Goal: Task Accomplishment & Management: Use online tool/utility

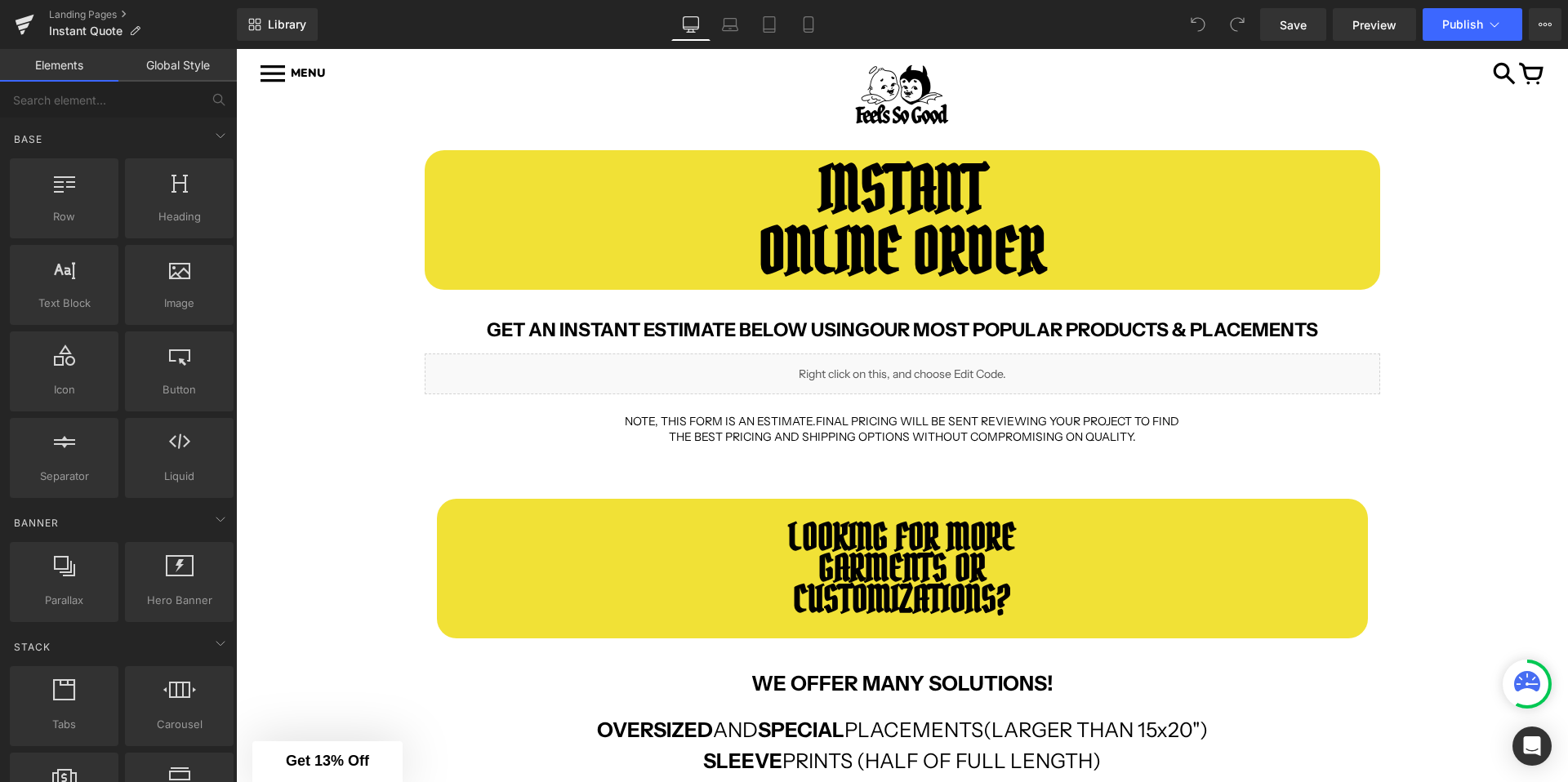
scroll to position [170, 0]
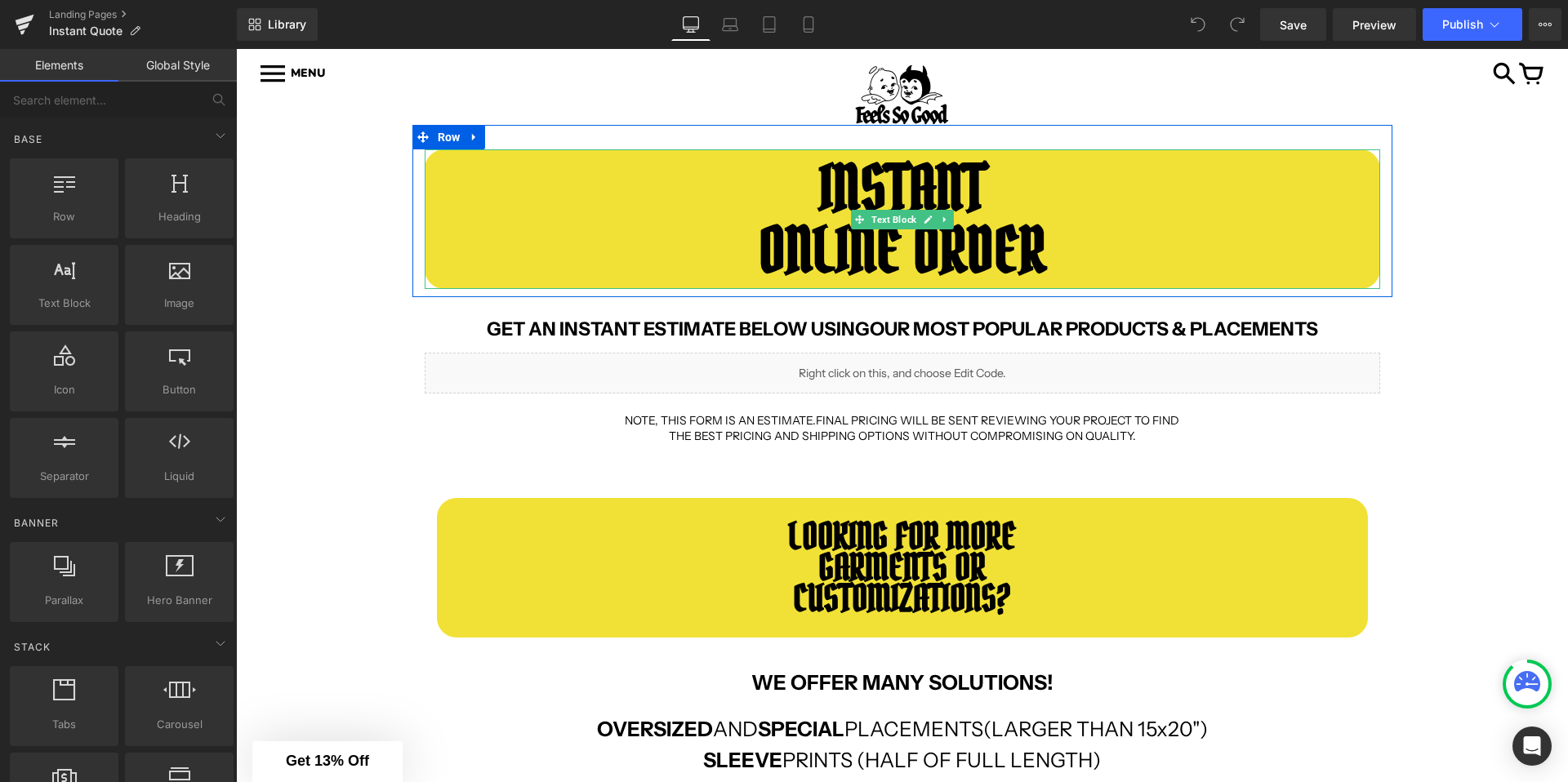
click at [924, 206] on b "INSTANT" at bounding box center [902, 188] width 167 height 79
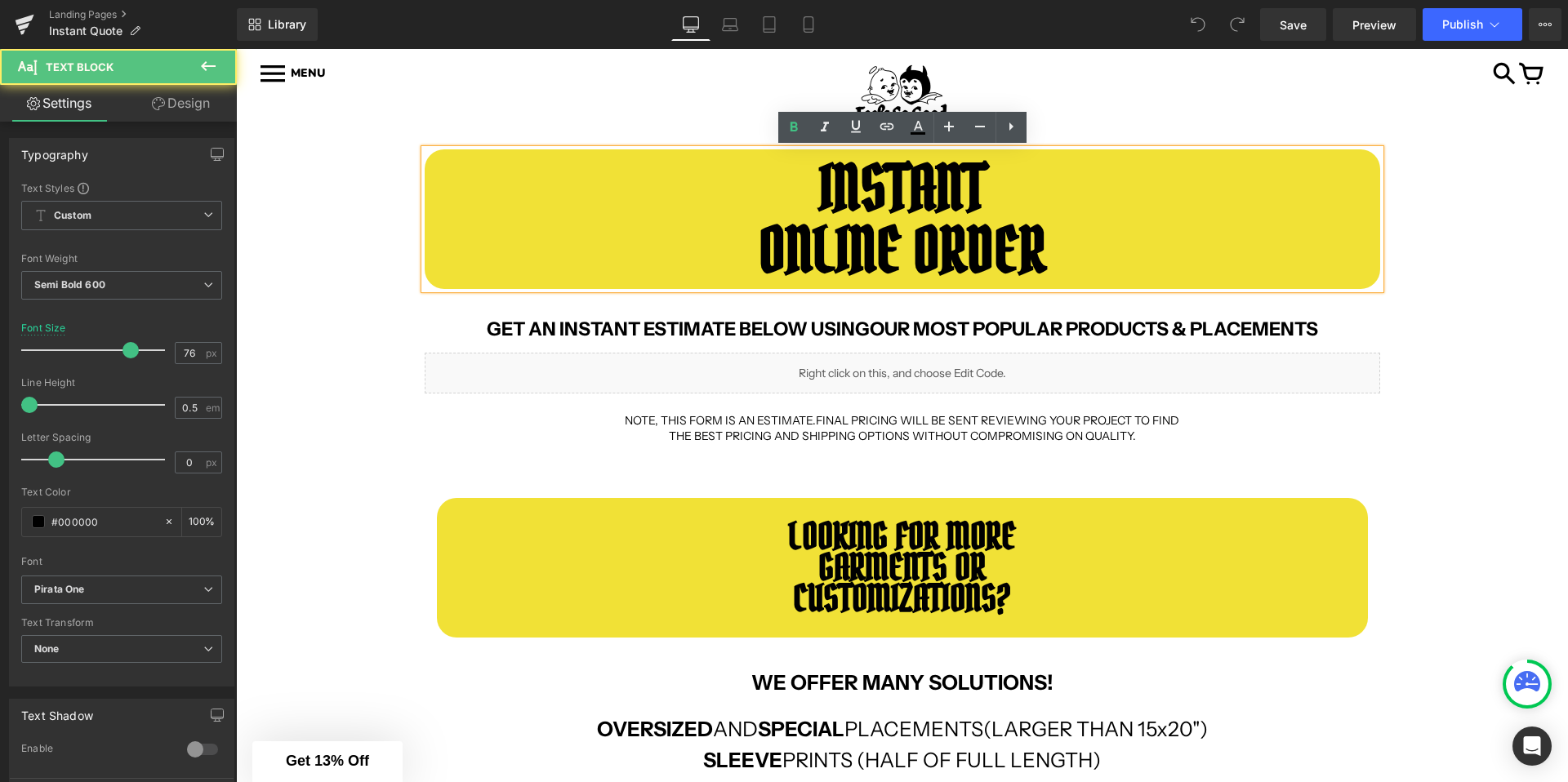
click at [874, 183] on b "INSTANT" at bounding box center [902, 188] width 167 height 79
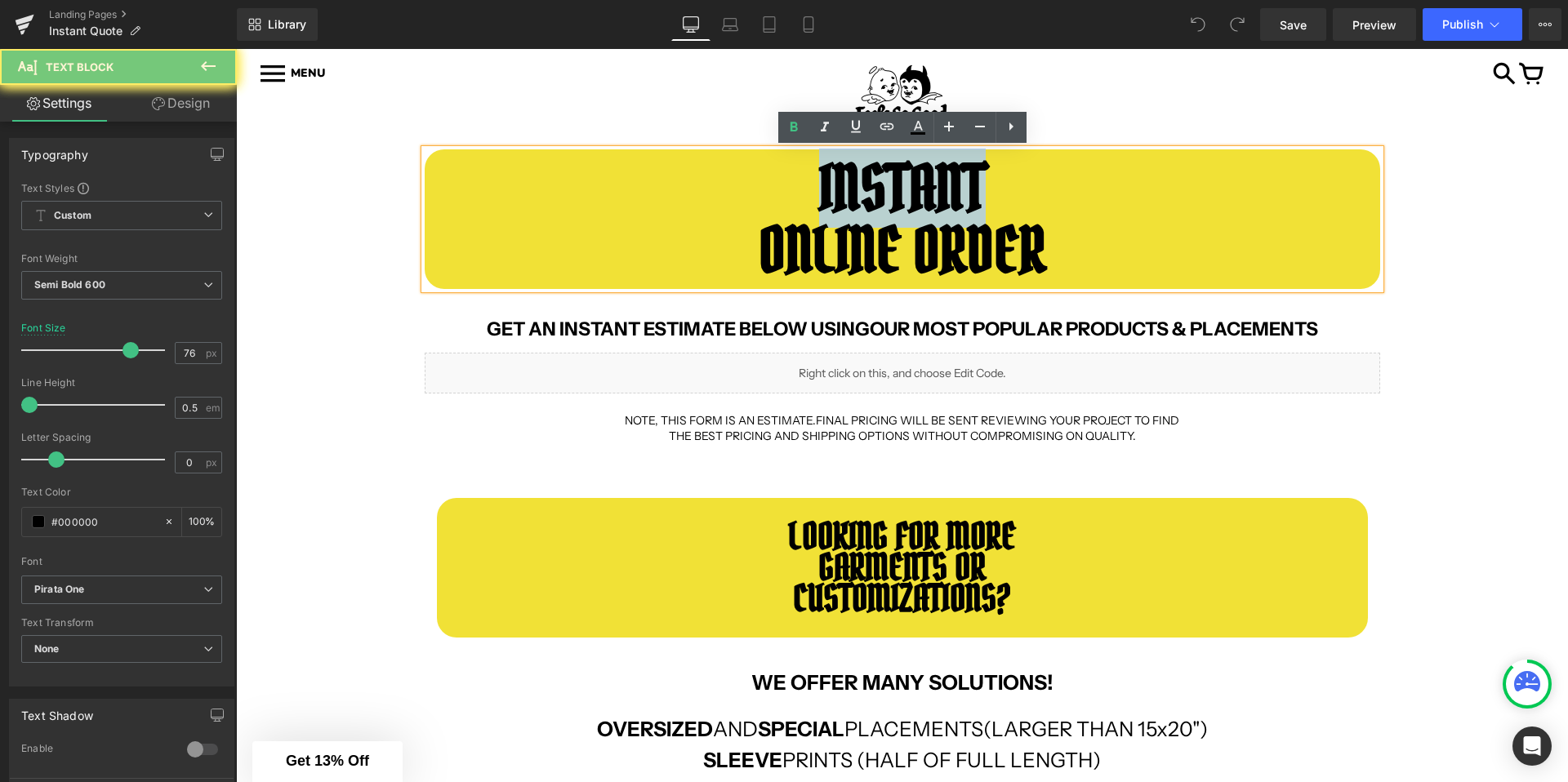
click at [874, 183] on b "INSTANT" at bounding box center [902, 188] width 167 height 79
click at [802, 187] on p "INSTANT" at bounding box center [902, 188] width 955 height 15
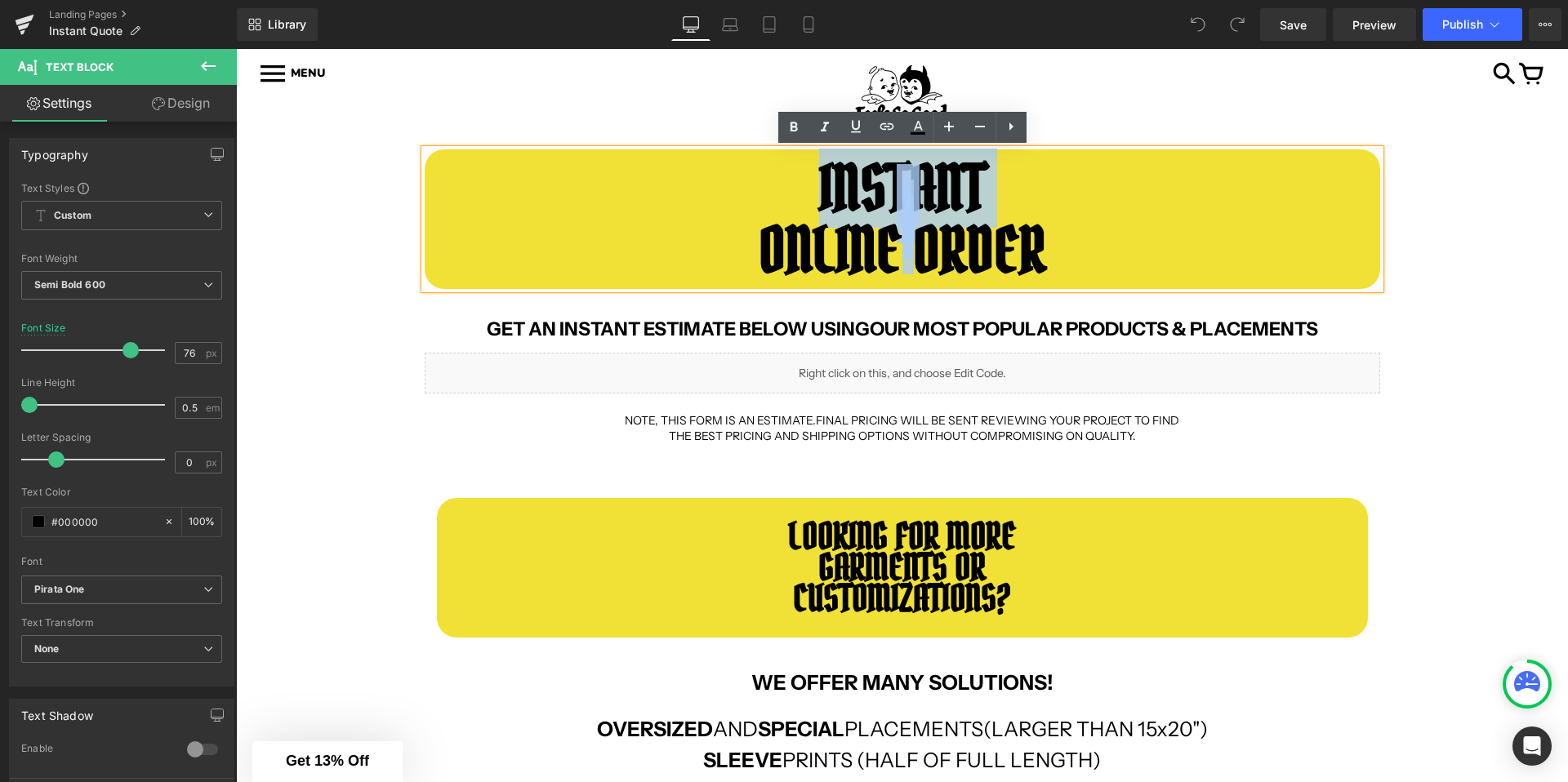
drag, startPoint x: 802, startPoint y: 187, endPoint x: 1047, endPoint y: 236, distance: 249.9
click at [1047, 236] on div "INSTANT ONLINE ORDER" at bounding box center [902, 219] width 955 height 140
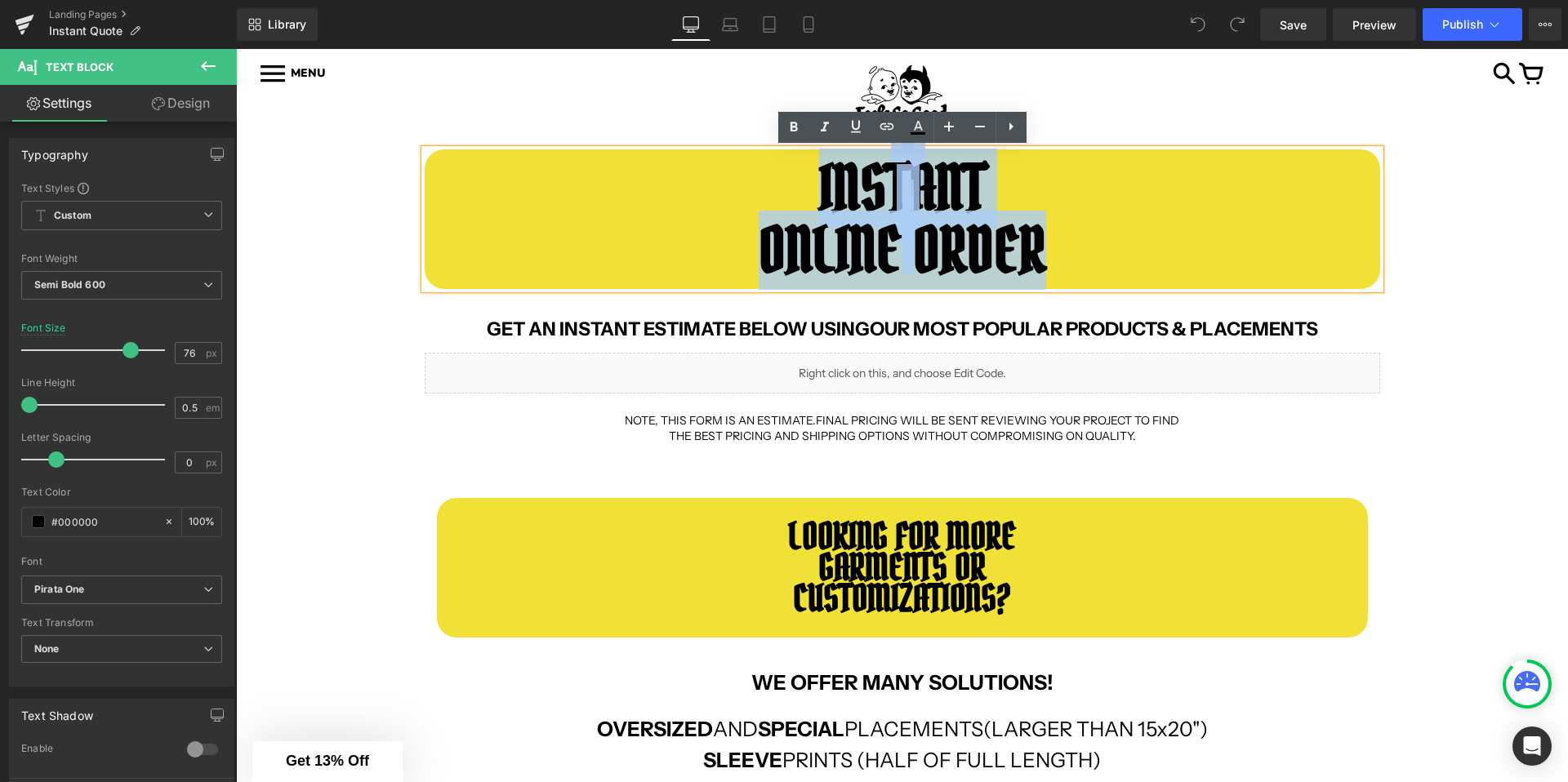
drag, startPoint x: 1042, startPoint y: 242, endPoint x: 757, endPoint y: 162, distance: 296.0
click at [757, 162] on div "INSTANT ONLINE ORDER" at bounding box center [902, 219] width 955 height 140
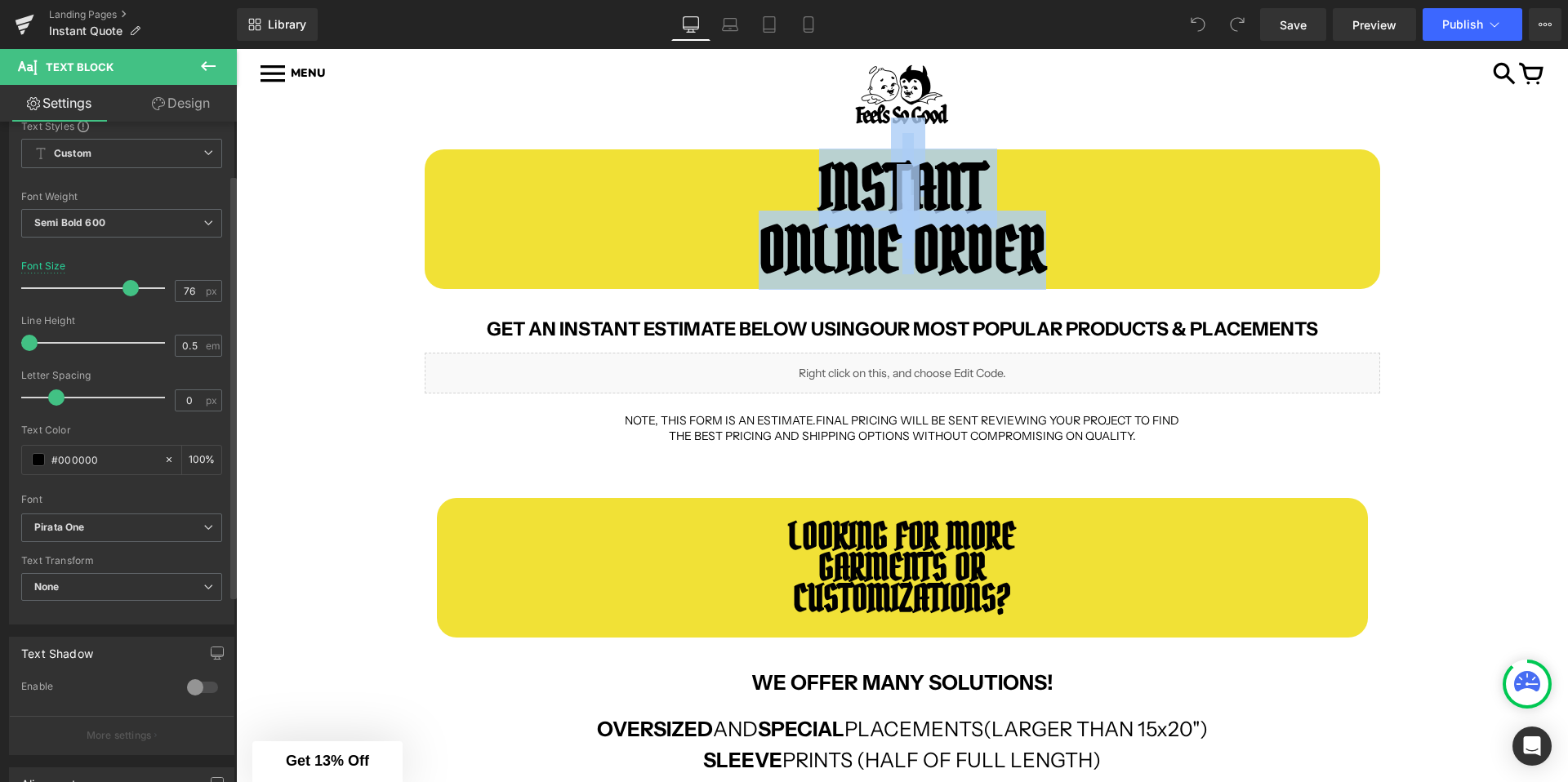
scroll to position [101, 0]
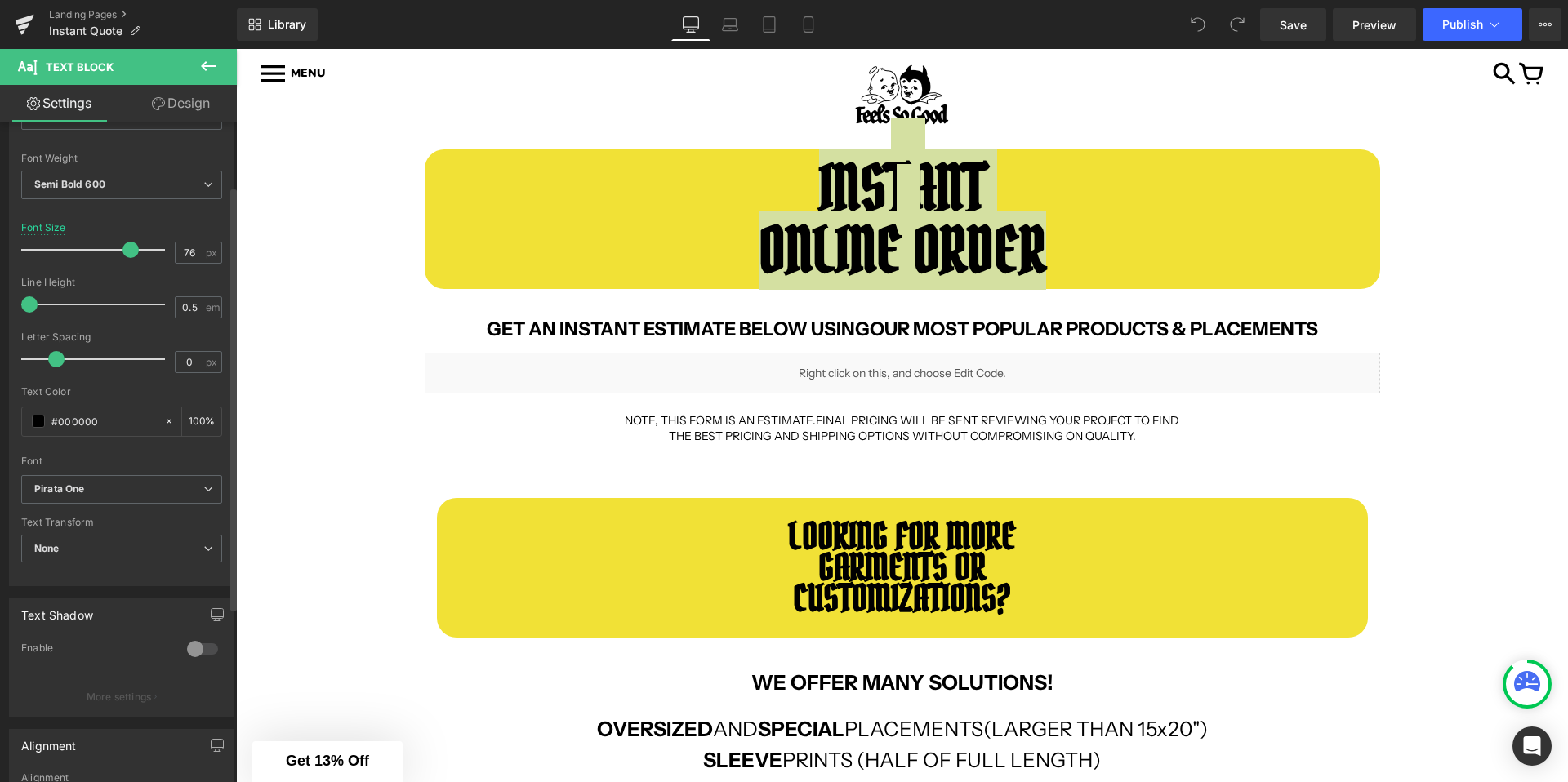
click at [93, 472] on div "Font Default Playfair Display Abril Fatface Acme [PERSON_NAME] Display [GEOGRAP…" at bounding box center [122, 278] width 201 height 395
click at [87, 486] on b "Pirata One" at bounding box center [119, 490] width 169 height 14
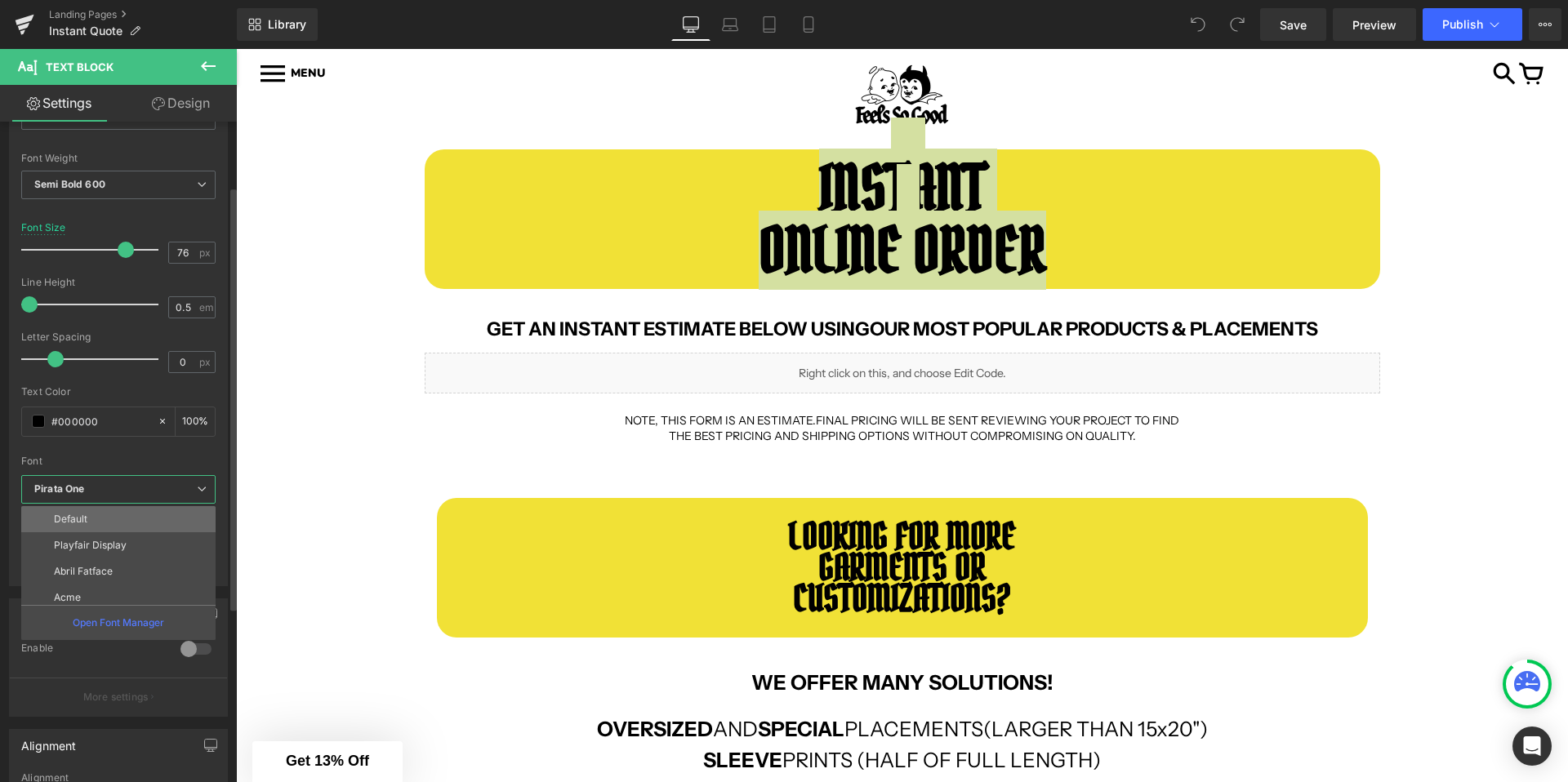
click at [85, 519] on p "Default" at bounding box center [71, 519] width 34 height 12
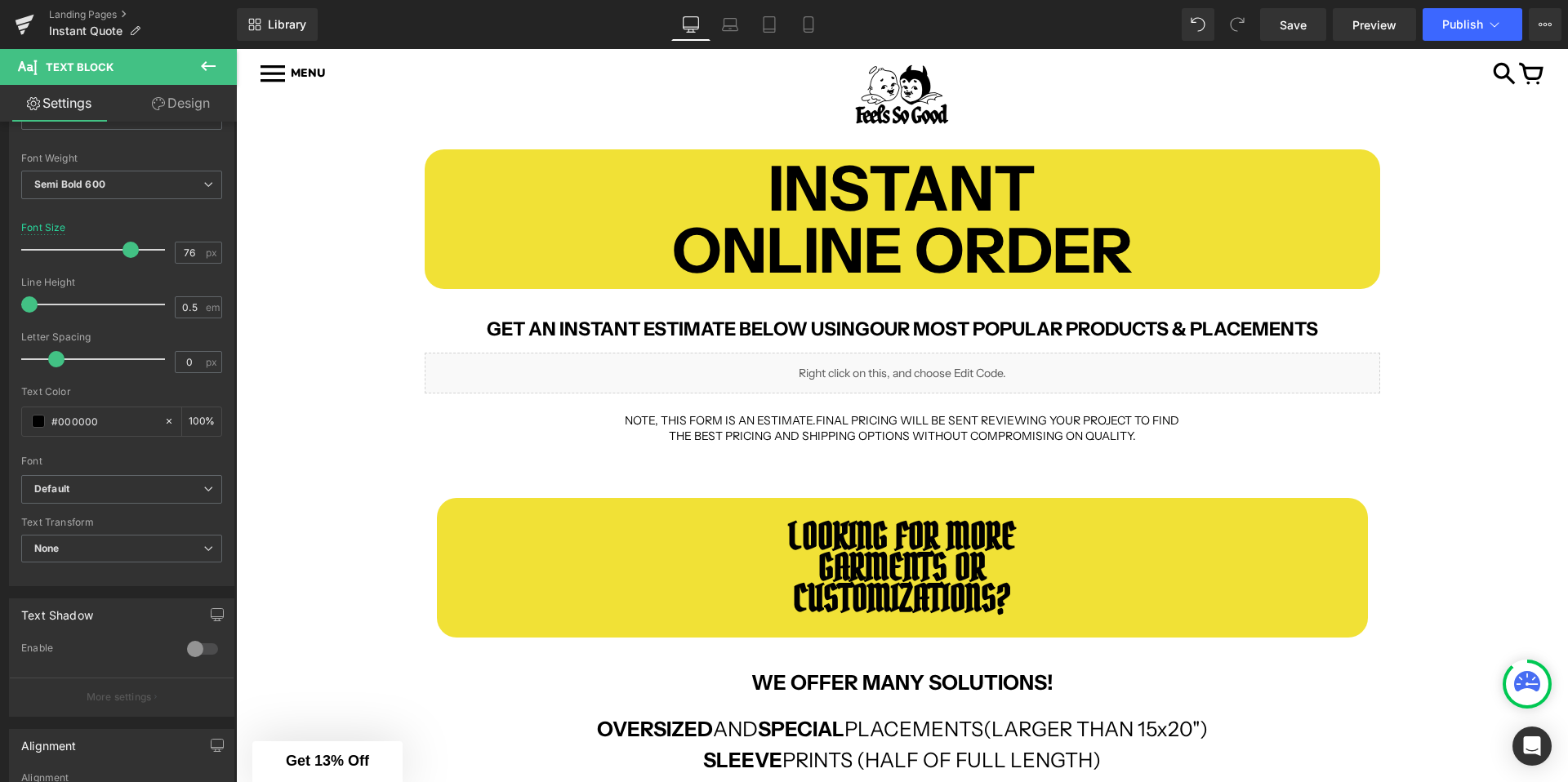
click at [275, 293] on div "INSTANT ONLINE ORDER Text Block Row GET AN INSTANT ESTIMATE BELOW USING OUR MOS…" at bounding box center [902, 680] width 1332 height 1110
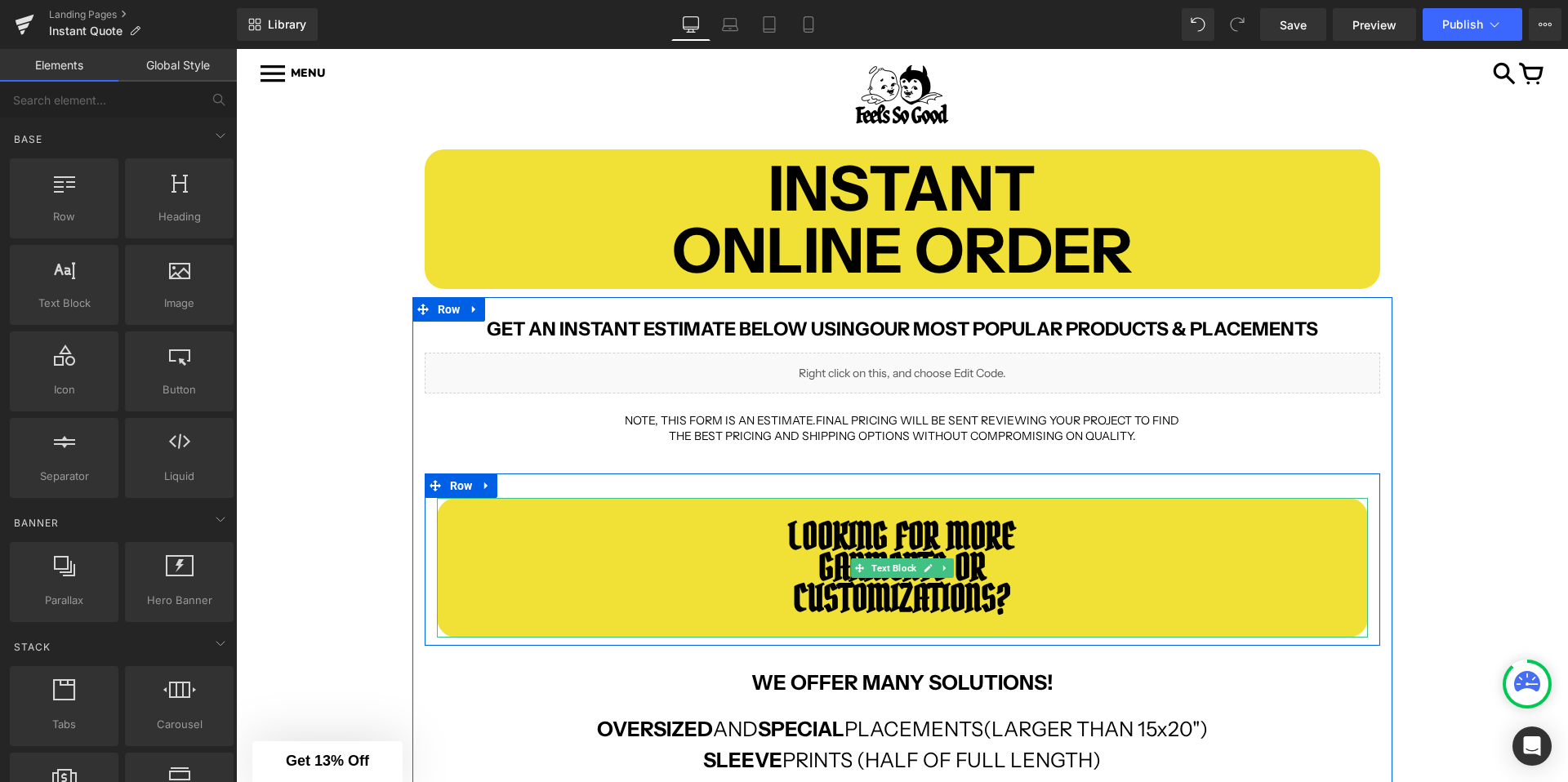
click at [801, 542] on b "LOOKING FOR MORE" at bounding box center [902, 536] width 228 height 47
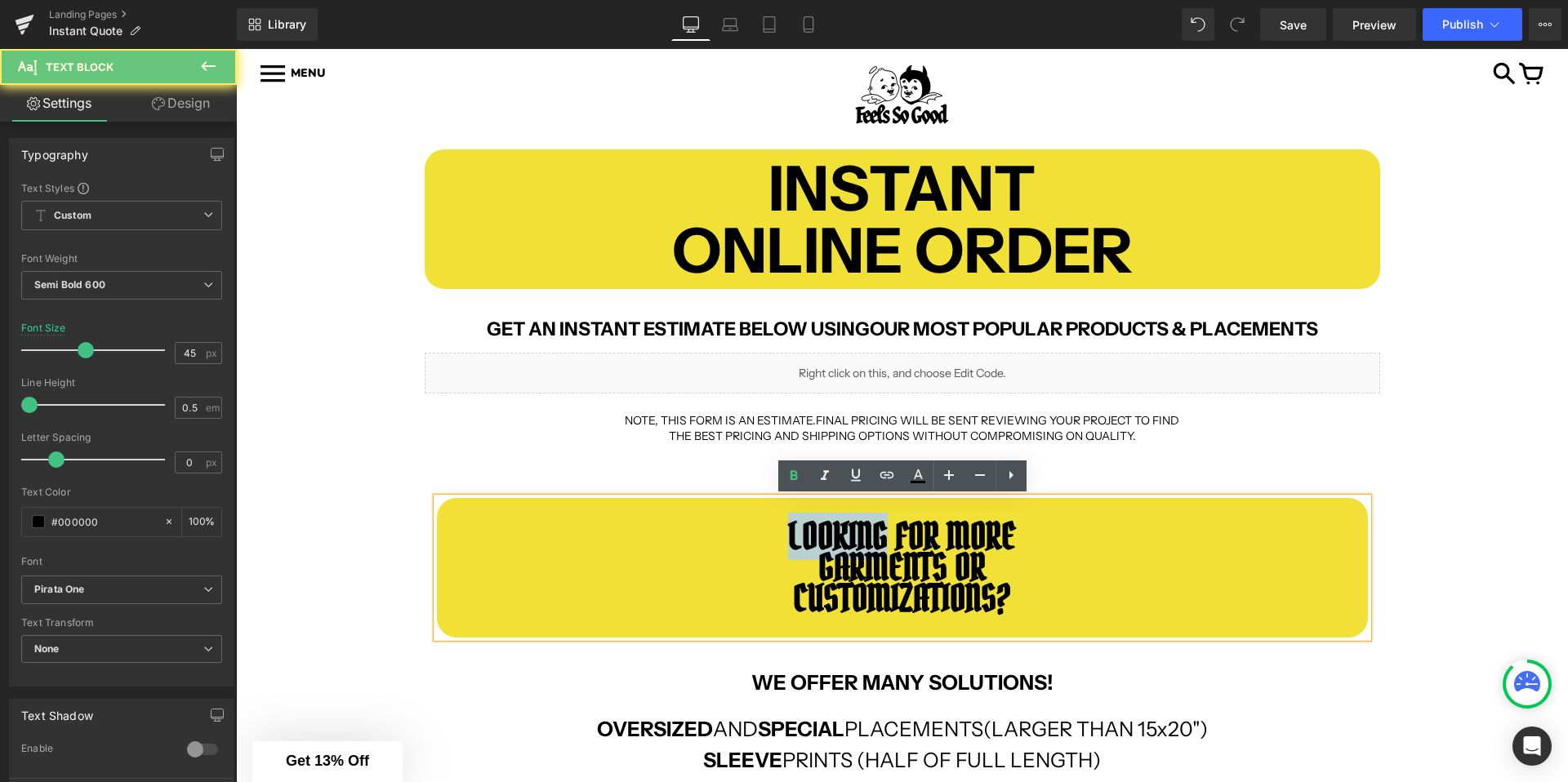
click at [801, 542] on b "LOOKING FOR MORE" at bounding box center [902, 536] width 228 height 47
click at [770, 525] on p at bounding box center [902, 521] width 930 height 15
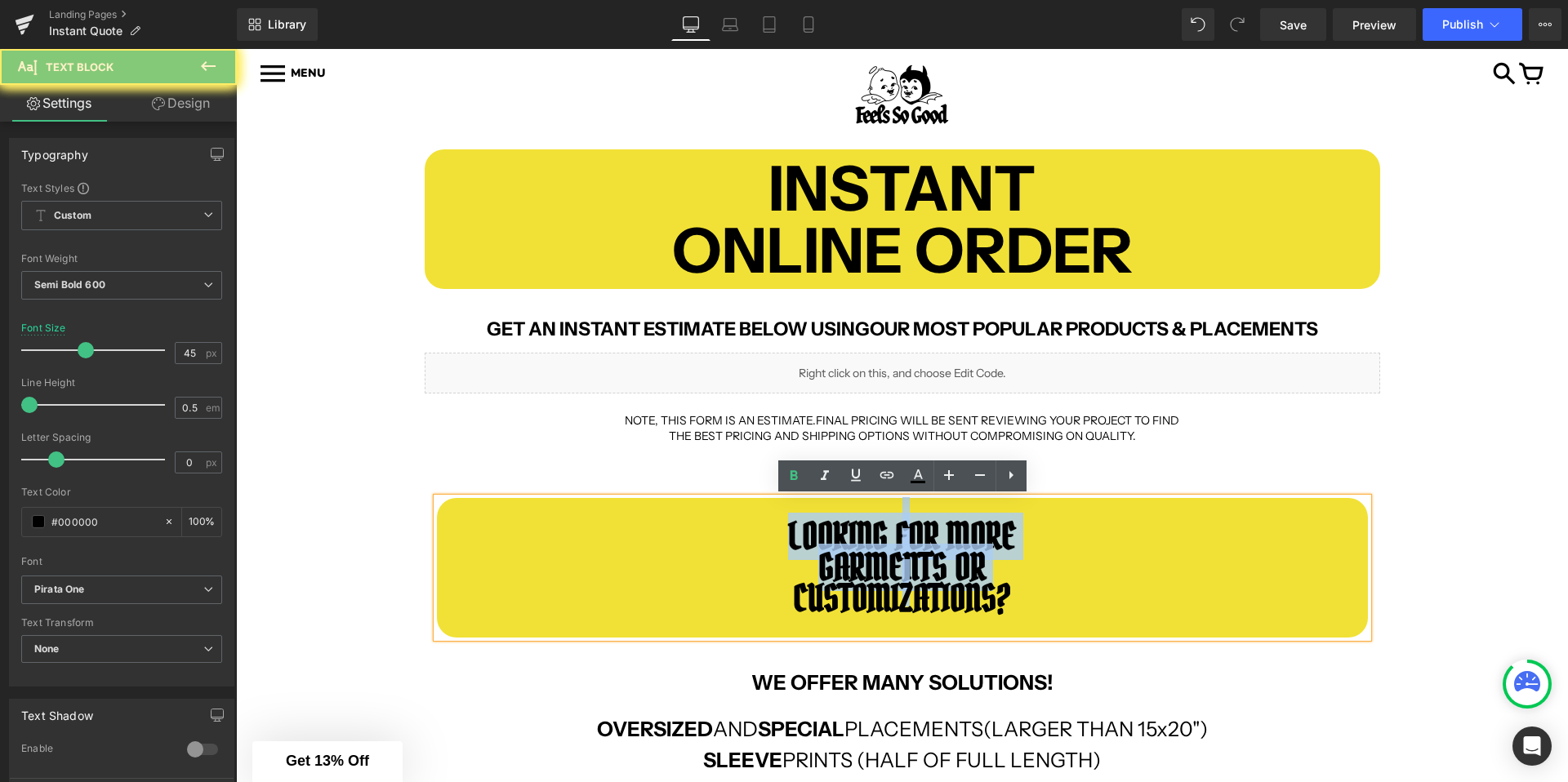
drag, startPoint x: 770, startPoint y: 525, endPoint x: 1031, endPoint y: 589, distance: 268.7
click at [1031, 589] on div "LOOKING FOR MORE GARMENTS OR CUSTOMIZATIONS?" at bounding box center [902, 567] width 930 height 140
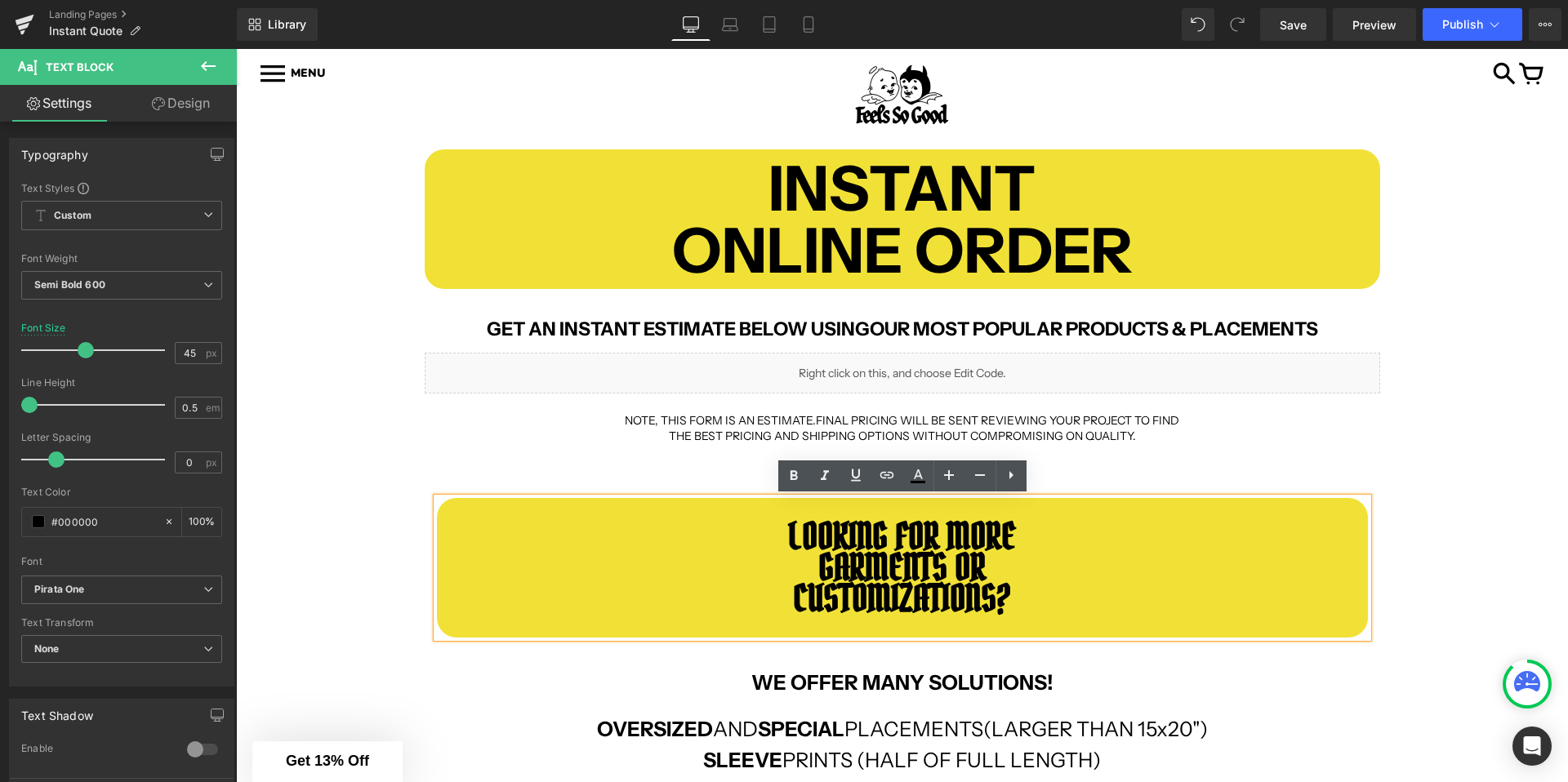
click at [1018, 595] on p "CUSTOMIZATIONS?" at bounding box center [902, 599] width 930 height 15
drag, startPoint x: 1027, startPoint y: 605, endPoint x: 747, endPoint y: 531, distance: 289.6
click at [747, 531] on div "LOOKING FOR MORE GARMENTS OR CUSTOMIZATIONS?" at bounding box center [902, 567] width 930 height 140
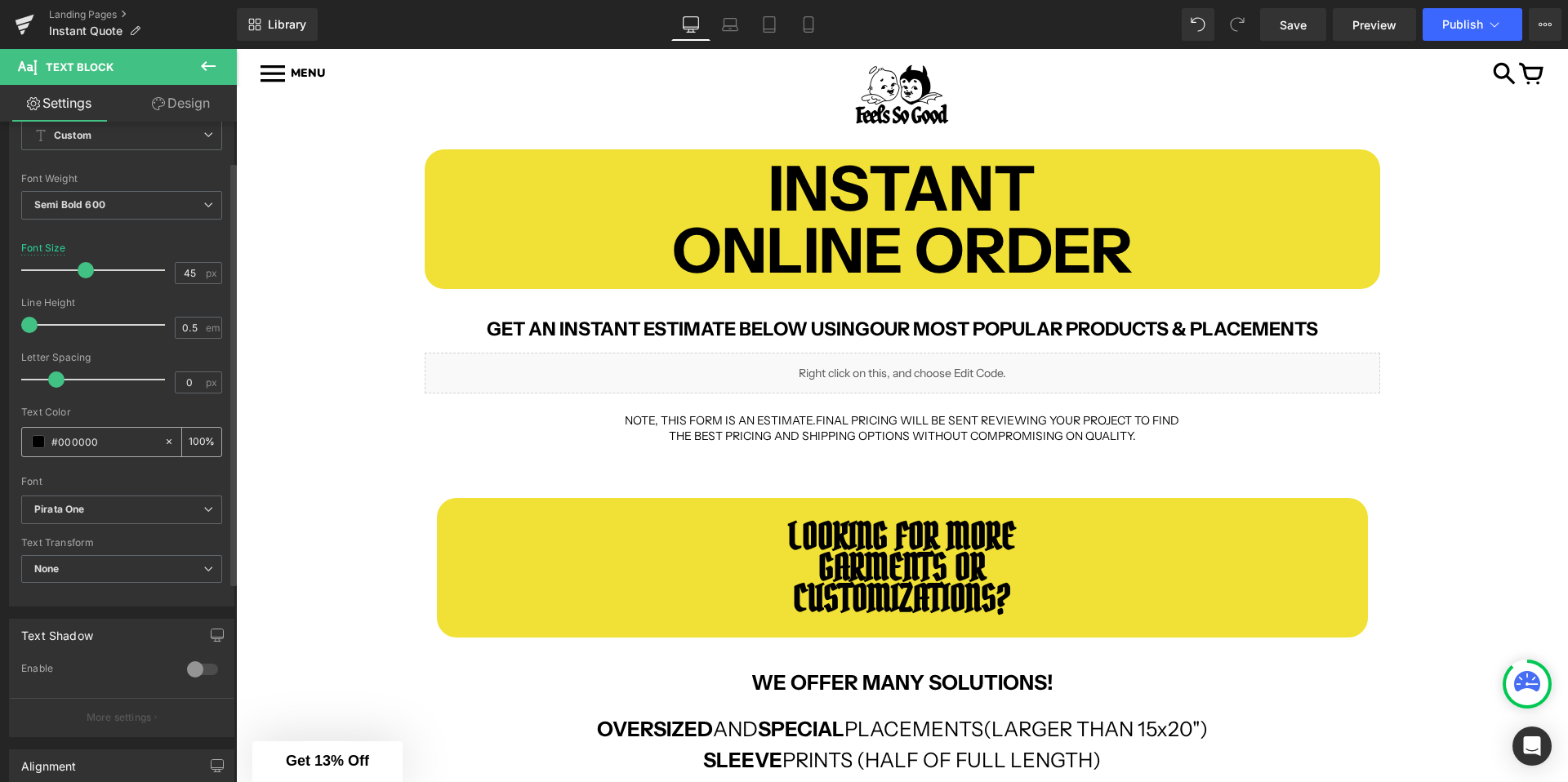
scroll to position [86, 0]
click at [121, 503] on b "Pirata One" at bounding box center [119, 504] width 169 height 14
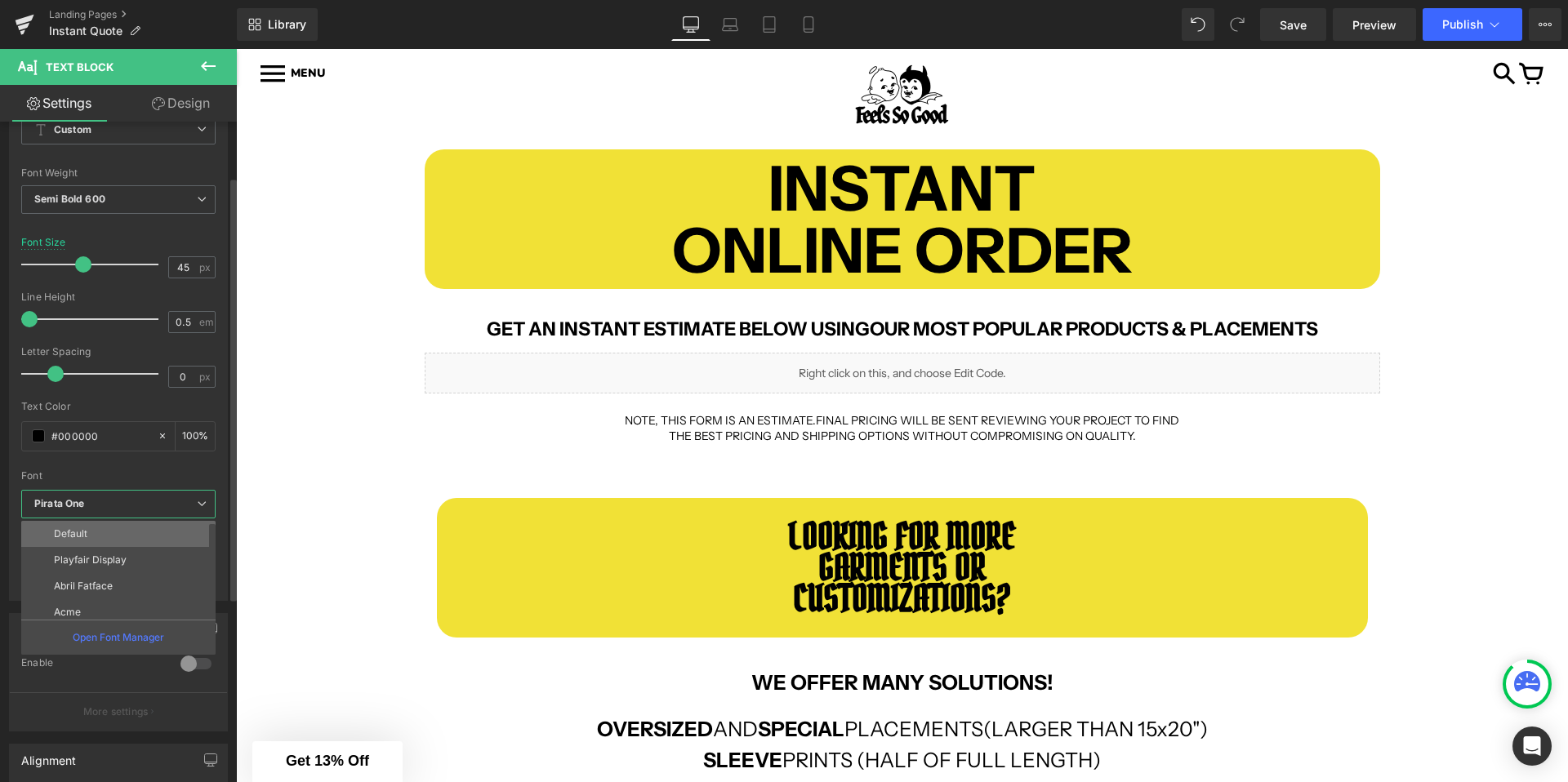
click at [85, 536] on p "Default" at bounding box center [71, 534] width 34 height 12
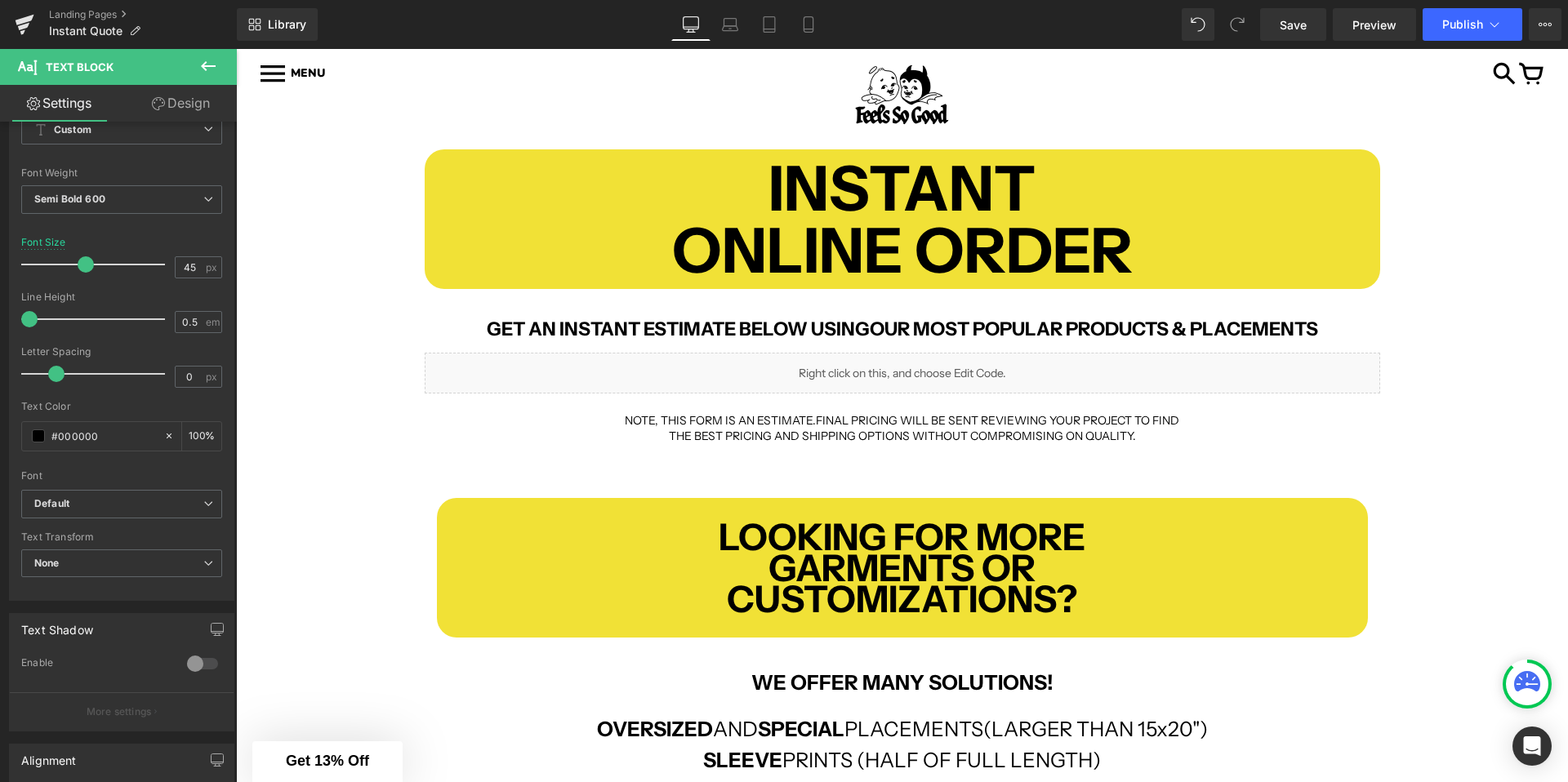
click at [378, 481] on div "INSTANT ONLINE ORDER Text Block Row GET AN INSTANT ESTIMATE BELOW USING OUR MOS…" at bounding box center [902, 680] width 1332 height 1110
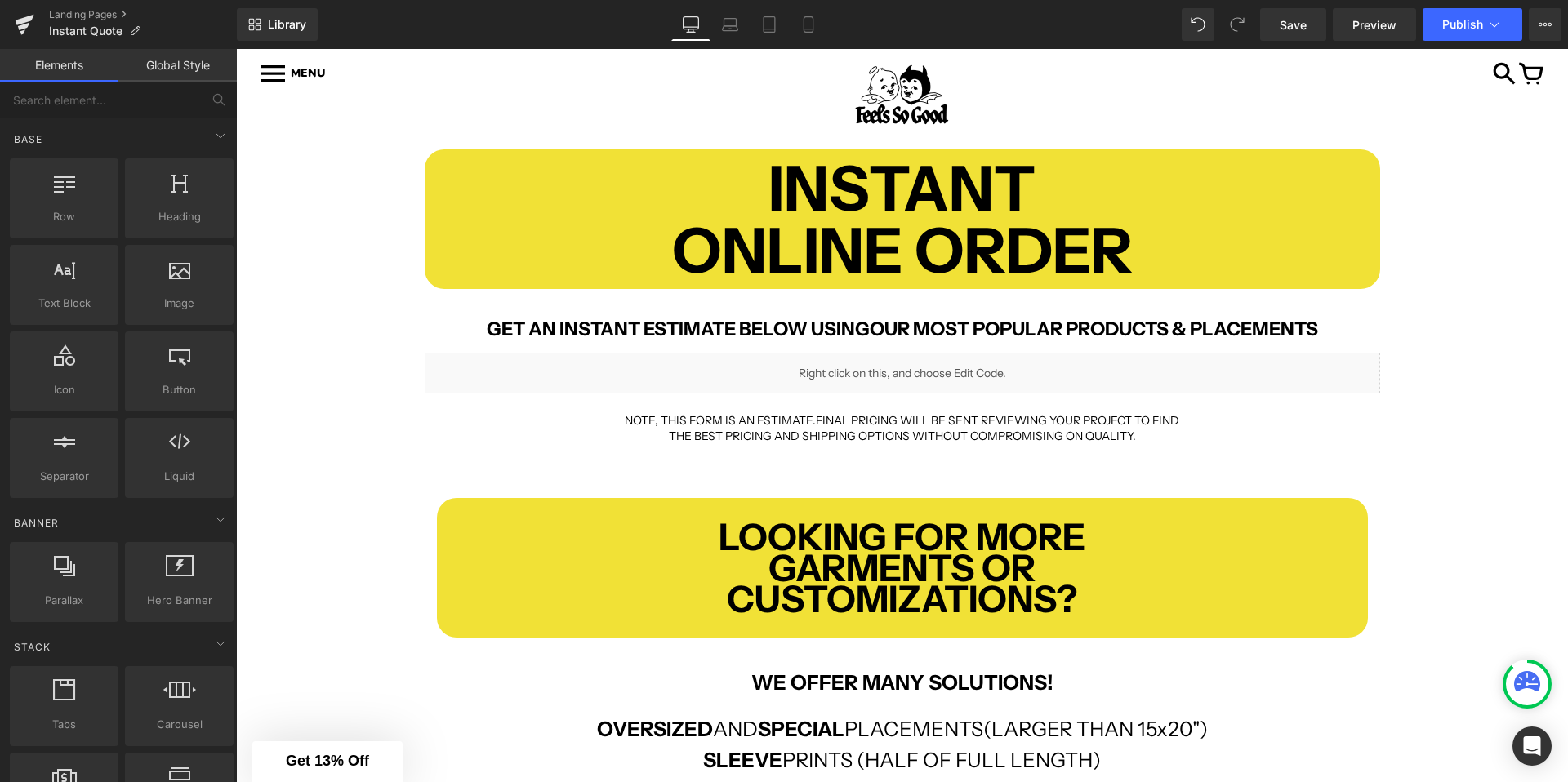
scroll to position [185, 0]
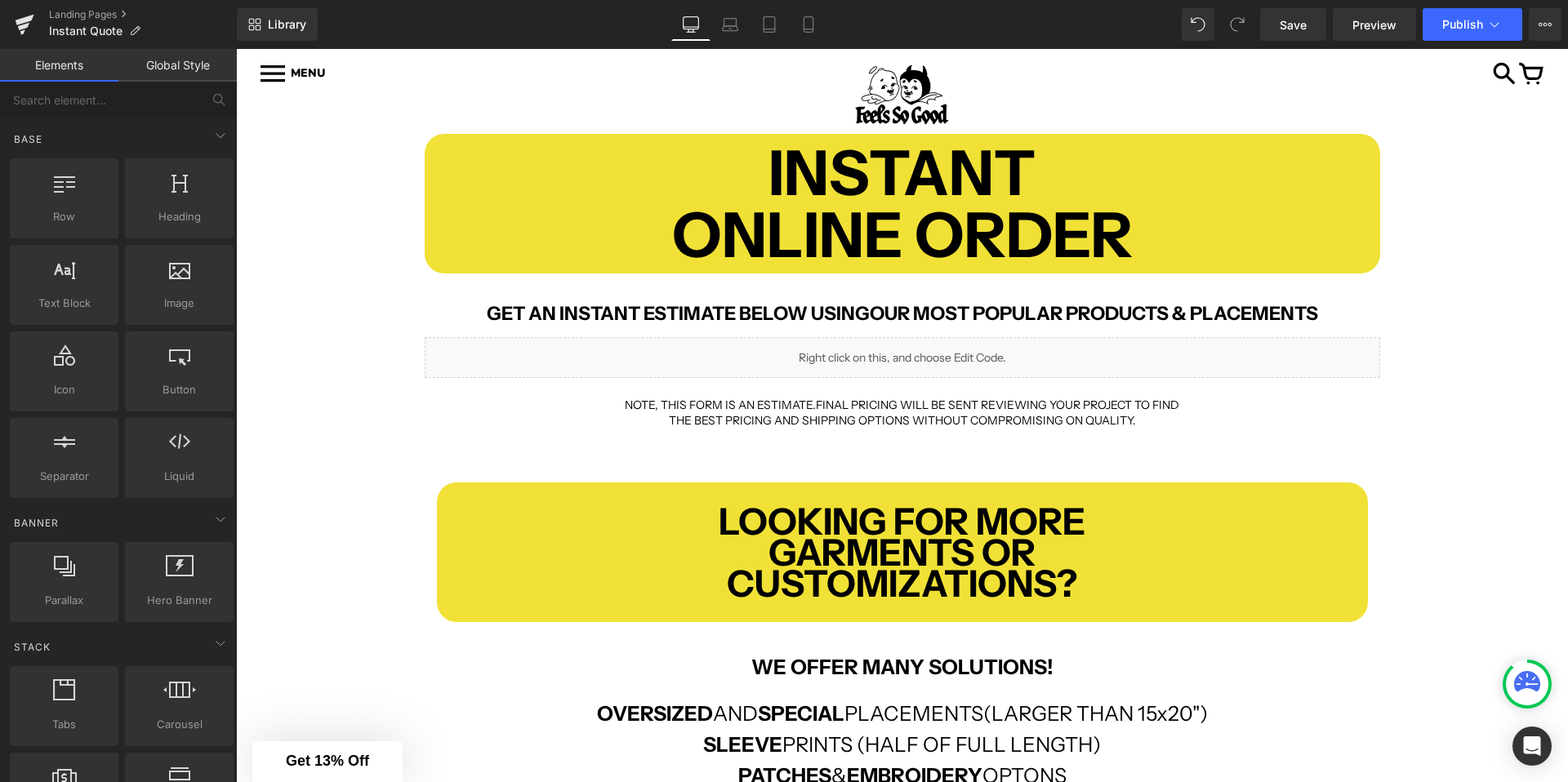
click at [312, 392] on div "INSTANT ONLINE ORDER Text Block Row GET AN INSTANT ESTIMATE BELOW USING OUR MOS…" at bounding box center [902, 664] width 1332 height 1110
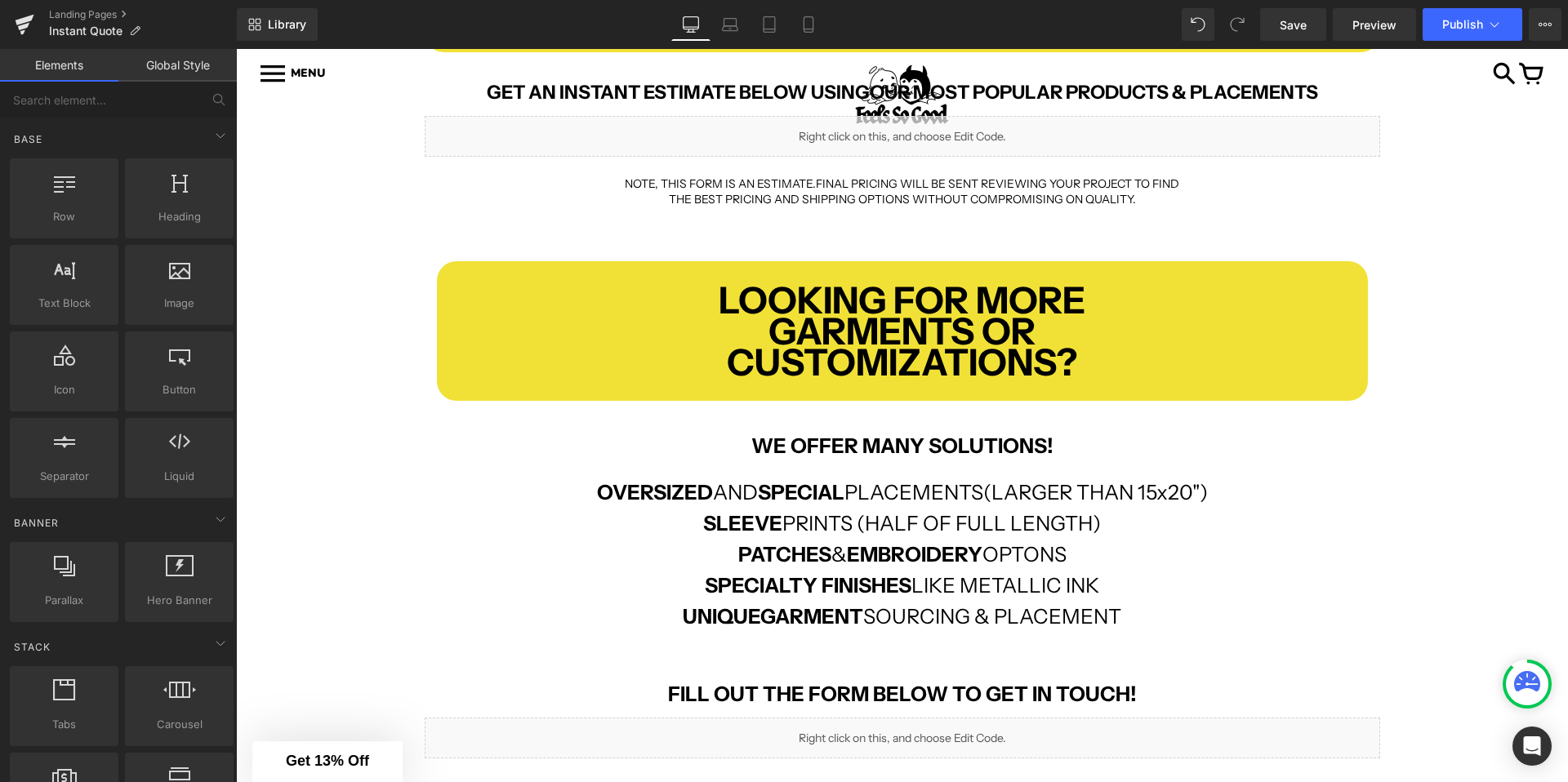
scroll to position [412, 0]
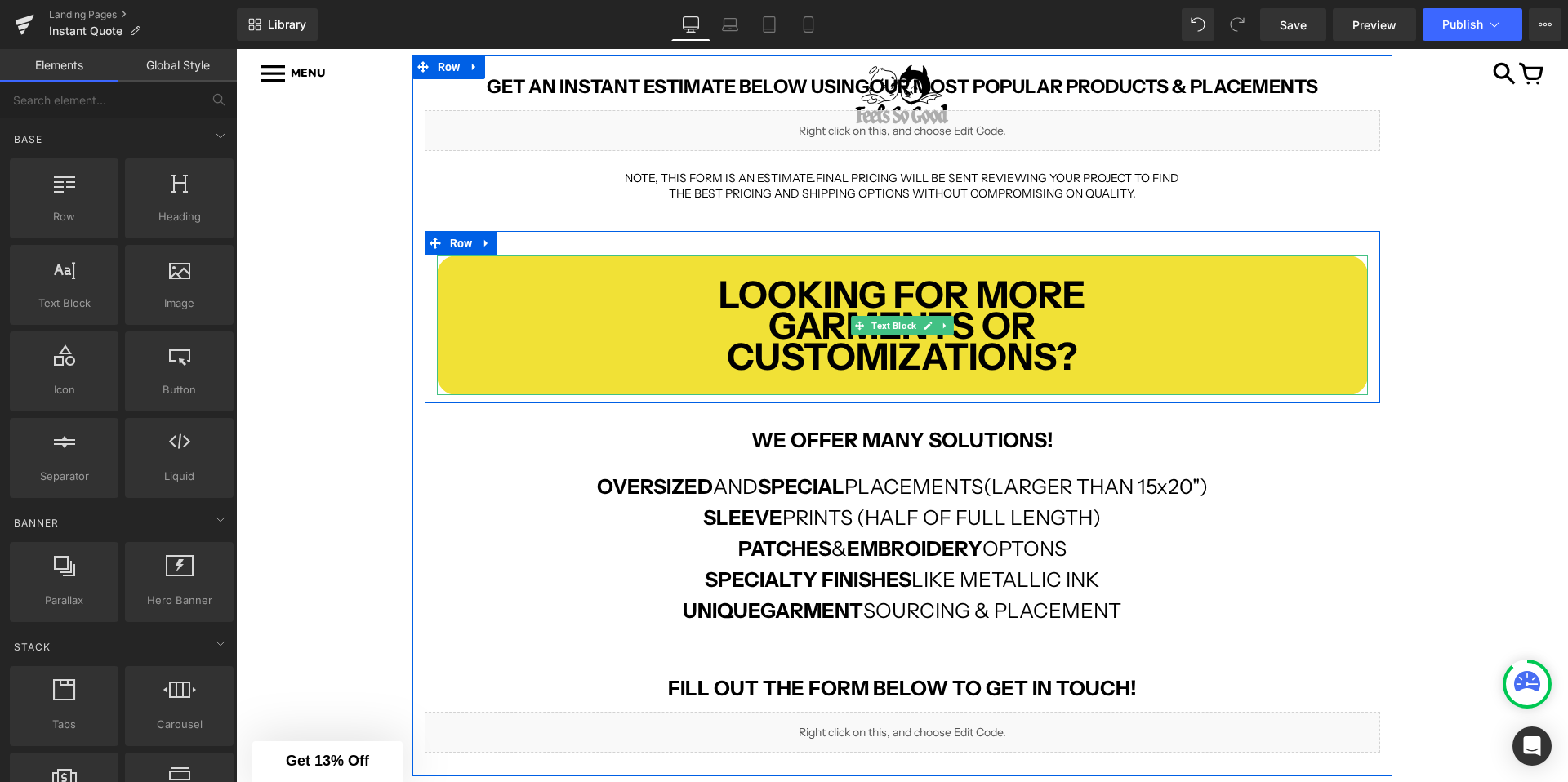
click at [1089, 357] on p "CUSTOMIZATIONS?" at bounding box center [902, 356] width 930 height 15
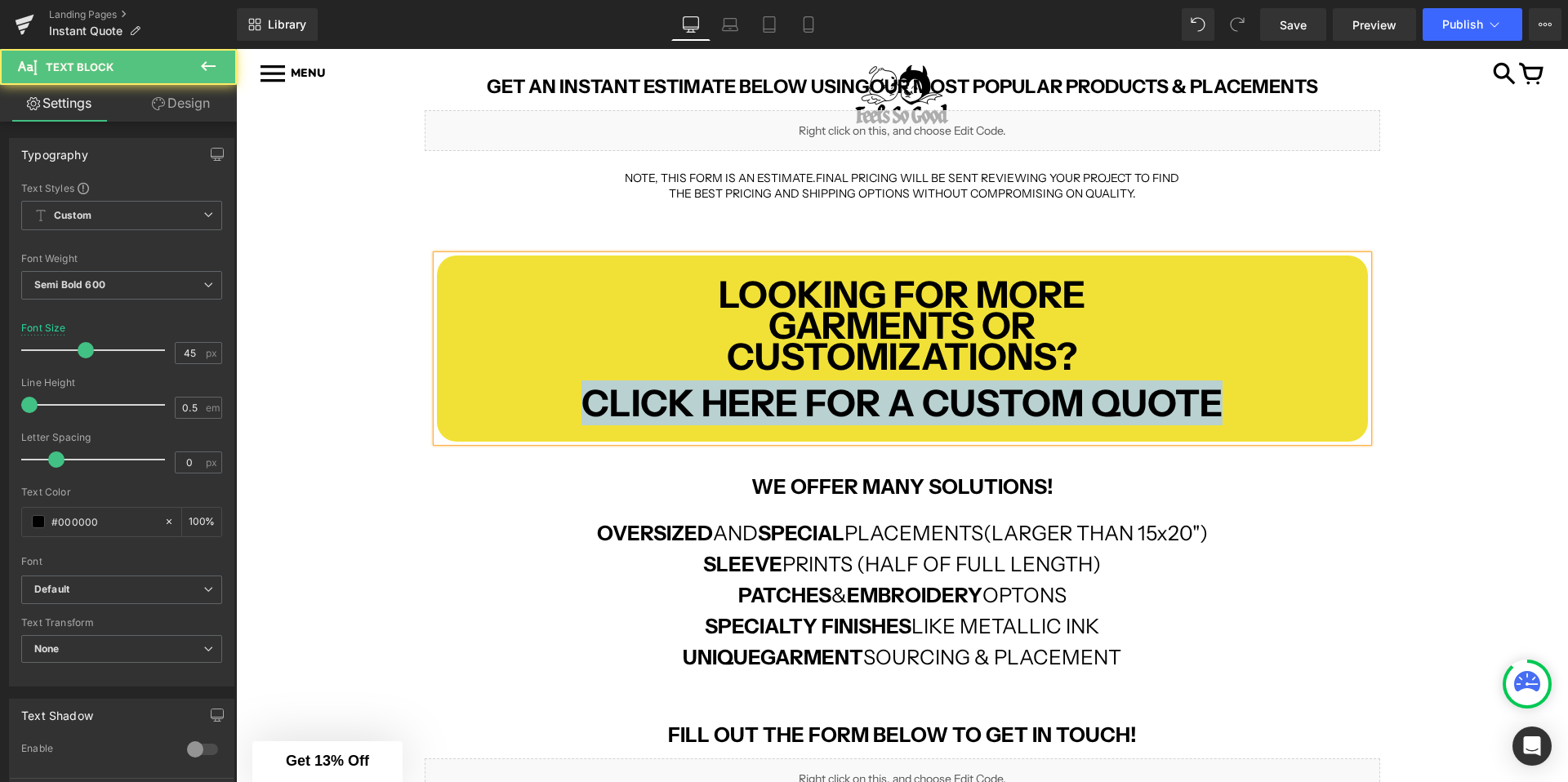
drag, startPoint x: 559, startPoint y: 398, endPoint x: 1223, endPoint y: 396, distance: 664.0
click at [1224, 397] on p "CLICK HERE FOR A CUSTOM QUOTE" at bounding box center [902, 403] width 930 height 15
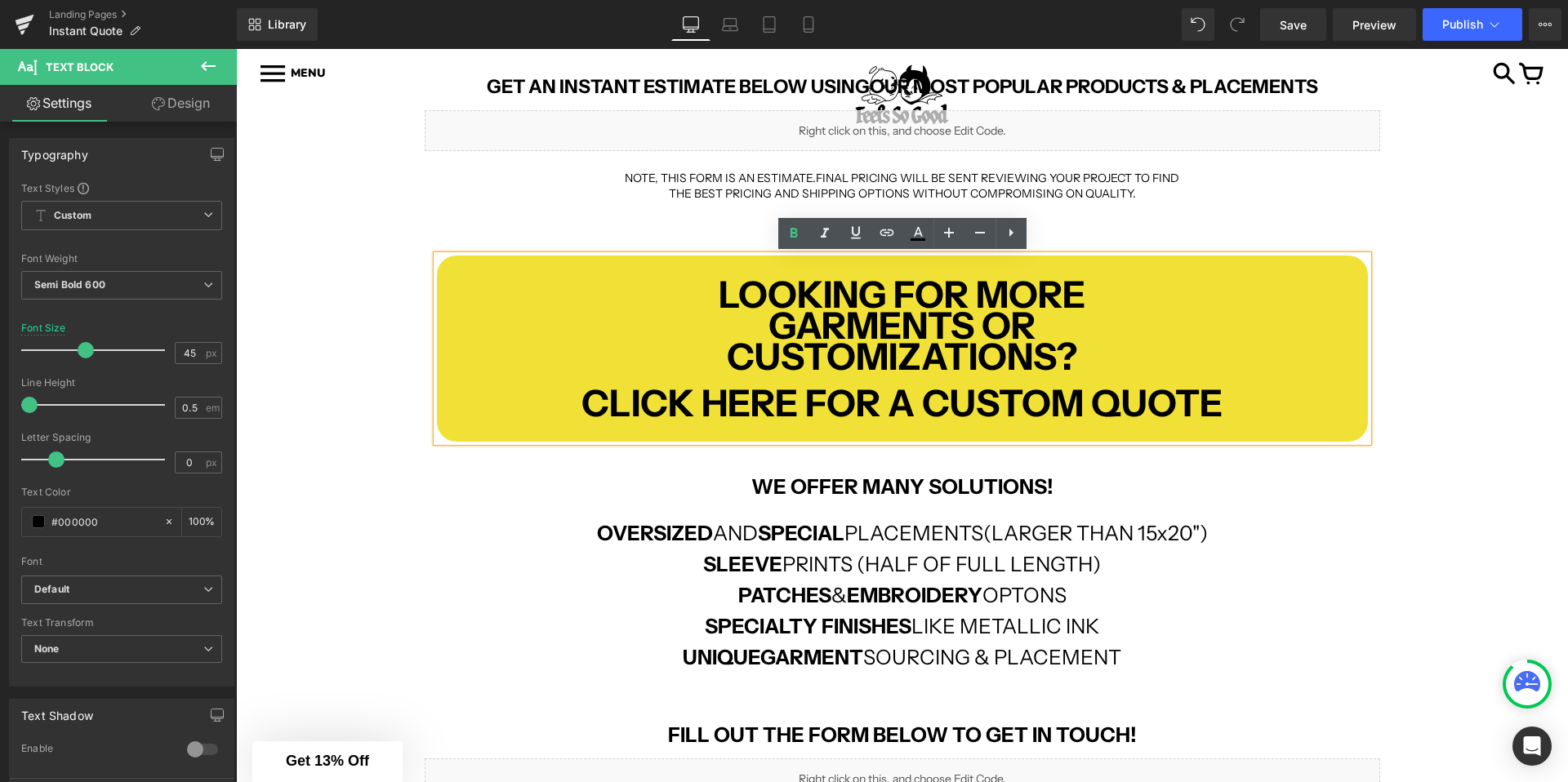
click at [341, 302] on div "INSTANT ONLINE ORDER Text Block Row GET AN INSTANT ESTIMATE BELOW USING OUR MOS…" at bounding box center [902, 460] width 1332 height 1156
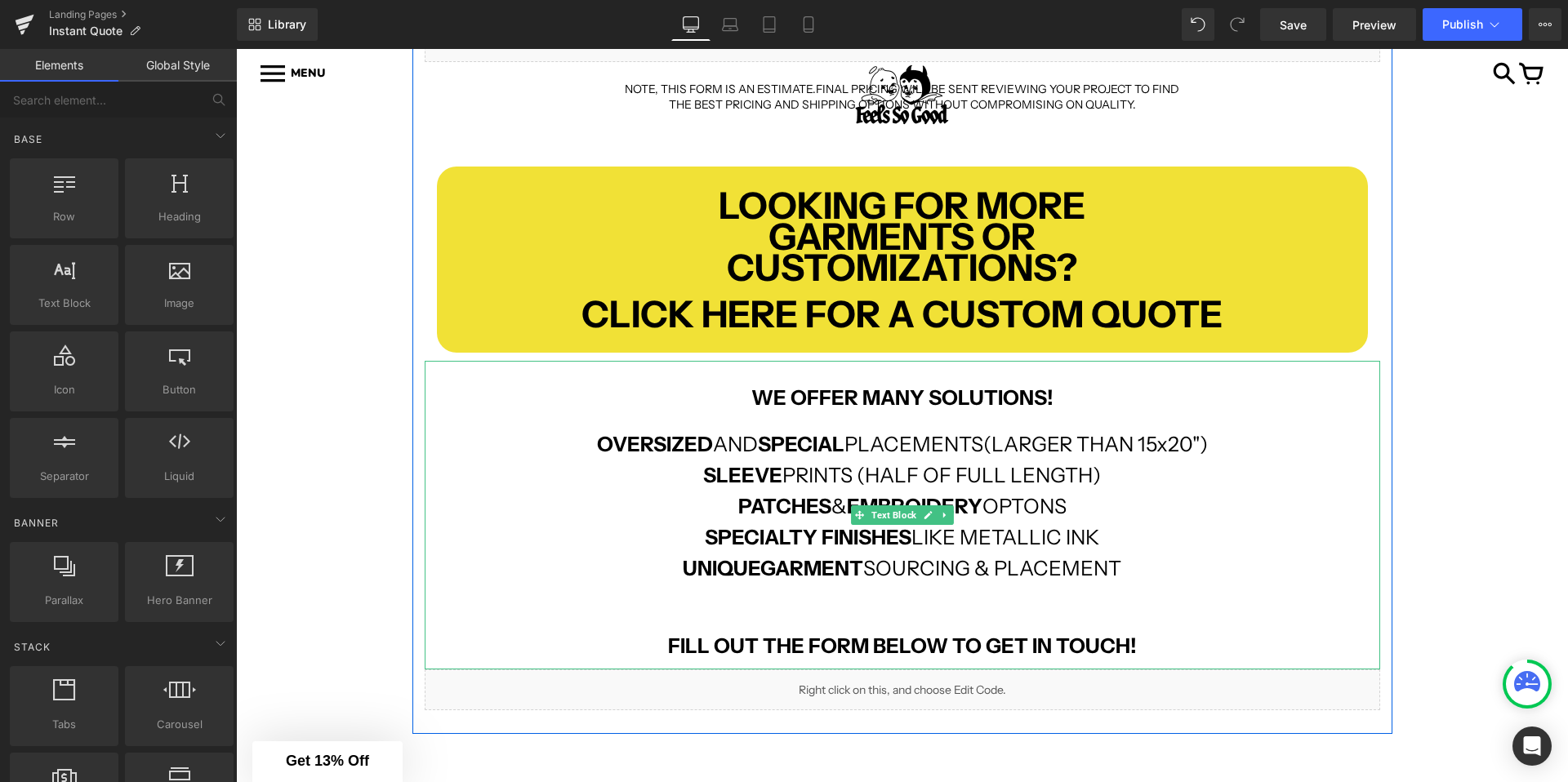
scroll to position [519, 0]
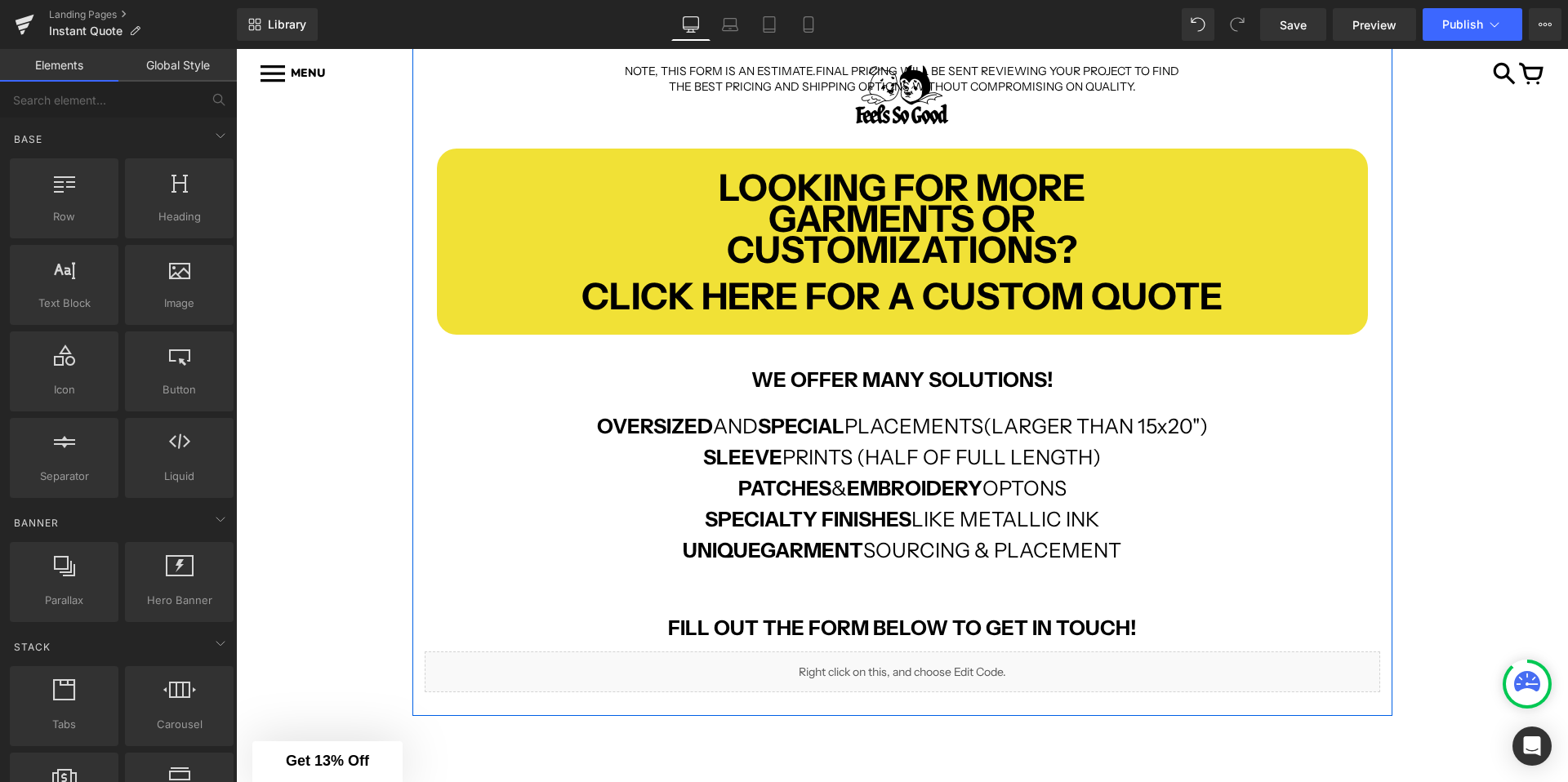
click at [1063, 629] on b "FILL OUT THE FORM BELOW TO GET IN TOUCH!" at bounding box center [902, 628] width 468 height 25
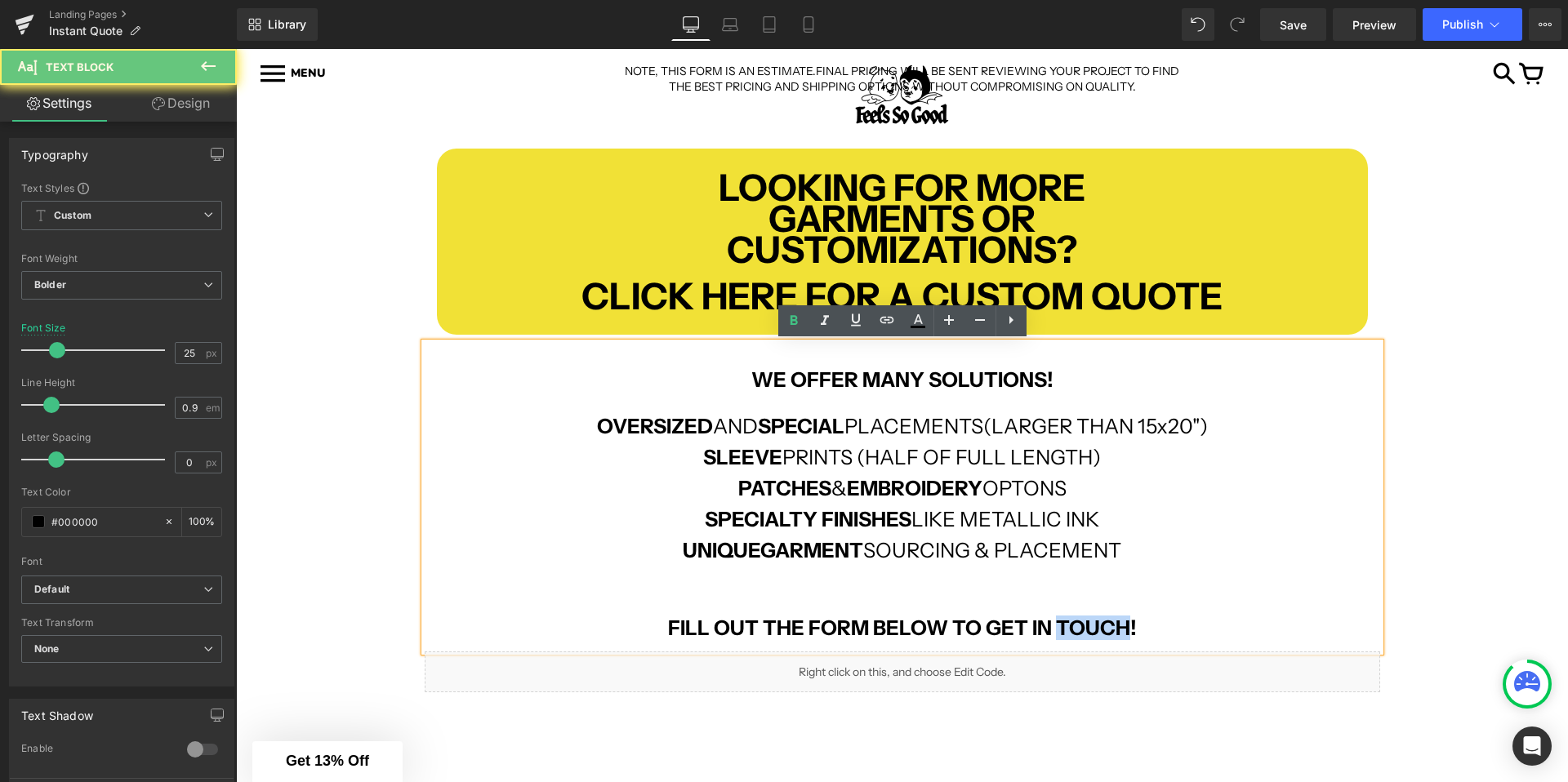
click at [1063, 629] on b "FILL OUT THE FORM BELOW TO GET IN TOUCH!" at bounding box center [902, 628] width 468 height 25
click at [1026, 629] on b "FILL OUT THE FORM BELOW TO GET IN TOUCH!" at bounding box center [902, 628] width 468 height 25
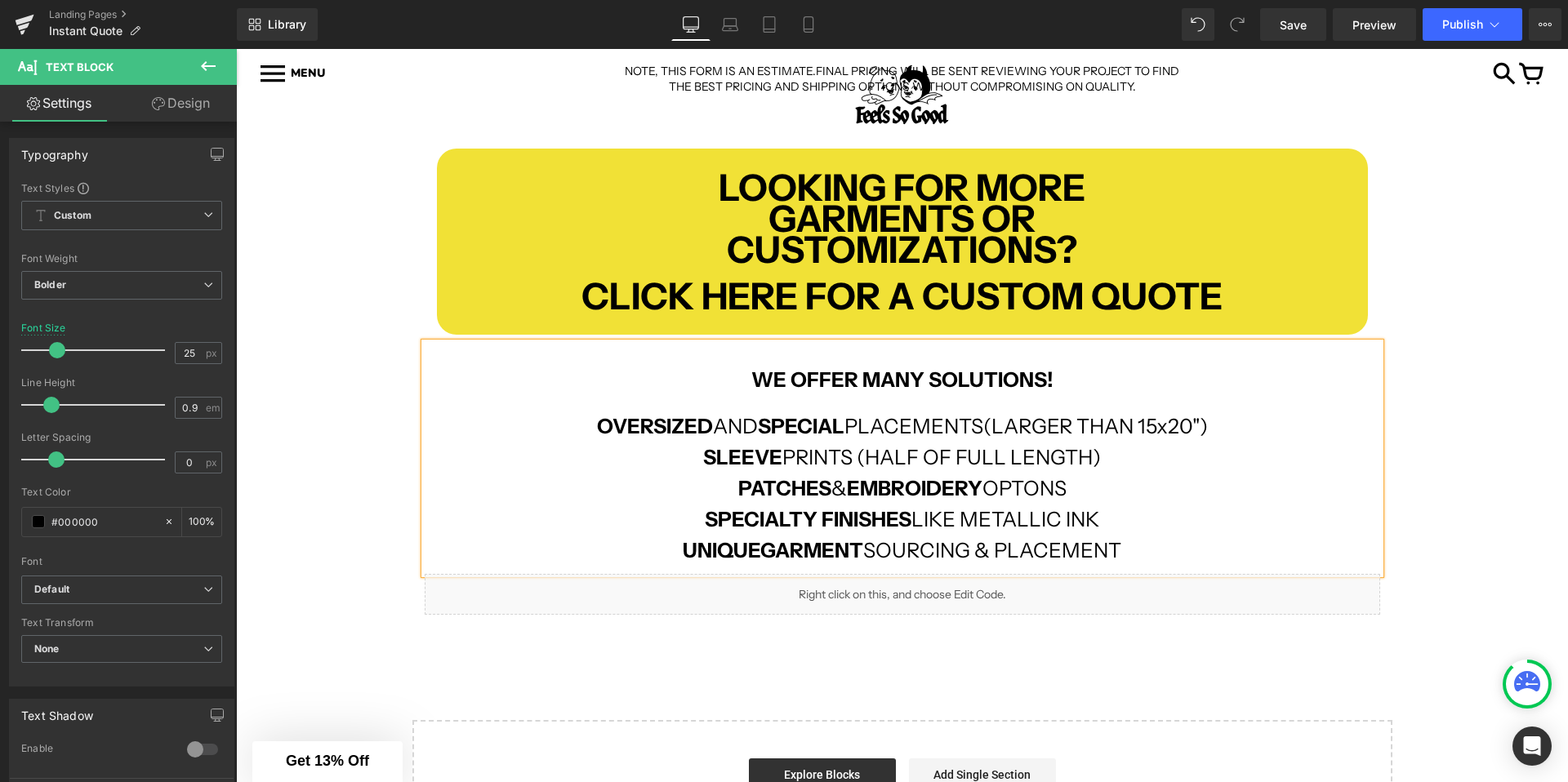
click at [921, 659] on div "INSTANT ONLINE ORDER Text Block Row GET AN INSTANT ESTIMATE BELOW USING OUR MOS…" at bounding box center [902, 314] width 1332 height 1079
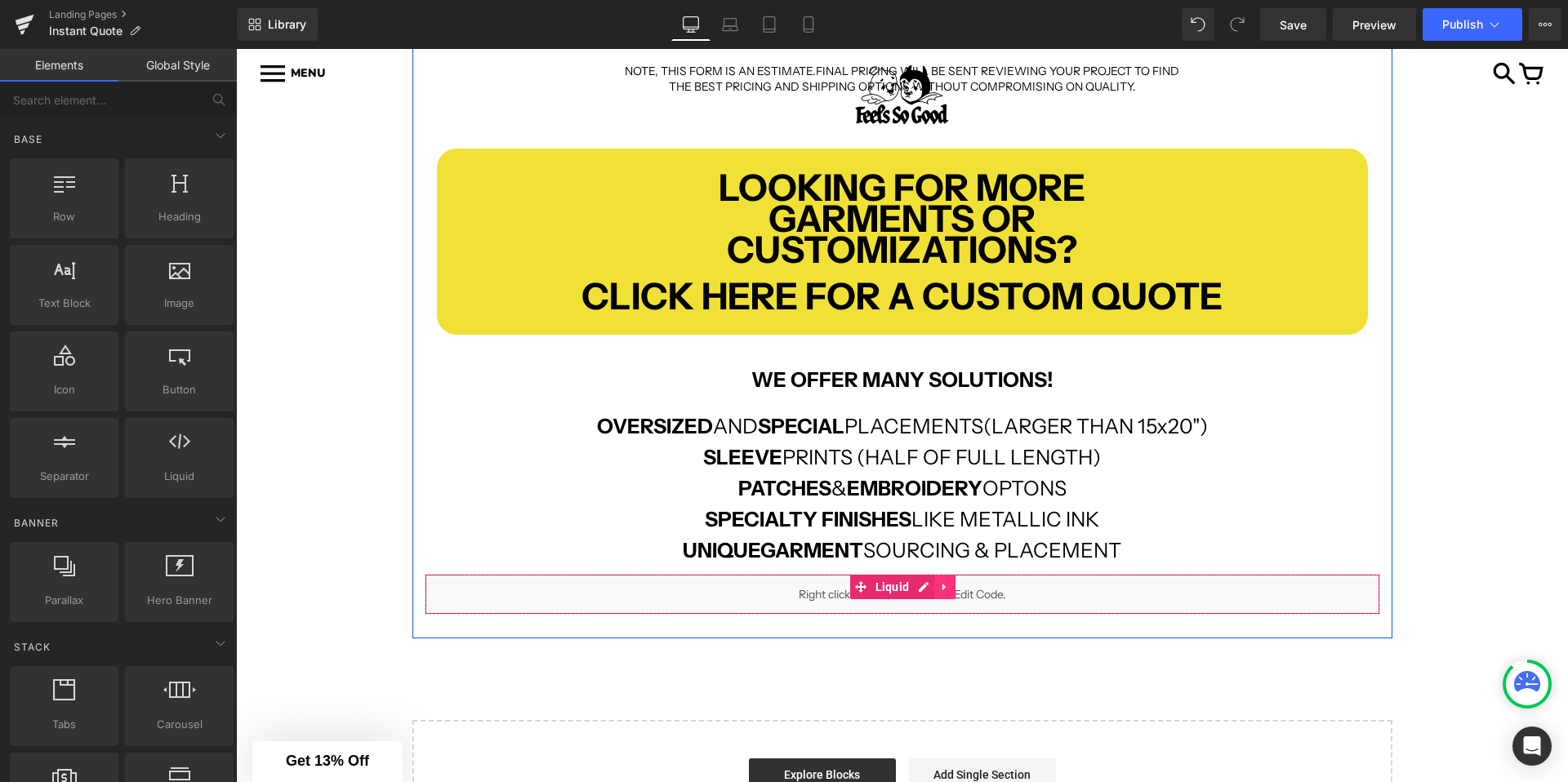
click at [938, 589] on icon at bounding box center [944, 588] width 12 height 12
click at [958, 582] on icon at bounding box center [955, 587] width 12 height 12
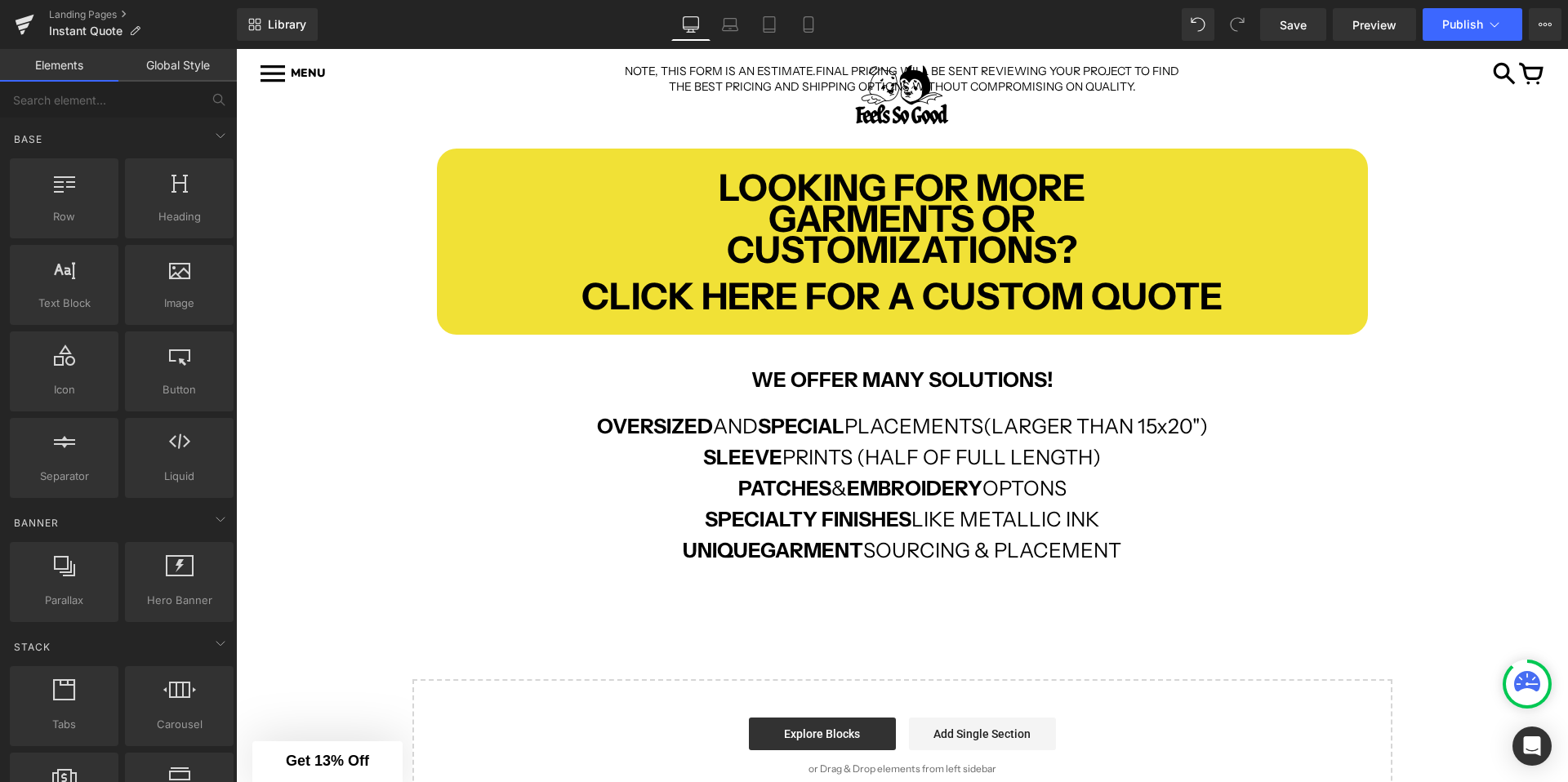
click at [354, 486] on div "INSTANT ONLINE ORDER Text Block Row GET AN INSTANT ESTIMATE BELOW USING OUR MOS…" at bounding box center [902, 294] width 1332 height 1038
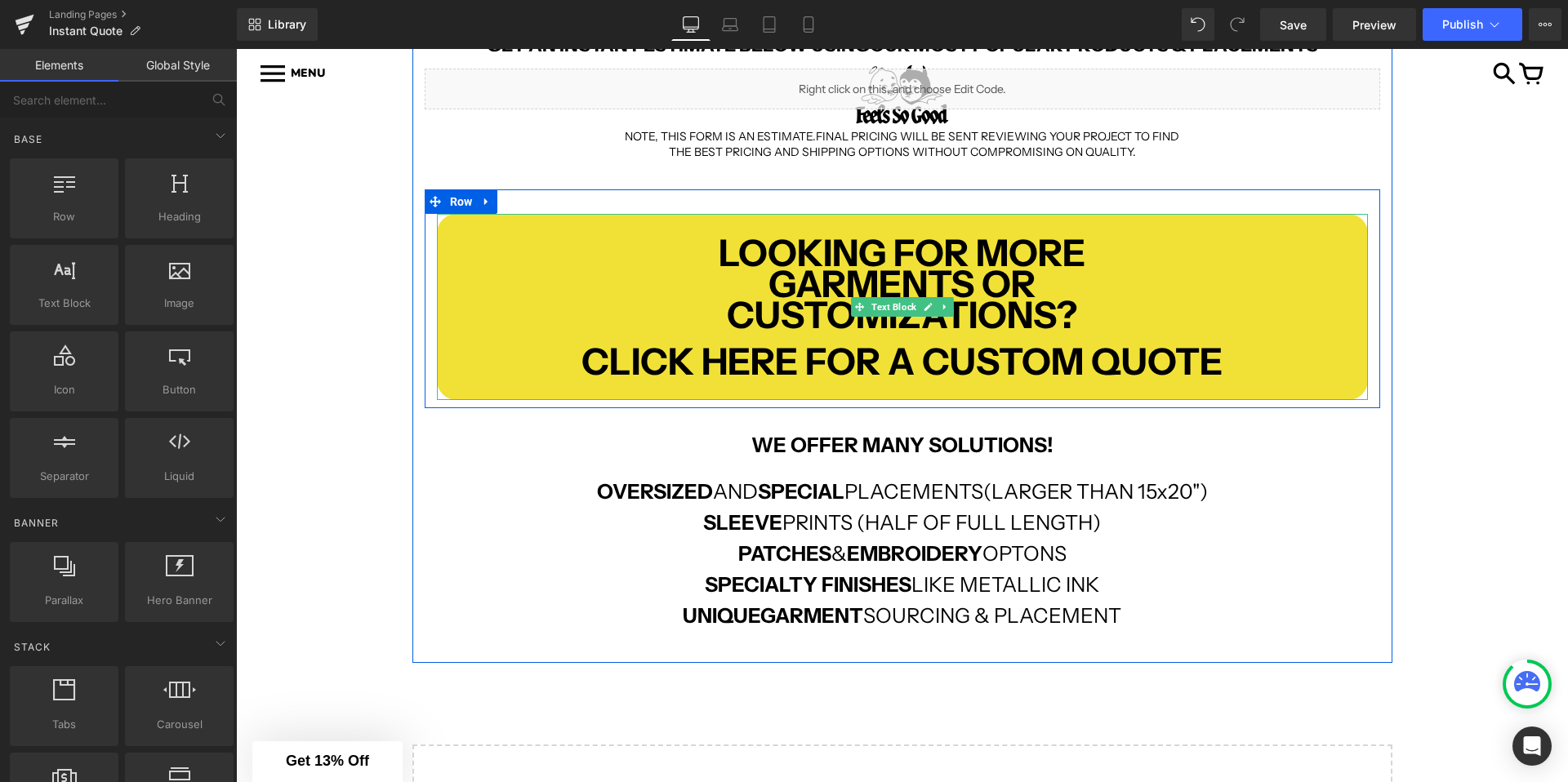
scroll to position [452, 0]
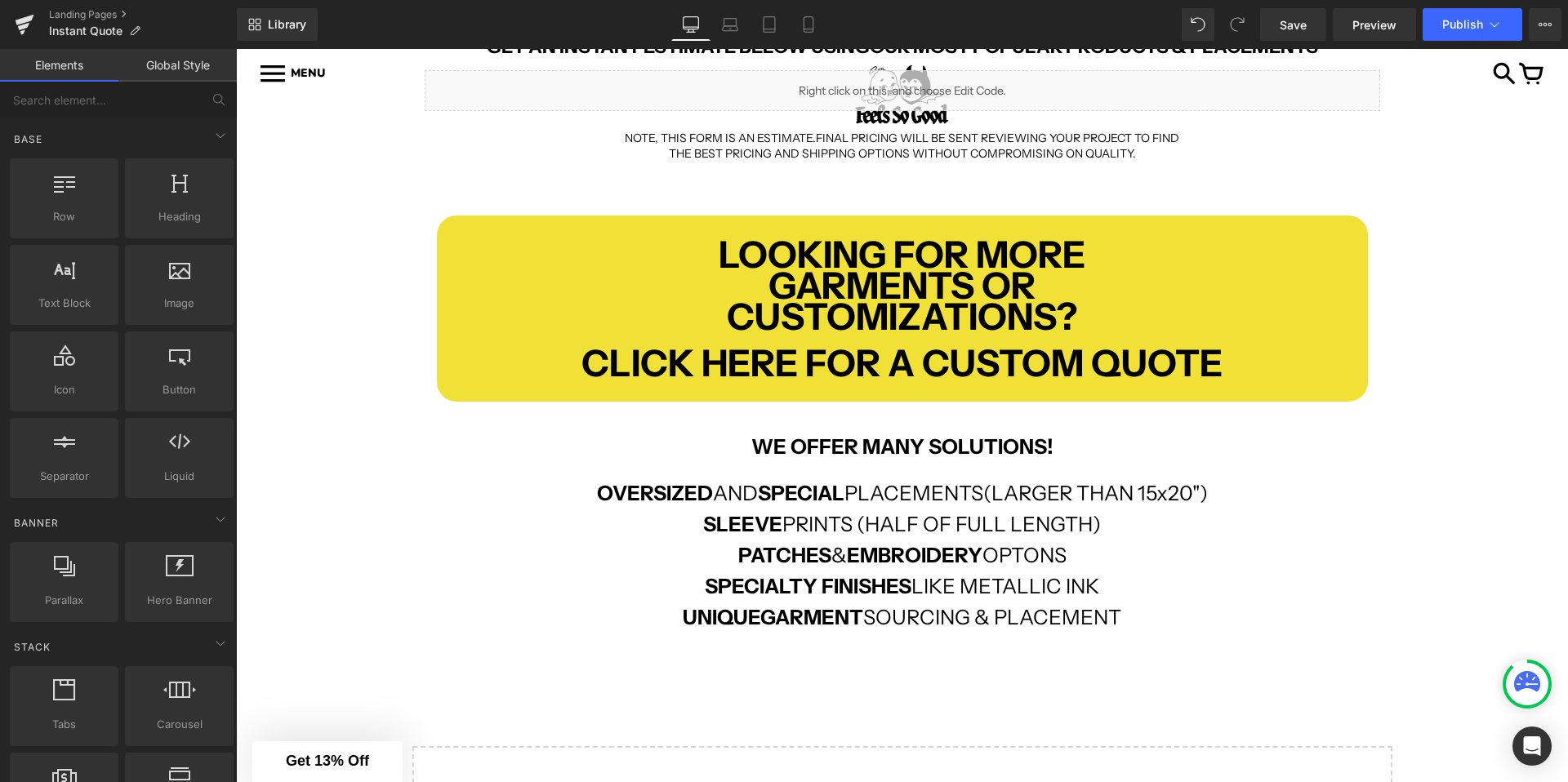
click at [392, 323] on div "INSTANT ONLINE ORDER Text Block Row GET AN INSTANT ESTIMATE BELOW USING OUR MOS…" at bounding box center [902, 361] width 1332 height 1038
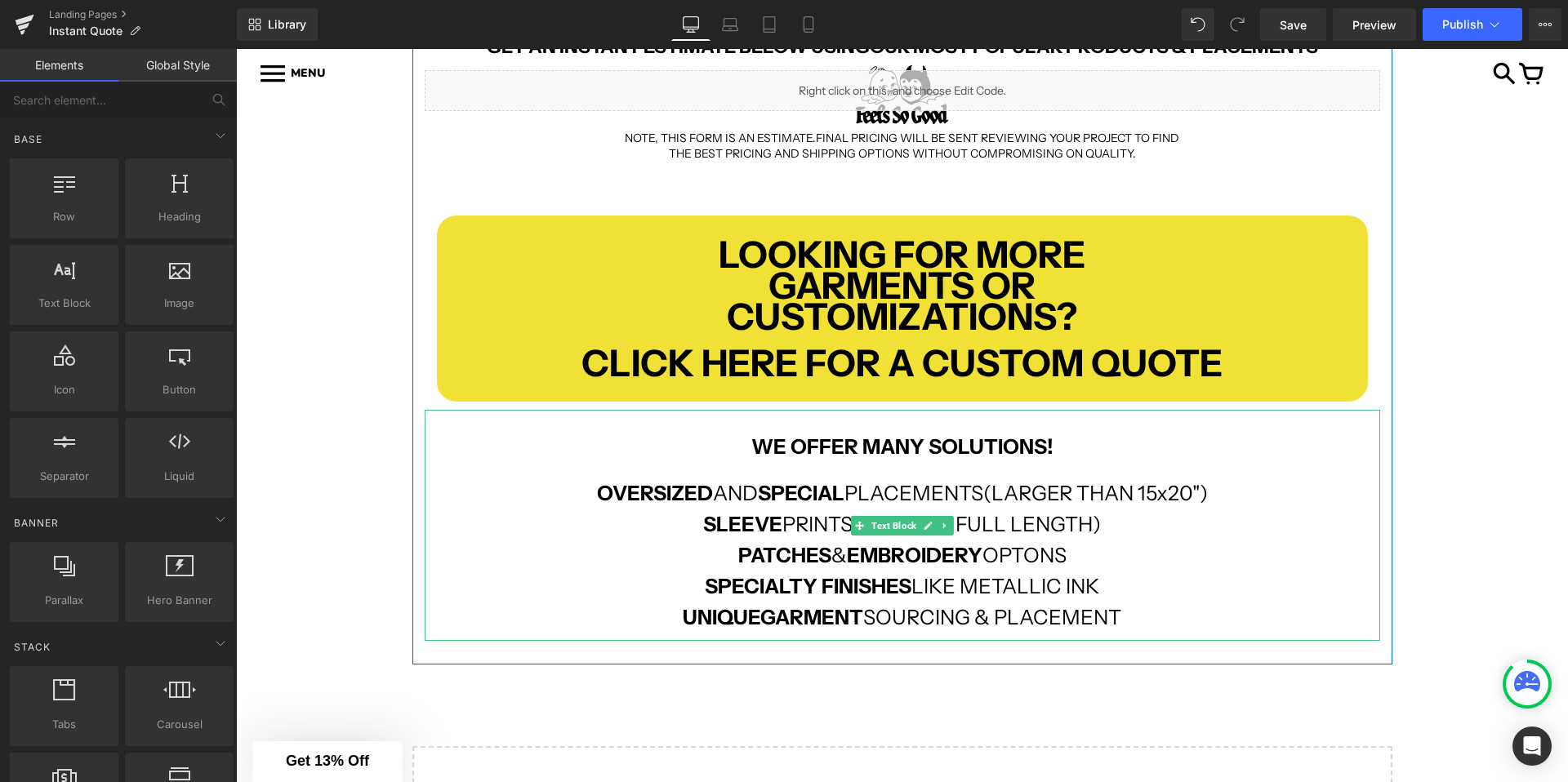
click at [929, 451] on strong "WE OFFER MANY SOLUTIONS!" at bounding box center [902, 447] width 302 height 25
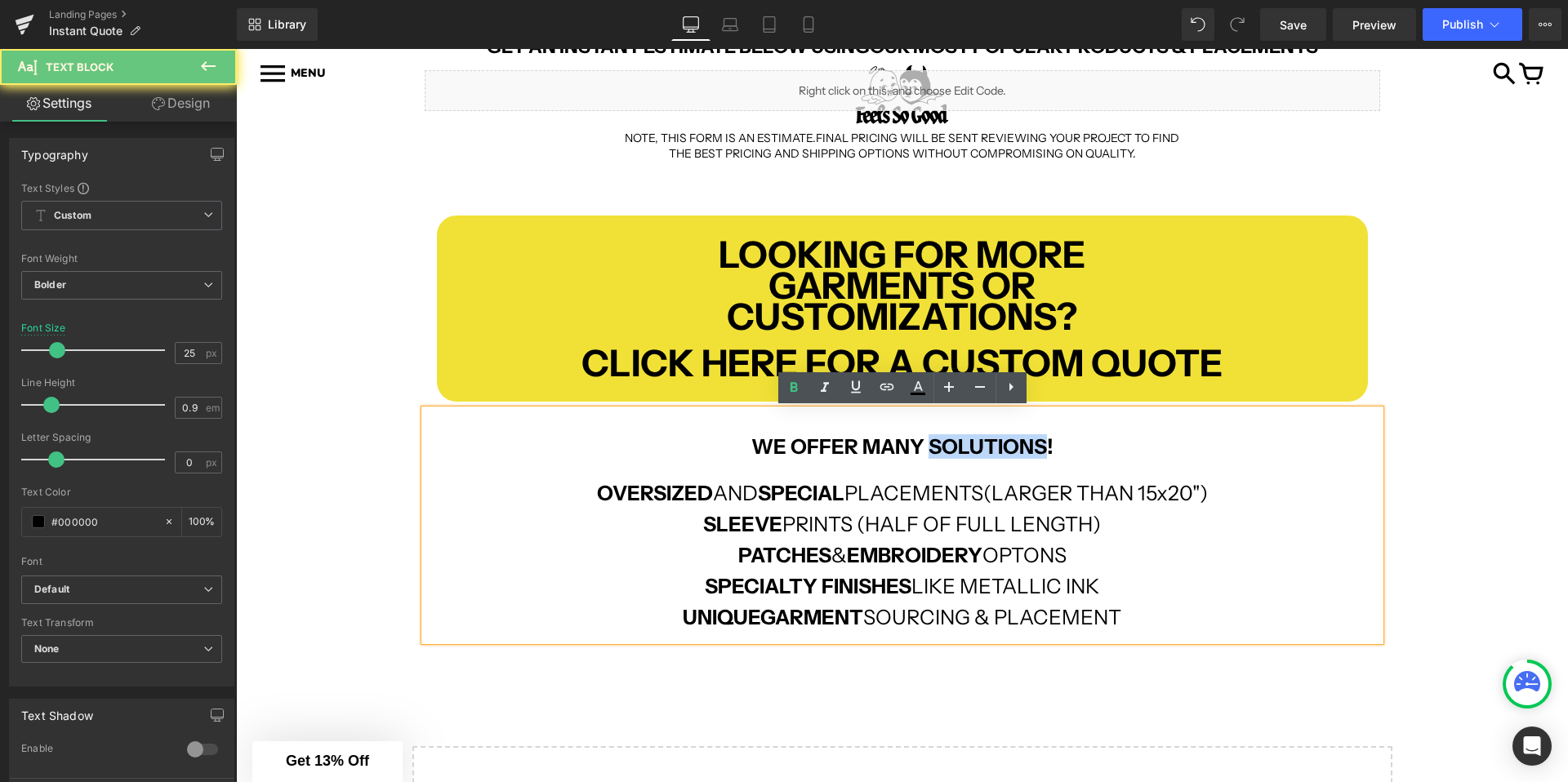
click at [929, 451] on strong "WE OFFER MANY SOLUTIONS!" at bounding box center [902, 447] width 302 height 25
click at [929, 448] on strong "WE OFFER MANY SOLUTIONS!" at bounding box center [902, 447] width 302 height 25
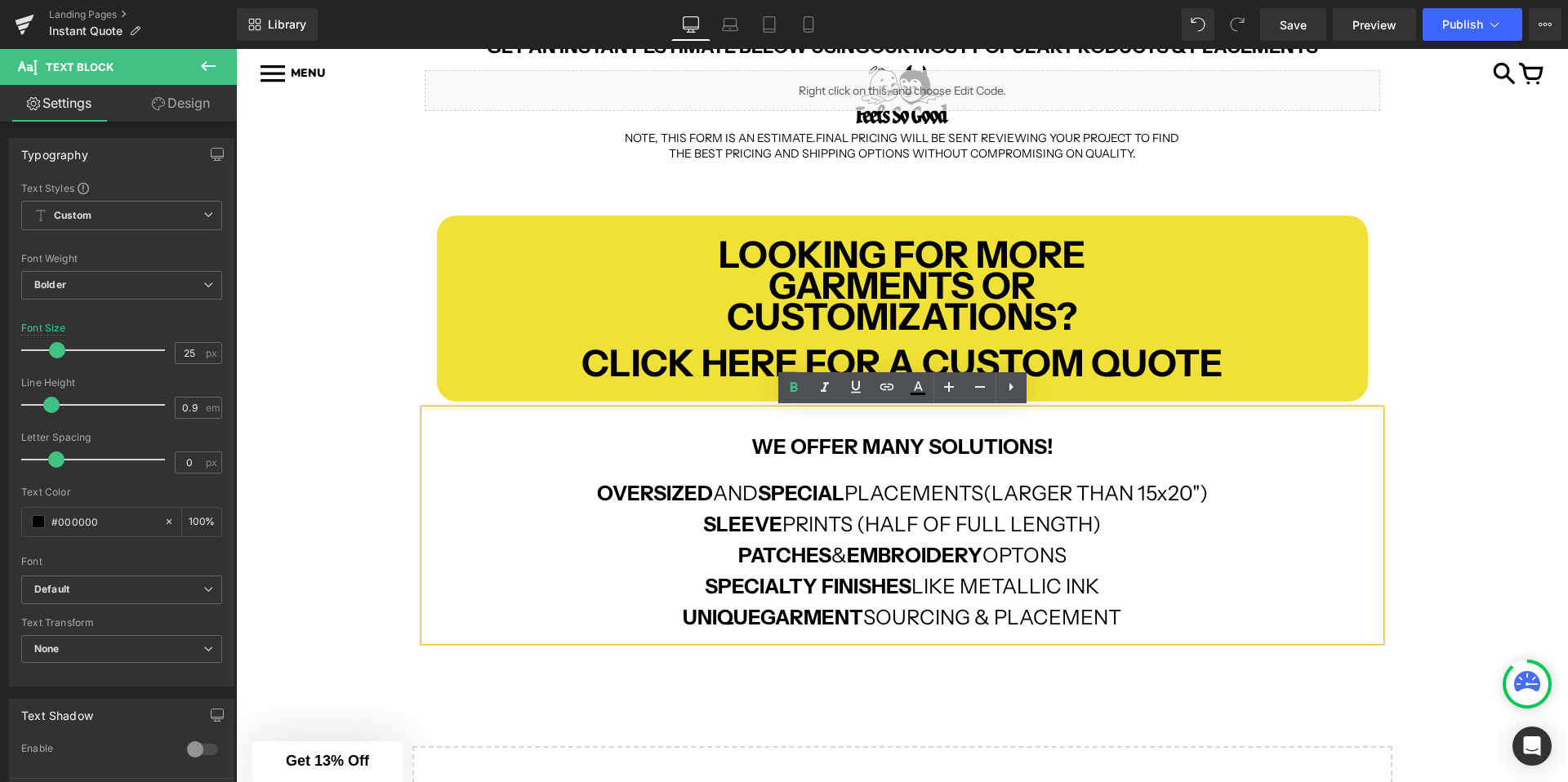
scroll to position [0, 0]
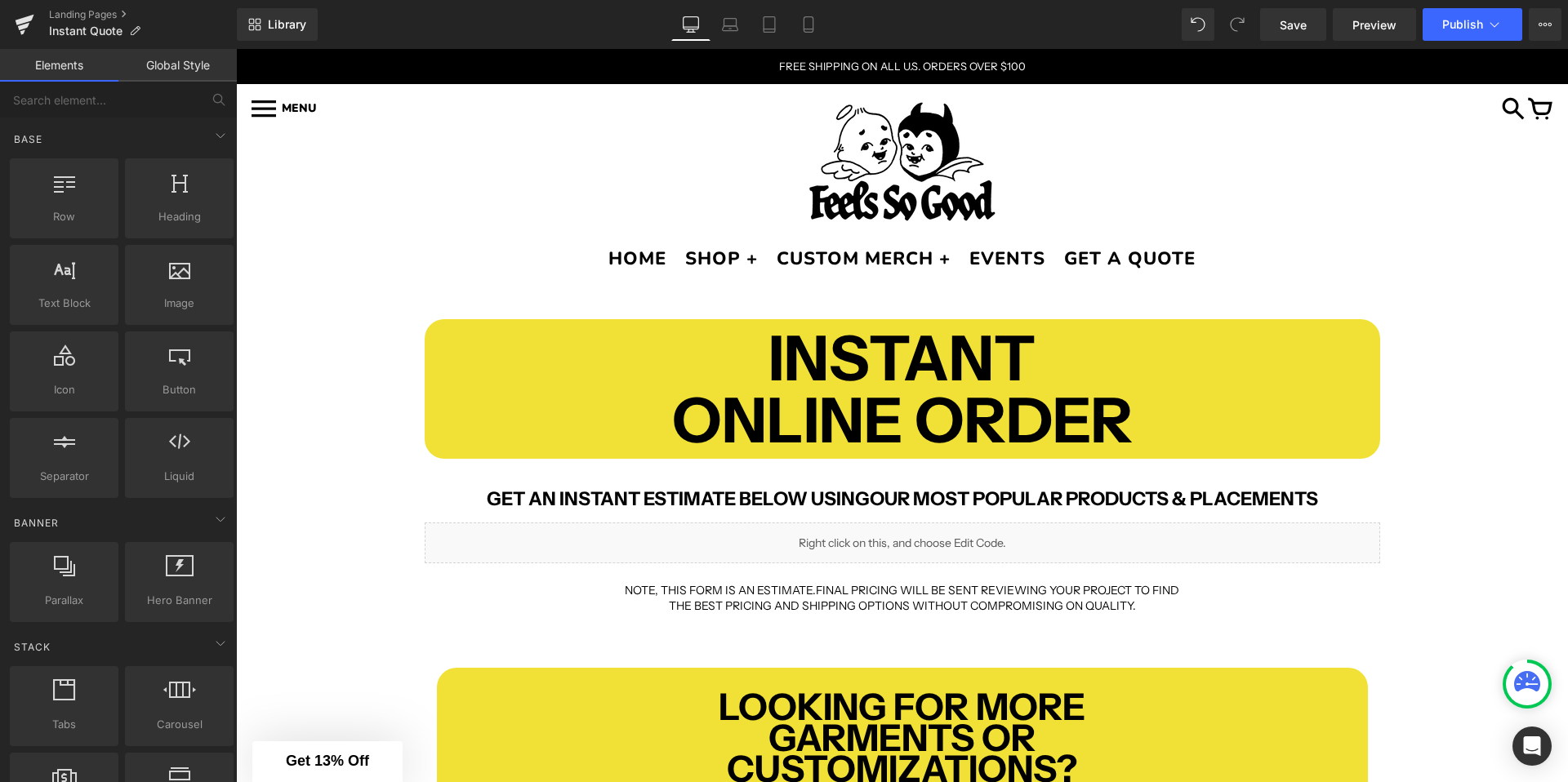
click at [1546, 6] on div "Library Desktop Desktop Laptop Tablet Mobile Save Preview Publish Scheduled Vie…" at bounding box center [902, 24] width 1331 height 49
click at [1540, 19] on icon at bounding box center [1544, 24] width 13 height 13
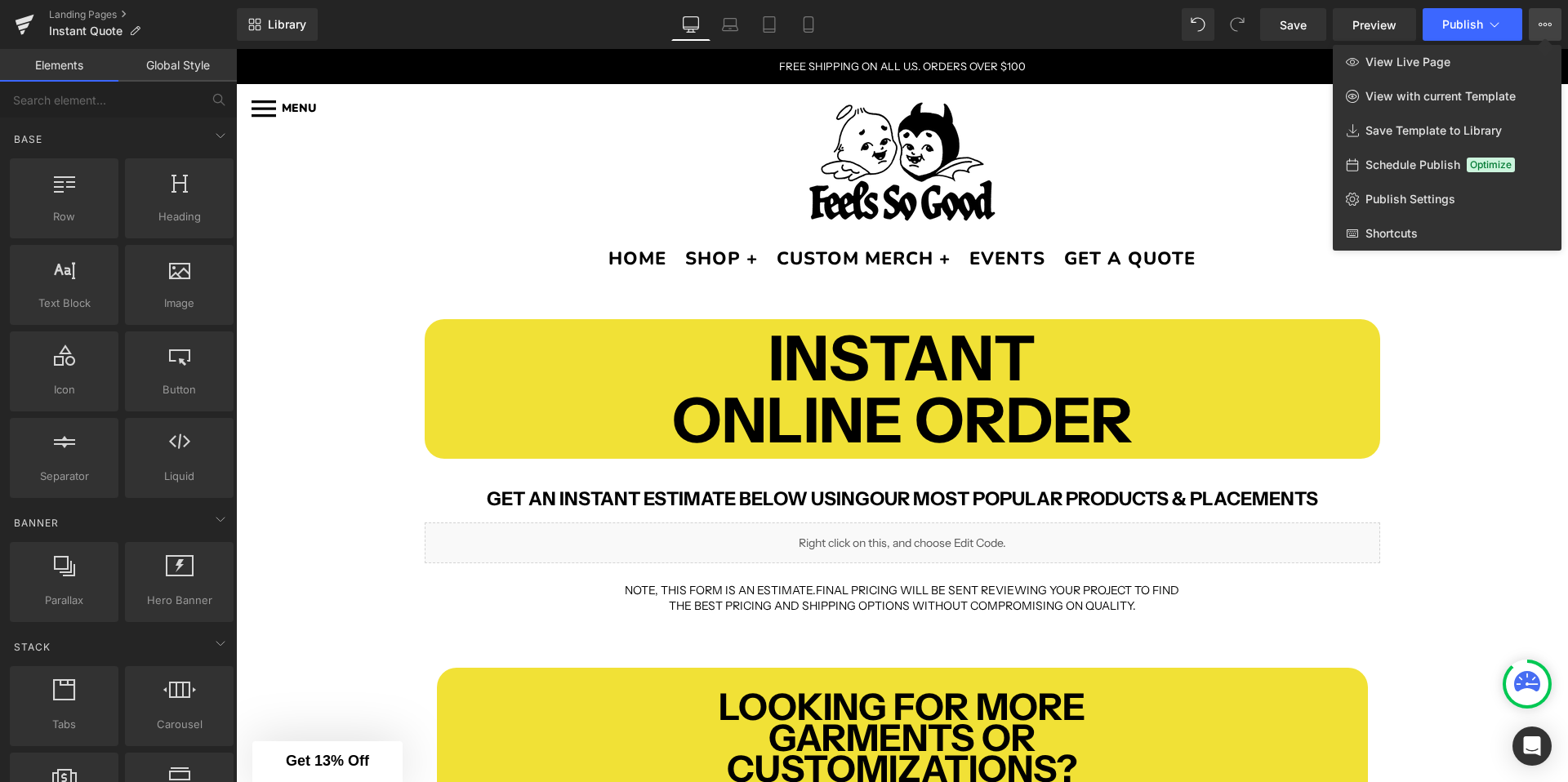
click at [1543, 20] on icon at bounding box center [1544, 24] width 13 height 13
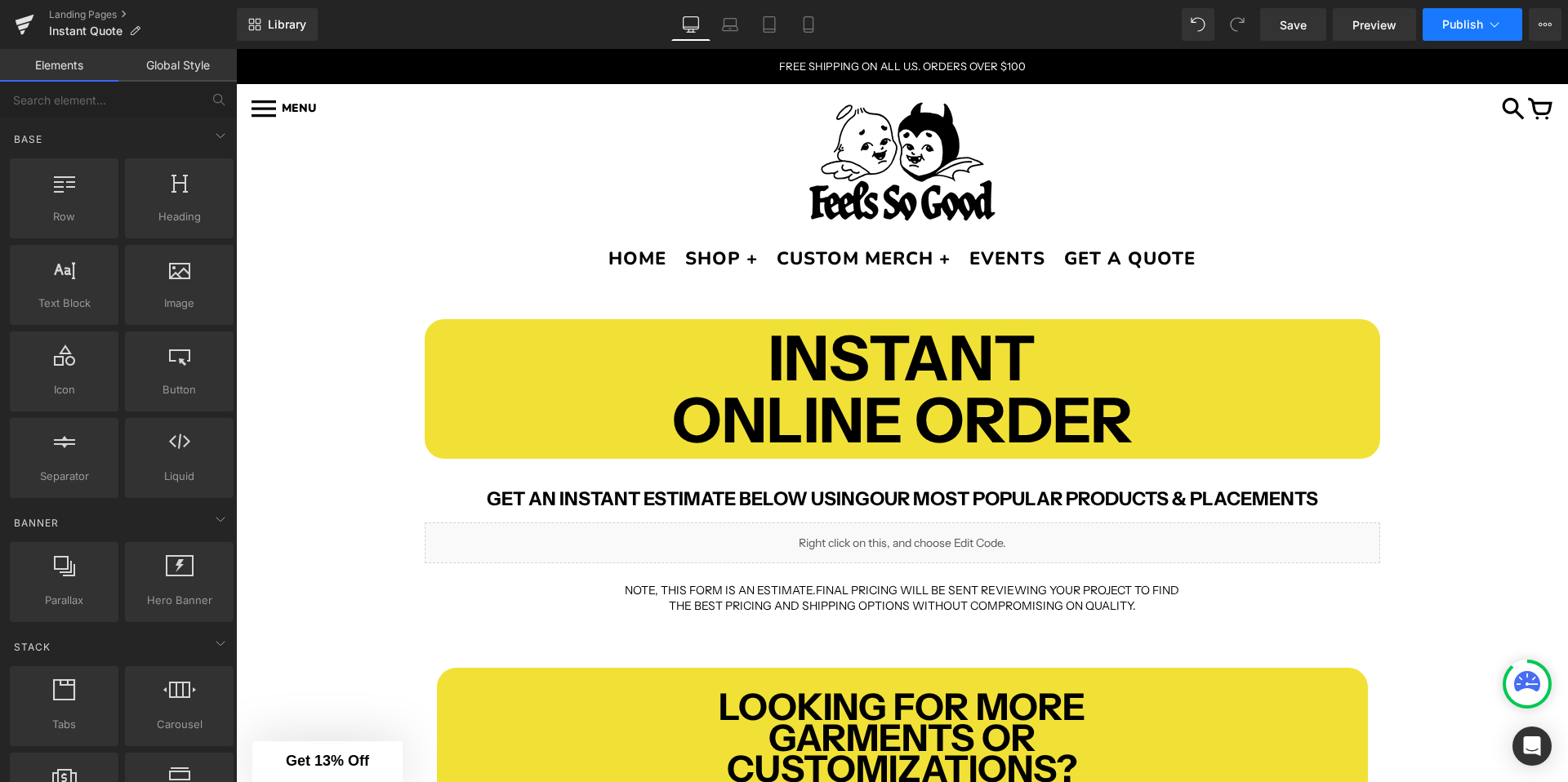
click at [1490, 20] on icon at bounding box center [1494, 24] width 16 height 16
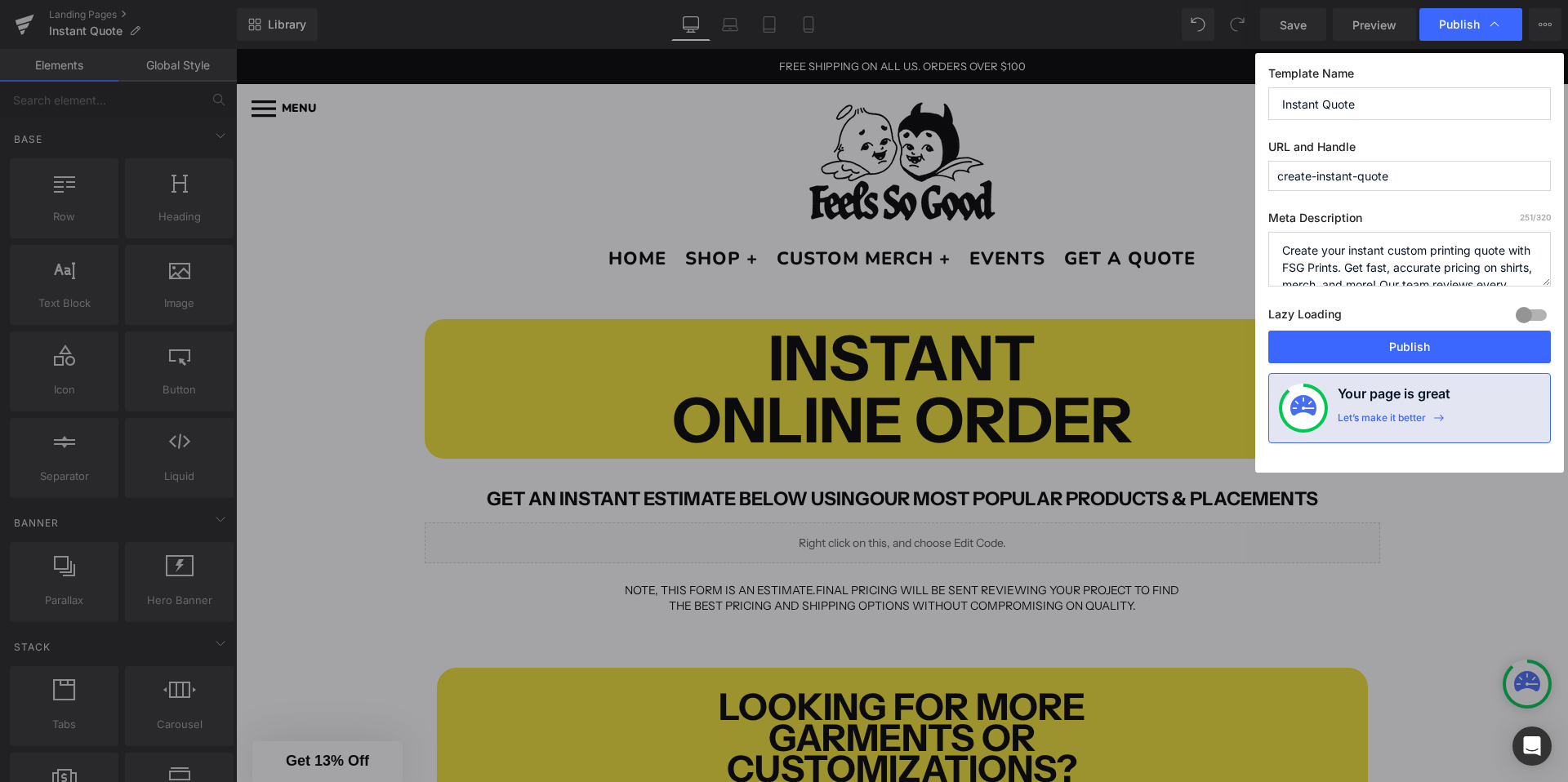
click at [1442, 254] on textarea "Create your instant custom printing quote with FSG Prints. Get fast, accurate p…" at bounding box center [1409, 258] width 282 height 54
click at [1440, 251] on textarea "Create your instant custom printing quote with FSG Prints. Get fast, accurate p…" at bounding box center [1409, 258] width 282 height 54
click at [1351, 265] on textarea "Create your instant custom printing quote with FSG Prints. Get fast, accurate p…" at bounding box center [1409, 258] width 282 height 54
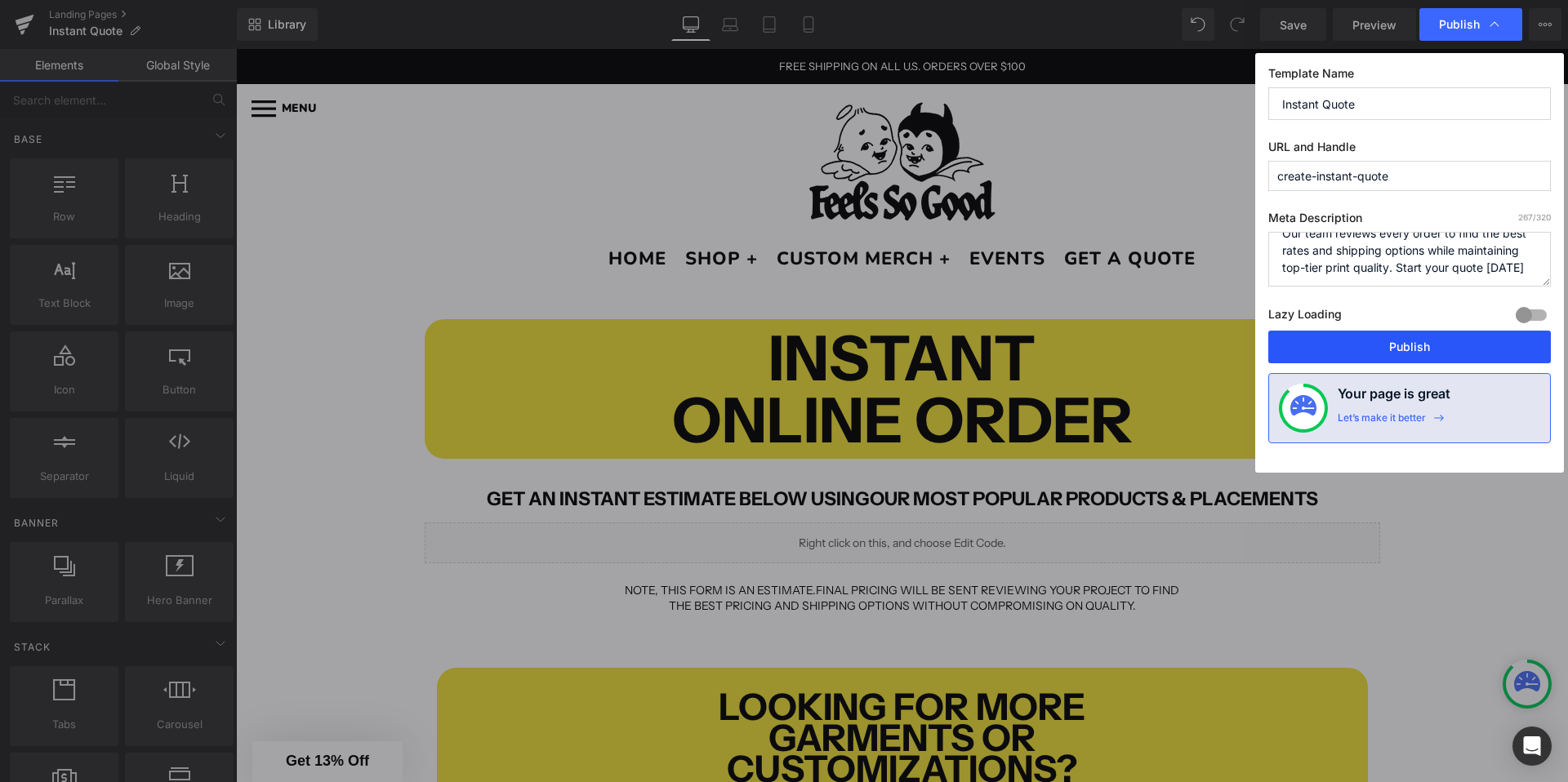
type textarea "Create your instant custom screen printing quote with Feel So Good Prints. Get …"
click at [1377, 343] on button "Publish" at bounding box center [1409, 346] width 282 height 33
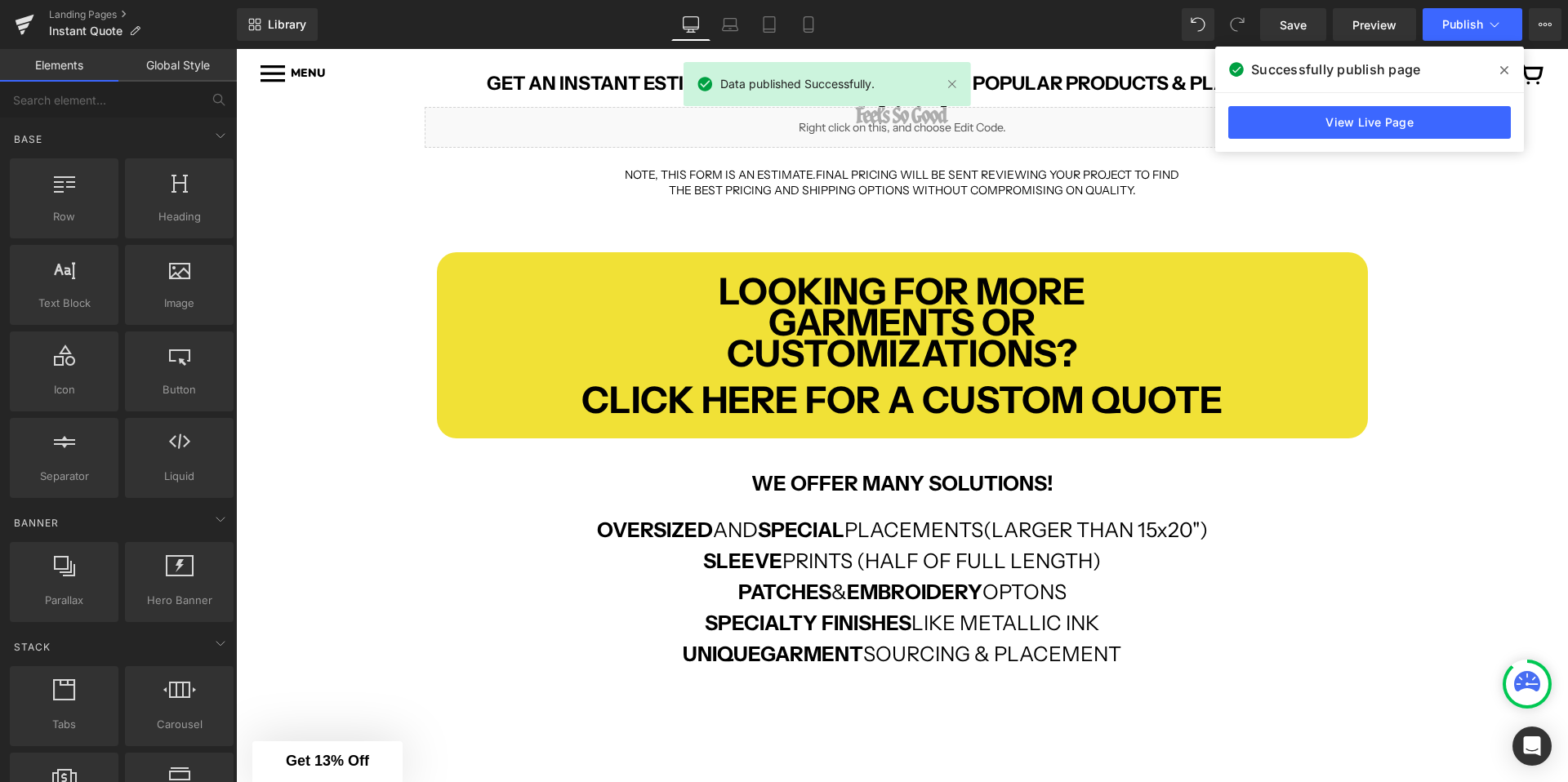
scroll to position [406, 0]
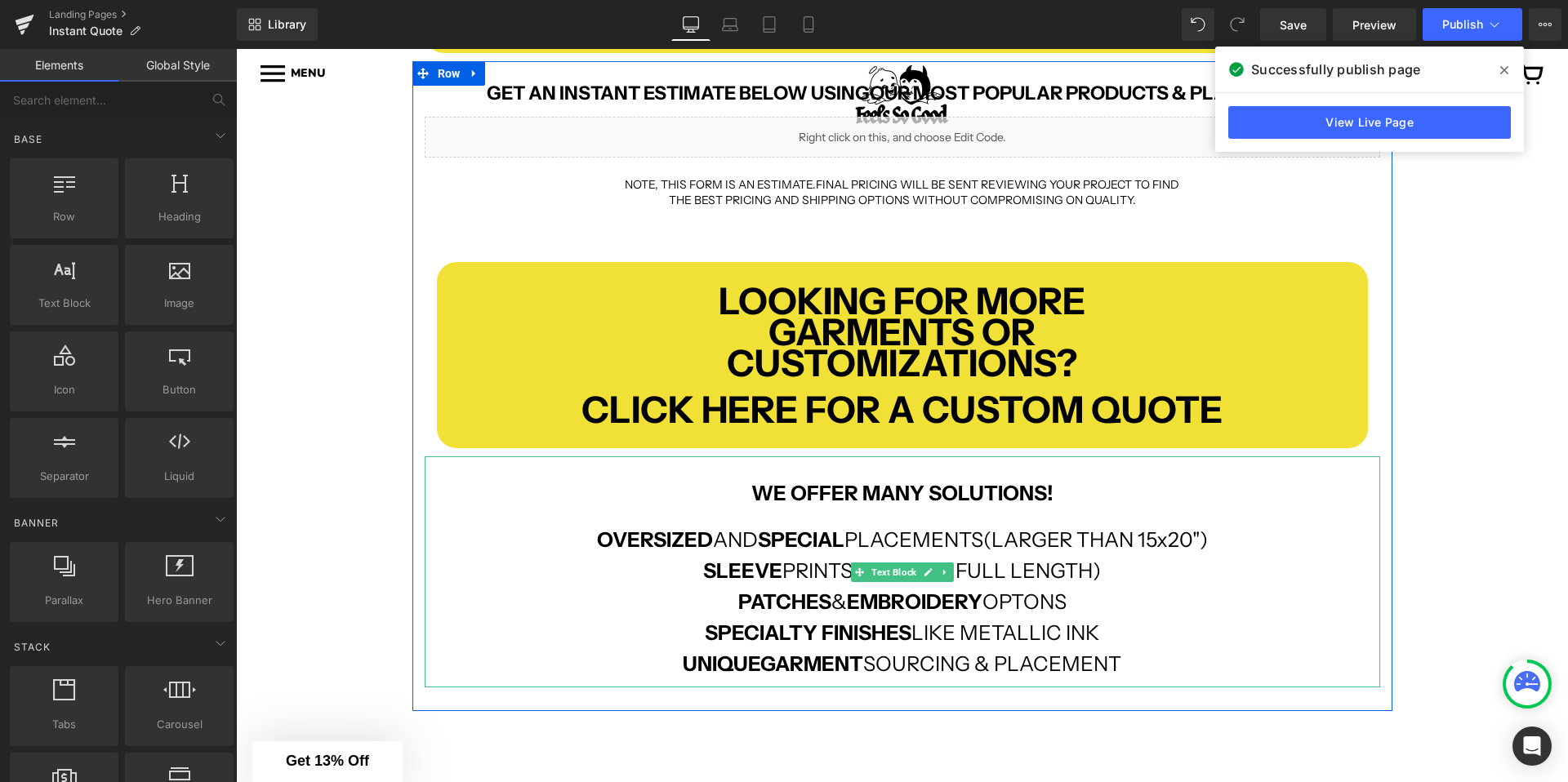
click at [926, 498] on strong "WE OFFER MANY SOLUTIONS!" at bounding box center [902, 493] width 302 height 25
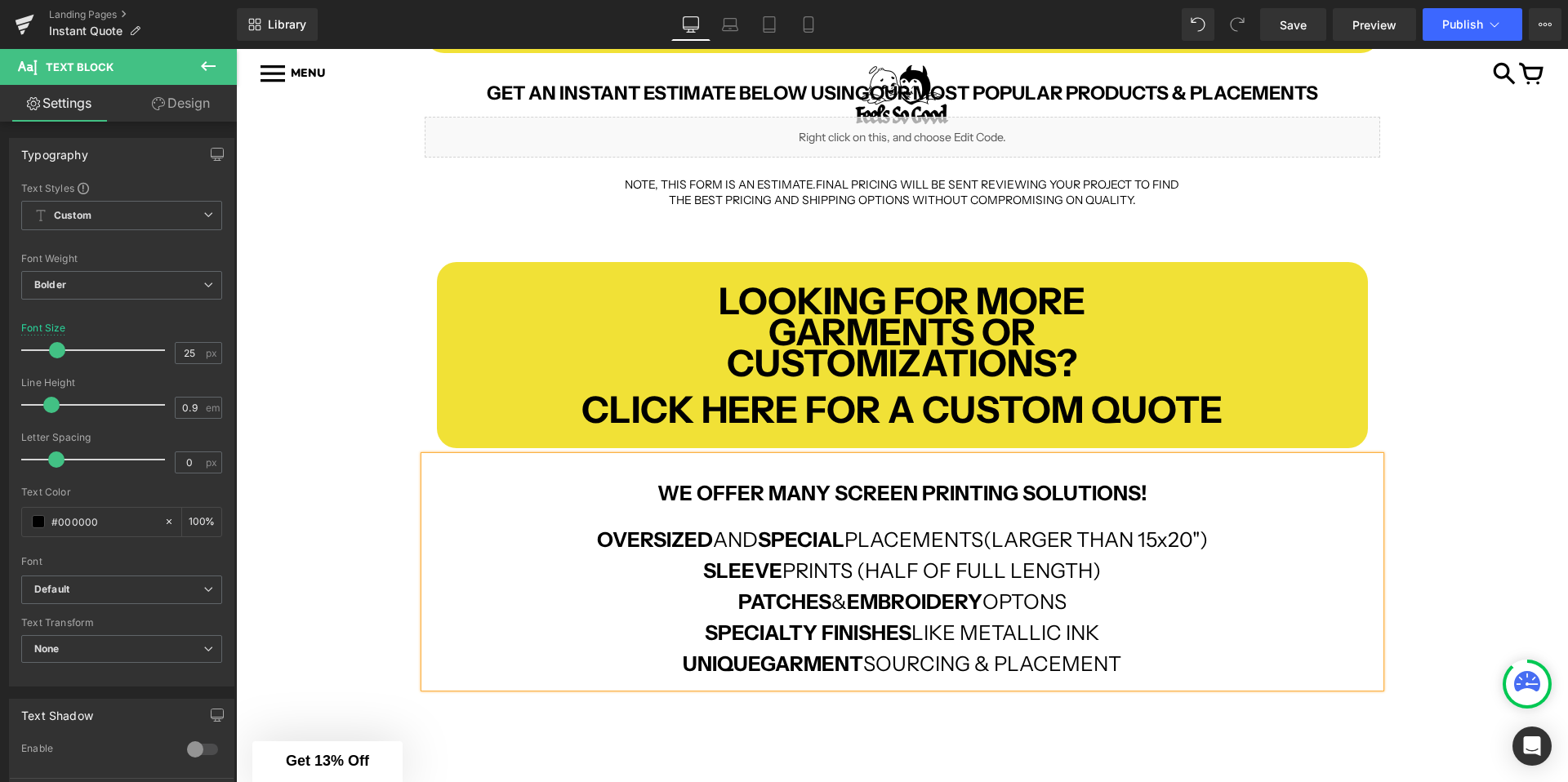
click at [376, 543] on div "INSTANT ONLINE ORDER Text Block Row GET AN INSTANT ESTIMATE BELOW USING OUR MOS…" at bounding box center [902, 407] width 1332 height 1038
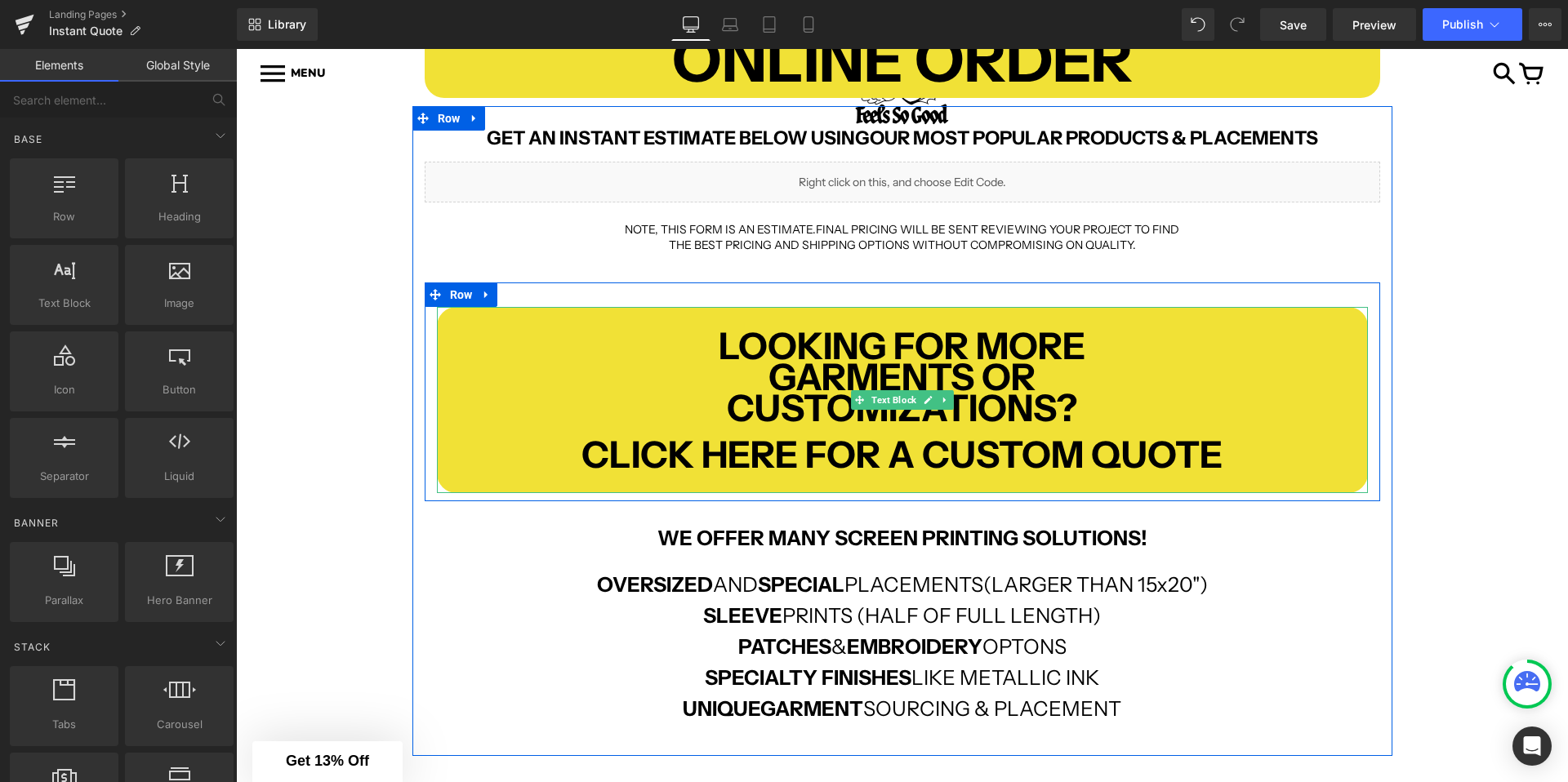
scroll to position [362, 0]
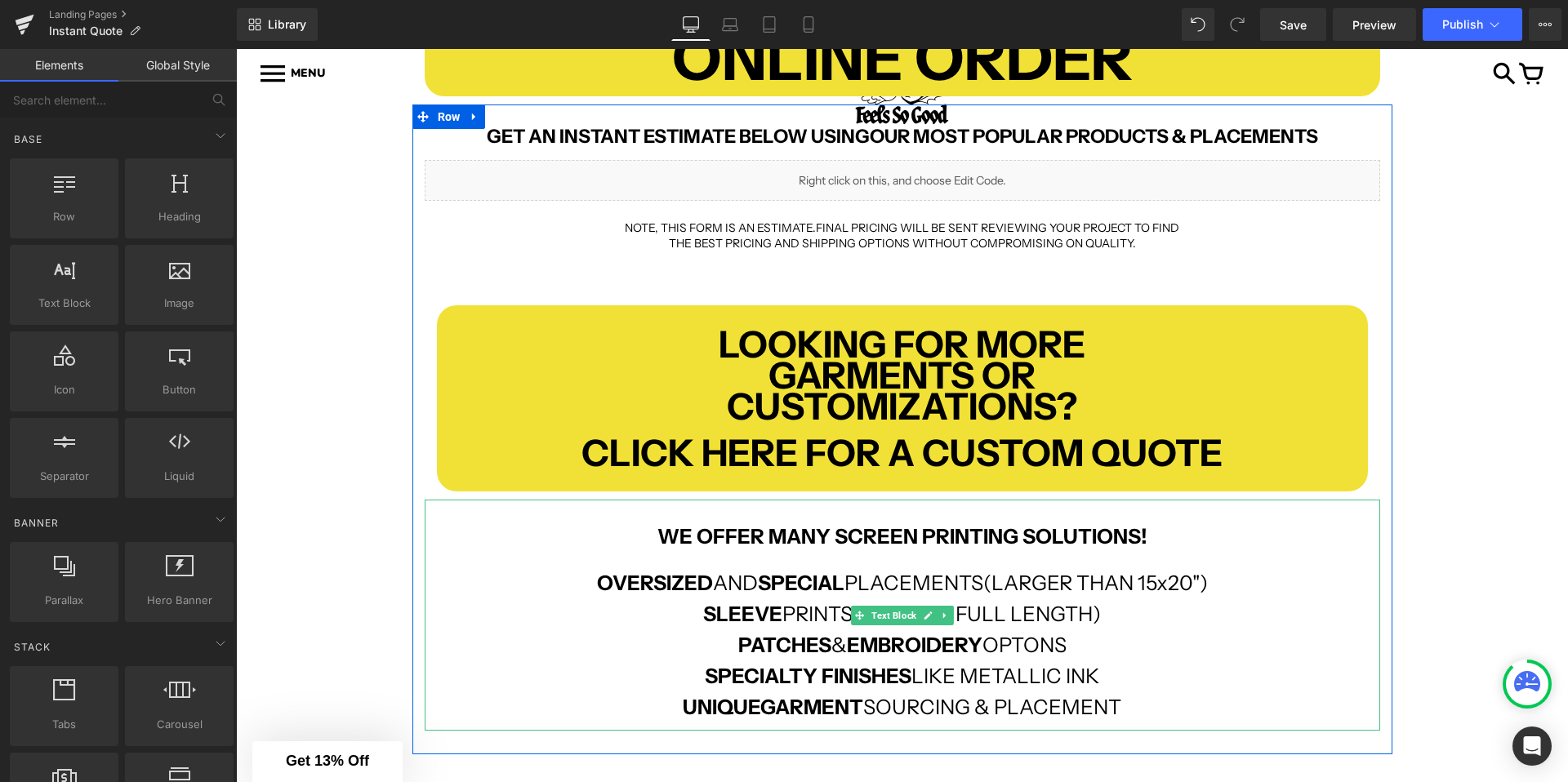
click at [1145, 703] on p "UNIQUE GARMENT SOURCING & PLACEMENT" at bounding box center [902, 707] width 955 height 15
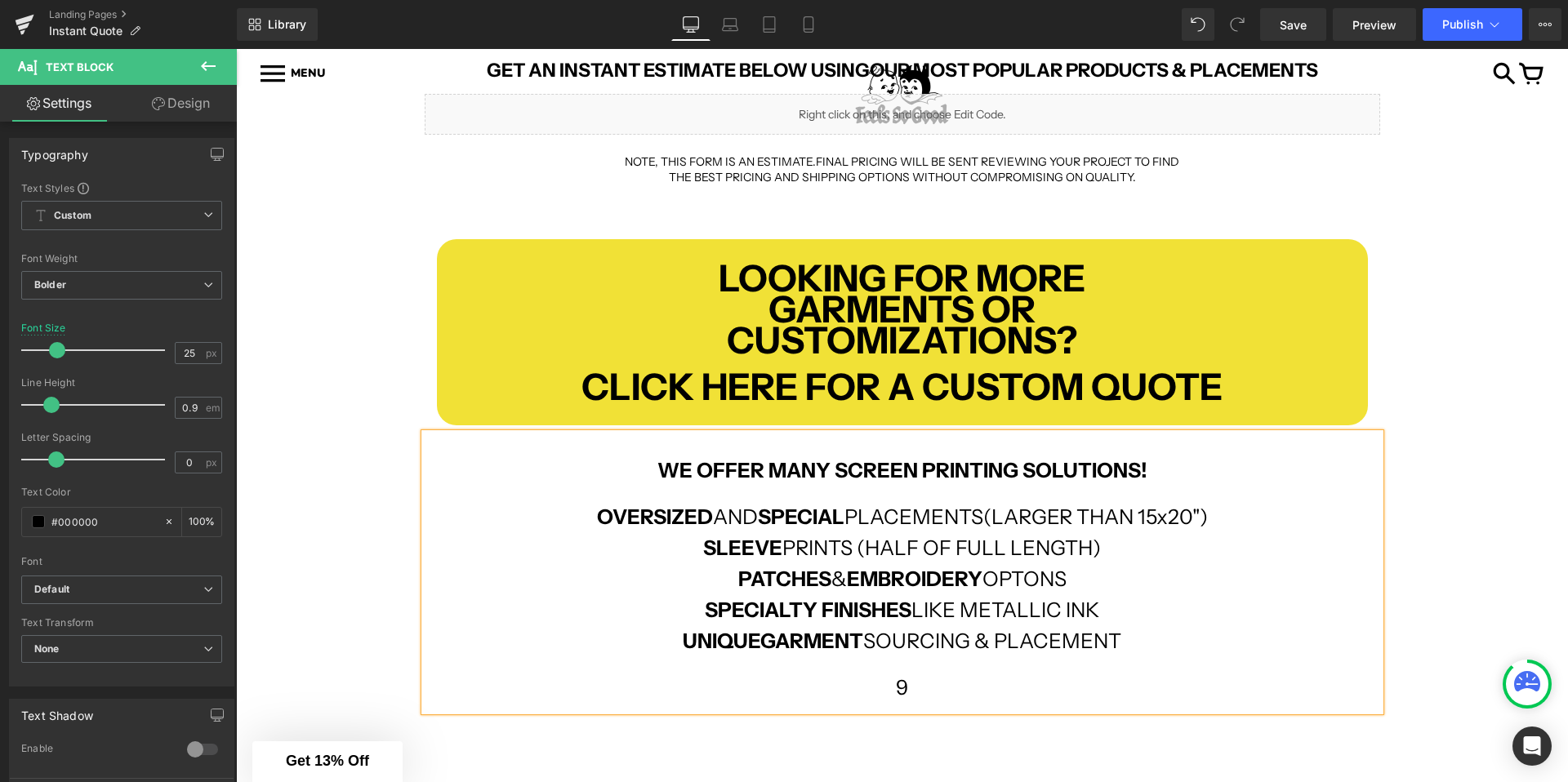
scroll to position [435, 0]
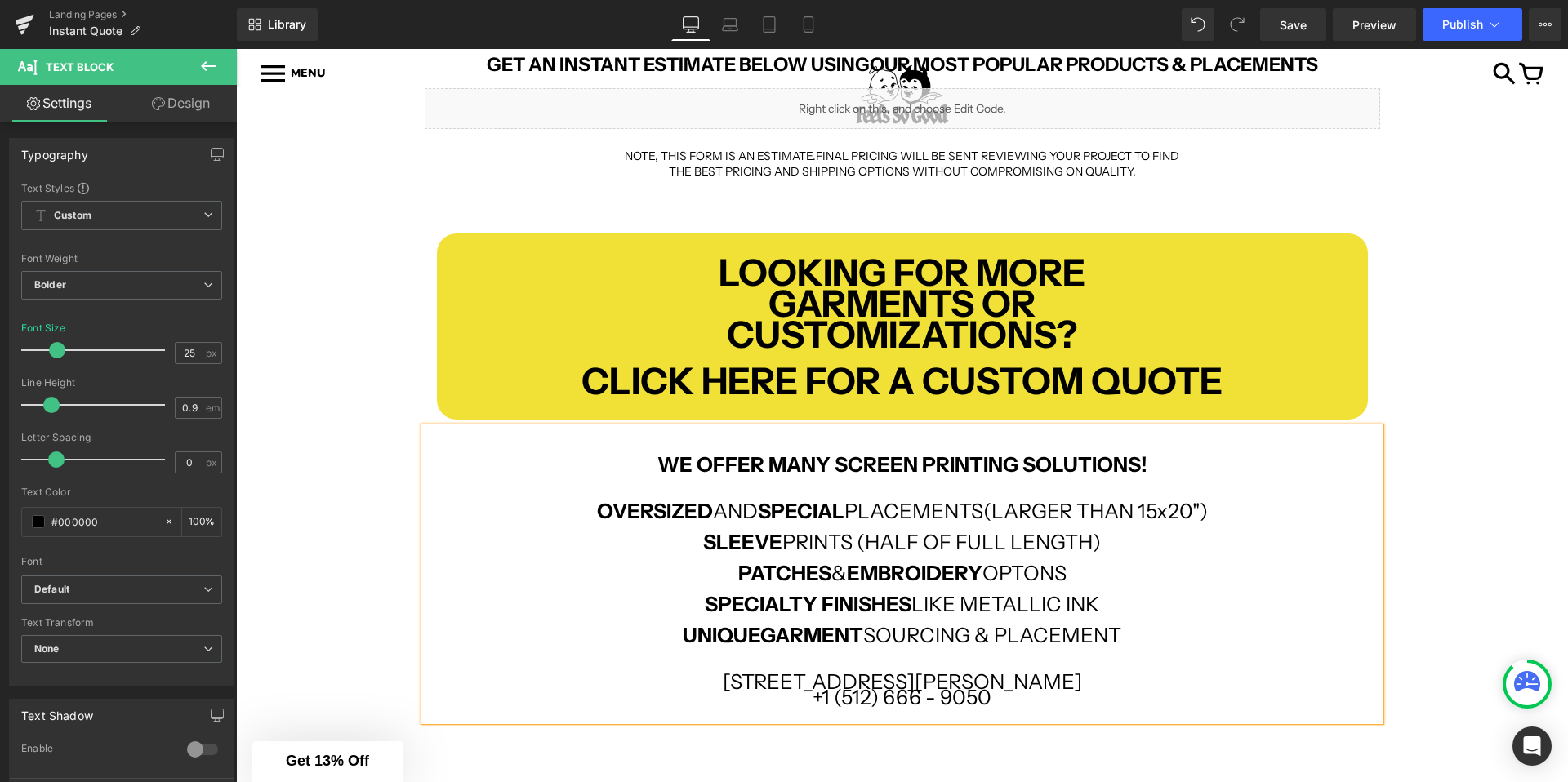
click at [385, 643] on div "INSTANT ONLINE ORDER Text Block Row GET AN INSTANT ESTIMATE BELOW USING OUR MOS…" at bounding box center [902, 410] width 1332 height 1100
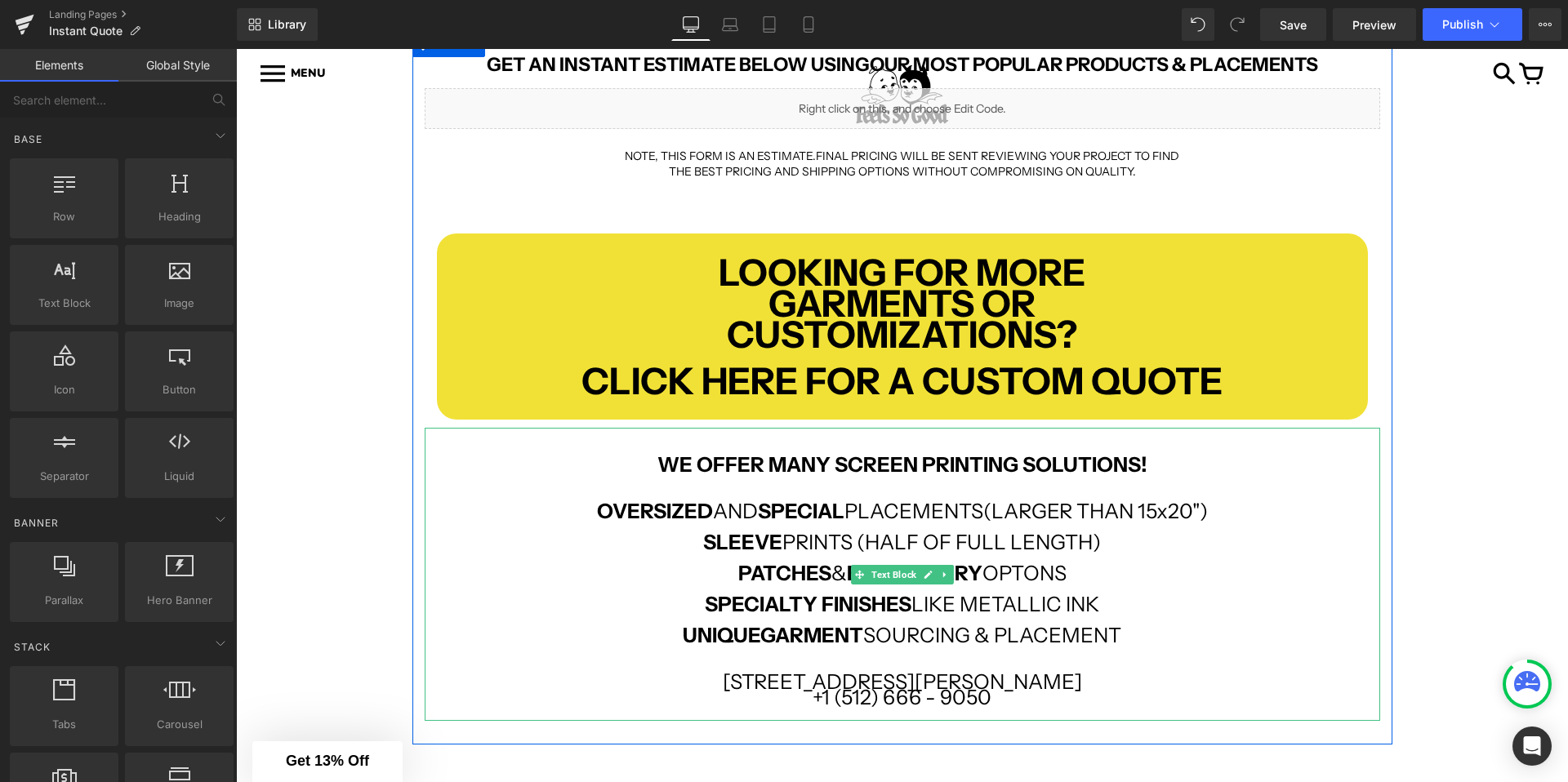
click at [1088, 682] on p "[STREET_ADDRESS][PERSON_NAME]" at bounding box center [902, 681] width 955 height 15
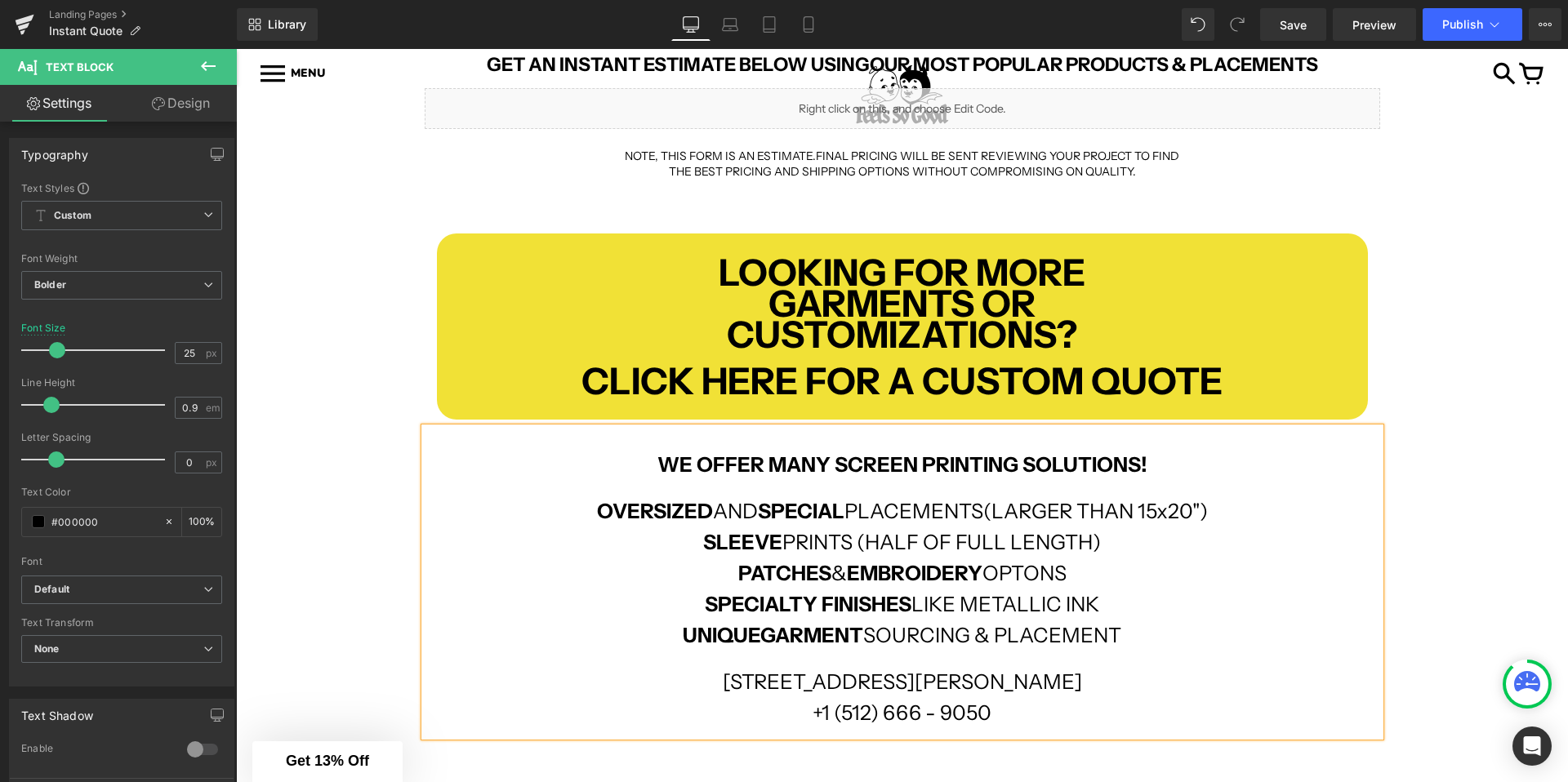
click at [1124, 633] on p "UNIQUE GARMENT SOURCING & PLACEMENT" at bounding box center [902, 635] width 955 height 15
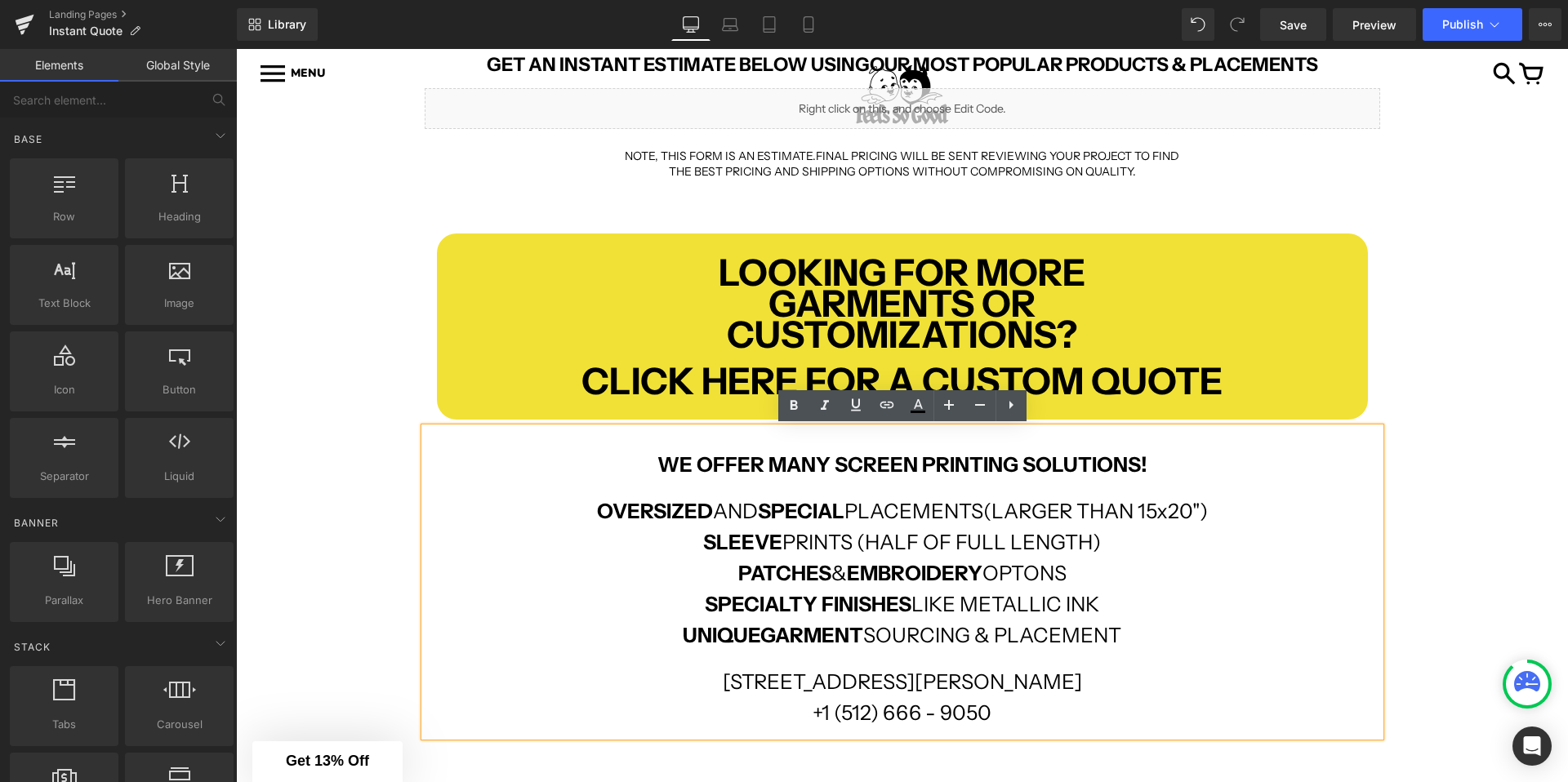
click at [299, 590] on div "INSTANT ONLINE ORDER Text Block Row GET AN INSTANT ESTIMATE BELOW USING OUR MOS…" at bounding box center [902, 418] width 1332 height 1116
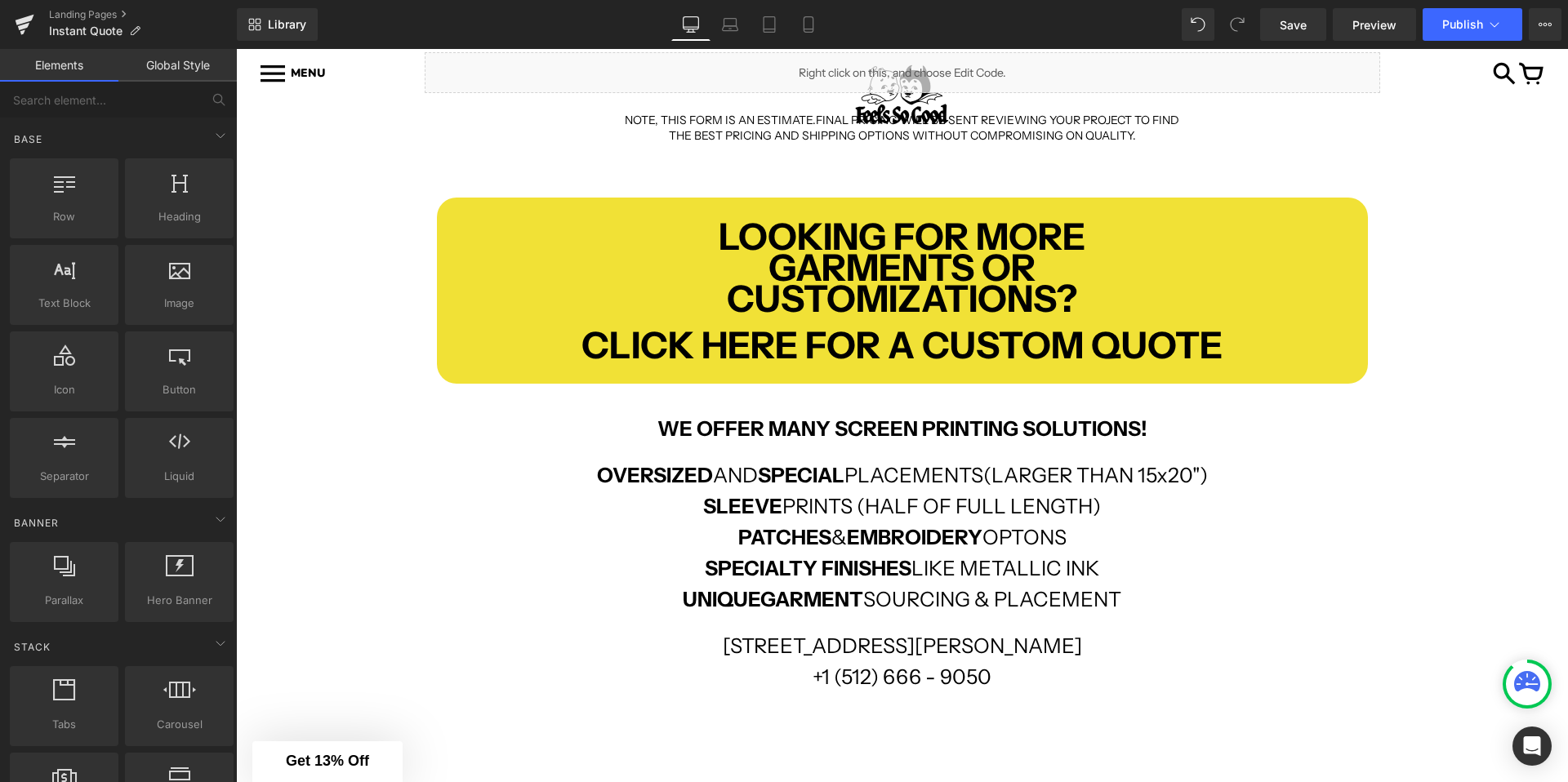
scroll to position [449, 0]
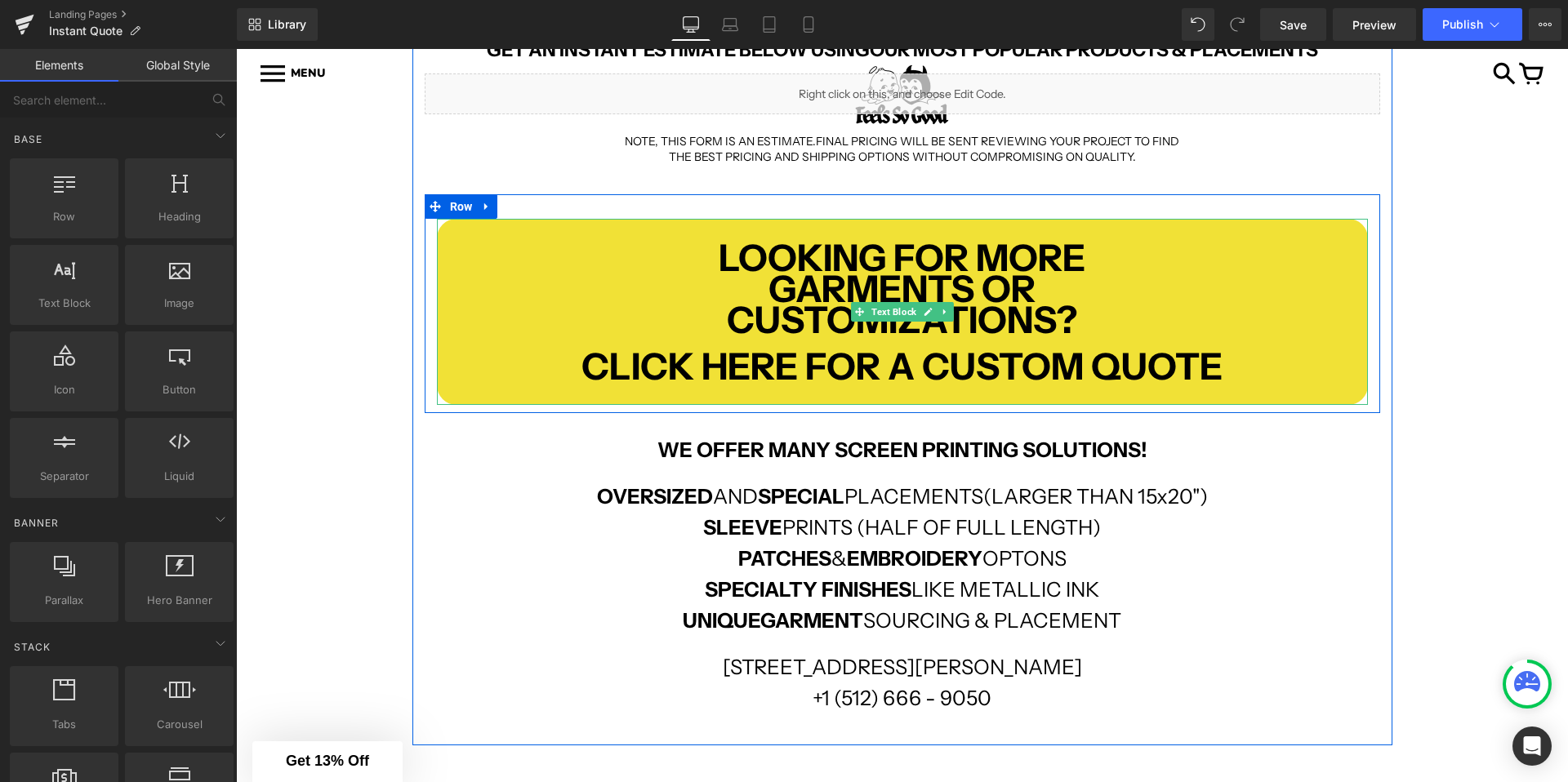
click at [875, 360] on b "CLICK HERE FOR A CUSTOM QUOTE" at bounding box center [902, 366] width 641 height 45
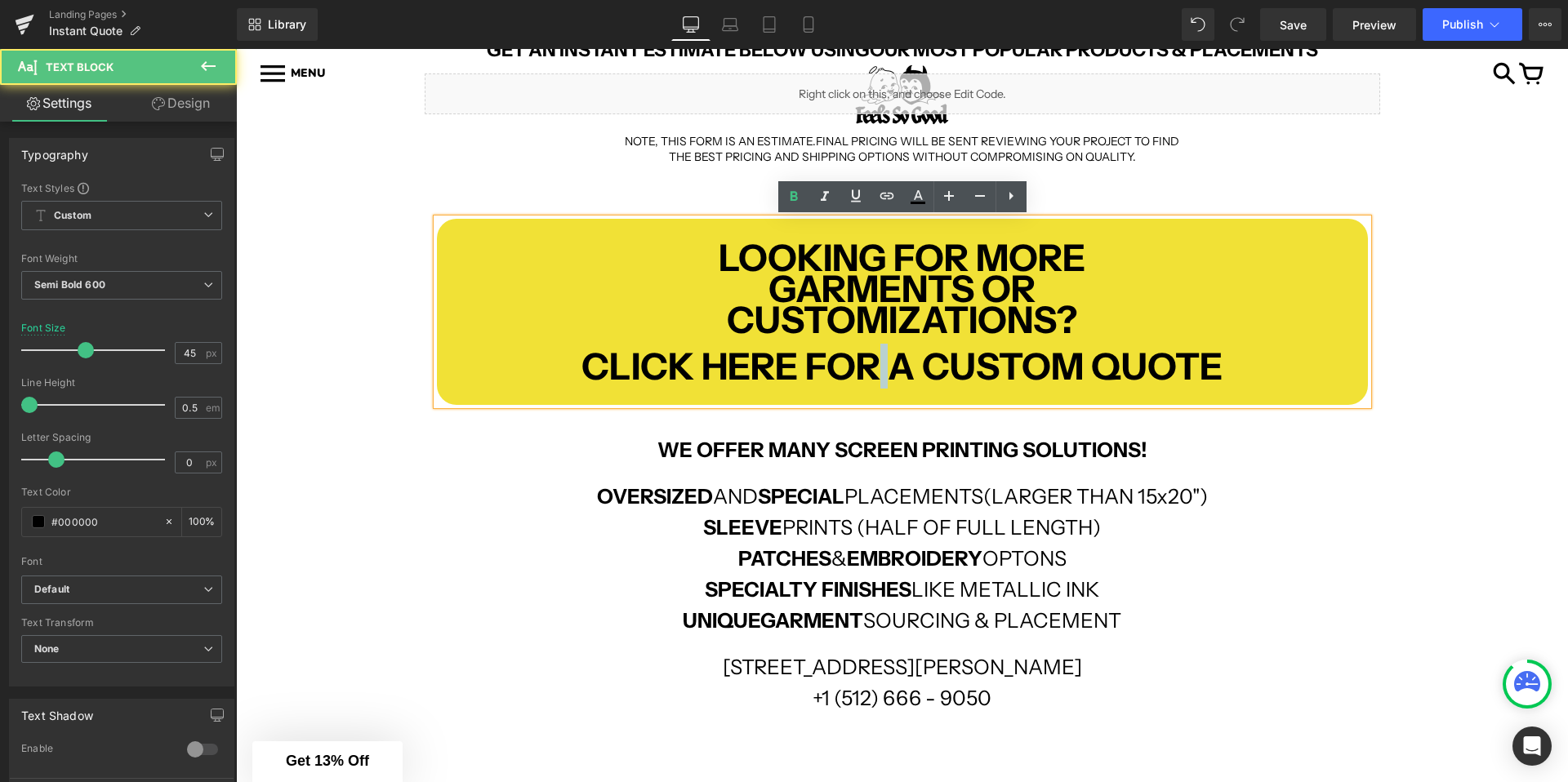
click at [875, 360] on b "CLICK HERE FOR A CUSTOM QUOTE" at bounding box center [902, 366] width 641 height 45
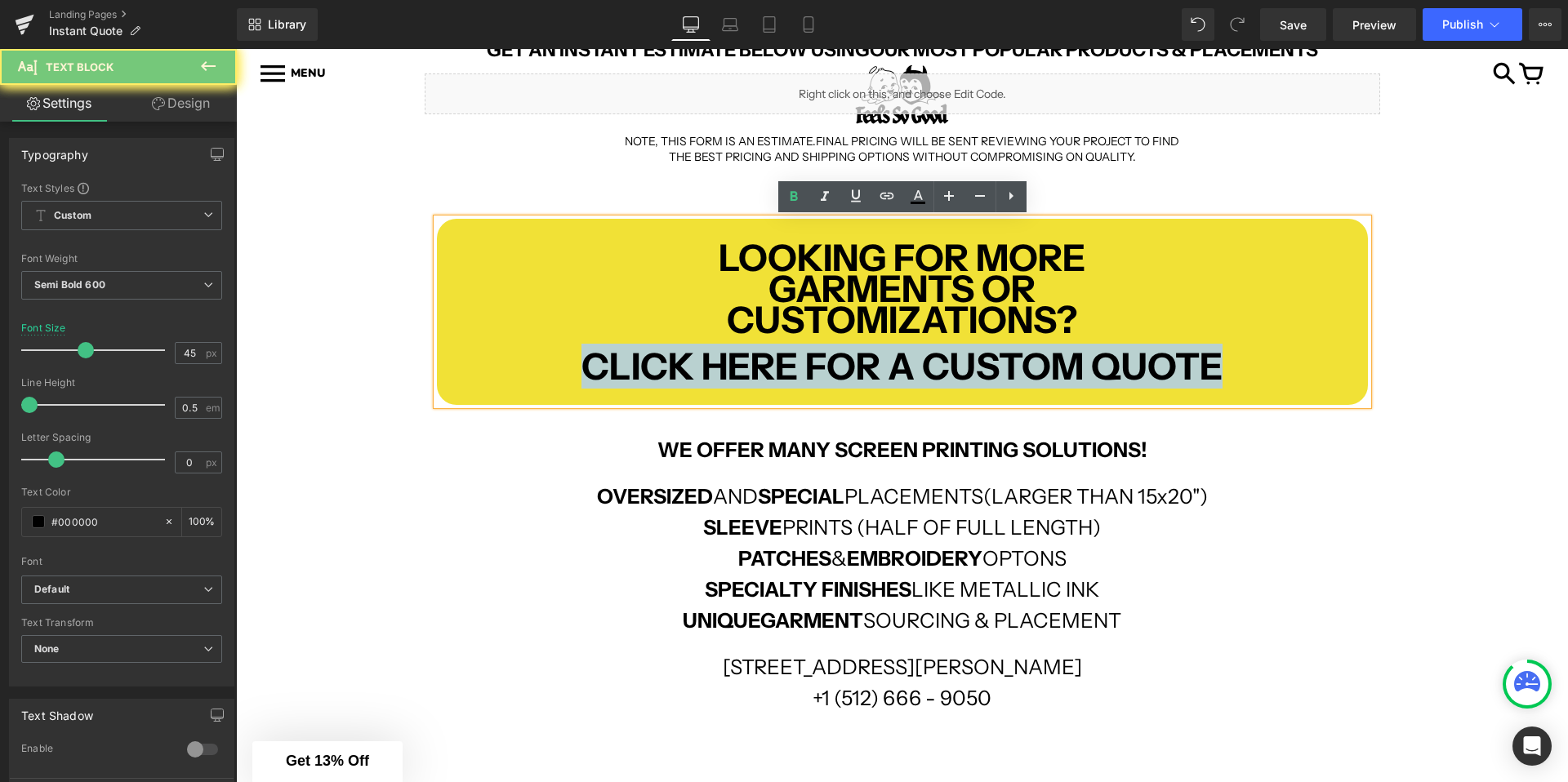
drag, startPoint x: 875, startPoint y: 360, endPoint x: 679, endPoint y: 360, distance: 196.0
click at [679, 360] on b "CLICK HERE FOR A CUSTOM QUOTE" at bounding box center [902, 366] width 641 height 45
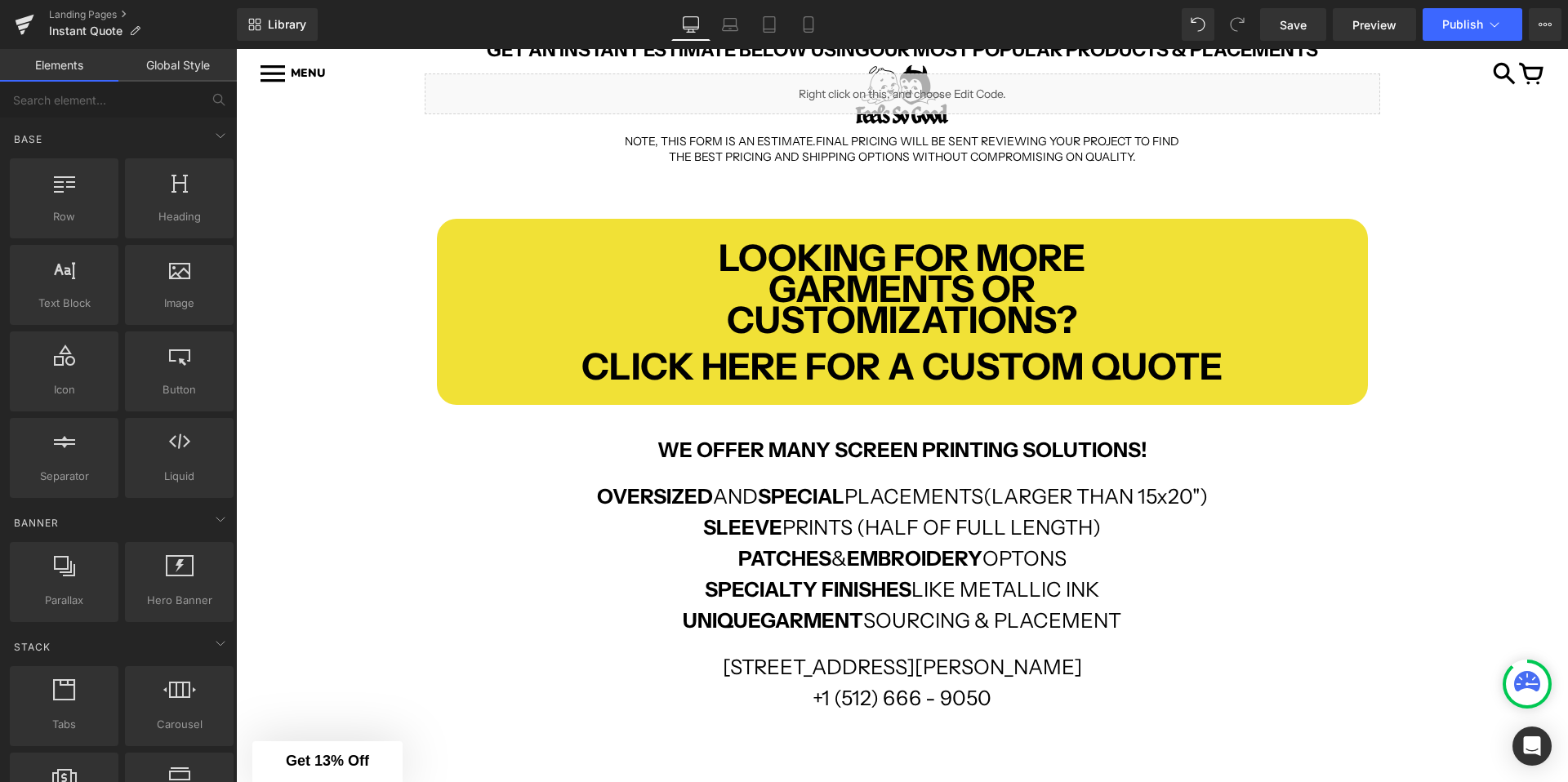
click at [352, 346] on div "INSTANT ONLINE ORDER Text Block Row GET AN INSTANT ESTIMATE BELOW USING OUR MOS…" at bounding box center [902, 403] width 1332 height 1116
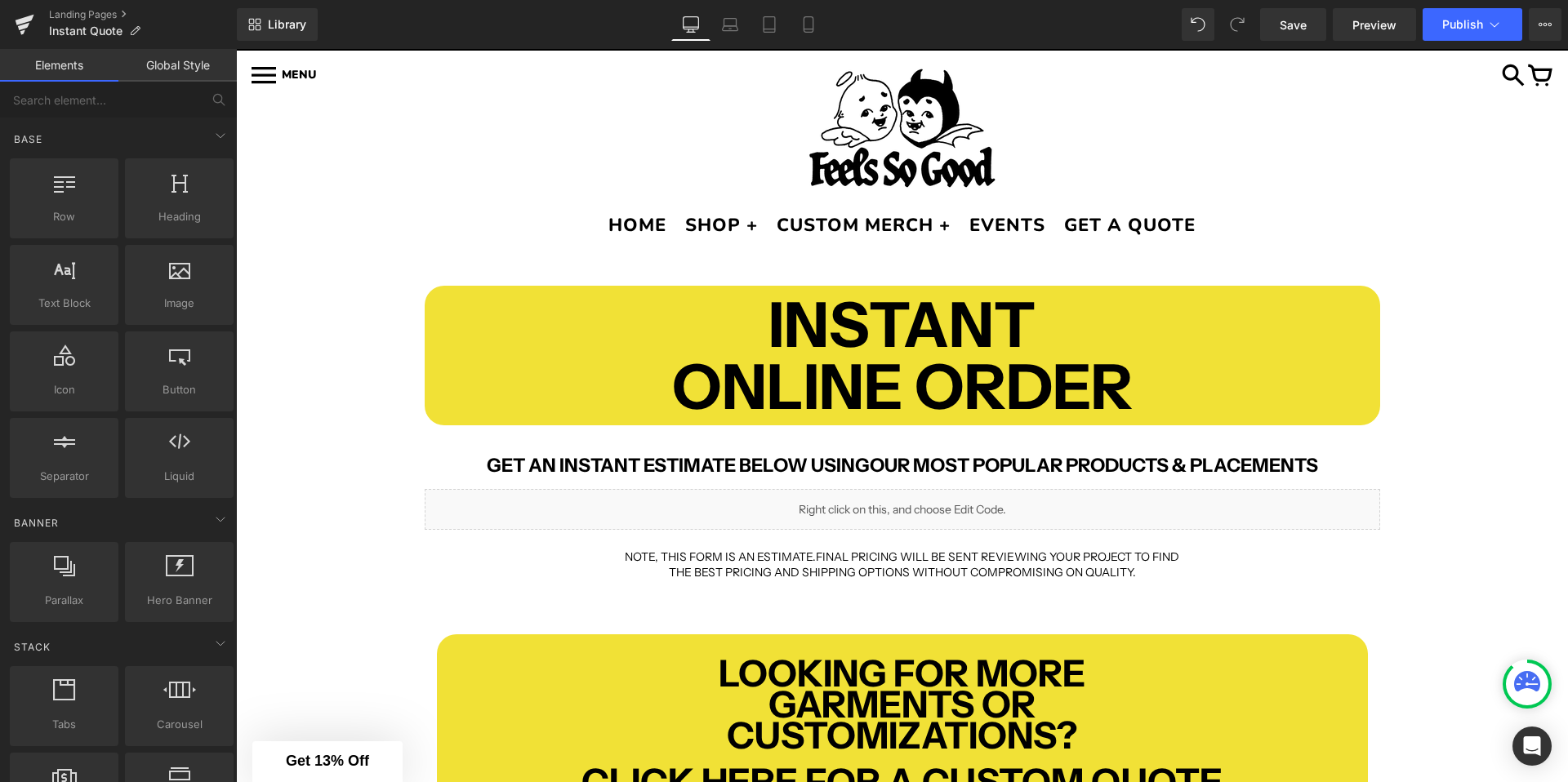
scroll to position [22, 0]
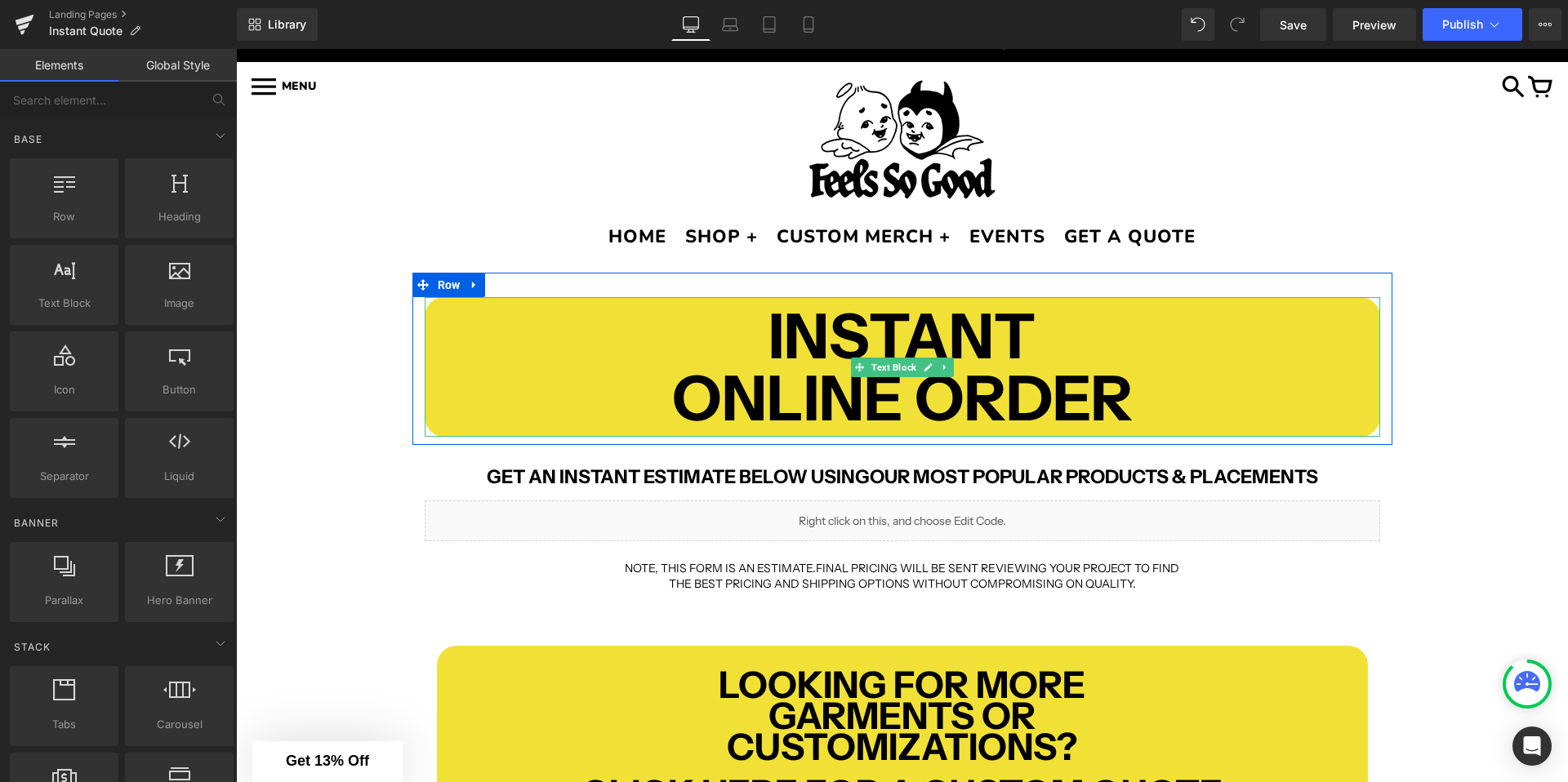
click at [966, 393] on b "ONLINE ORDER" at bounding box center [902, 397] width 460 height 76
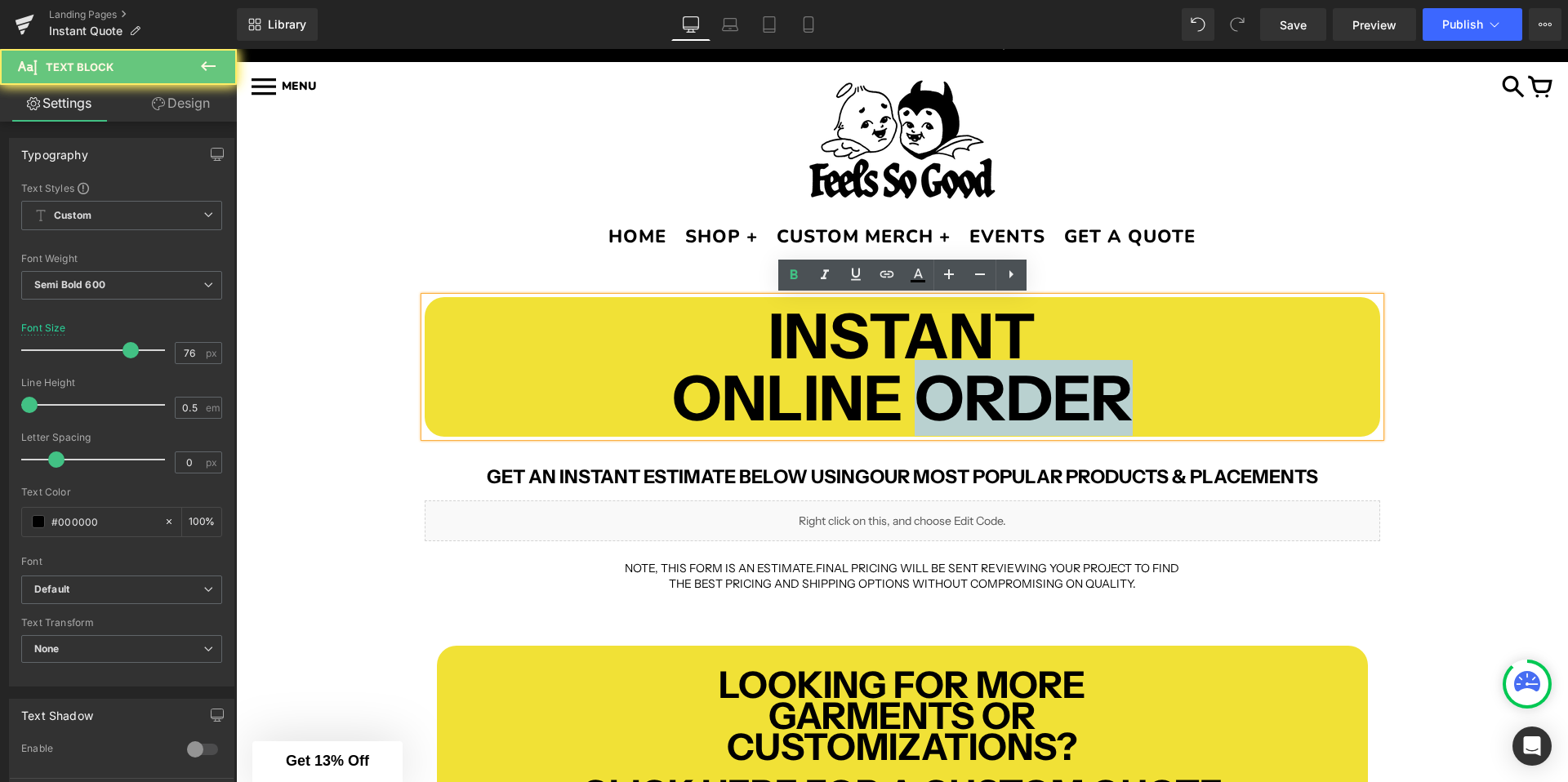
click at [966, 393] on b "ONLINE ORDER" at bounding box center [902, 397] width 460 height 76
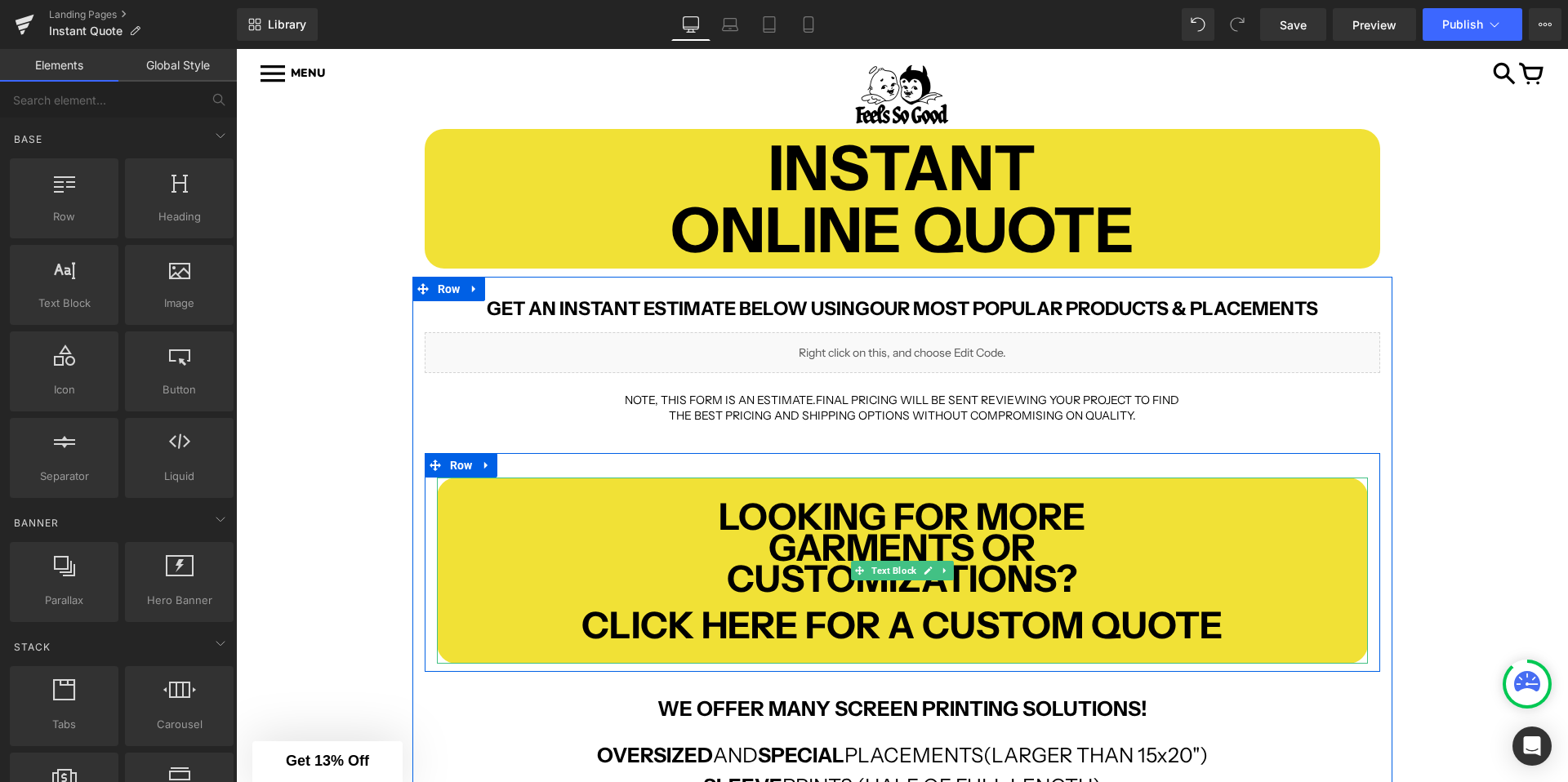
scroll to position [161, 0]
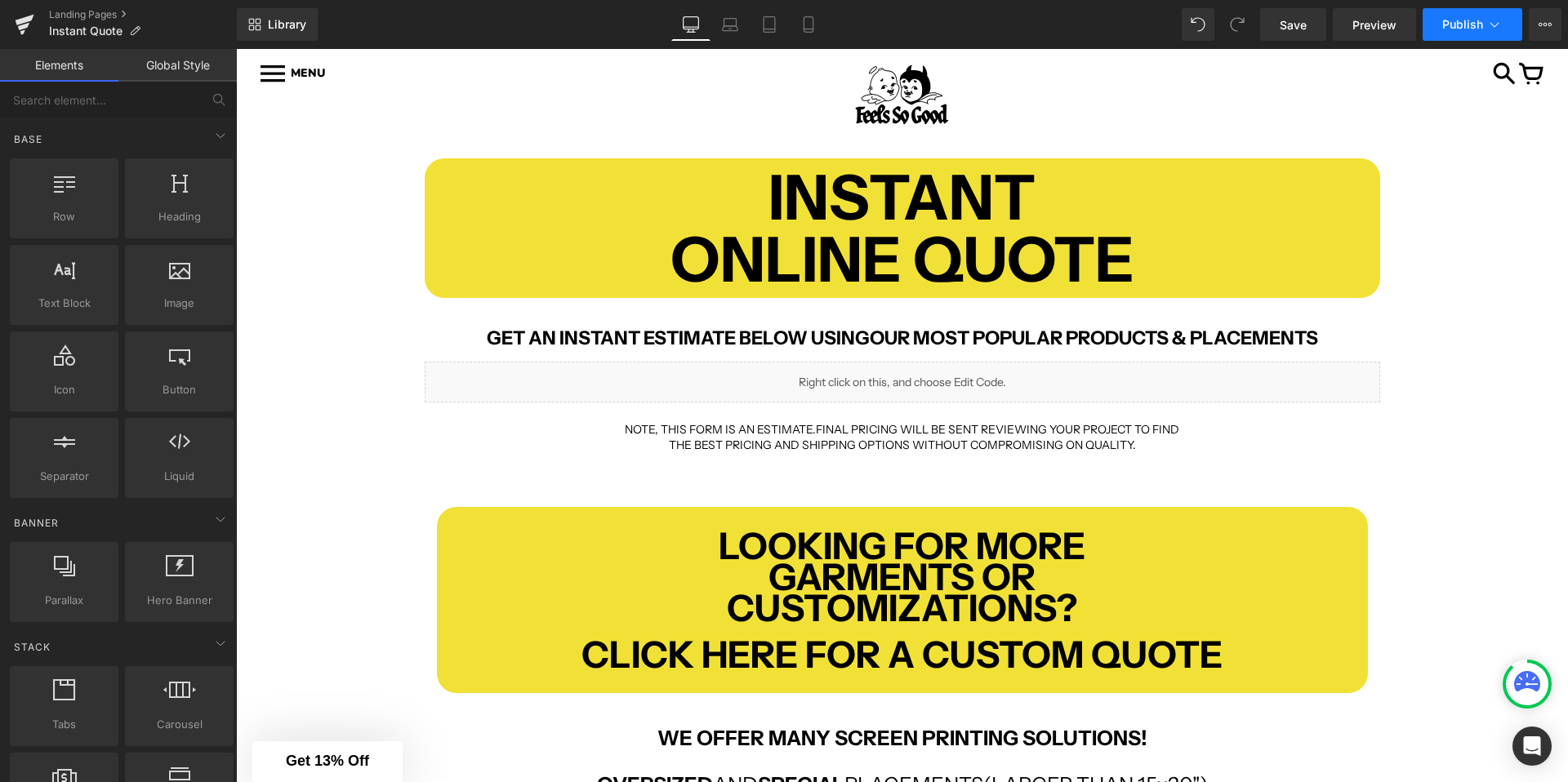
click at [1460, 27] on span "Publish" at bounding box center [1462, 24] width 41 height 13
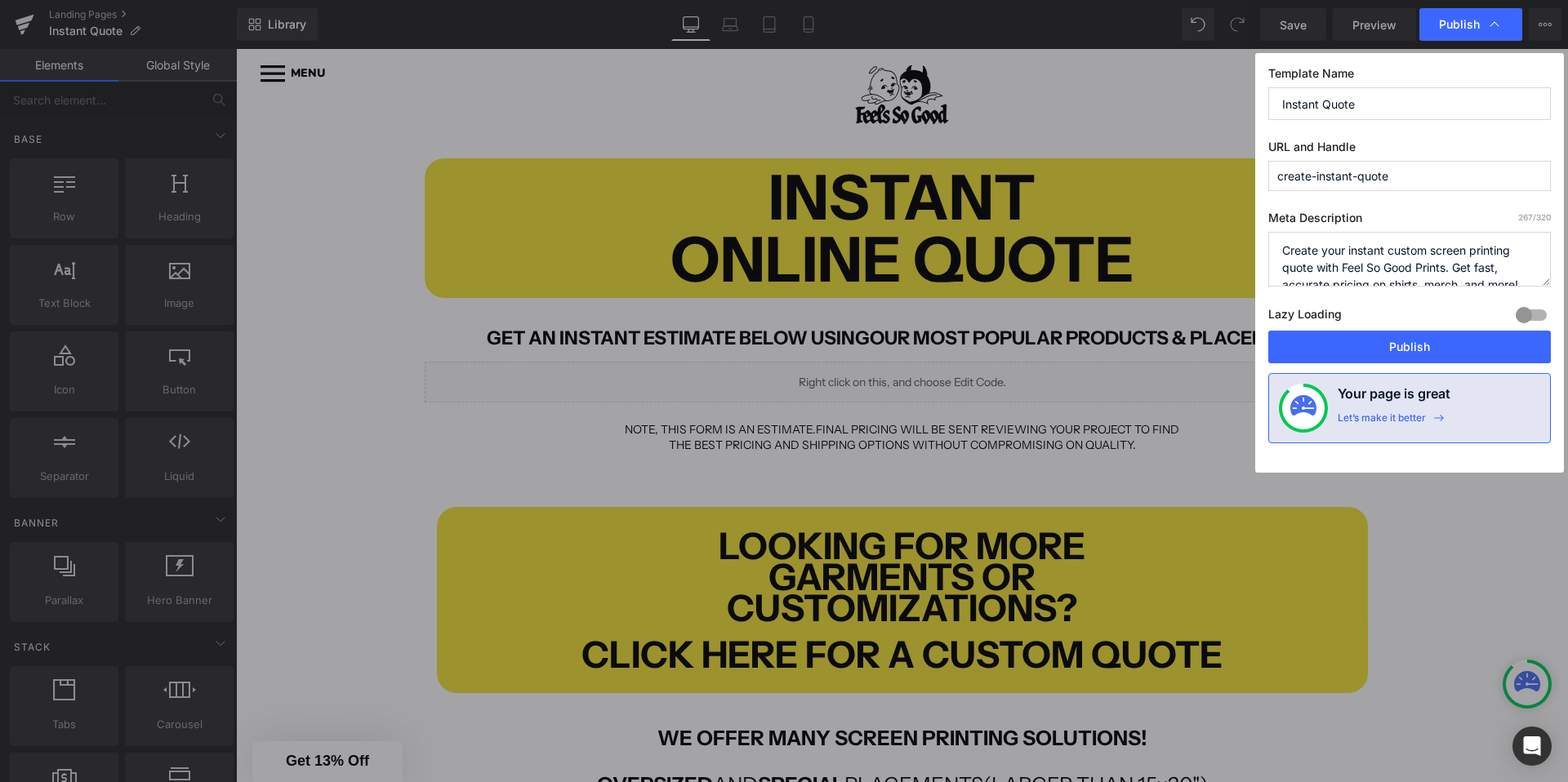
click at [1296, 330] on label "Lazy Loading Build" at bounding box center [1304, 317] width 74 height 27
click at [1289, 343] on button "Publish" at bounding box center [1409, 346] width 282 height 33
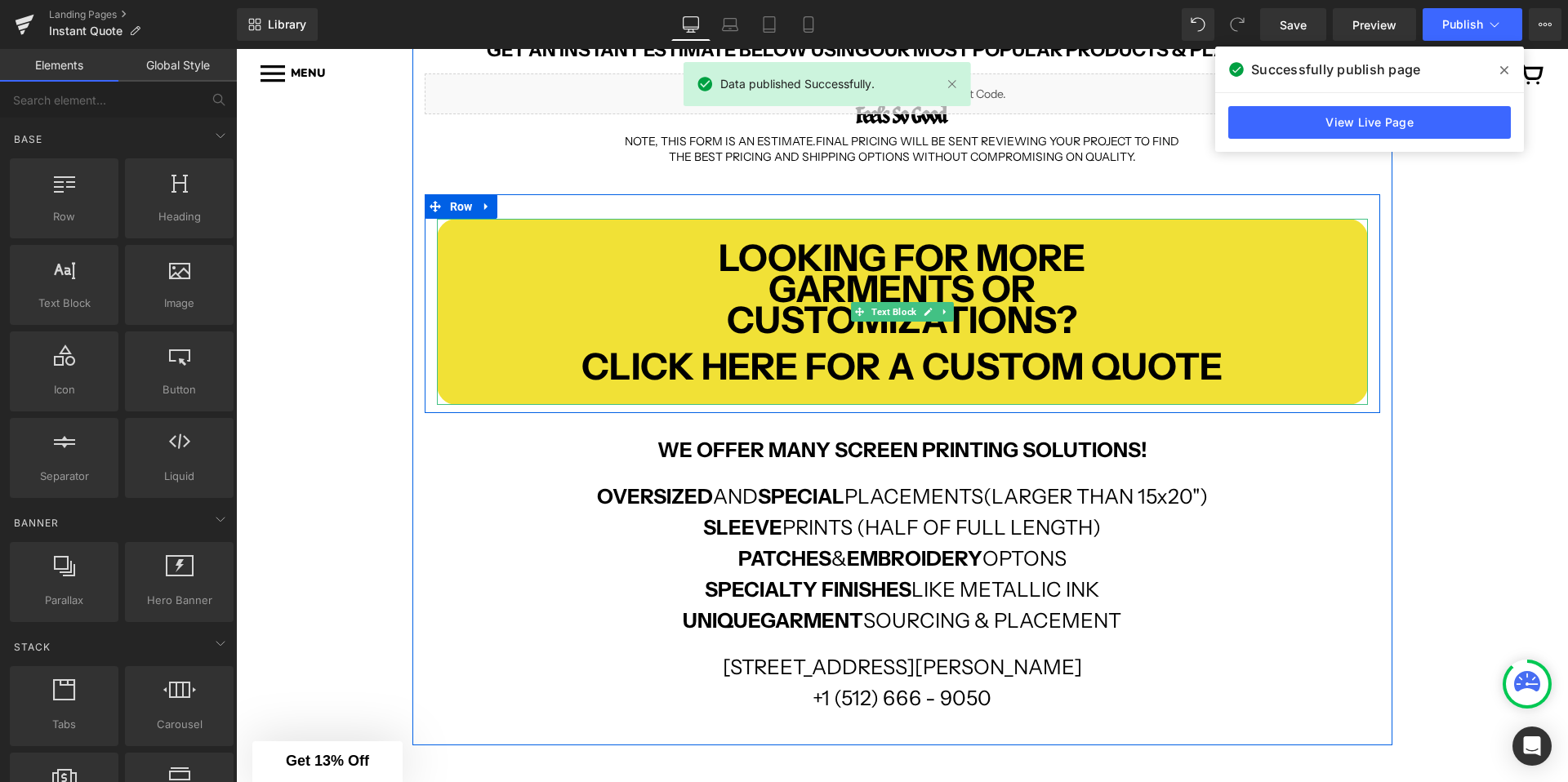
scroll to position [477, 0]
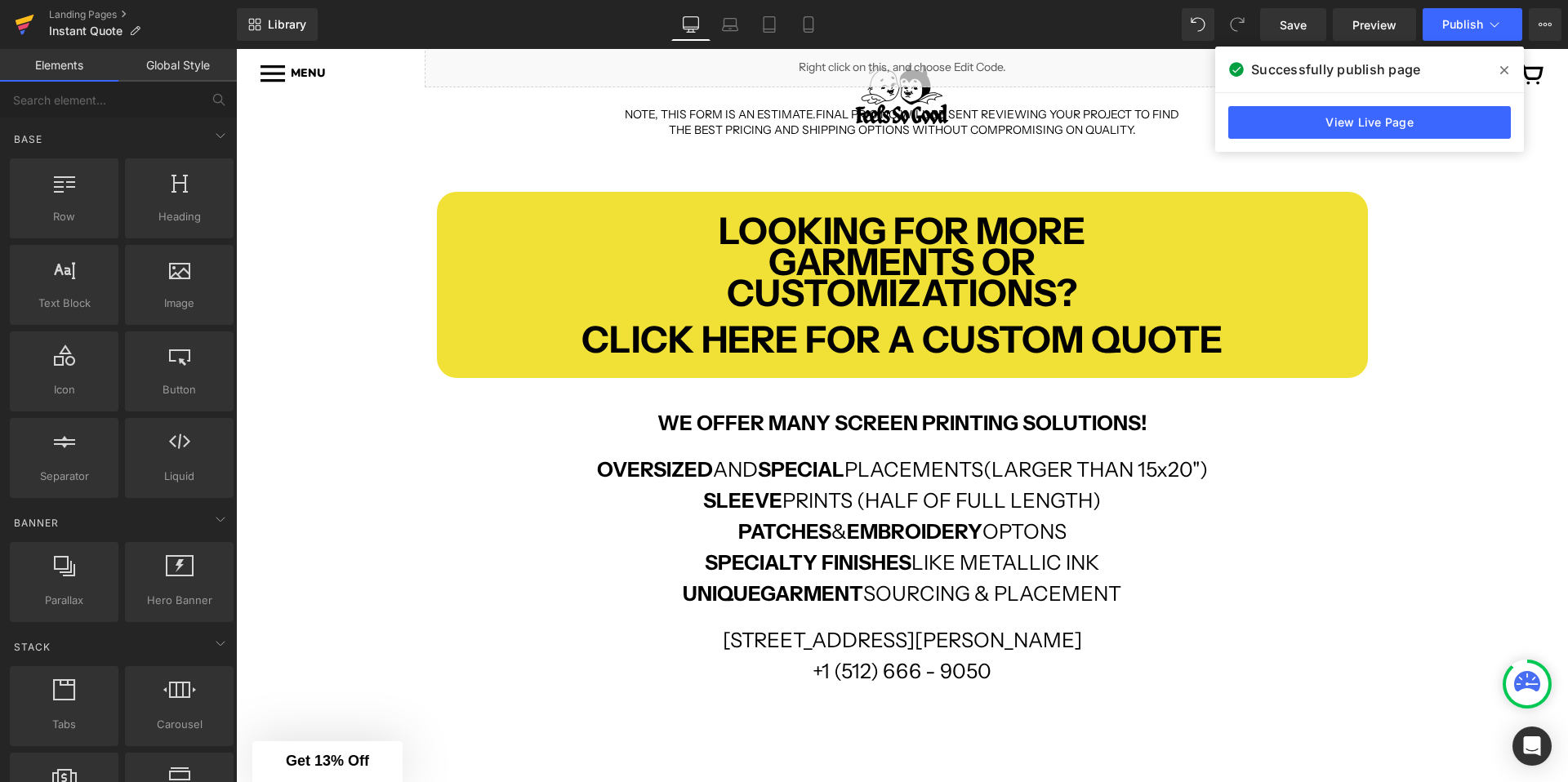
click at [25, 27] on icon at bounding box center [23, 27] width 12 height 7
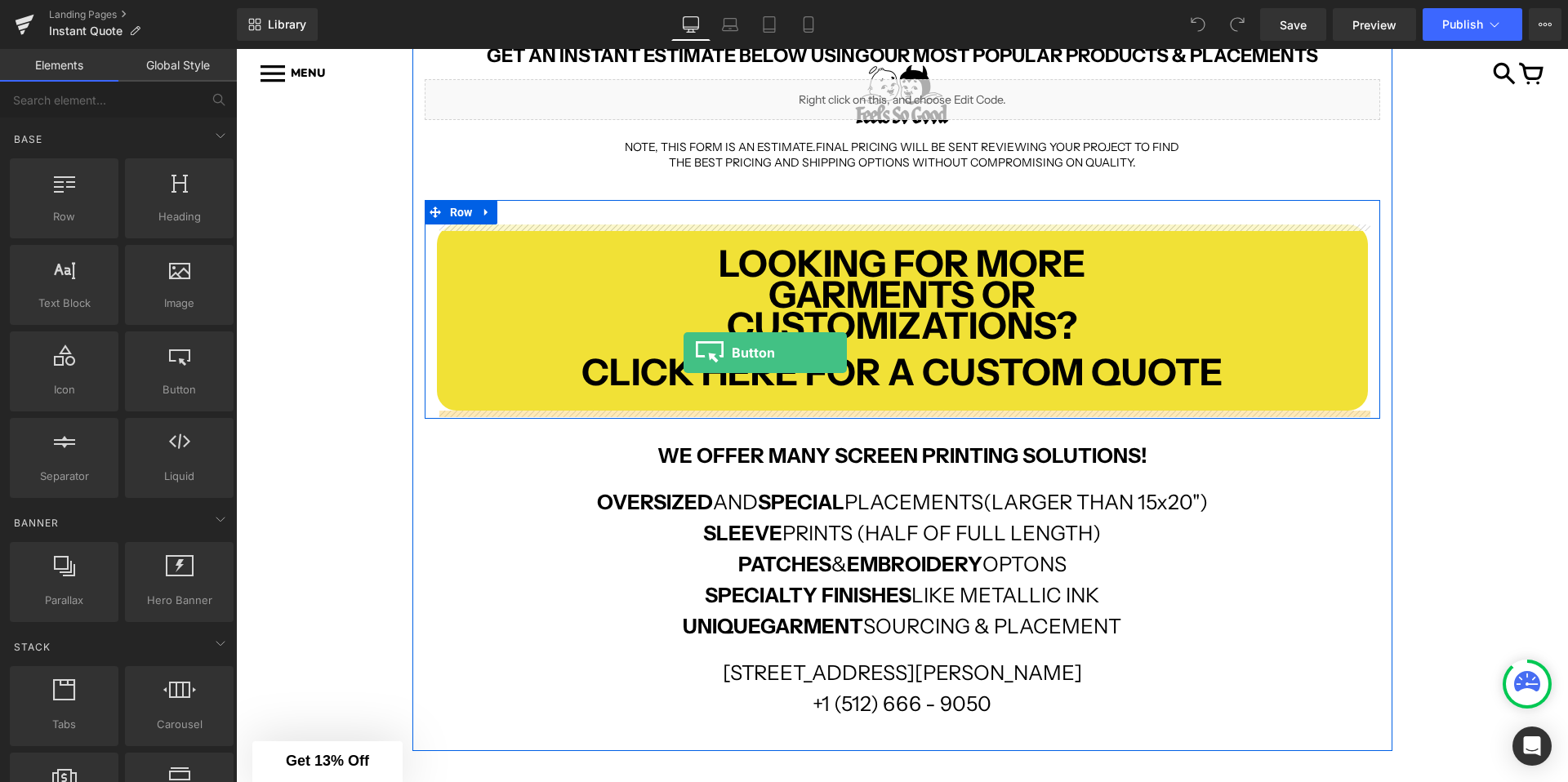
drag, startPoint x: 411, startPoint y: 416, endPoint x: 683, endPoint y: 353, distance: 279.2
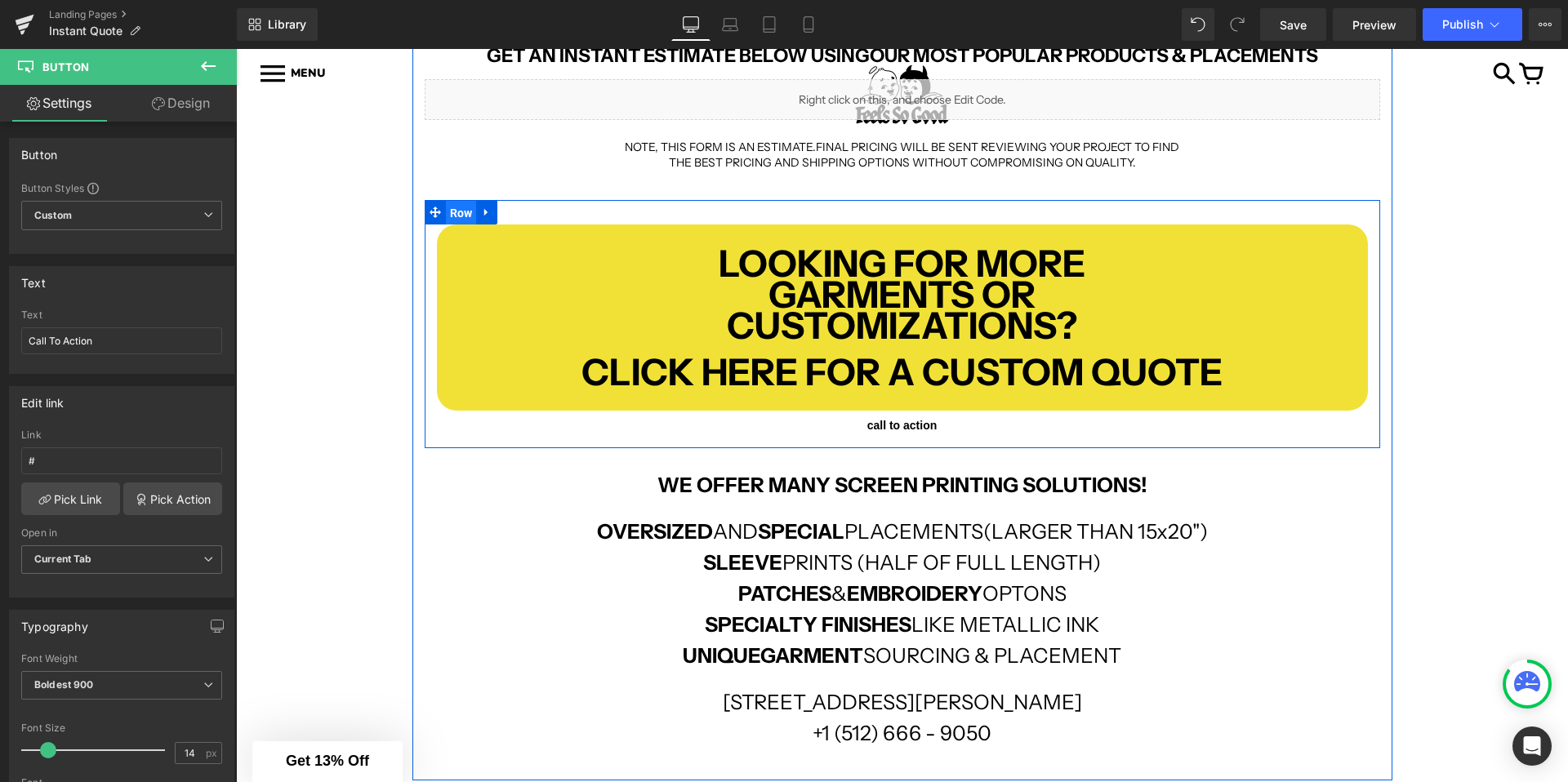
click at [458, 208] on span "Row" at bounding box center [461, 214] width 31 height 25
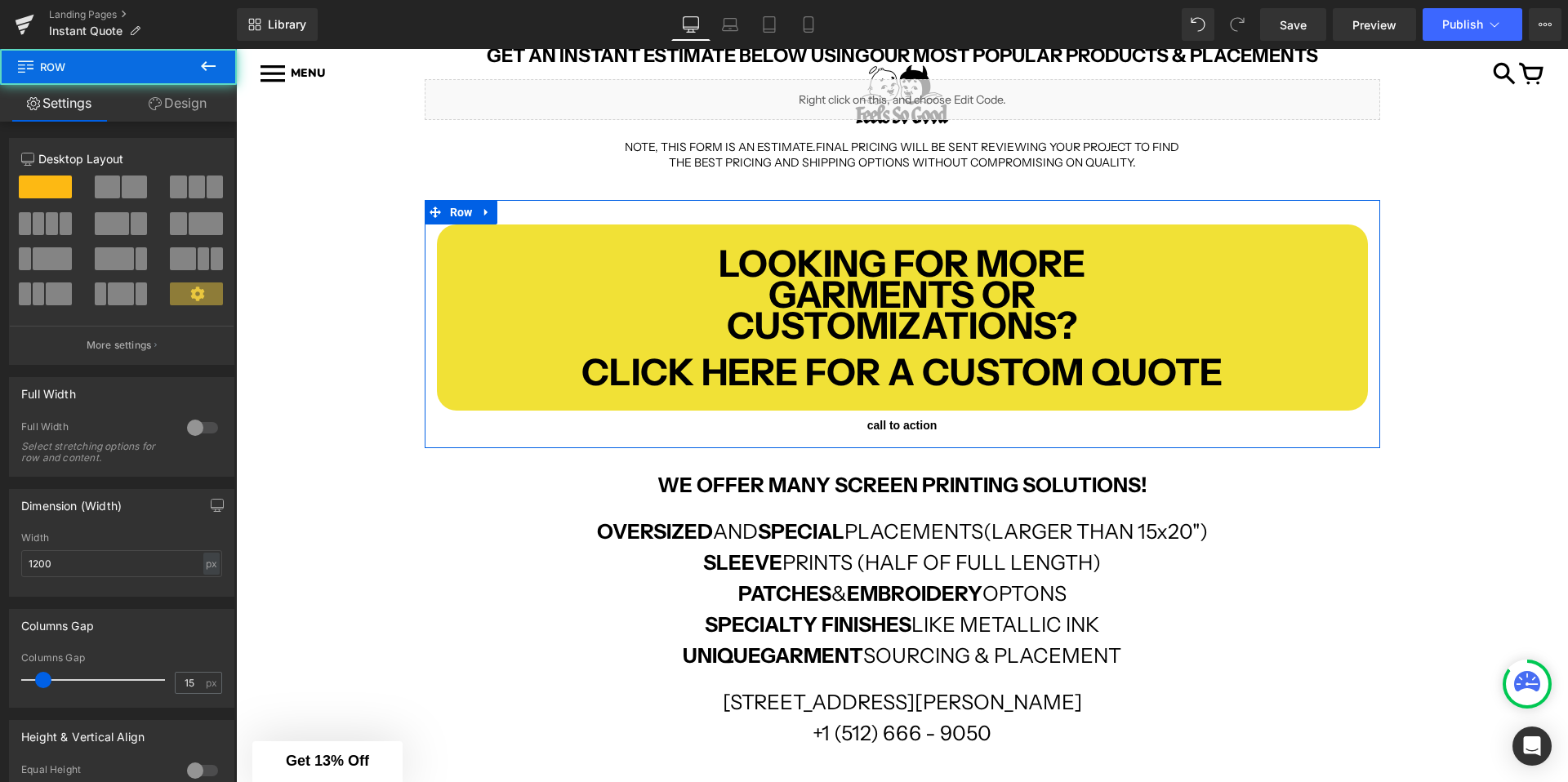
click at [176, 98] on link "Design" at bounding box center [177, 102] width 118 height 37
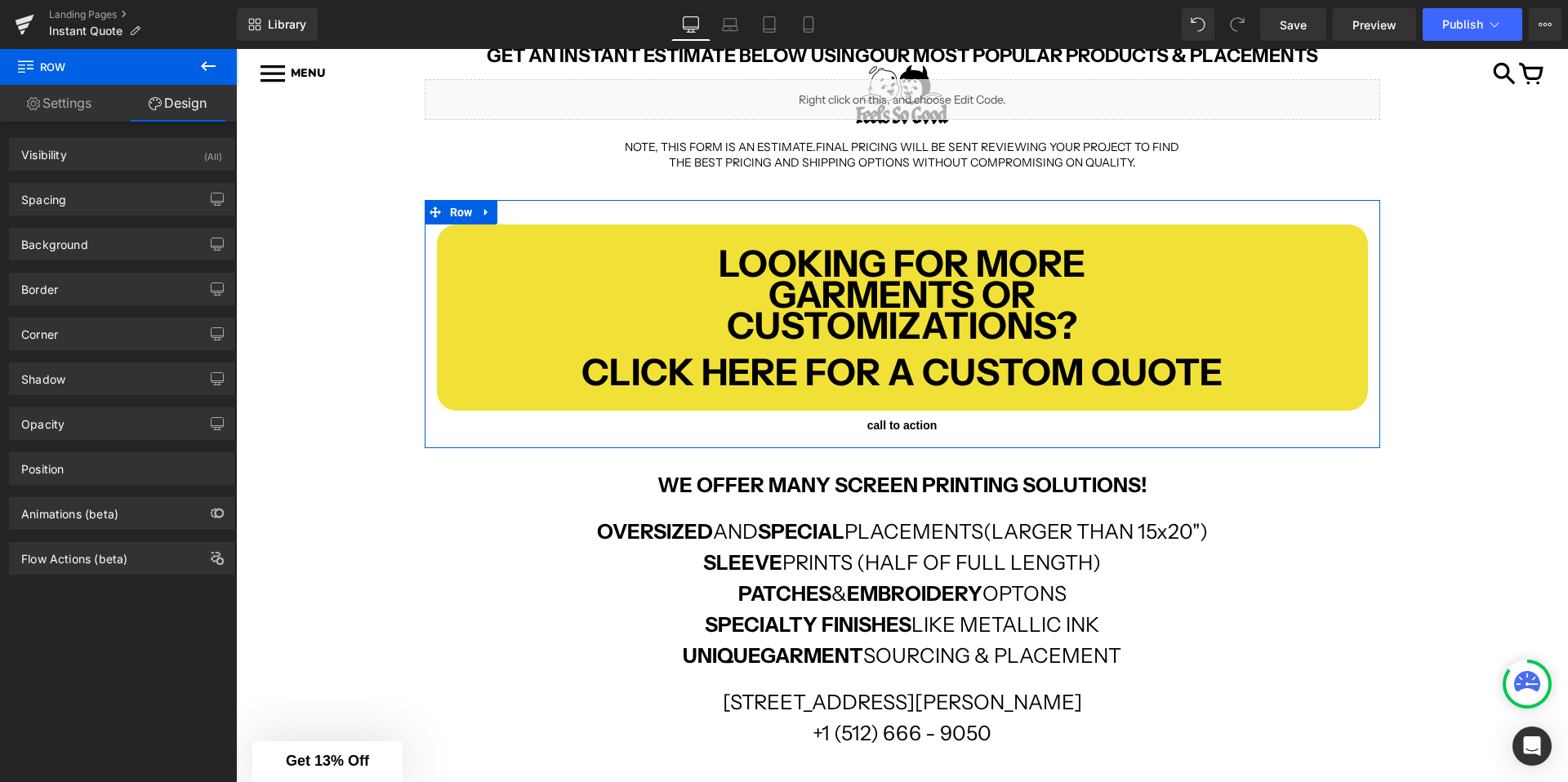
type input "transparent"
type input "0"
click at [84, 248] on div "Background" at bounding box center [54, 240] width 67 height 23
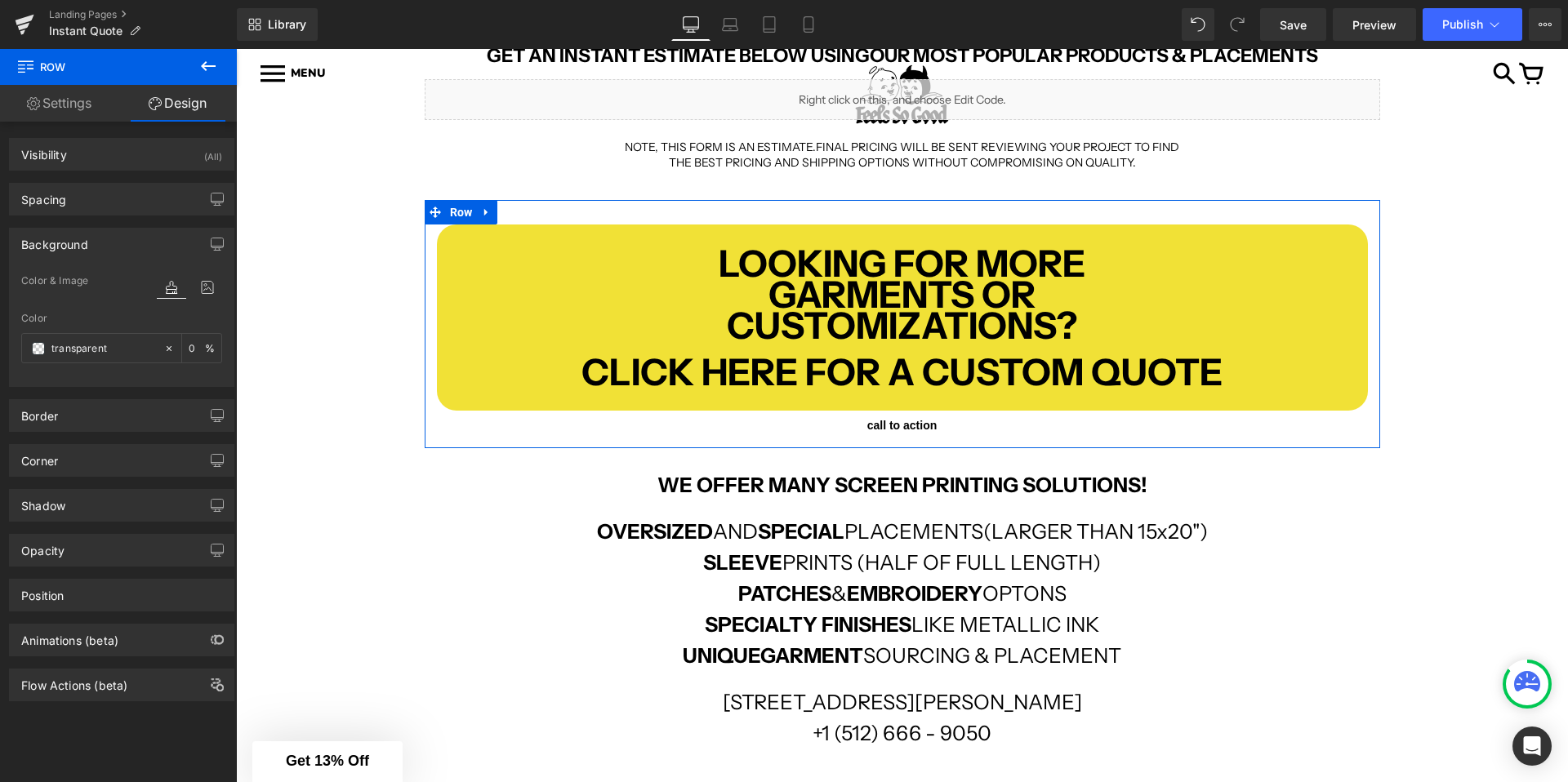
click at [84, 248] on div "Background" at bounding box center [54, 240] width 67 height 23
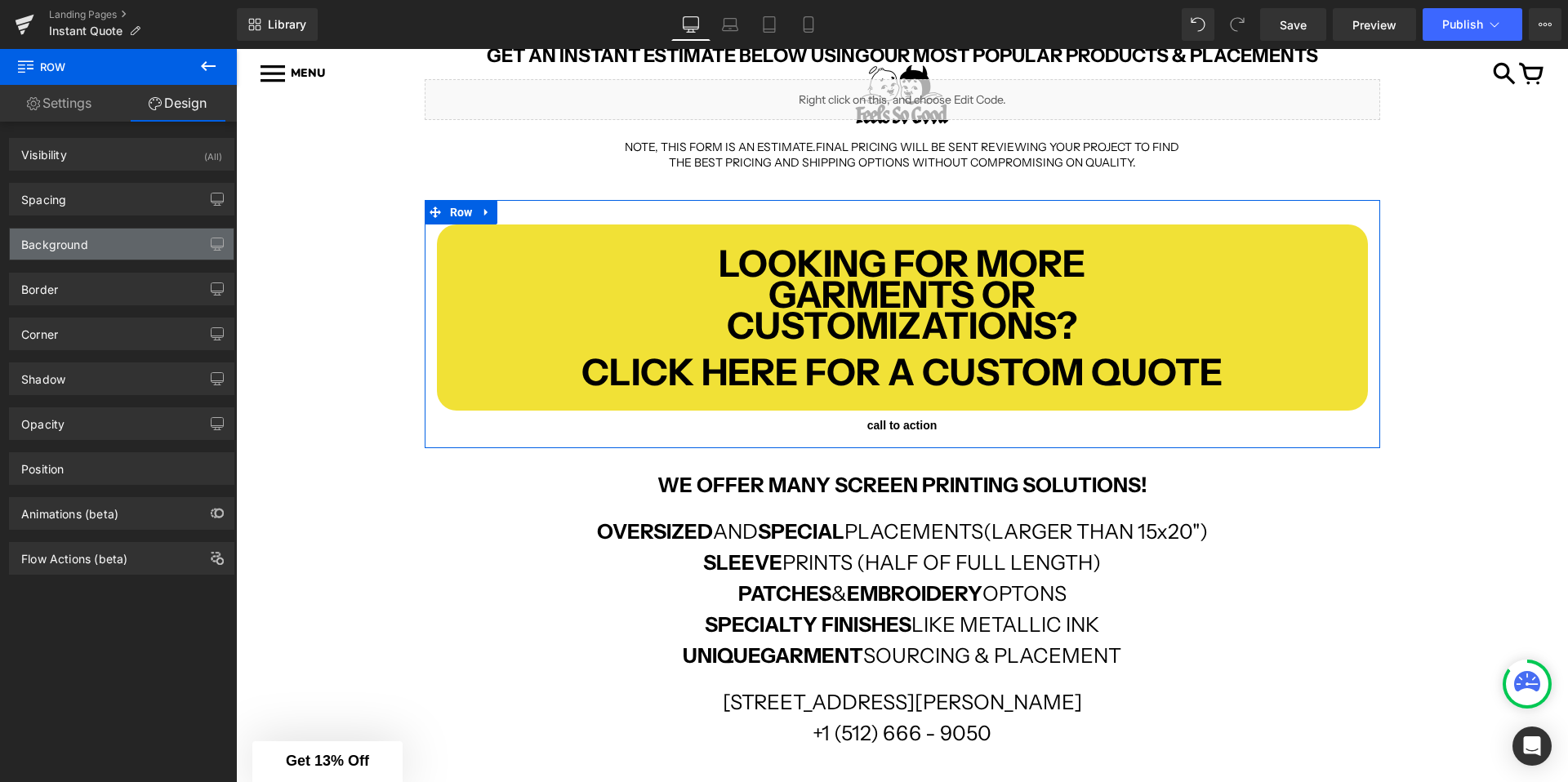
click at [84, 248] on div "Background" at bounding box center [54, 240] width 67 height 23
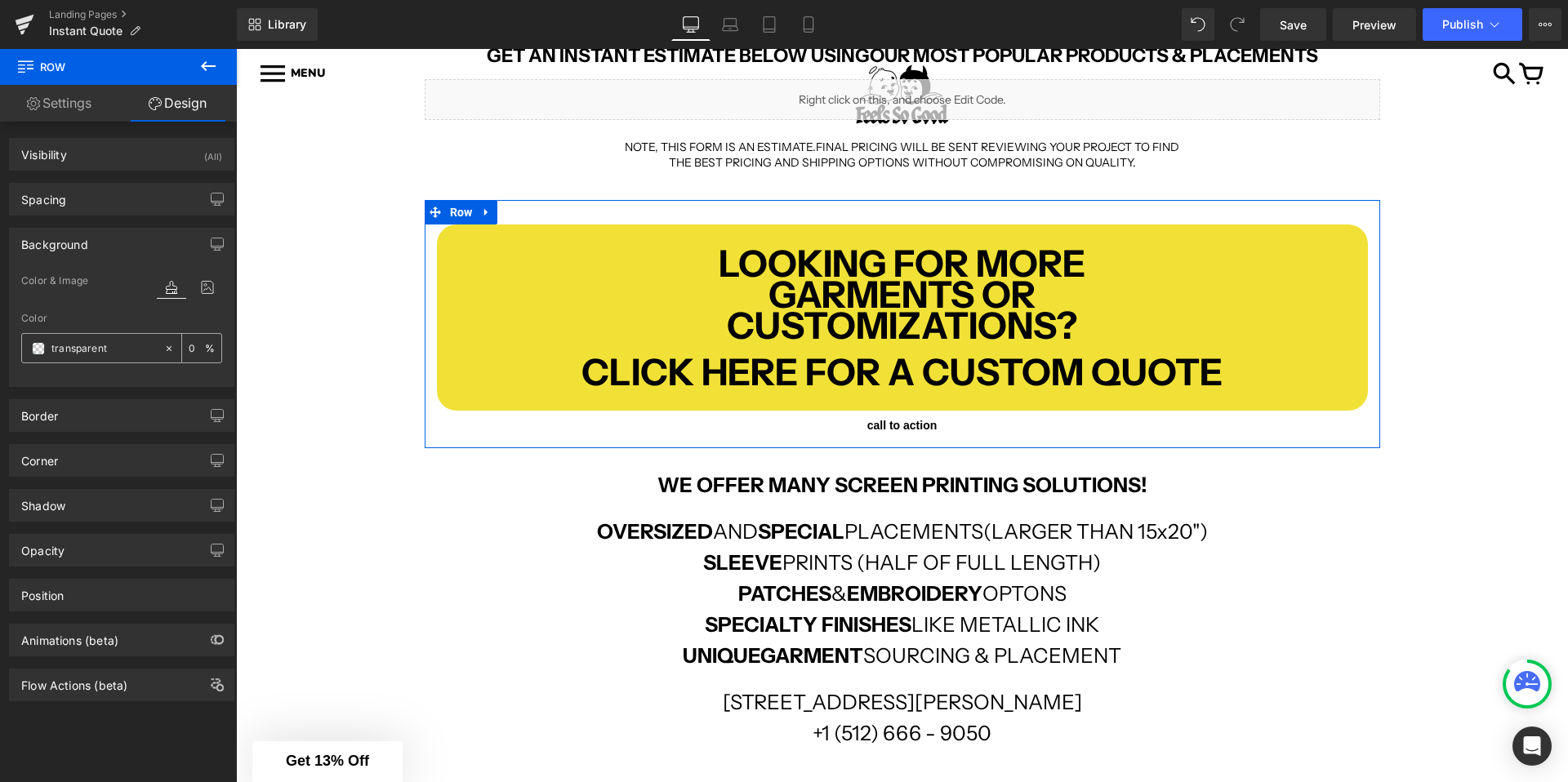
click at [35, 351] on span at bounding box center [38, 348] width 13 height 13
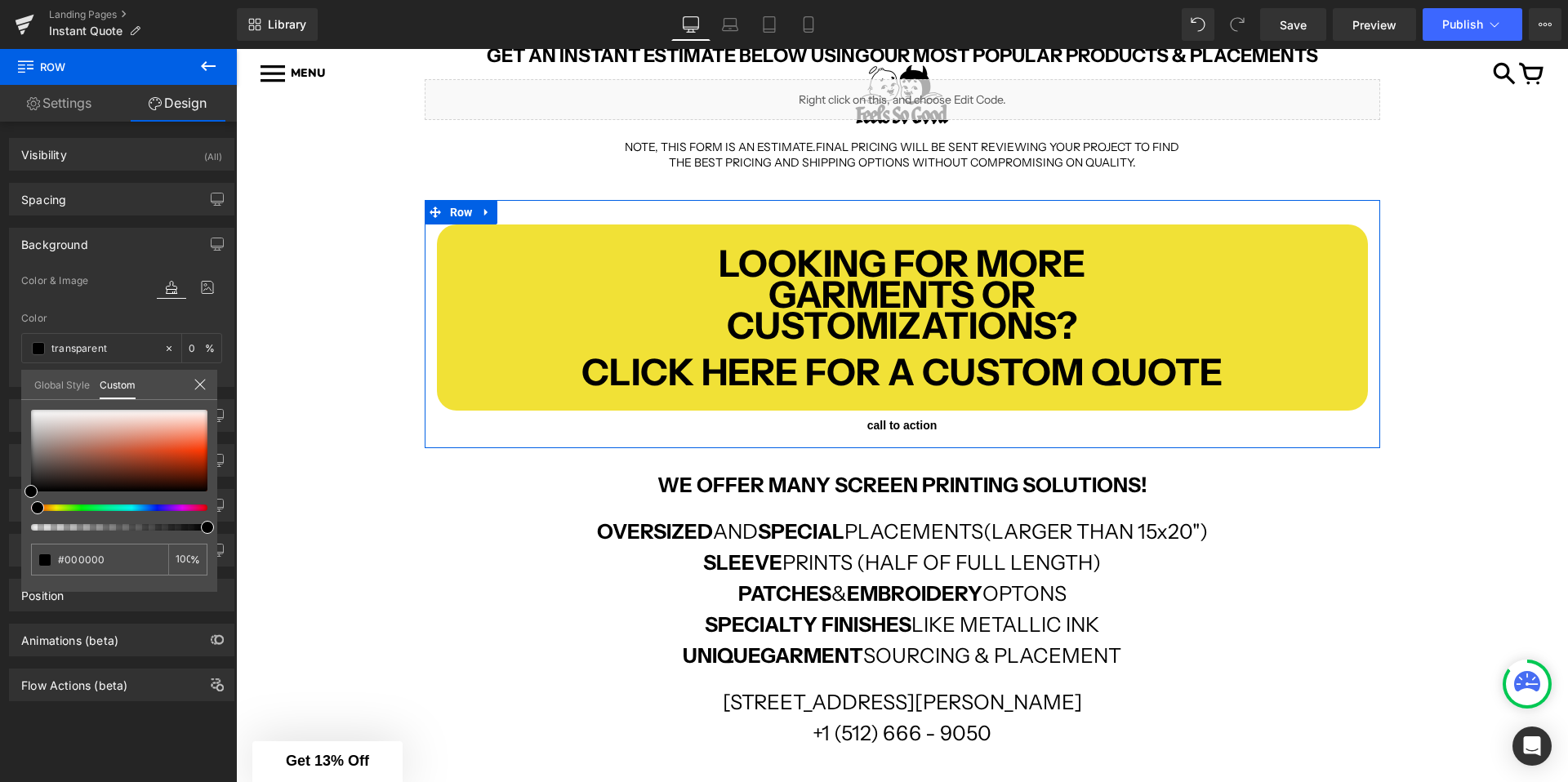
type input "#000000"
type input "100"
type input "#000000"
type input "100"
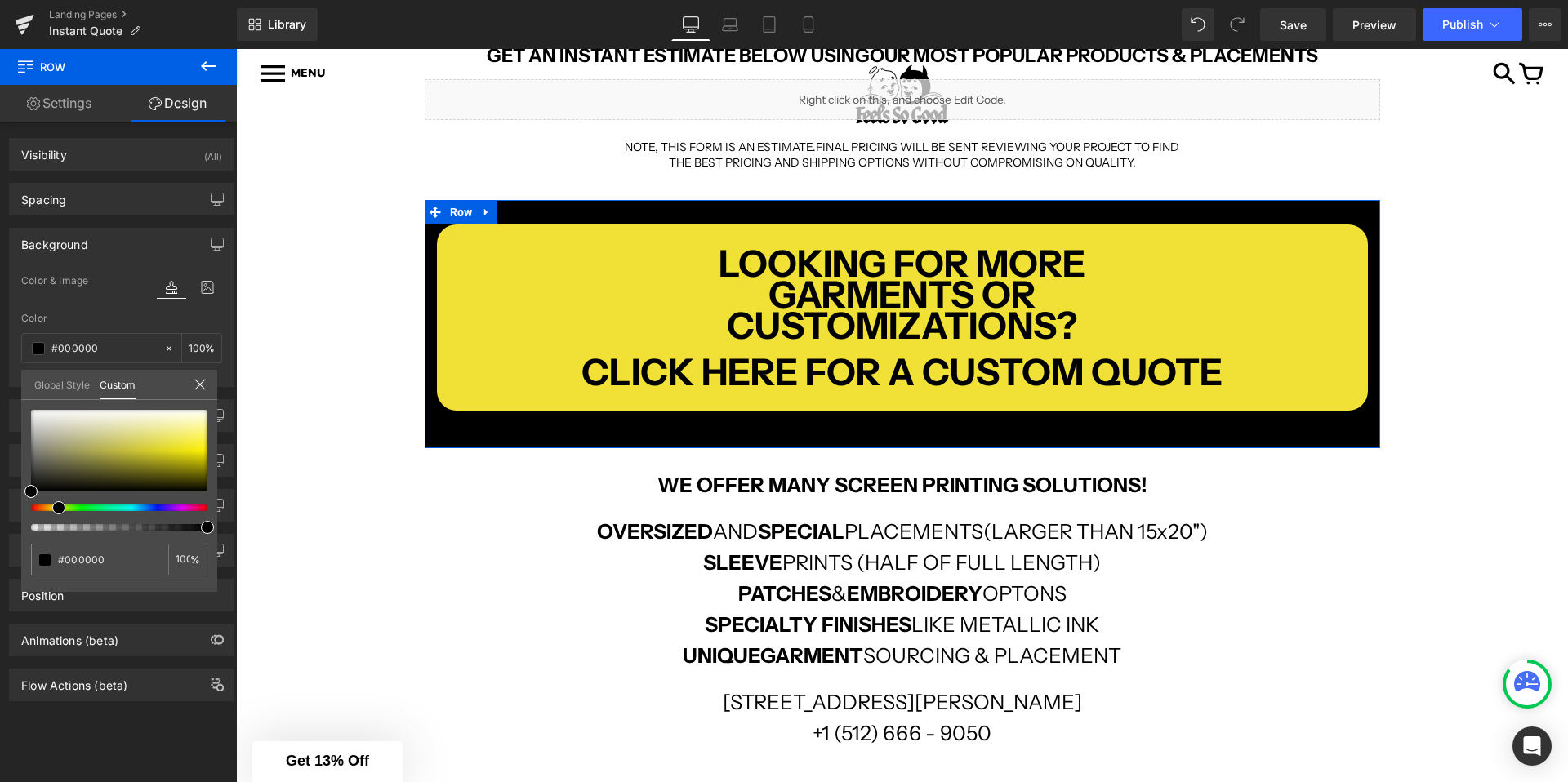
drag, startPoint x: 37, startPoint y: 509, endPoint x: 61, endPoint y: 506, distance: 24.2
click at [61, 506] on span at bounding box center [59, 508] width 13 height 13
type input "#777754"
type input "#7c7c4f"
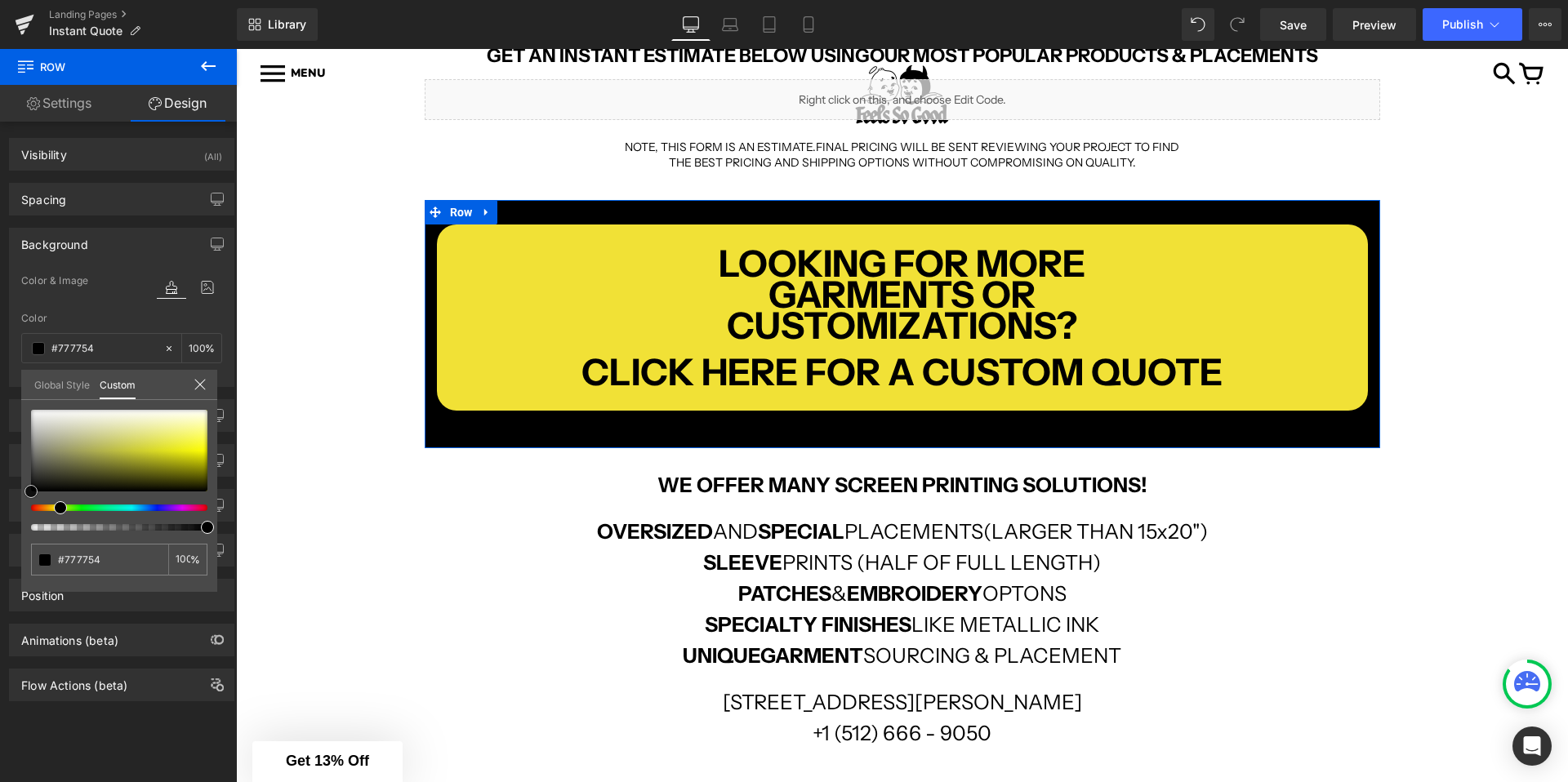
type input "#7c7c4f"
type input "#86864a"
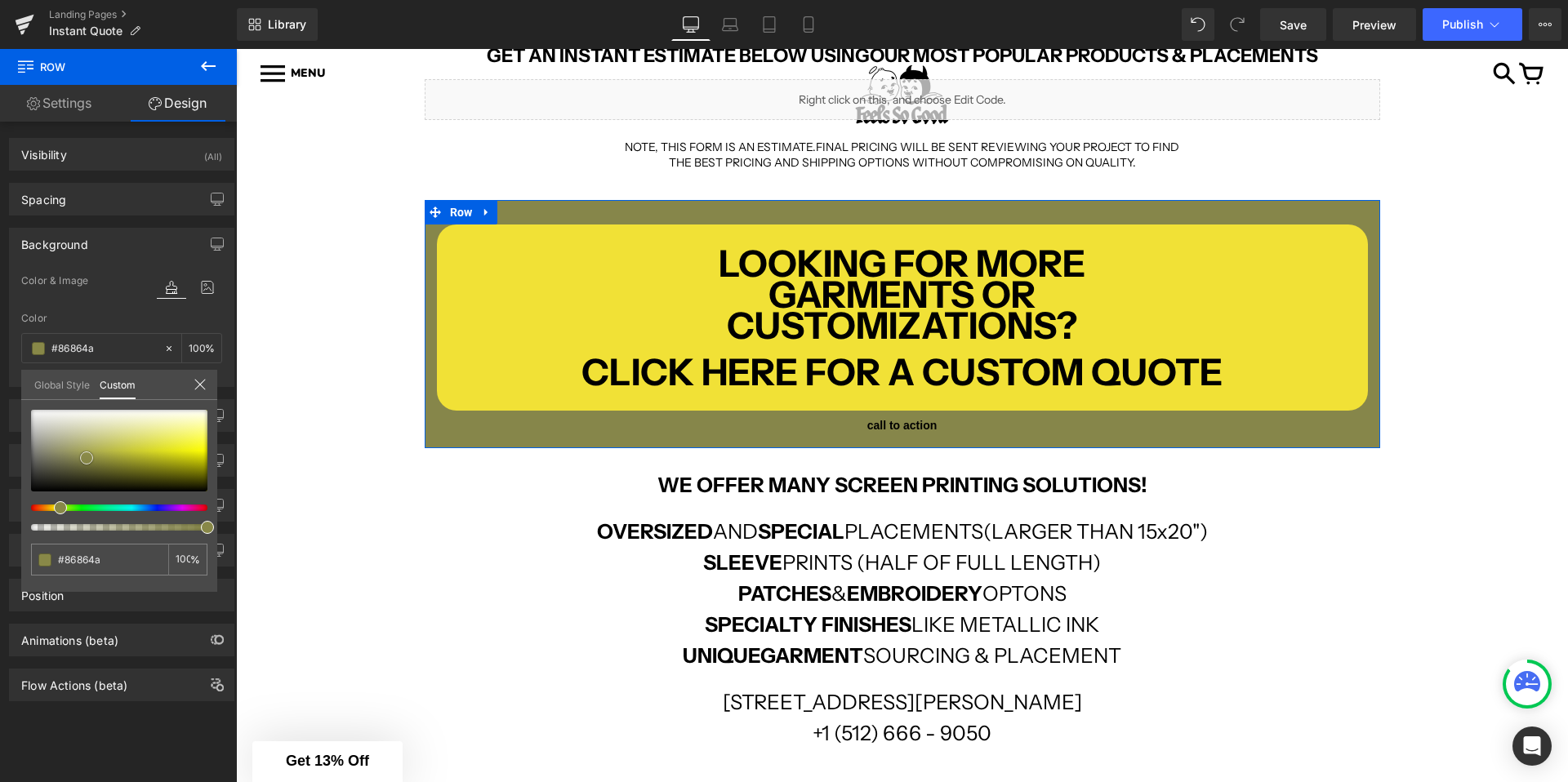
type input "#8c8c45"
type input "#909040"
type input "#91913f"
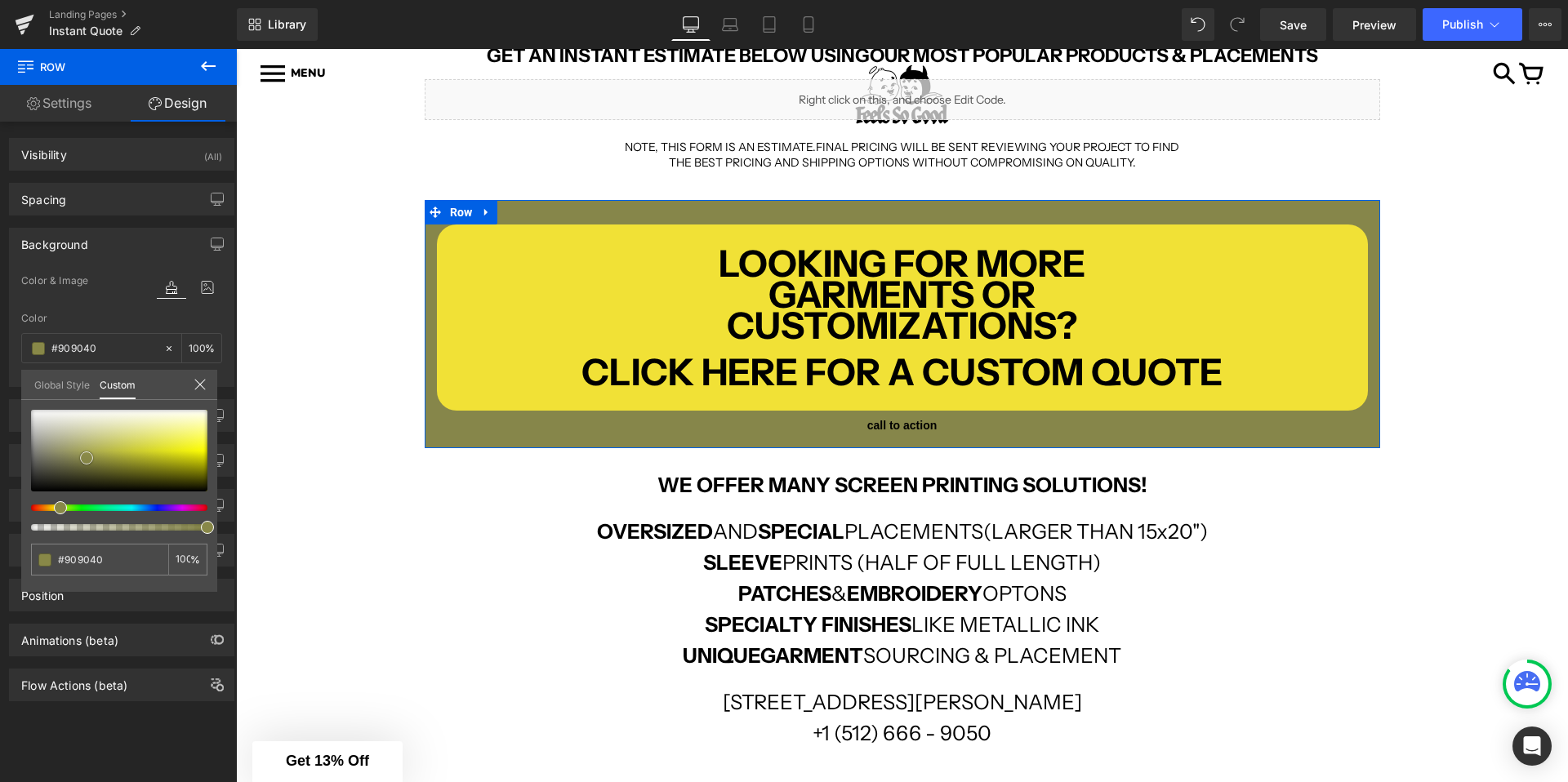
type input "#91913f"
type input "#95953b"
type input "#999937"
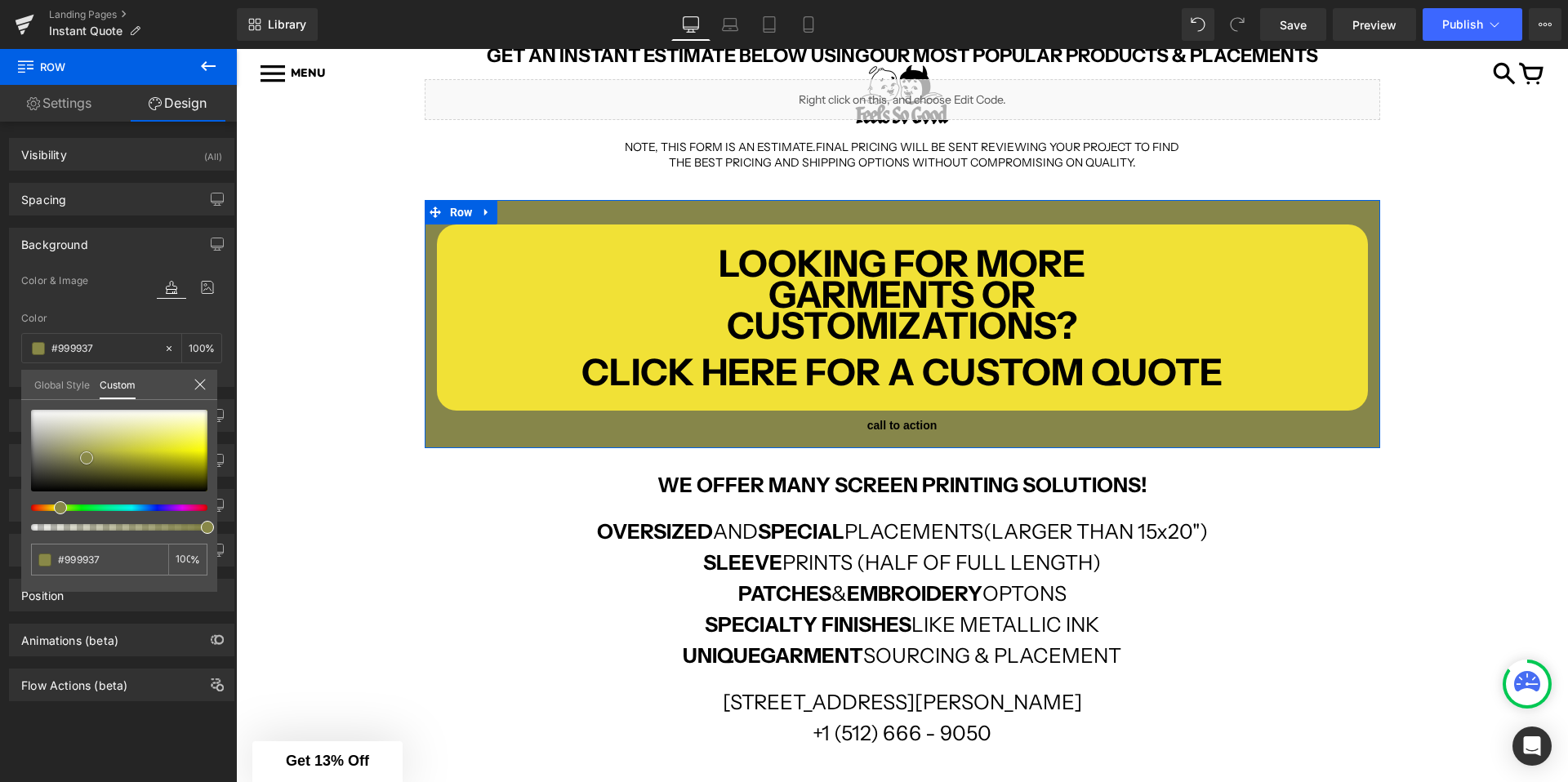
type input "#9d9d33"
type input "#a2a22f"
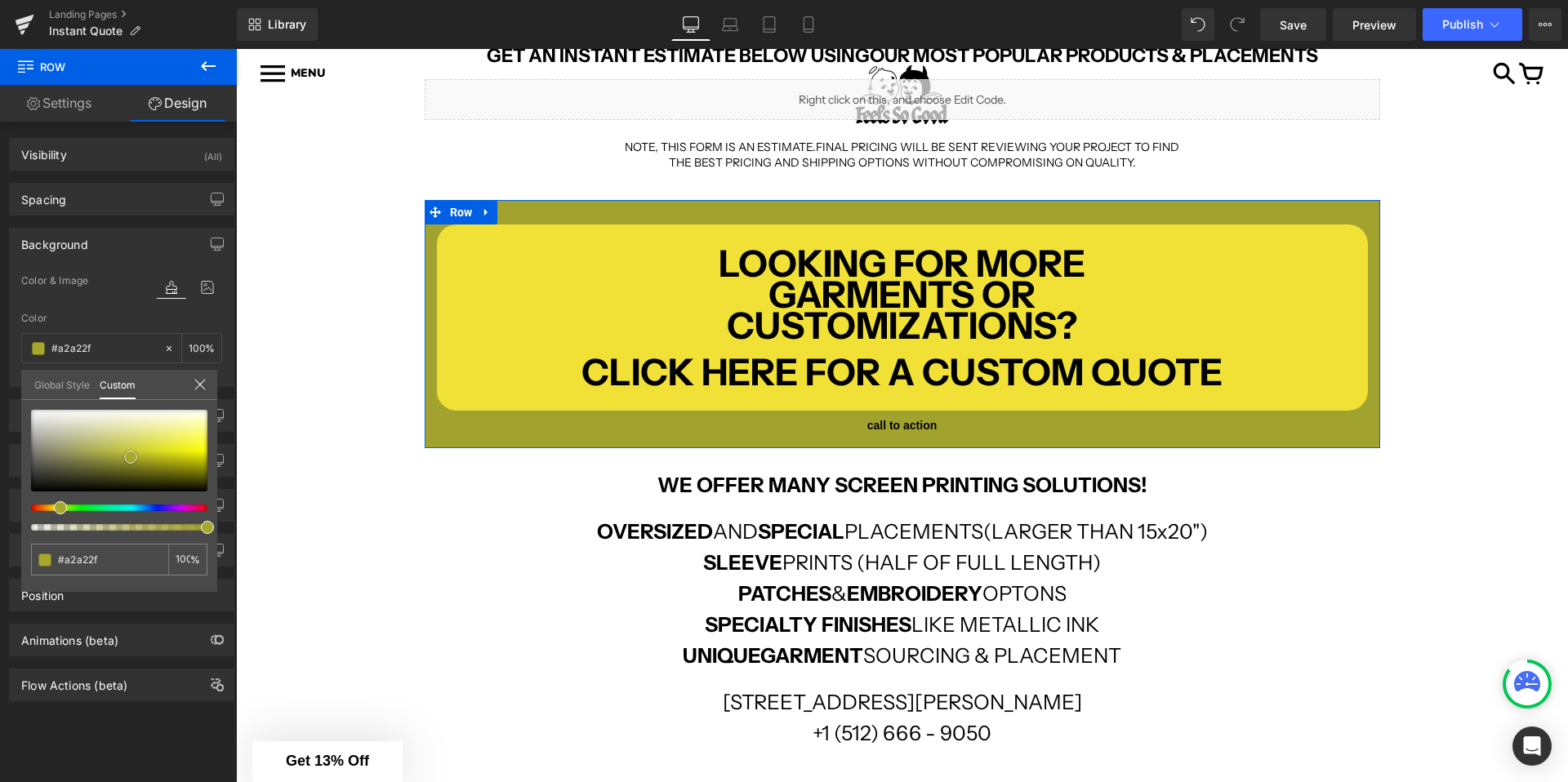
type input "#aaaa2b"
type input "#acac29"
type input "#b1b129"
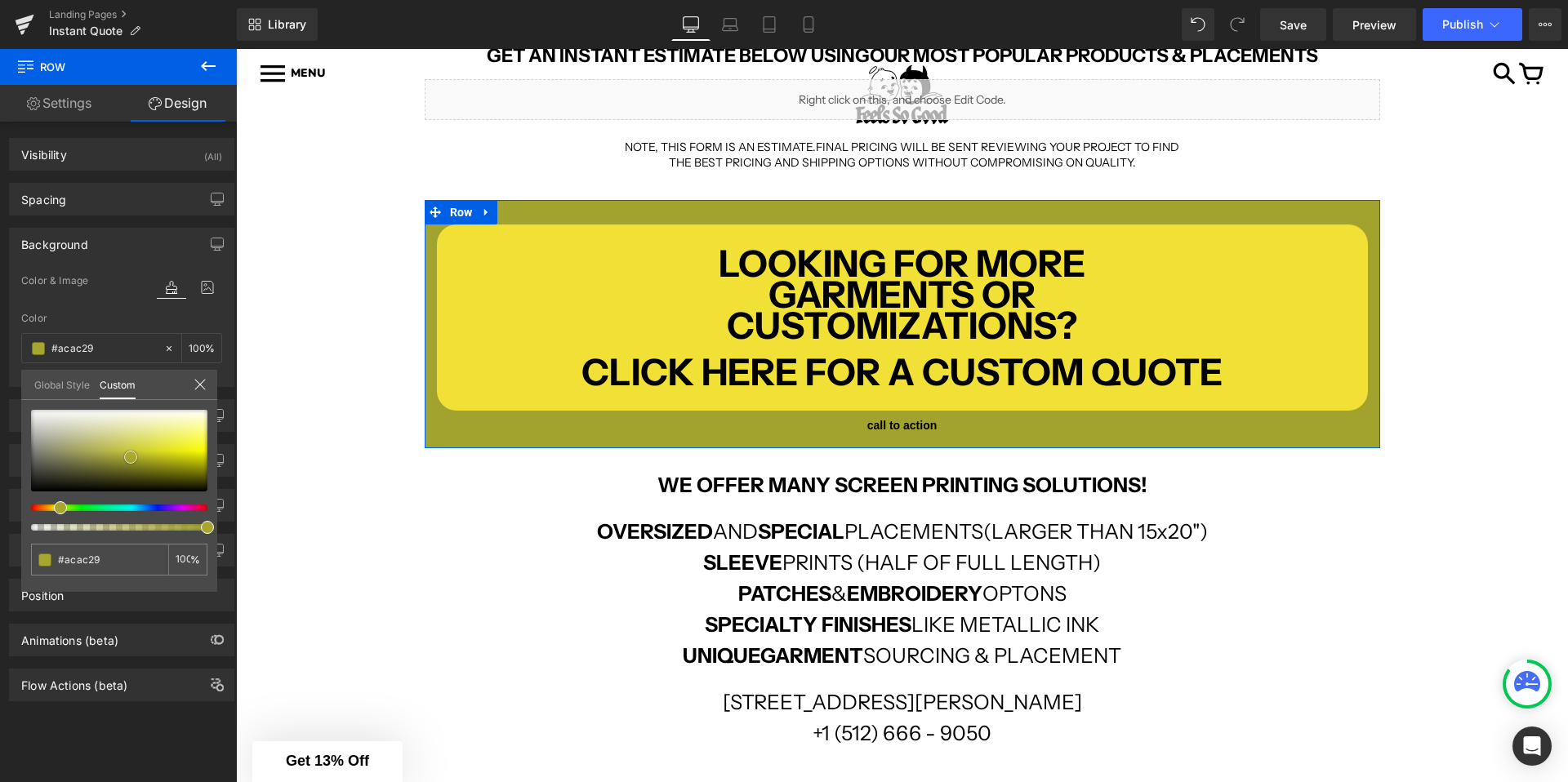
type input "#b1b129"
type input "#b3b327"
type input "#baba26"
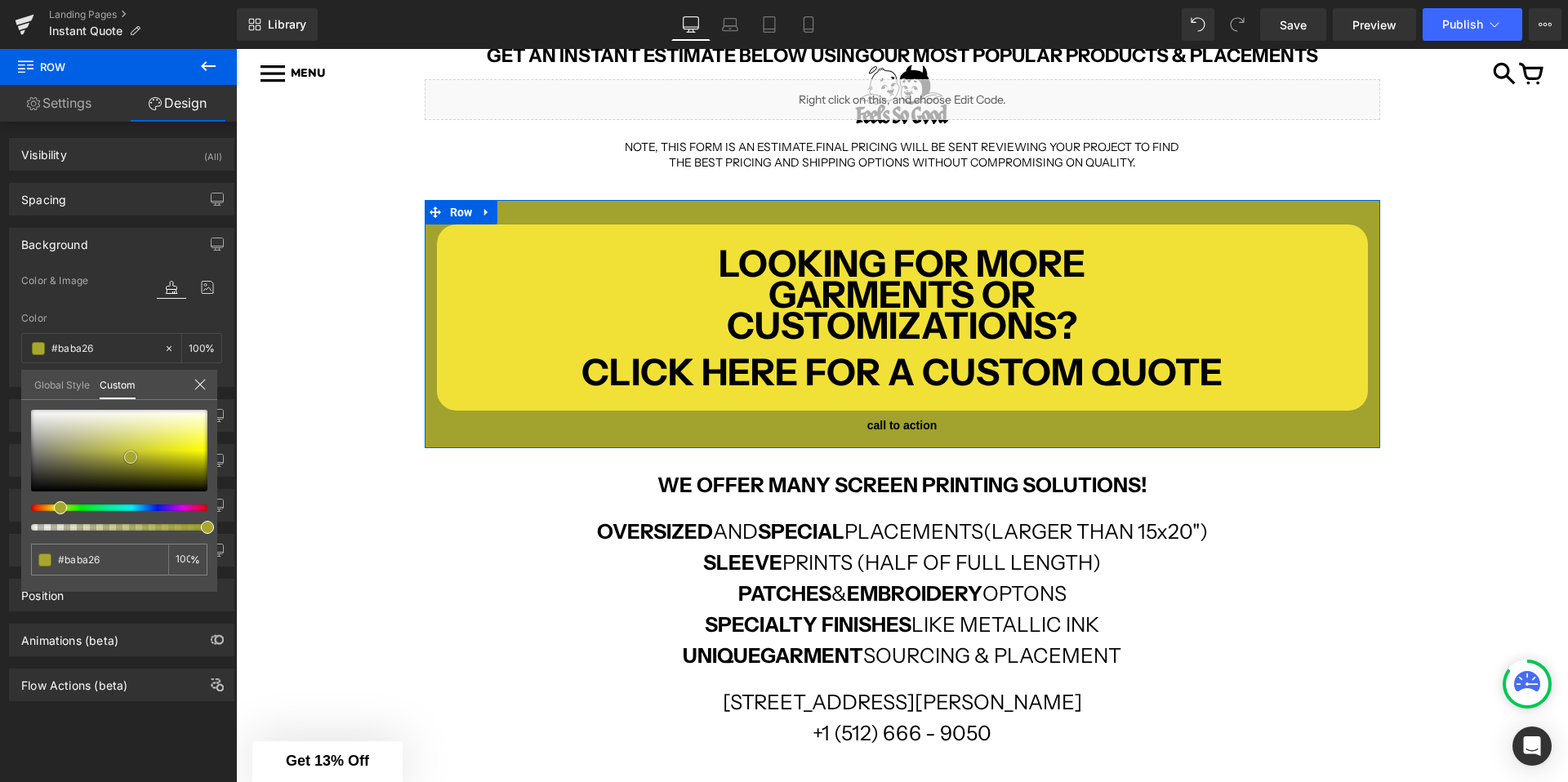
type input "#bdbd22"
type input "#c4c421"
type input "#d0d01f"
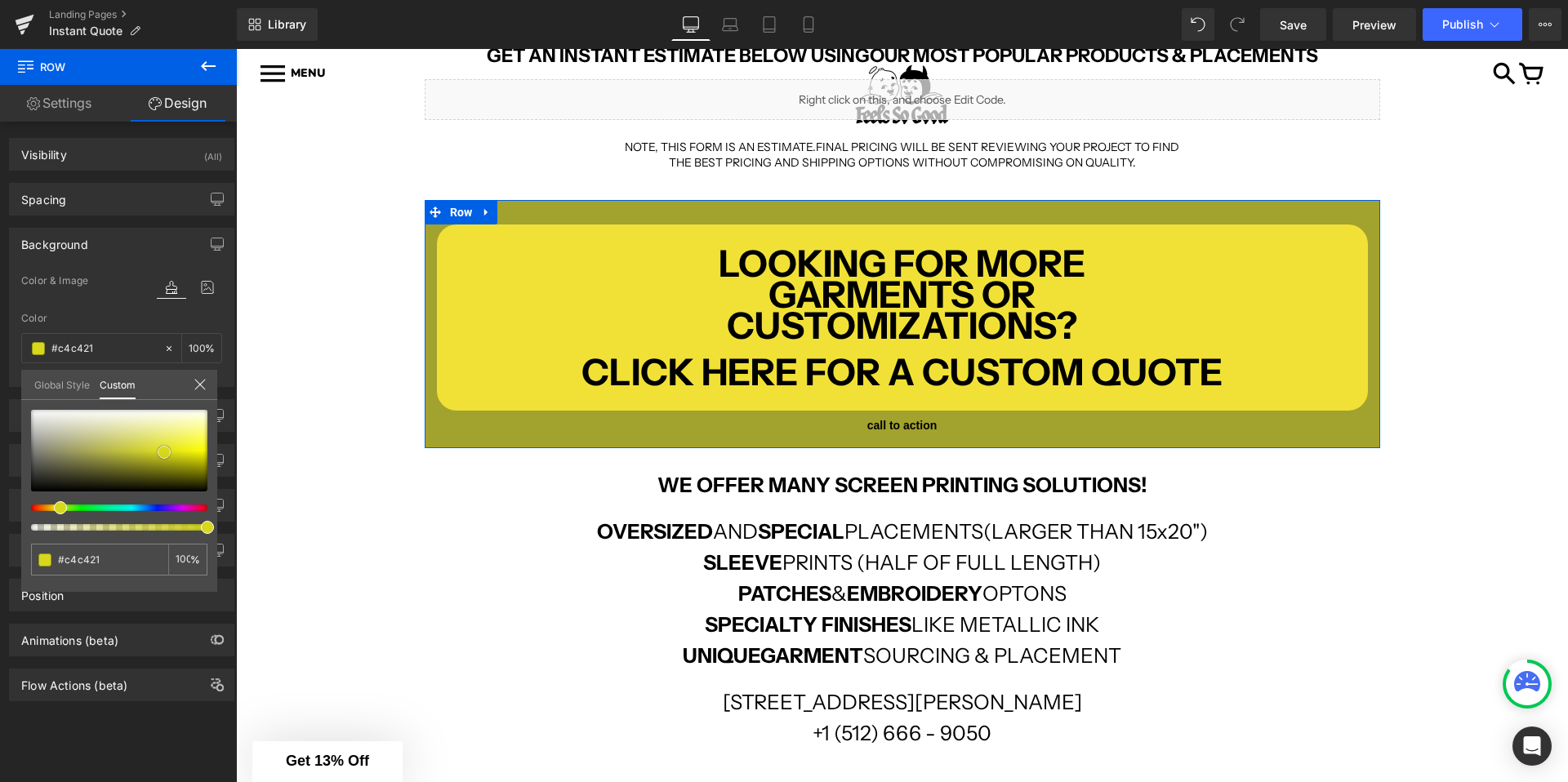
type input "#d0d01f"
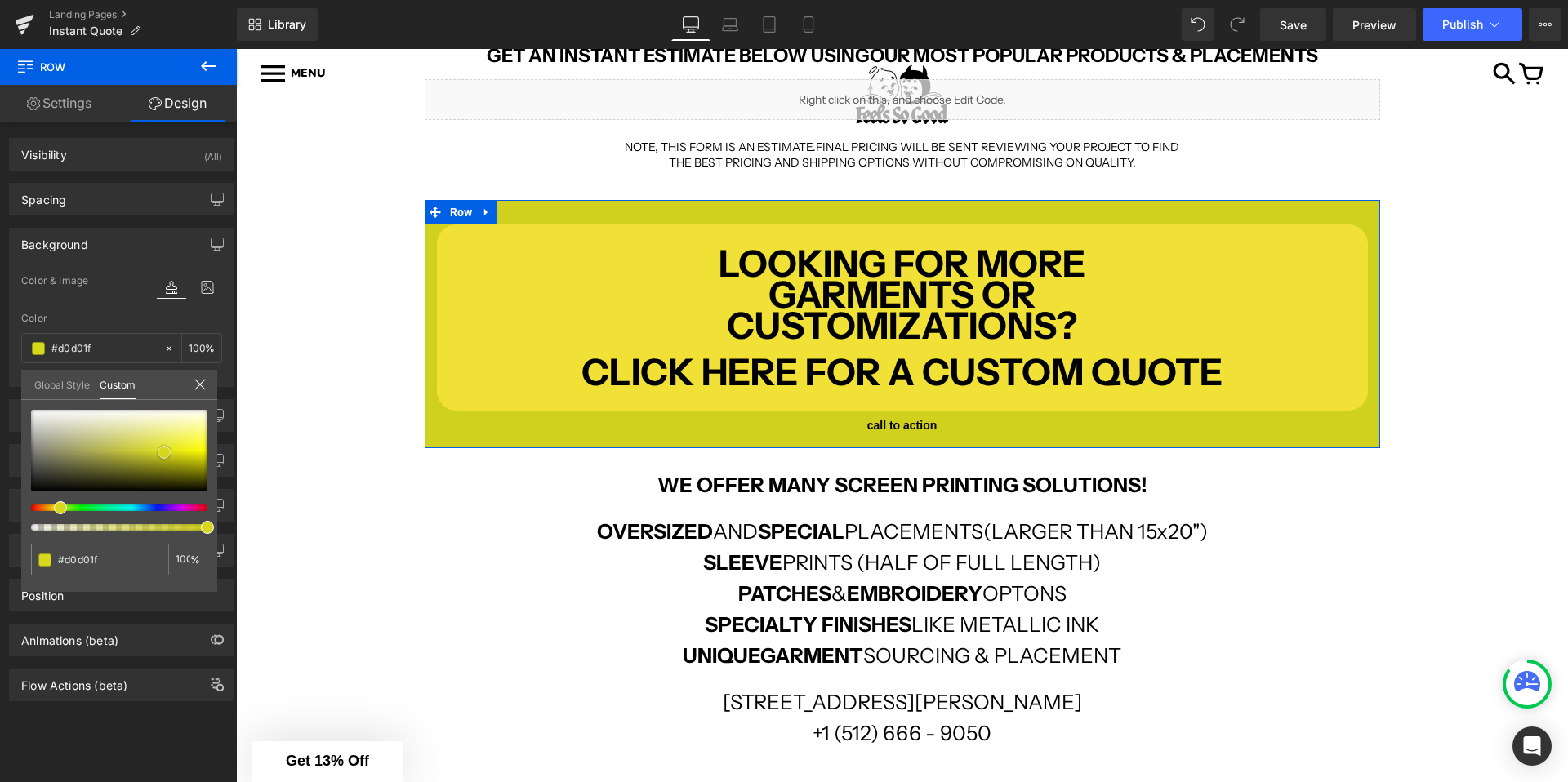
type input "#dddd1c"
type input "#e6e618"
type input "#e8e820"
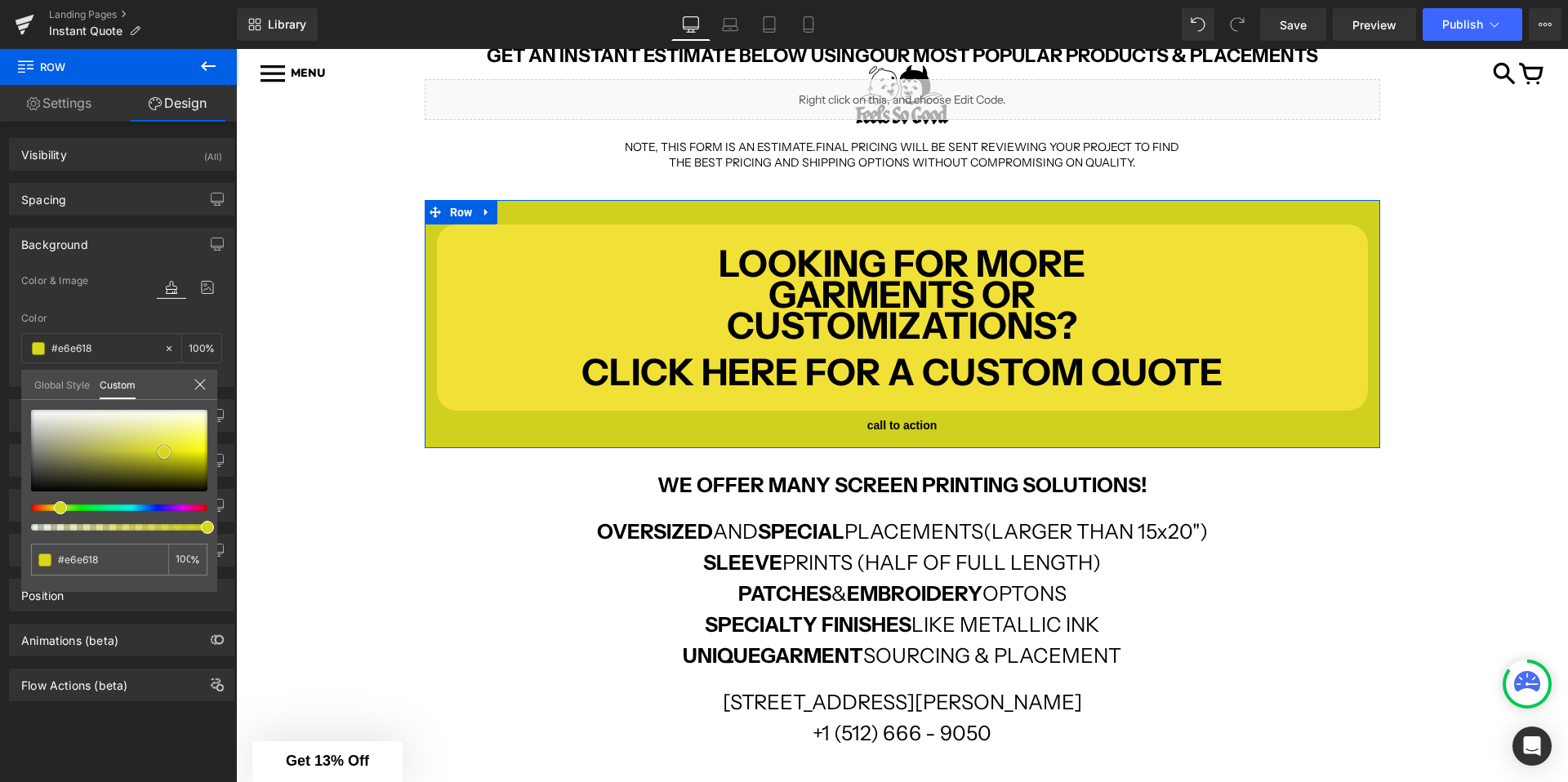
type input "#e8e820"
type input "#eeee29"
type input "#f1f136"
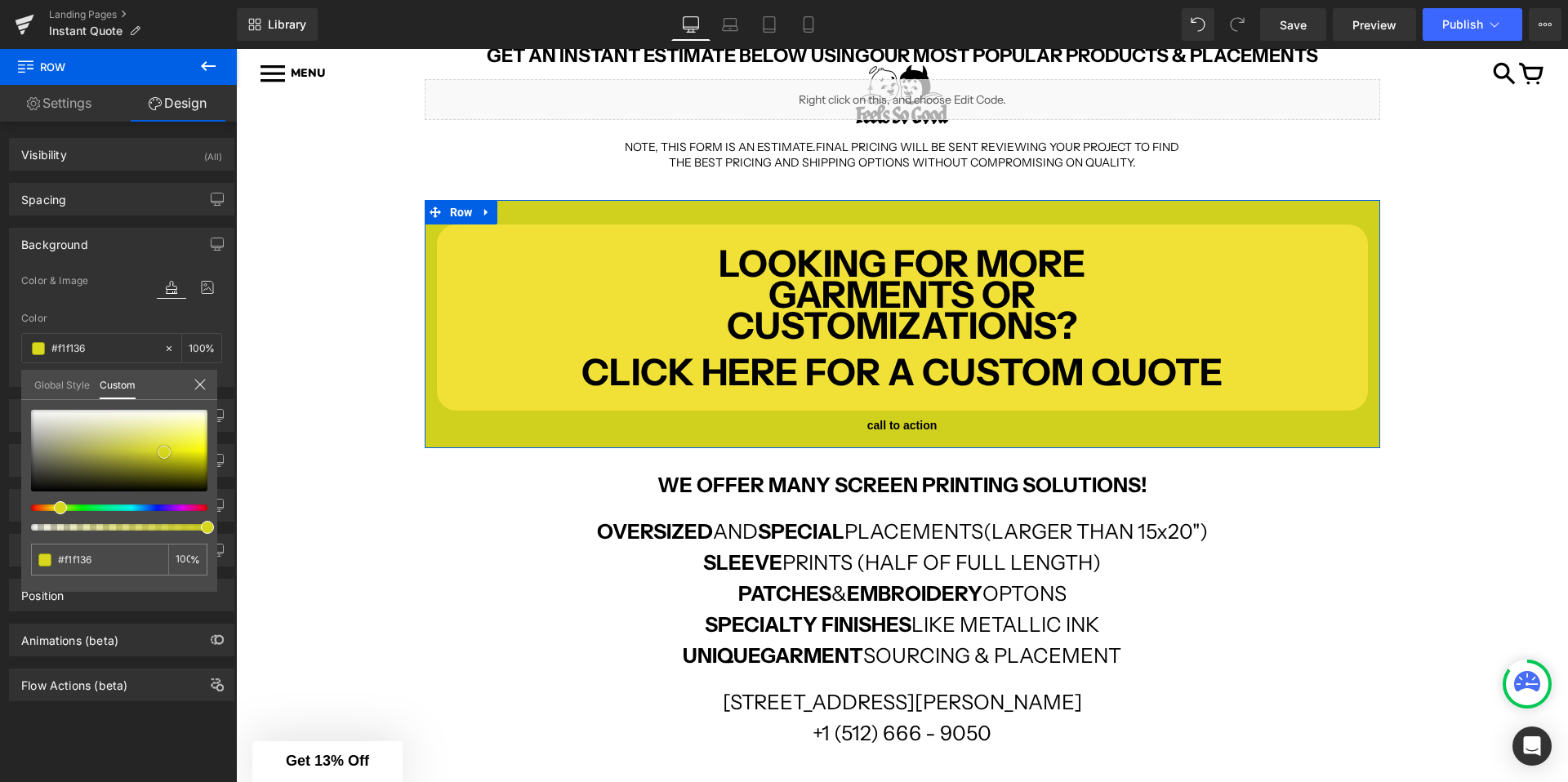
type input "#f5f542"
type input "#f9f94c"
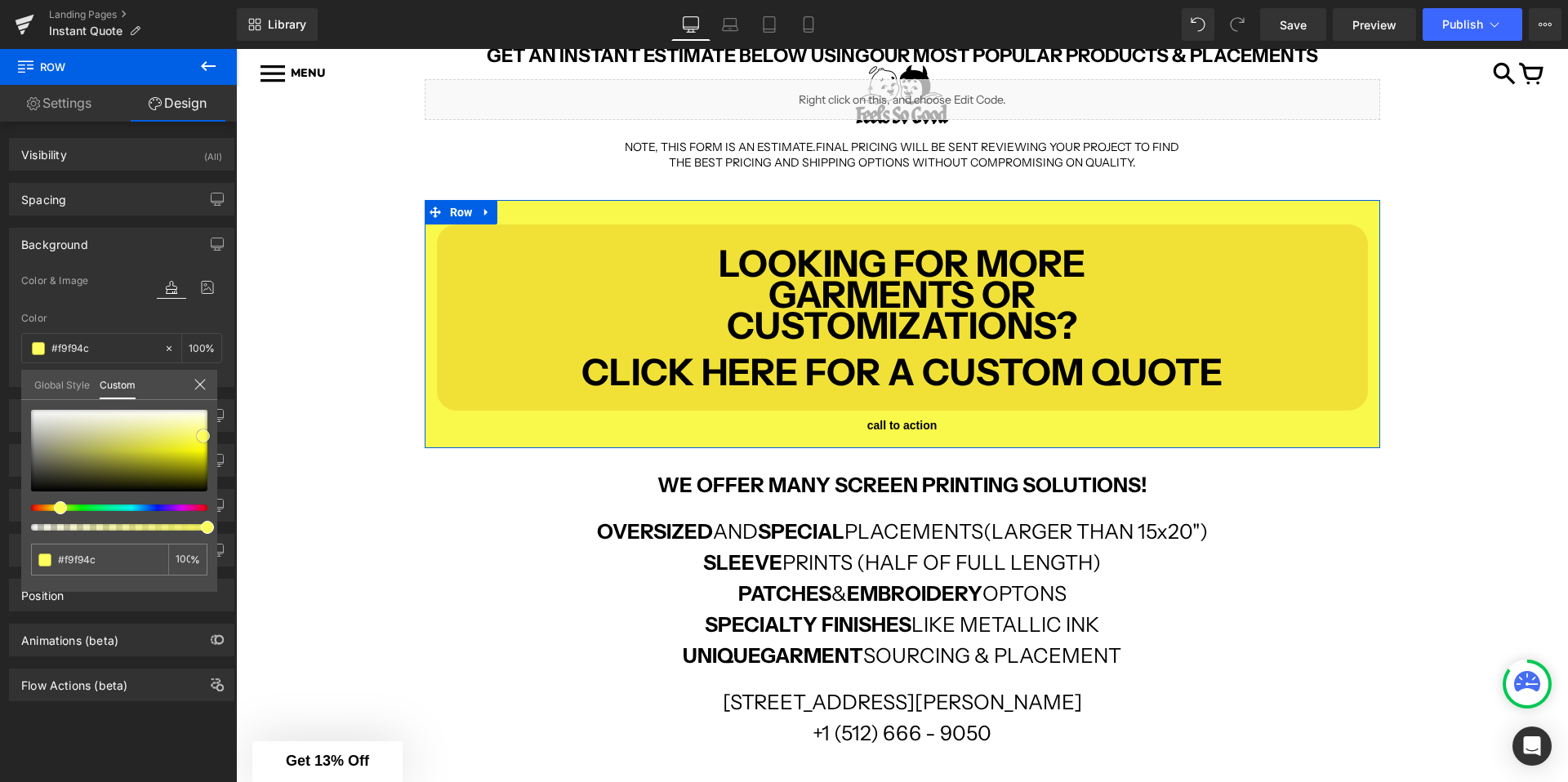
type input "#fcfc59"
type input "#fefe61"
type input "#feff60"
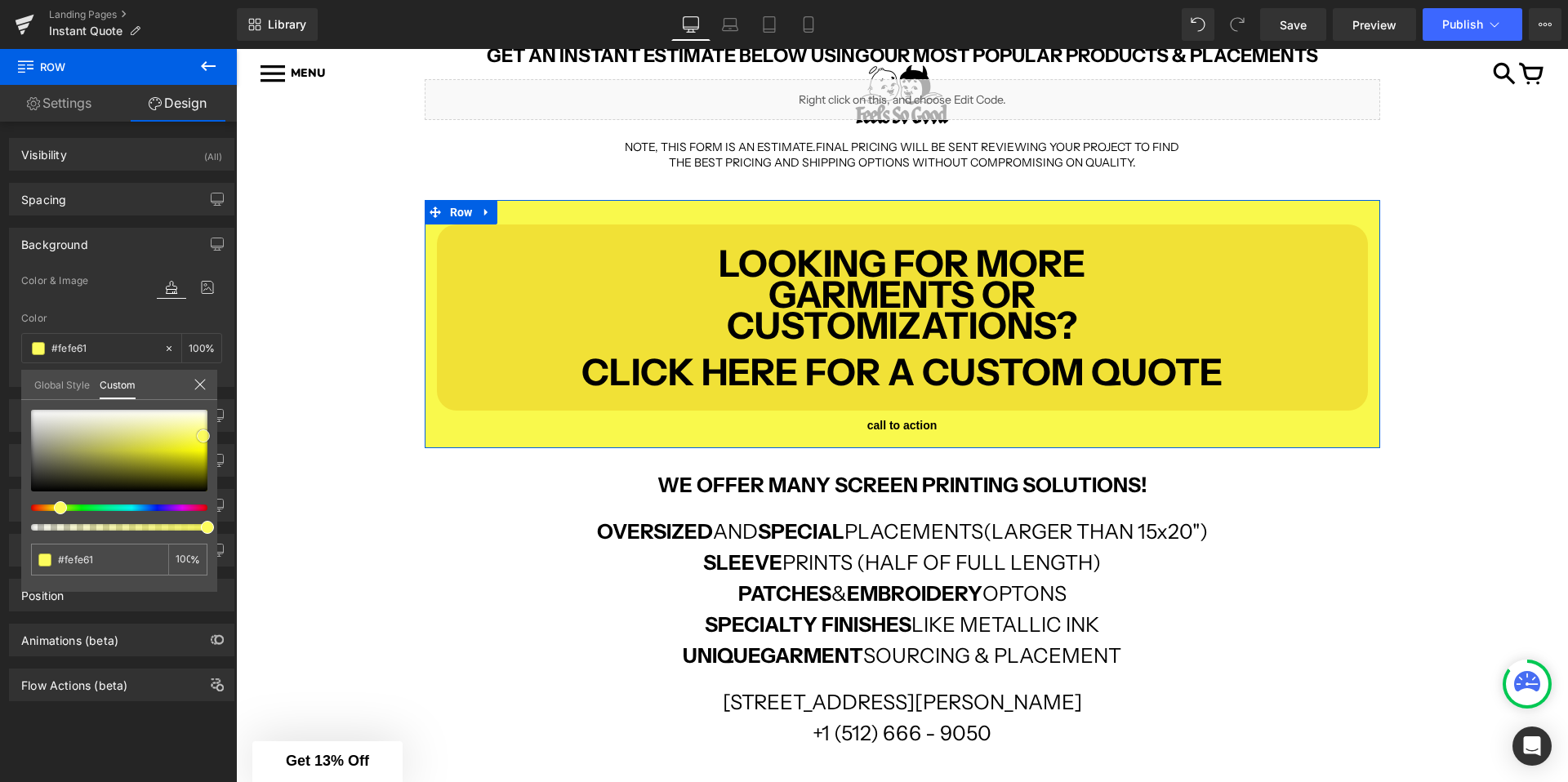
type input "#feff60"
type input "#feff5b"
type input "#fefe52"
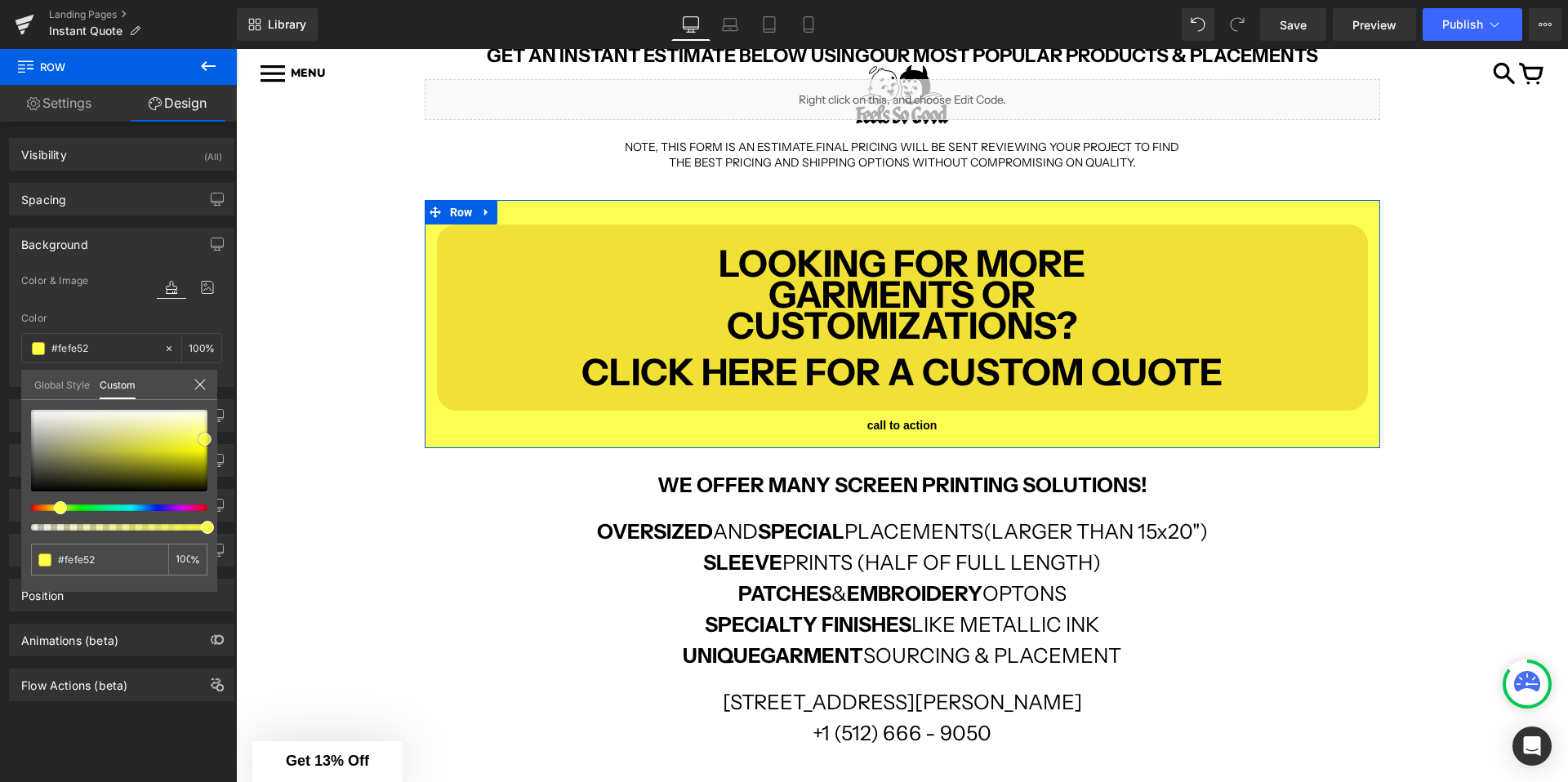
type input "#fdfd44"
type input "#fcfc3b"
type input "#f9f933"
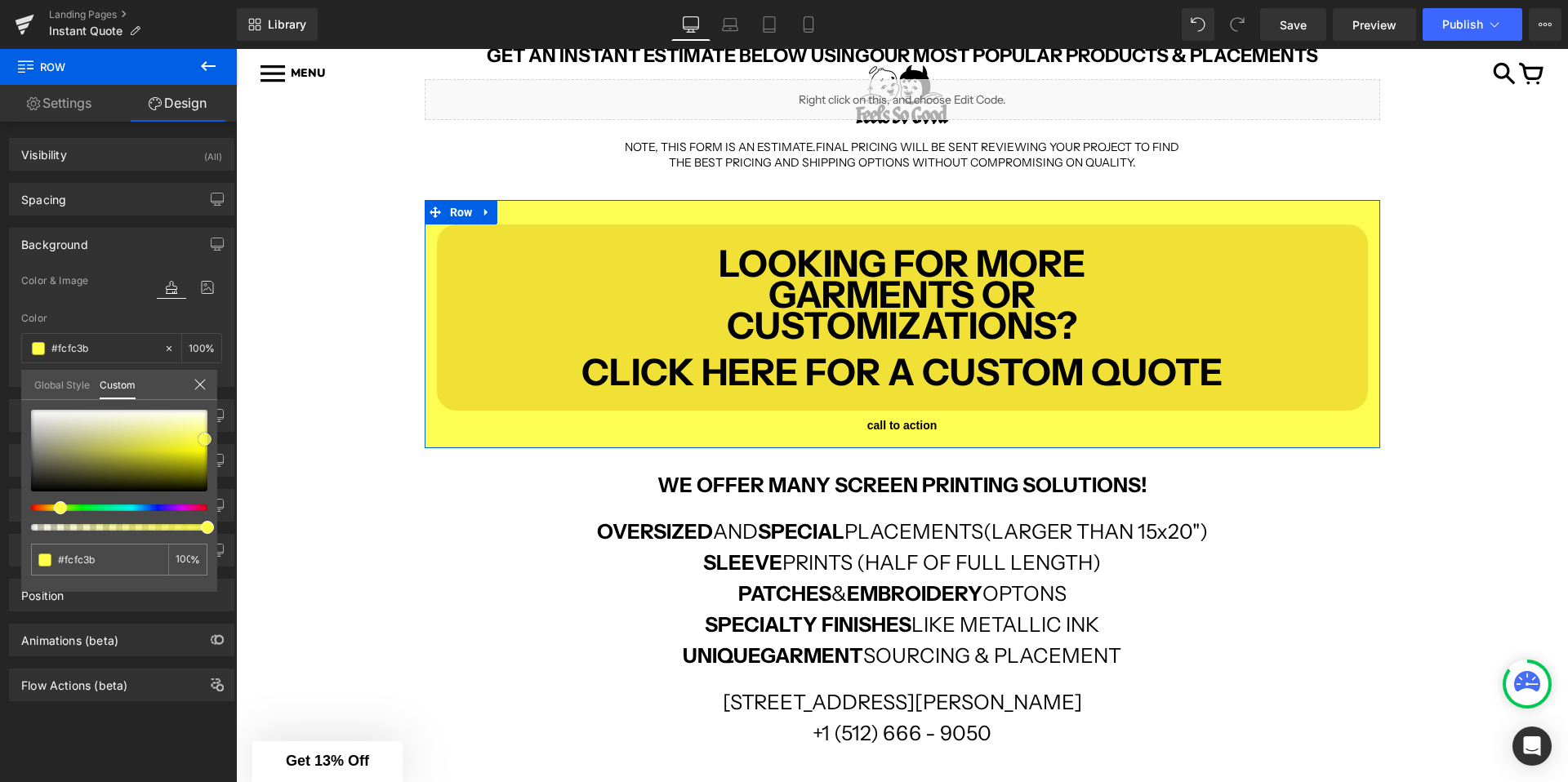
type input "#f9f933"
type input "#f8f82a"
type input "#f8f825"
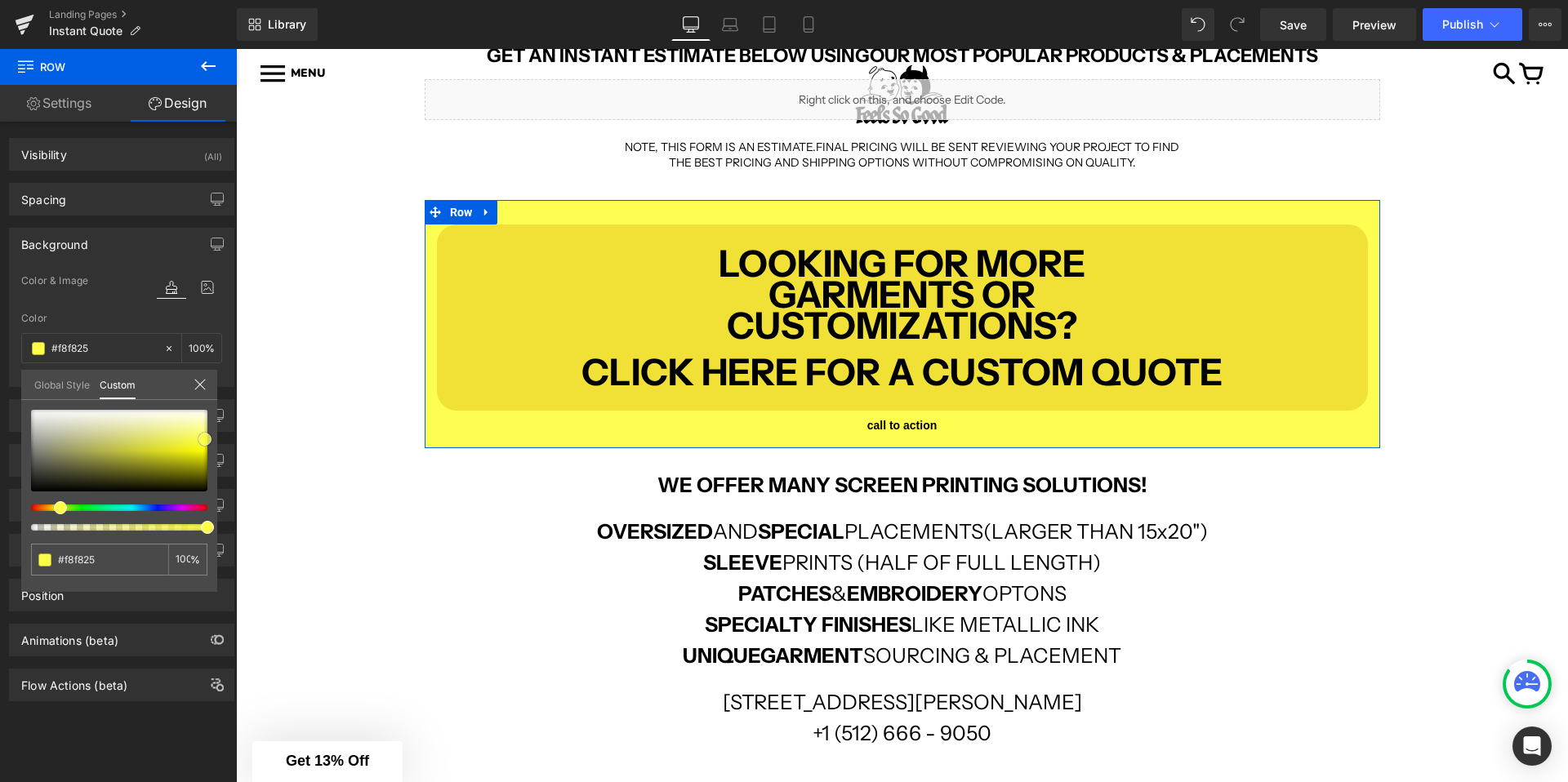
type input "#f8f820"
type input "#f4f423"
type input "#f3f324"
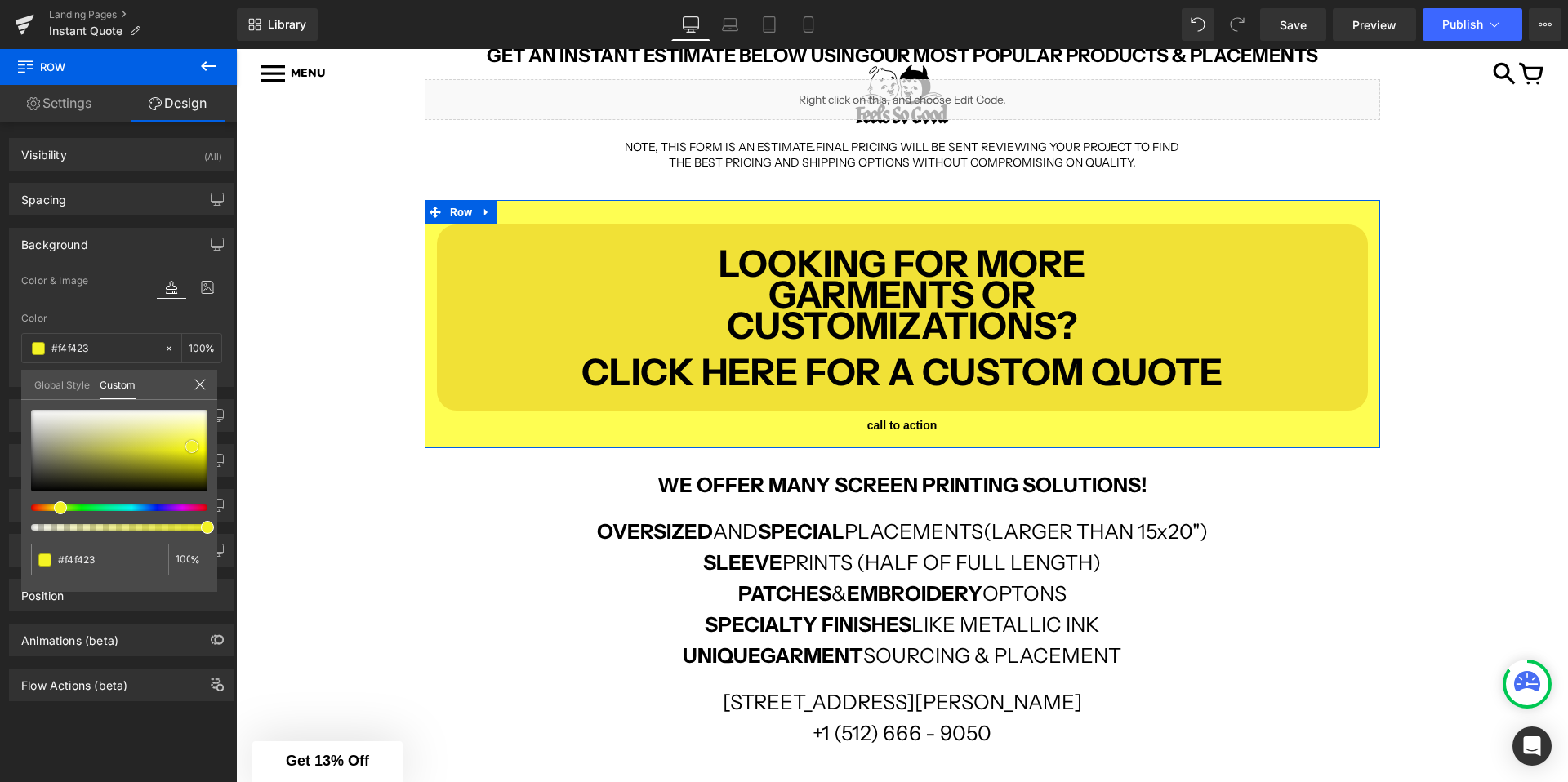
type input "#f3f324"
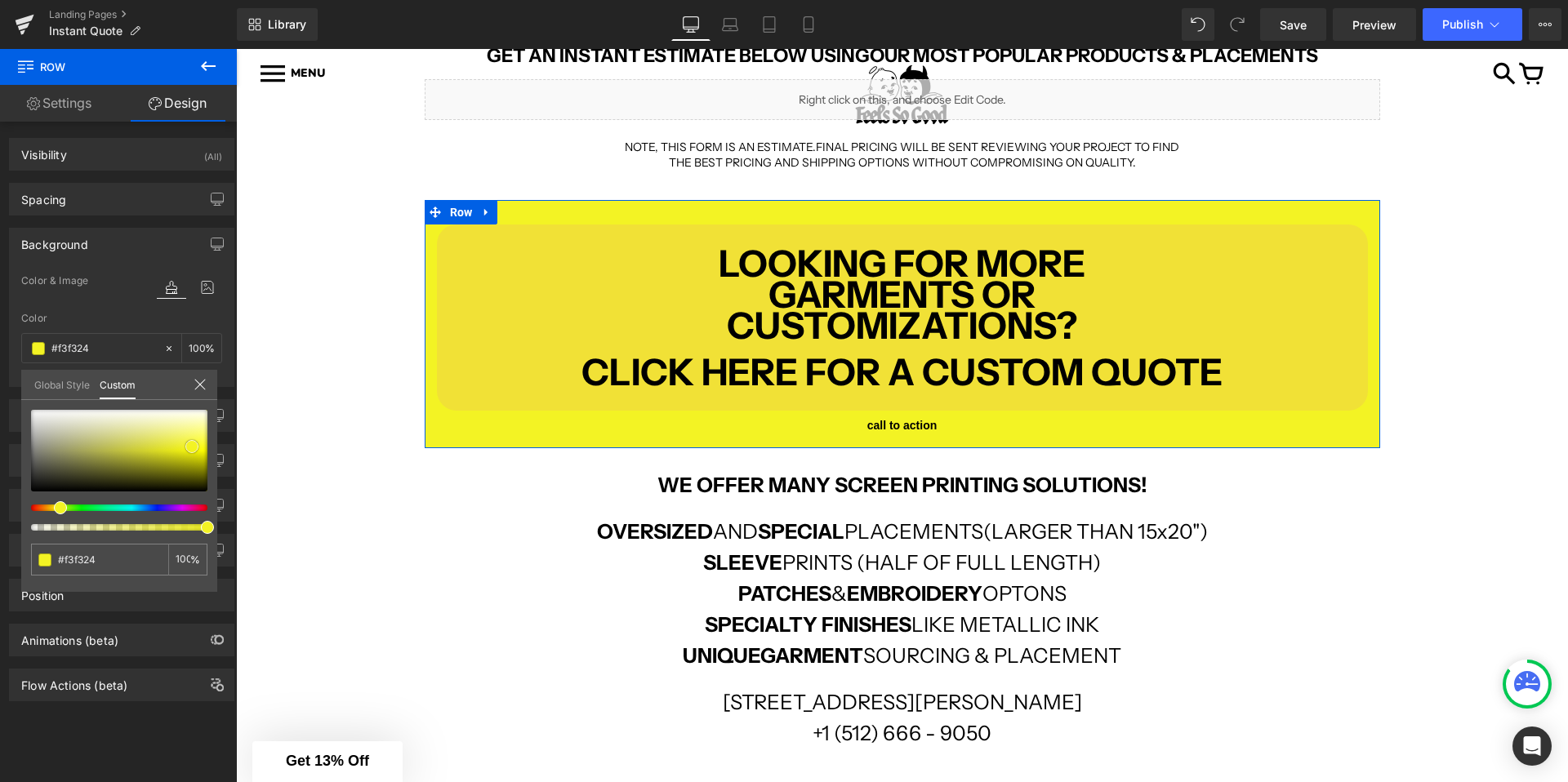
type input "#f2f221"
type input "#efef23"
type input "#f0f01d"
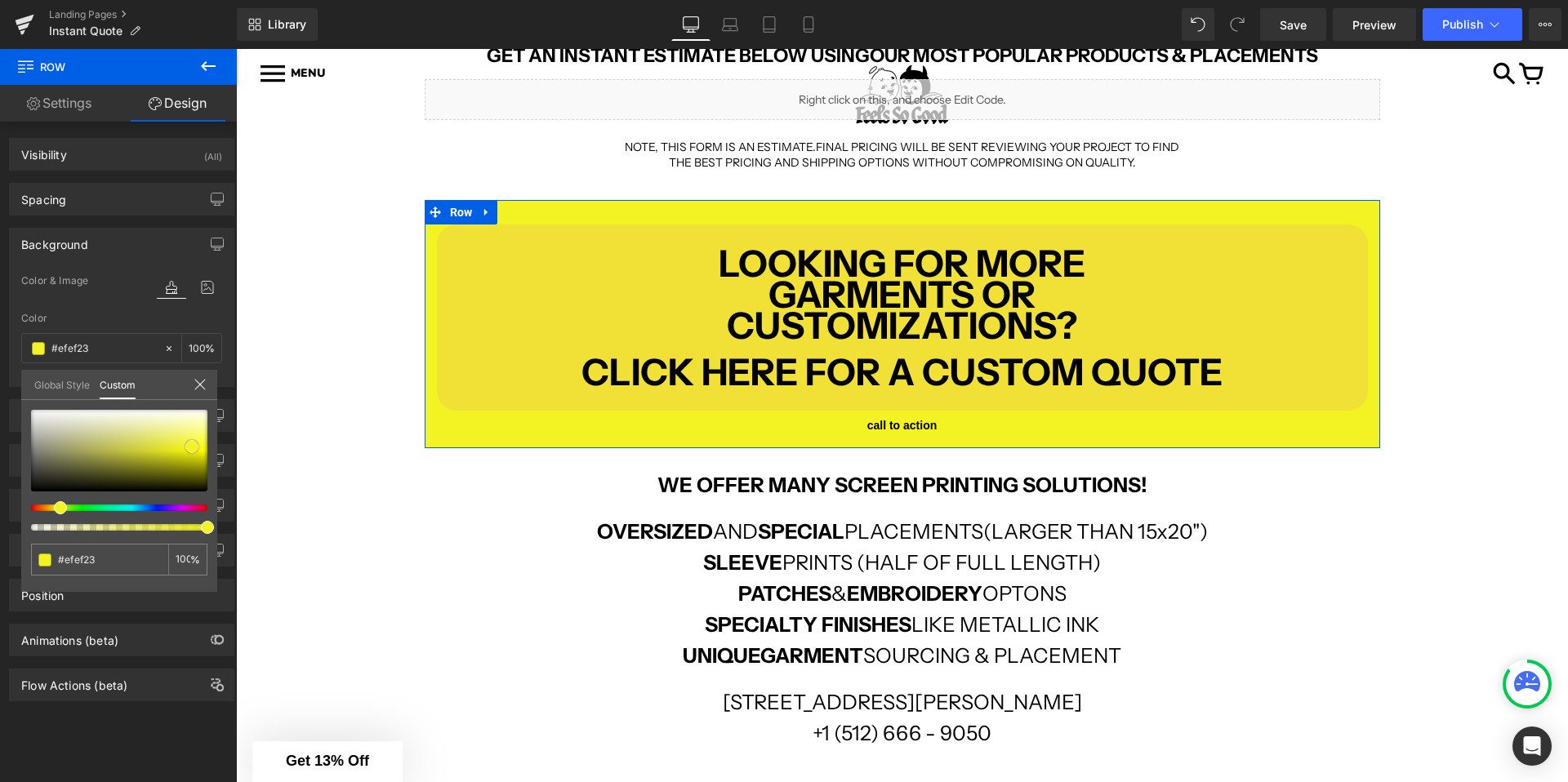
type input "#f0f01d"
type input "#efef1e"
type input "#efef1a"
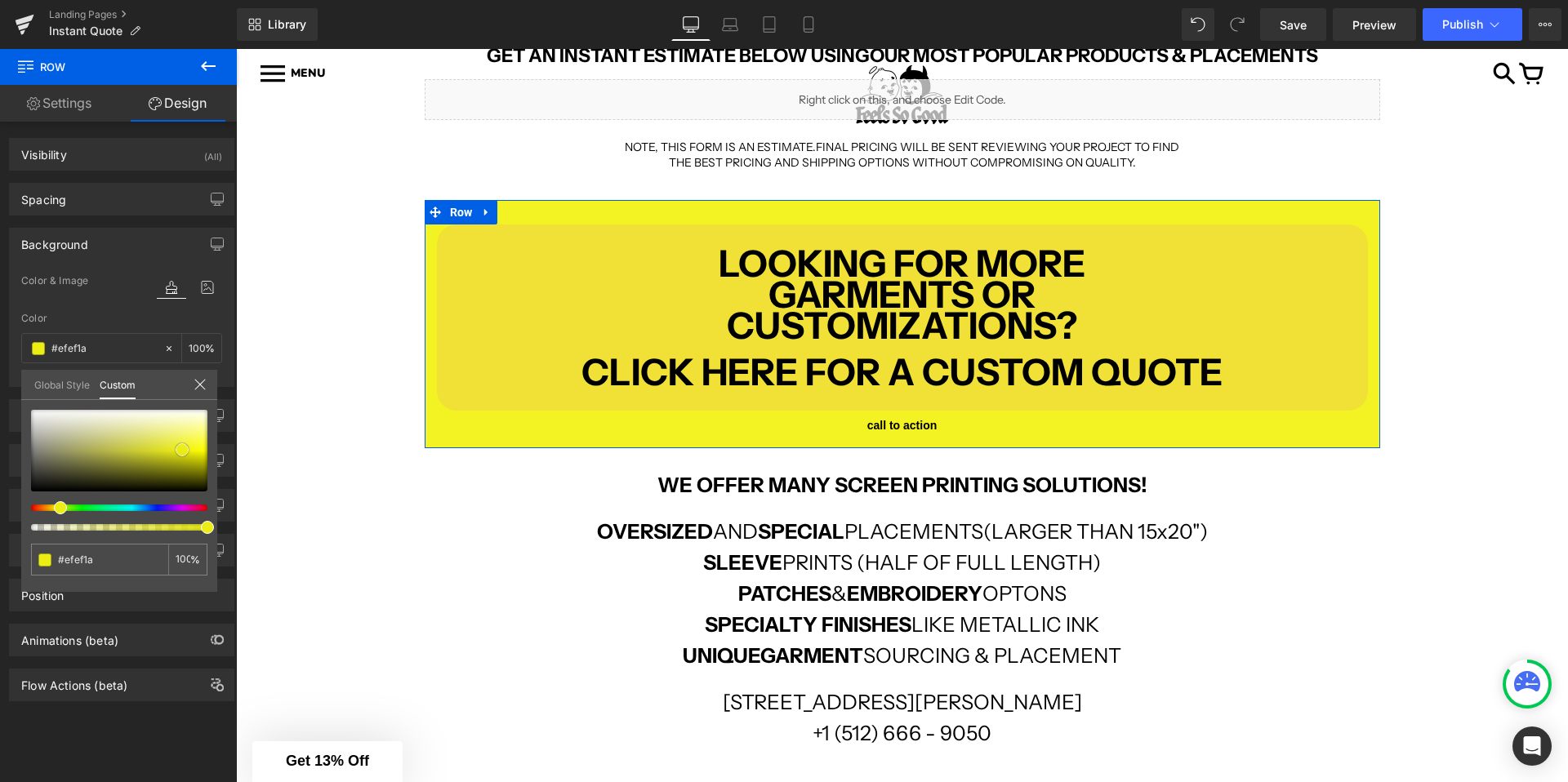
type input "#eded16"
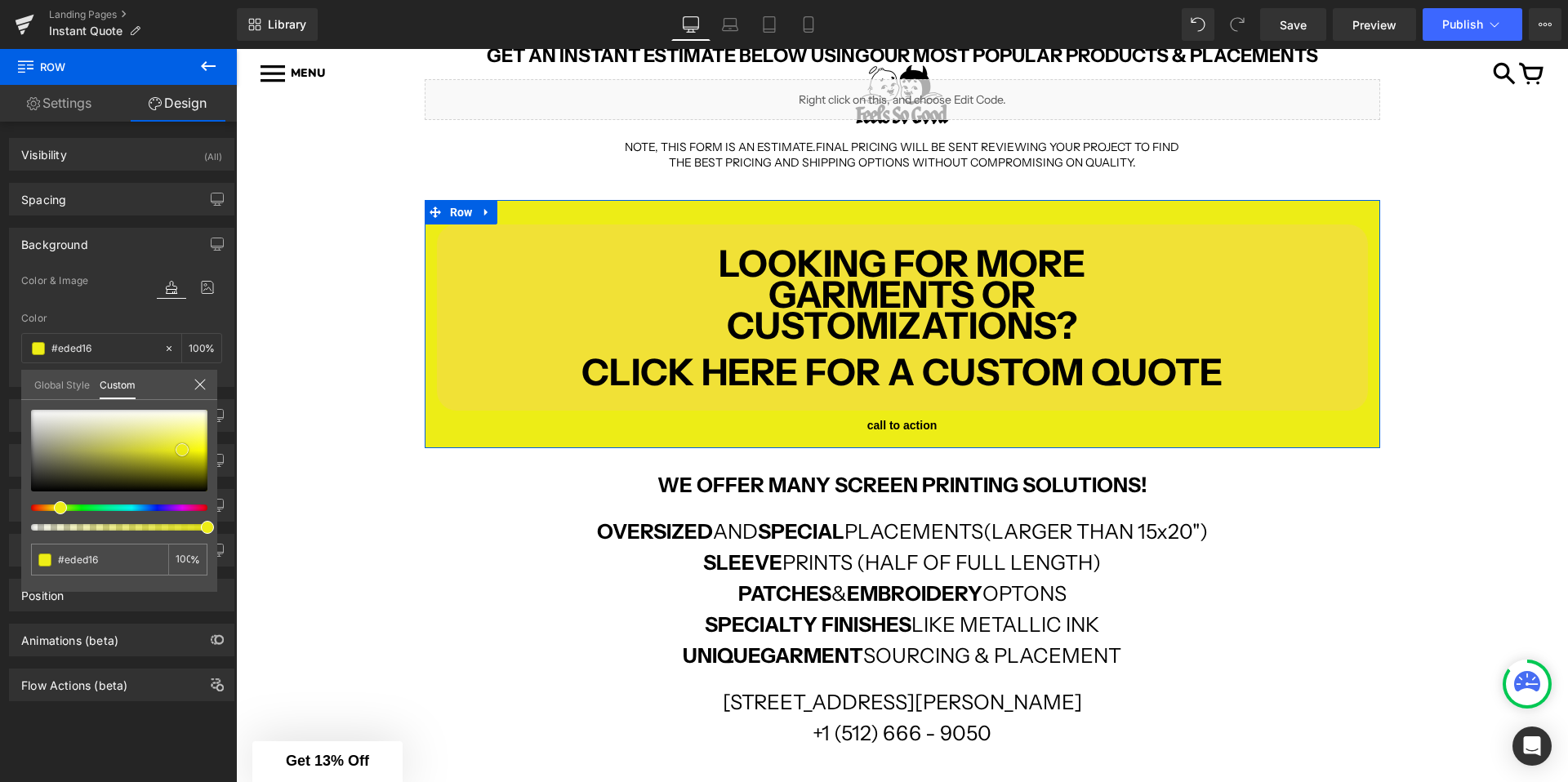
type input "#eded11"
type input "#eeee10"
type input "#e9e910"
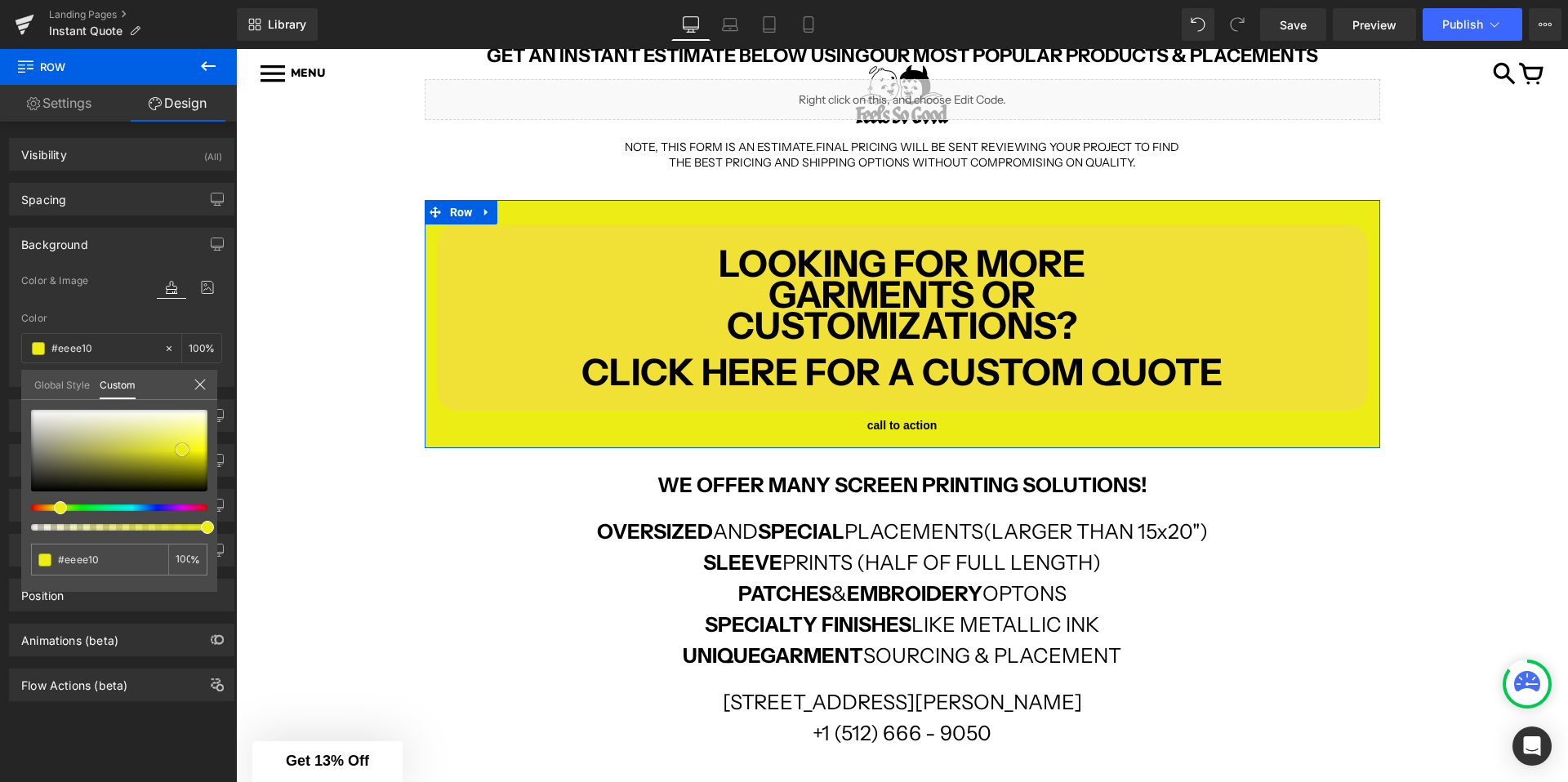
type input "#e9e910"
type input "#e8e811"
type input "#e3e311"
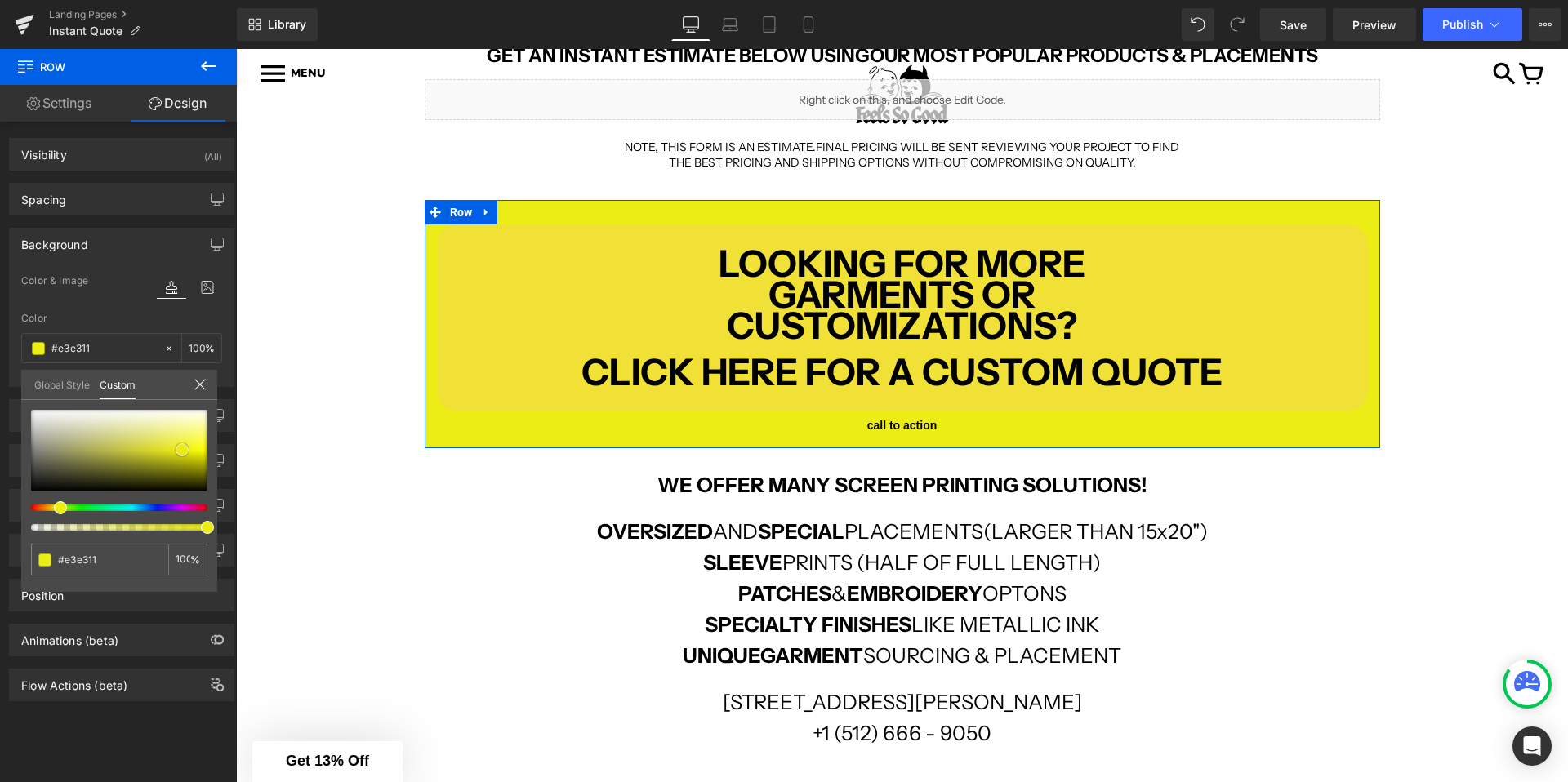
type input "#e2e212"
type input "#dddd11"
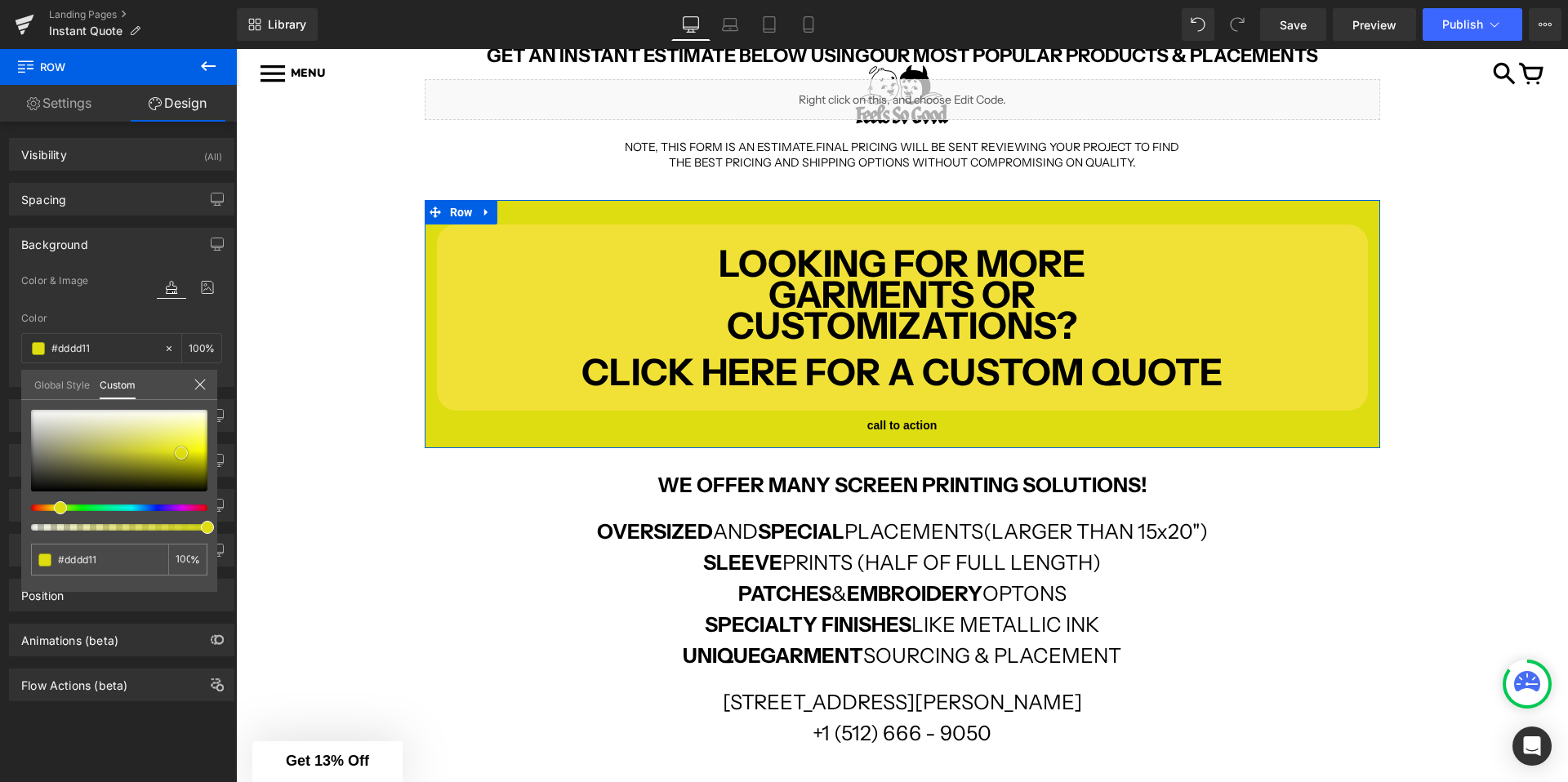
type input "#dede10"
type input "#d9d911"
type input "#dada10"
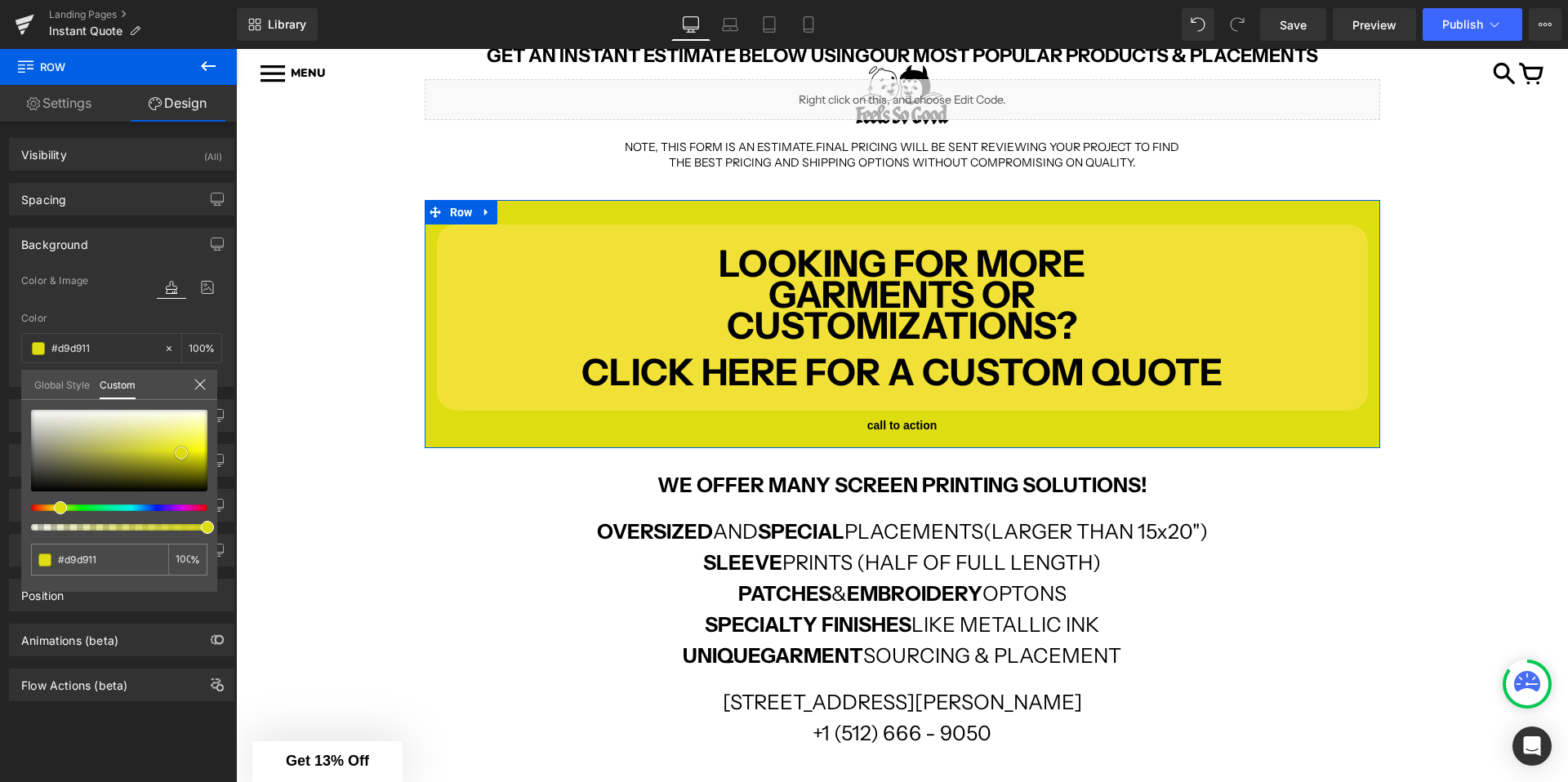
type input "#dada10"
type input "#d5d510"
type input "#d7d70d"
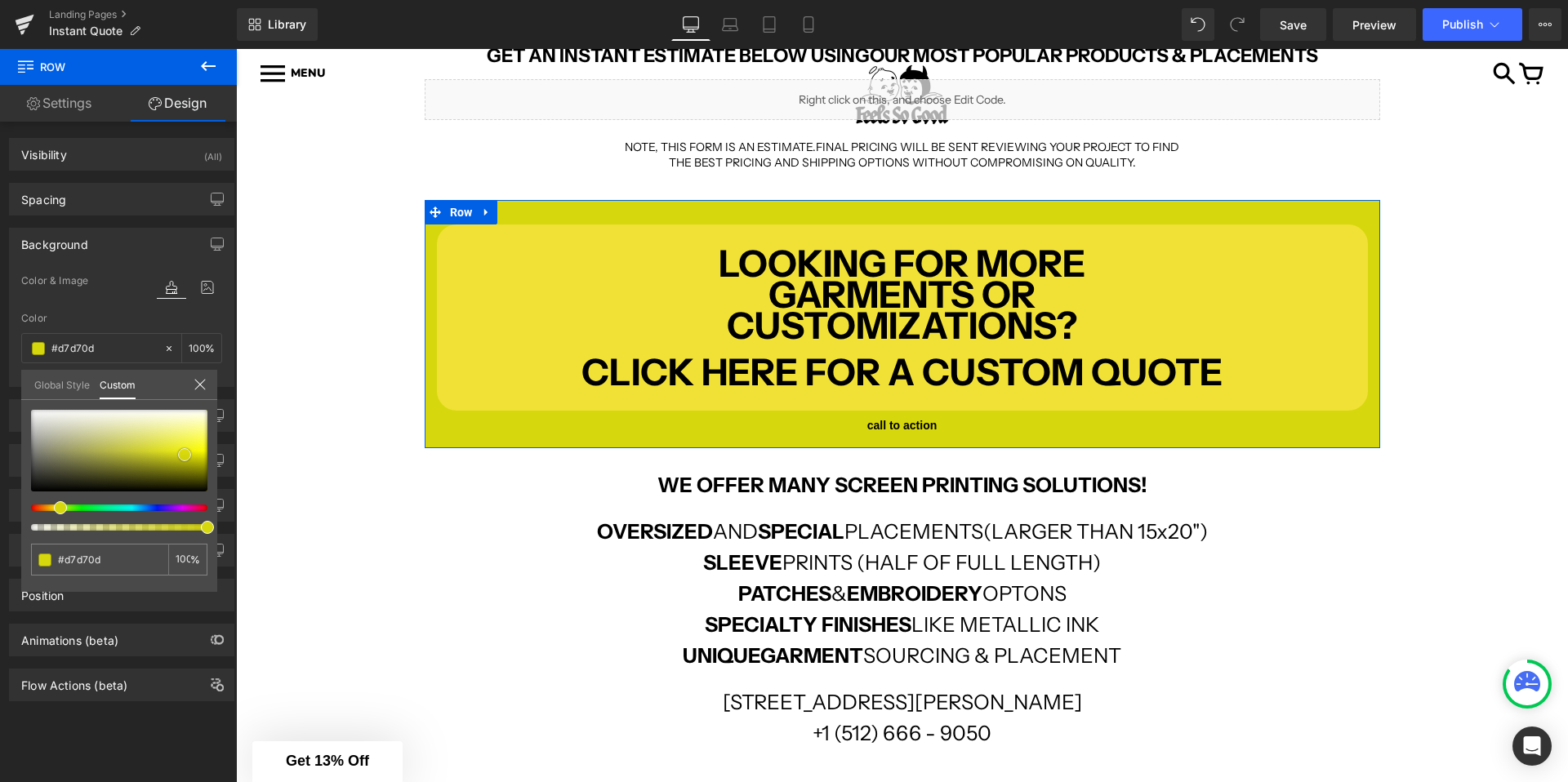
type input "#dbdb0f"
type input "#e1e10e"
type input "#e7e70d"
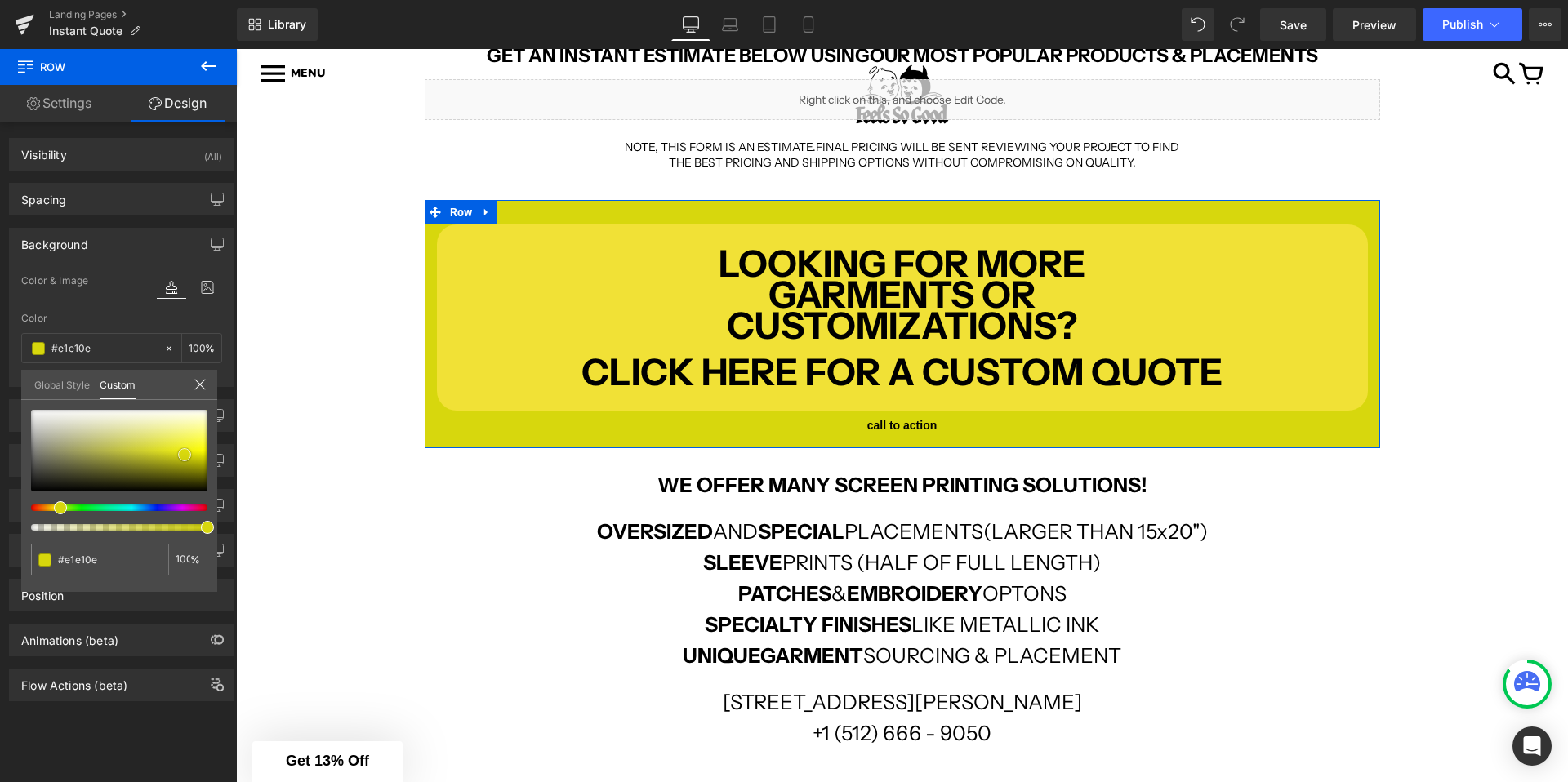
type input "#e7e70d"
type input "#ecec0d"
type input "#eded0c"
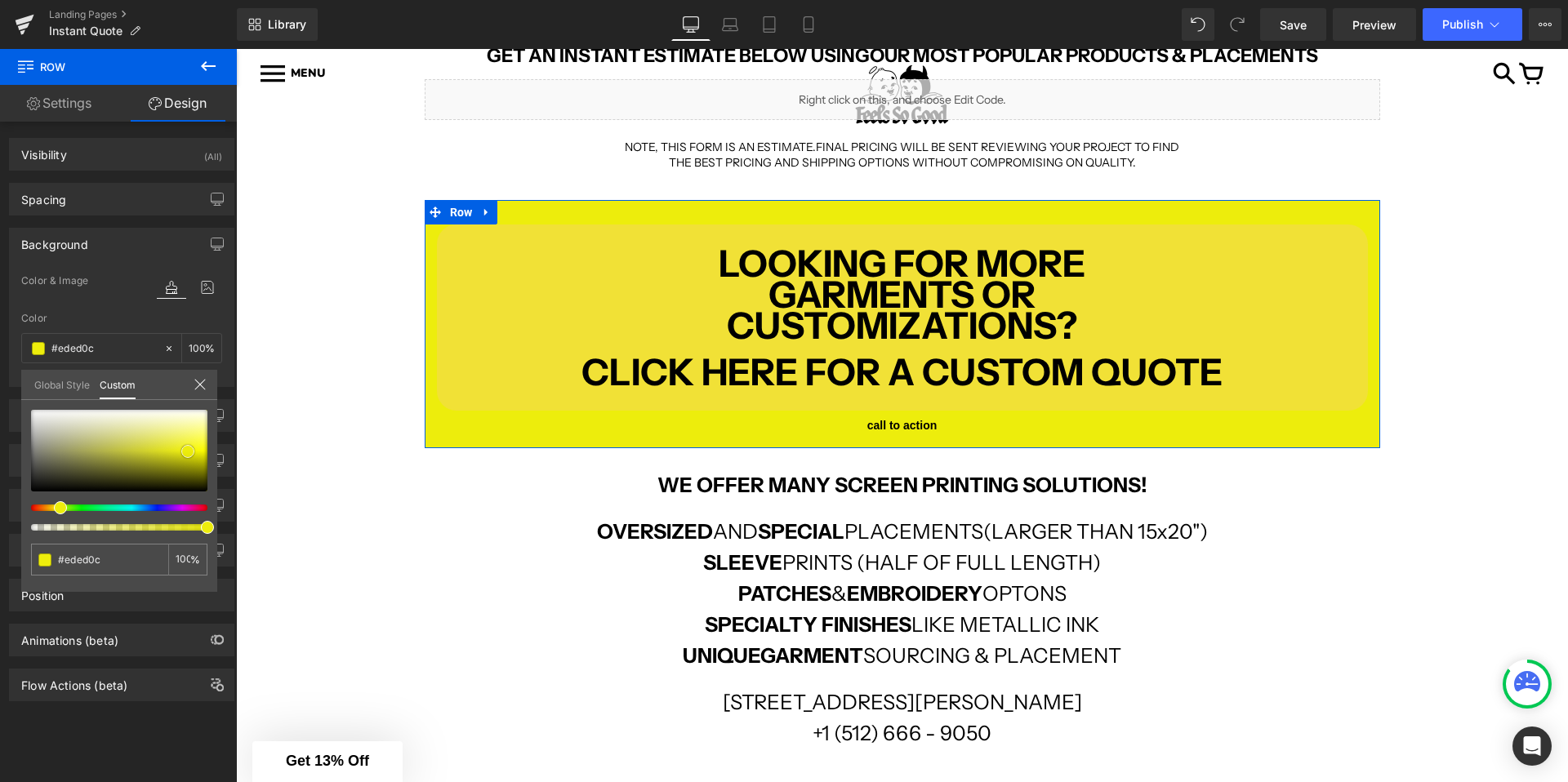
type input "#f0f00e"
type input "#f2f211"
type input "#f1f117"
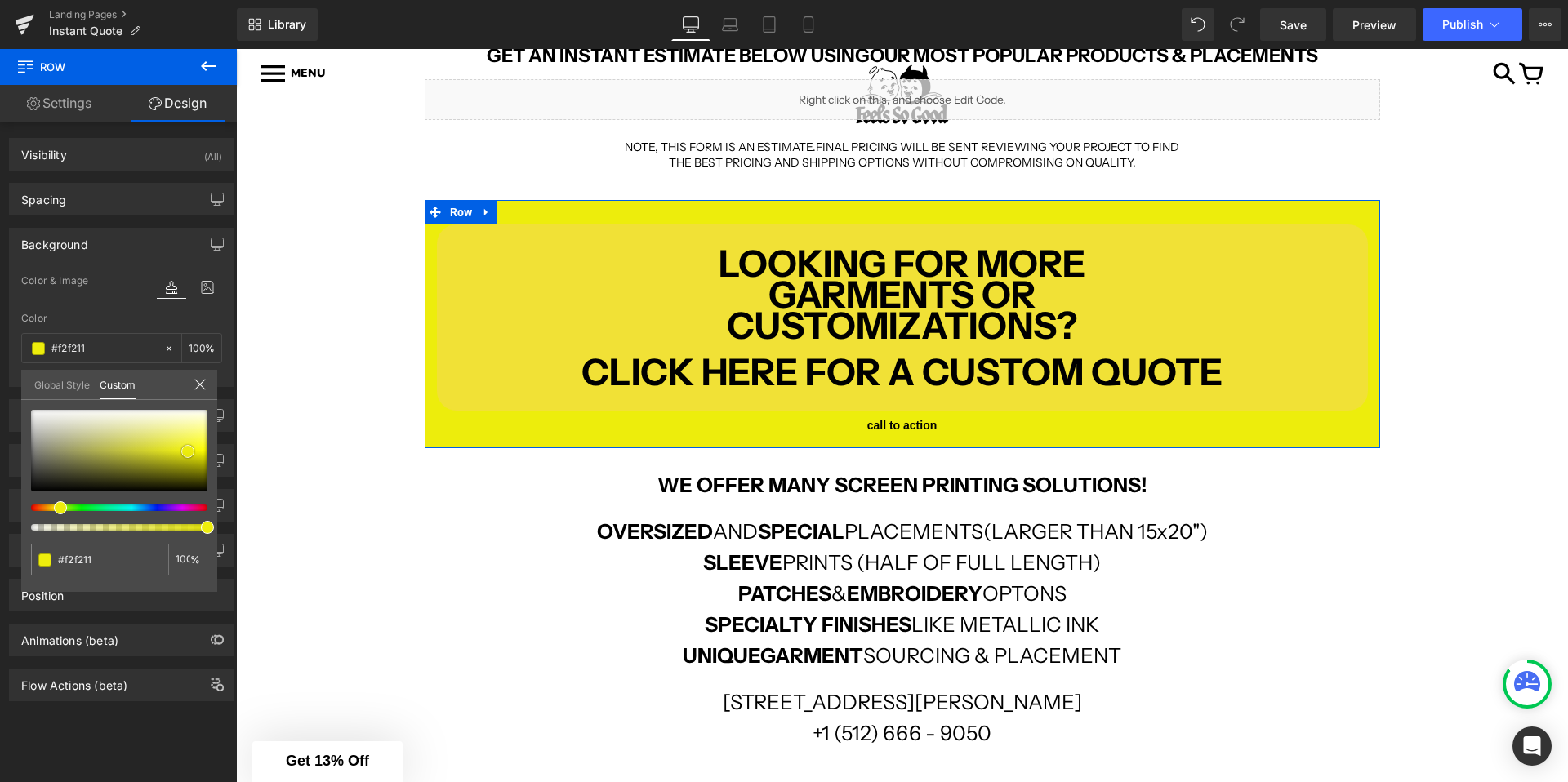
type input "#f1f117"
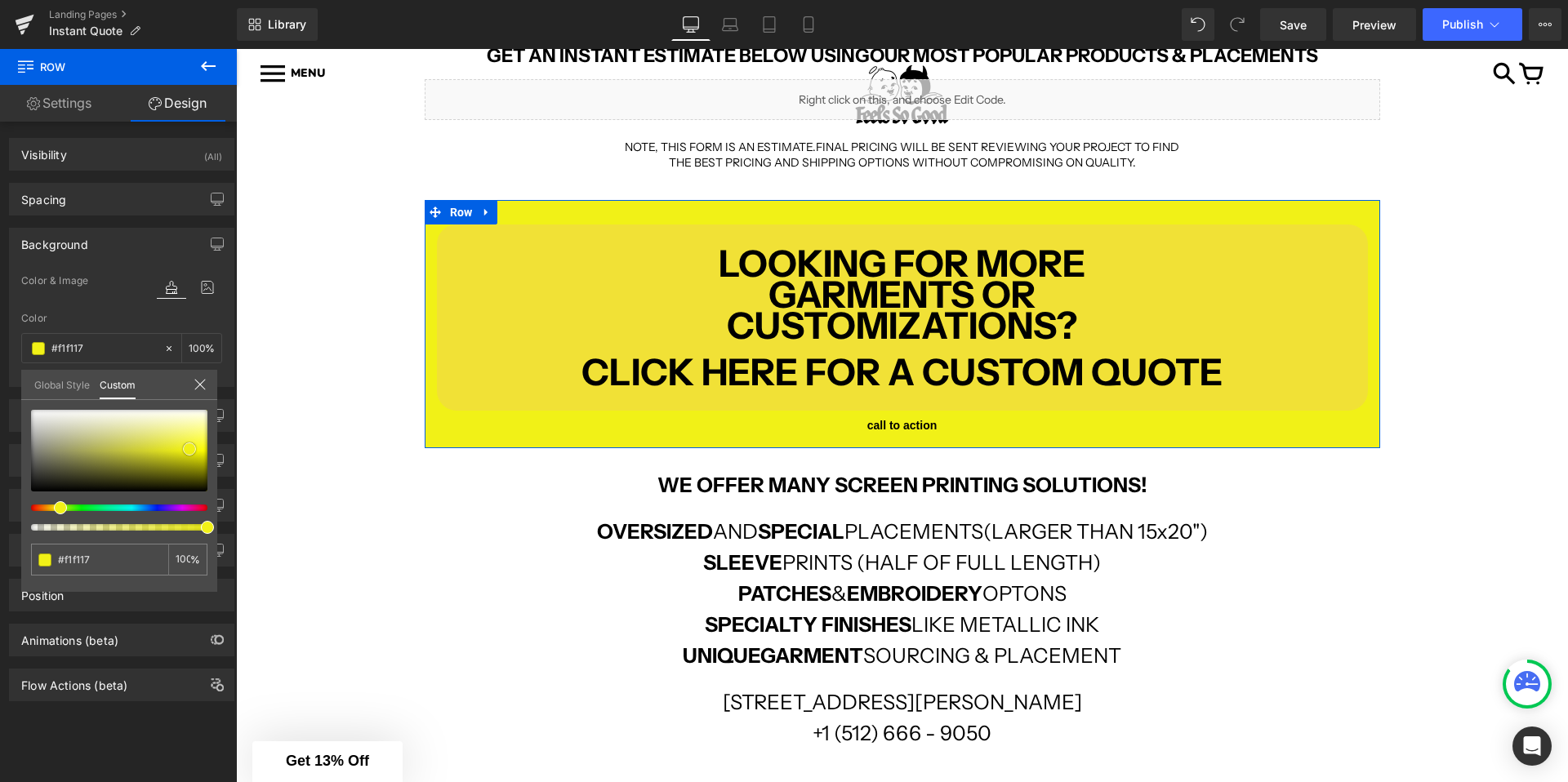
type input "#f1f11c"
type input "#f3f31b"
type input "#f0f022"
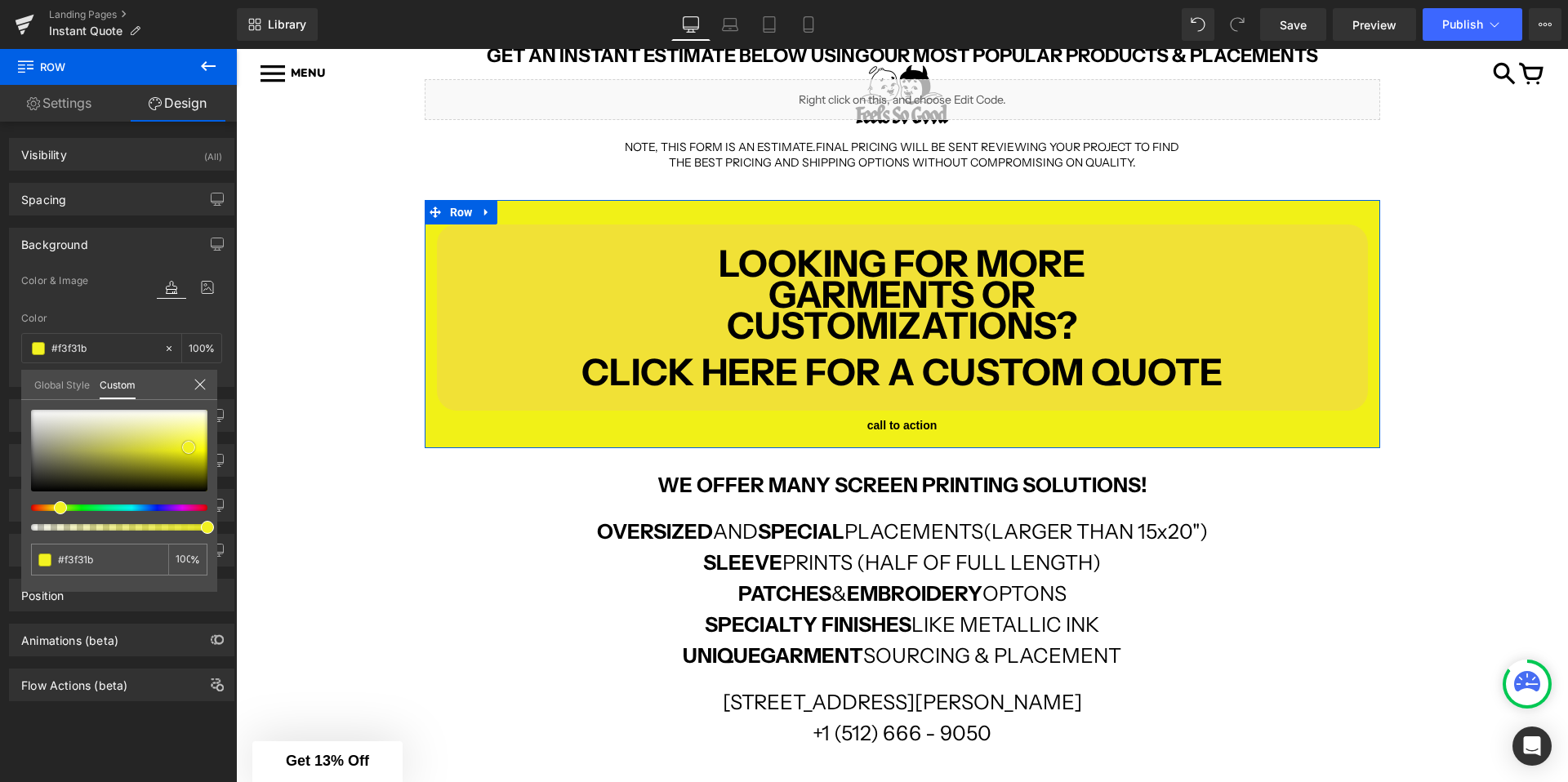
type input "#f0f022"
type input "#f2f221"
type input "#efef23"
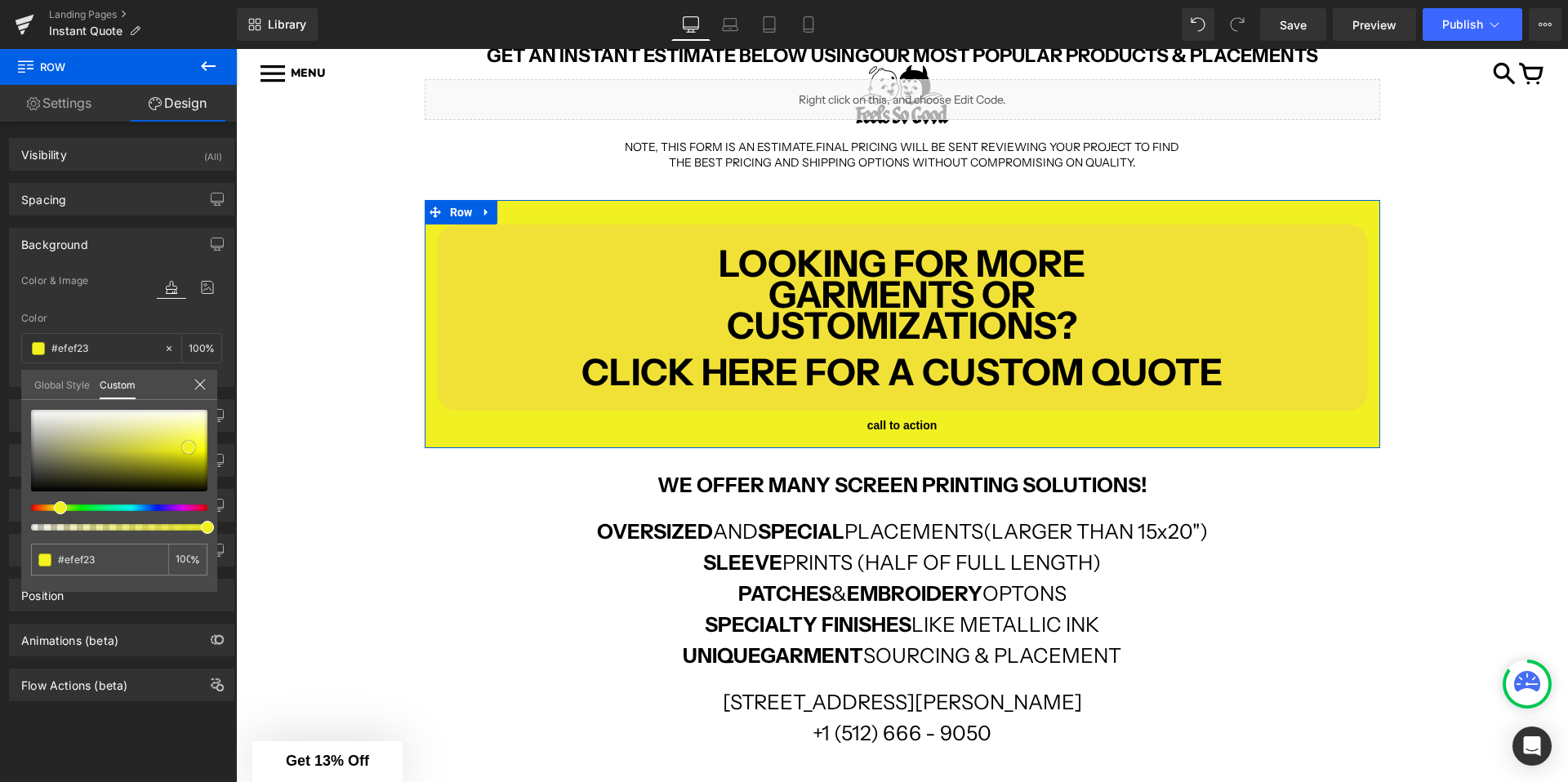
type input "#efef1e"
type input "#f0f018"
type input "#eeee15"
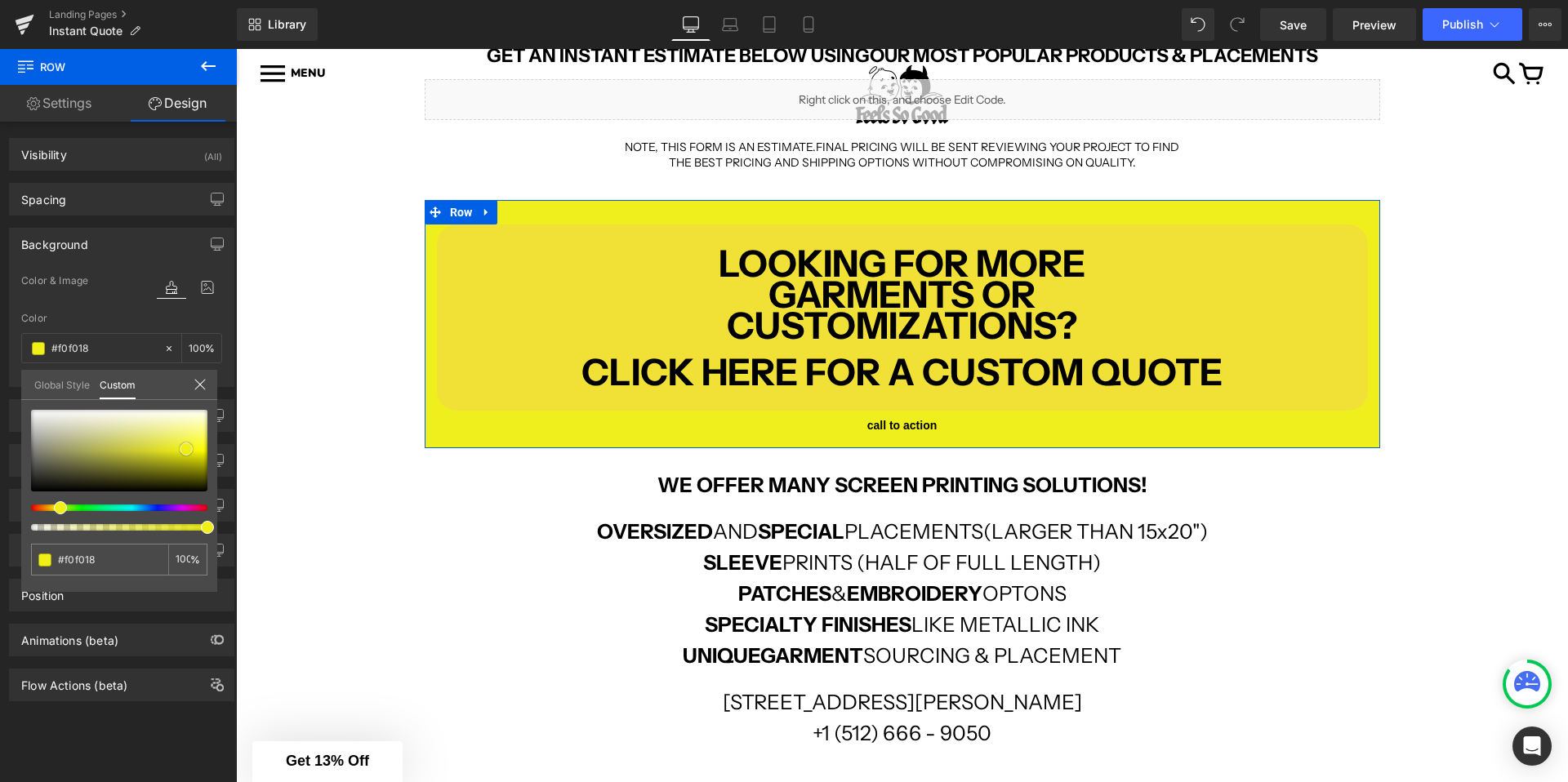
type input "#eeee15"
type input "#eded16"
type input "#eeee10"
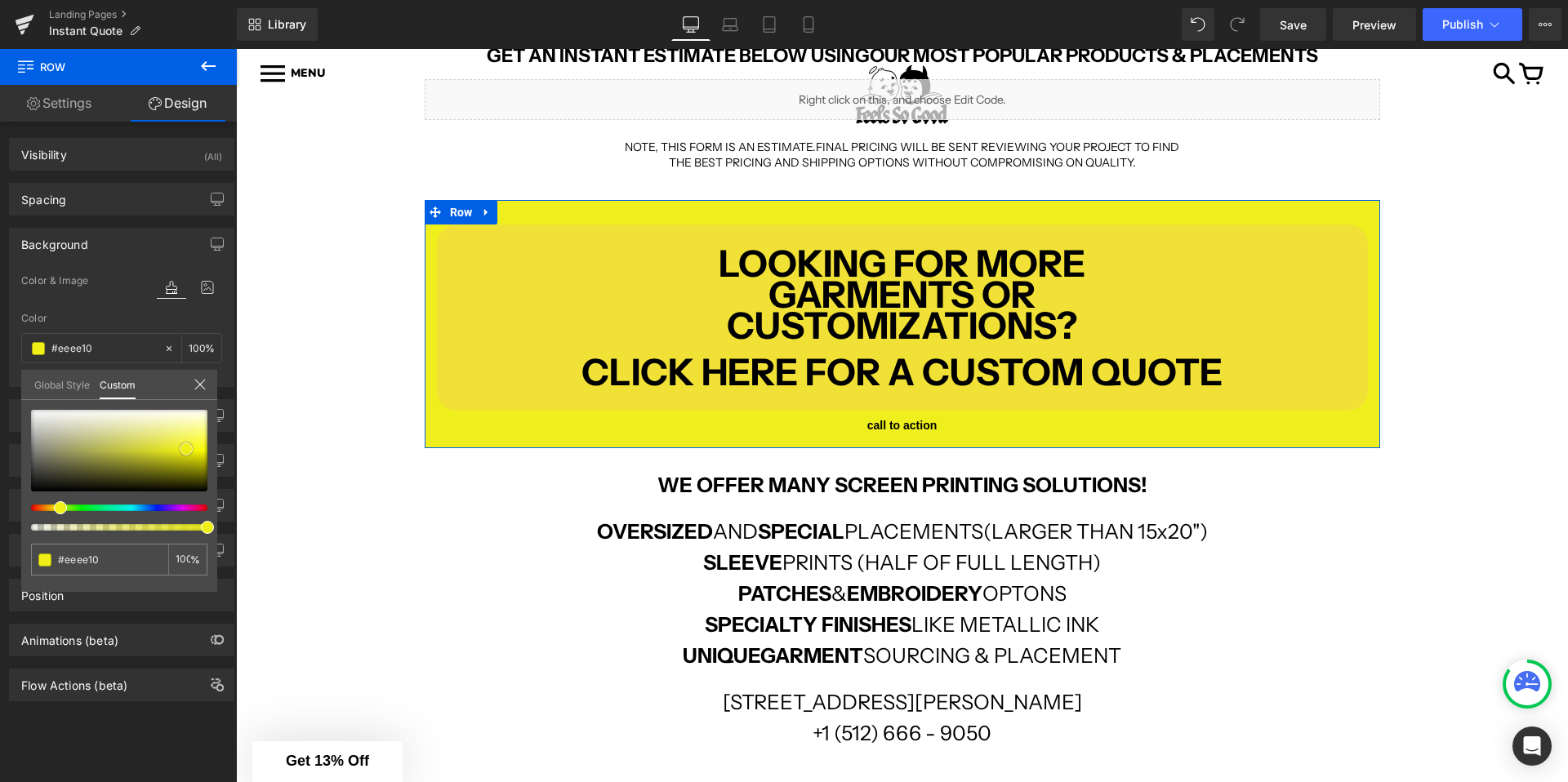
type input "#e9e910"
type input "#e6e60e"
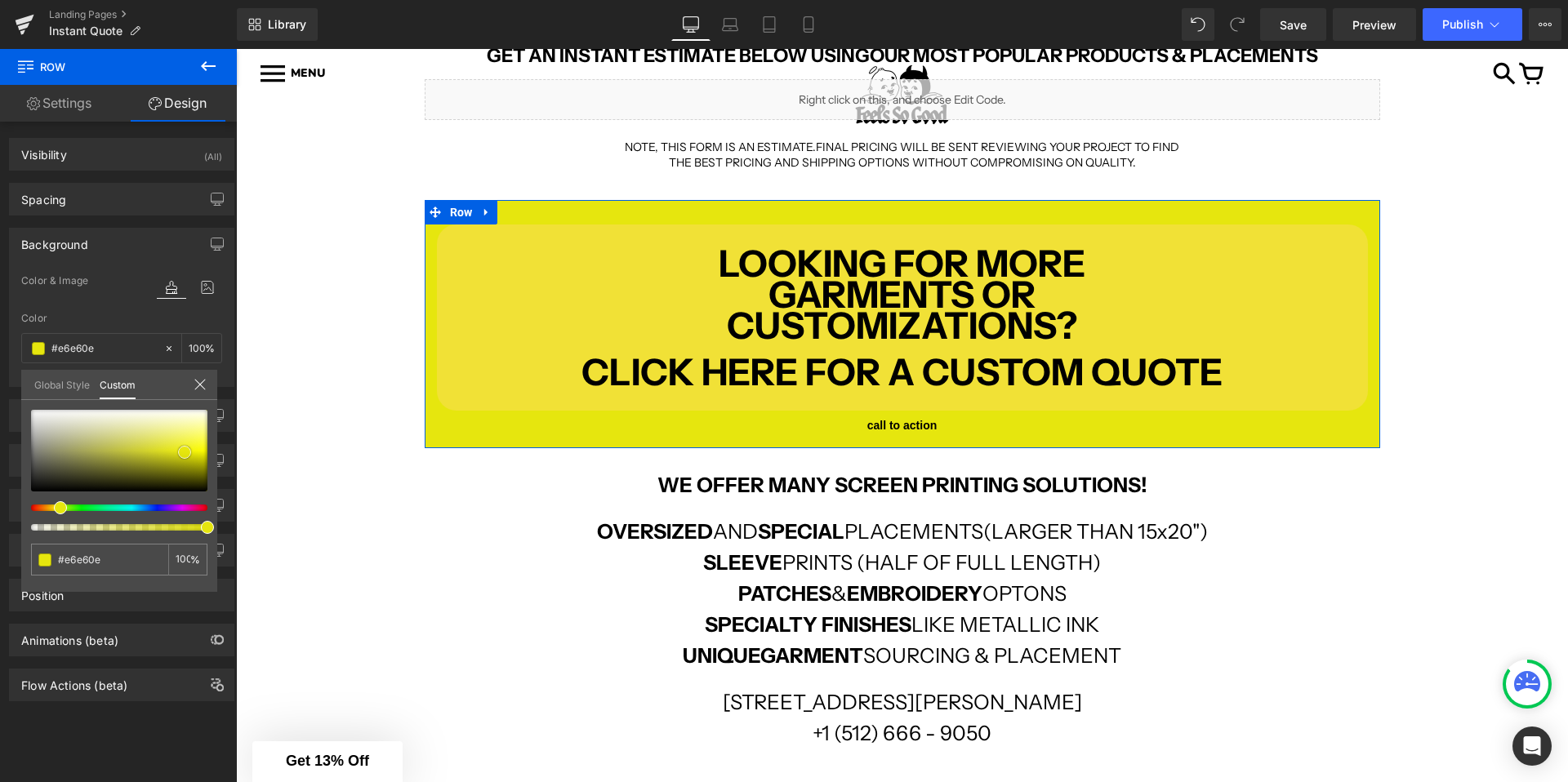
type input "#e1e10e"
type input "#e0e00f"
type input "#e4e40f"
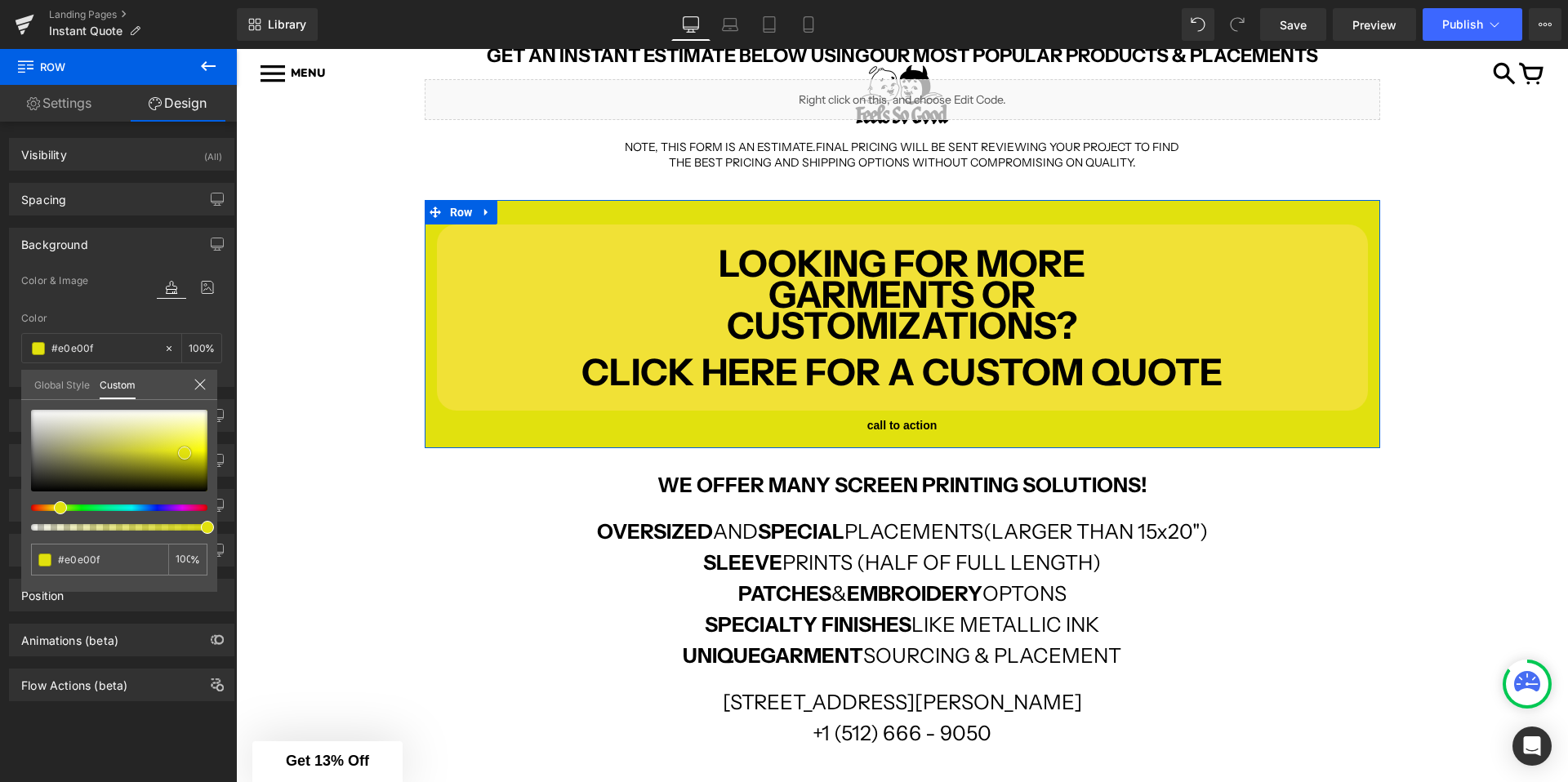
type input "#e4e40f"
type input "#e6e60e"
type input "#e9e910"
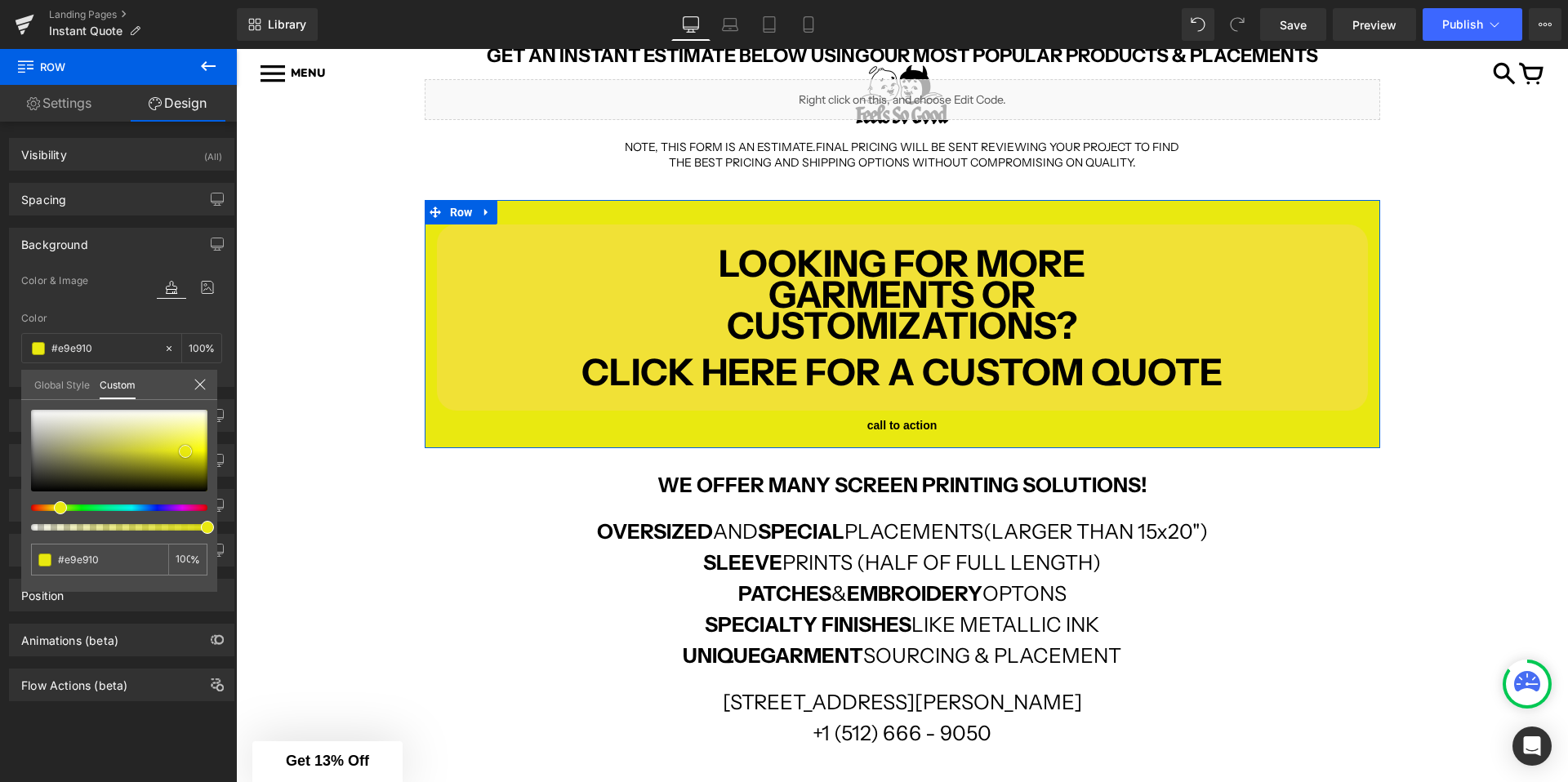
type input "#eeee10"
type input "#eaea0e"
type input "#ecec0d"
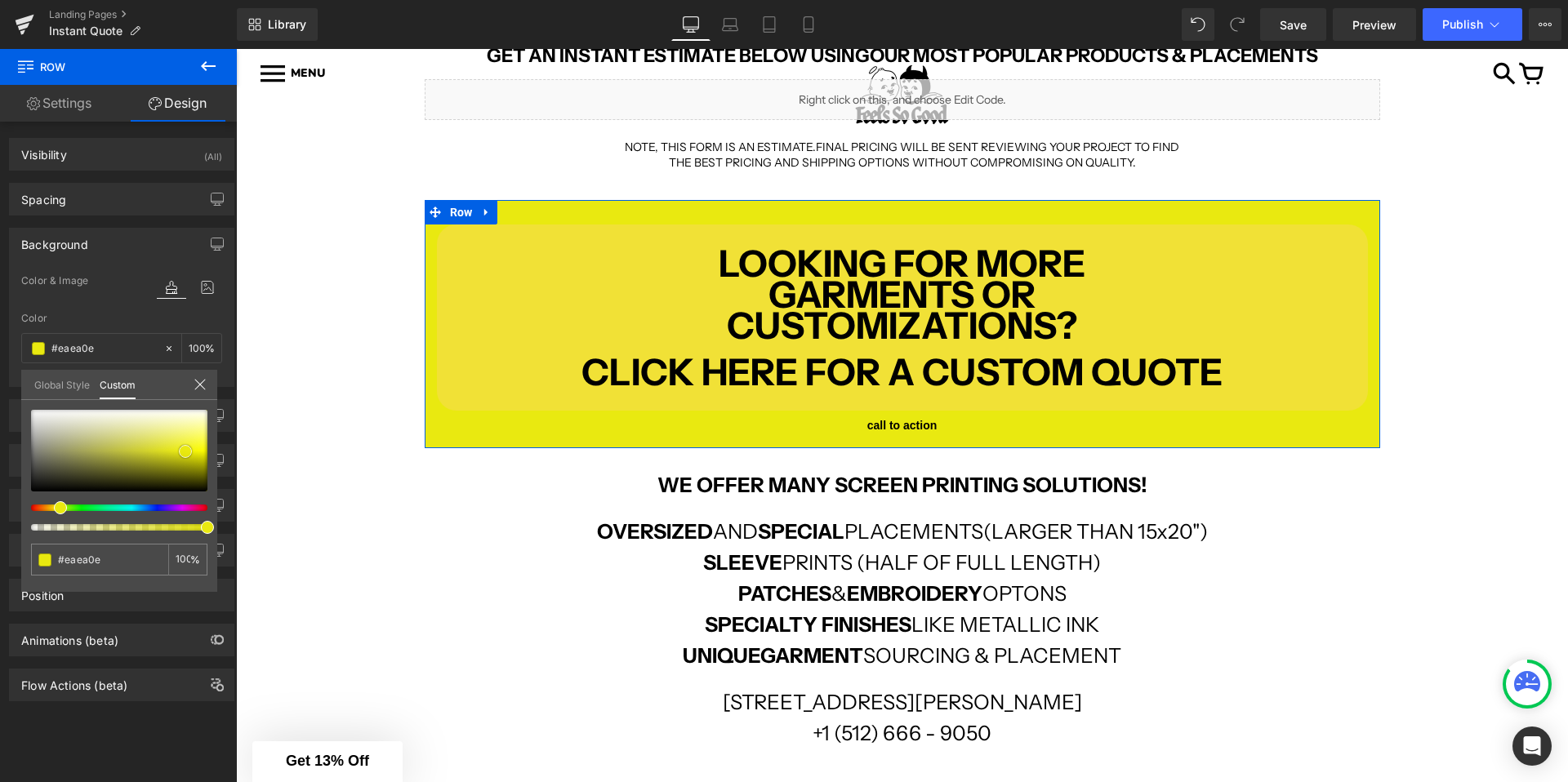
type input "#ecec0d"
type input "#eded0c"
type input "#eeee0b"
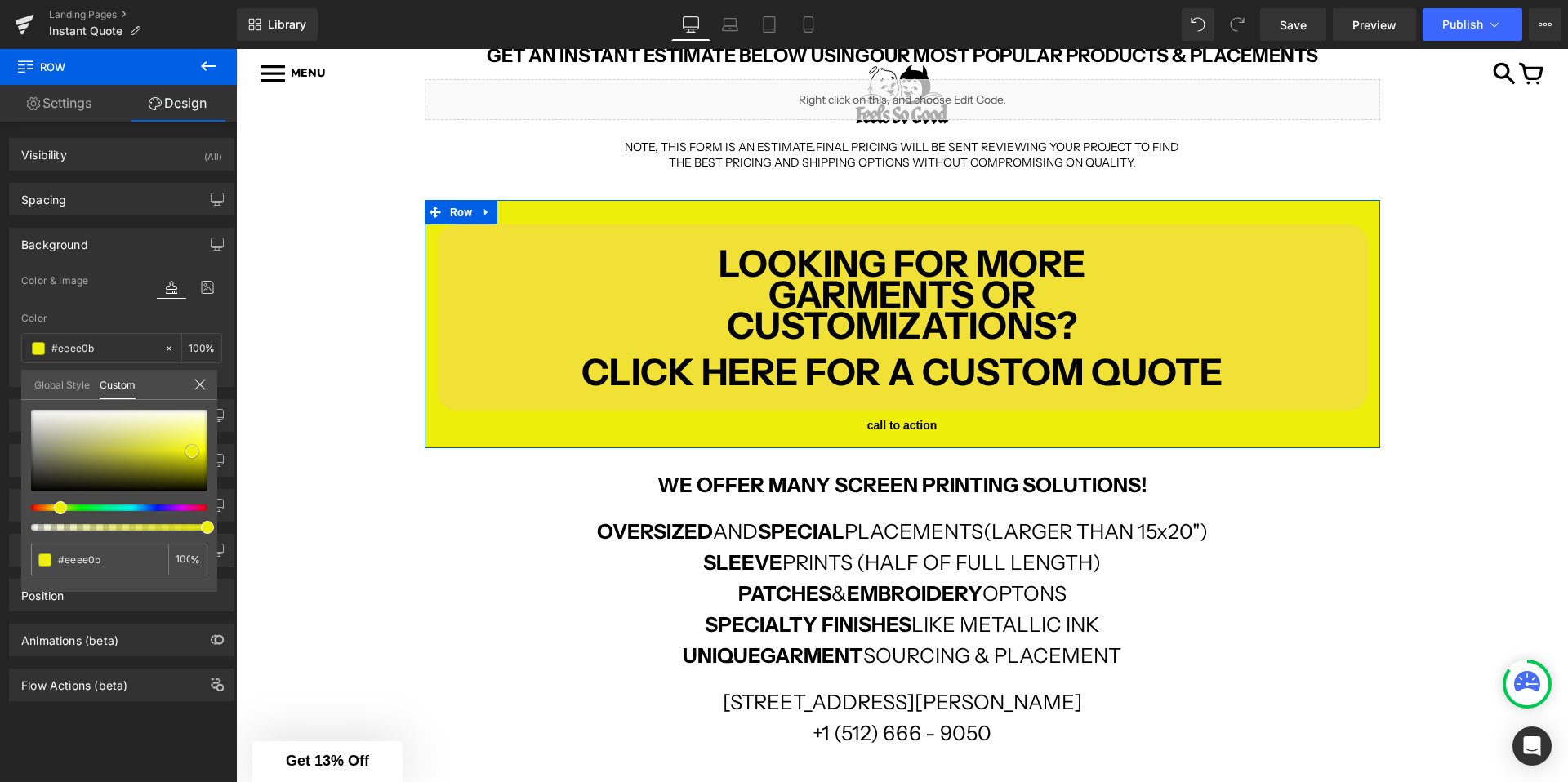
type input "#eded0c"
type input "#ecec0d"
type input "#e7e70d"
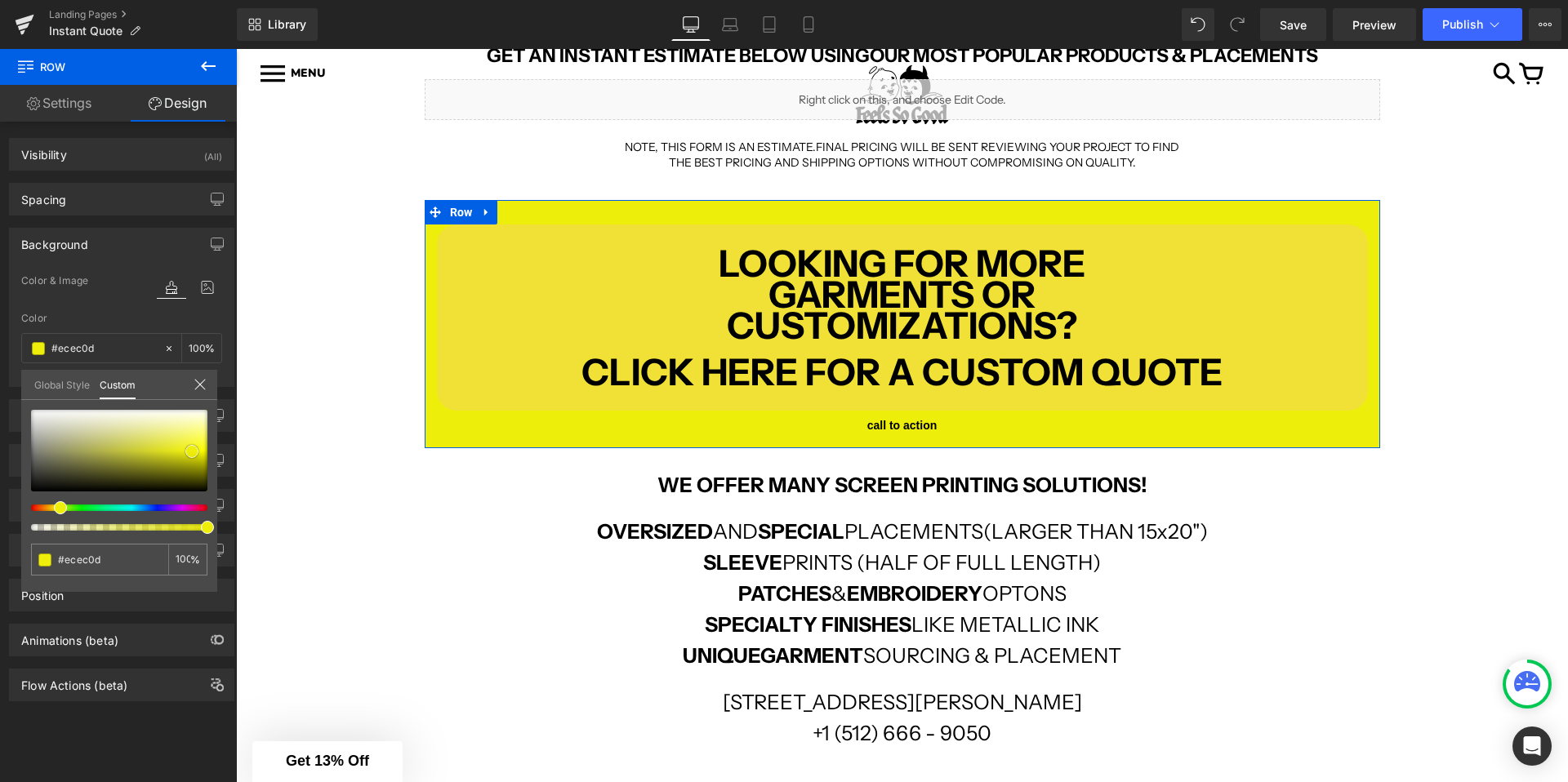
type input "#e7e70d"
type input "#e6e60e"
type input "#e7e70d"
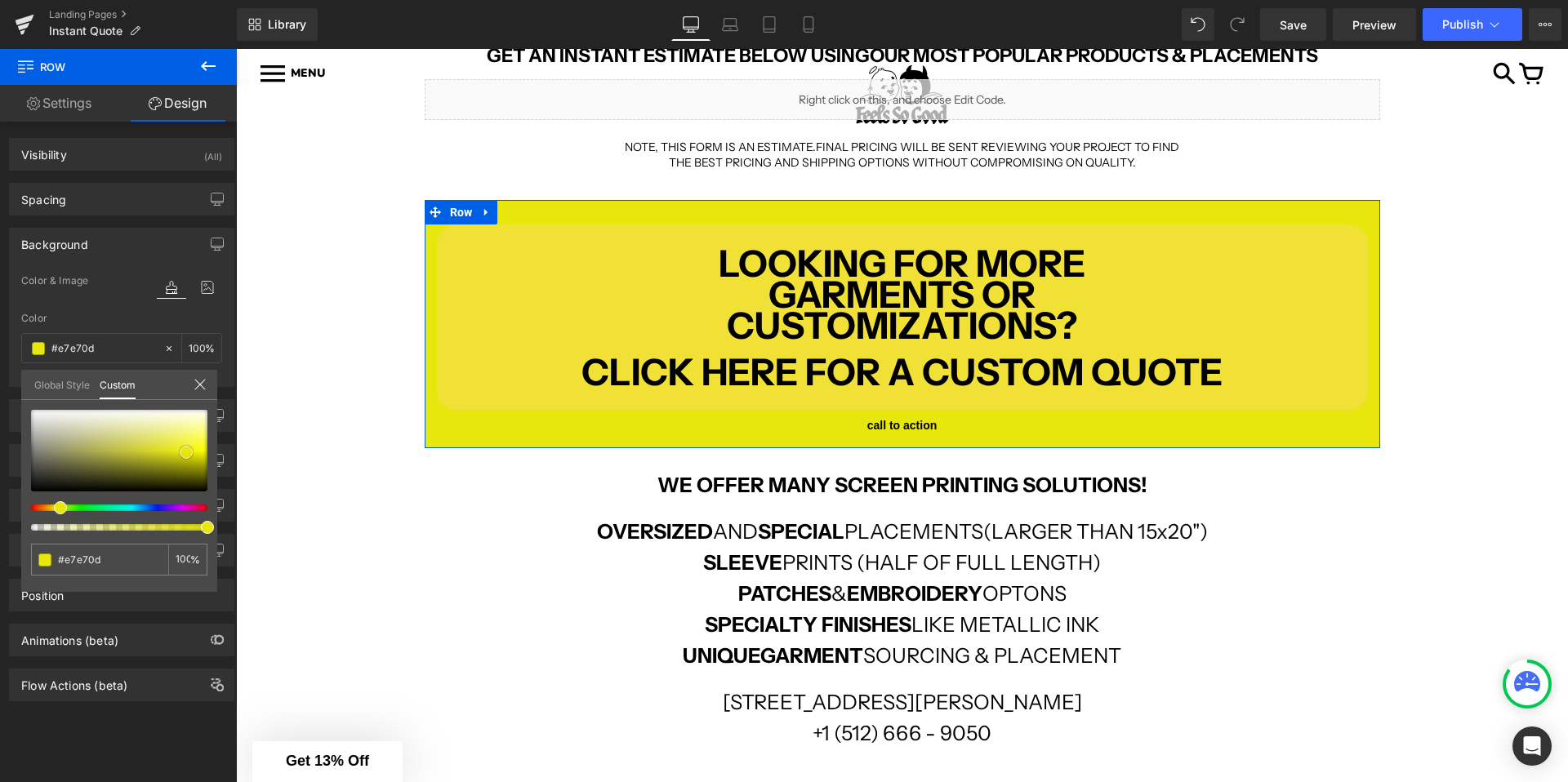
type input "#e6e60e"
type input "#e1e10e"
type input "#e0e00f"
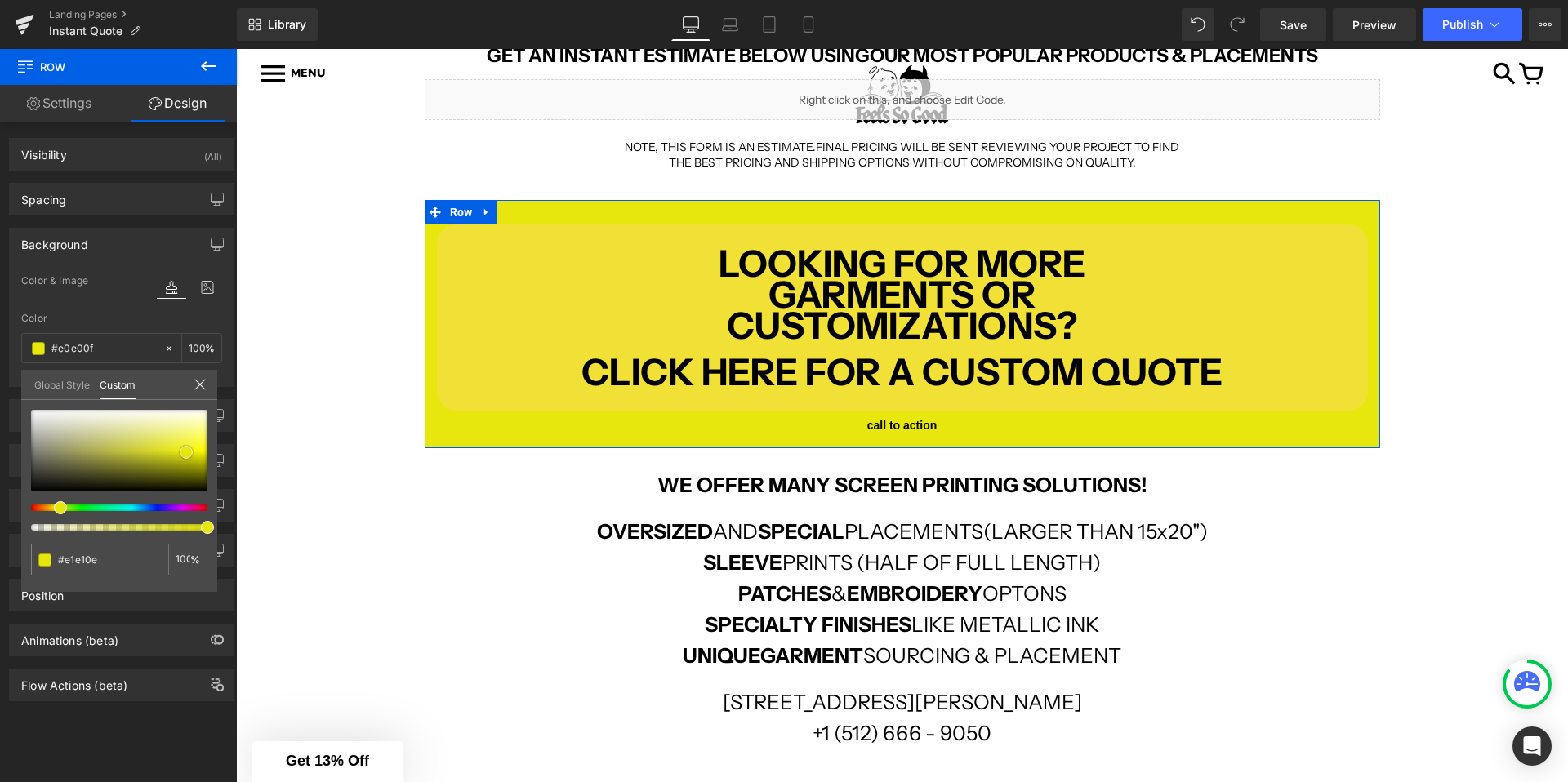
type input "#e0e00f"
type input "#e1e10e"
type input "#e7e70d"
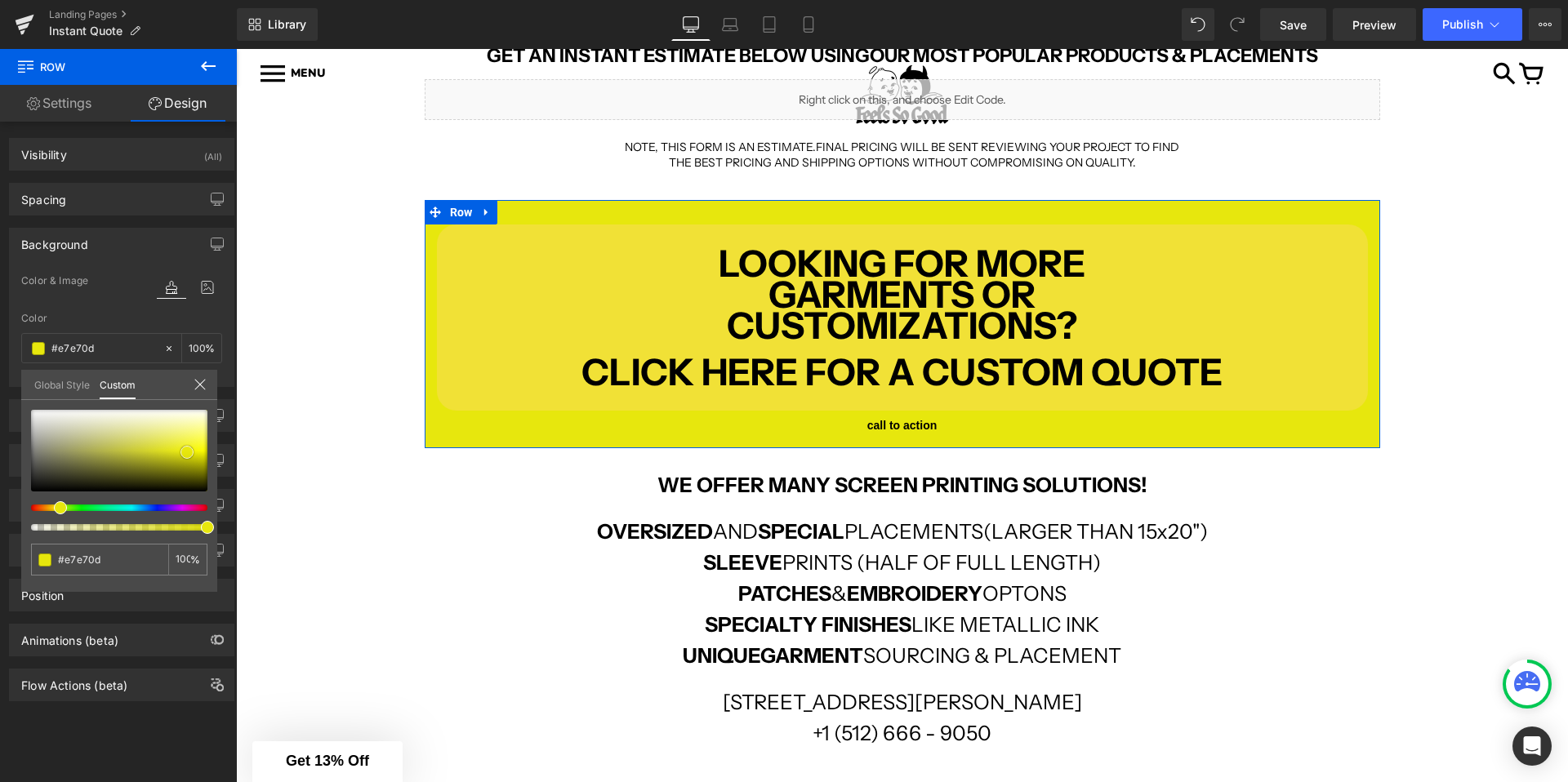
drag, startPoint x: 61, startPoint y: 459, endPoint x: 187, endPoint y: 452, distance: 126.2
click at [187, 452] on div at bounding box center [119, 451] width 176 height 82
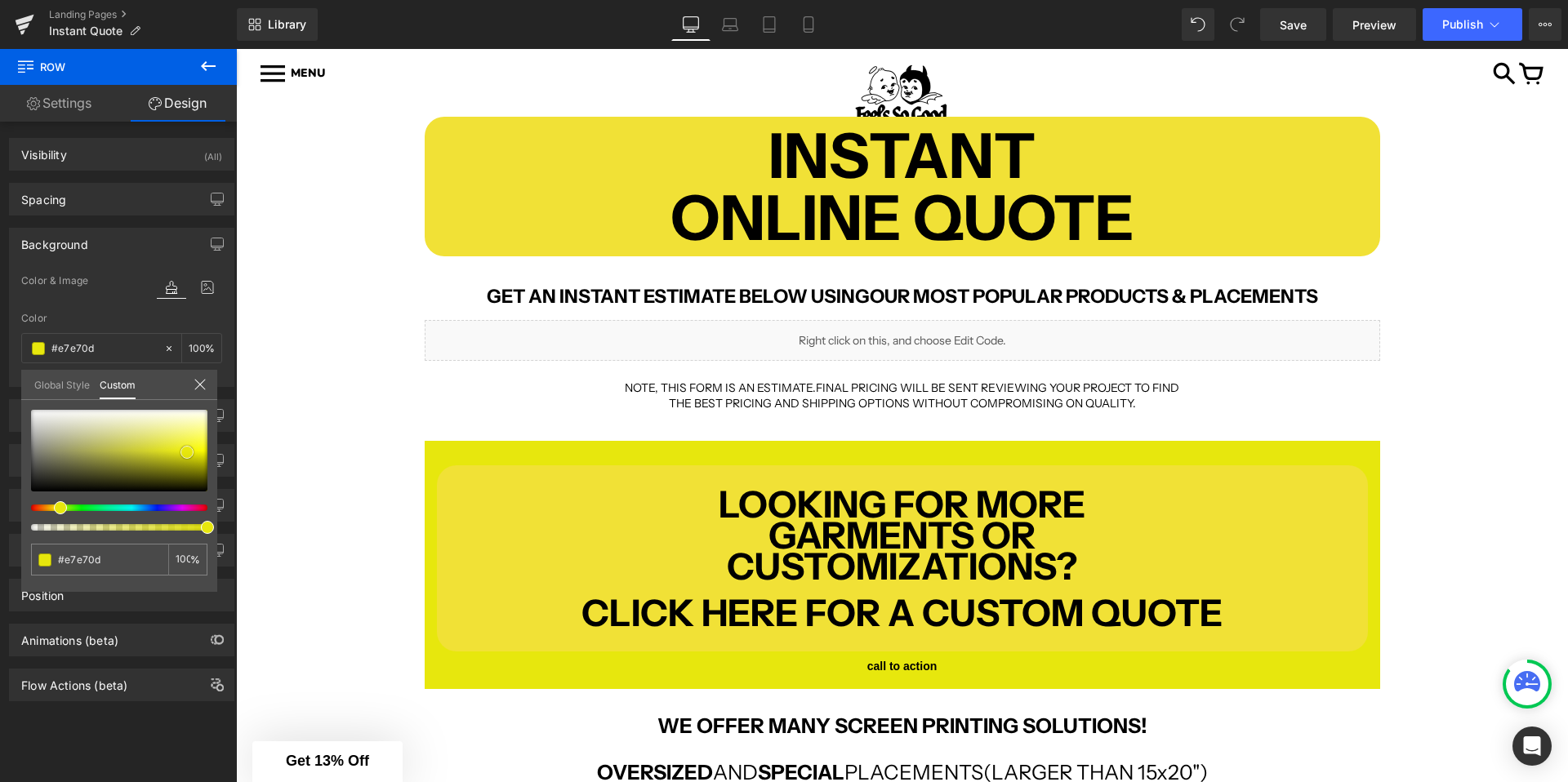
scroll to position [201, 0]
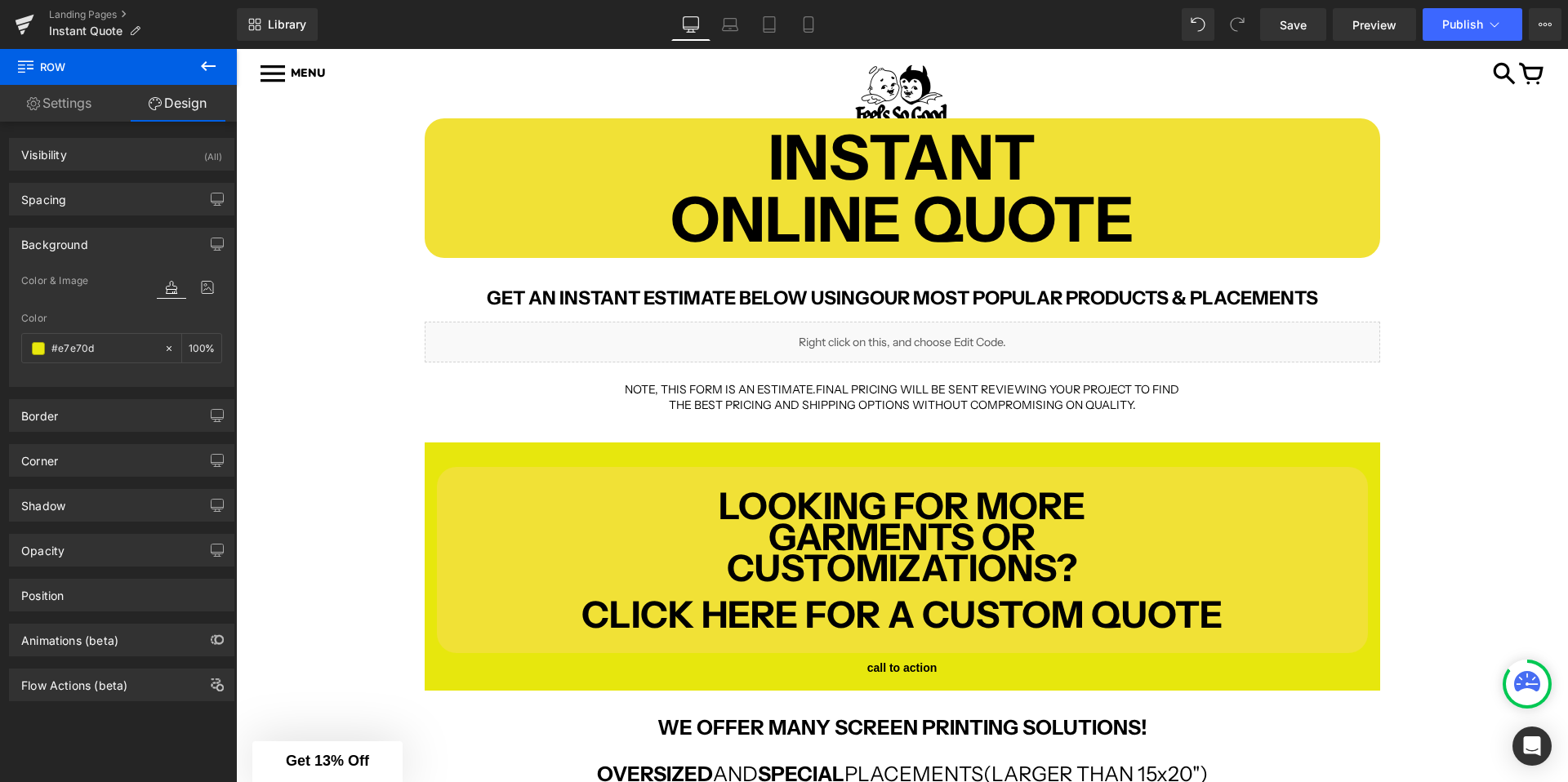
click at [513, 255] on body "HOME SHOP + CUSTOM MERCH + EVENTS GET A QUOTE Sign In MENS LADIES VINTAGE VINYL…" at bounding box center [902, 754] width 1332 height 1814
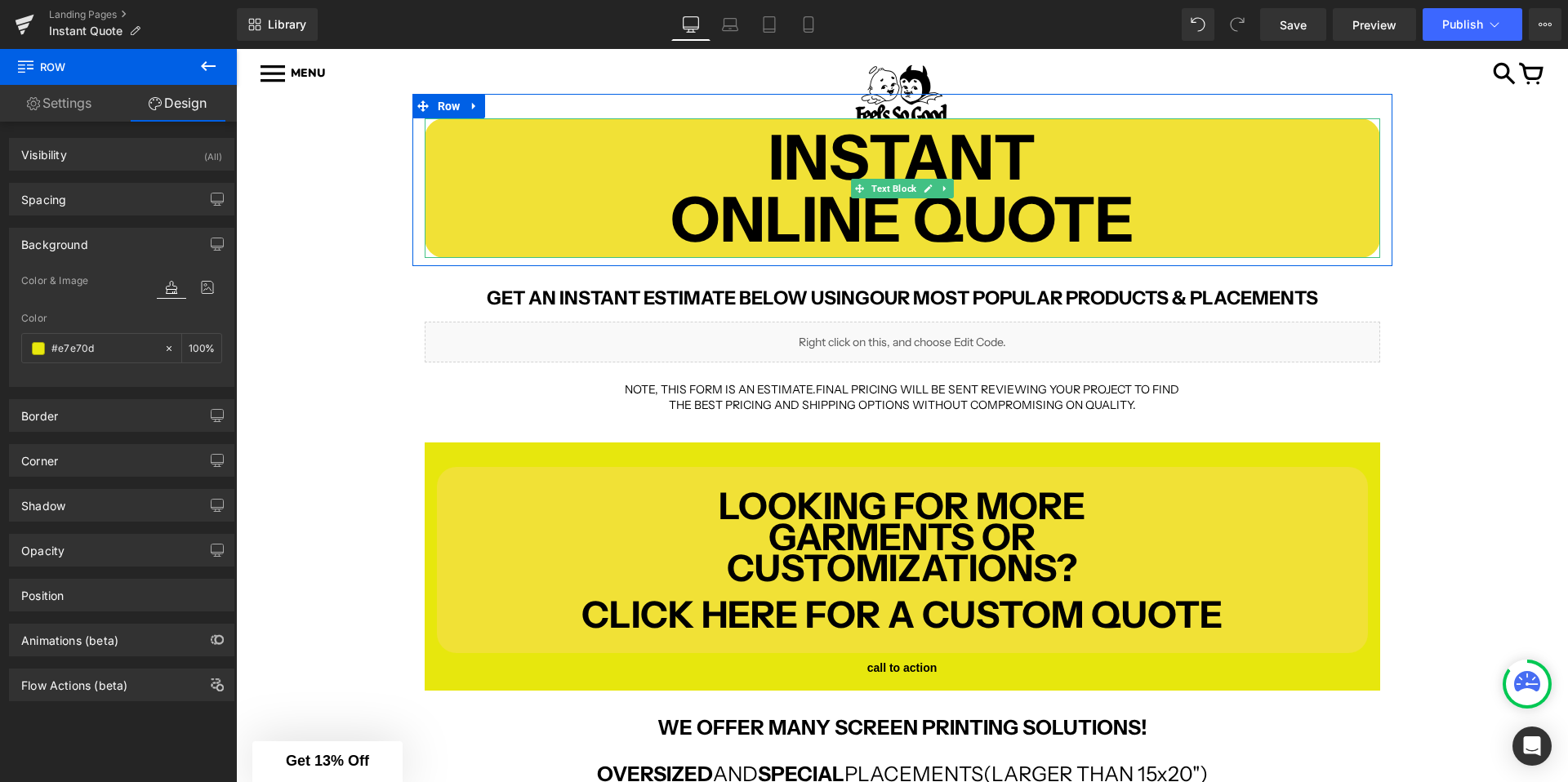
click at [520, 227] on p at bounding box center [902, 234] width 955 height 15
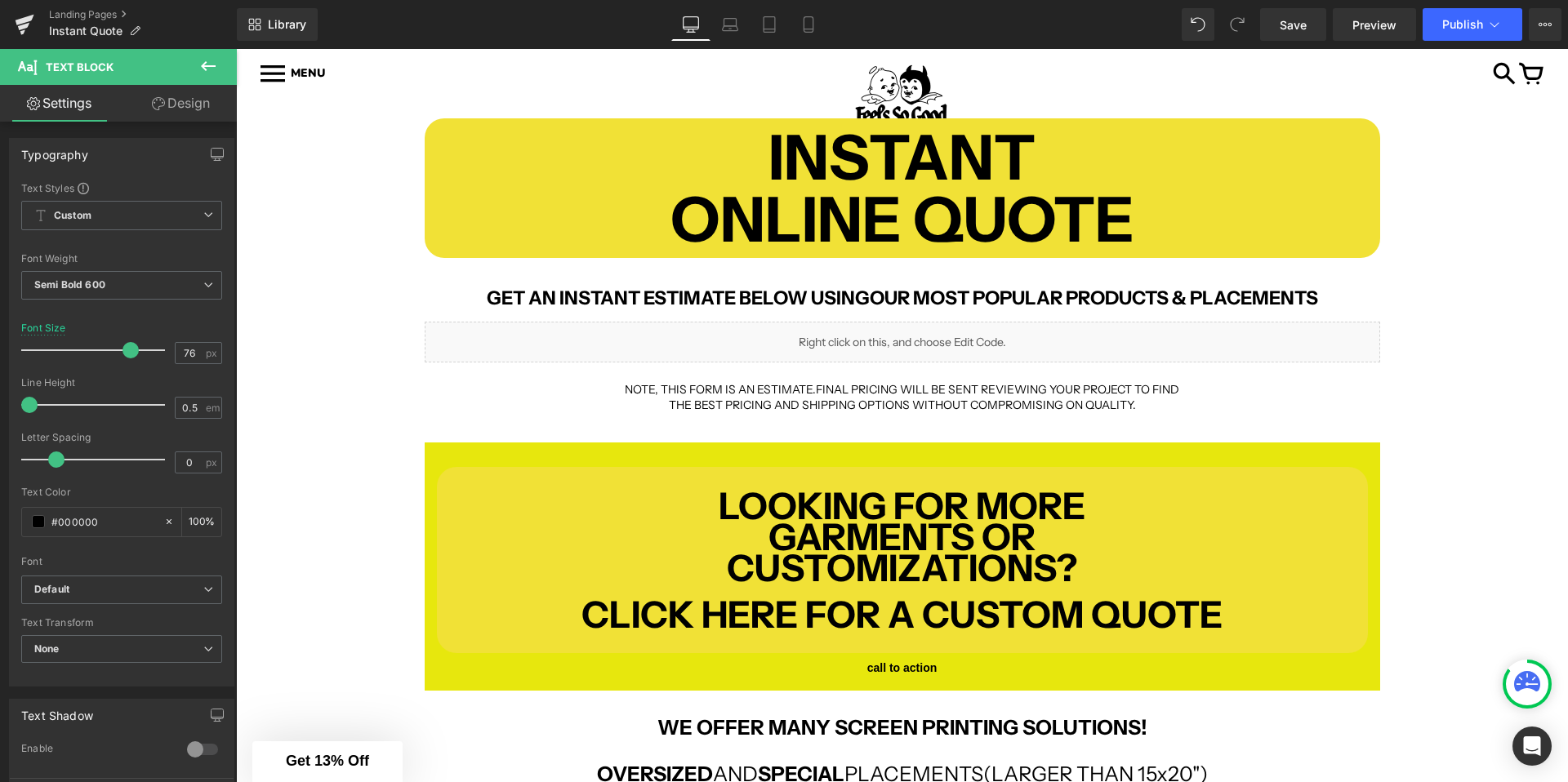
drag, startPoint x: 171, startPoint y: 95, endPoint x: 124, endPoint y: 211, distance: 125.2
click at [171, 95] on link "Design" at bounding box center [181, 102] width 118 height 37
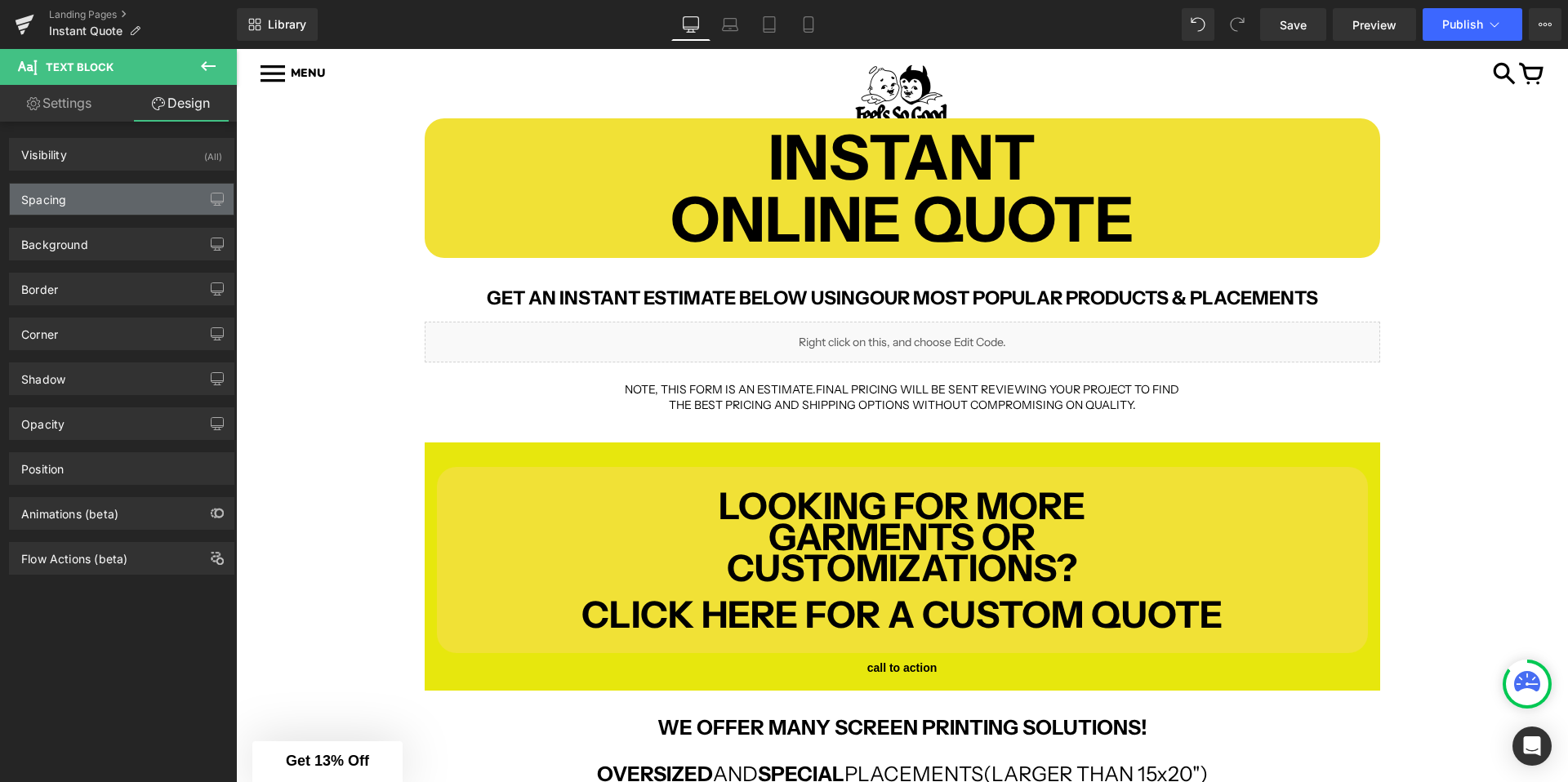
click at [115, 201] on div "Spacing" at bounding box center [121, 199] width 223 height 31
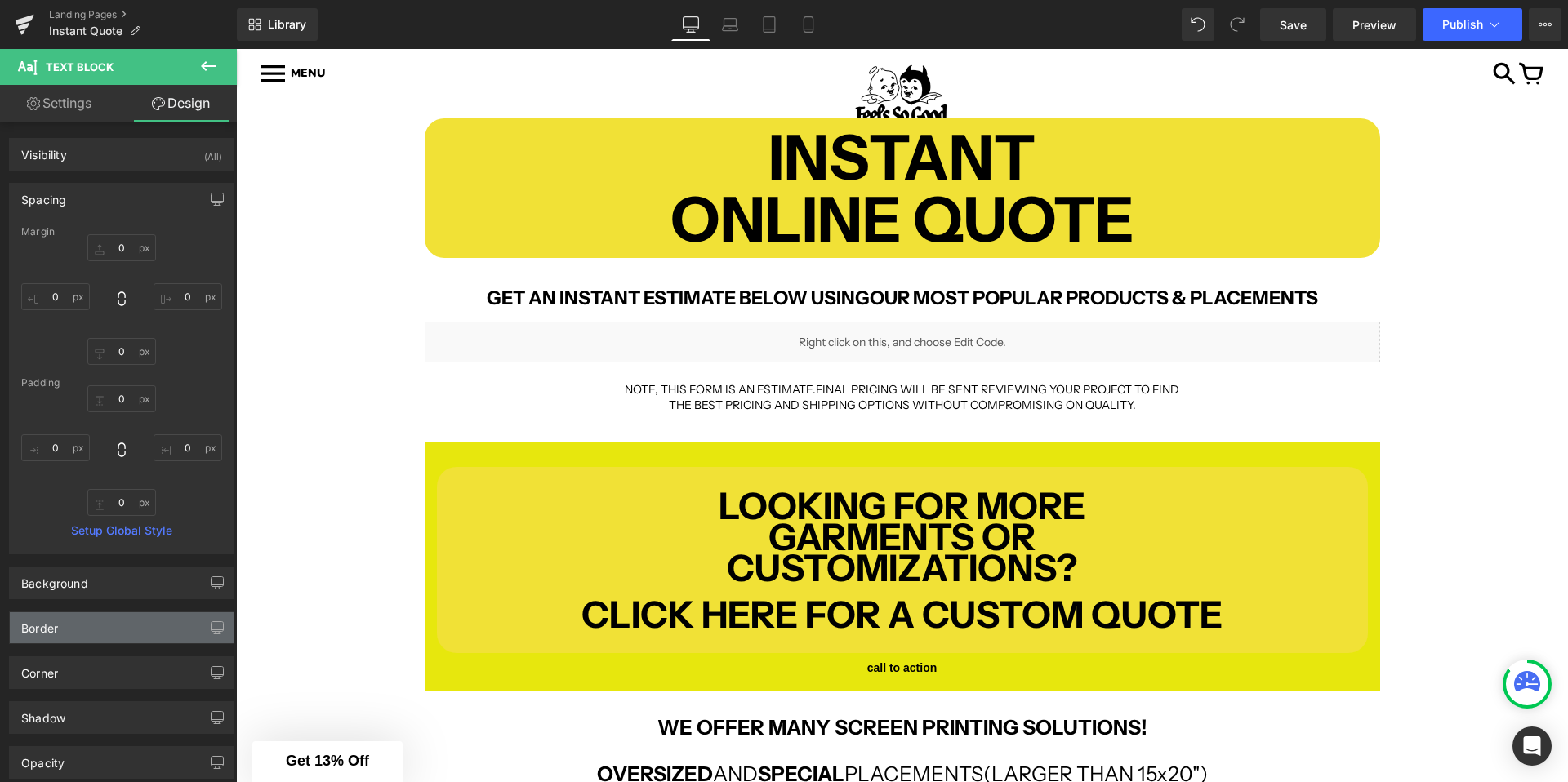
click at [76, 626] on div "Border" at bounding box center [121, 628] width 223 height 31
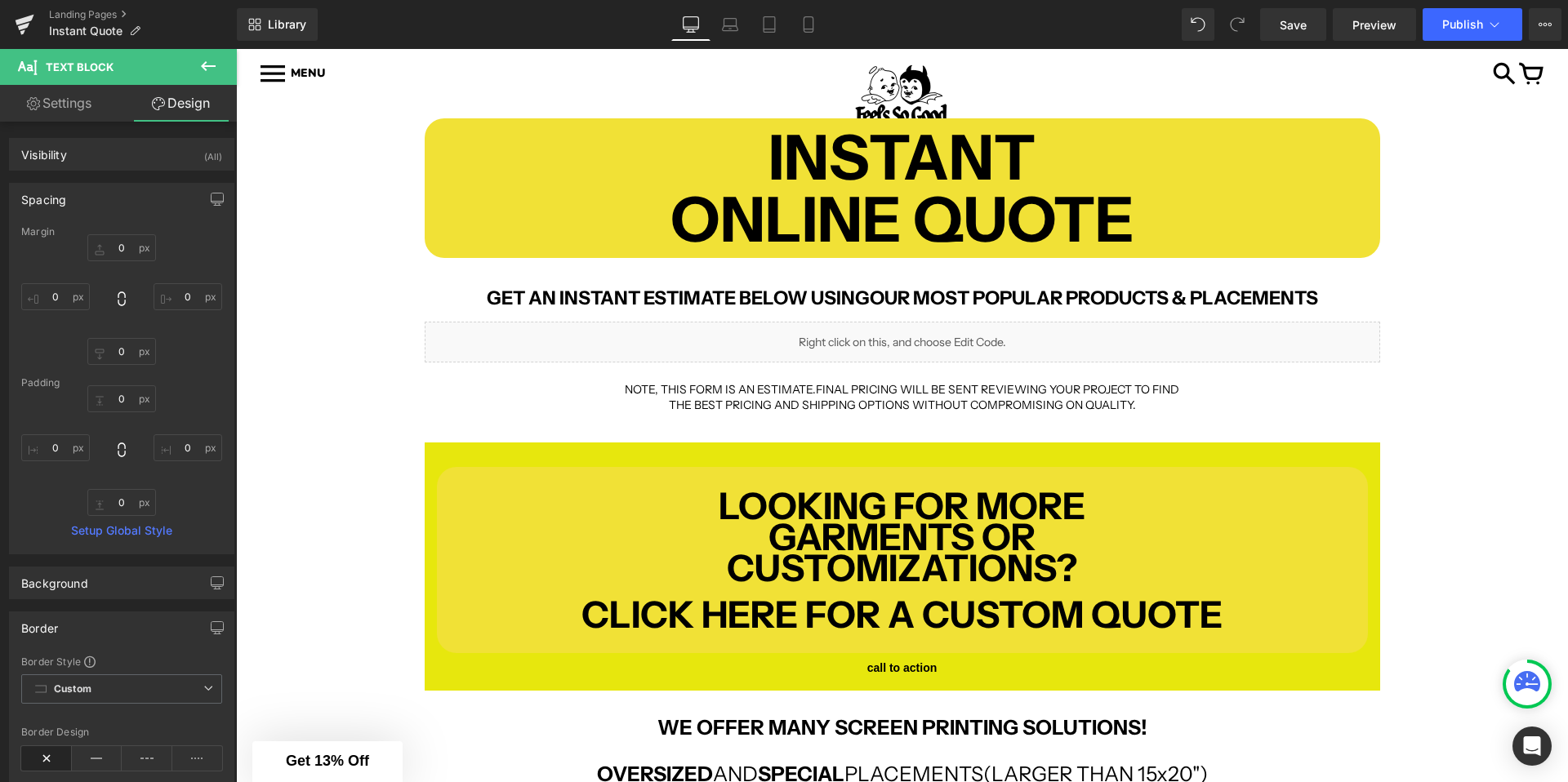
click at [76, 628] on div "Border" at bounding box center [121, 628] width 223 height 31
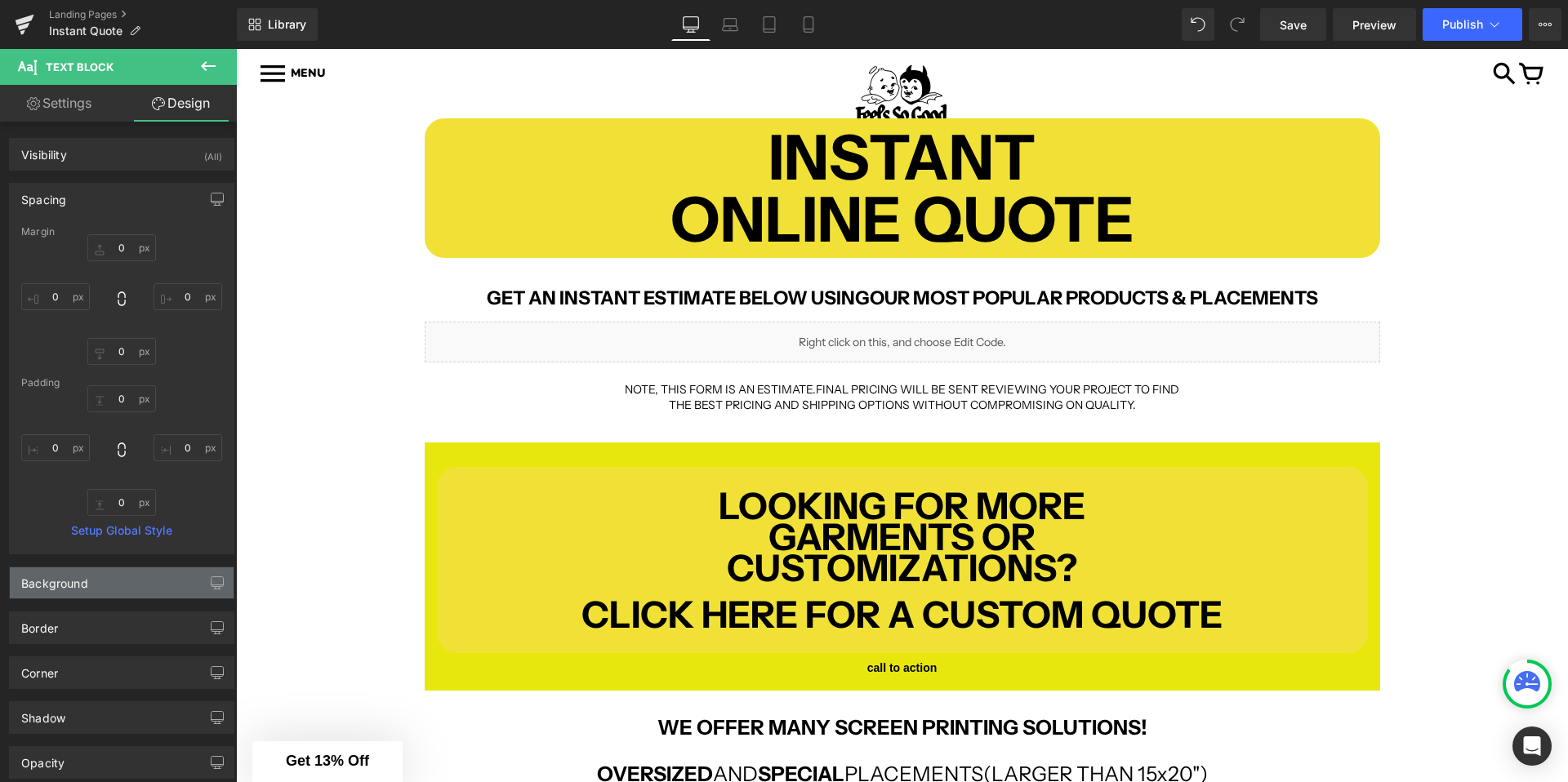
click at [80, 591] on div "Background" at bounding box center [121, 582] width 223 height 31
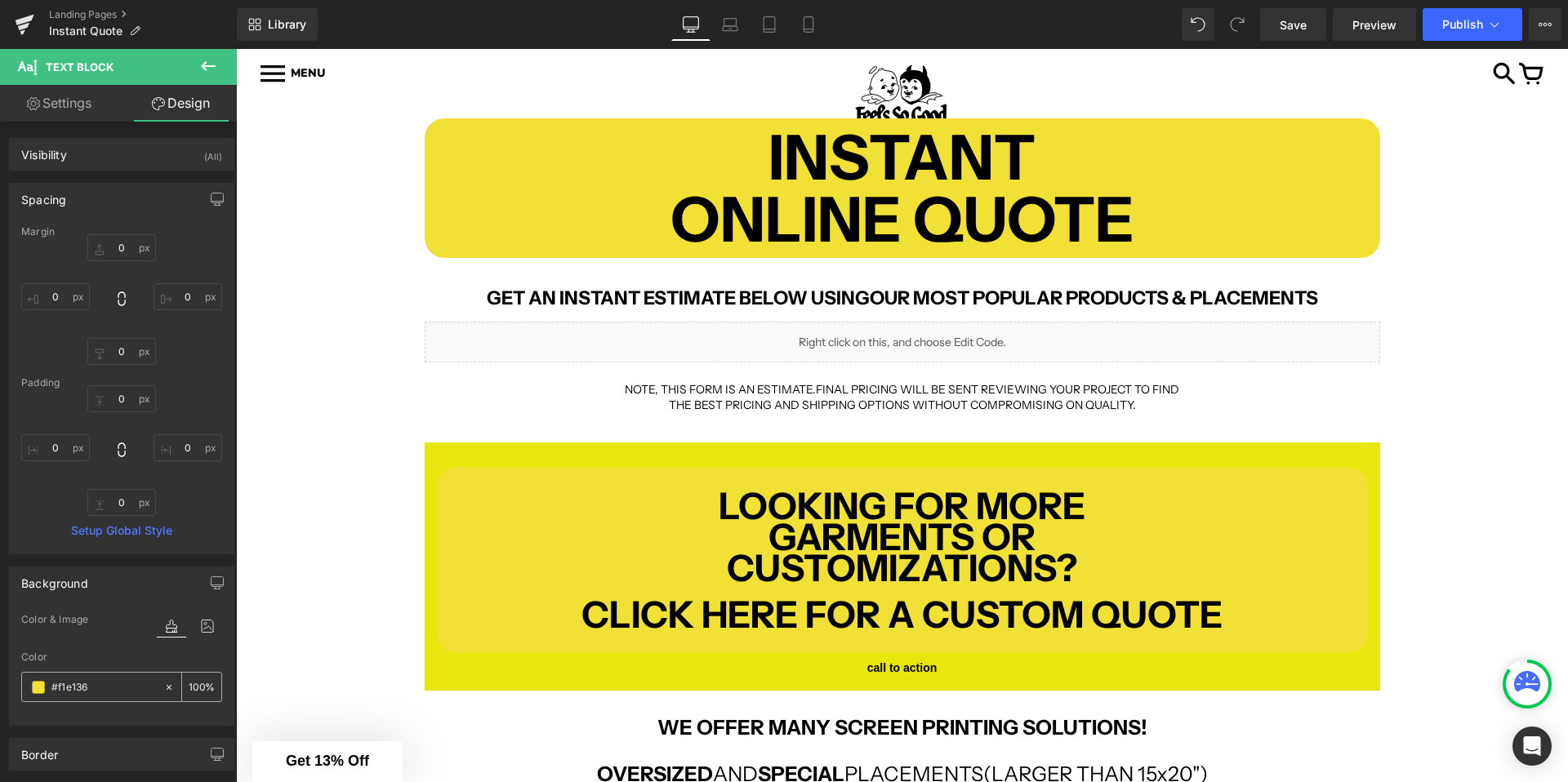
click at [69, 692] on input "#f1e136" at bounding box center [103, 688] width 104 height 18
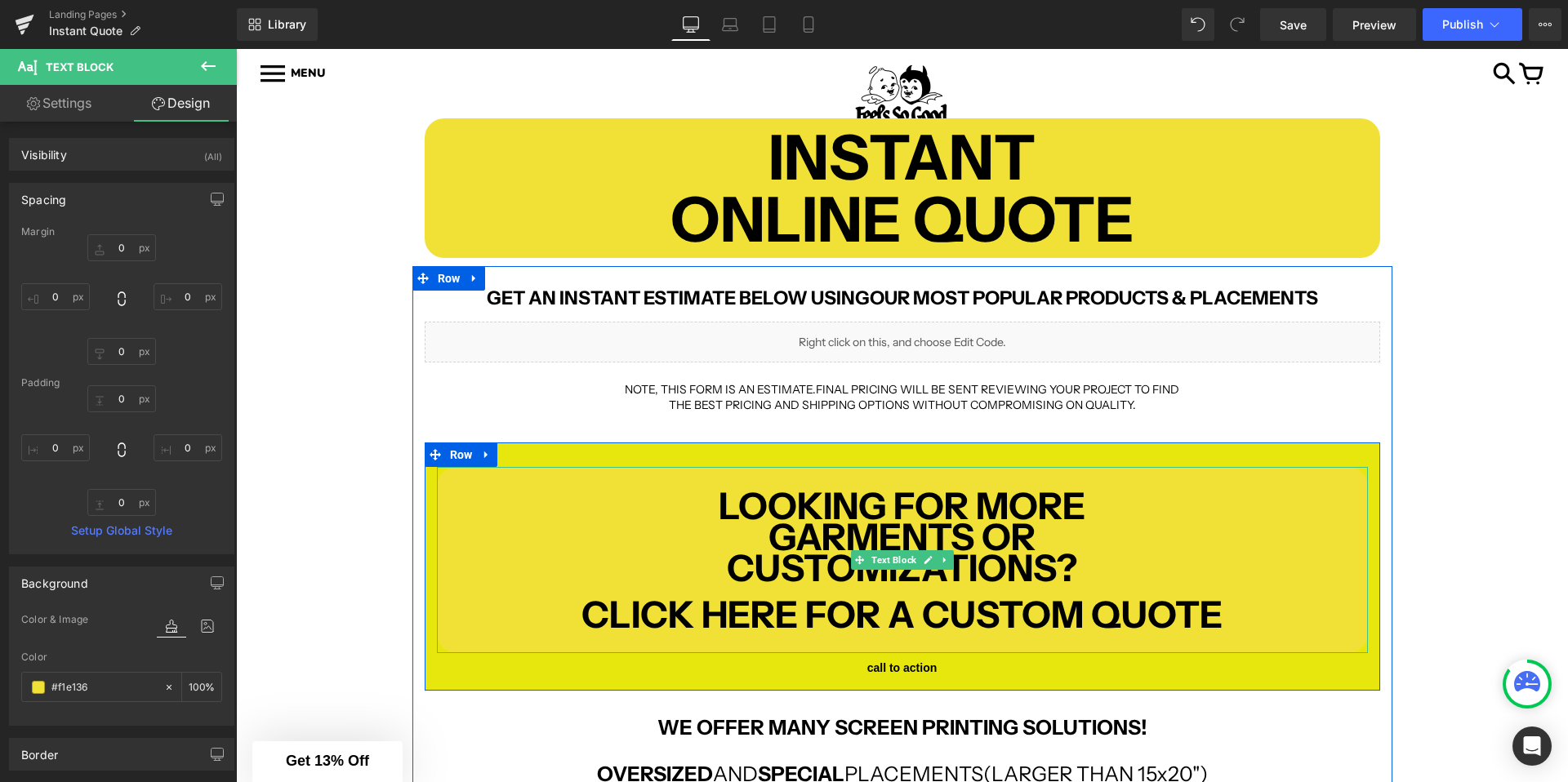
click at [673, 476] on p at bounding box center [902, 474] width 930 height 15
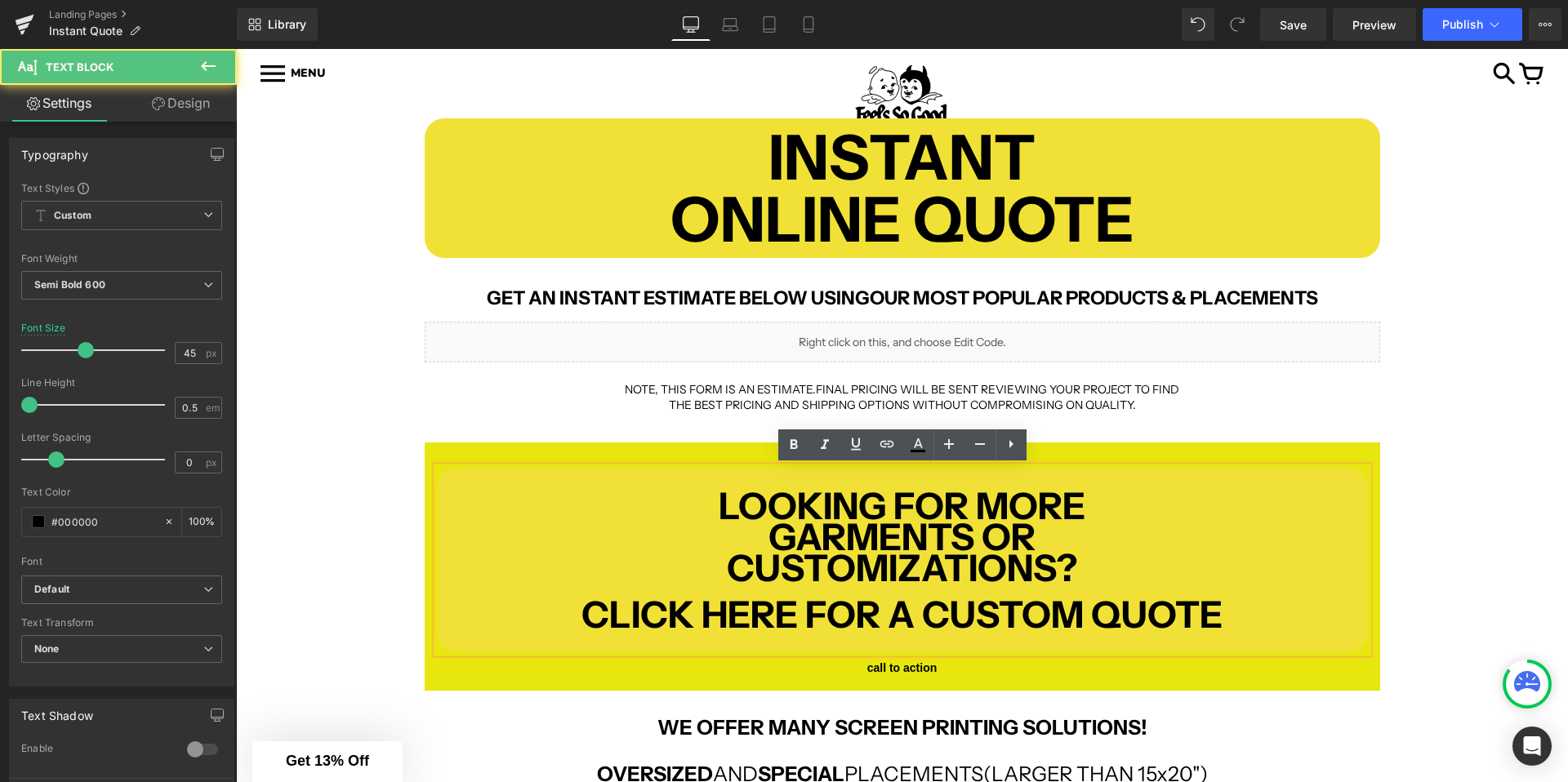
click at [465, 510] on p "LOOKING FOR MORE" at bounding box center [902, 505] width 930 height 15
click at [412, 510] on div "GET AN INSTANT ESTIMATE BELOW USING OUR MOST POPULAR PRODUCTS & PLACEMENTS Text…" at bounding box center [902, 652] width 979 height 724
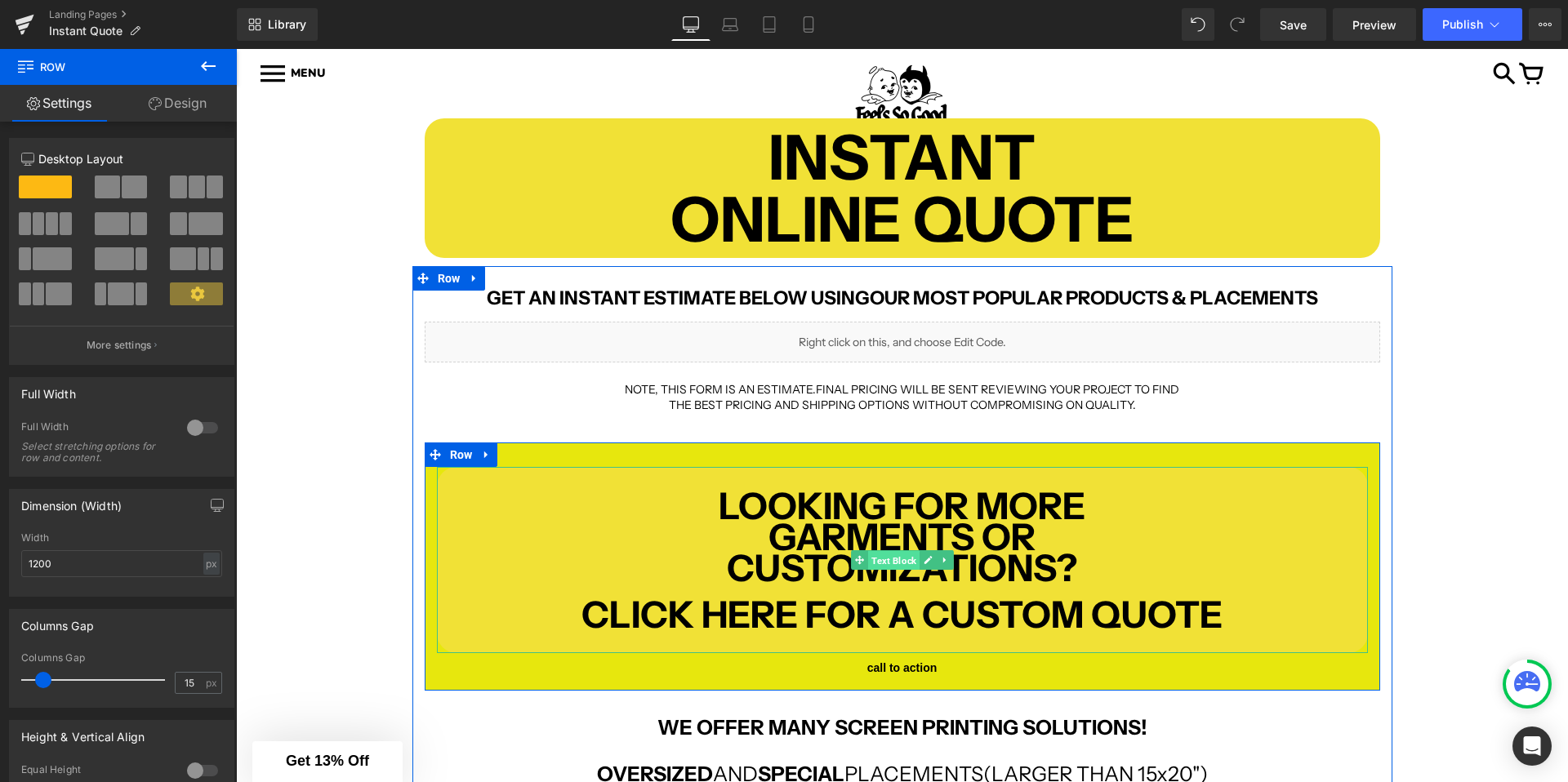
click at [885, 559] on span "Text Block" at bounding box center [894, 561] width 52 height 20
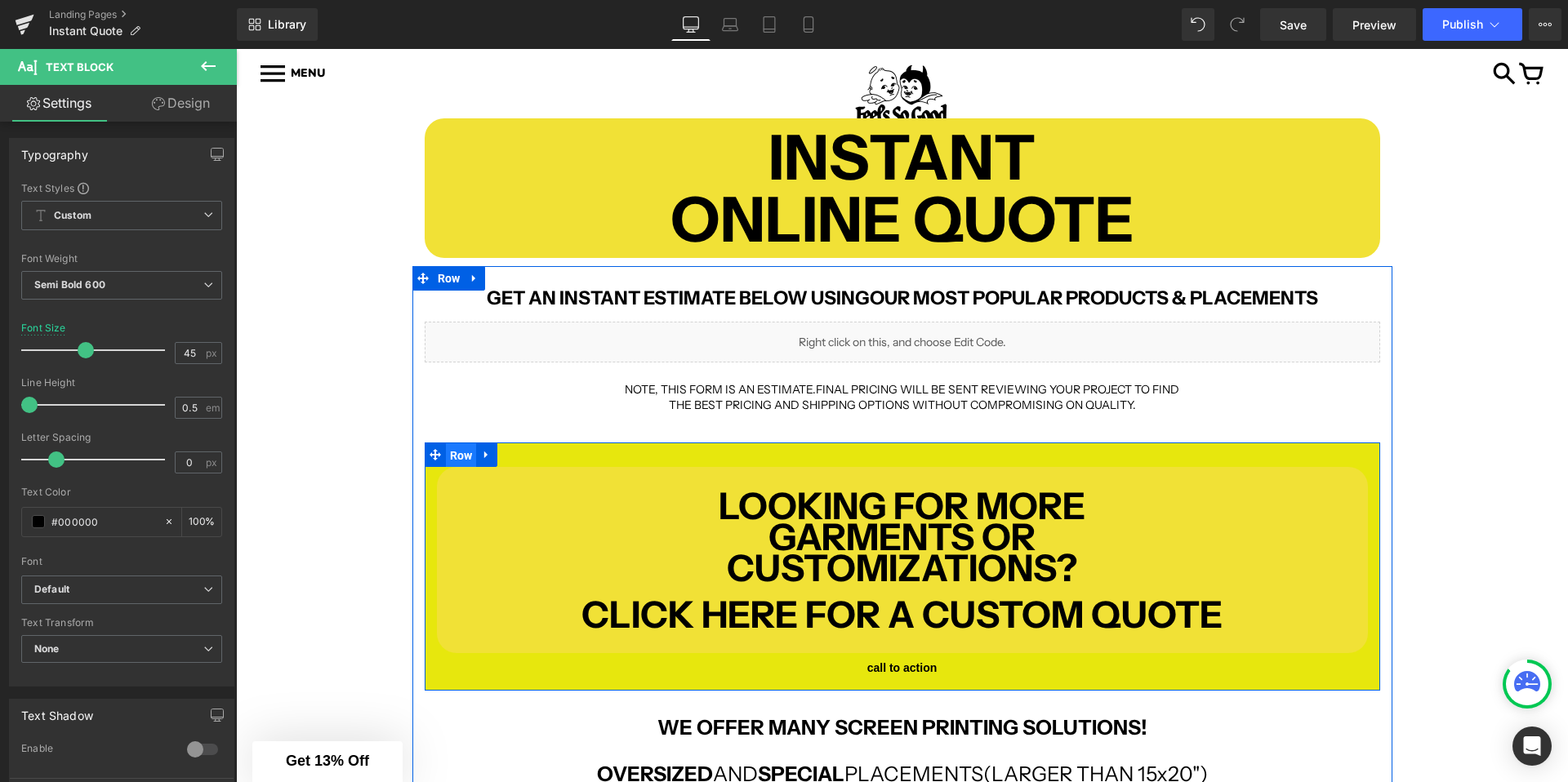
click at [464, 447] on span "Row" at bounding box center [461, 456] width 31 height 25
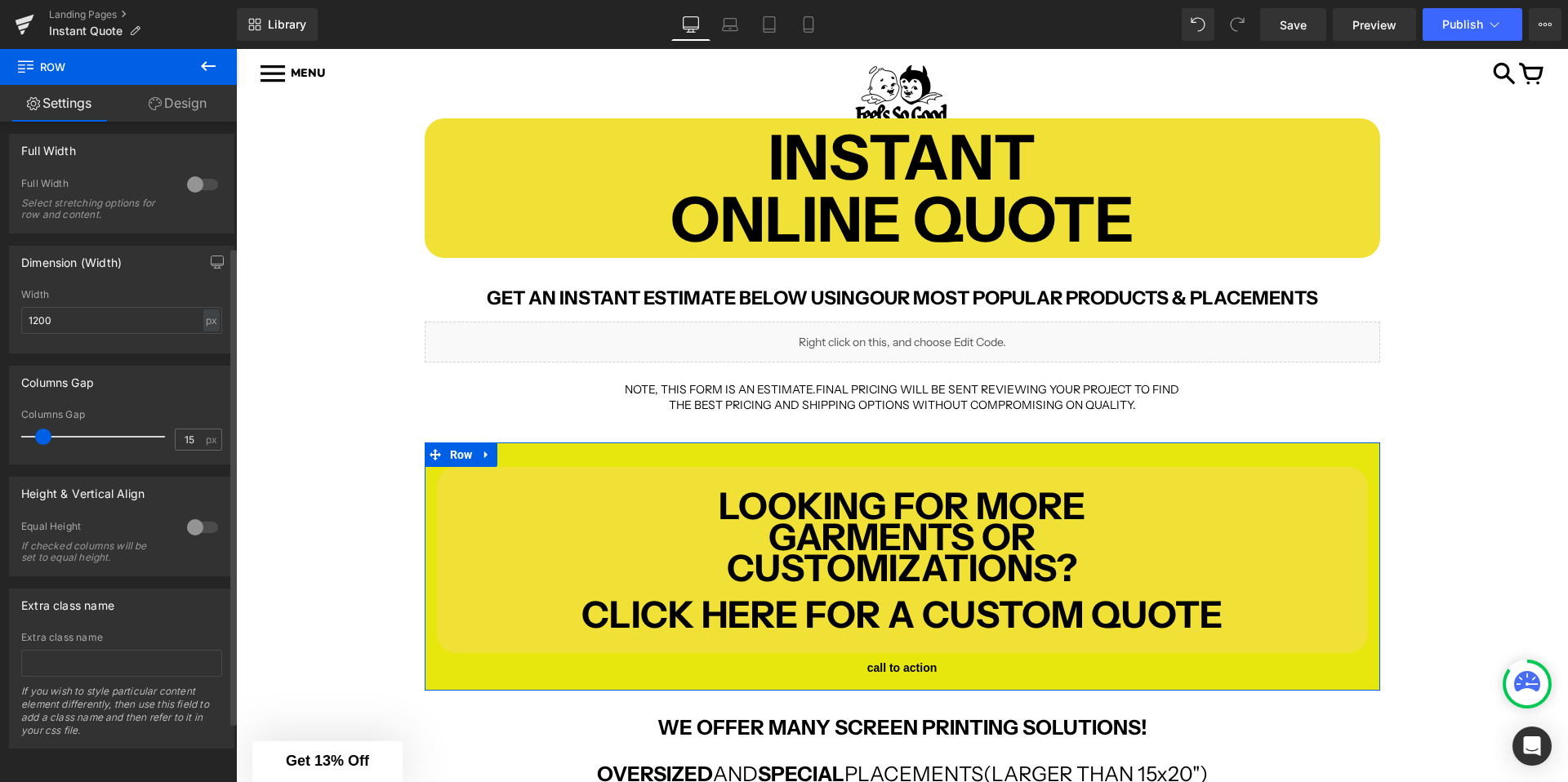
scroll to position [0, 0]
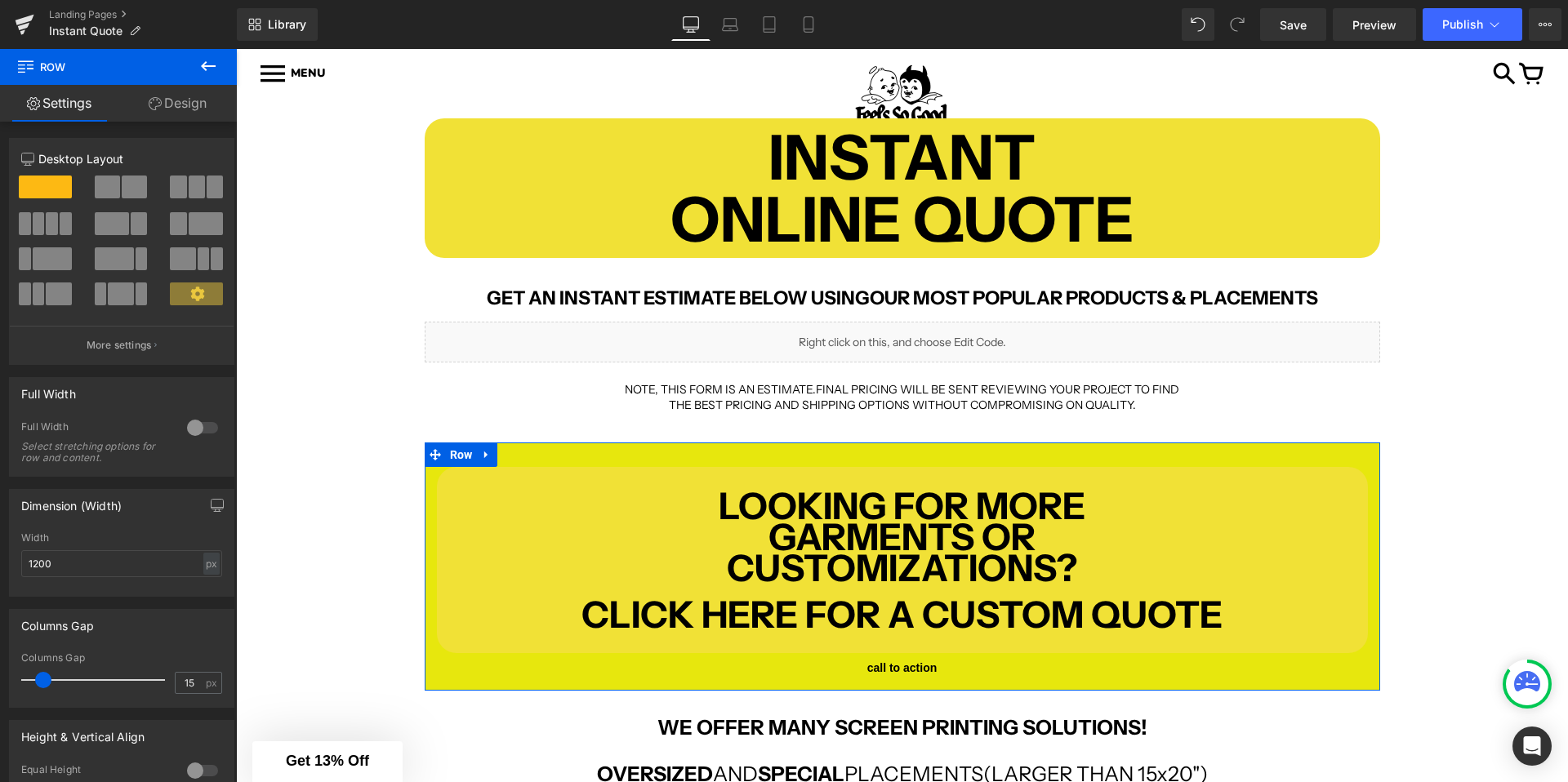
click at [188, 103] on link "Design" at bounding box center [177, 102] width 118 height 37
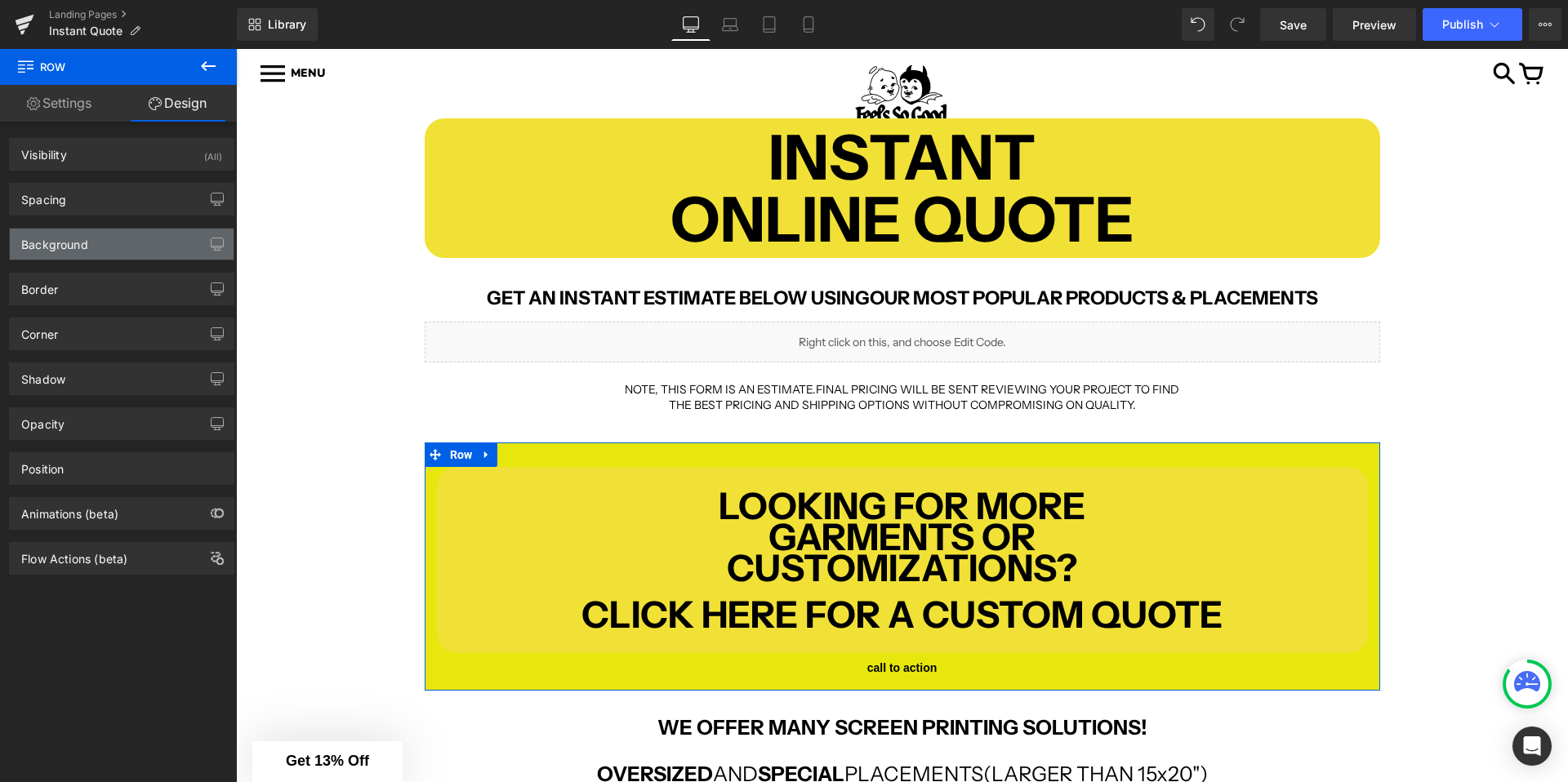
click at [70, 257] on div "Background" at bounding box center [121, 244] width 223 height 31
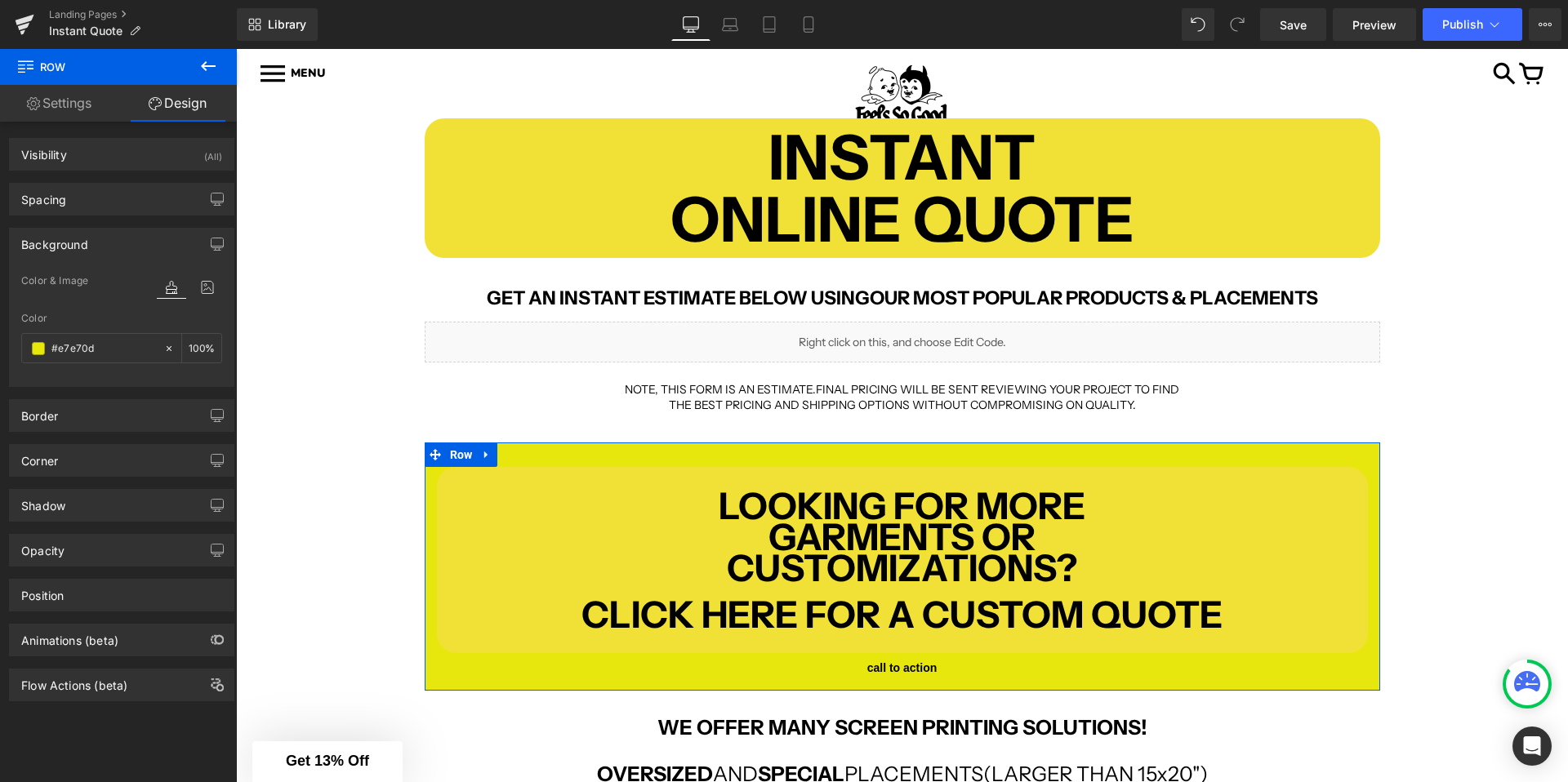
click at [66, 363] on div "Color #e7e70d 100 %" at bounding box center [122, 347] width 201 height 69
click at [81, 352] on input "#e7e70d" at bounding box center [103, 348] width 104 height 18
paste input "f1e136"
type input "#f1e136"
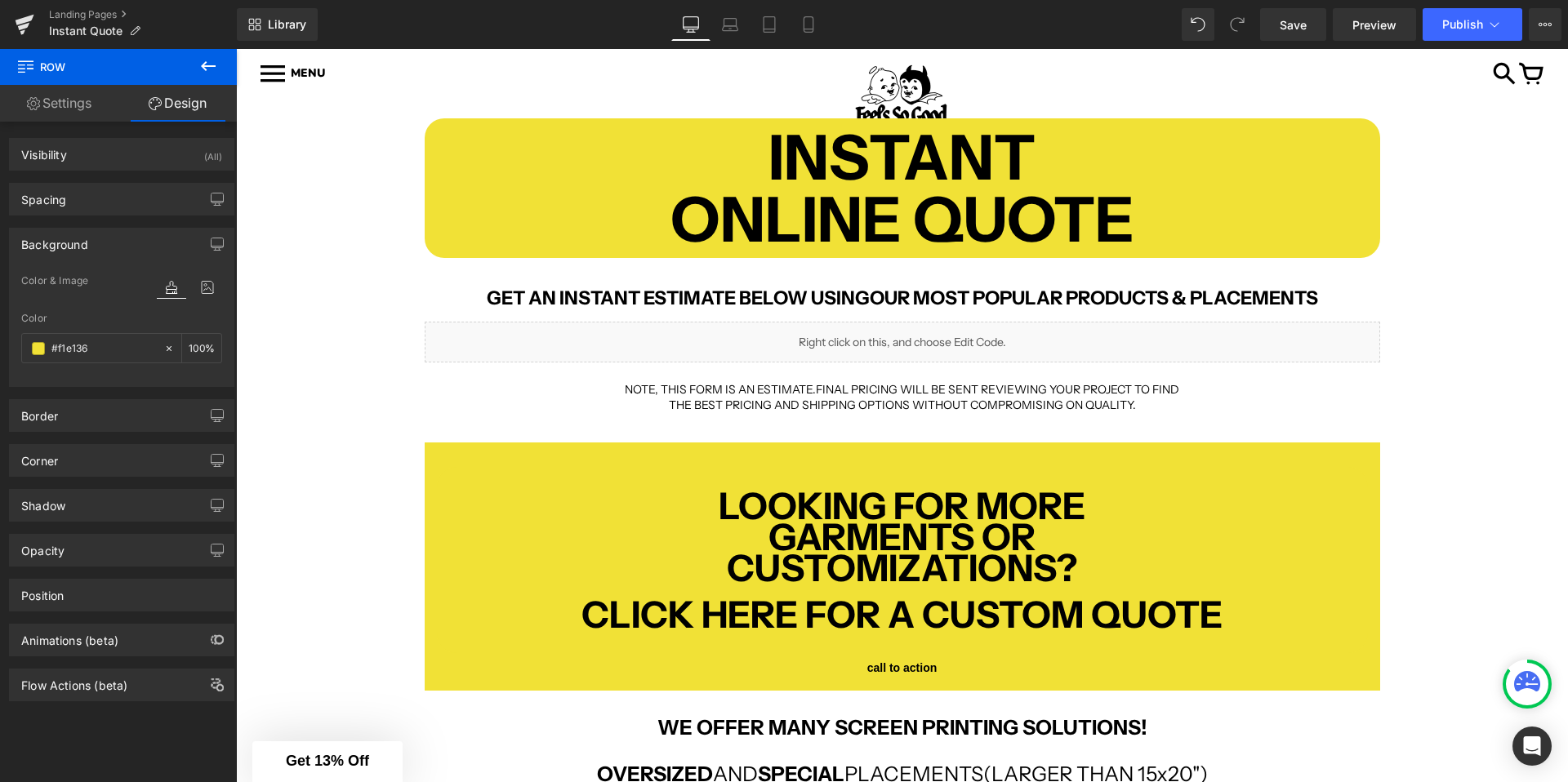
click at [290, 363] on div "INSTANT ONLINE QUOTE Text Block Row GET AN INSTANT ESTIMATE BELOW USING OUR MOS…" at bounding box center [902, 666] width 1332 height 1145
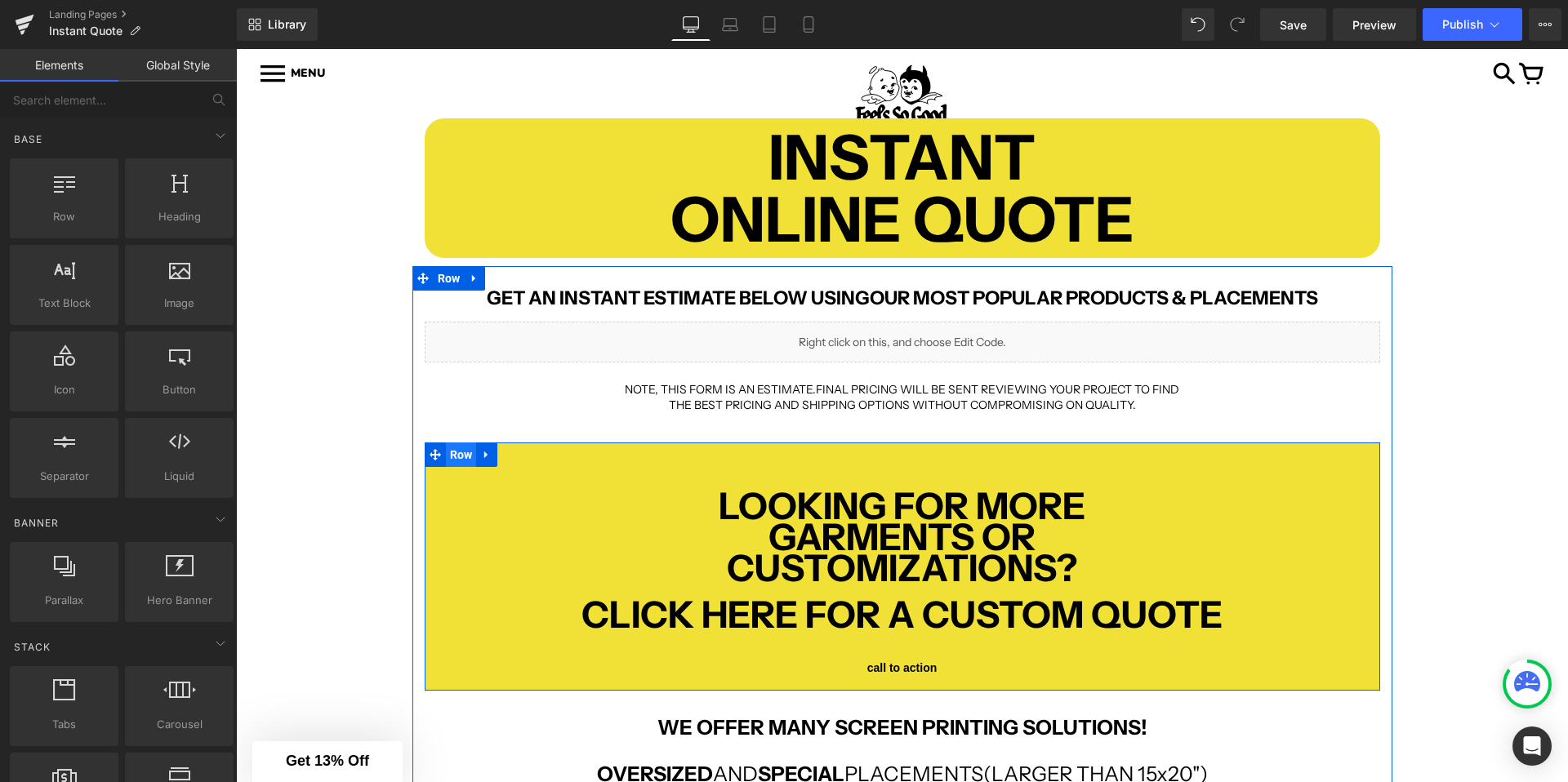
click at [470, 457] on span "Row" at bounding box center [461, 455] width 31 height 25
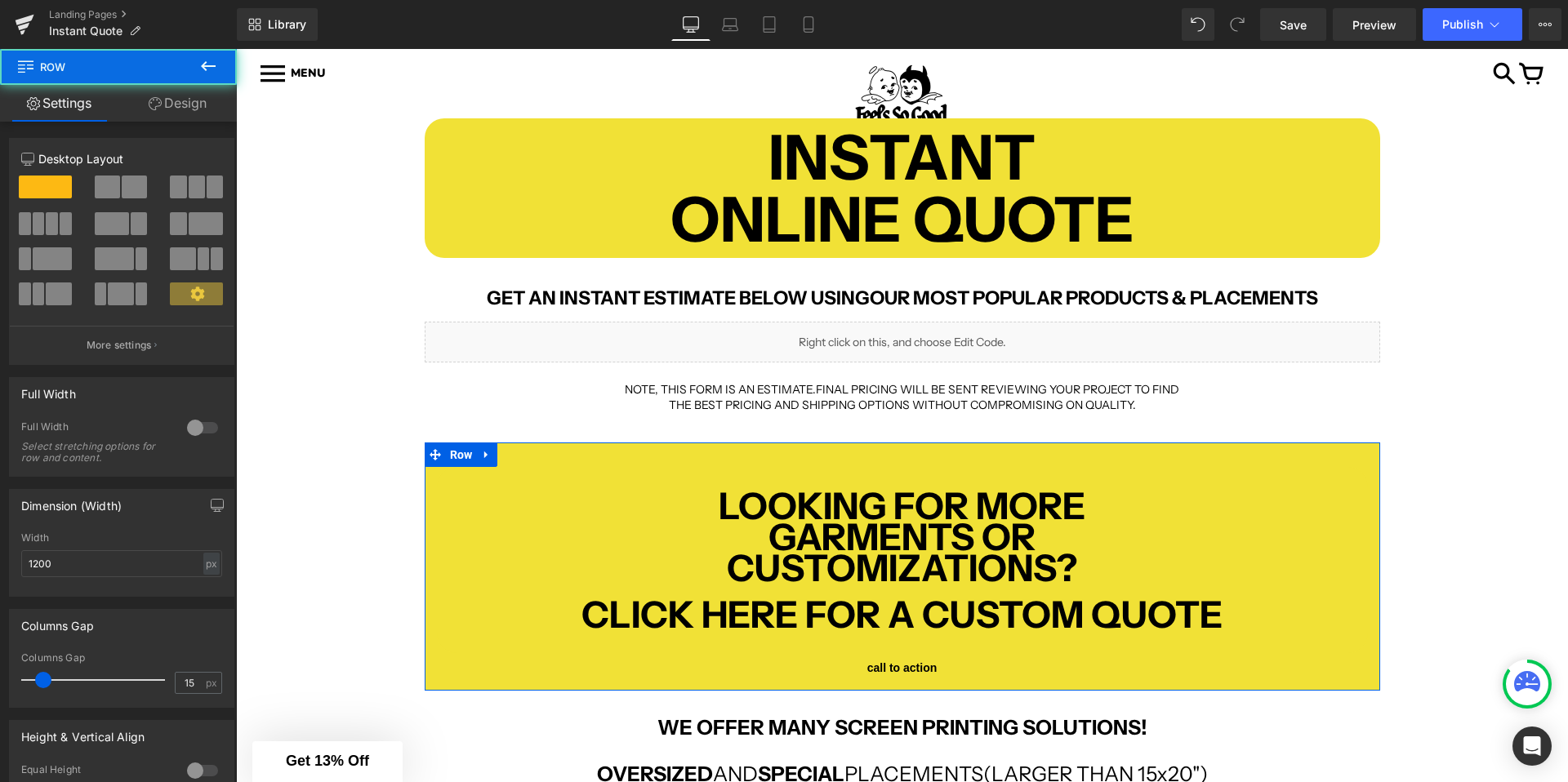
click at [192, 116] on link "Design" at bounding box center [177, 102] width 118 height 37
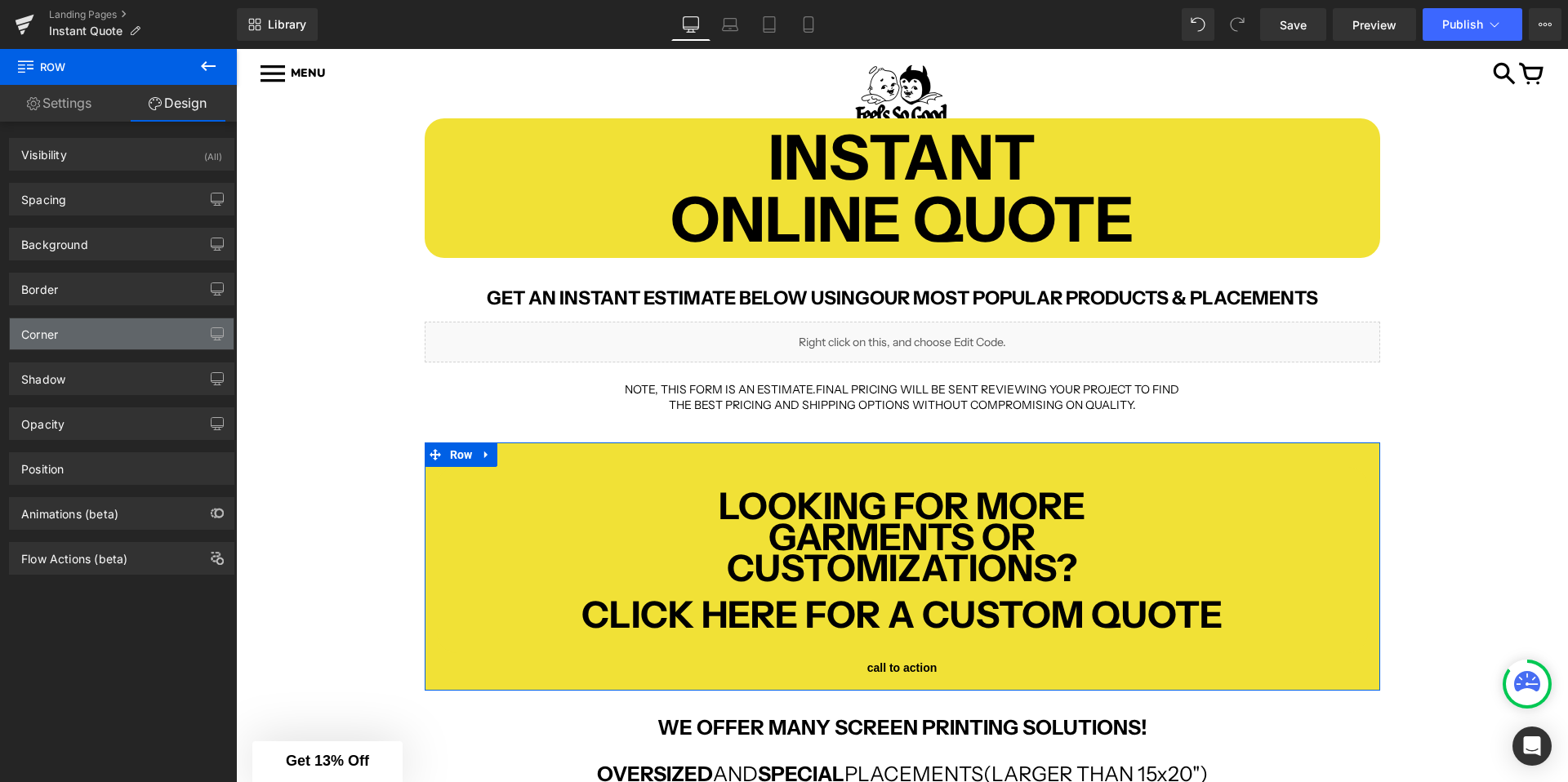
click at [89, 326] on div "Corner" at bounding box center [121, 334] width 223 height 31
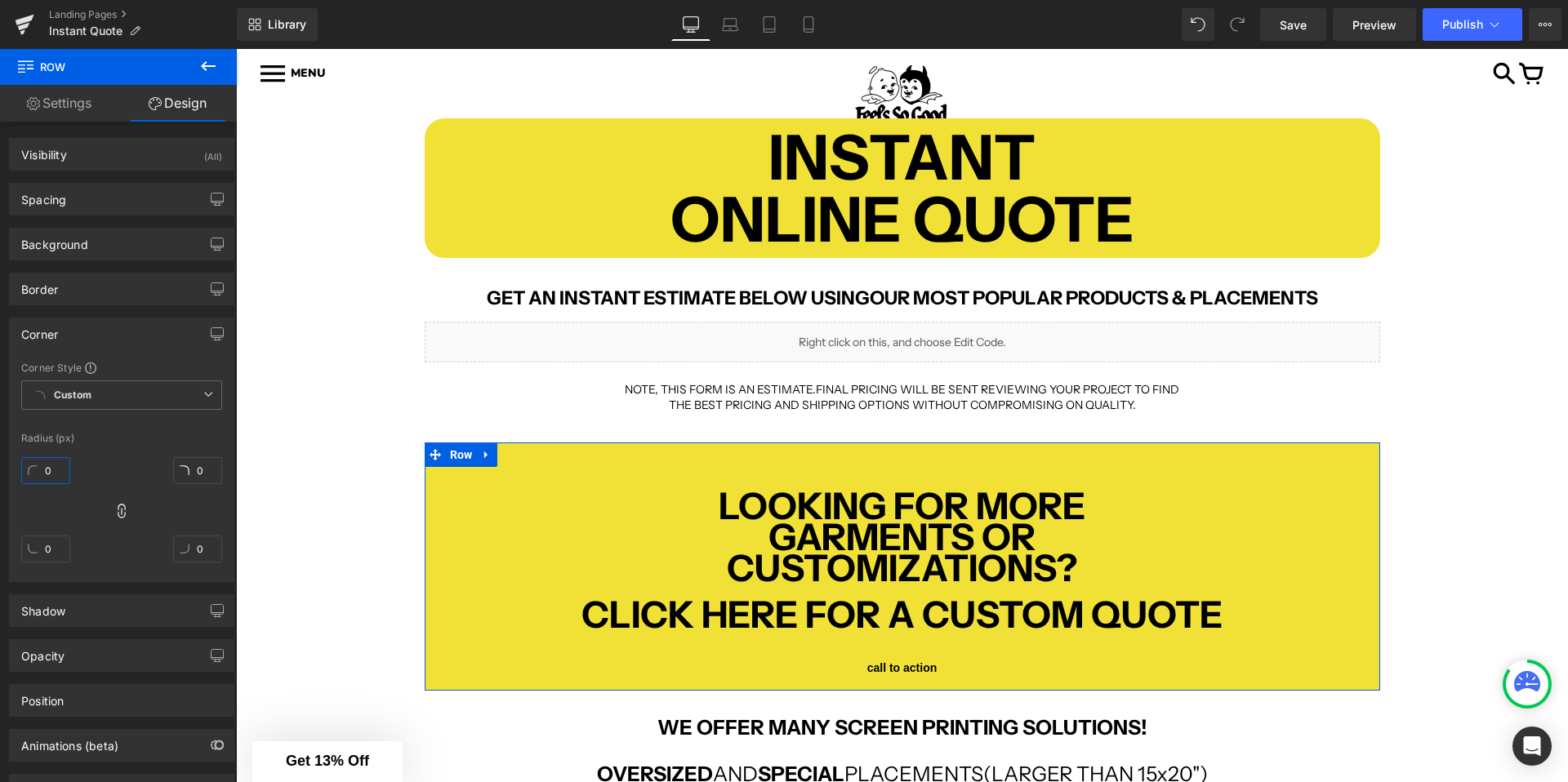
click at [51, 472] on input "0" at bounding box center [45, 470] width 49 height 27
type input "2"
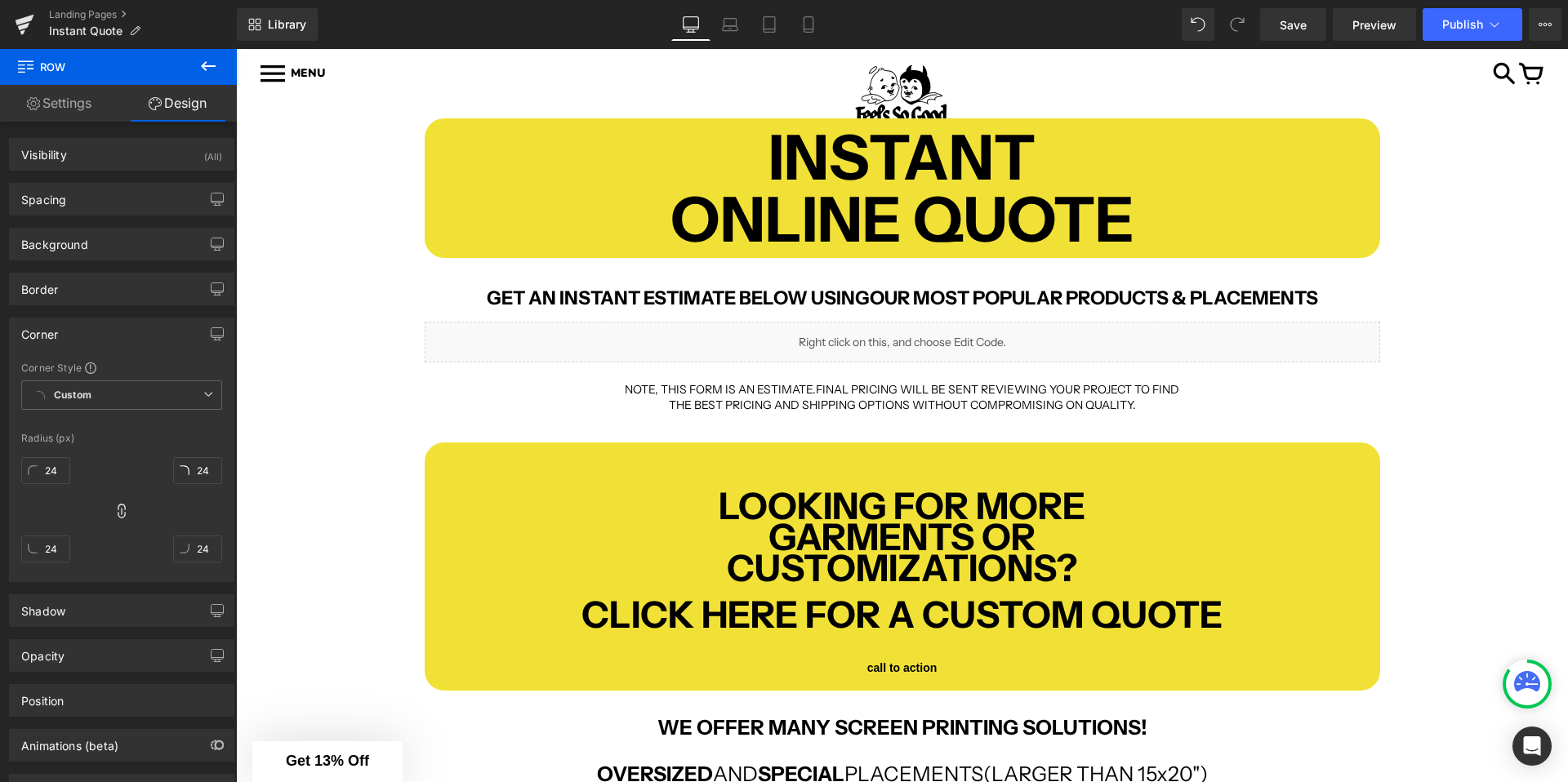
click at [330, 482] on div "INSTANT ONLINE QUOTE Text Block Row GET AN INSTANT ESTIMATE BELOW USING OUR MOS…" at bounding box center [902, 666] width 1332 height 1145
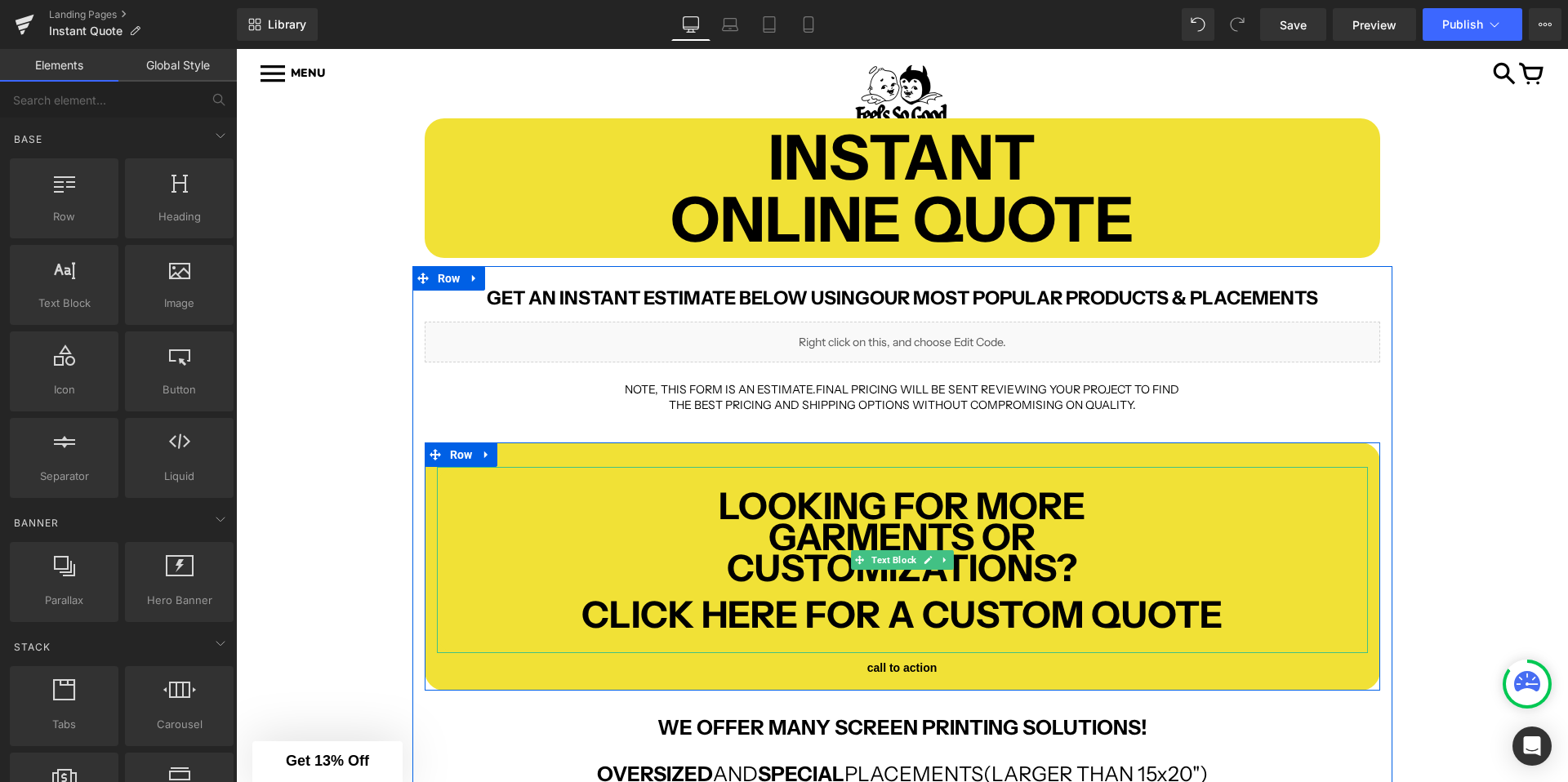
click at [914, 614] on b "CLICK HERE FOR A CUSTOM QUOTE" at bounding box center [902, 615] width 641 height 45
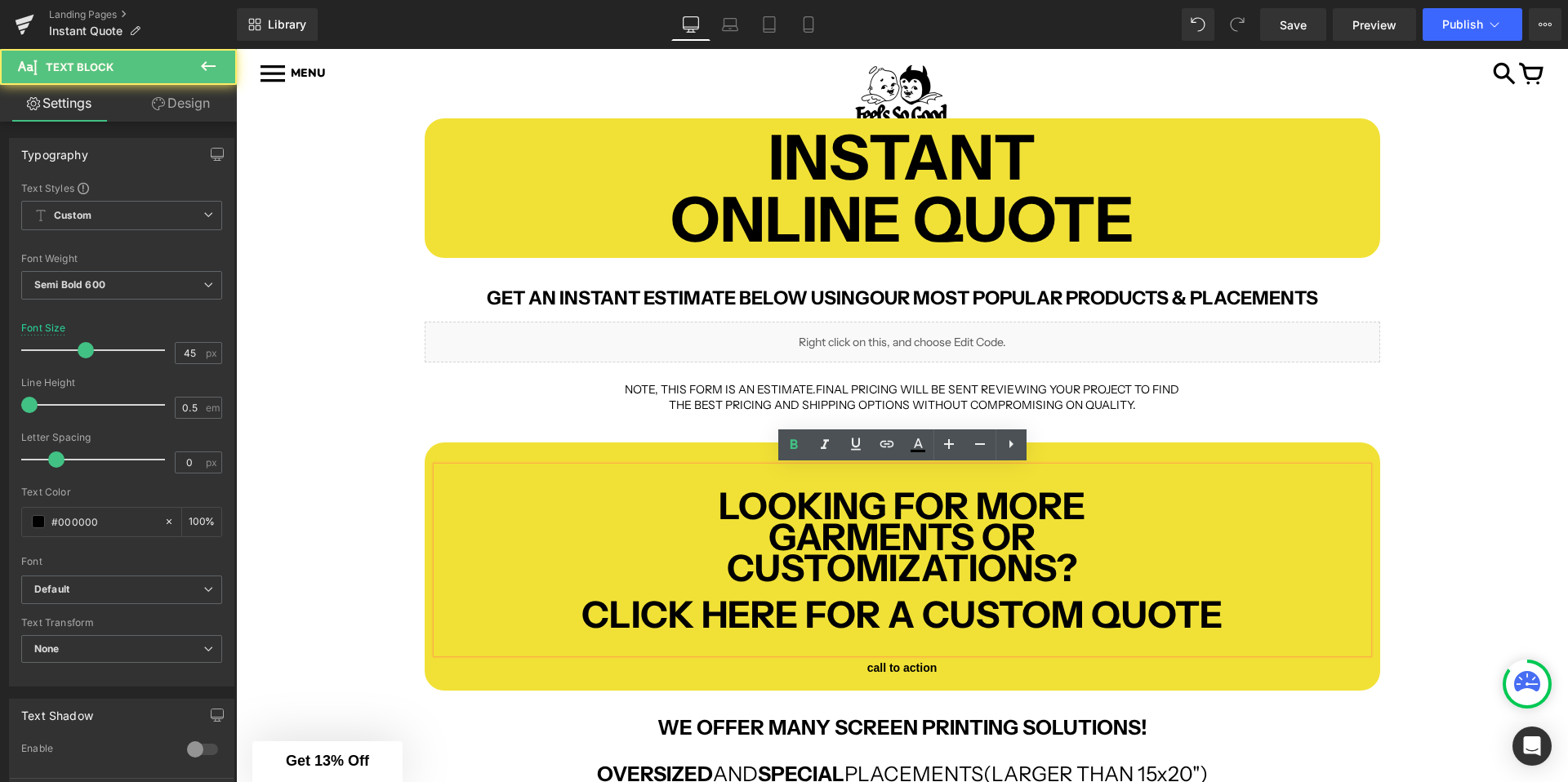
click at [890, 665] on span "Button" at bounding box center [902, 668] width 36 height 20
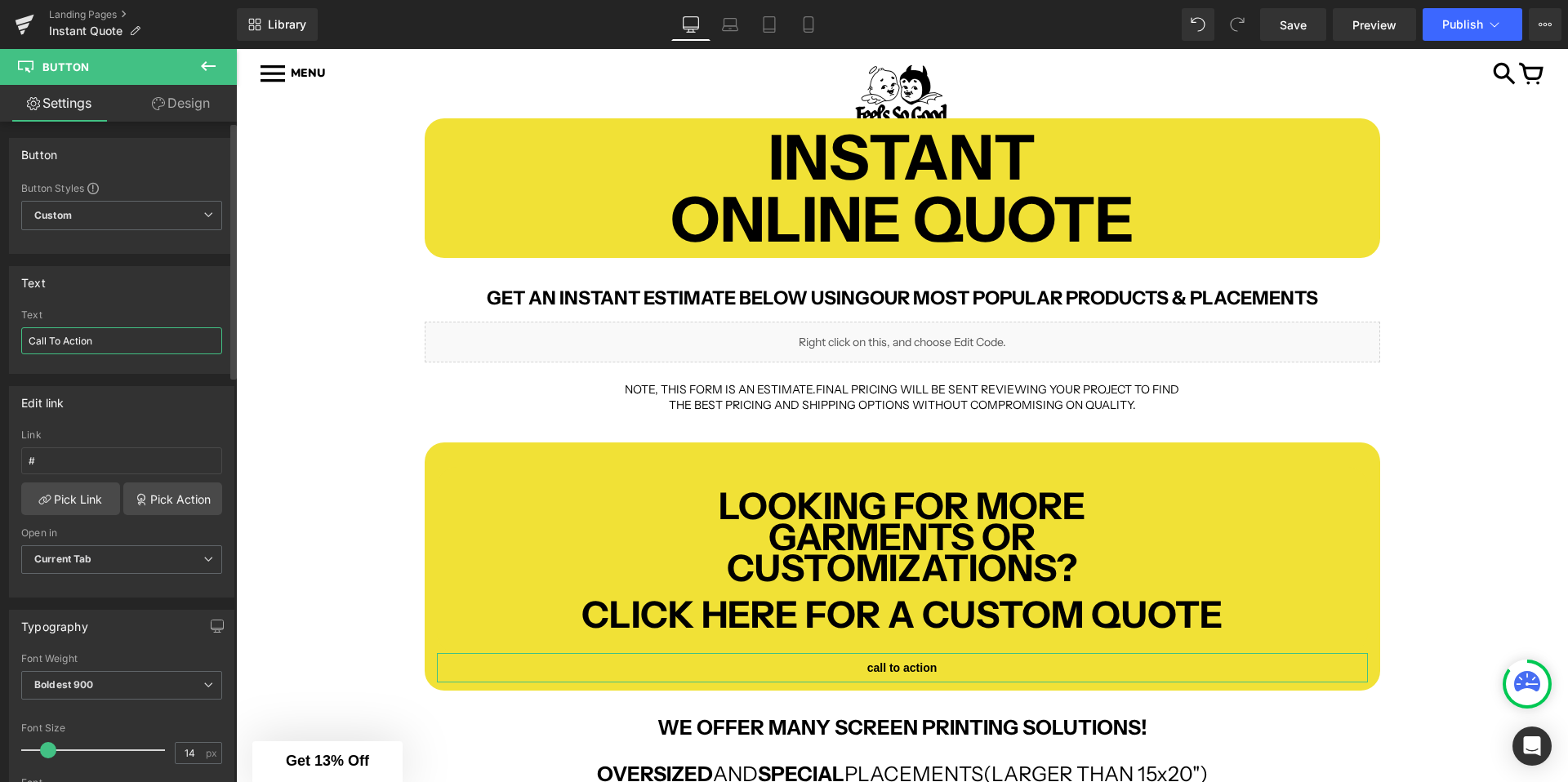
click at [161, 347] on input "Call To Action" at bounding box center [122, 341] width 201 height 27
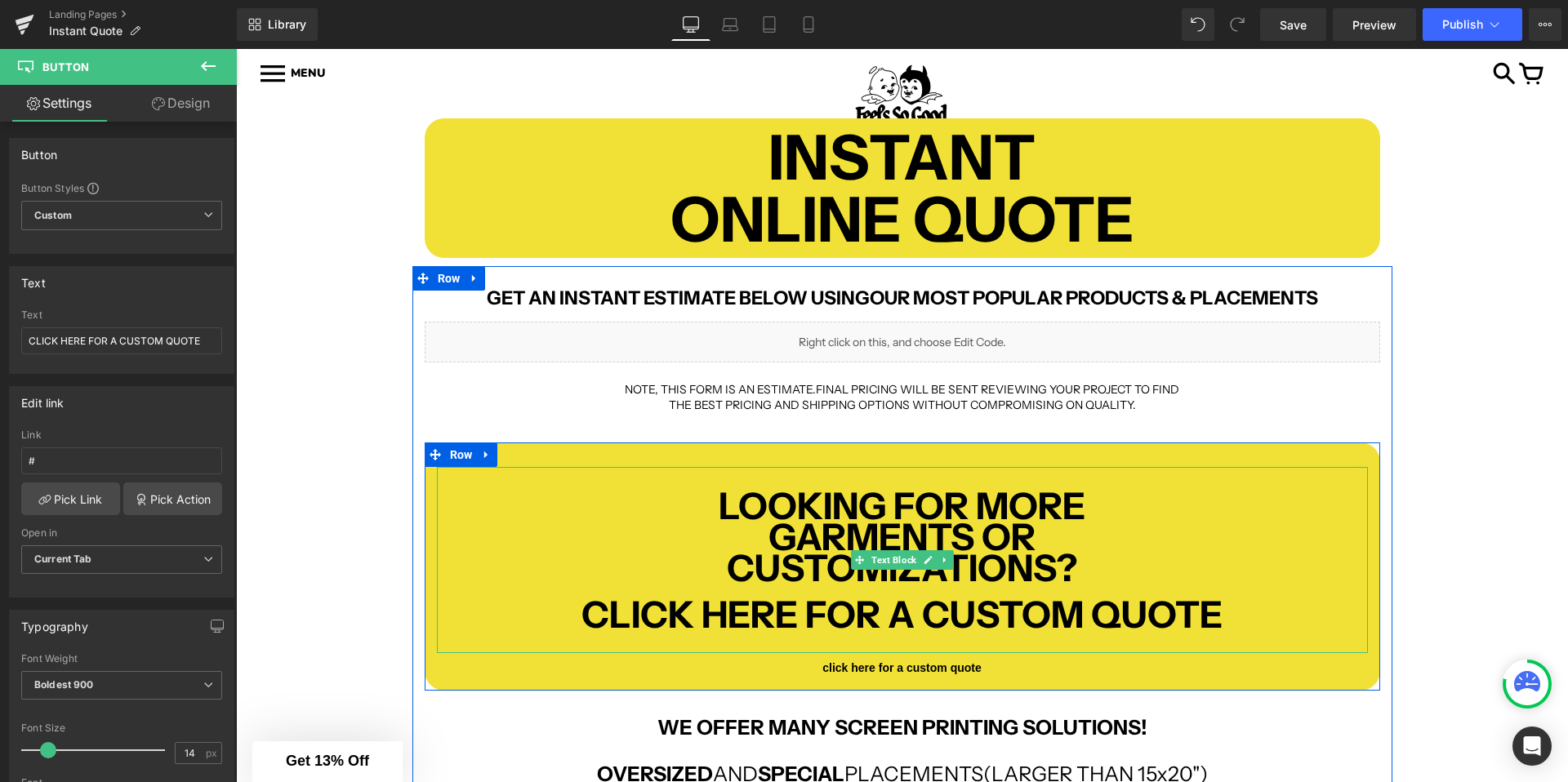
click at [685, 616] on b "CLICK HERE FOR A CUSTOM QUOTE" at bounding box center [902, 615] width 641 height 45
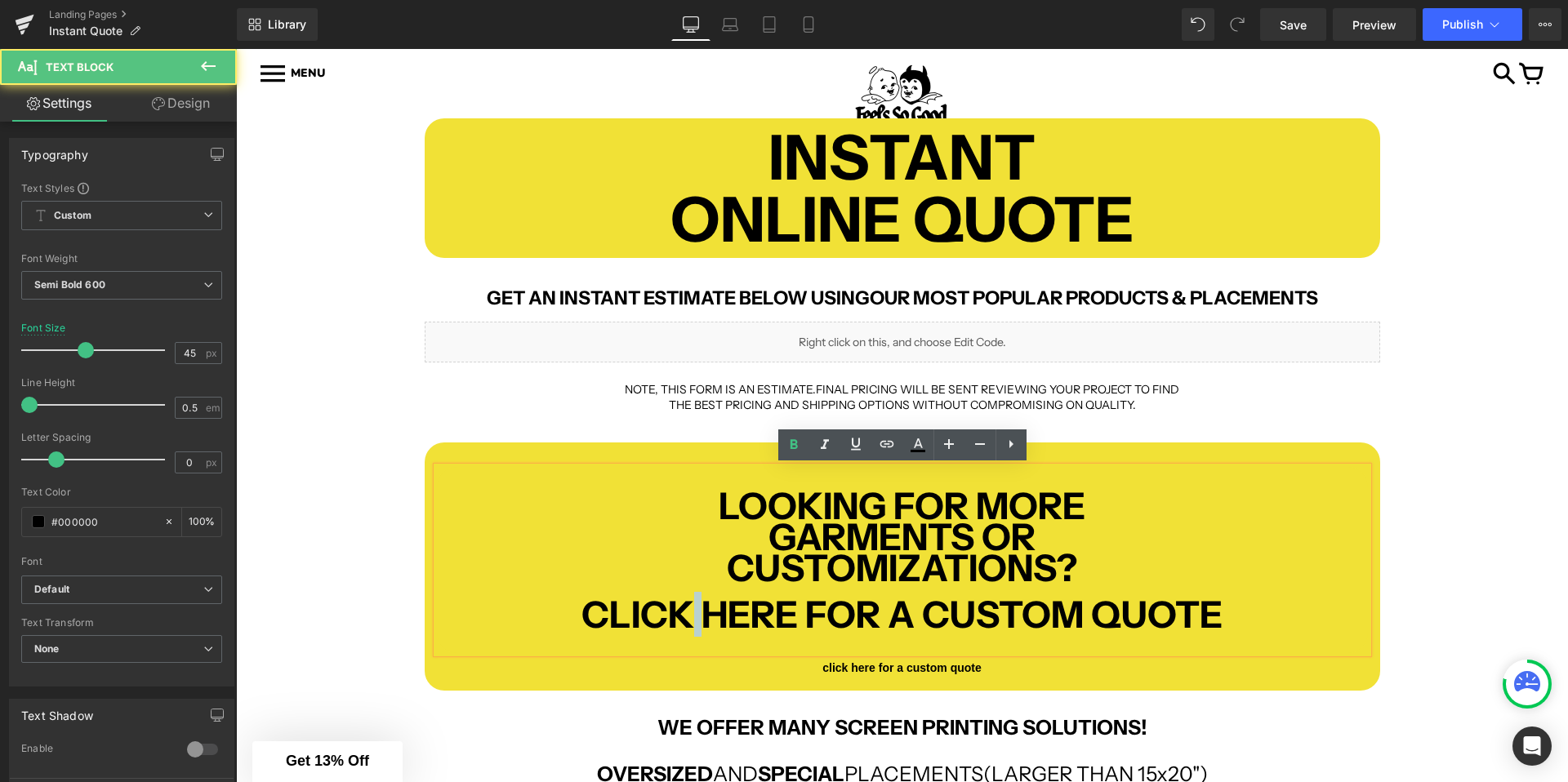
click at [685, 616] on b "CLICK HERE FOR A CUSTOM QUOTE" at bounding box center [902, 615] width 641 height 45
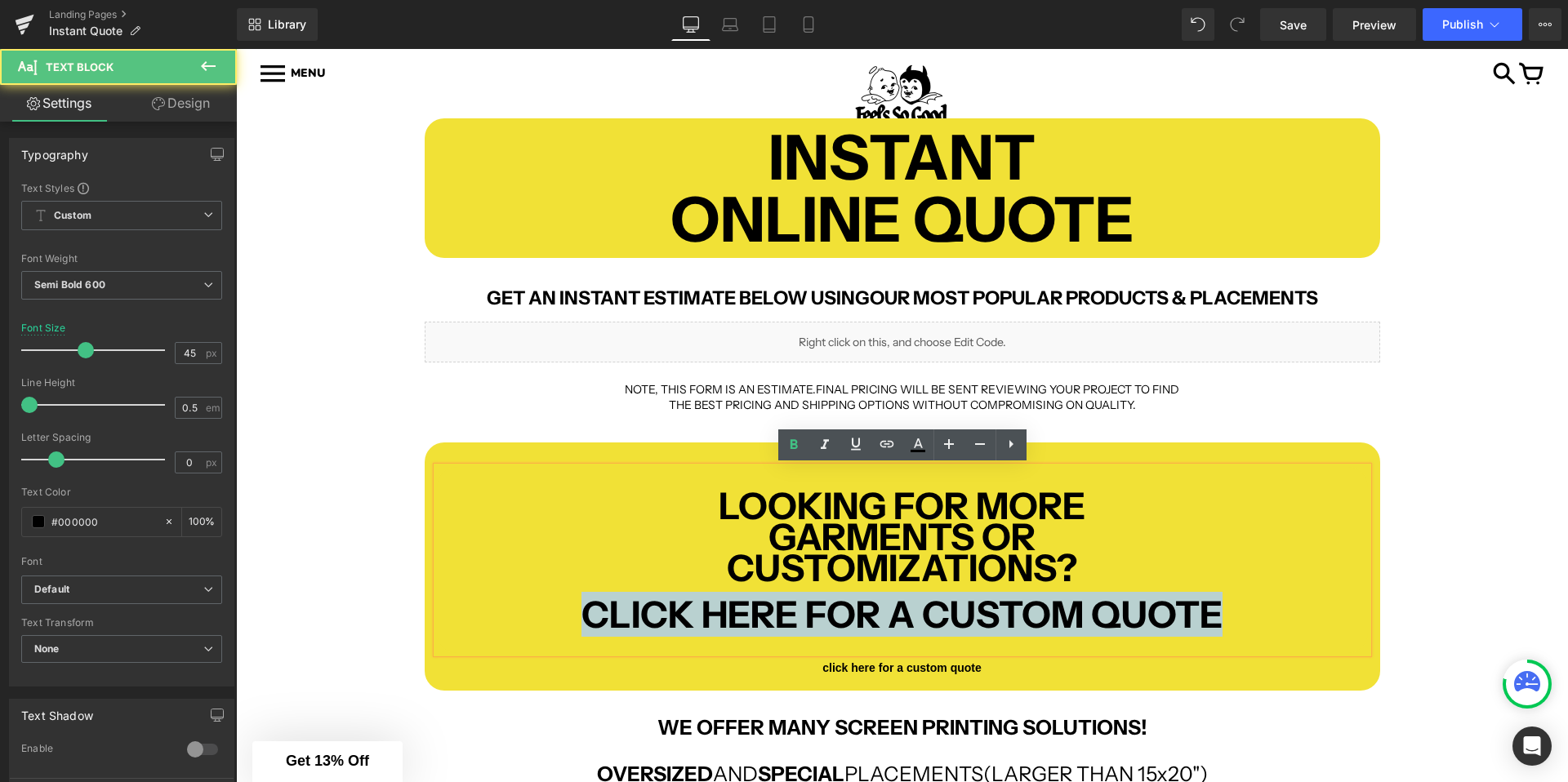
click at [685, 616] on b "CLICK HERE FOR A CUSTOM QUOTE" at bounding box center [902, 615] width 641 height 45
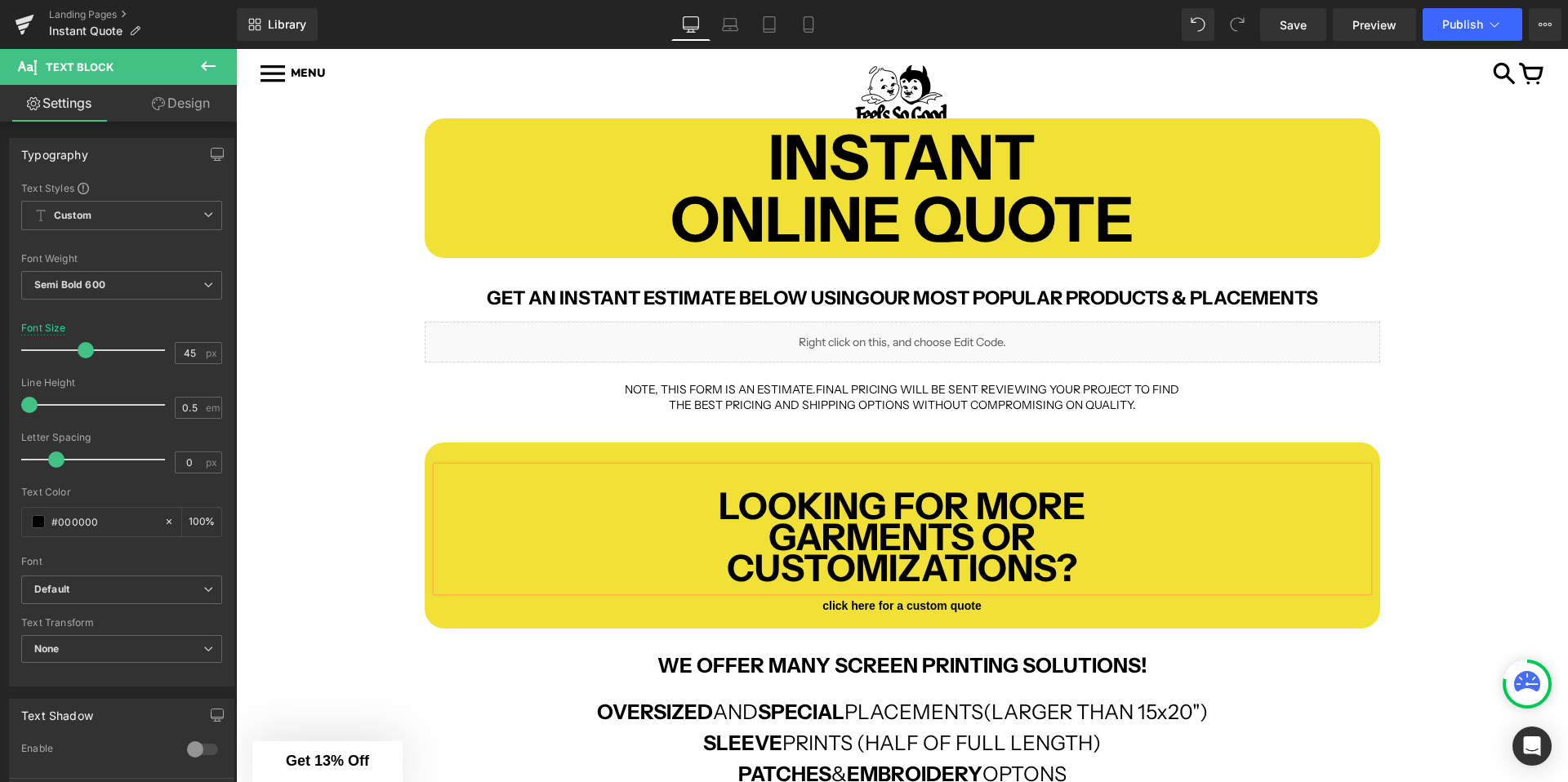
click at [398, 526] on div "INSTANT ONLINE QUOTE Text Block Row GET AN INSTANT ESTIMATE BELOW USING OUR MOS…" at bounding box center [902, 635] width 1332 height 1083
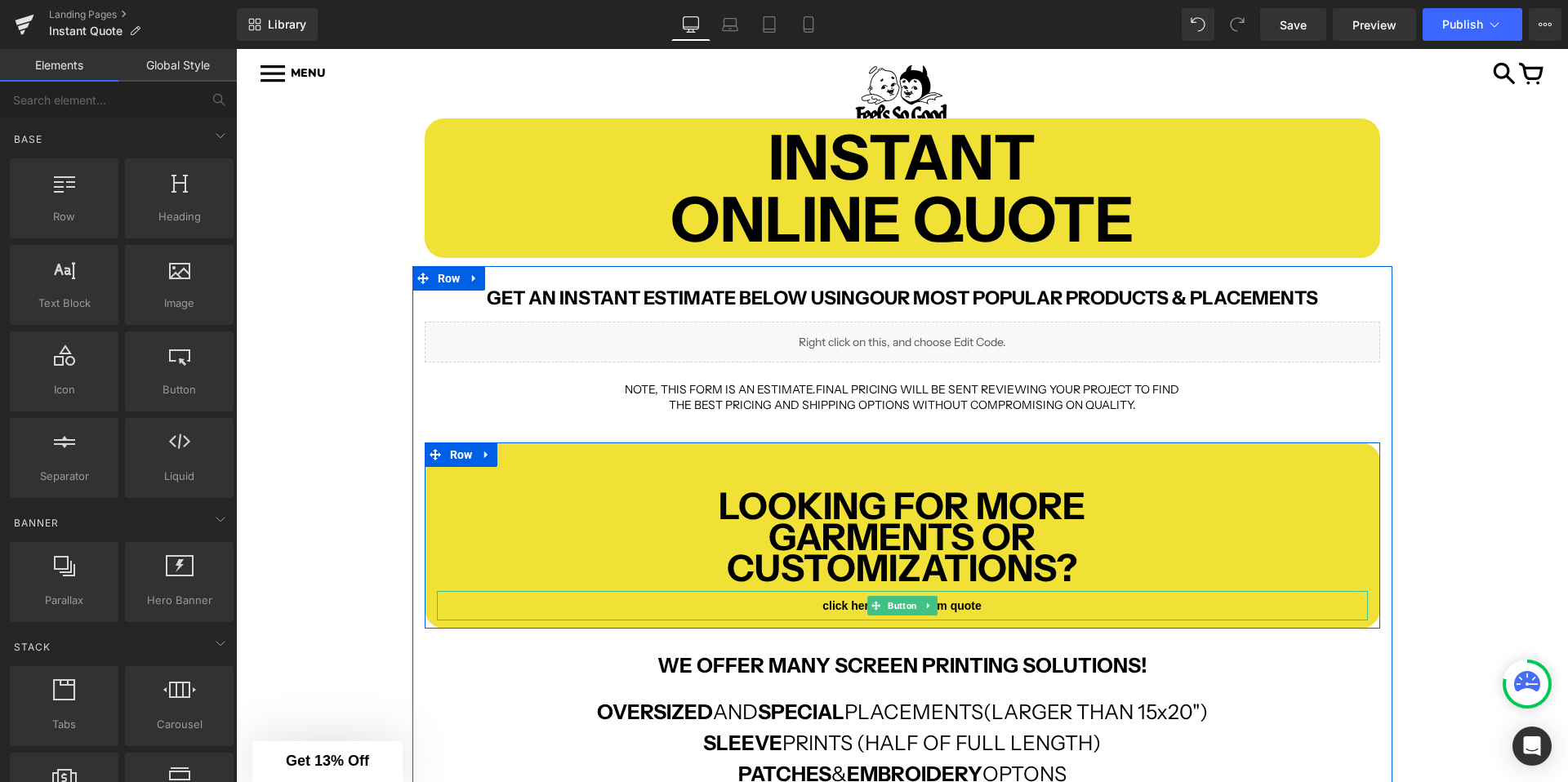
click at [880, 601] on icon at bounding box center [875, 606] width 9 height 10
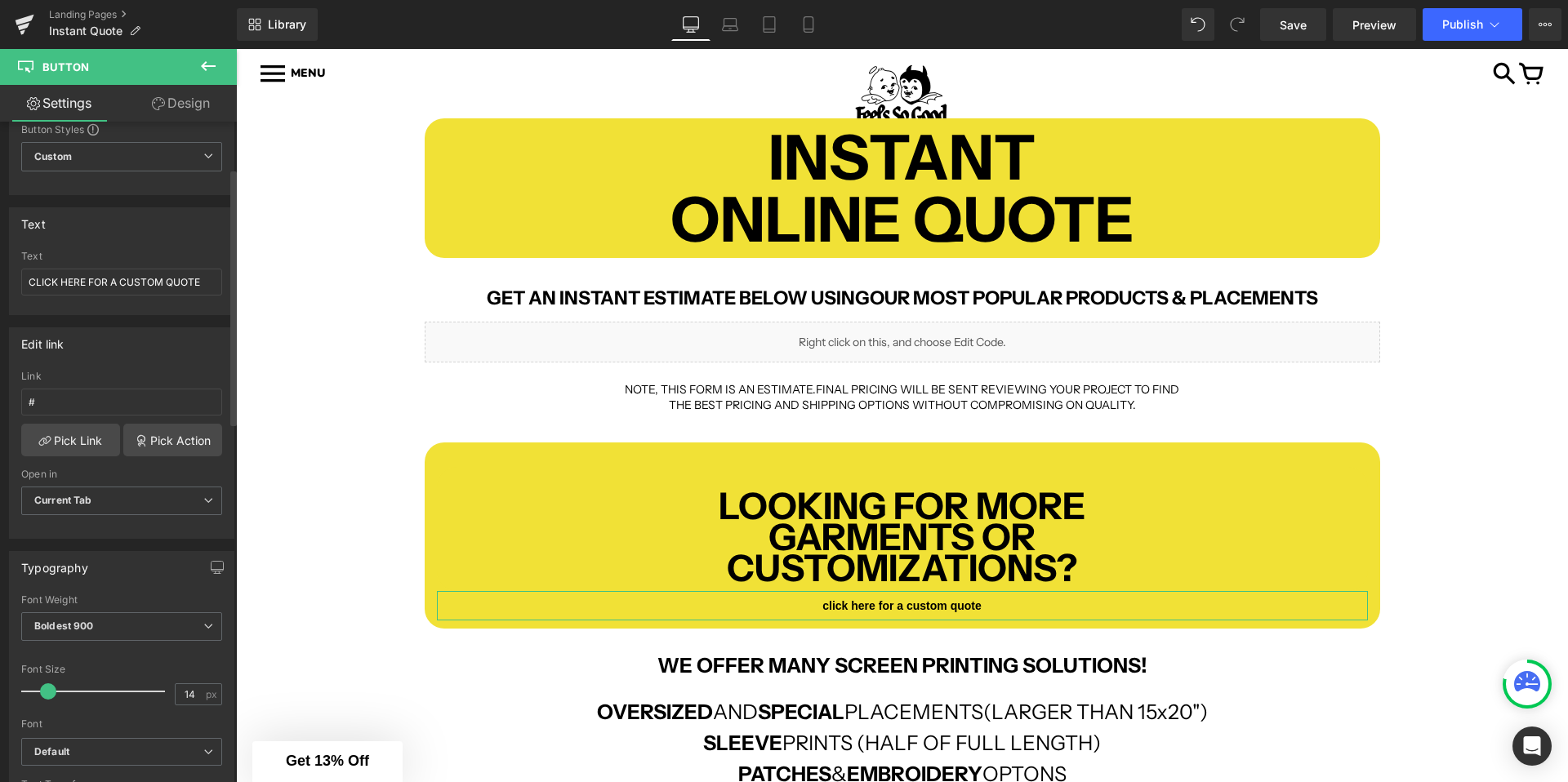
scroll to position [133, 0]
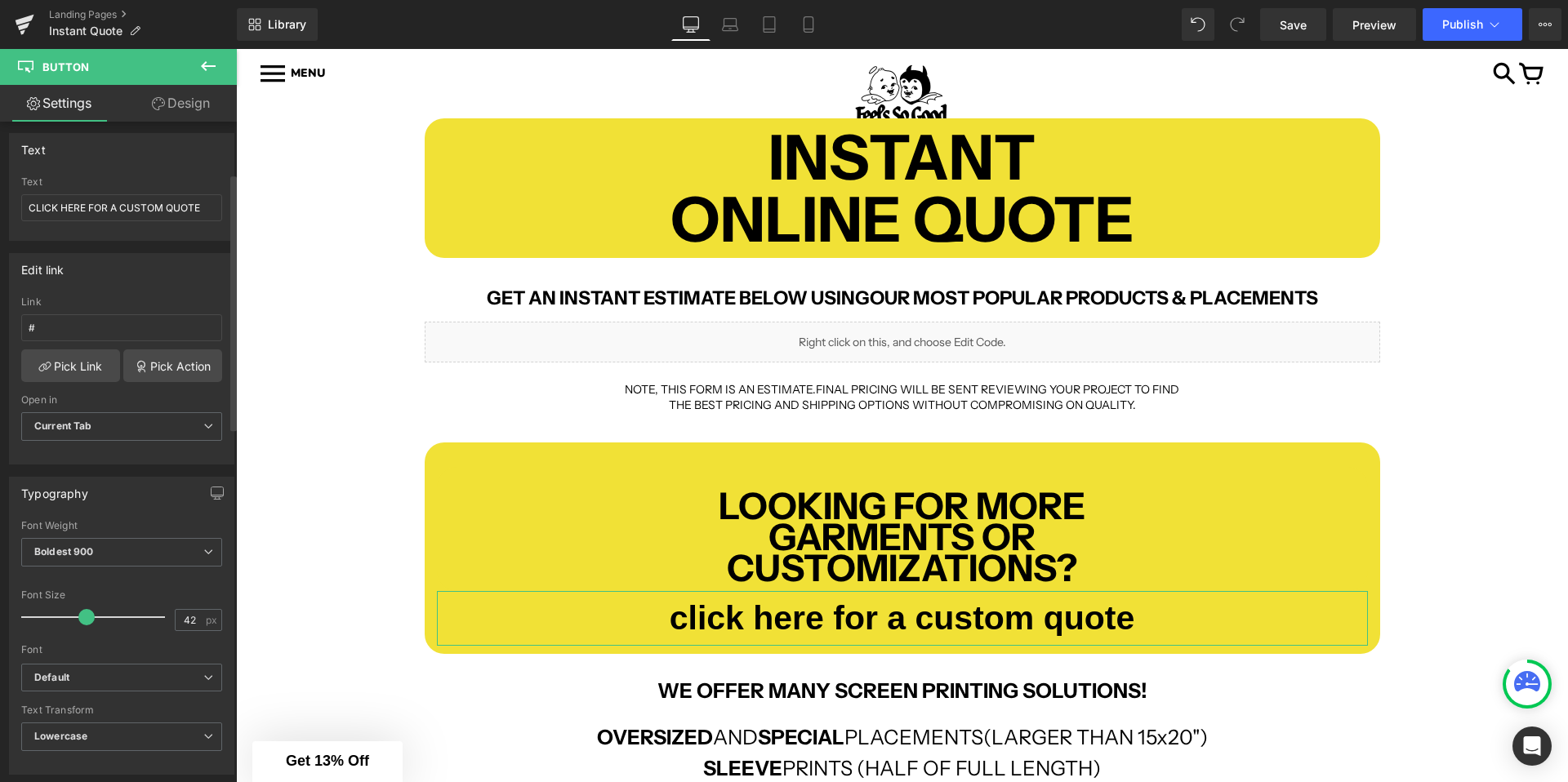
drag, startPoint x: 45, startPoint y: 616, endPoint x: 81, endPoint y: 617, distance: 36.0
click at [81, 617] on span at bounding box center [86, 617] width 16 height 16
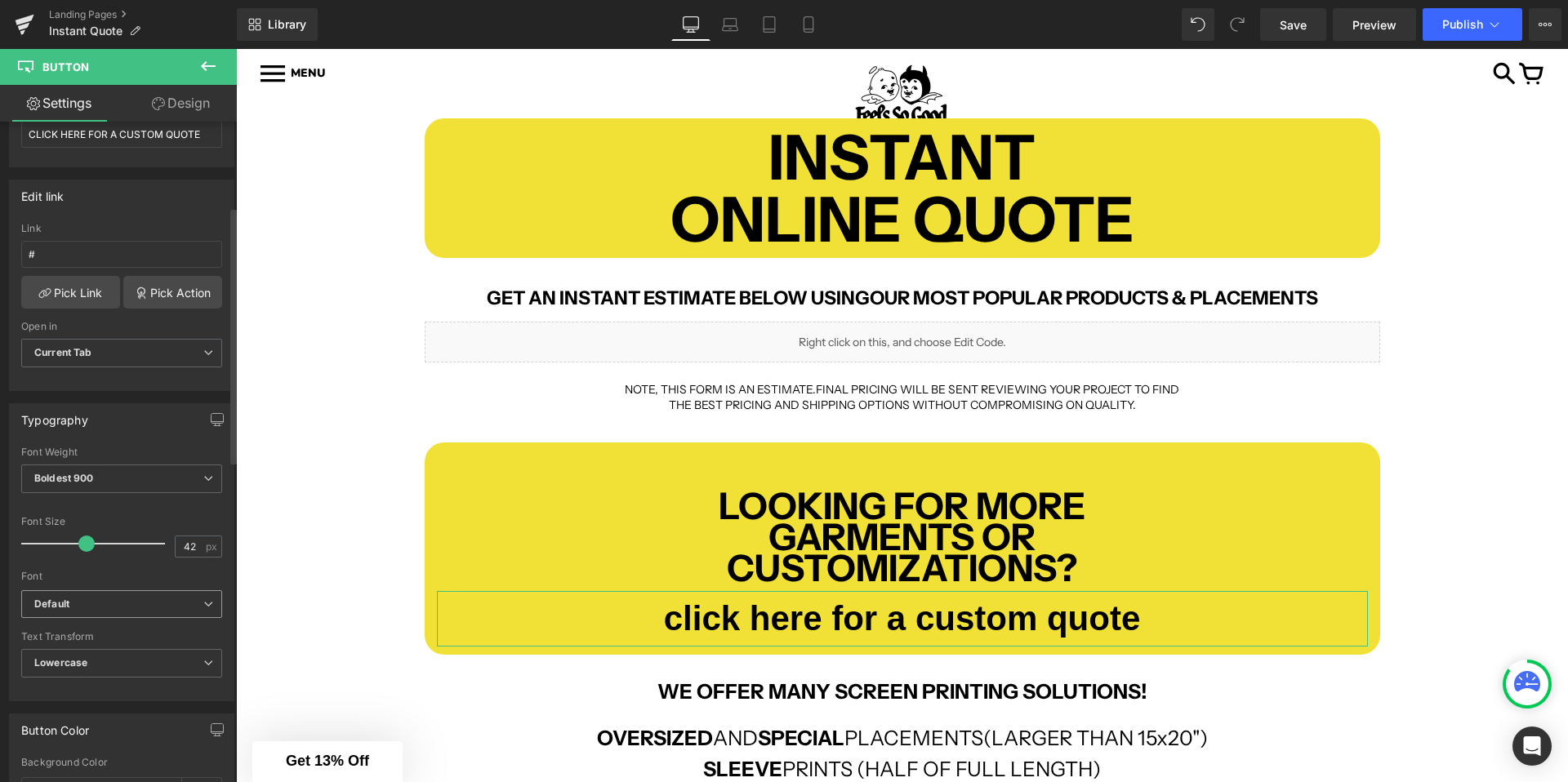
scroll to position [219, 0]
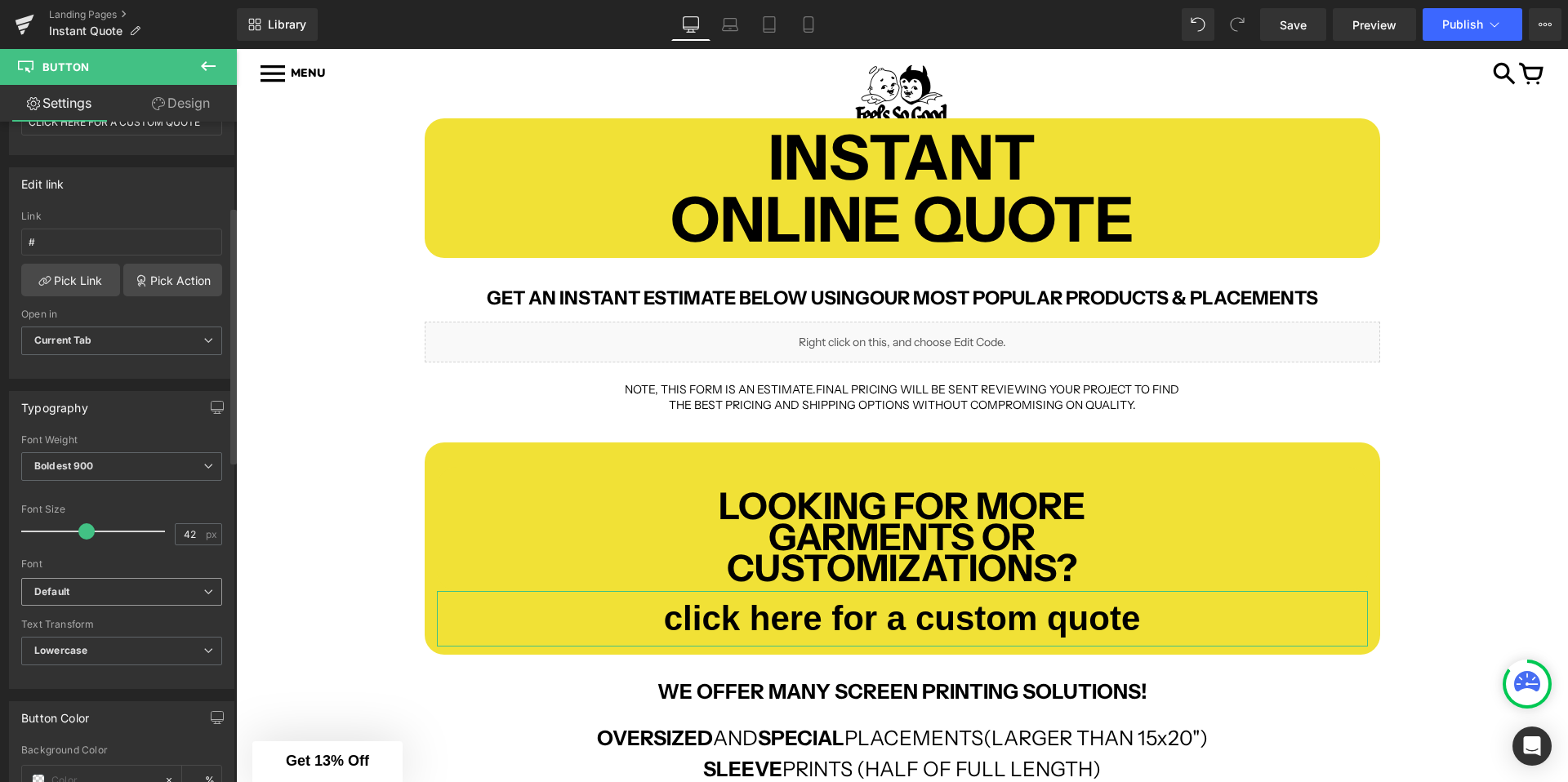
click at [86, 579] on span "Default" at bounding box center [122, 592] width 201 height 29
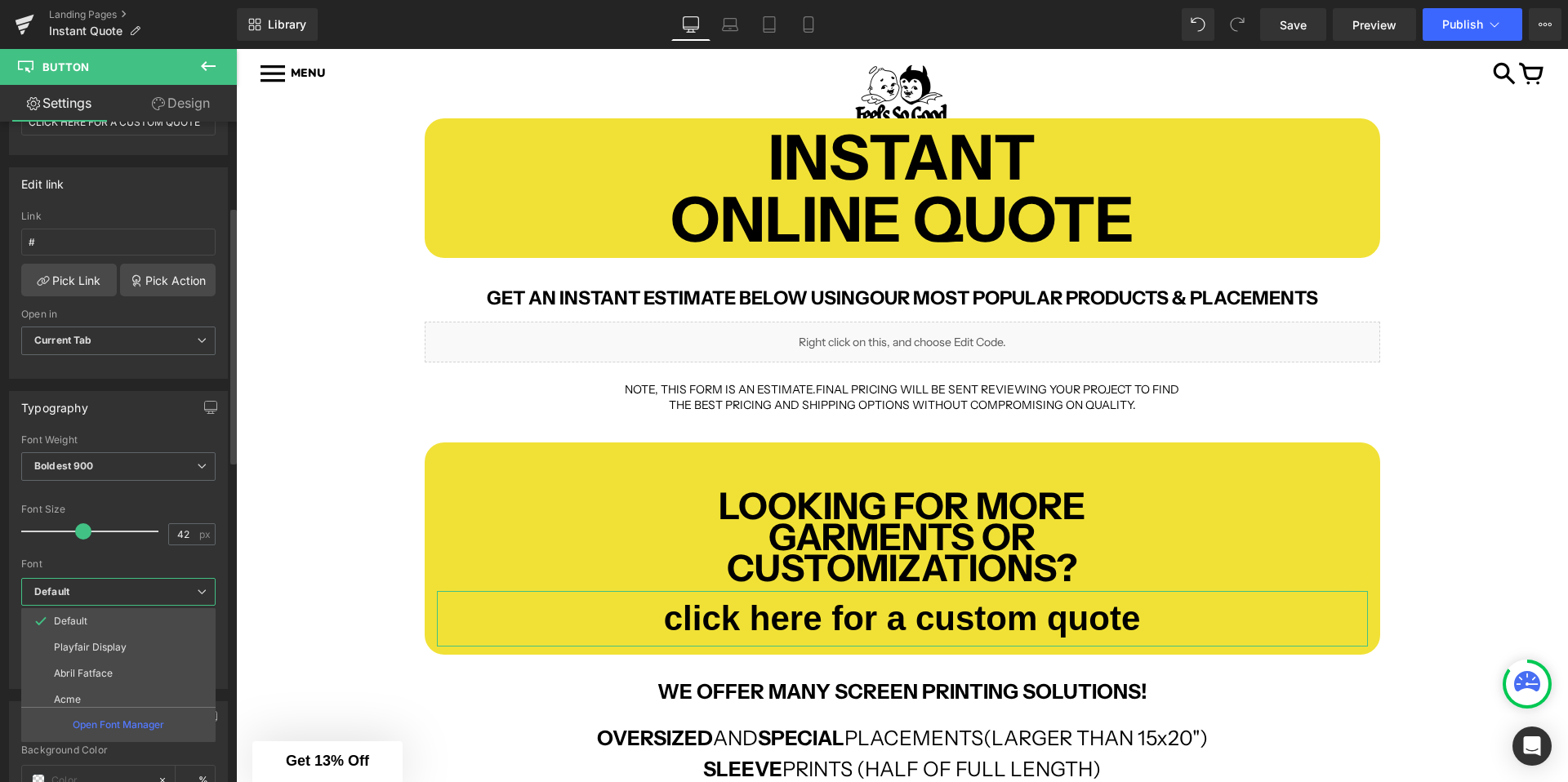
click at [83, 587] on b "Default" at bounding box center [116, 592] width 162 height 14
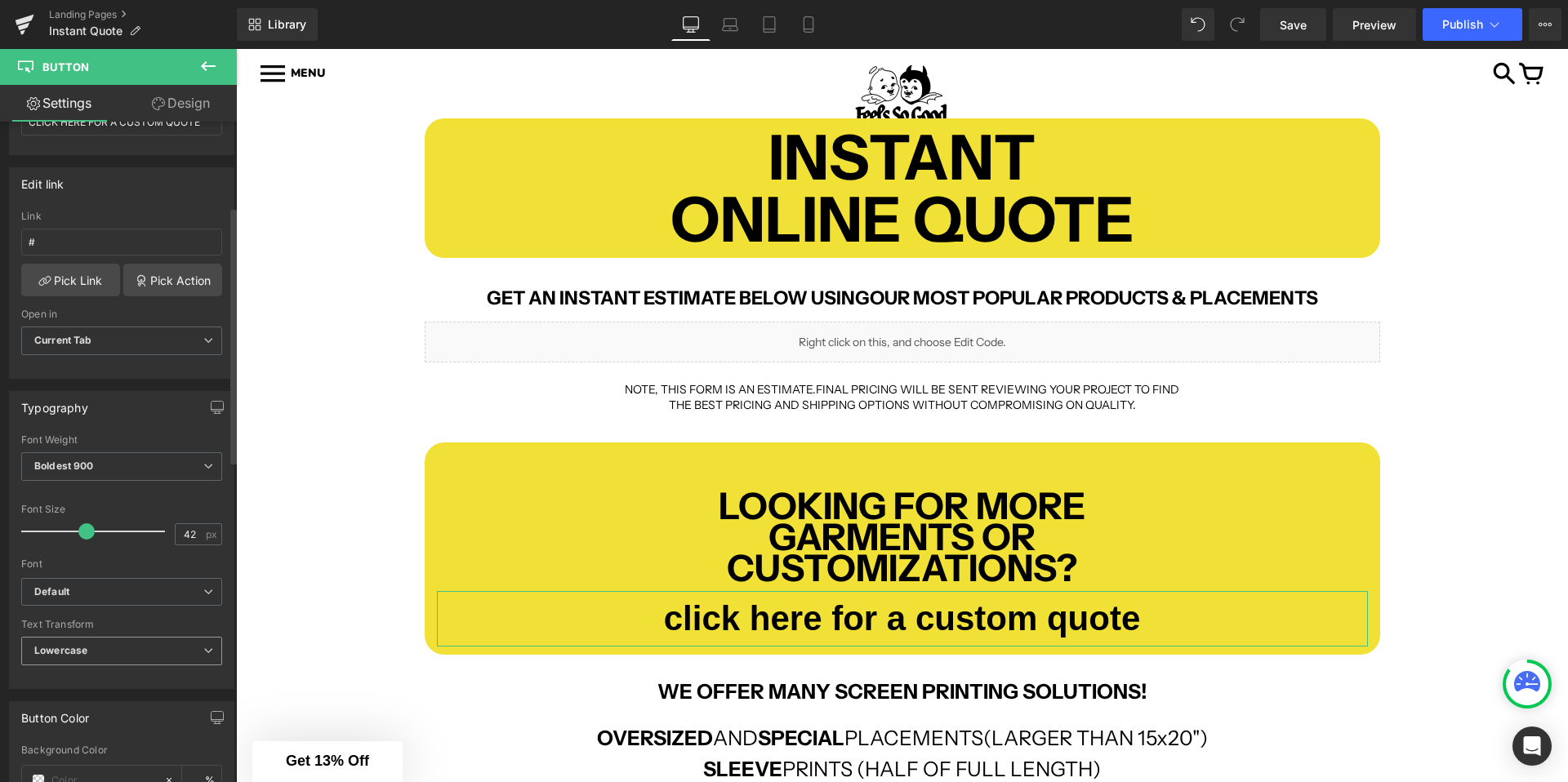
click at [71, 653] on b "Lowercase" at bounding box center [61, 650] width 53 height 12
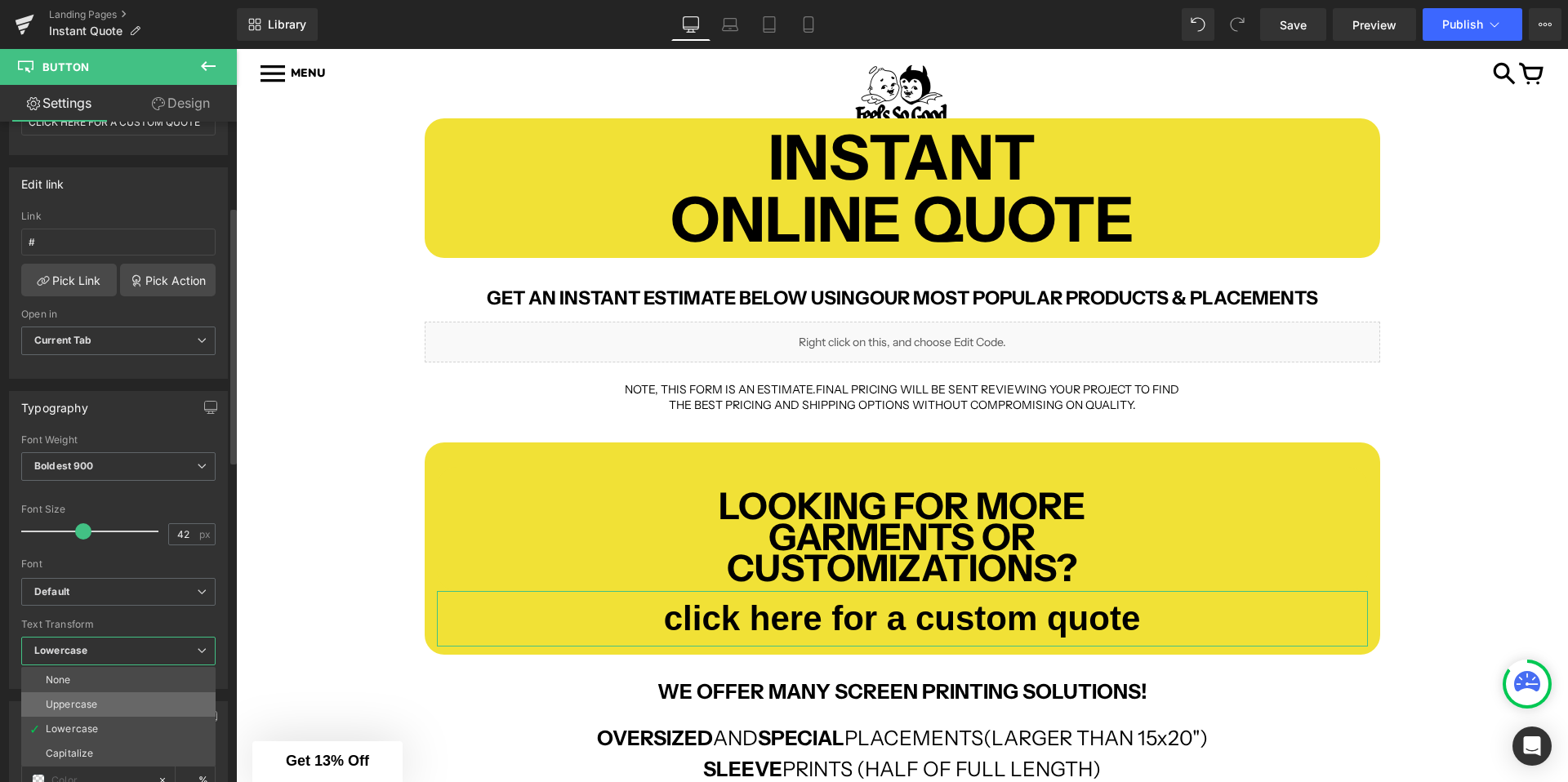
click at [69, 706] on div "Uppercase" at bounding box center [71, 705] width 52 height 12
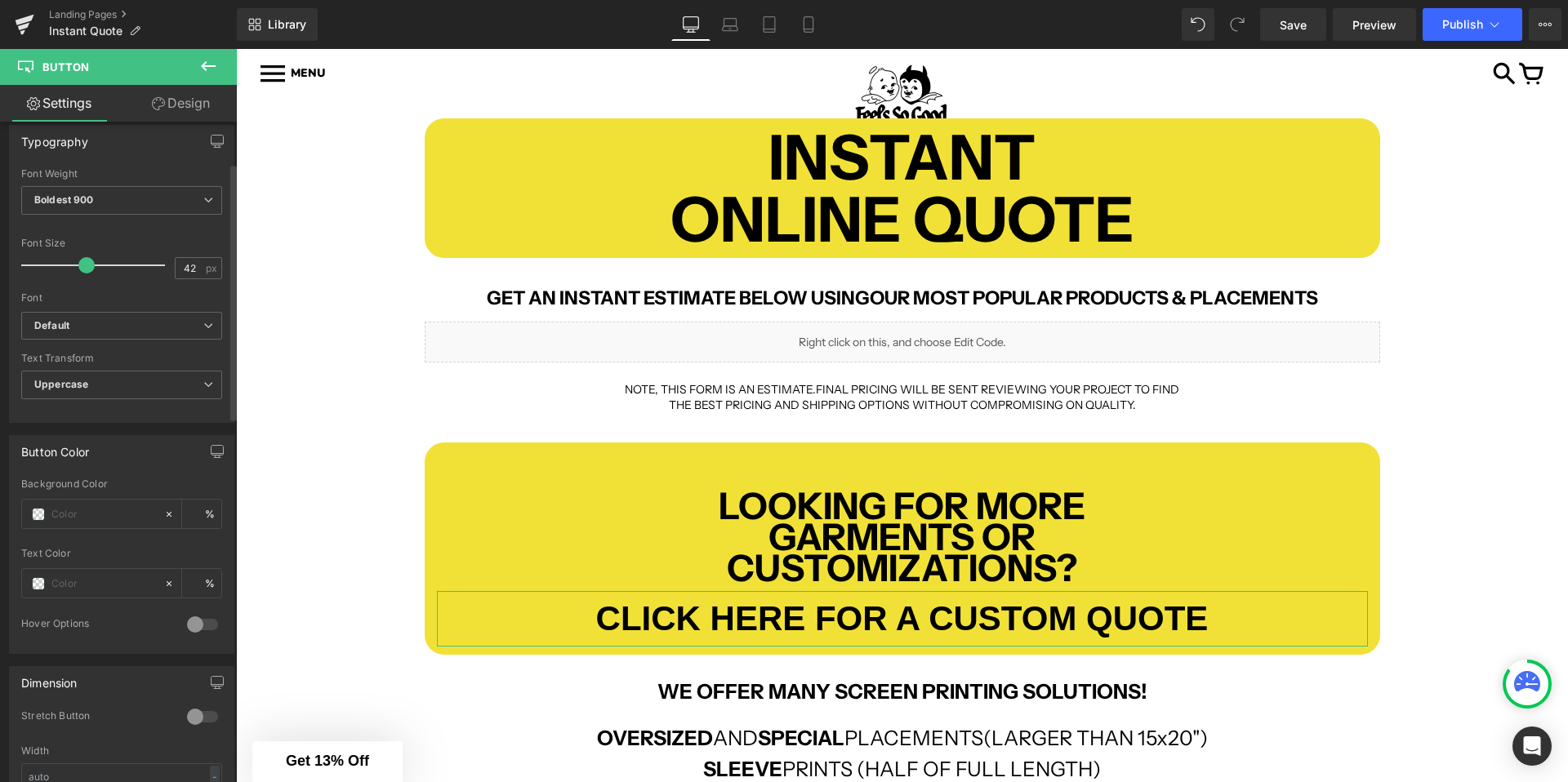
scroll to position [0, 0]
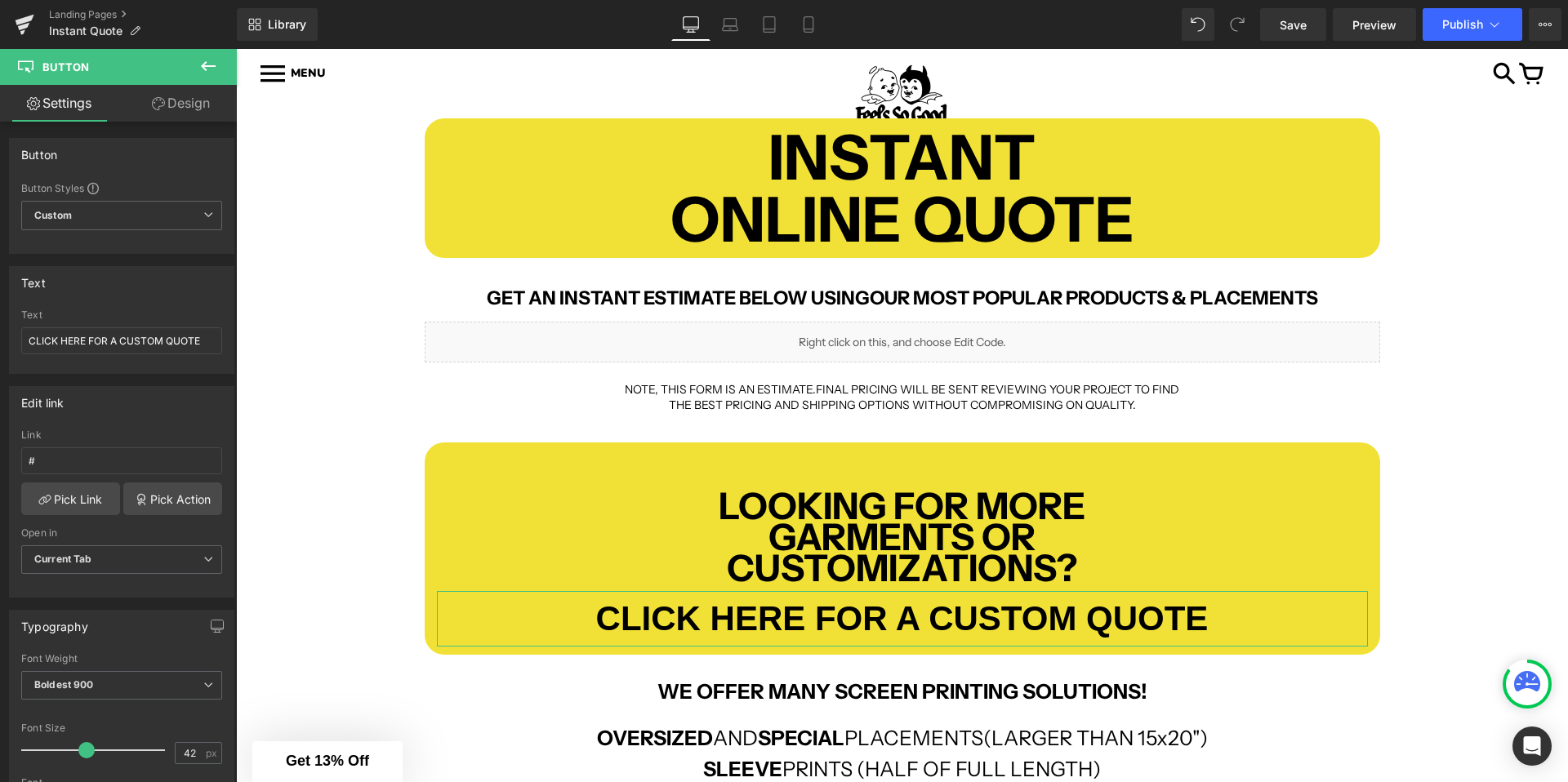
click at [173, 103] on link "Design" at bounding box center [181, 102] width 118 height 37
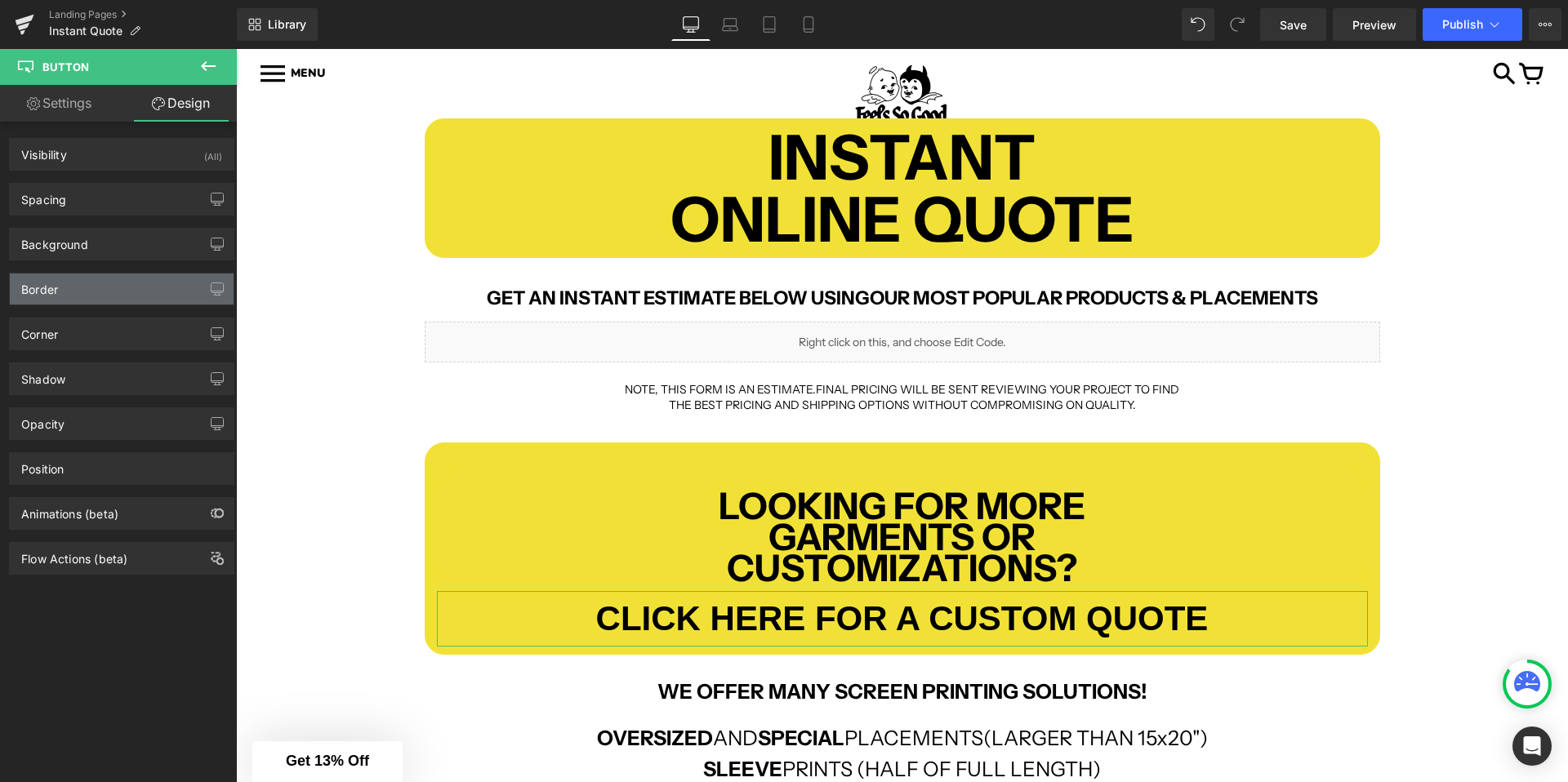
click at [73, 299] on div "Border" at bounding box center [121, 289] width 223 height 31
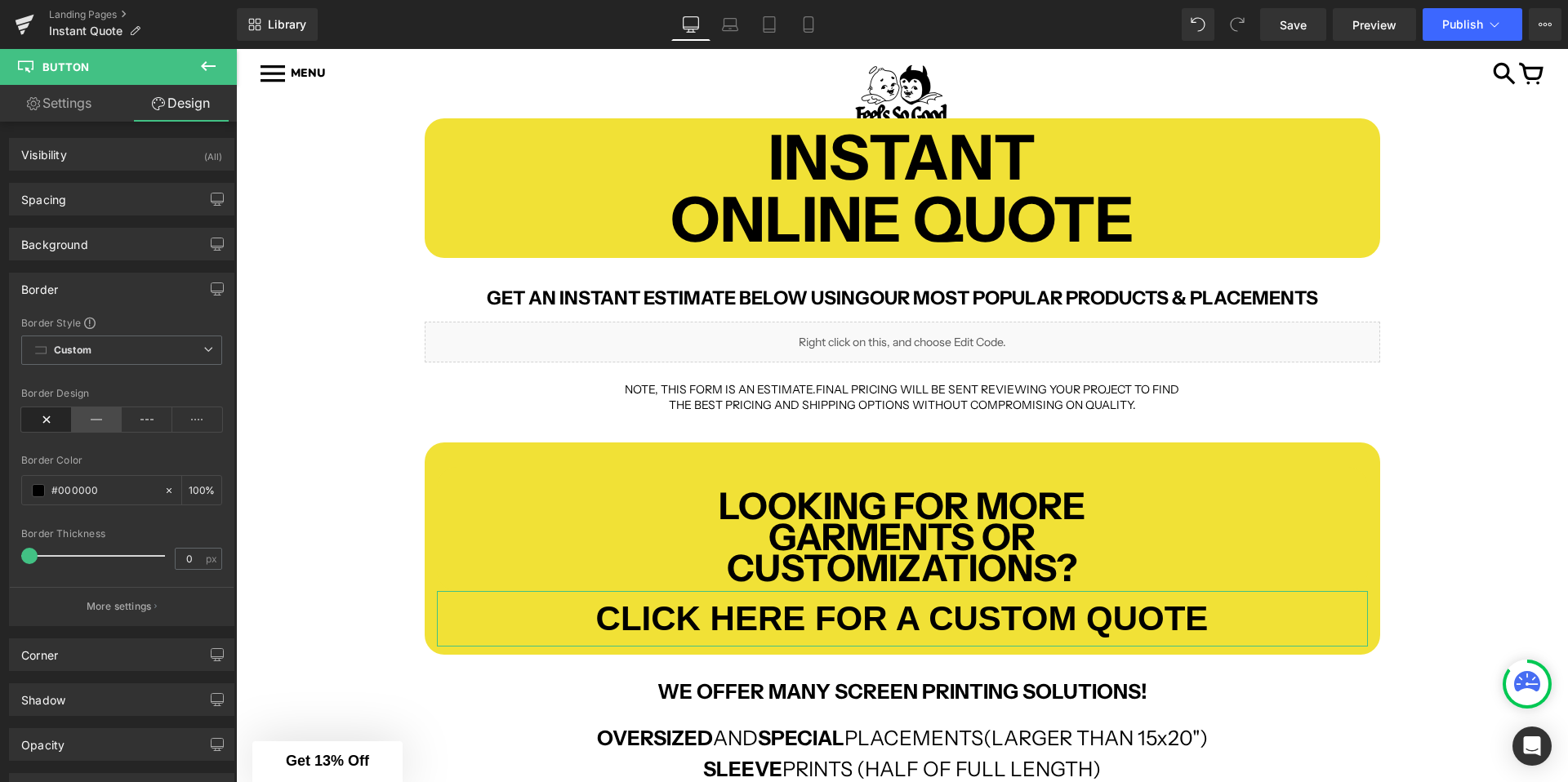
click at [95, 427] on icon at bounding box center [97, 420] width 51 height 25
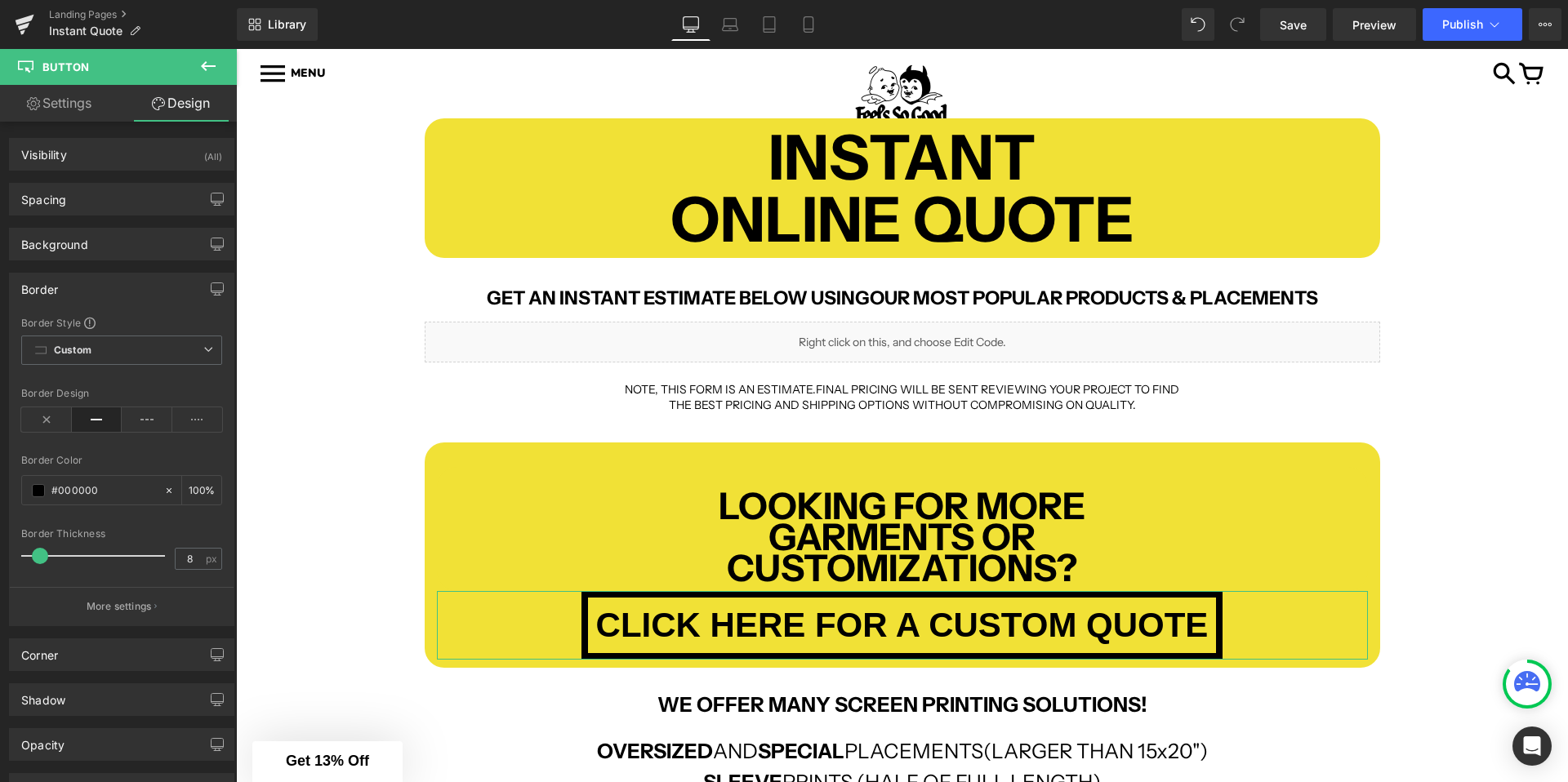
drag, startPoint x: 32, startPoint y: 554, endPoint x: 43, endPoint y: 554, distance: 11.0
click at [43, 554] on span at bounding box center [40, 556] width 16 height 16
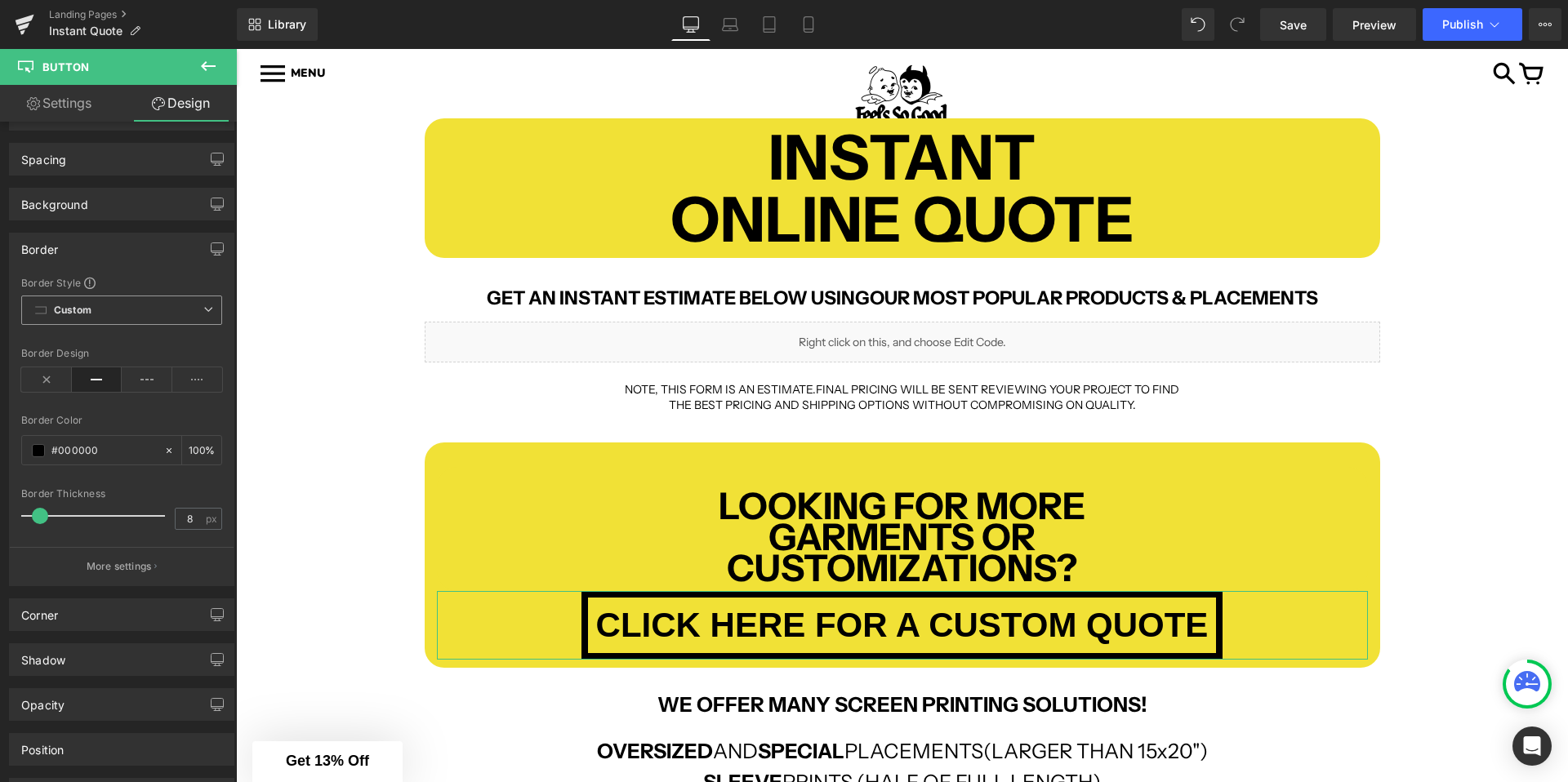
click at [83, 304] on b "Custom" at bounding box center [73, 311] width 37 height 14
click at [83, 305] on b "Custom" at bounding box center [73, 311] width 37 height 14
click at [54, 615] on div "Corner" at bounding box center [39, 611] width 37 height 23
click at [93, 623] on div "Corner" at bounding box center [121, 615] width 223 height 31
click at [44, 759] on input "0" at bounding box center [45, 752] width 49 height 27
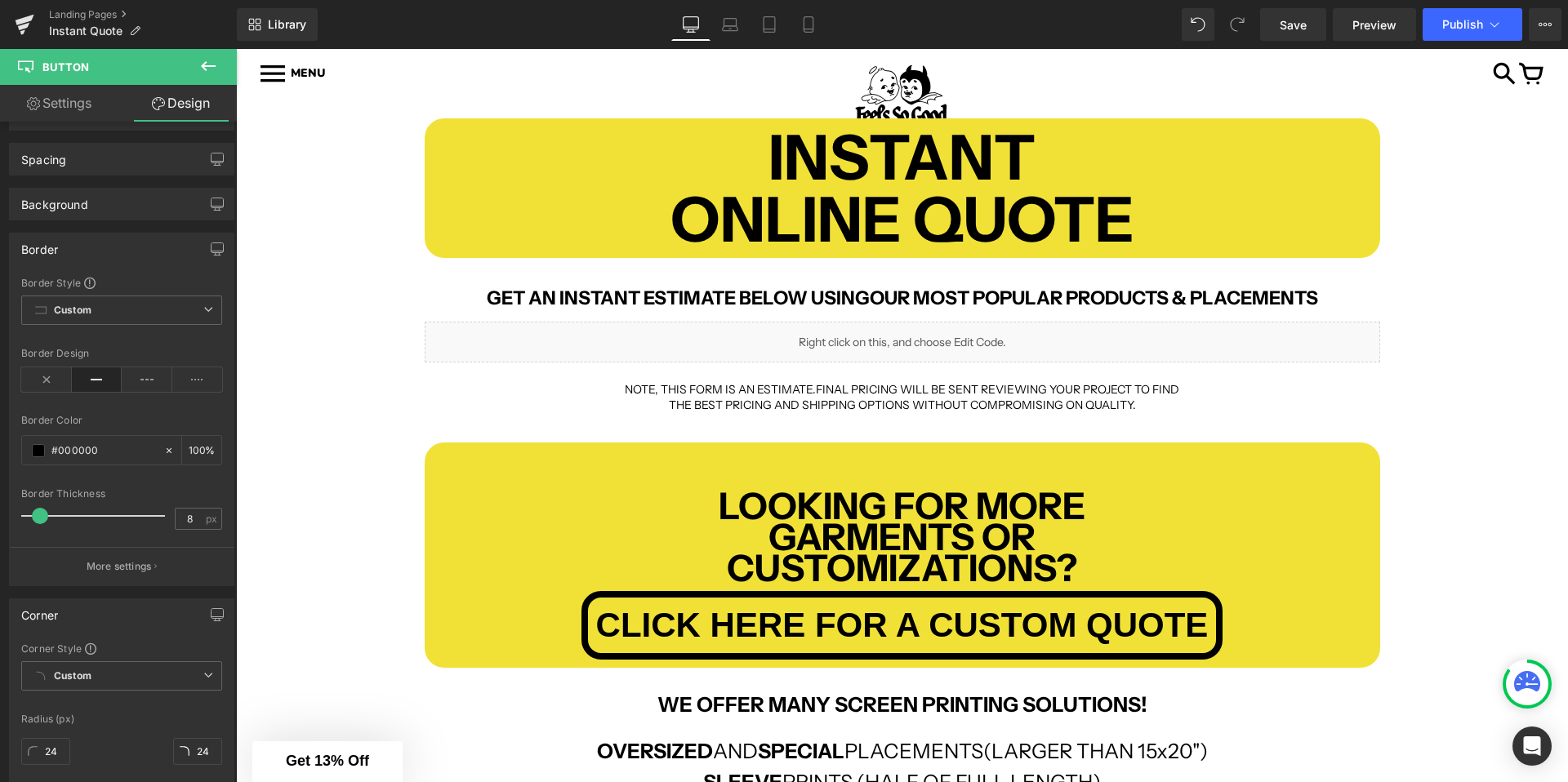
click at [321, 637] on div "INSTANT ONLINE QUOTE Text Block Row GET AN INSTANT ESTIMATE BELOW USING OUR MOS…" at bounding box center [902, 655] width 1332 height 1122
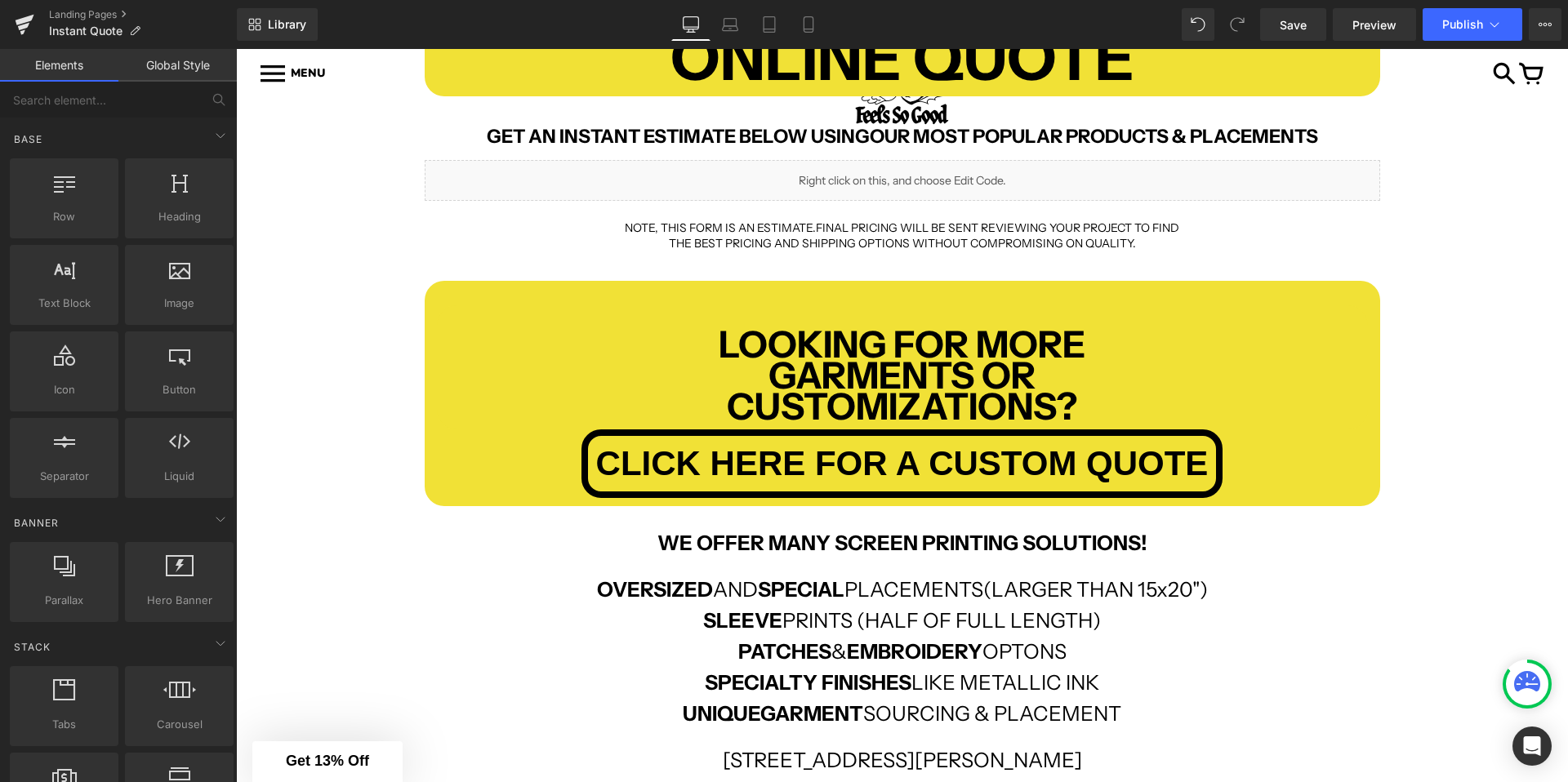
scroll to position [381, 0]
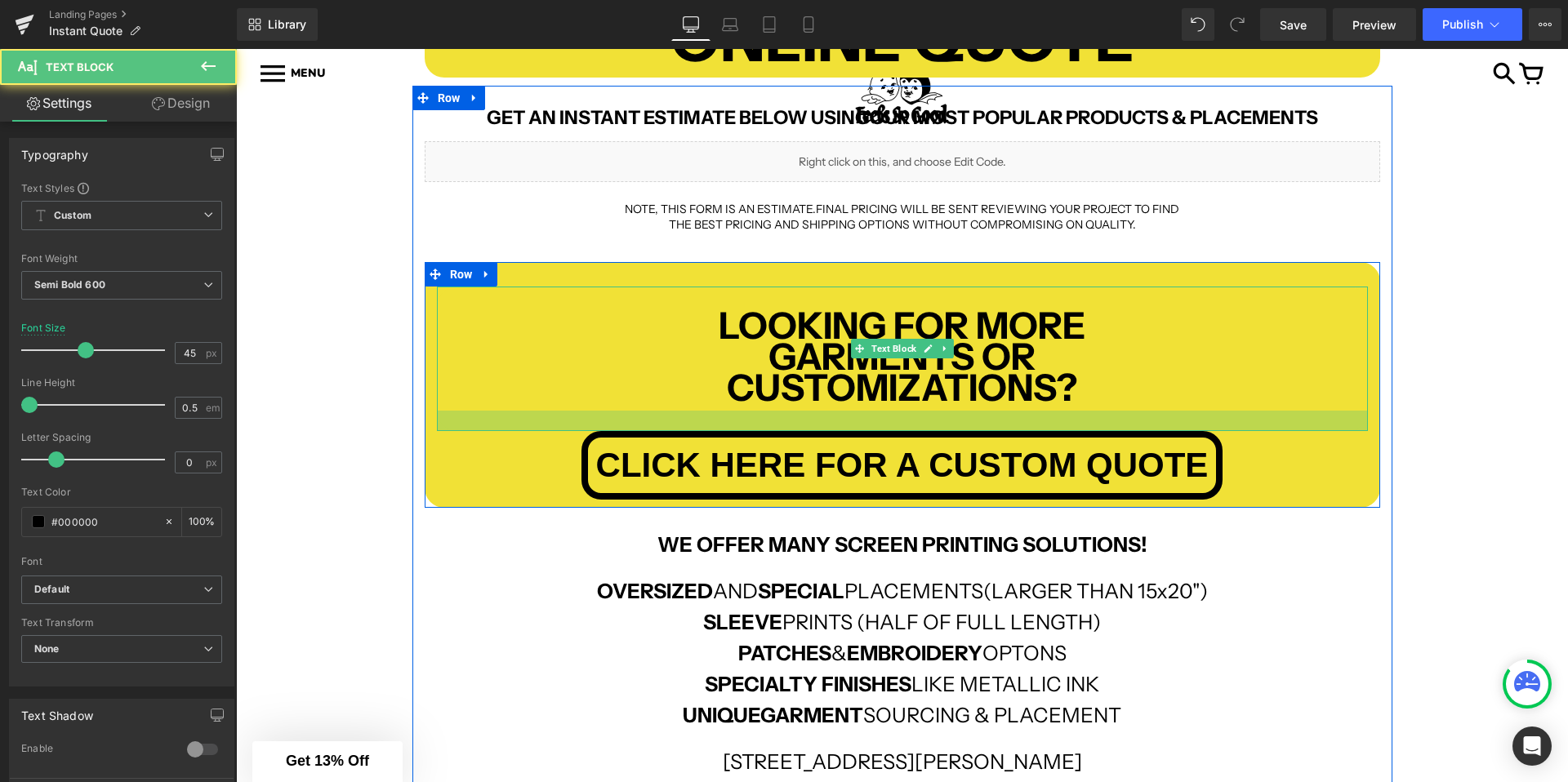
drag, startPoint x: 696, startPoint y: 406, endPoint x: 699, endPoint y: 428, distance: 22.2
click at [699, 428] on div at bounding box center [902, 420] width 930 height 20
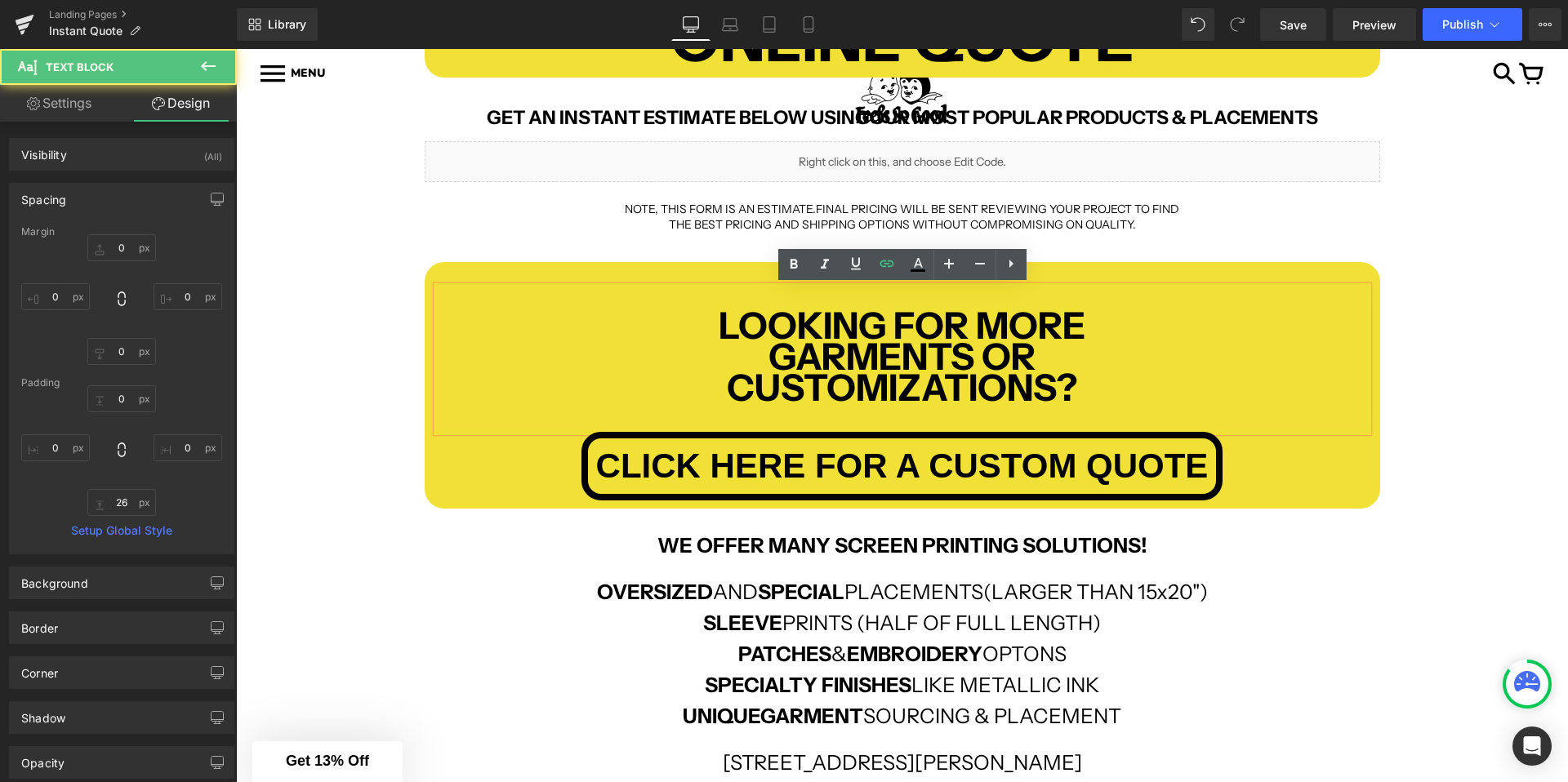
click at [325, 337] on div "INSTANT ONLINE QUOTE Text Block Row GET AN INSTANT ESTIMATE BELOW USING OUR MOS…" at bounding box center [902, 485] width 1332 height 1144
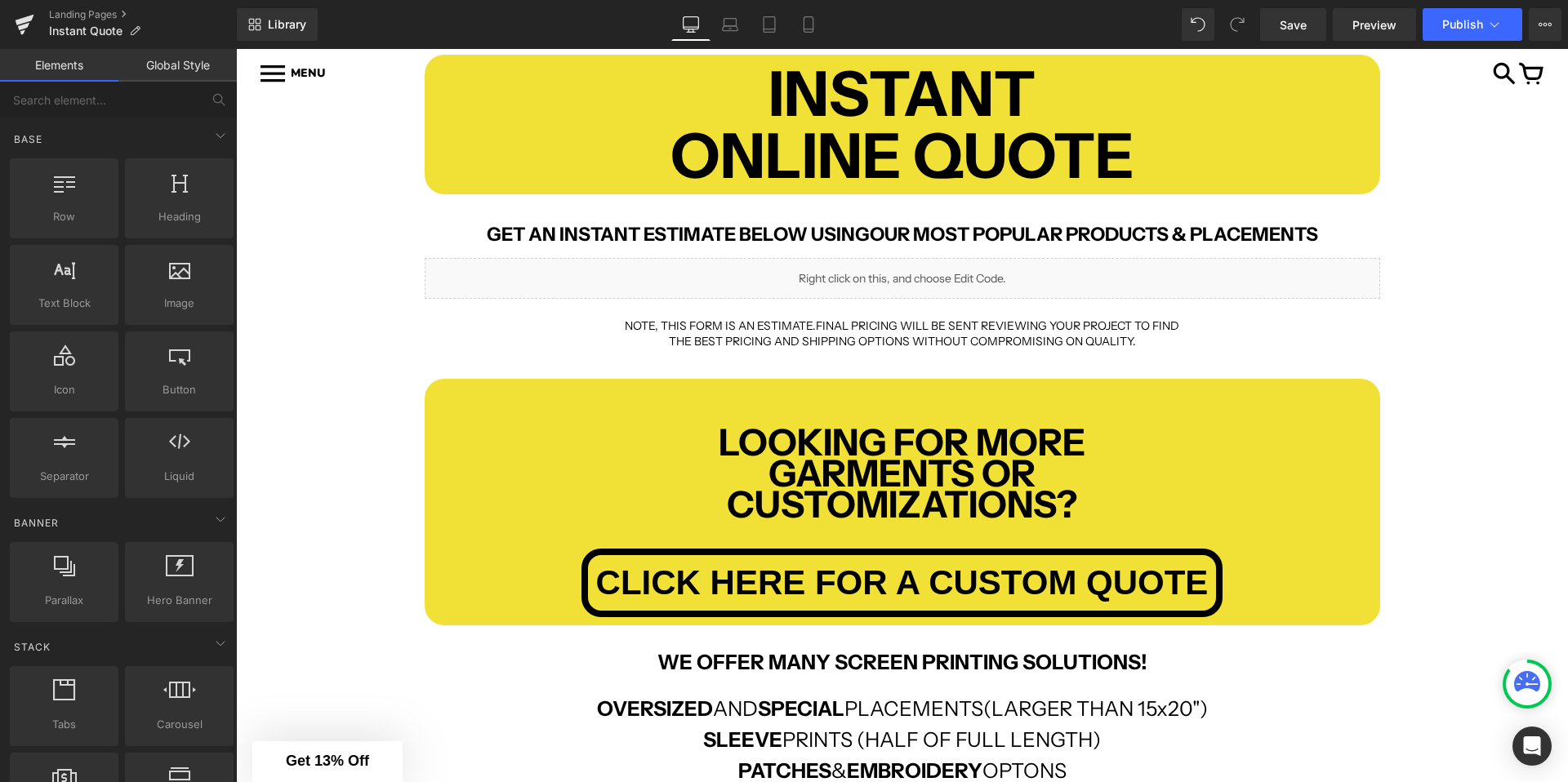
scroll to position [275, 0]
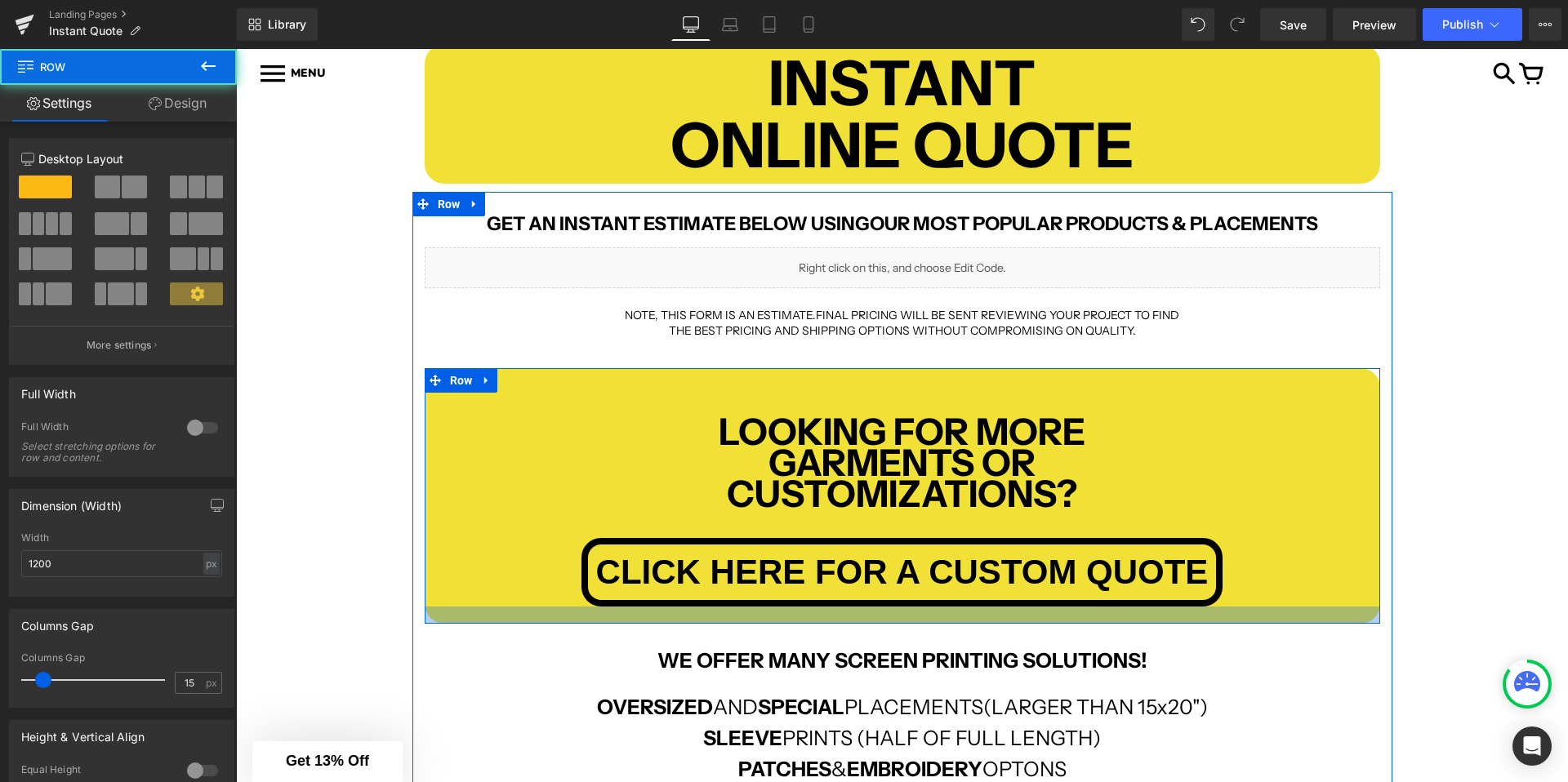
drag, startPoint x: 1212, startPoint y: 609, endPoint x: 1214, endPoint y: 618, distance: 9.2
click at [1214, 618] on div at bounding box center [902, 615] width 955 height 17
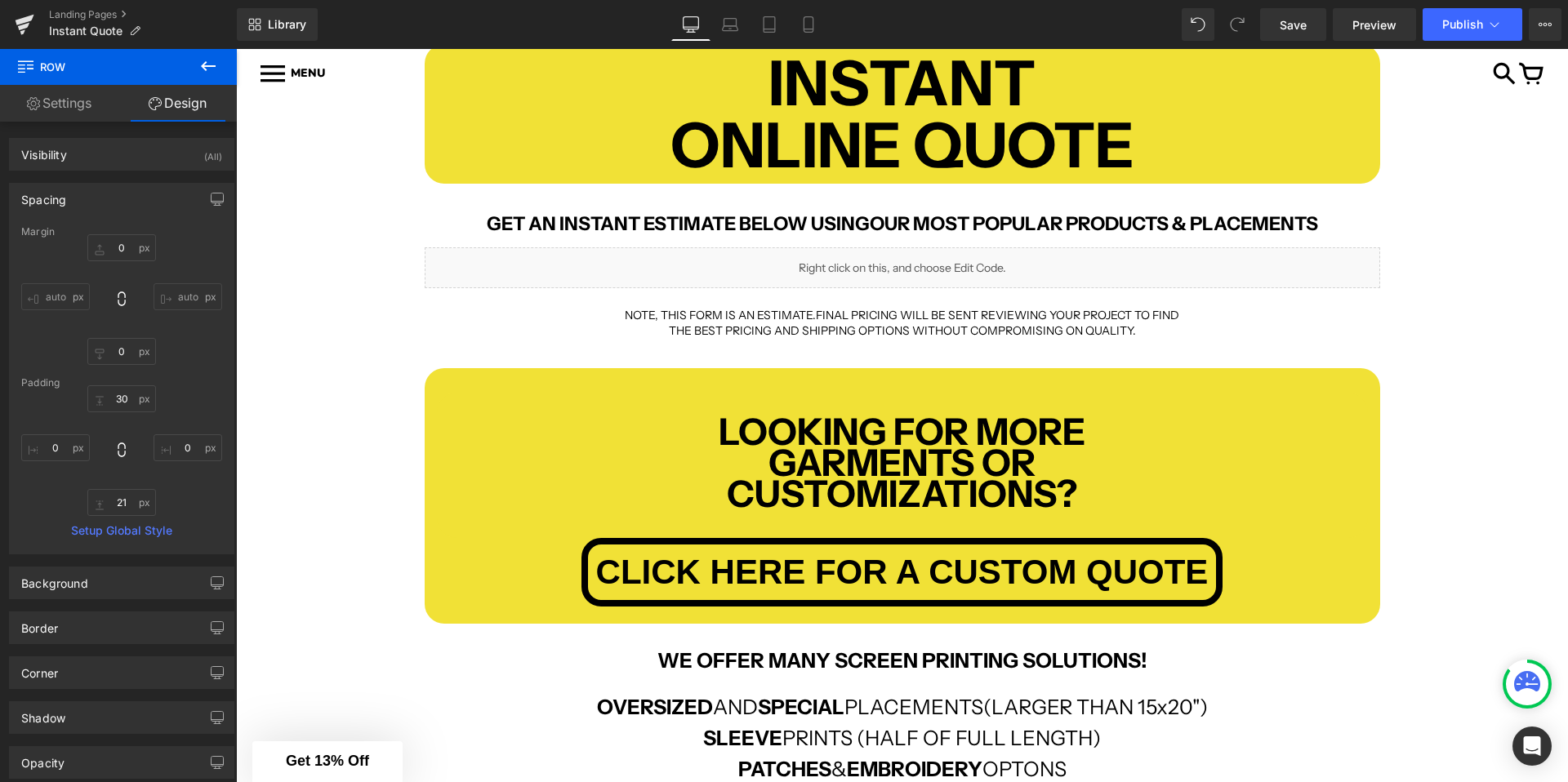
click at [861, 565] on span "CLICK HERE FOR A CUSTOM QUOTE" at bounding box center [902, 573] width 613 height 39
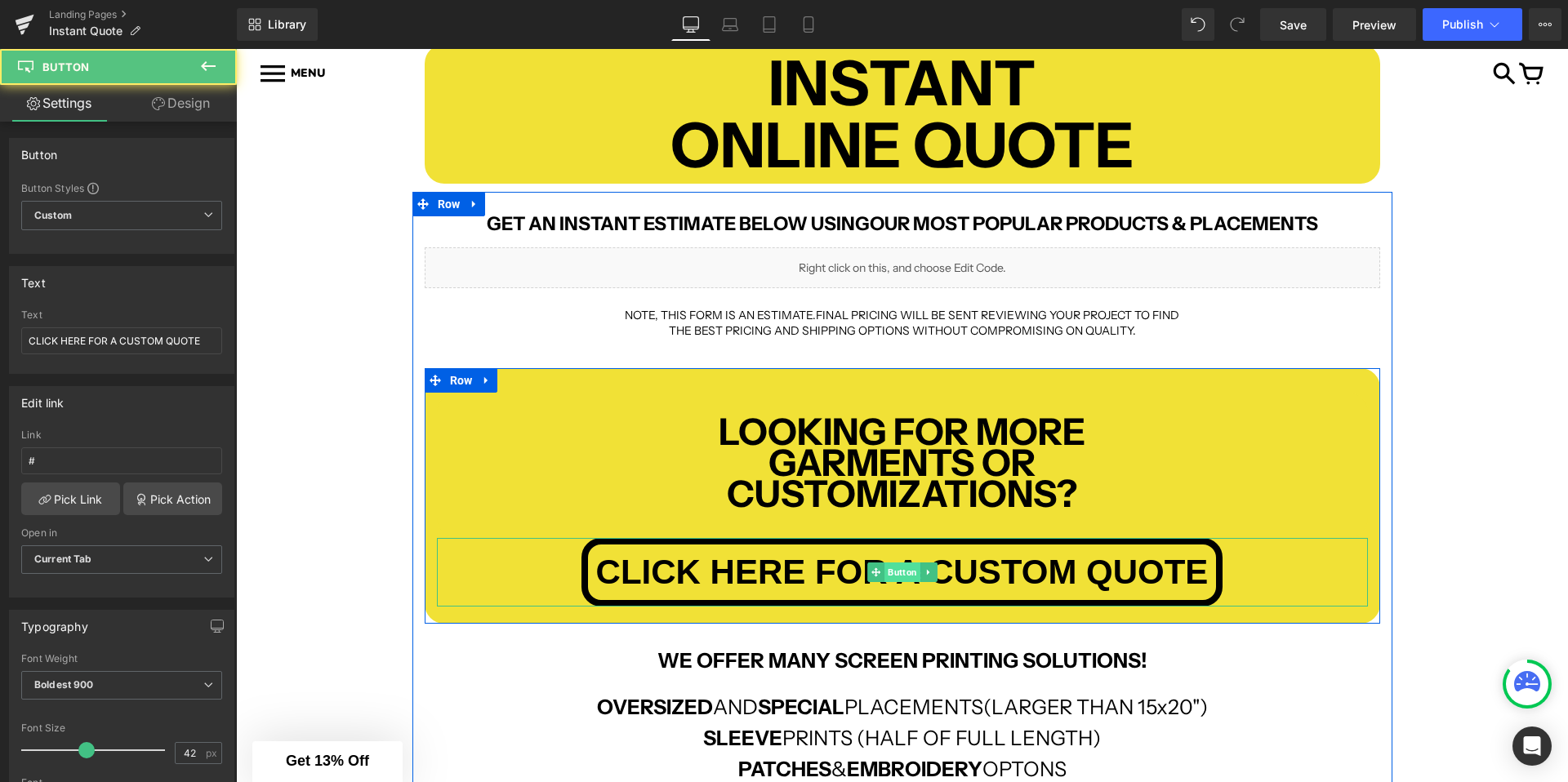
click at [887, 567] on span "Button" at bounding box center [902, 573] width 36 height 20
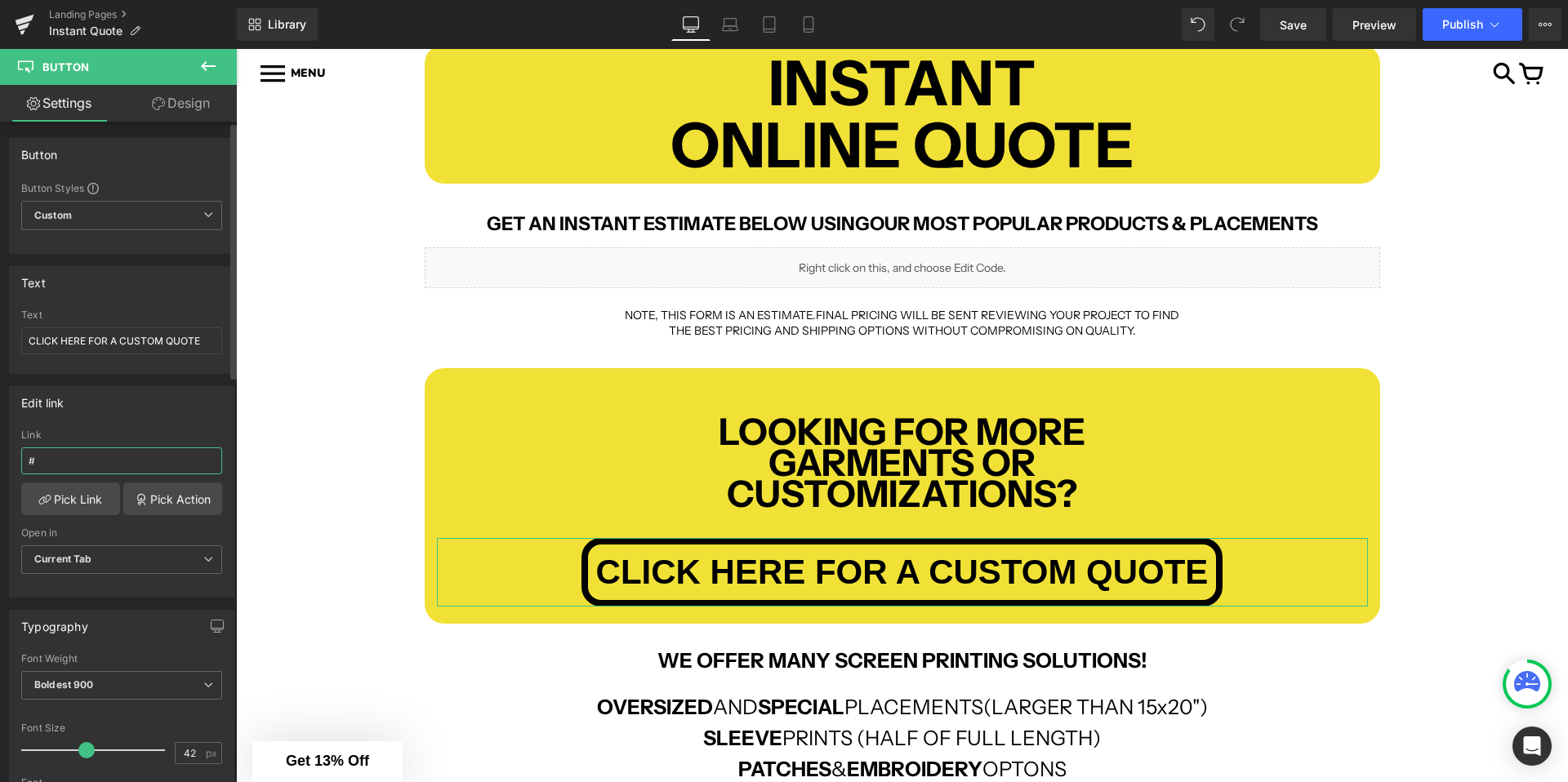
click at [84, 447] on input "#" at bounding box center [122, 460] width 201 height 27
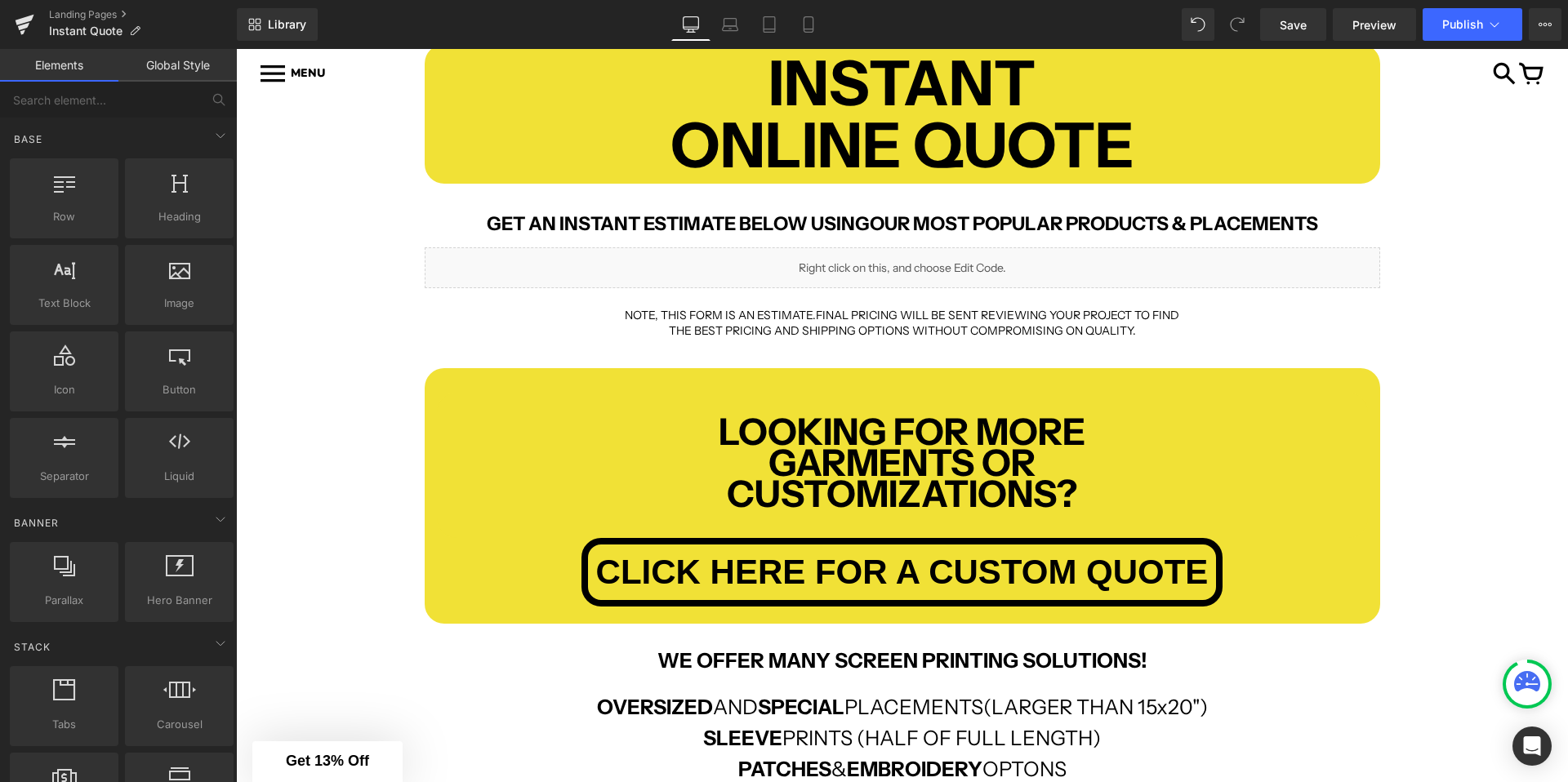
click at [272, 472] on div "INSTANT ONLINE QUOTE Text Block Row GET AN INSTANT ESTIMATE BELOW USING OUR MOS…" at bounding box center [902, 596] width 1332 height 1153
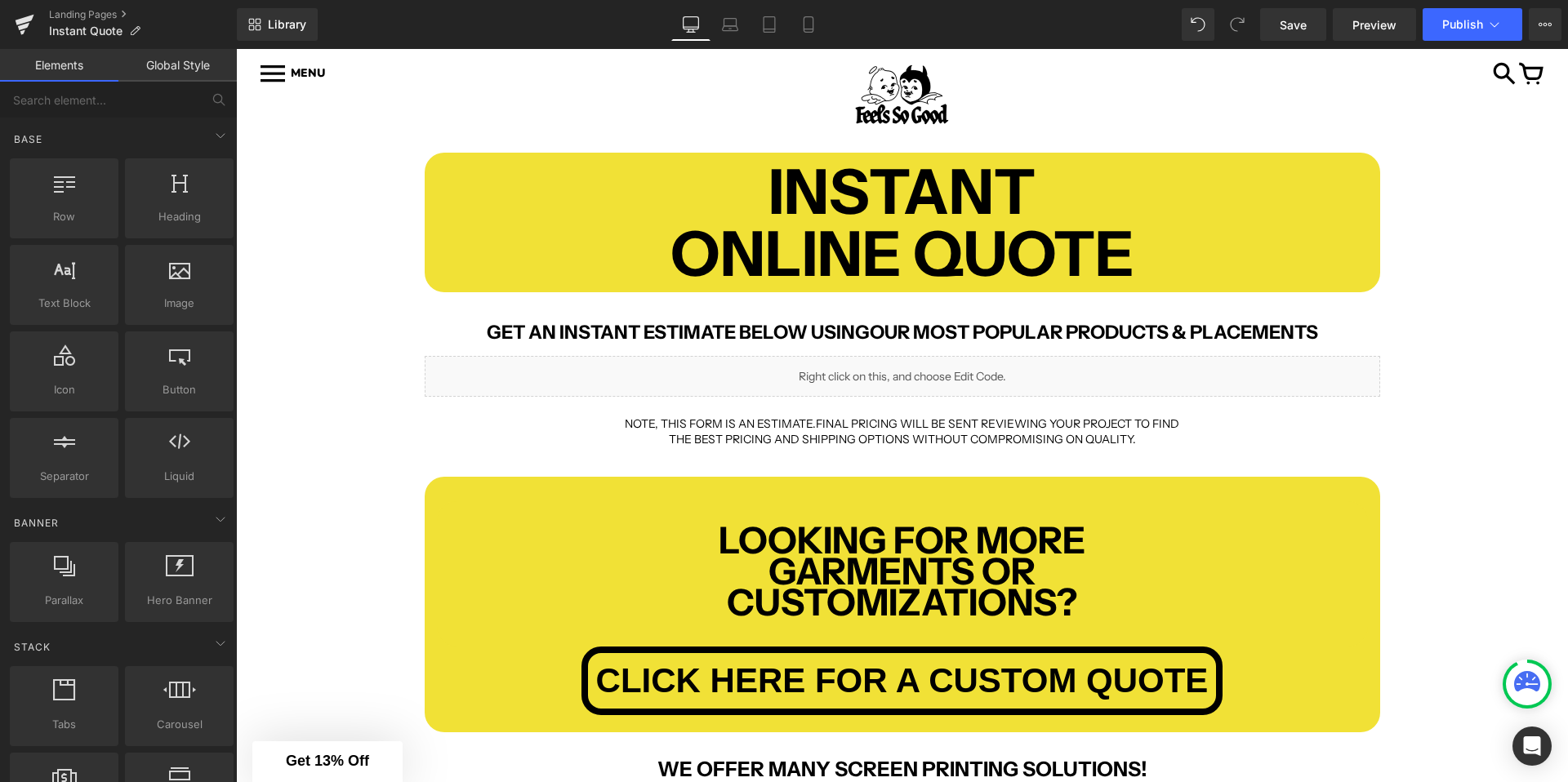
scroll to position [168, 0]
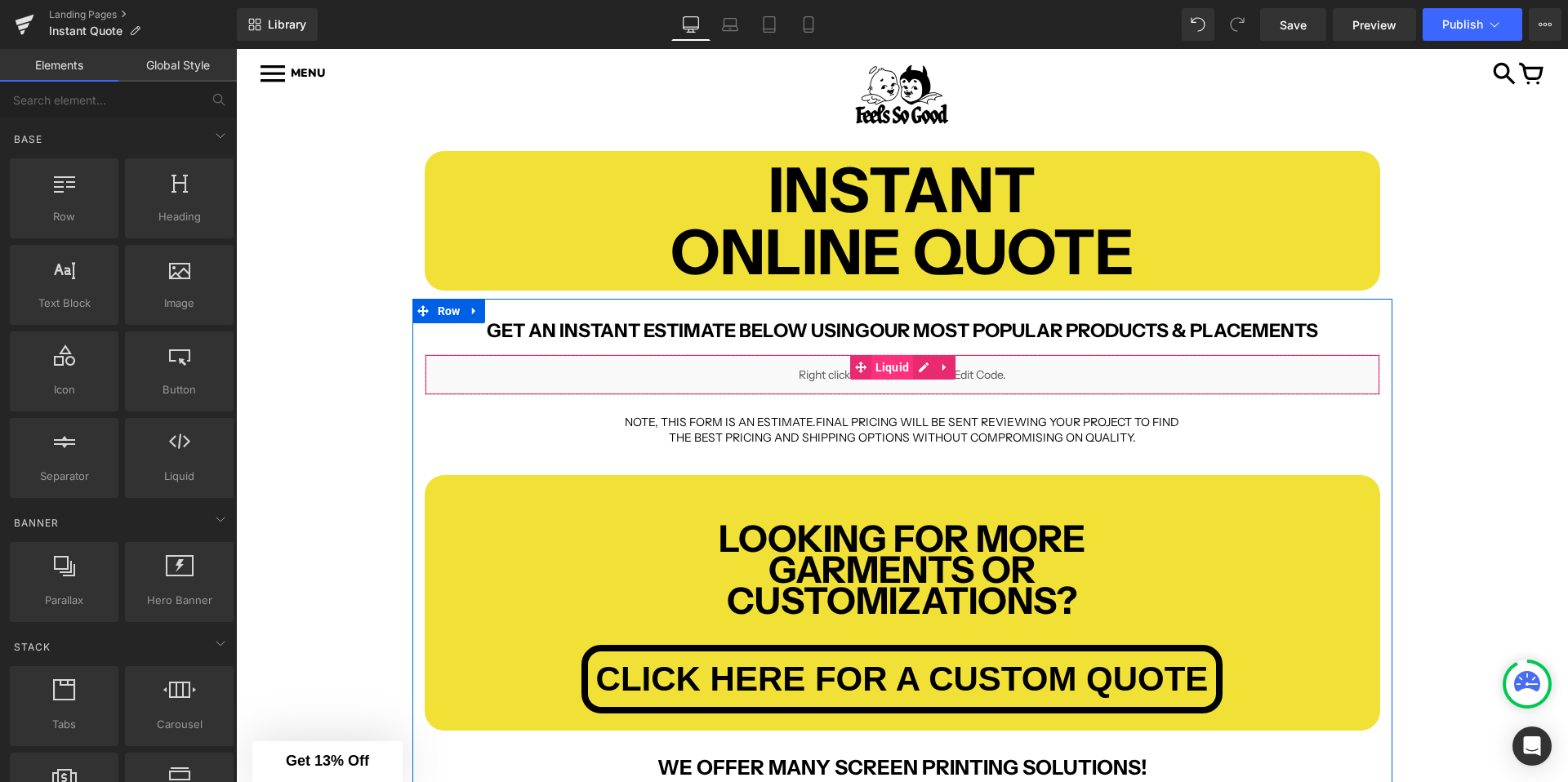
click at [880, 360] on span "Liquid" at bounding box center [892, 368] width 43 height 25
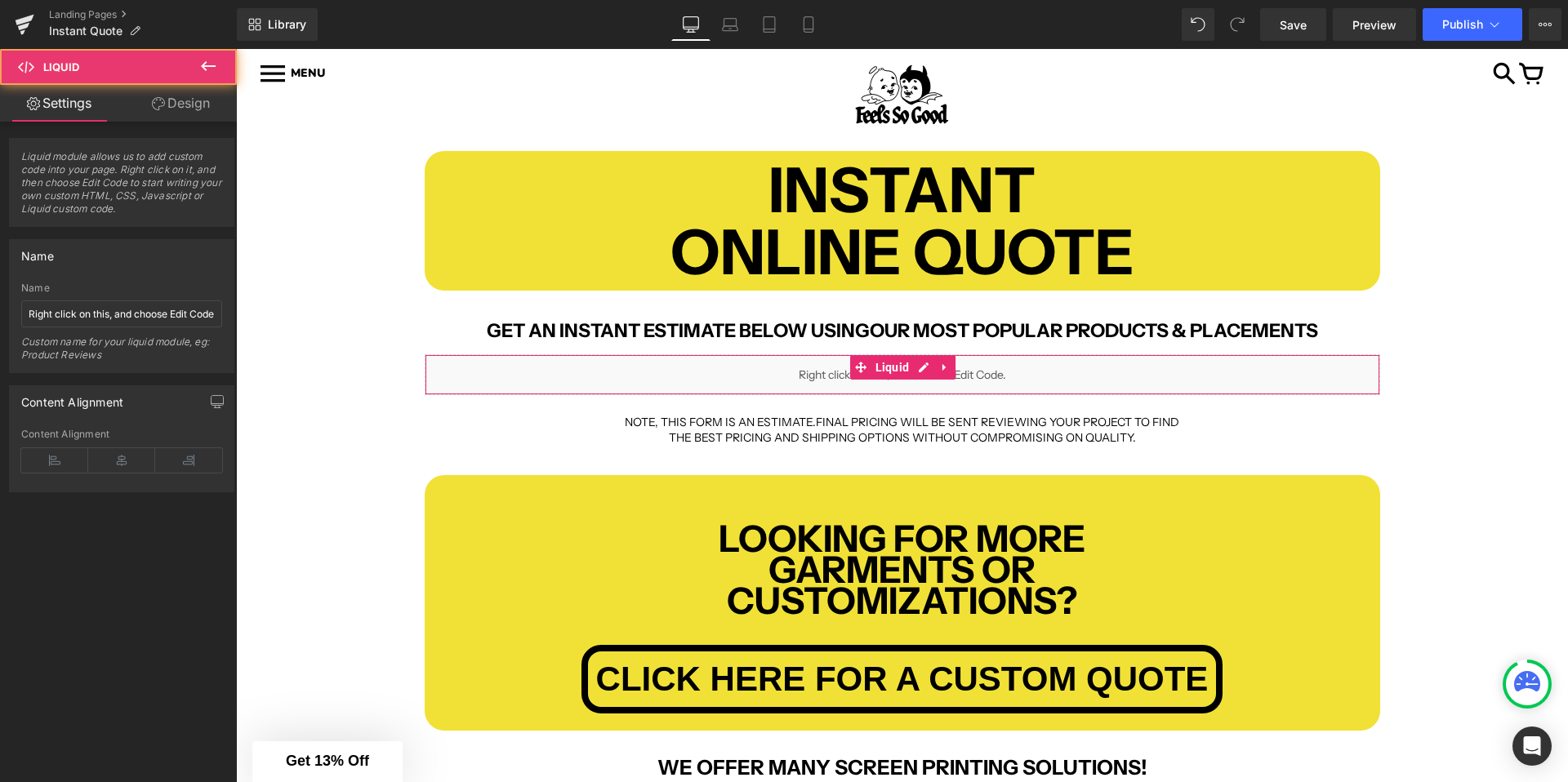
click at [183, 100] on link "Design" at bounding box center [181, 102] width 118 height 37
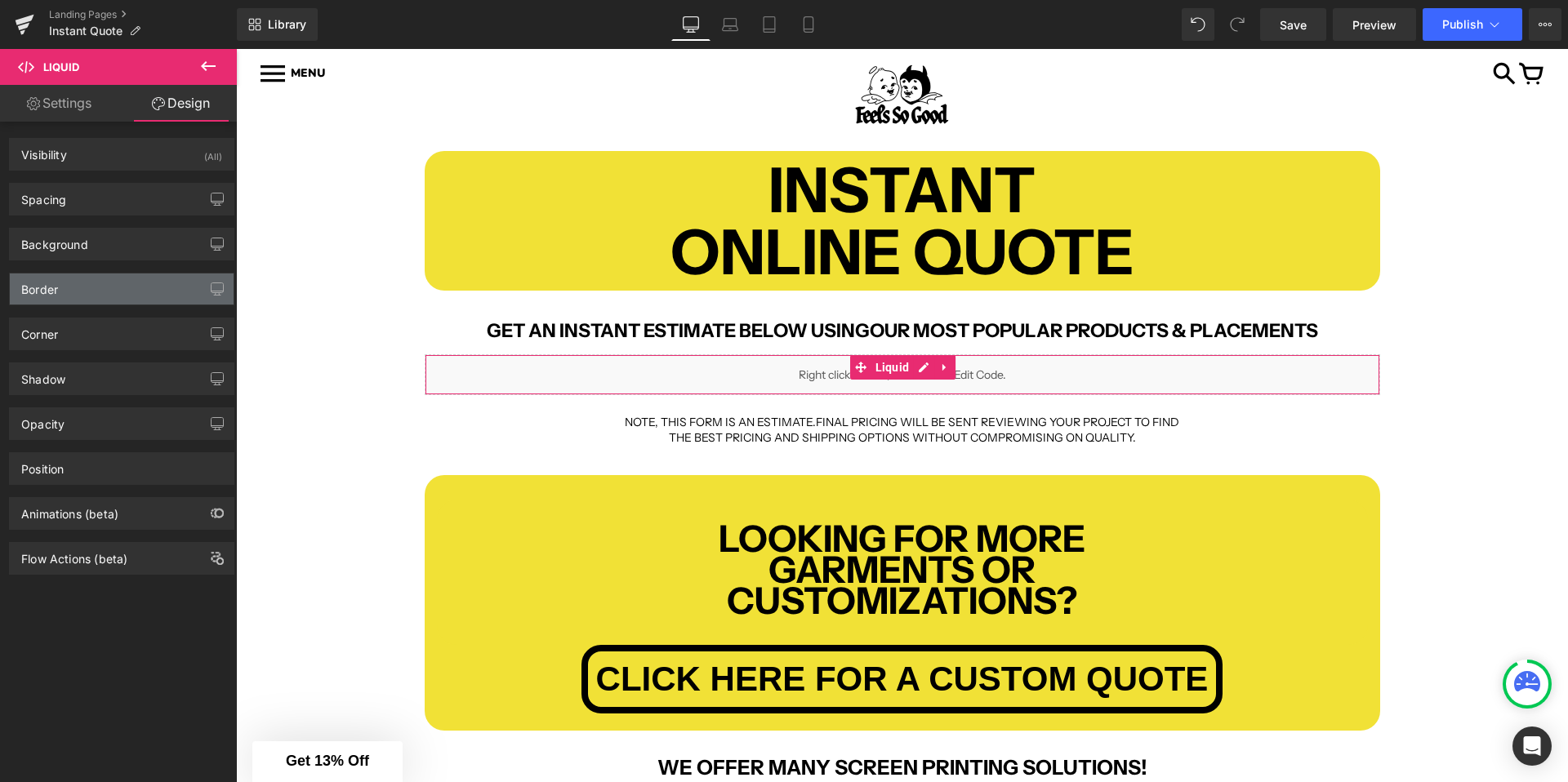
click at [100, 291] on div "Border" at bounding box center [121, 289] width 223 height 31
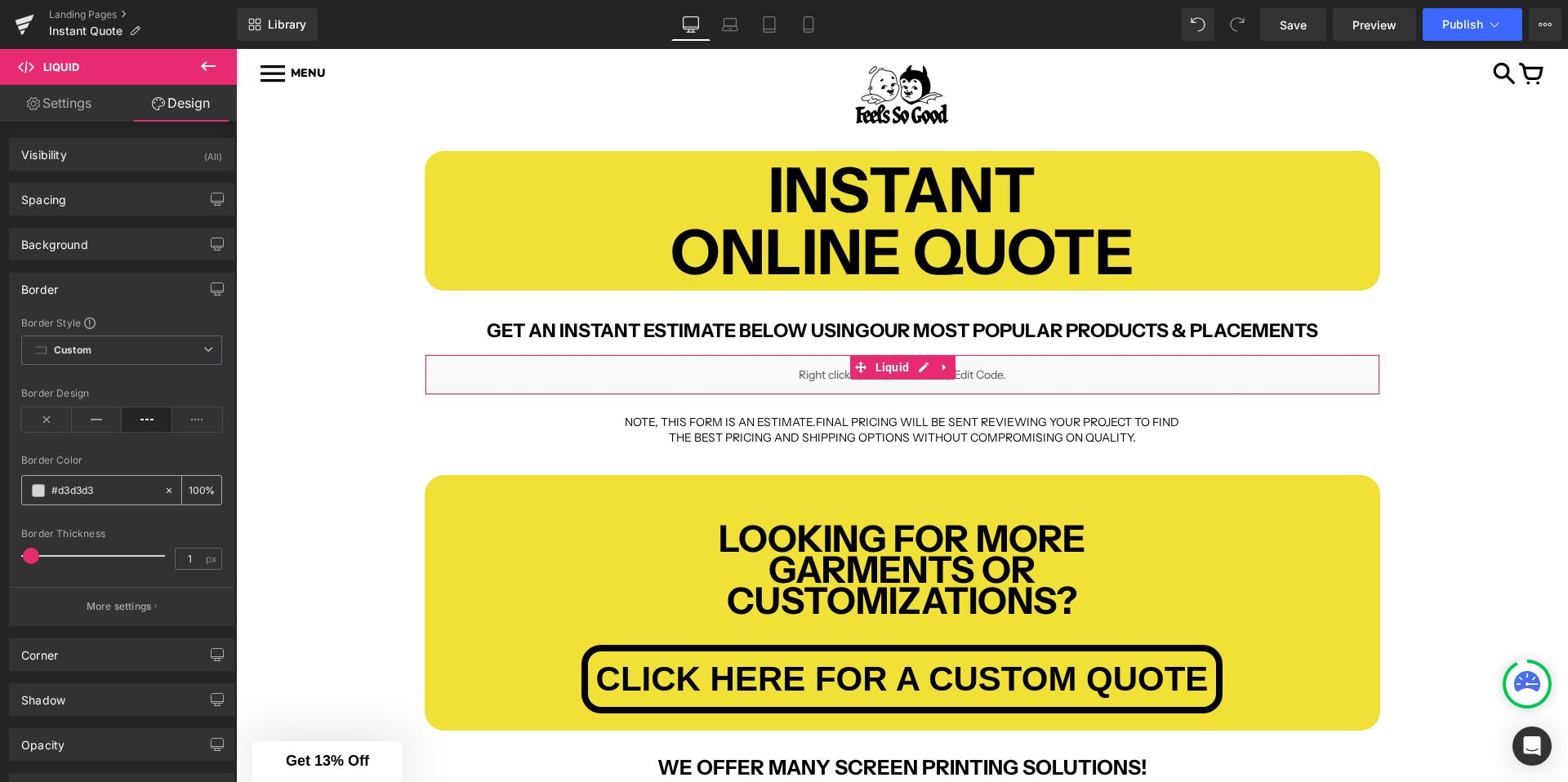
click at [39, 492] on span at bounding box center [38, 491] width 13 height 13
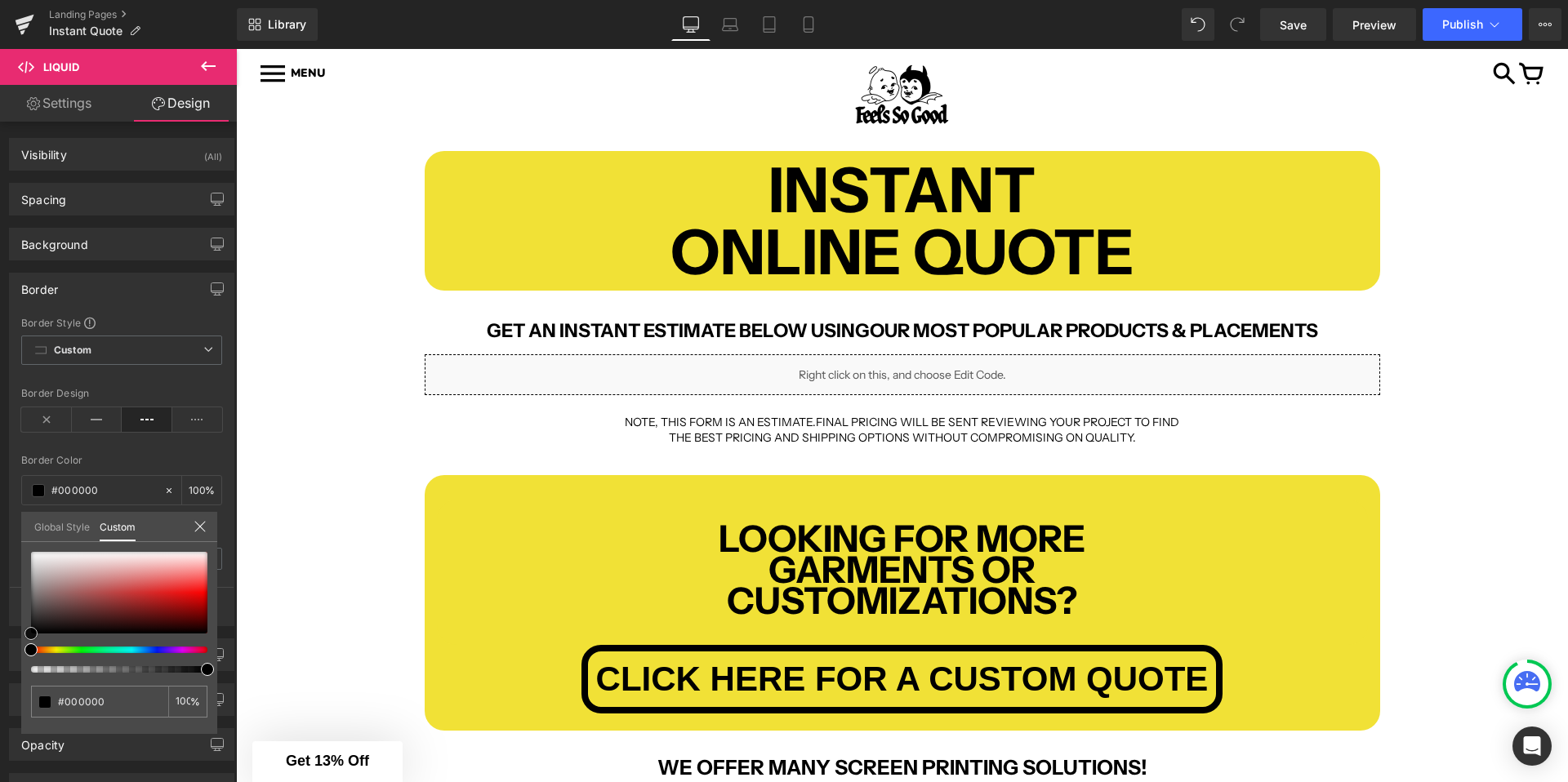
drag, startPoint x: 75, startPoint y: 573, endPoint x: -4, endPoint y: 677, distance: 130.6
click at [0, 677] on html "Liquid You are previewing how the will restyle your page. You can not edit Elem…" at bounding box center [784, 391] width 1568 height 782
click at [358, 450] on div at bounding box center [902, 415] width 1332 height 733
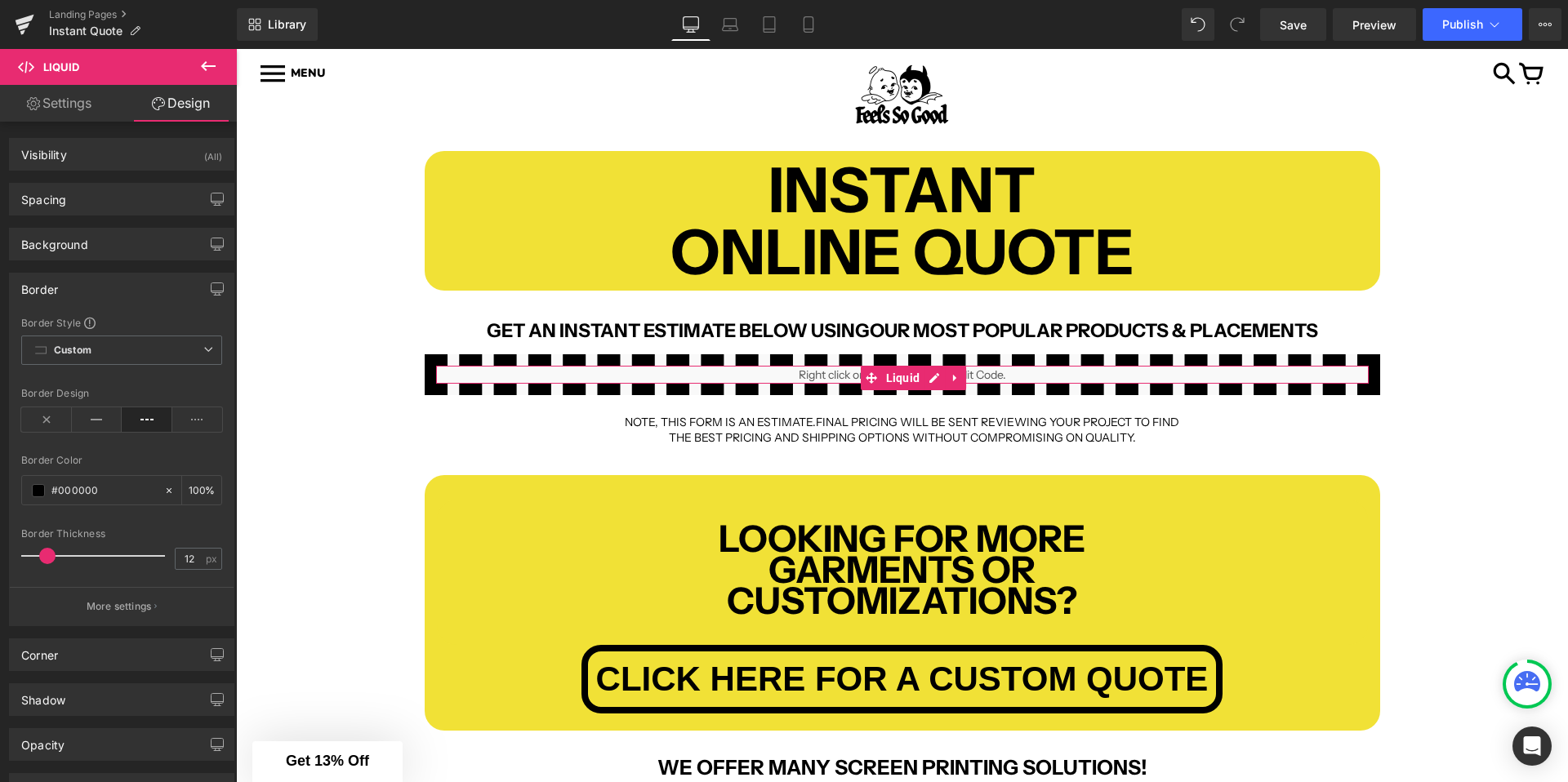
drag, startPoint x: 30, startPoint y: 554, endPoint x: 45, endPoint y: 554, distance: 15.0
click at [45, 554] on span at bounding box center [47, 556] width 16 height 16
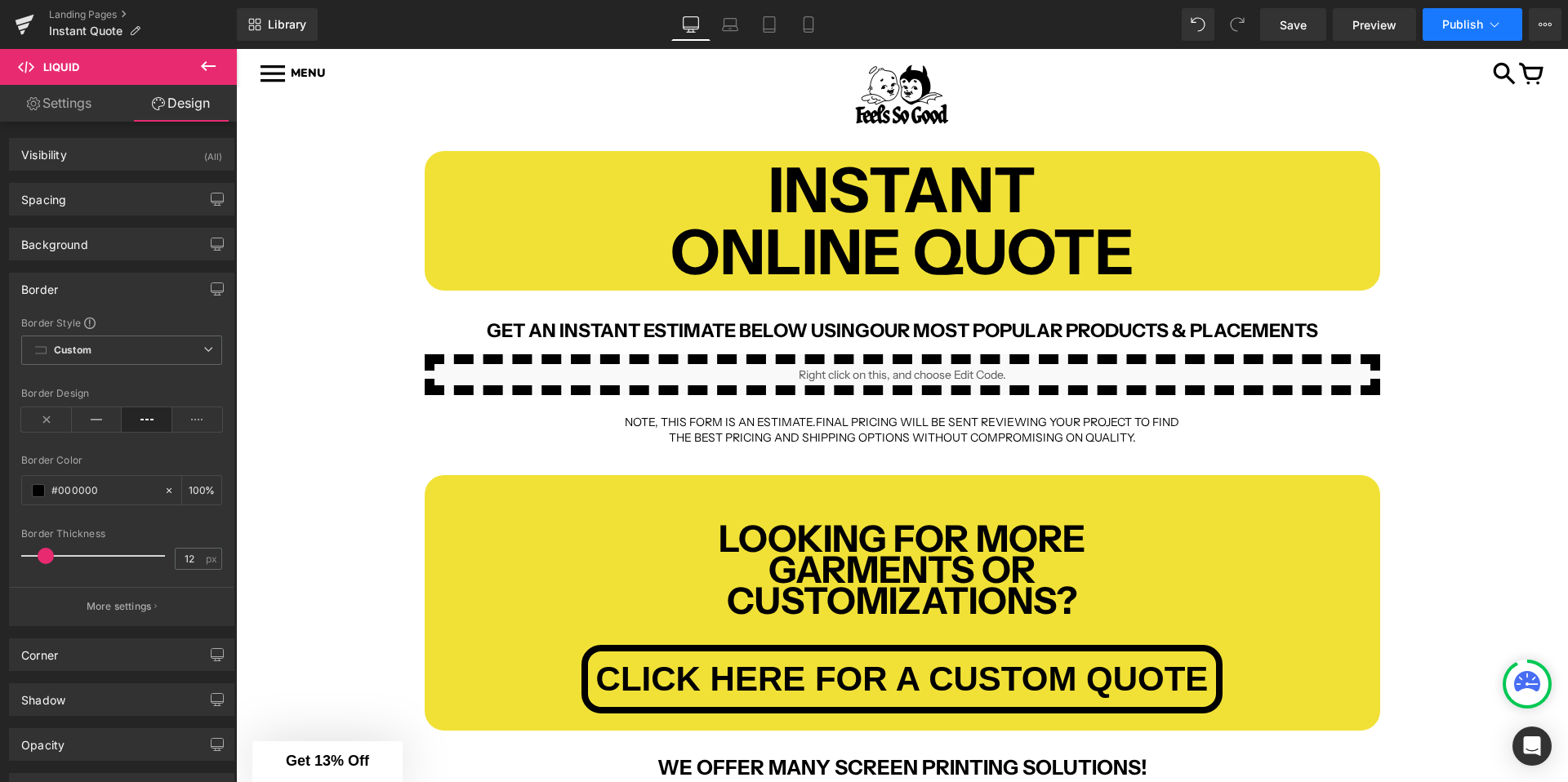
click at [1477, 34] on button "Publish" at bounding box center [1472, 24] width 100 height 33
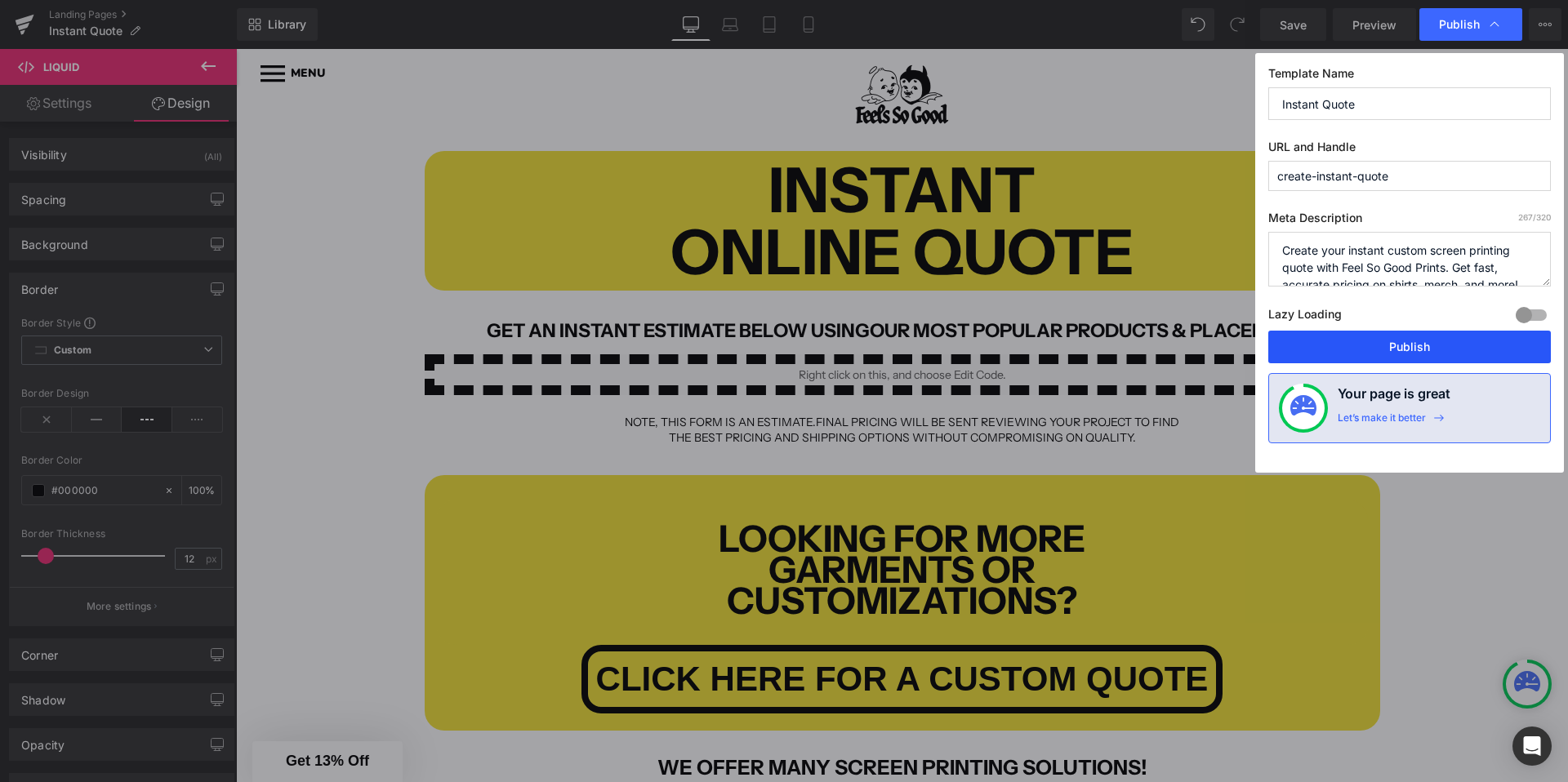
click at [1293, 355] on button "Publish" at bounding box center [1409, 346] width 282 height 33
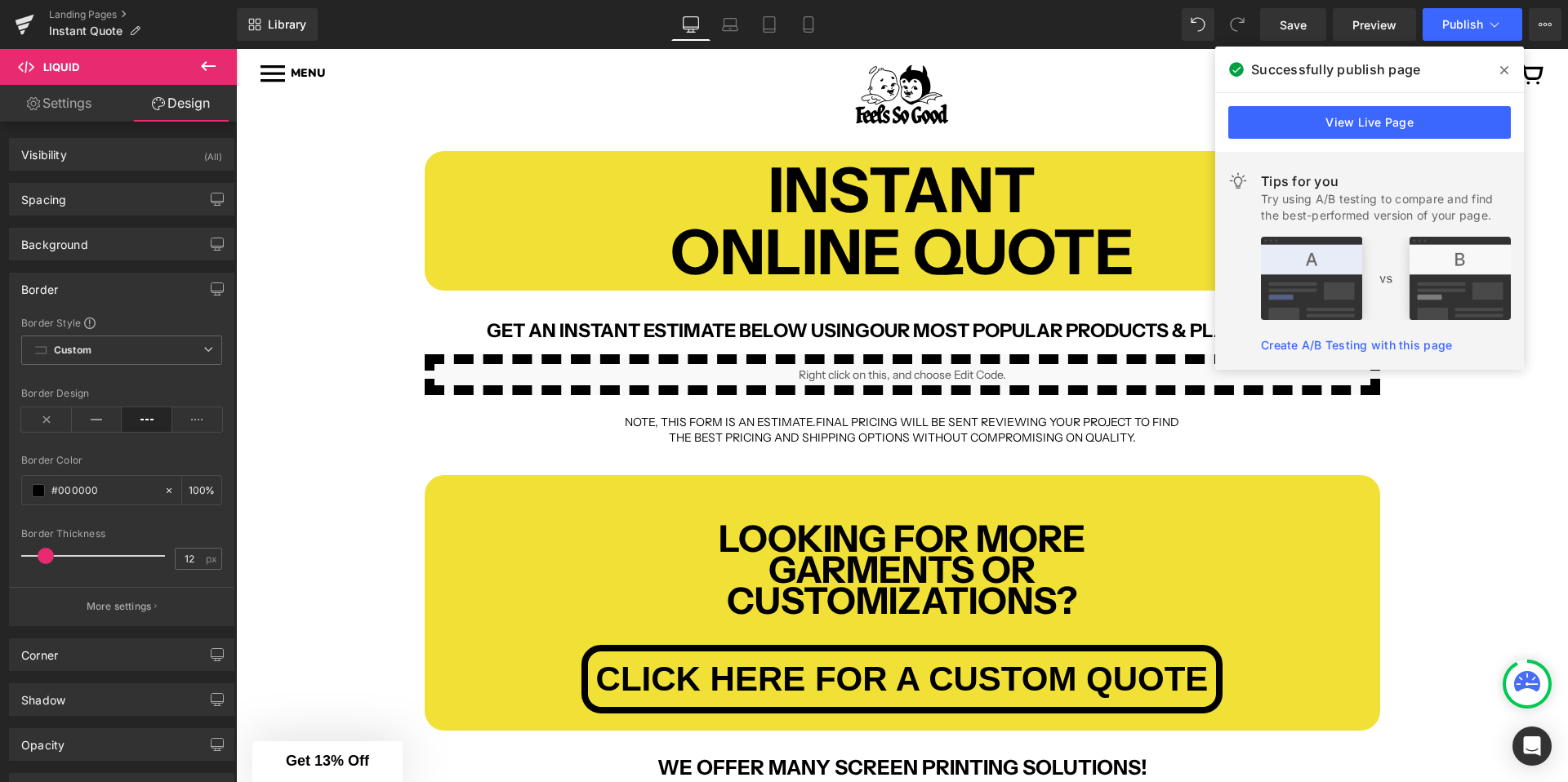
click at [394, 348] on div "INSTANT ONLINE QUOTE Text Block Row GET AN INSTANT ESTIMATE BELOW USING OUR MOS…" at bounding box center [902, 703] width 1332 height 1153
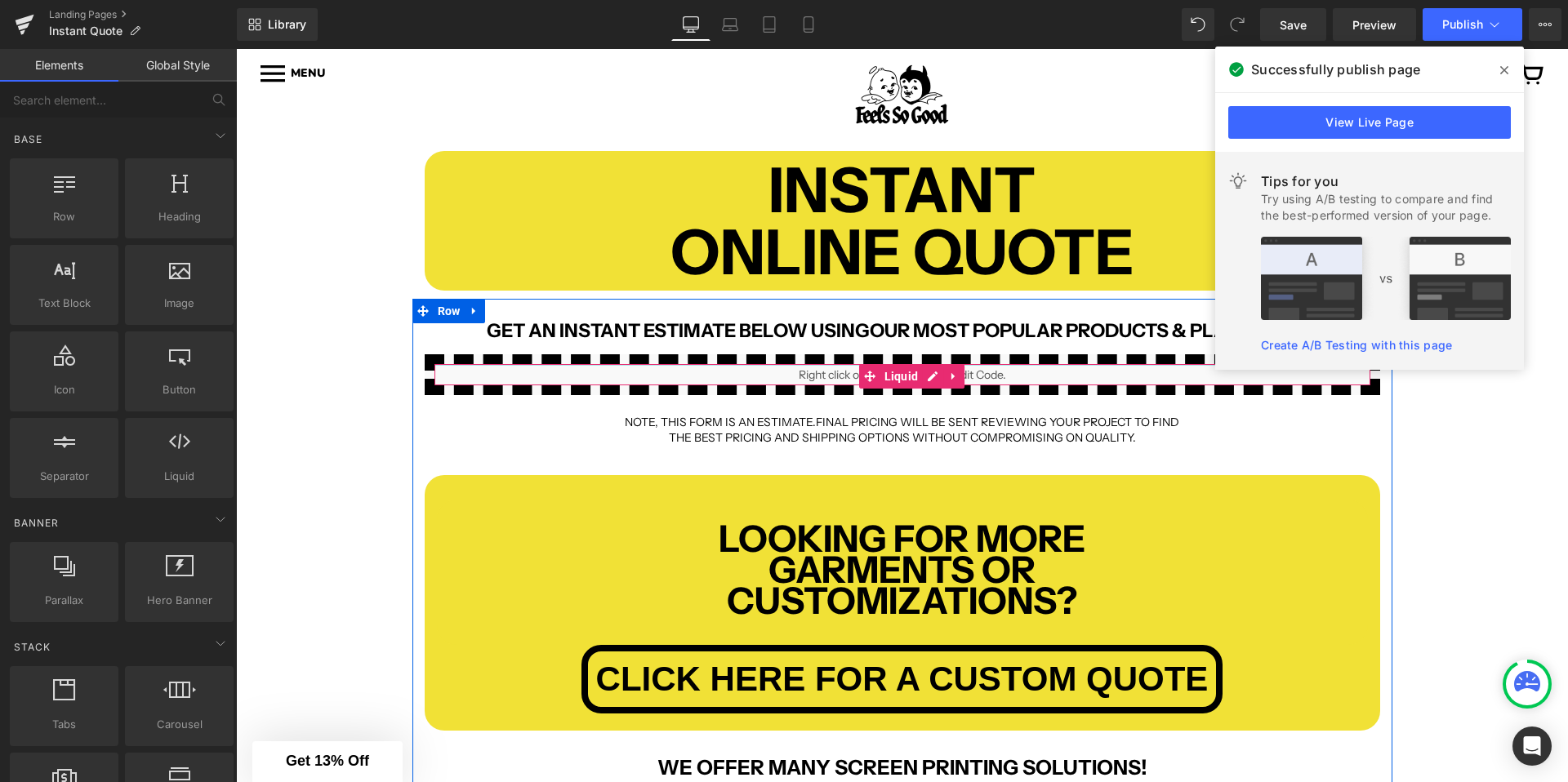
click at [663, 364] on div at bounding box center [902, 365] width 936 height 2
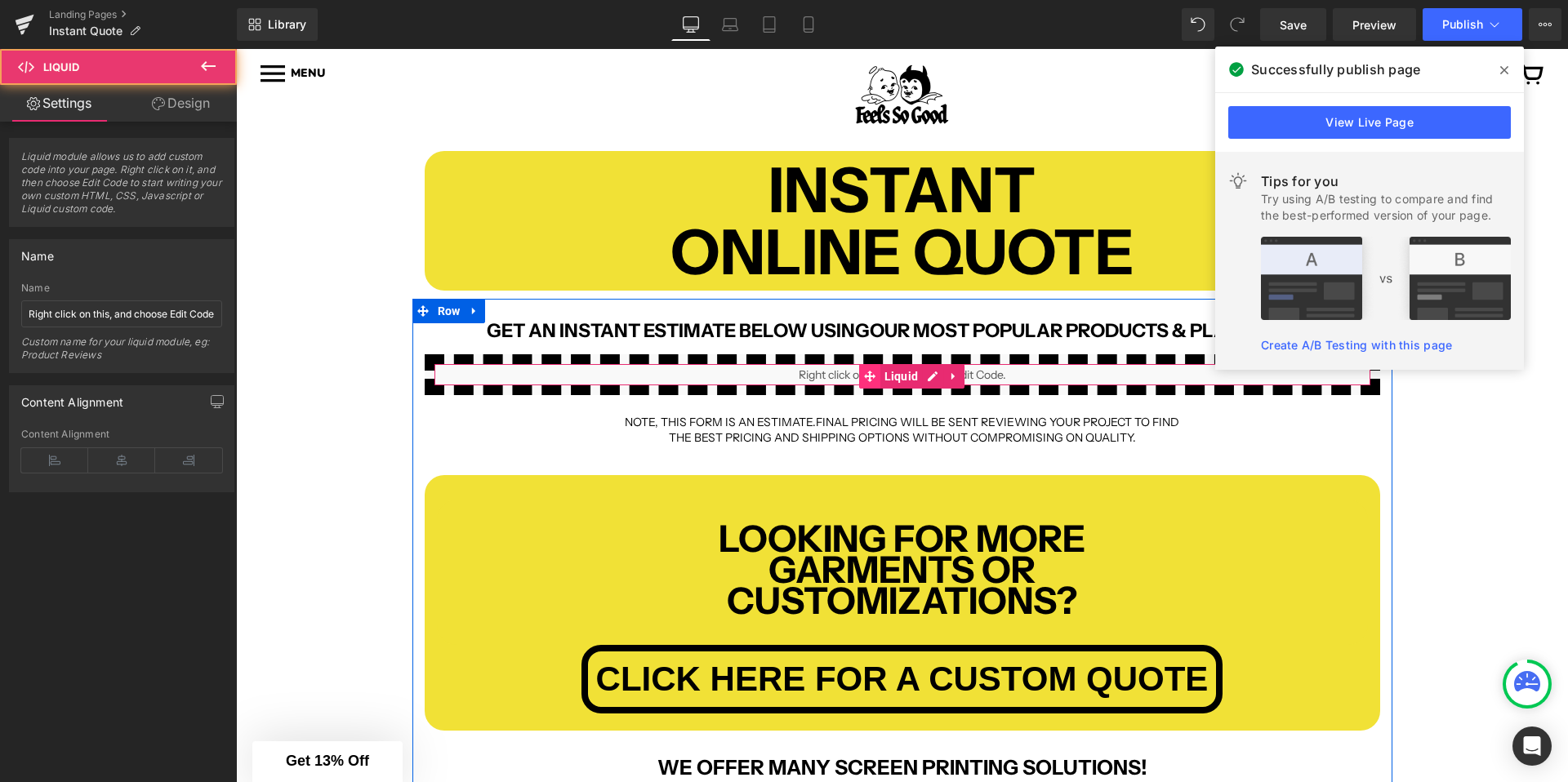
click at [876, 374] on span at bounding box center [870, 377] width 21 height 25
click at [887, 374] on span "Liquid" at bounding box center [901, 378] width 43 height 25
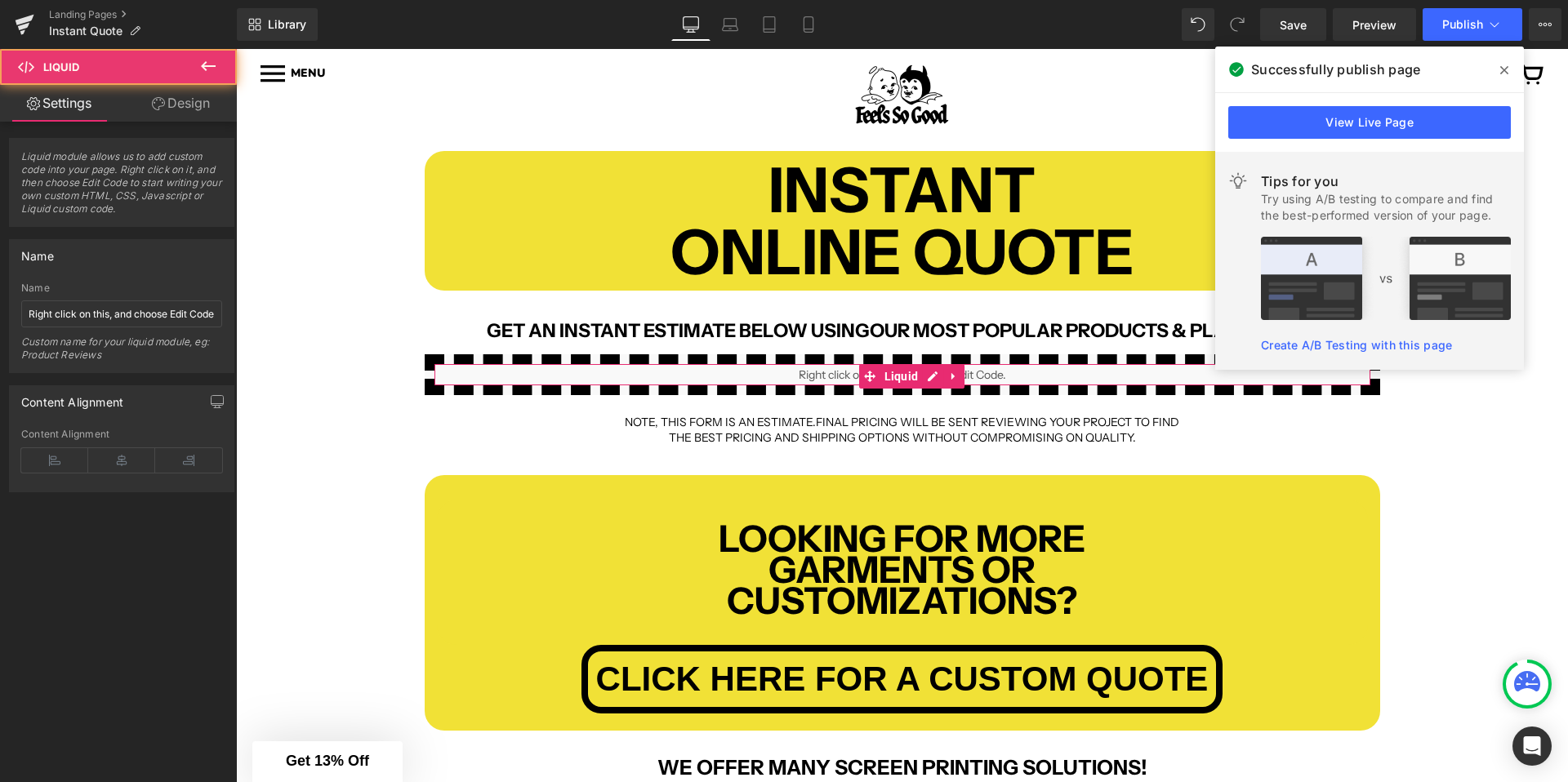
click at [139, 98] on link "Design" at bounding box center [181, 102] width 118 height 37
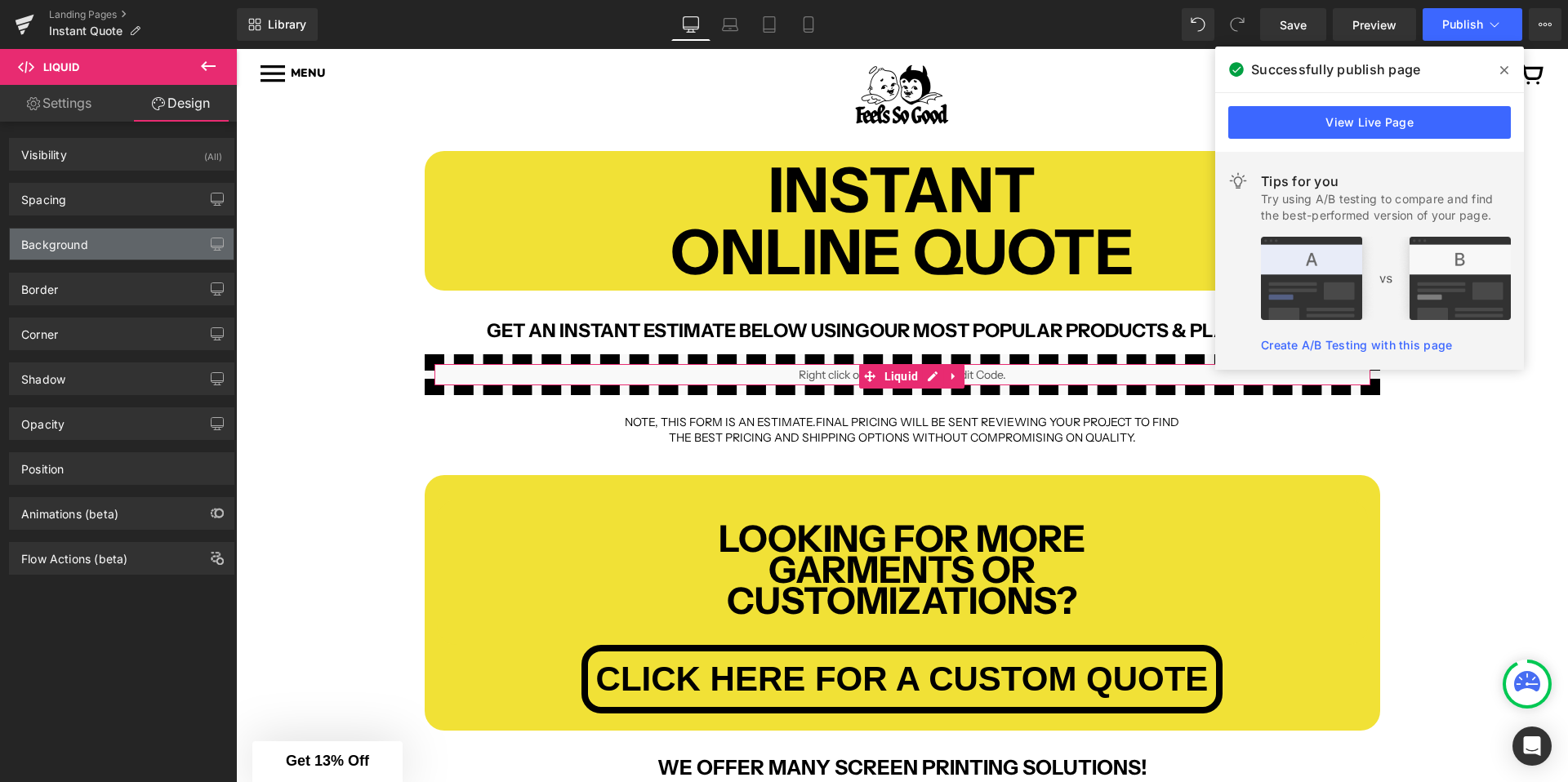
click at [111, 248] on div "Background" at bounding box center [121, 244] width 223 height 31
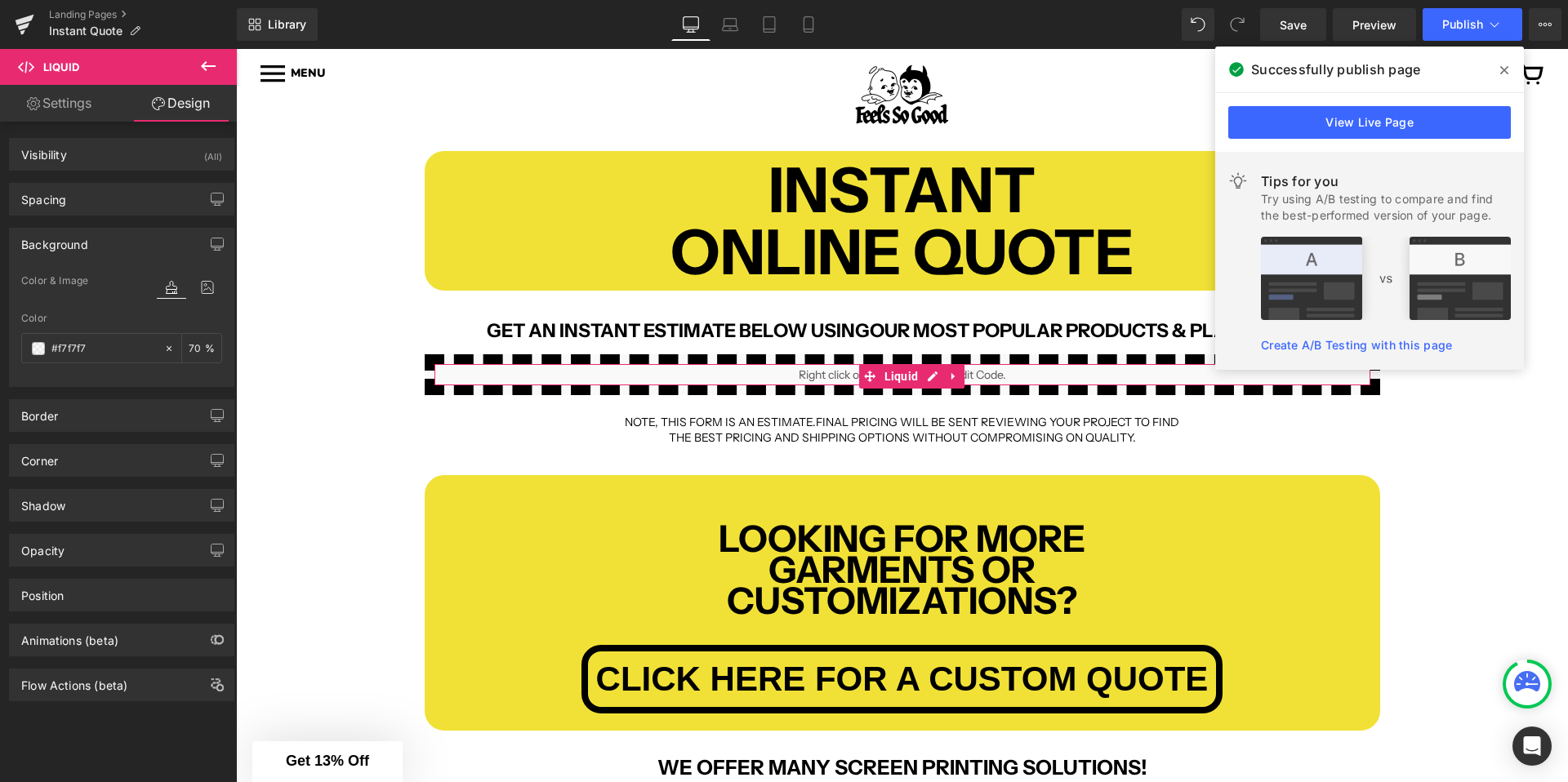
click at [72, 248] on div "Background" at bounding box center [54, 240] width 67 height 23
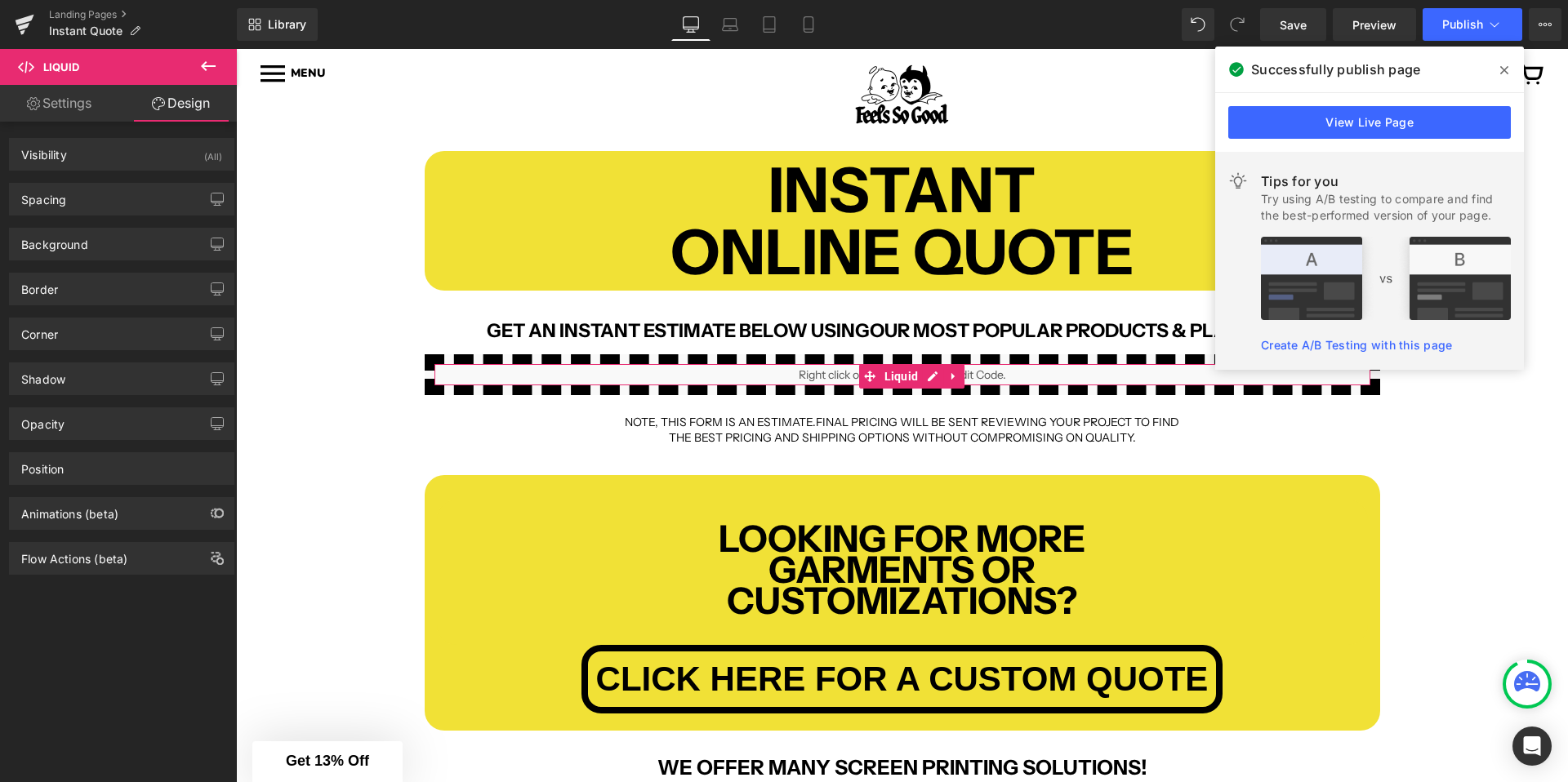
click at [63, 306] on div "Corner Corner Style Custom Custom Setup Global Style Custom Setup Global Style …" at bounding box center [122, 328] width 244 height 45
click at [68, 290] on div "Border" at bounding box center [121, 289] width 223 height 31
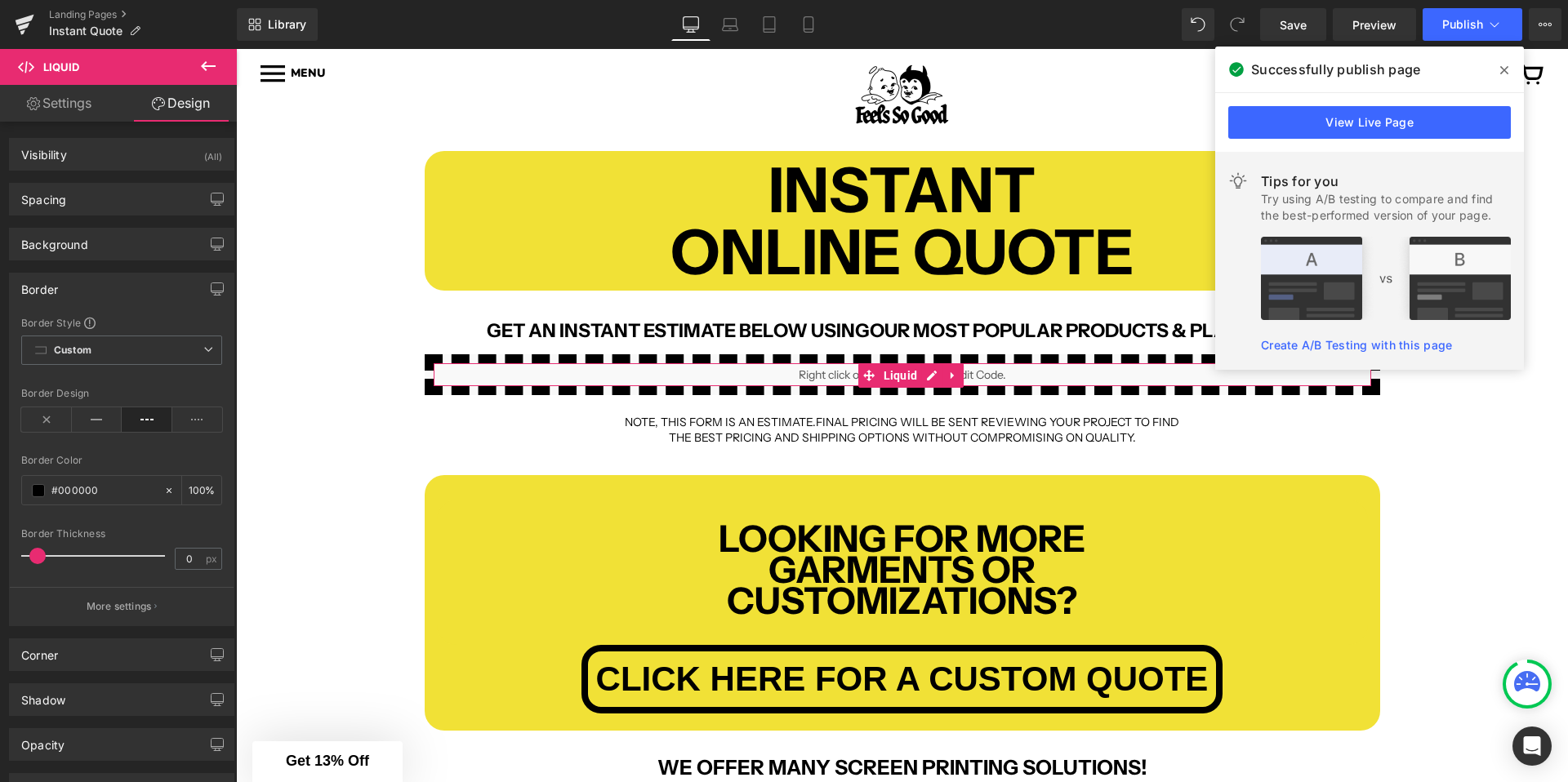
drag, startPoint x: 43, startPoint y: 553, endPoint x: -11, endPoint y: 553, distance: 54.0
click at [0, 553] on html "Liquid You are previewing how the will restyle your page. You can not edit Elem…" at bounding box center [784, 391] width 1568 height 782
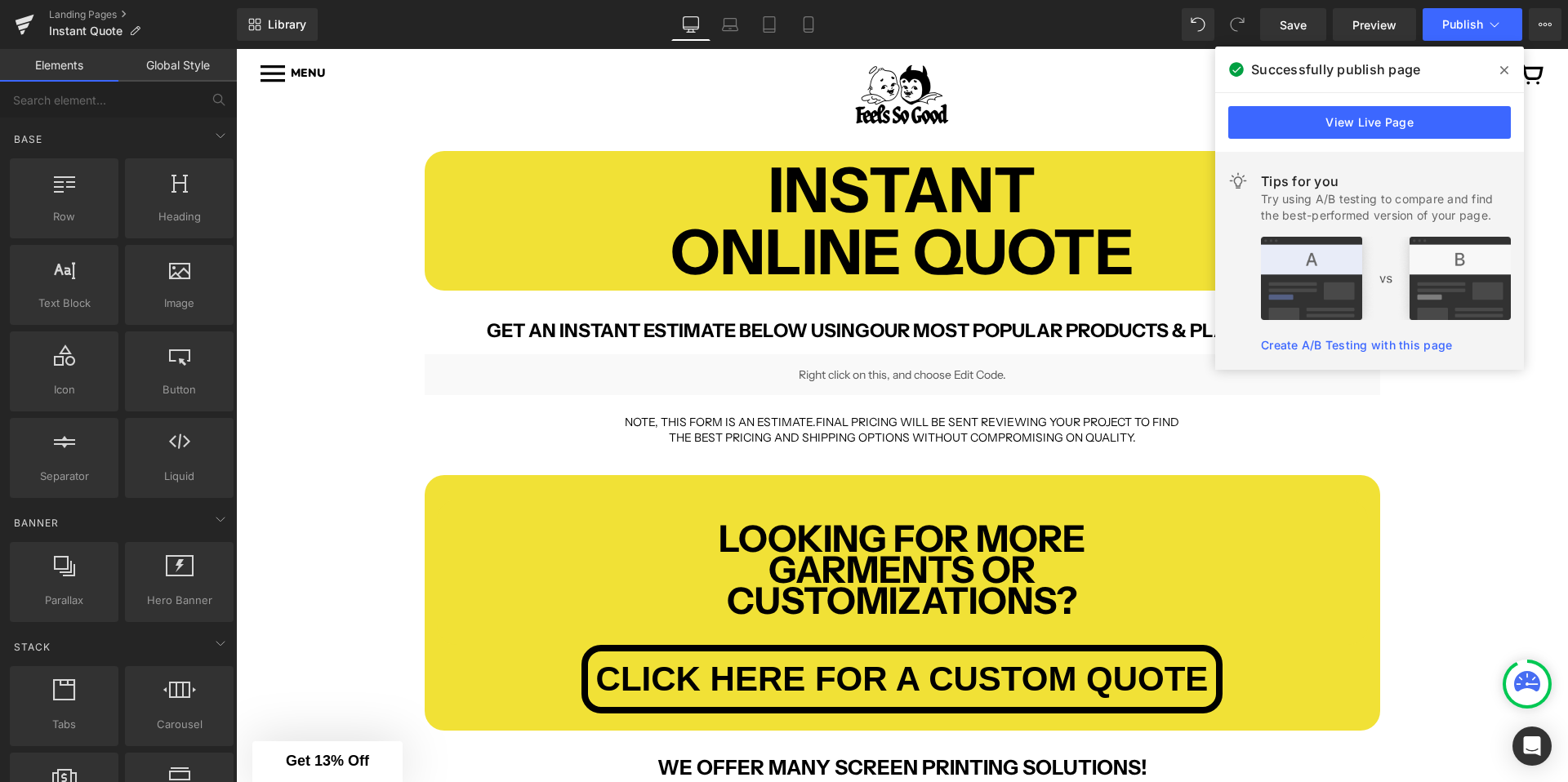
click at [332, 414] on div "INSTANT ONLINE QUOTE Text Block Row GET AN INSTANT ESTIMATE BELOW USING OUR MOS…" at bounding box center [902, 703] width 1332 height 1153
click at [1509, 69] on span at bounding box center [1503, 69] width 26 height 26
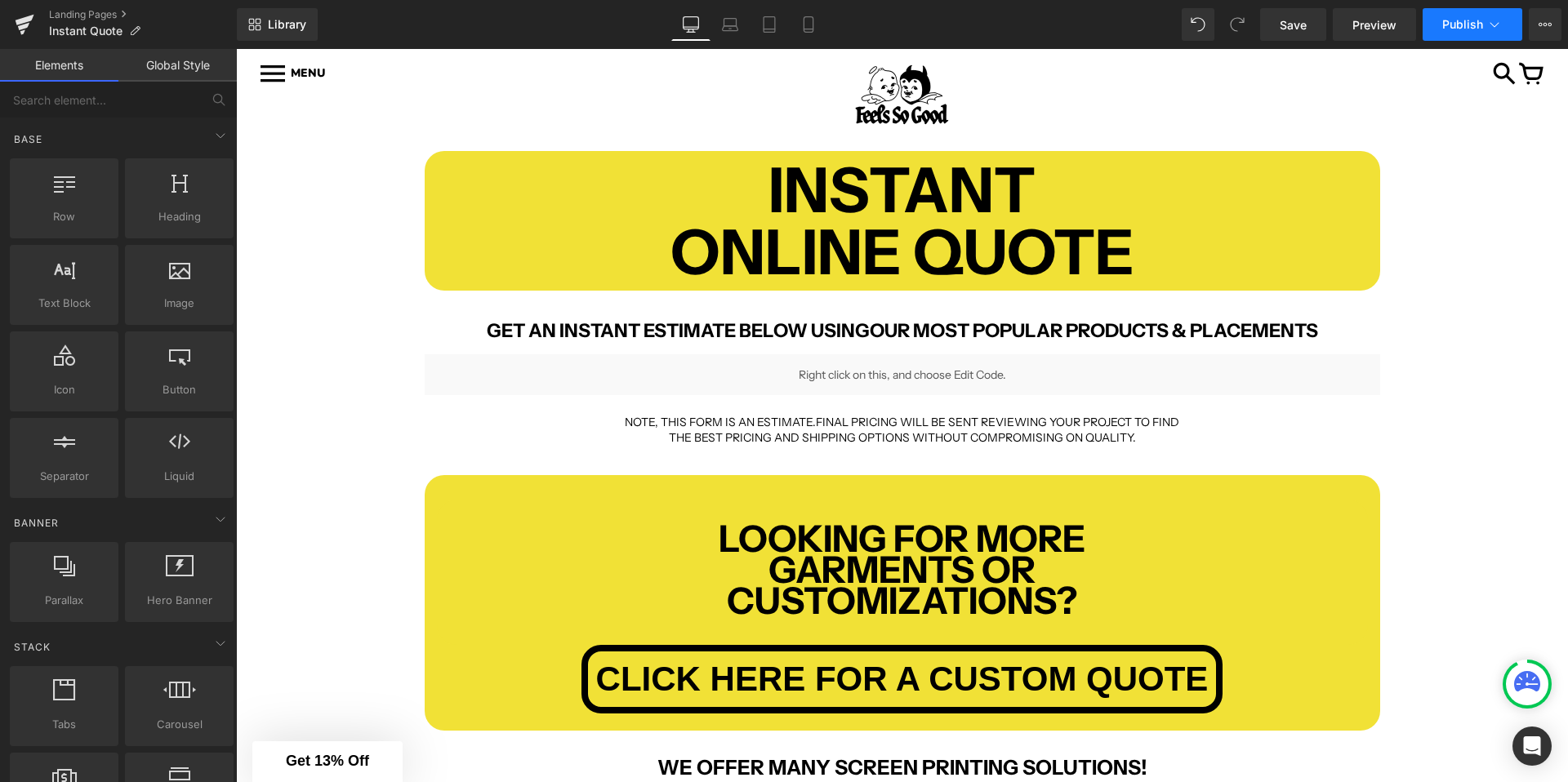
click at [1462, 29] on span "Publish" at bounding box center [1462, 24] width 41 height 13
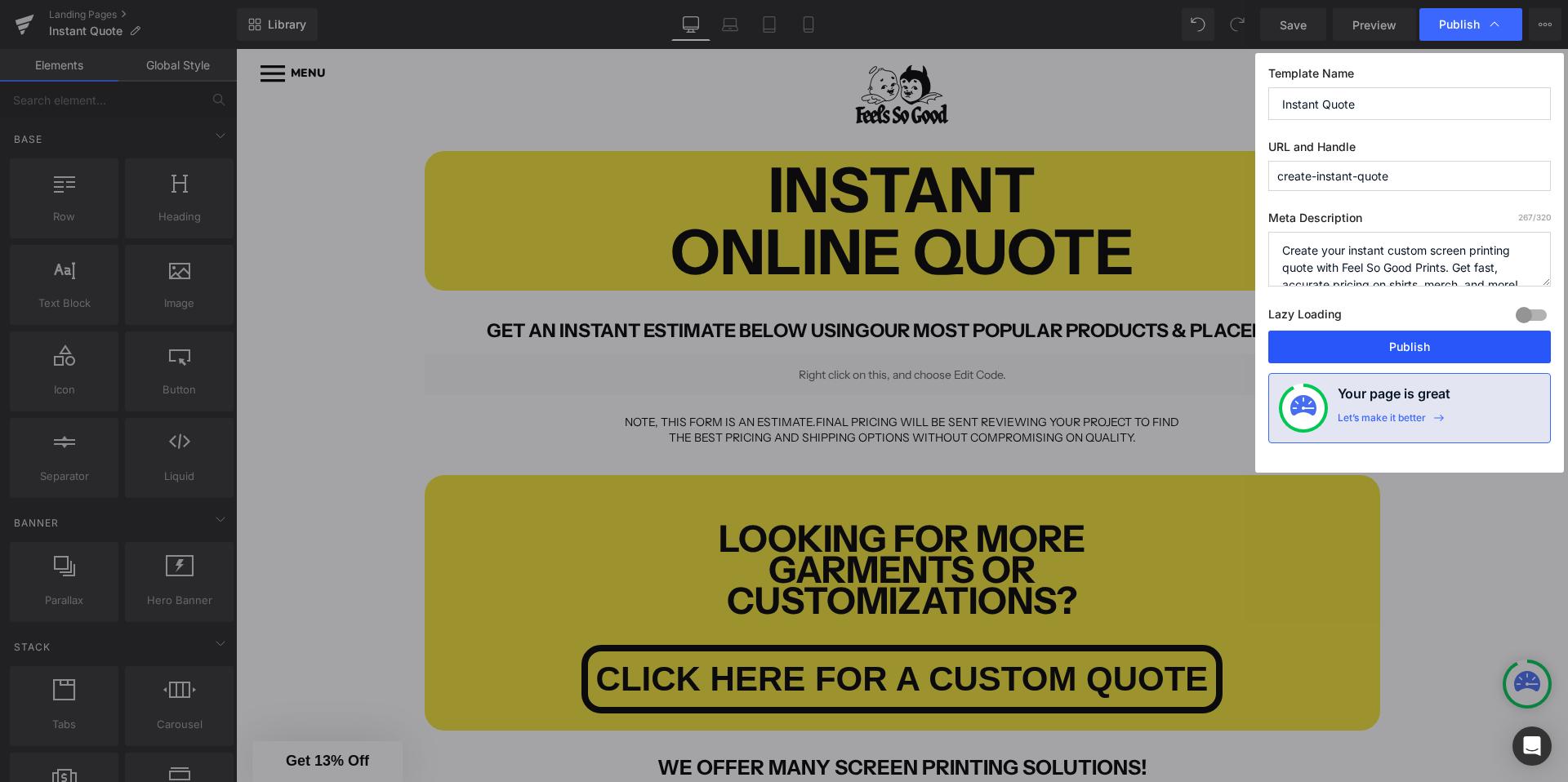
click at [1342, 338] on button "Publish" at bounding box center [1409, 346] width 282 height 33
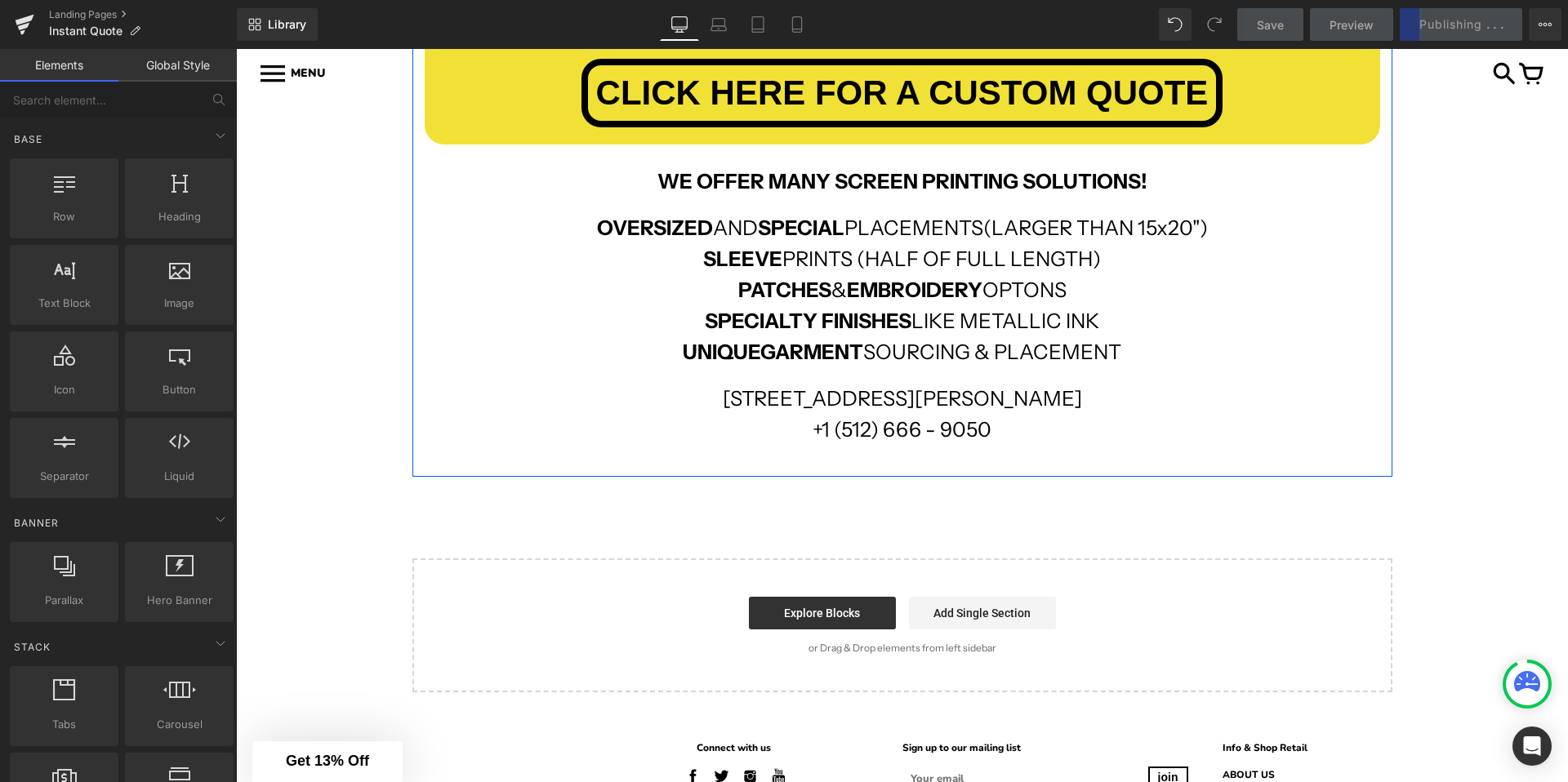
scroll to position [341, 0]
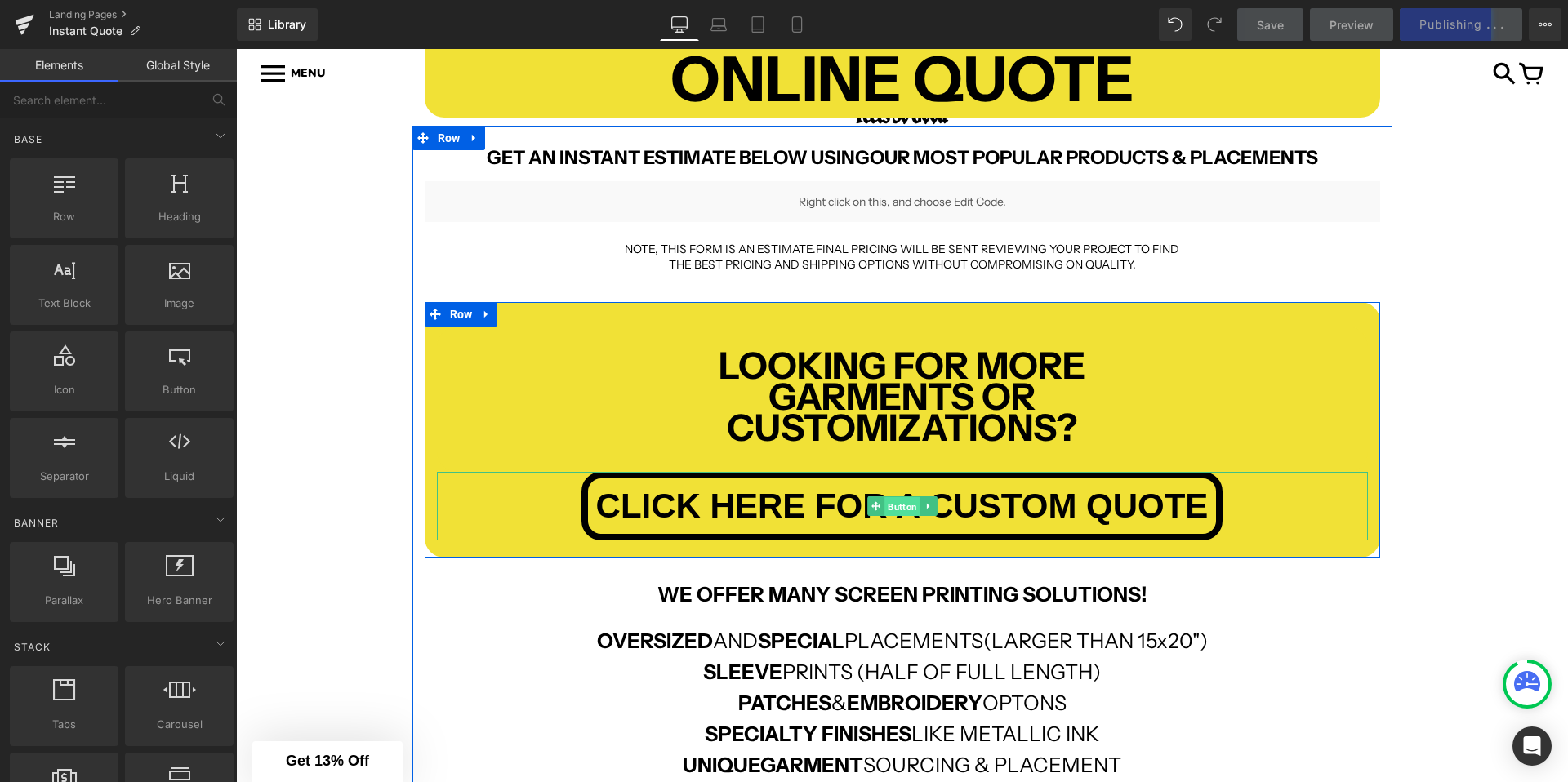
click at [905, 511] on span "Button" at bounding box center [902, 507] width 36 height 20
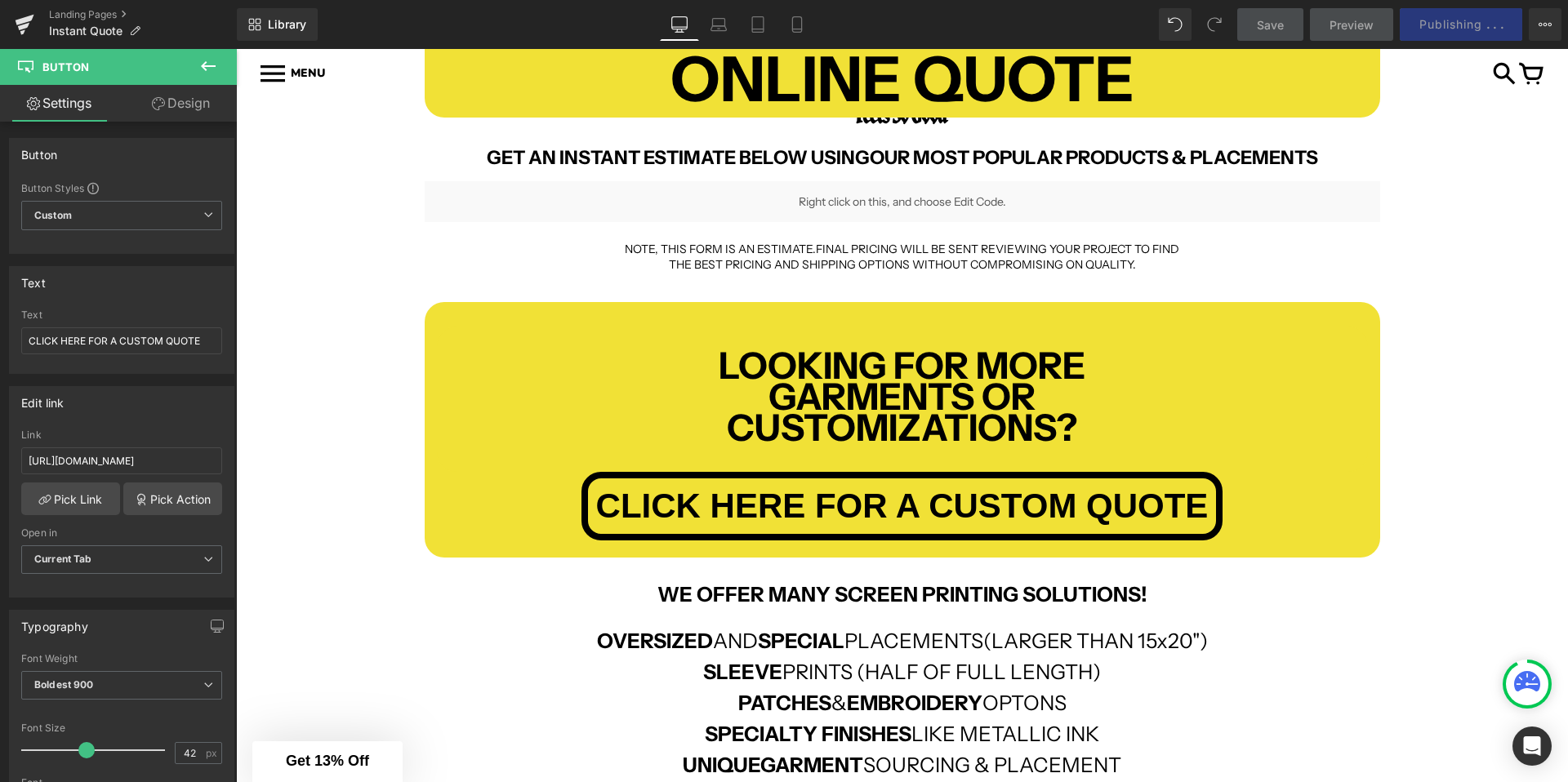
click at [317, 466] on div "INSTANT ONLINE QUOTE Text Block Row GET AN INSTANT ESTIMATE BELOW USING OUR MOS…" at bounding box center [902, 530] width 1332 height 1153
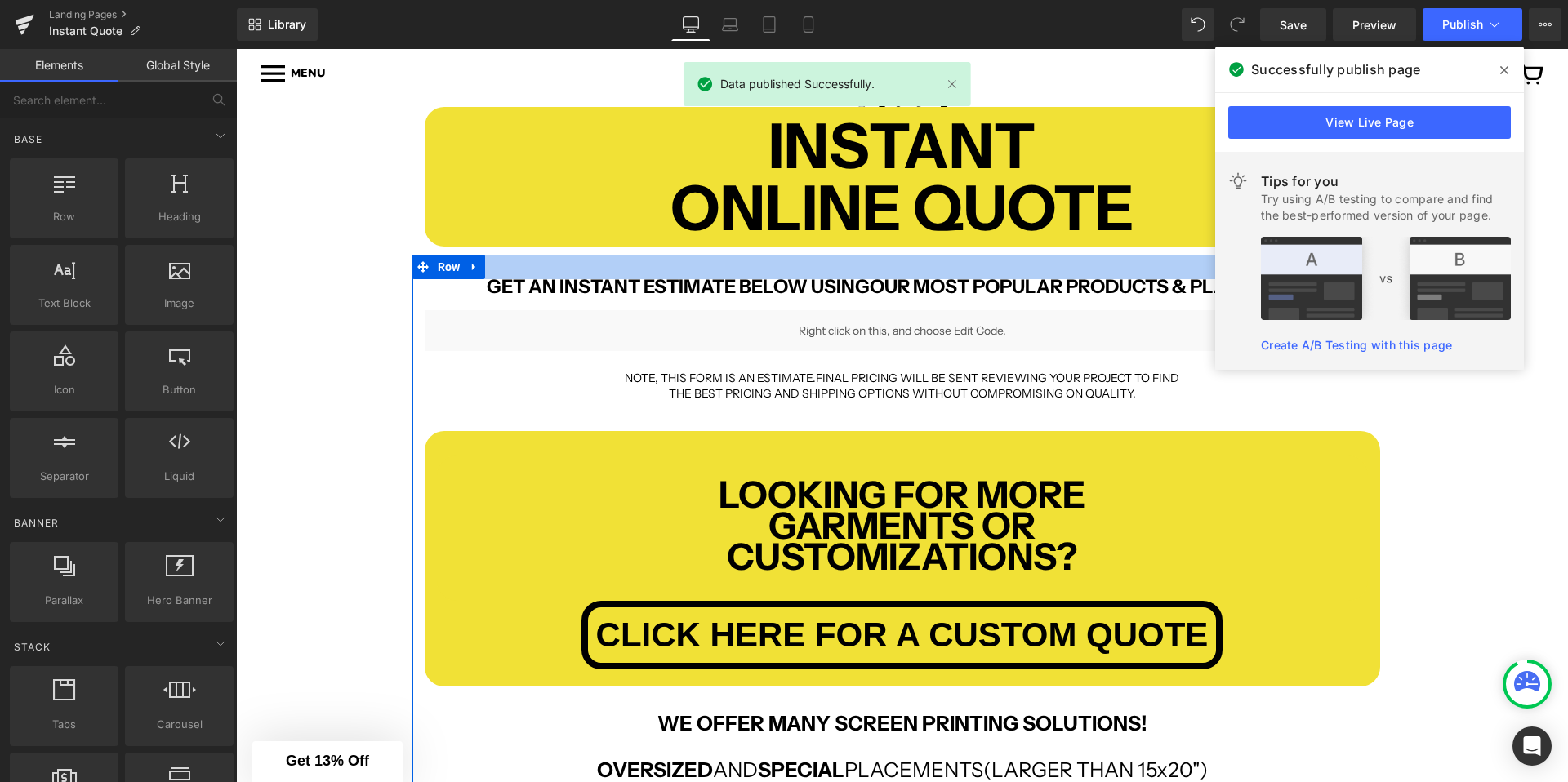
scroll to position [182, 0]
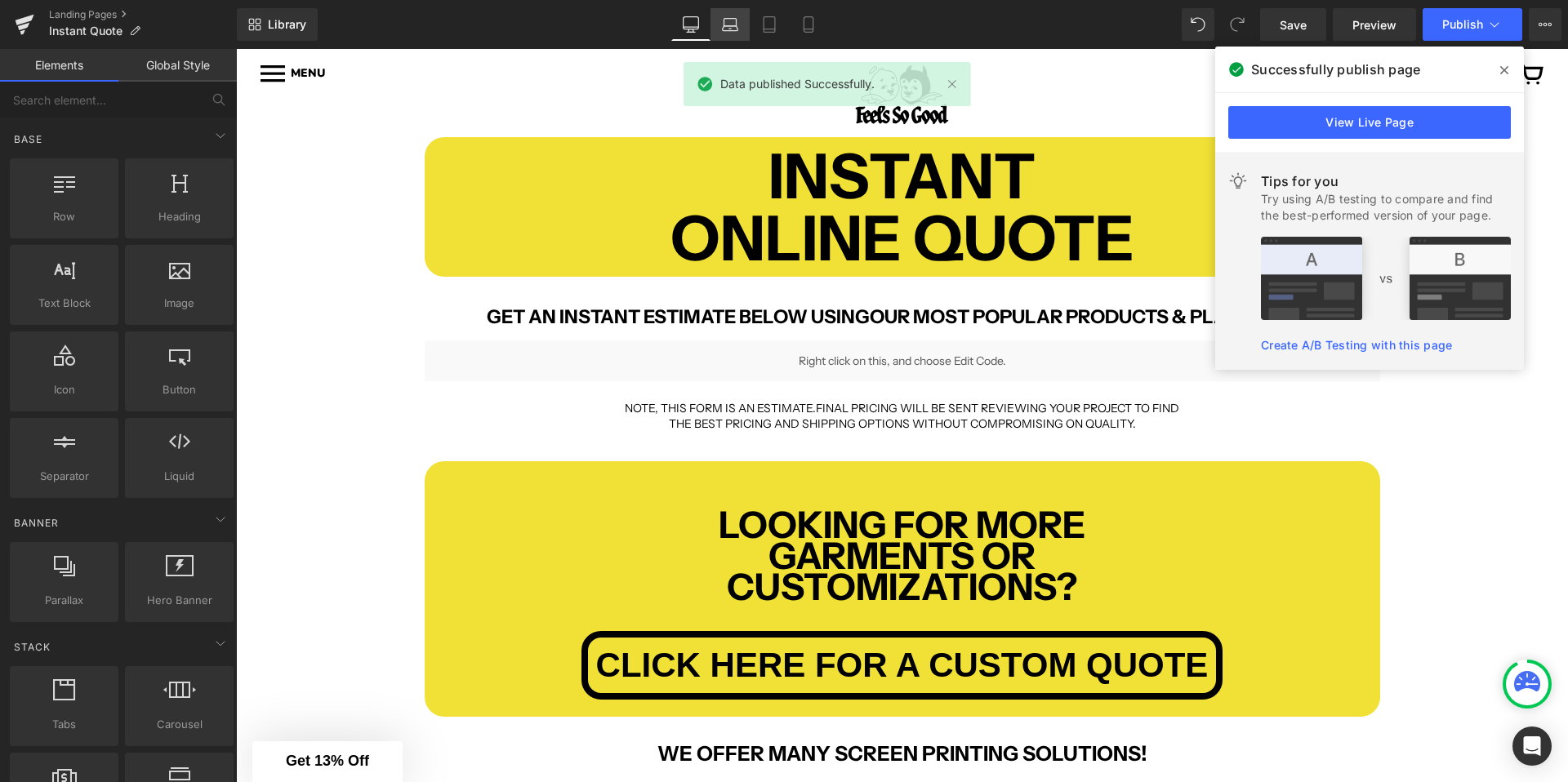
click at [734, 26] on icon at bounding box center [730, 24] width 16 height 16
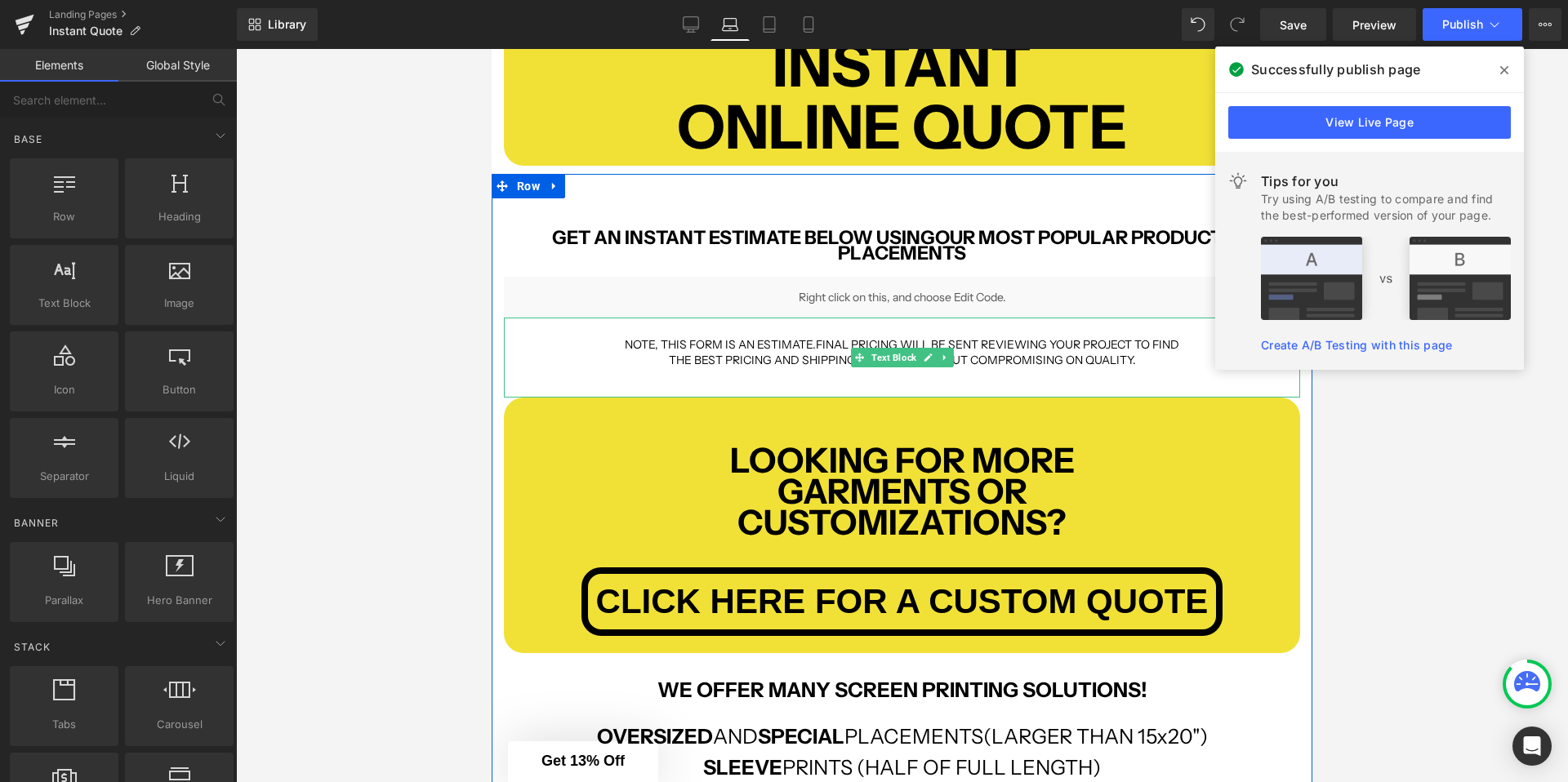
scroll to position [373, 0]
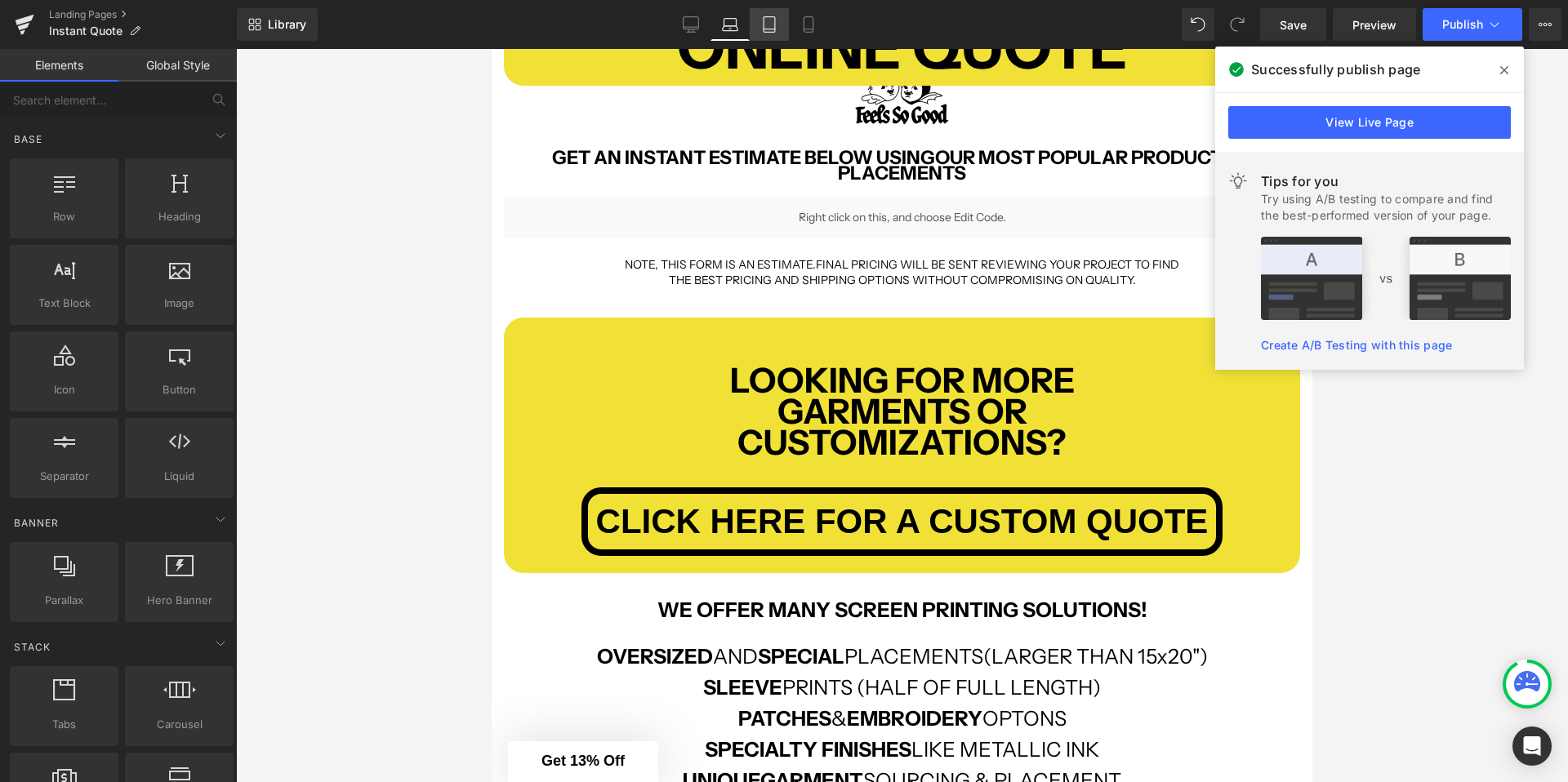
click at [763, 25] on icon at bounding box center [768, 24] width 12 height 15
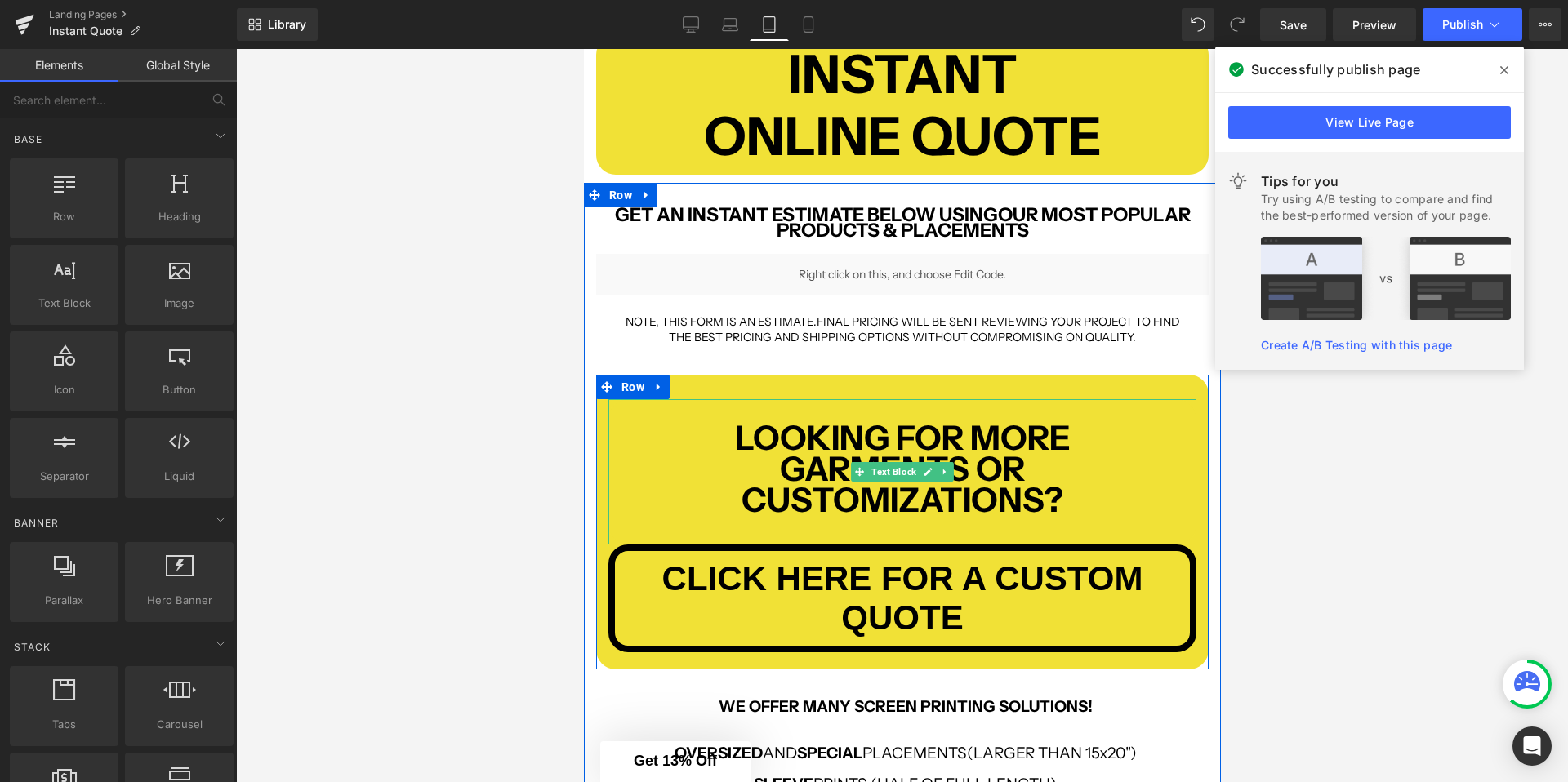
scroll to position [159, 0]
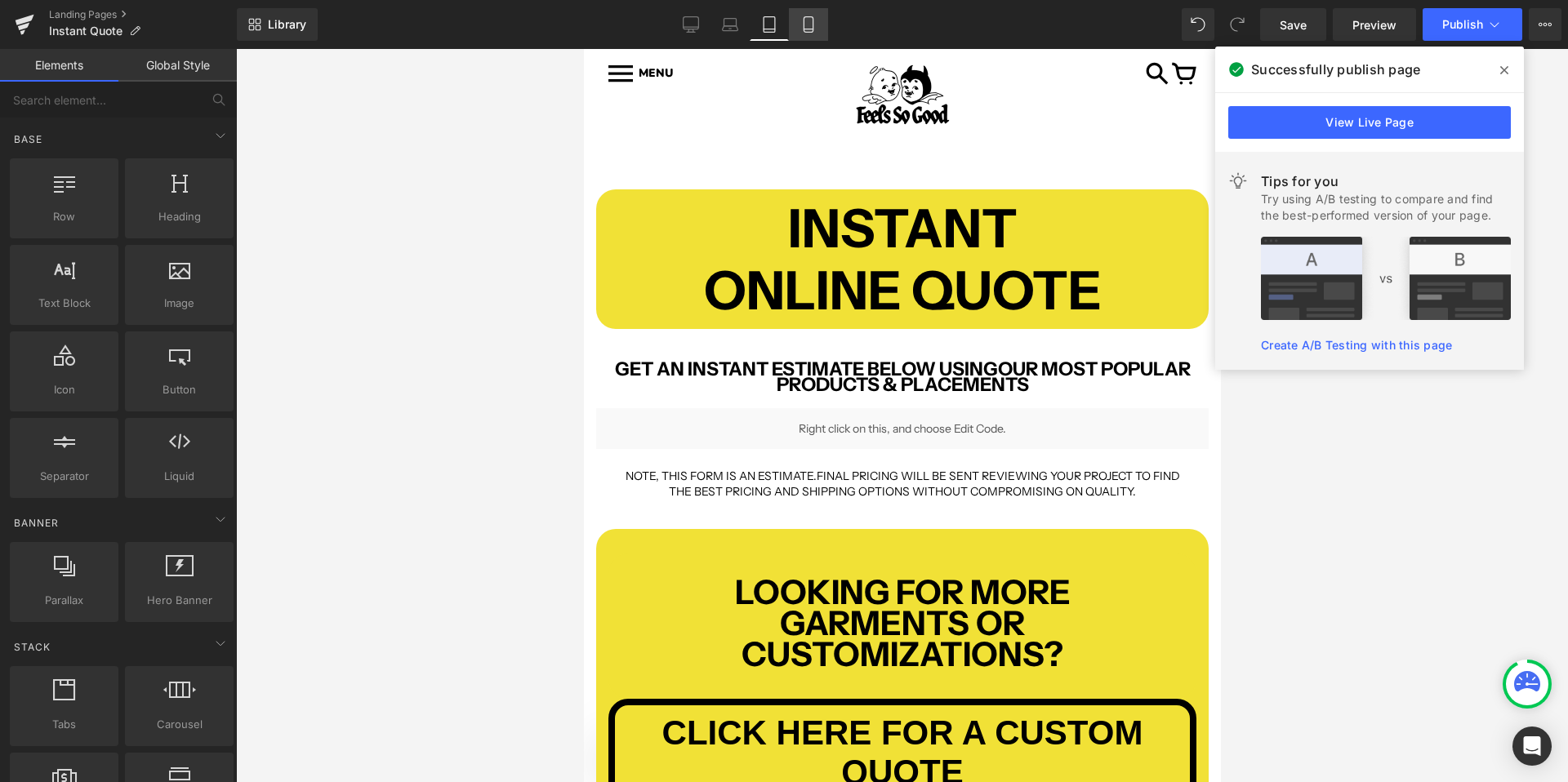
click at [808, 25] on icon at bounding box center [808, 24] width 16 height 16
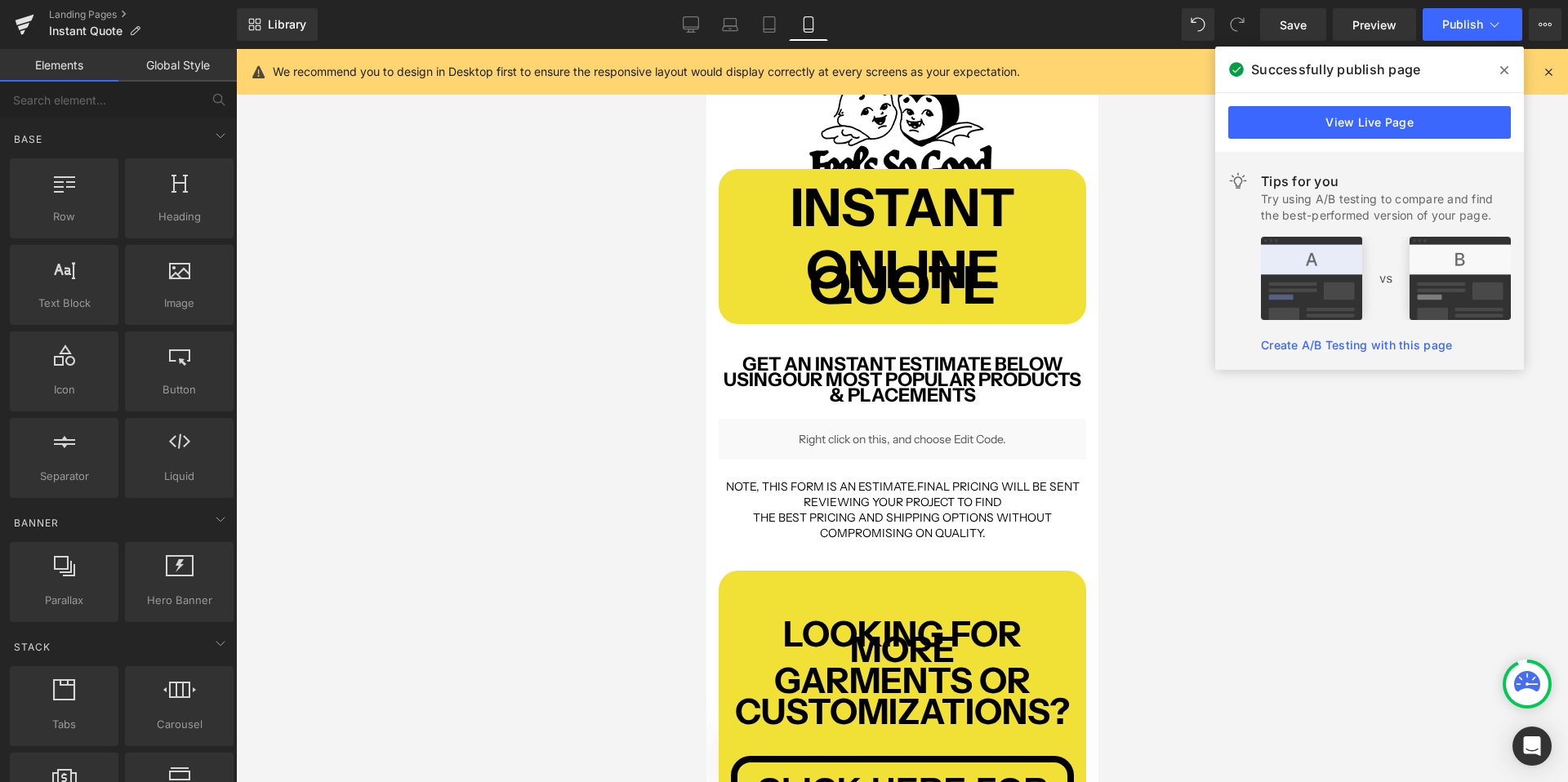
scroll to position [65, 0]
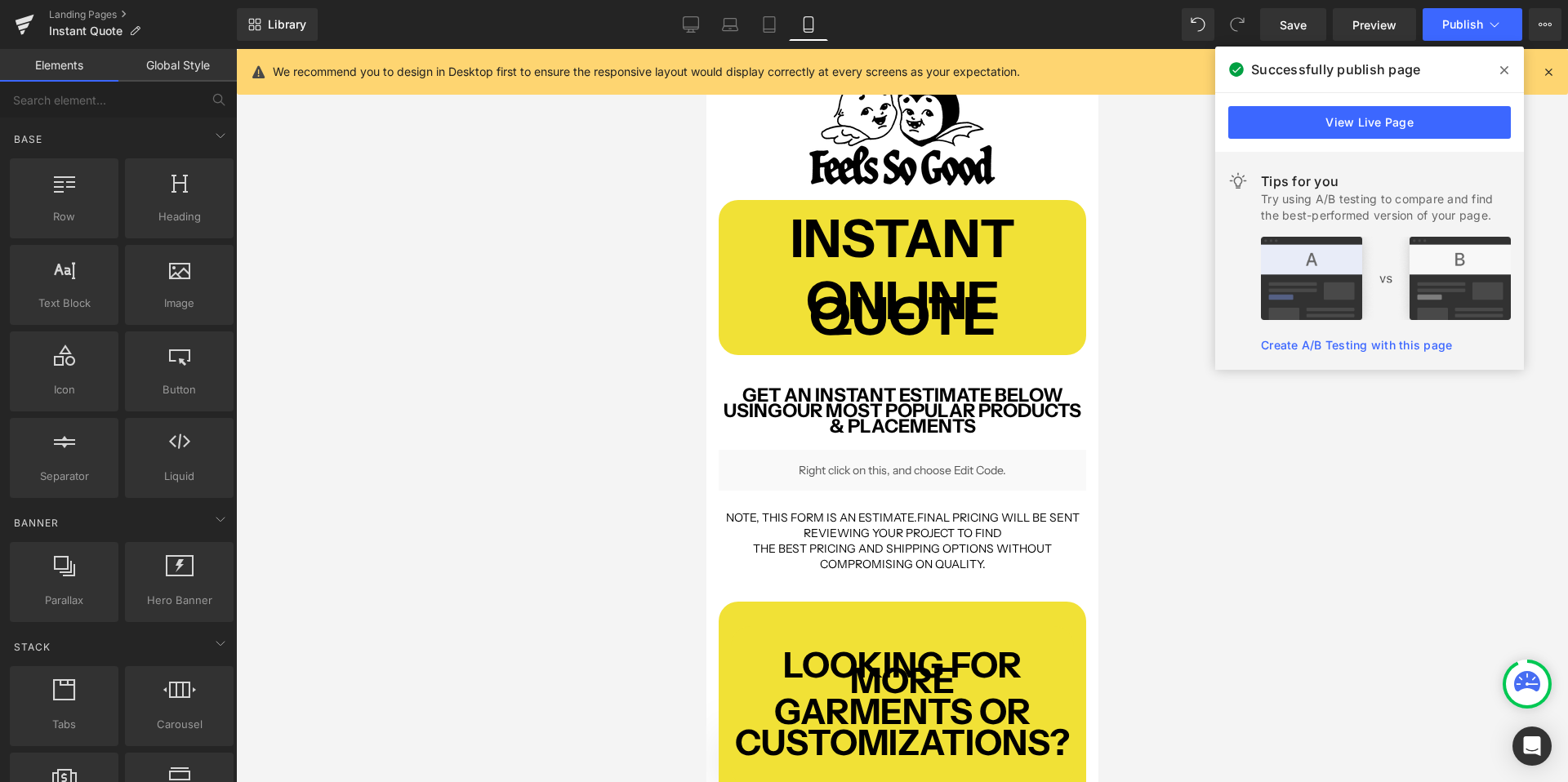
click at [974, 249] on b "INSTANT" at bounding box center [902, 239] width 224 height 64
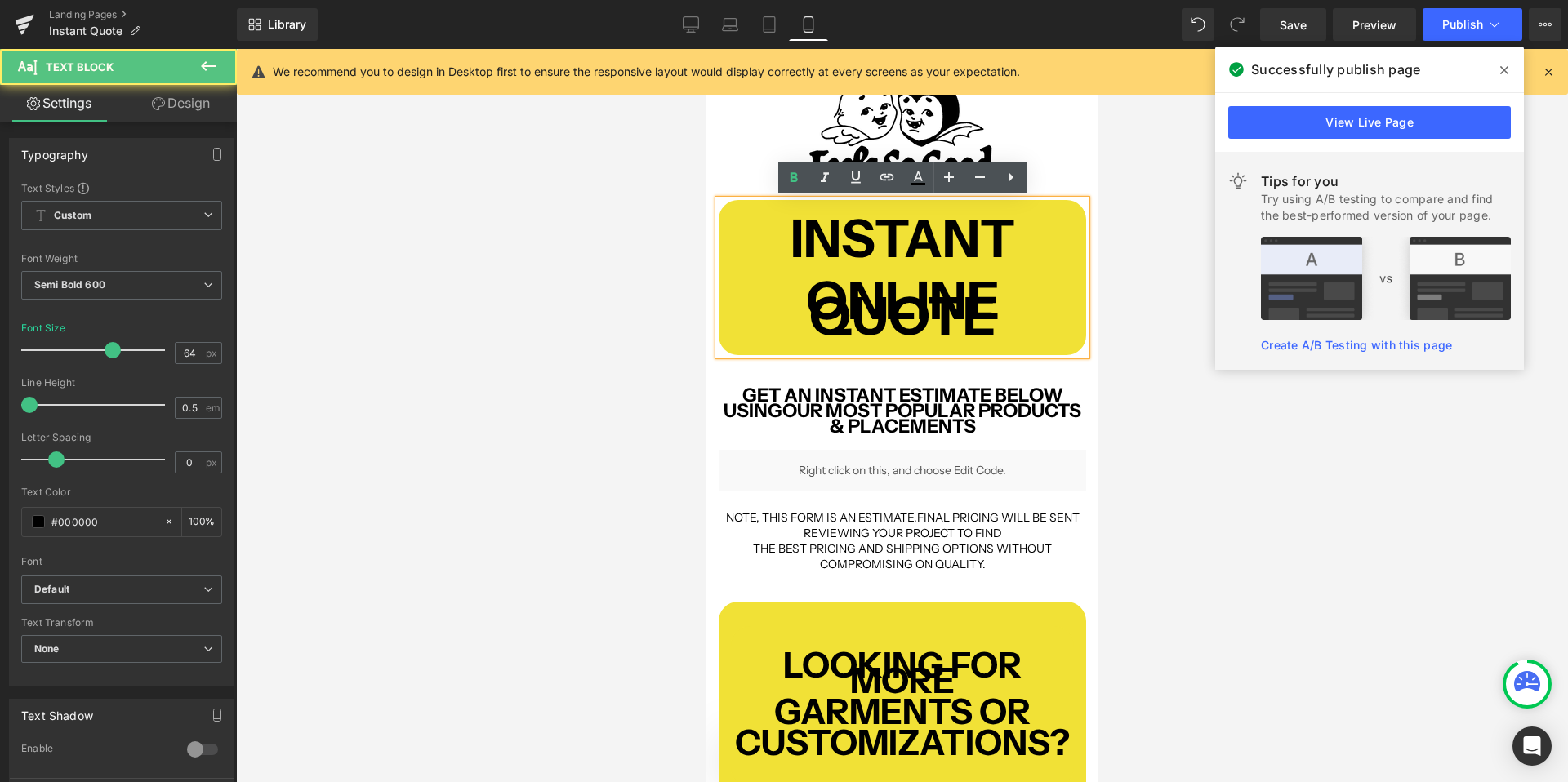
click at [991, 295] on b "ONLINE QUOTE" at bounding box center [901, 308] width 193 height 79
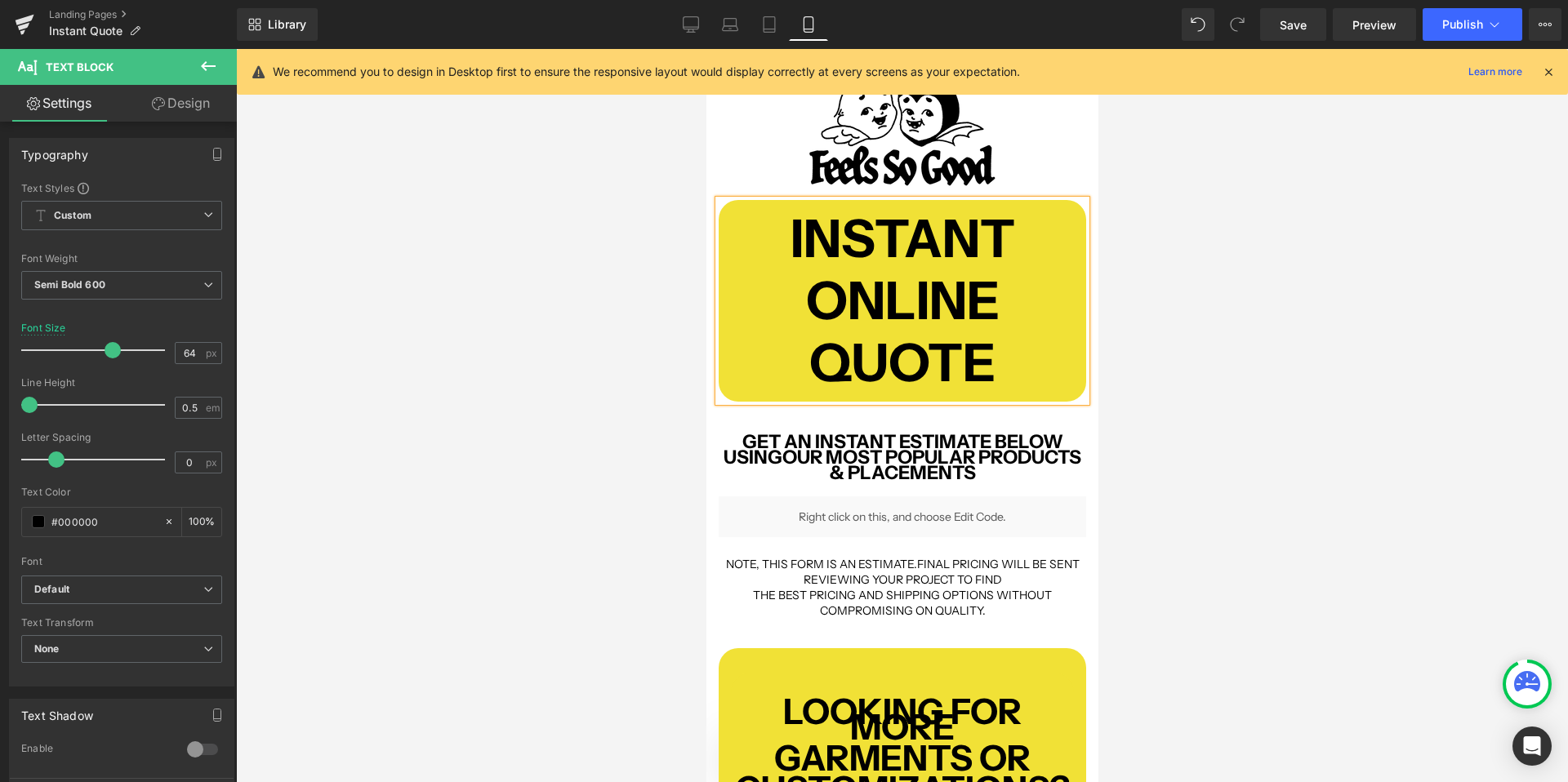
click at [1167, 334] on div at bounding box center [902, 415] width 1332 height 733
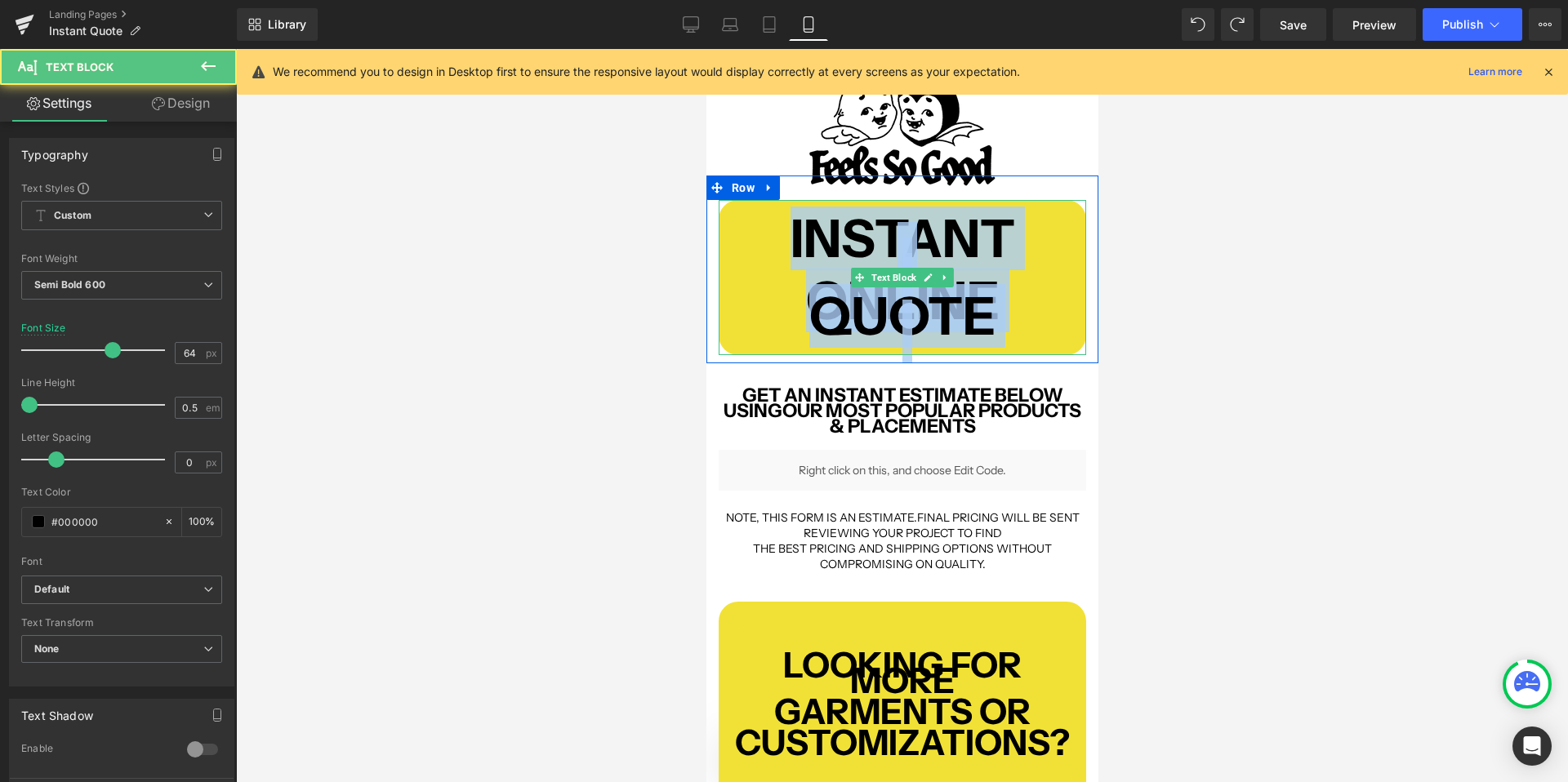
drag, startPoint x: 784, startPoint y: 232, endPoint x: 1047, endPoint y: 342, distance: 285.1
click at [1047, 342] on div "INSTANT ONLINE QUOTE" at bounding box center [901, 278] width 368 height 155
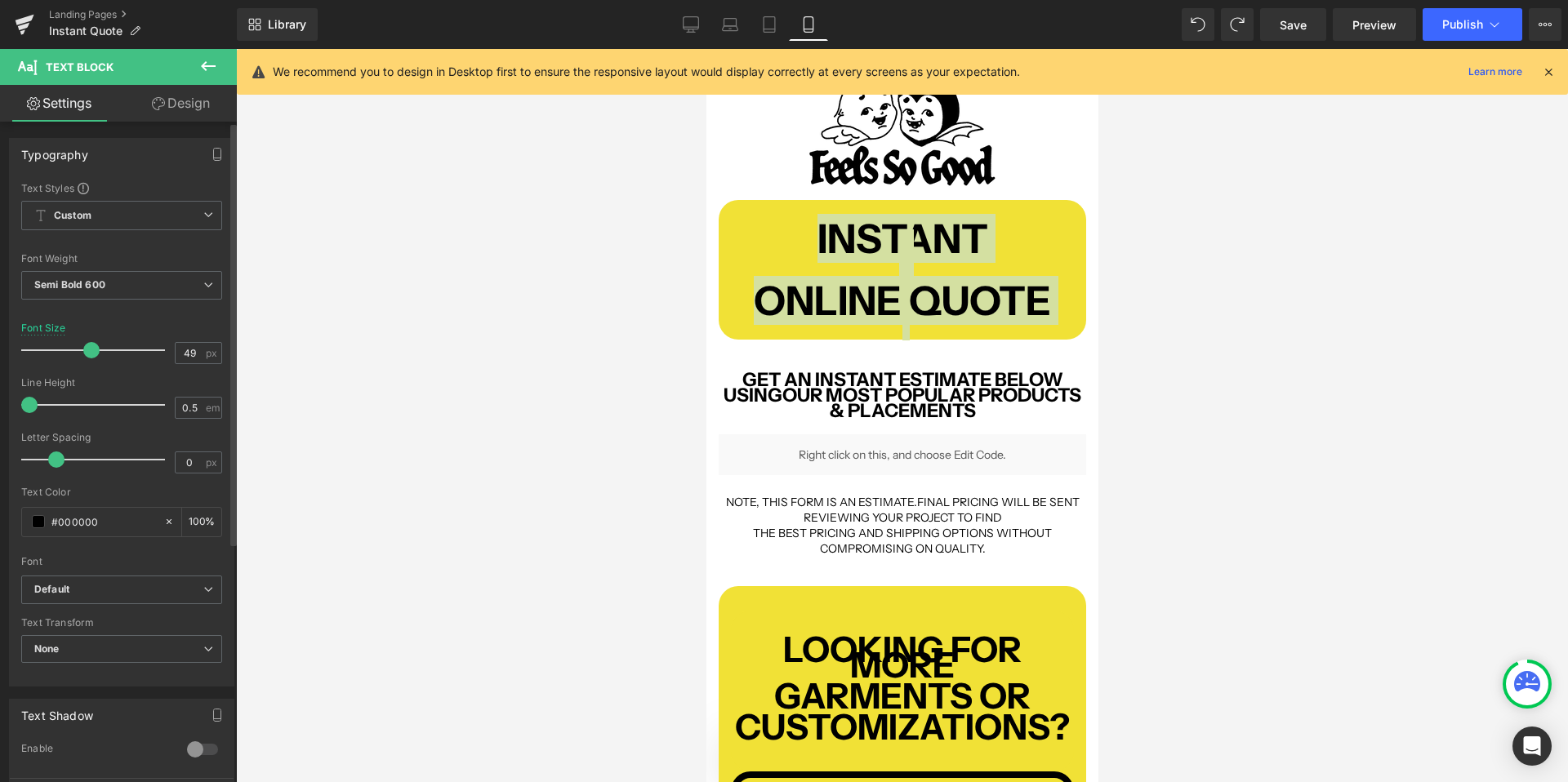
drag, startPoint x: 113, startPoint y: 351, endPoint x: 93, endPoint y: 351, distance: 20.0
click at [93, 351] on span at bounding box center [92, 350] width 16 height 16
click at [320, 369] on div at bounding box center [902, 415] width 1332 height 733
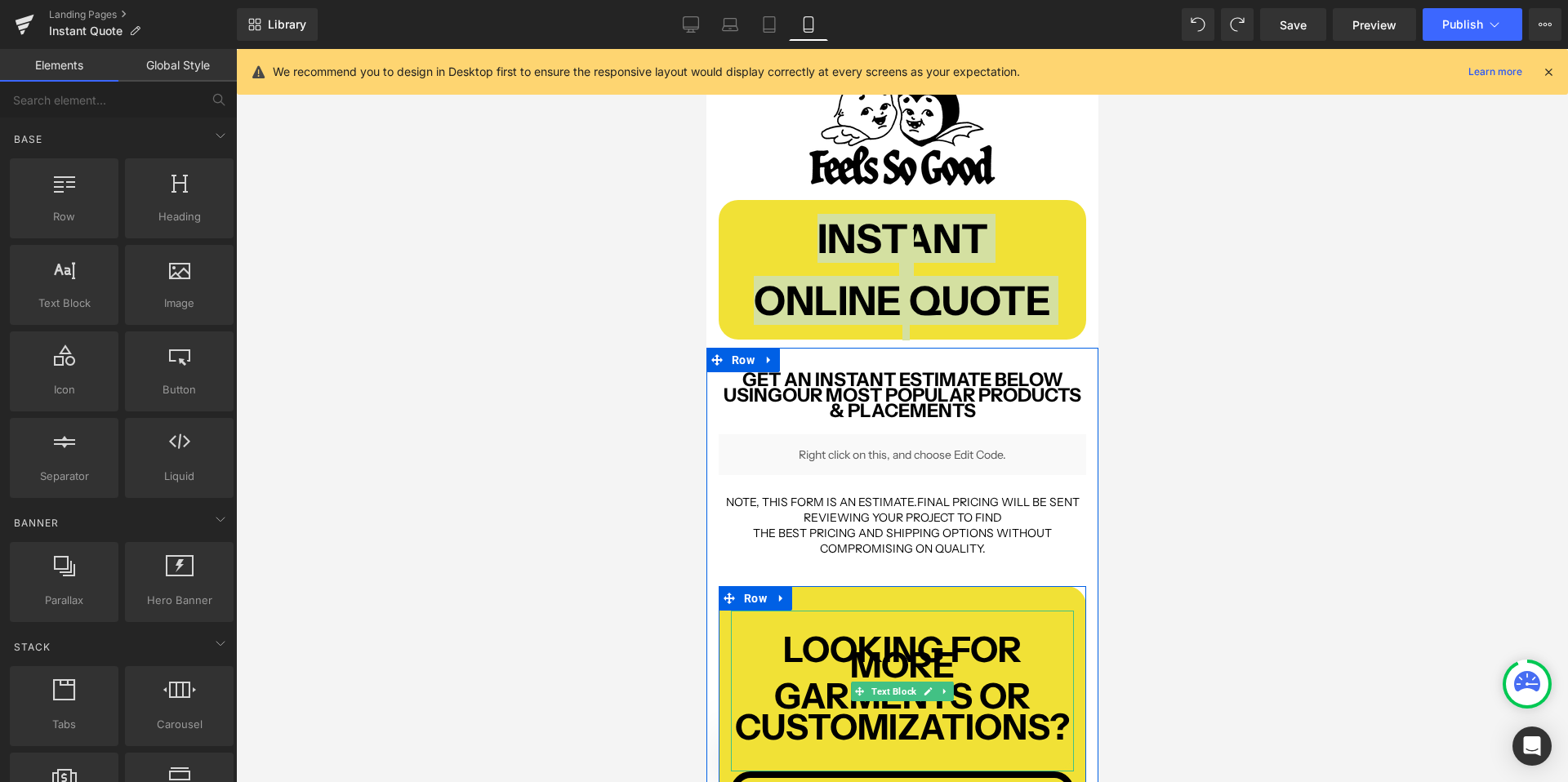
click at [860, 684] on span at bounding box center [858, 692] width 17 height 20
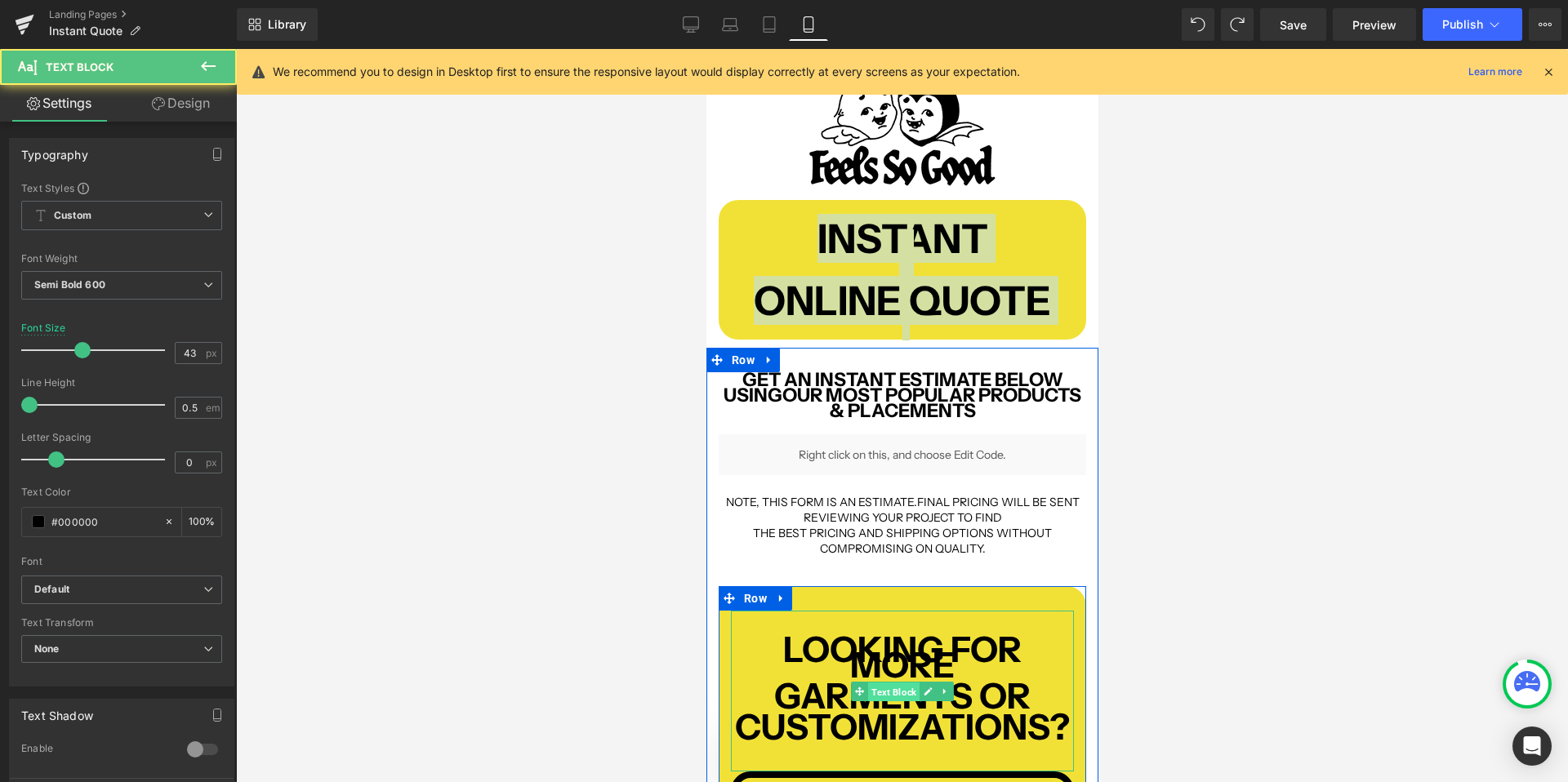
click at [887, 691] on span "Text Block" at bounding box center [893, 692] width 52 height 20
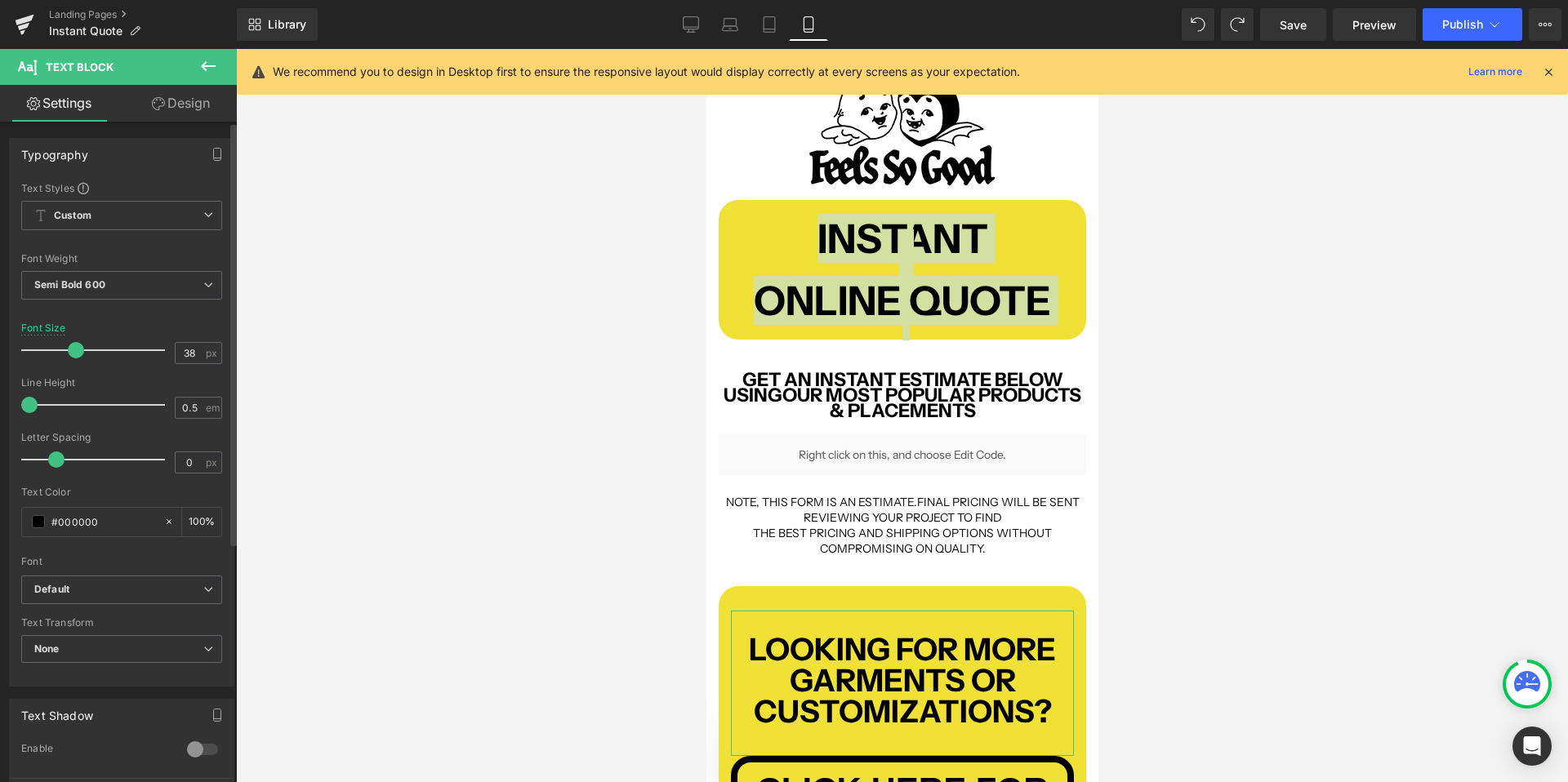
click at [74, 349] on span at bounding box center [76, 350] width 16 height 16
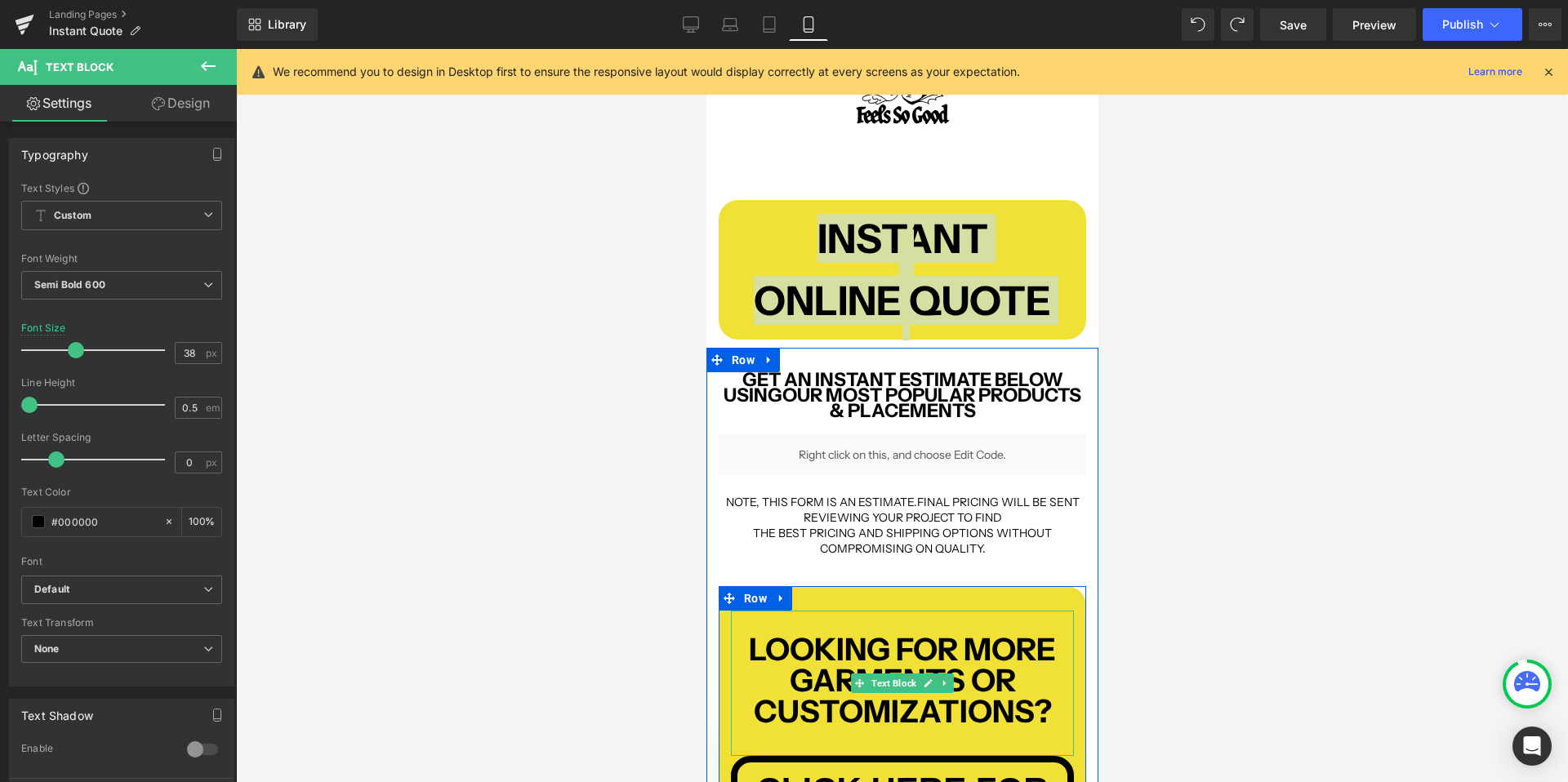
scroll to position [225, 0]
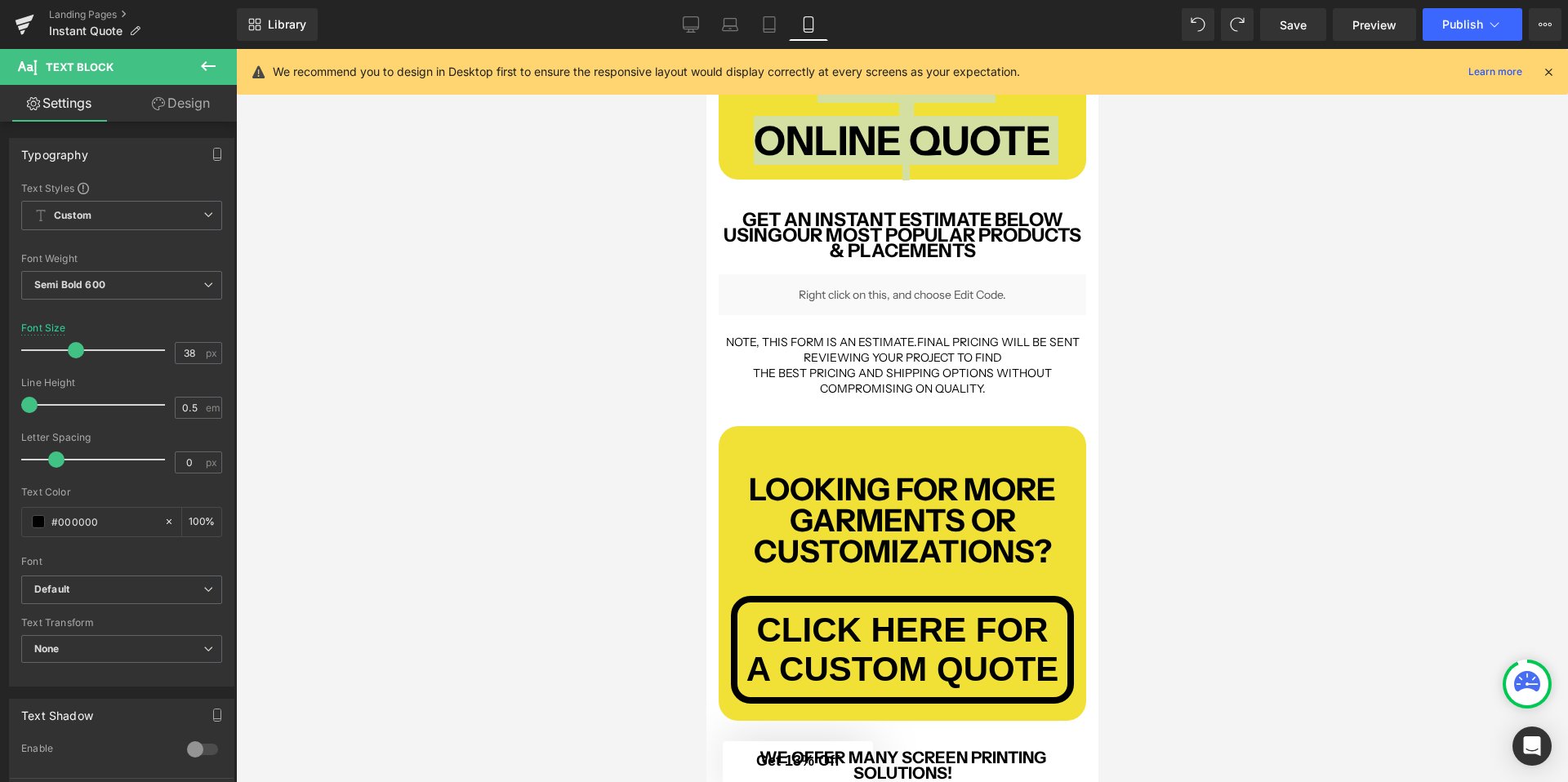
click at [1150, 597] on div at bounding box center [902, 415] width 1332 height 733
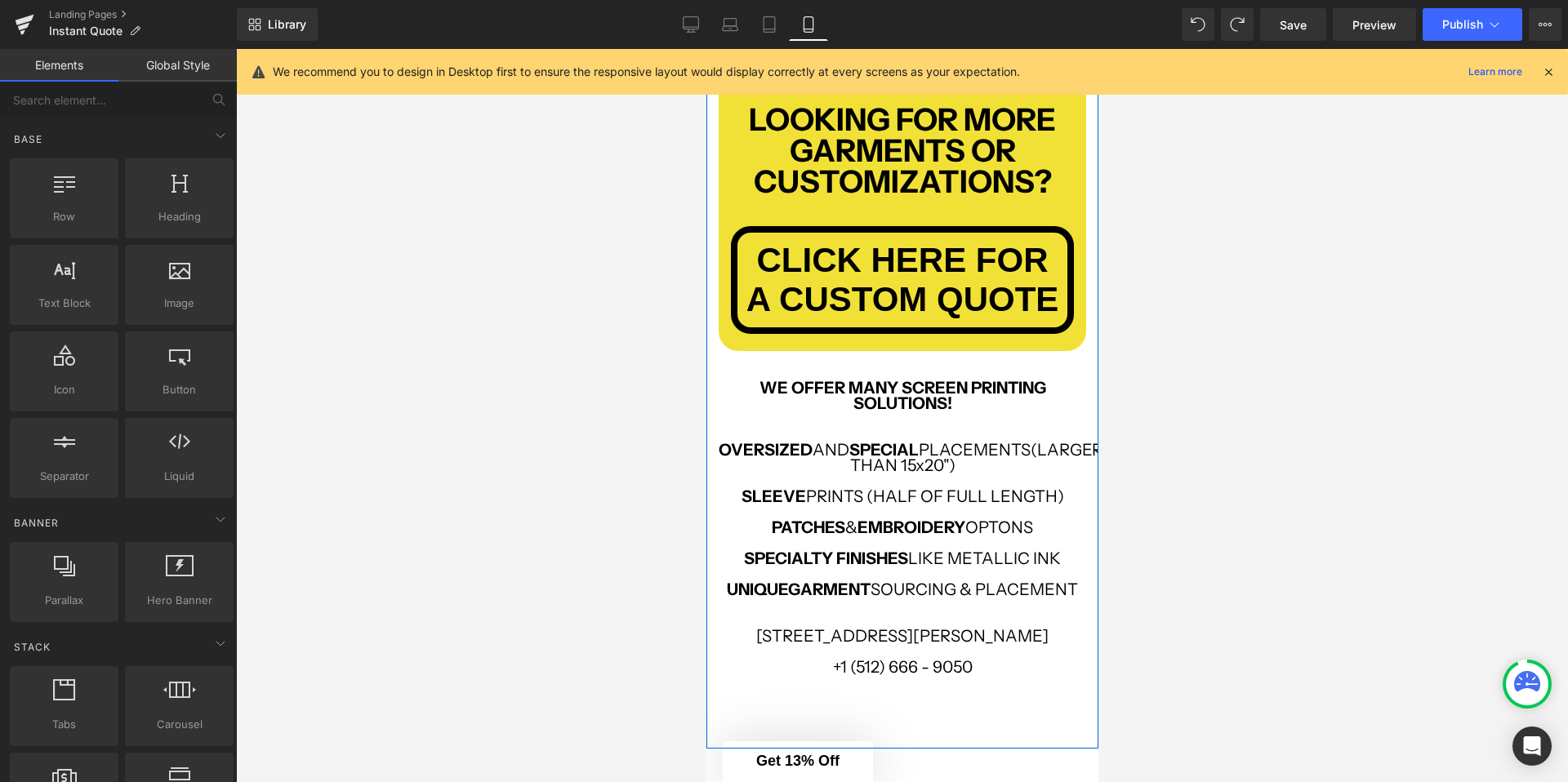
scroll to position [829, 0]
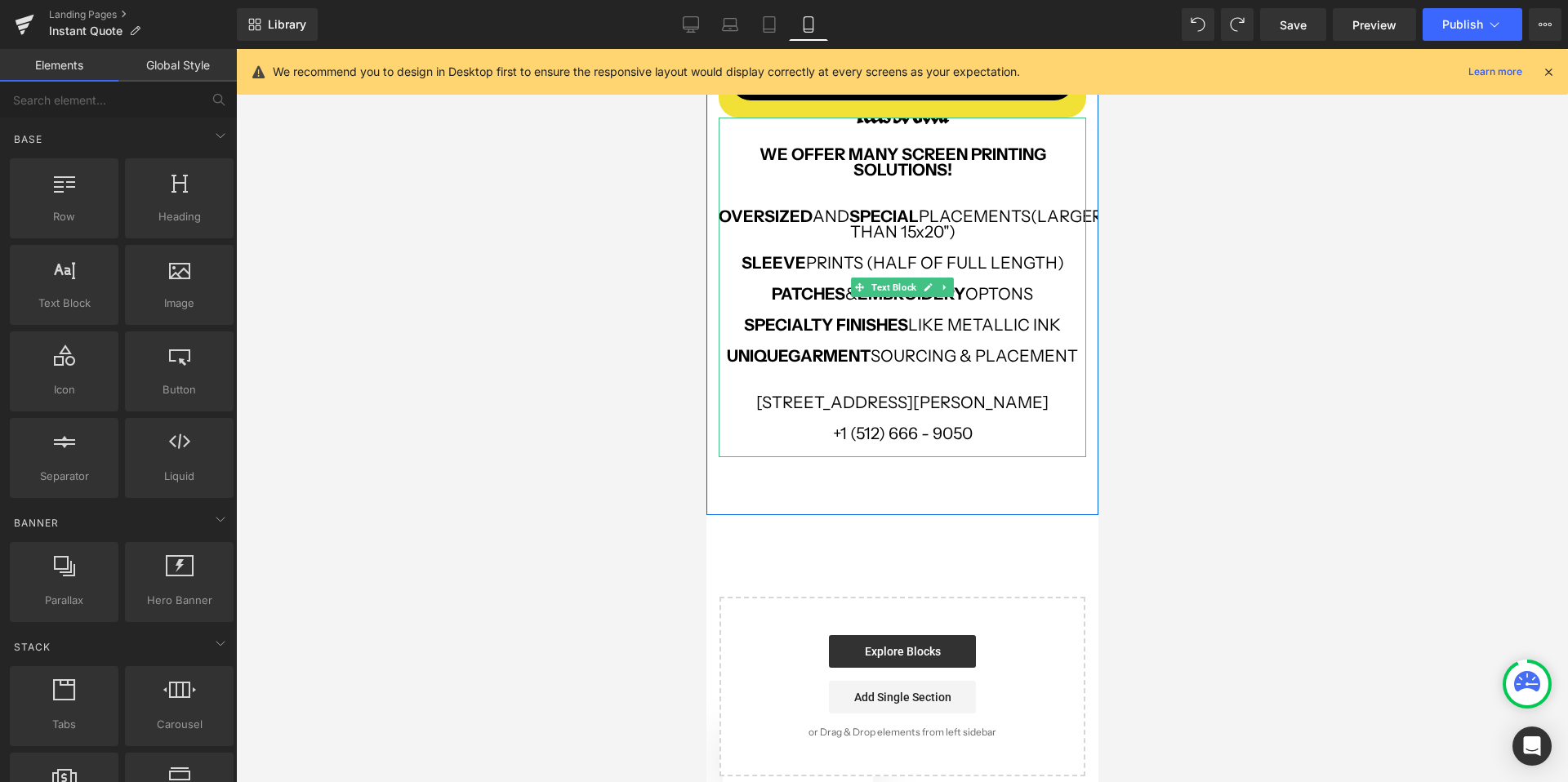
click at [752, 403] on p "[STREET_ADDRESS][PERSON_NAME]" at bounding box center [901, 403] width 368 height 15
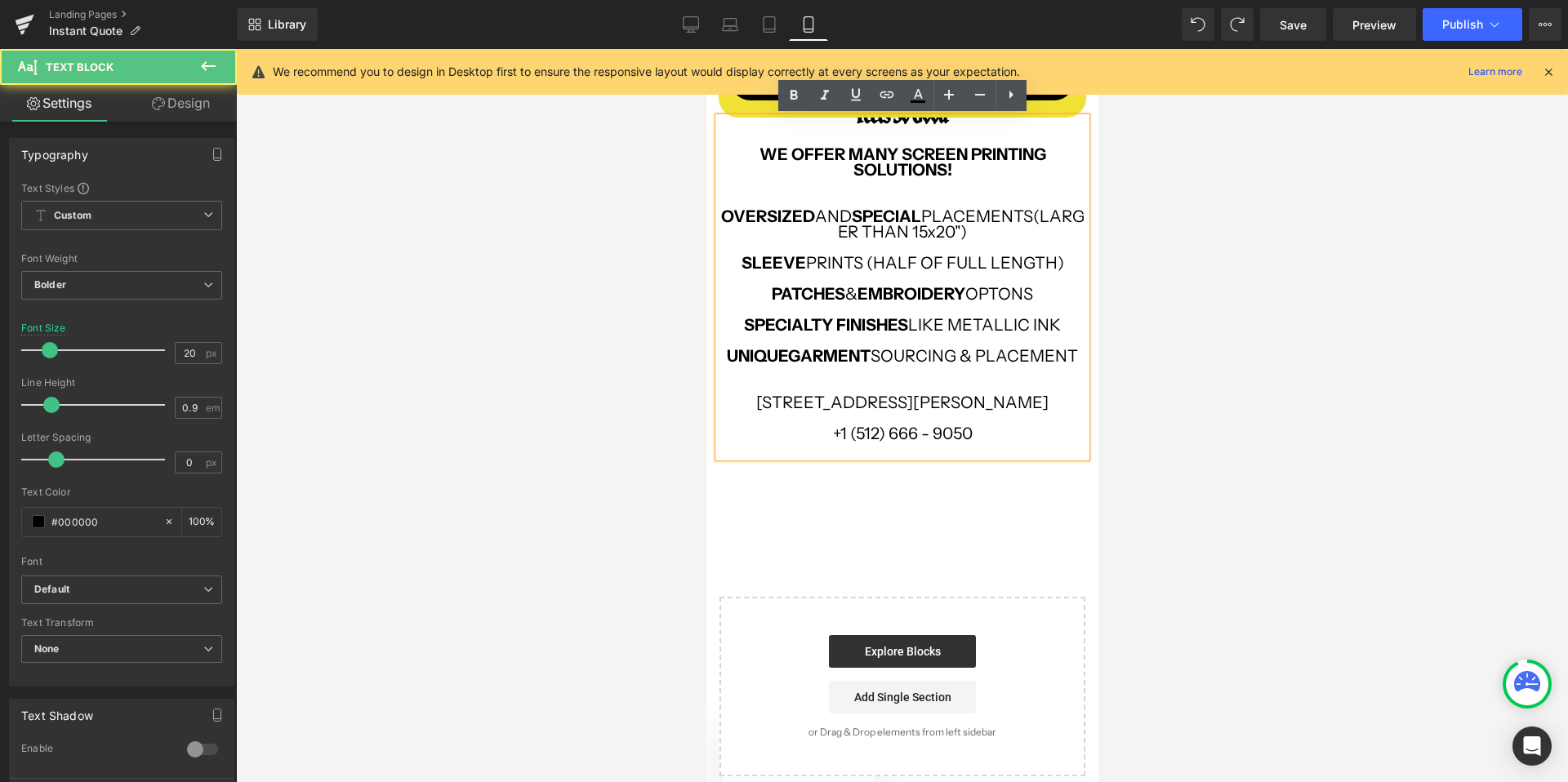
click at [764, 402] on p "[STREET_ADDRESS][PERSON_NAME]" at bounding box center [901, 403] width 368 height 15
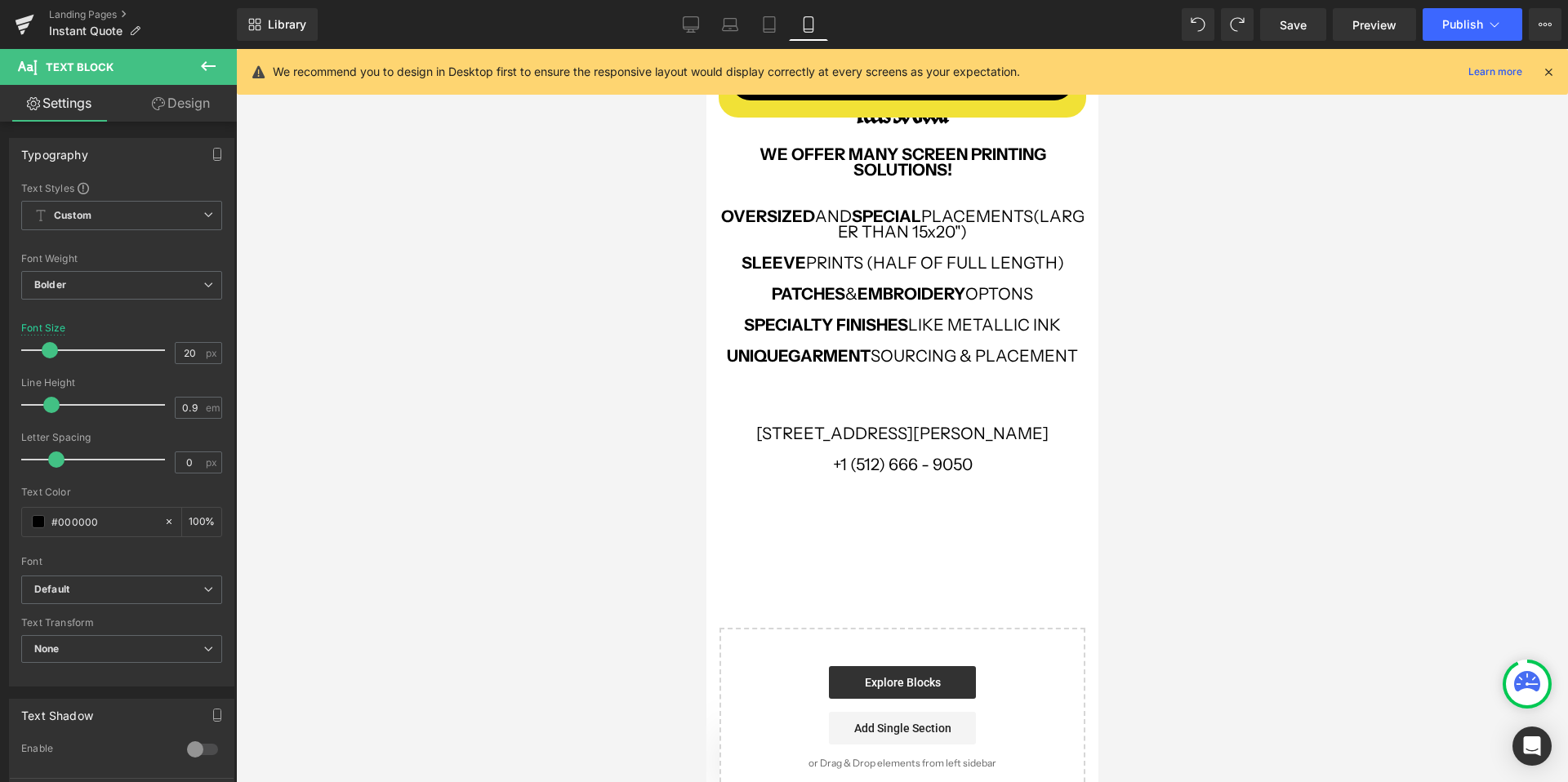
click at [593, 429] on div at bounding box center [902, 415] width 1332 height 733
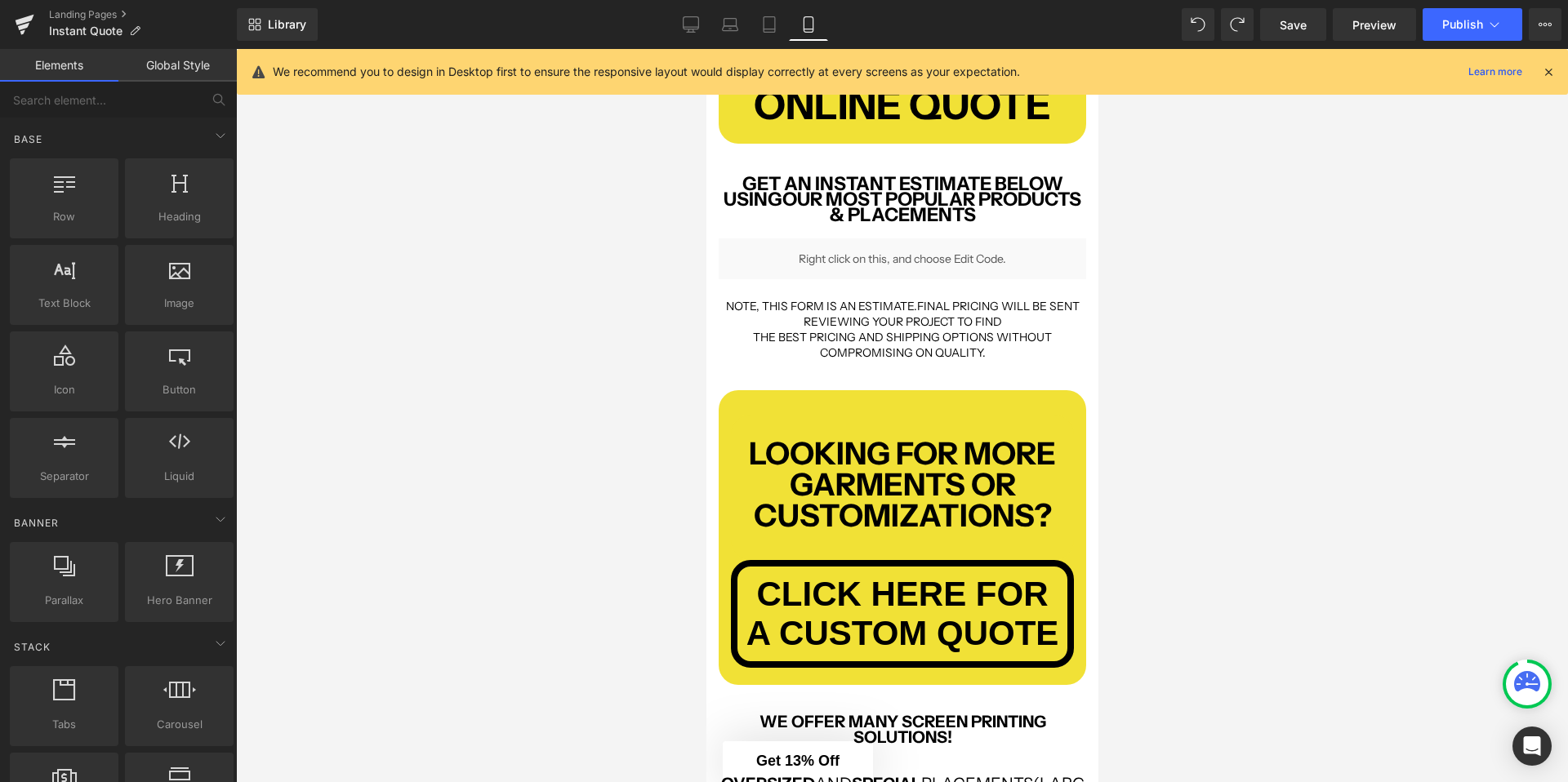
scroll to position [652, 0]
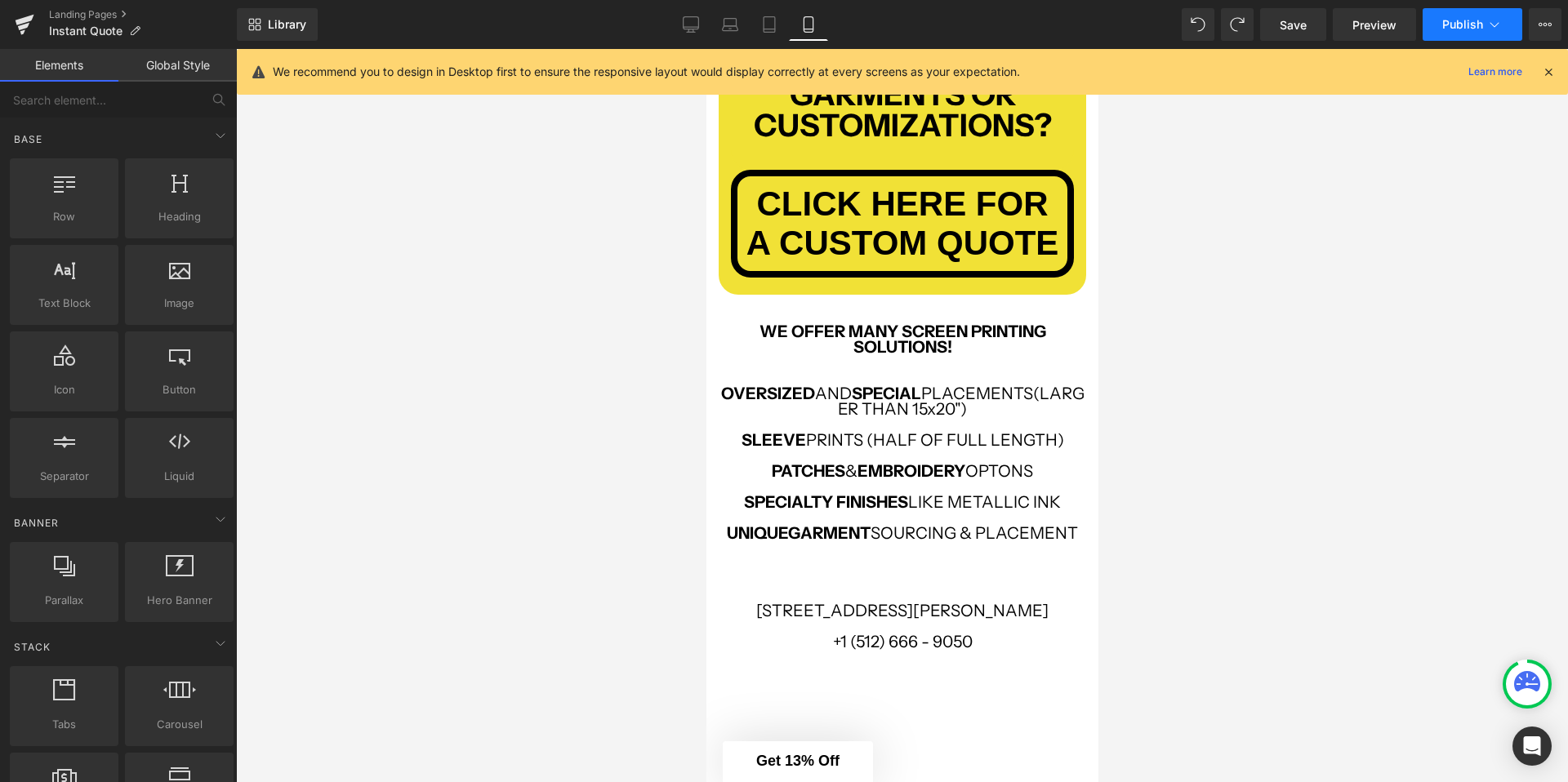
click at [1487, 35] on button "Publish" at bounding box center [1472, 24] width 100 height 33
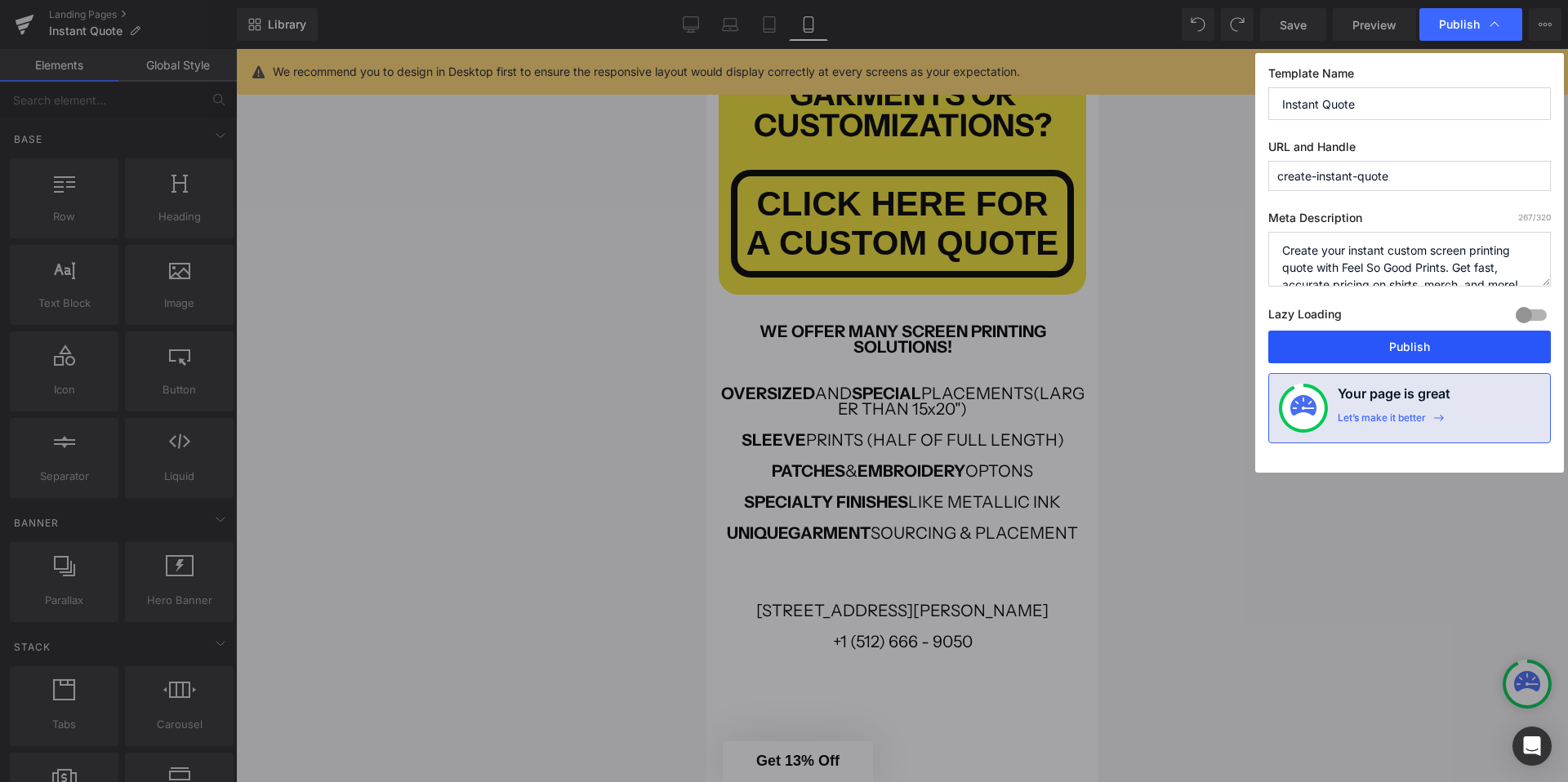
click at [1356, 351] on button "Publish" at bounding box center [1409, 346] width 282 height 33
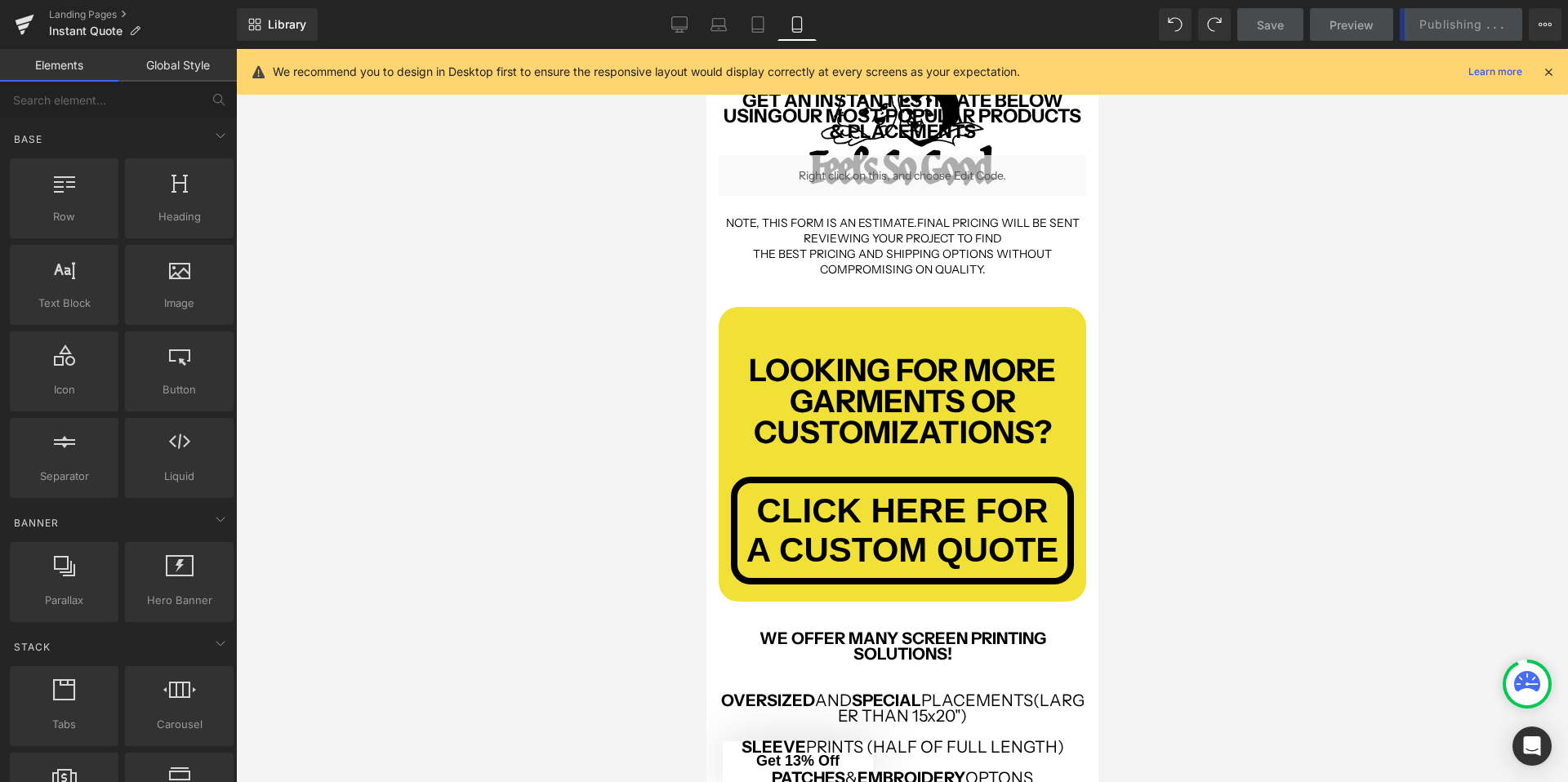
scroll to position [0, 0]
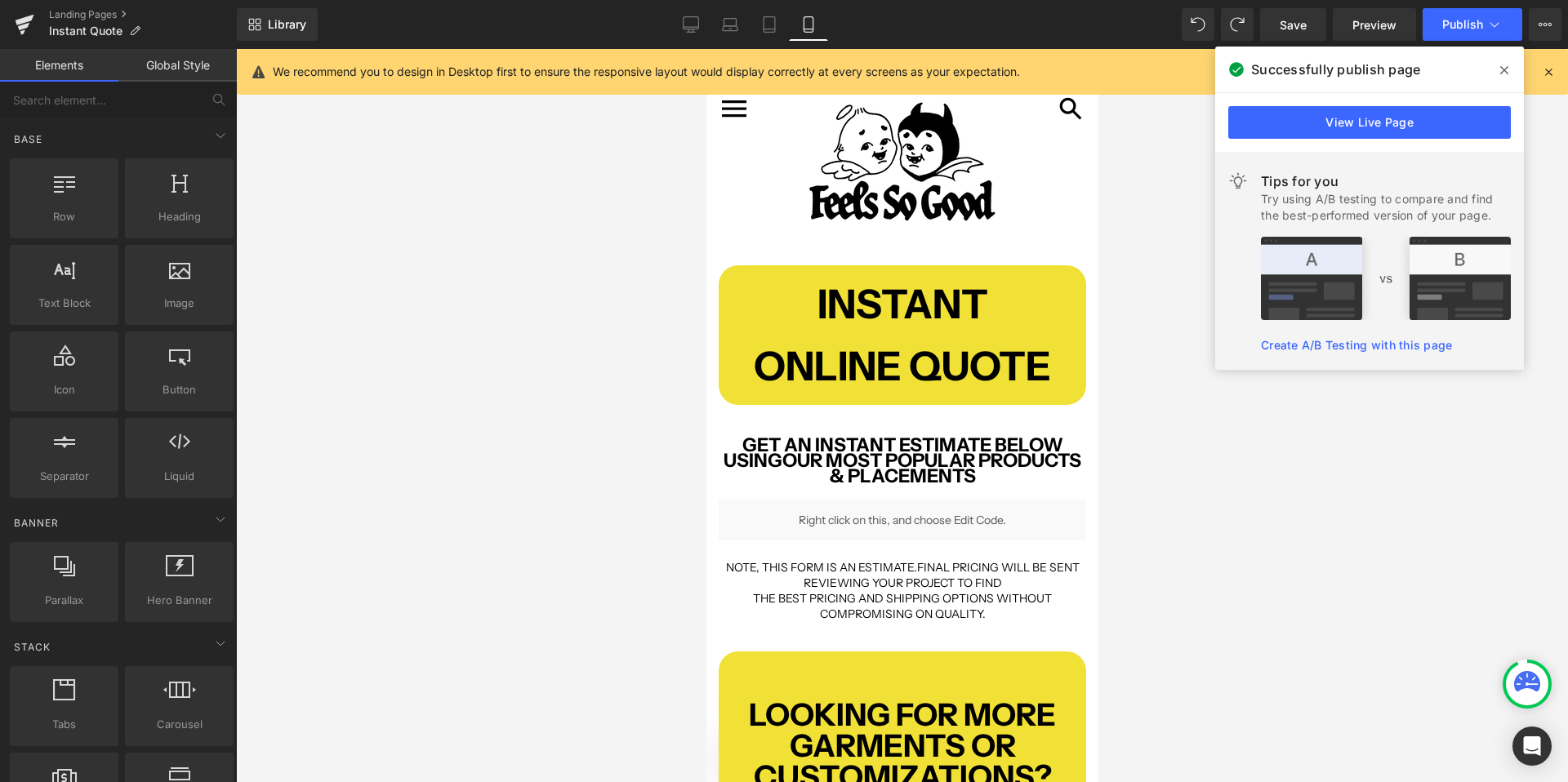
click at [1508, 66] on span at bounding box center [1503, 69] width 26 height 26
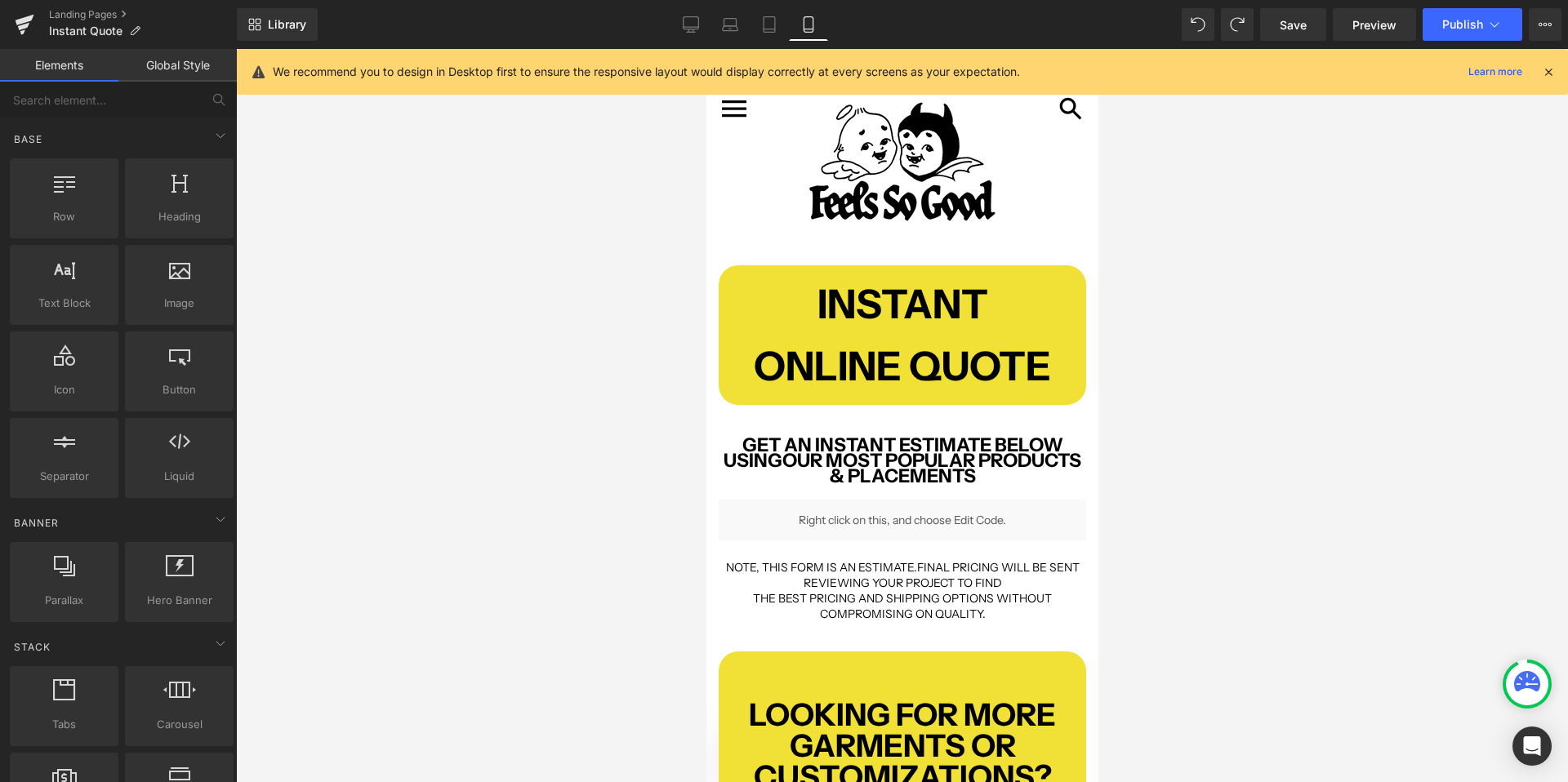
click at [1548, 72] on icon at bounding box center [1548, 71] width 15 height 15
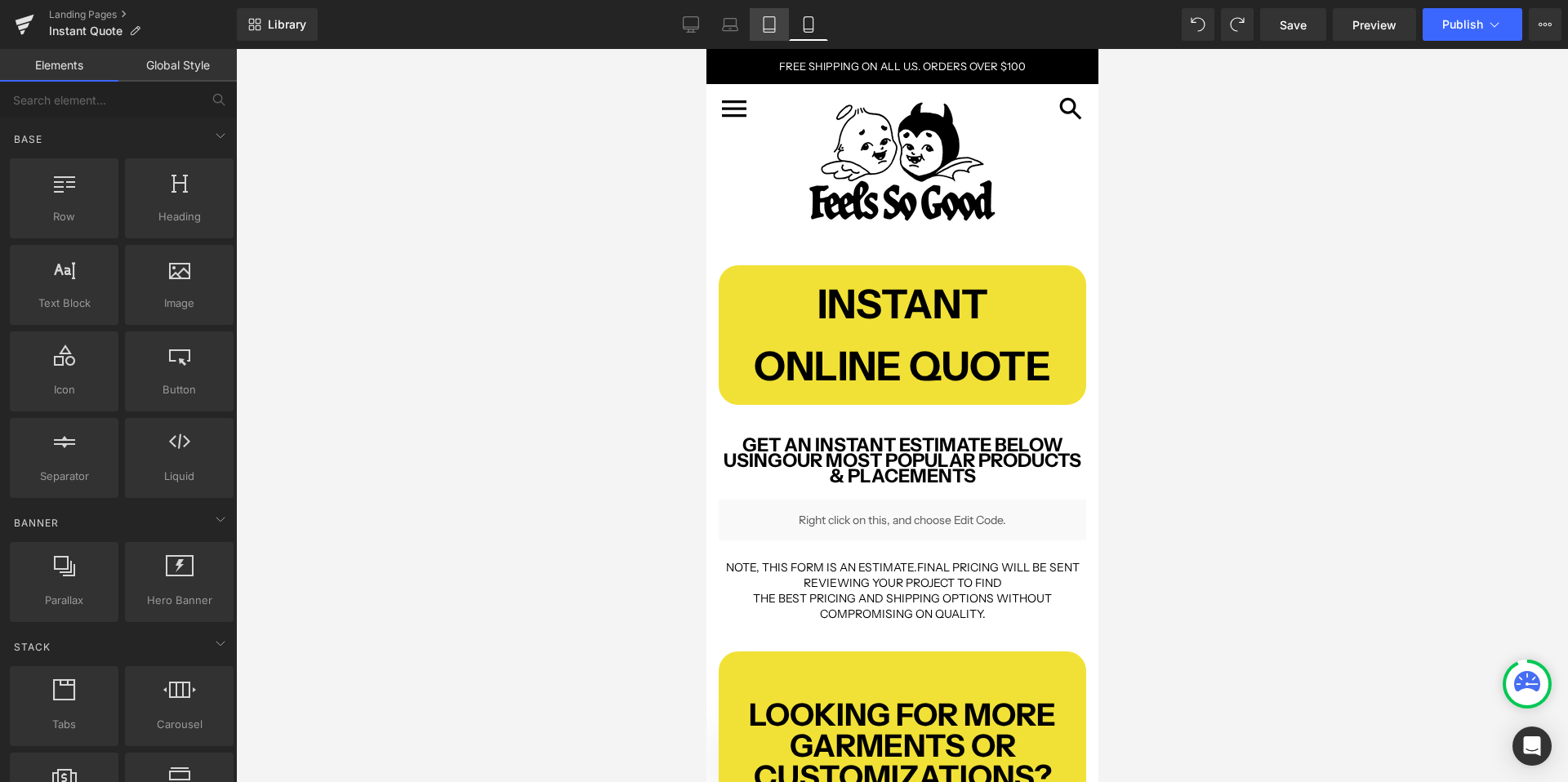
click at [783, 20] on link "Tablet" at bounding box center [769, 24] width 39 height 33
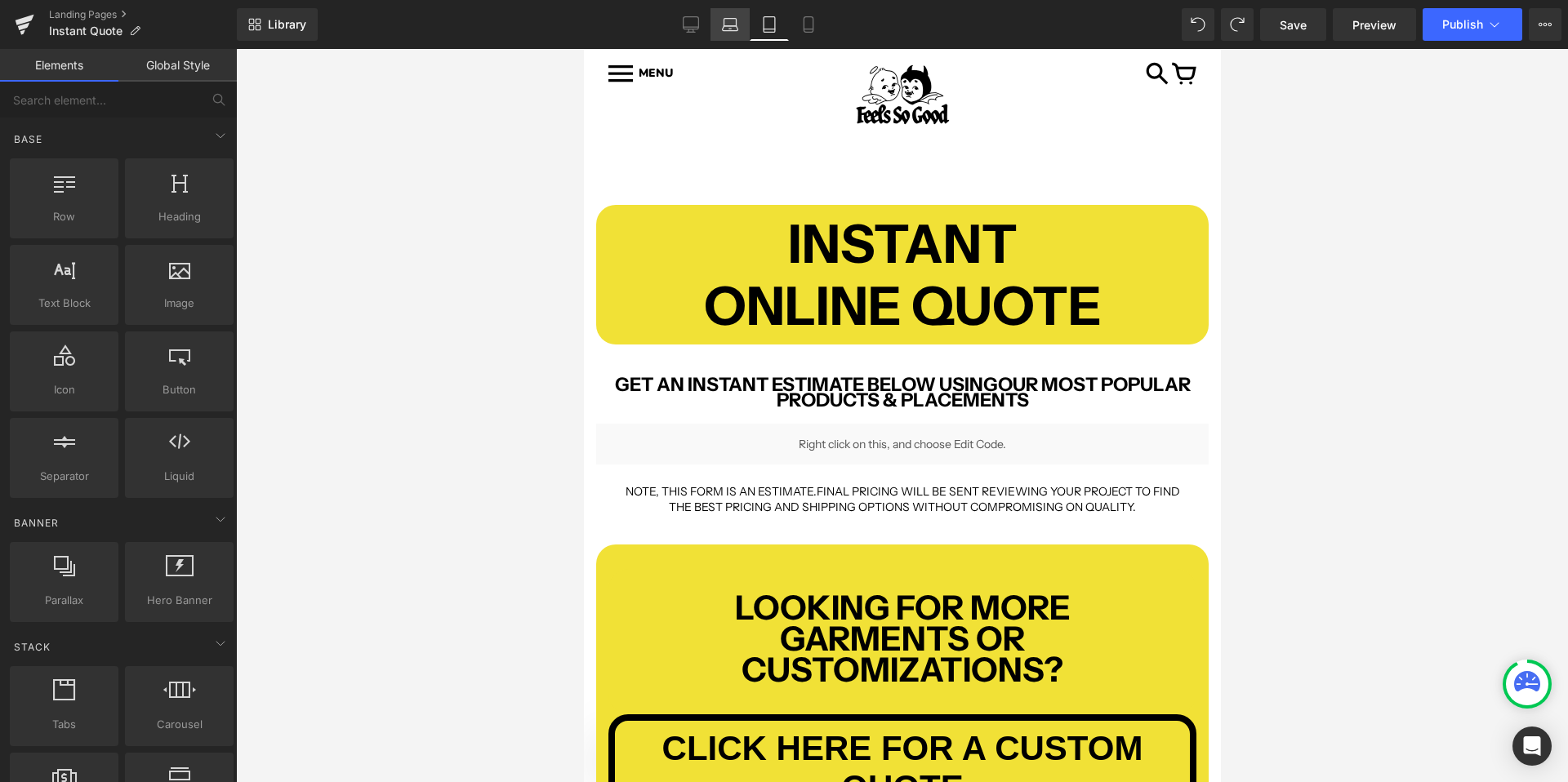
click at [722, 16] on icon at bounding box center [730, 24] width 16 height 16
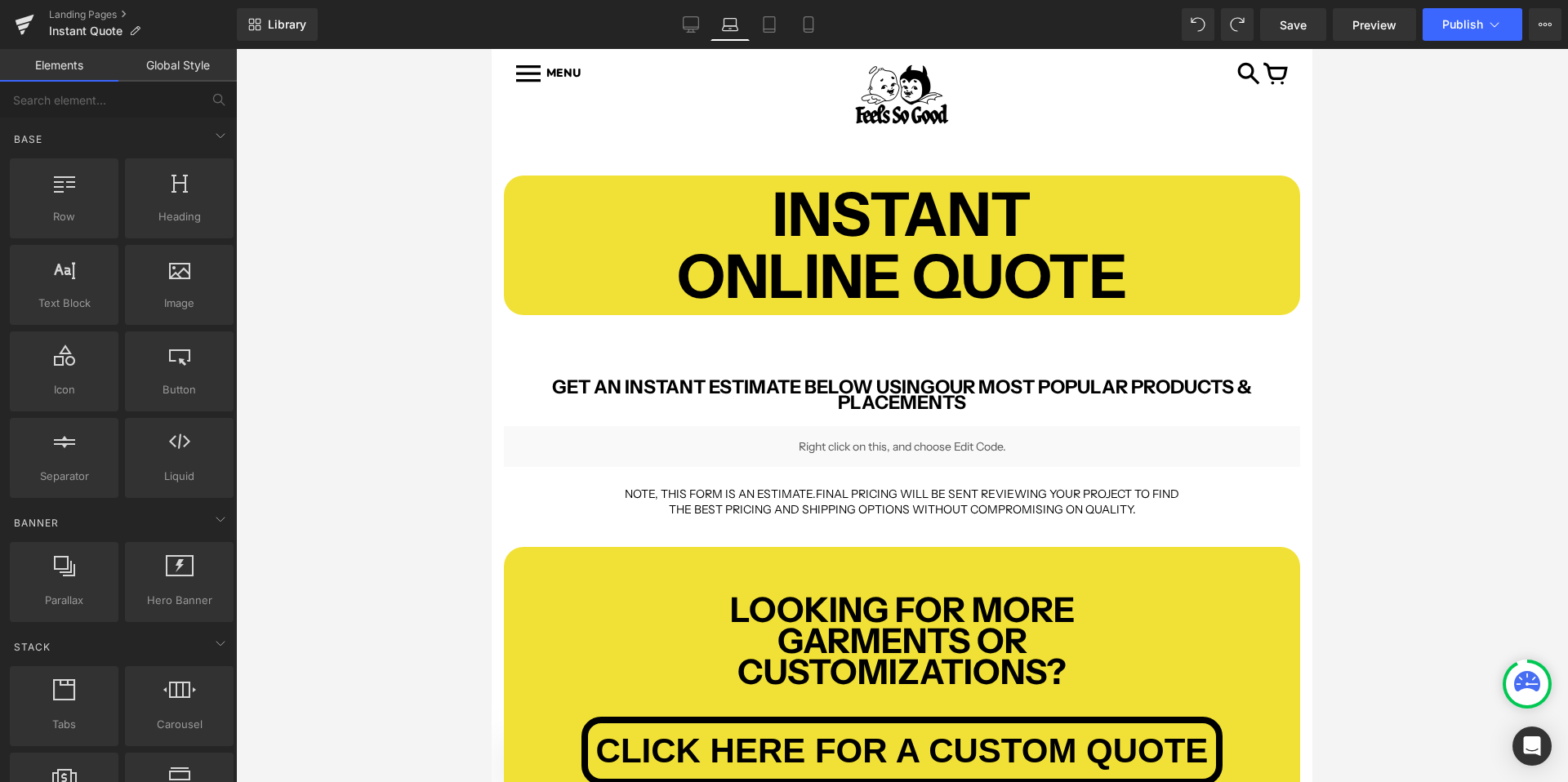
scroll to position [246, 0]
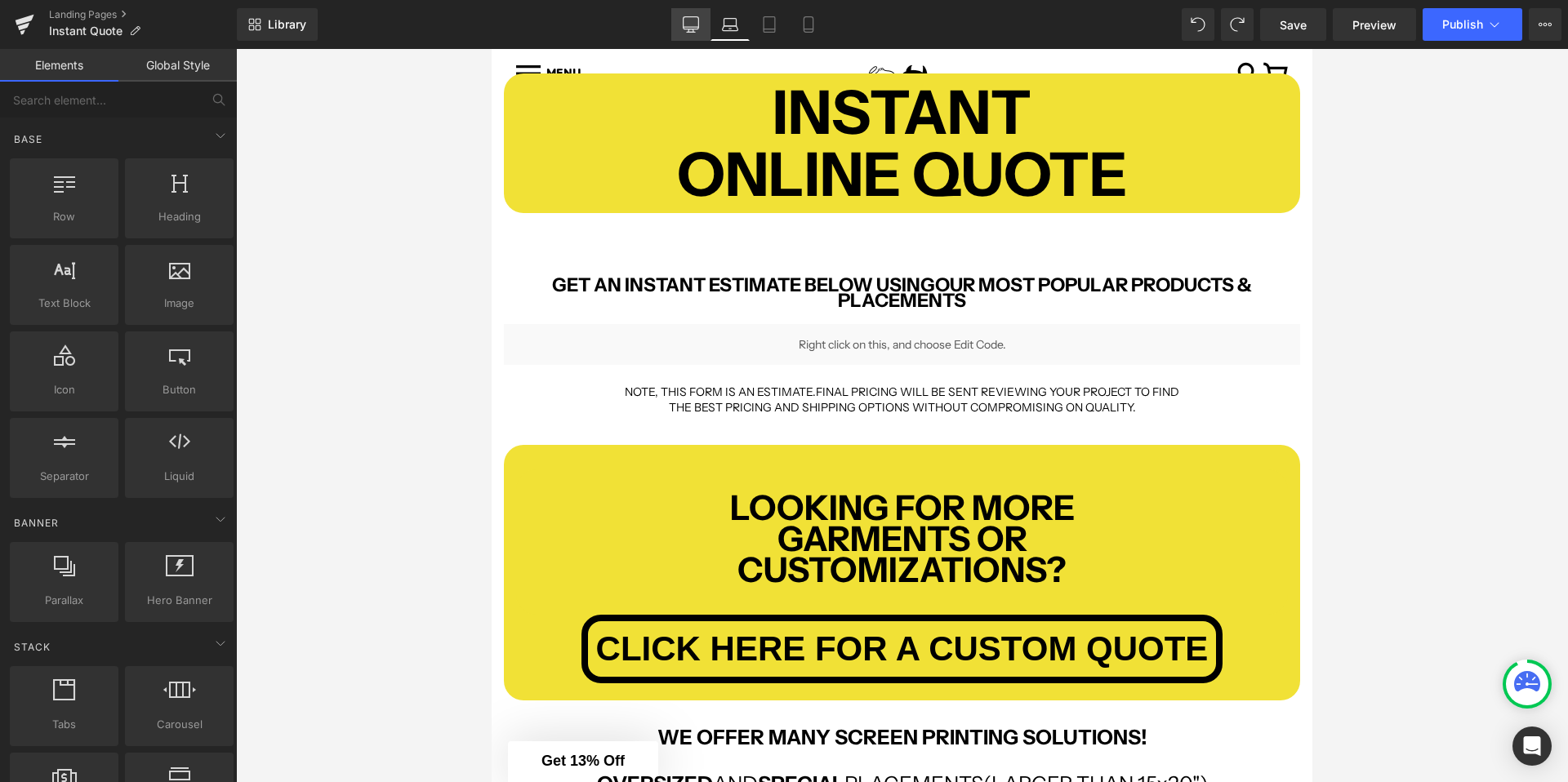
click at [693, 19] on icon at bounding box center [691, 24] width 16 height 16
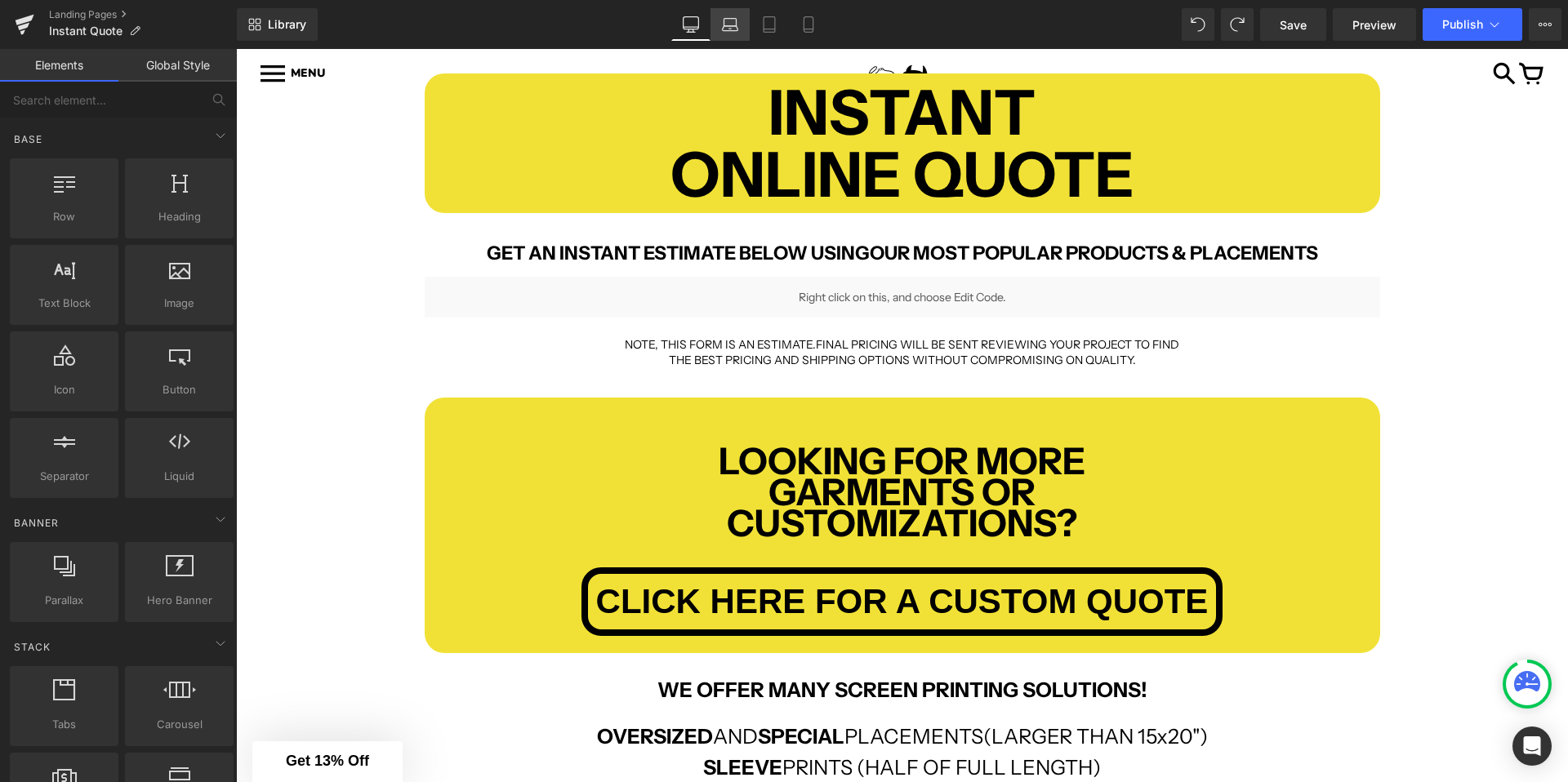
click at [737, 25] on icon at bounding box center [730, 24] width 16 height 16
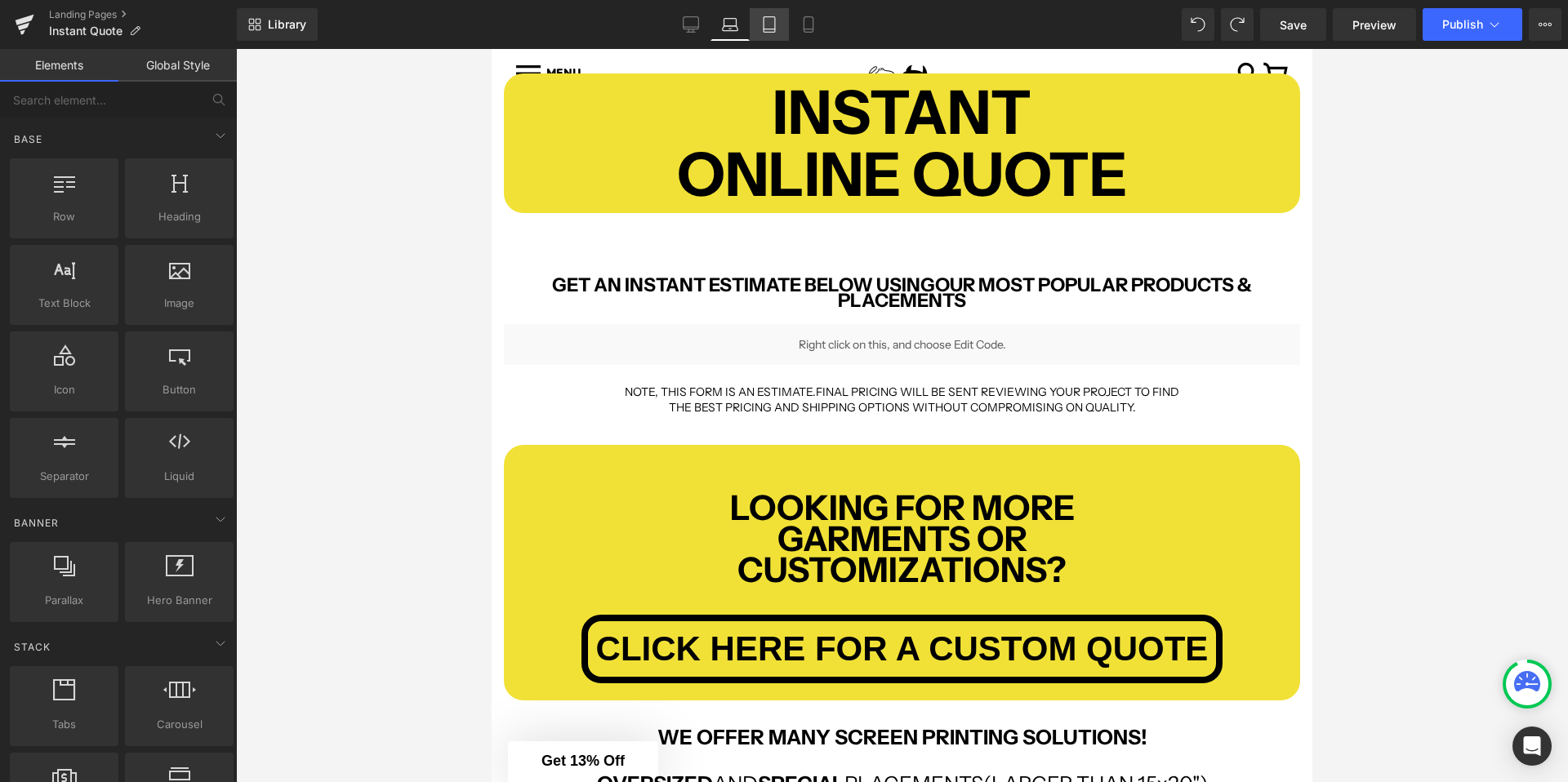
click at [765, 25] on icon at bounding box center [769, 24] width 16 height 16
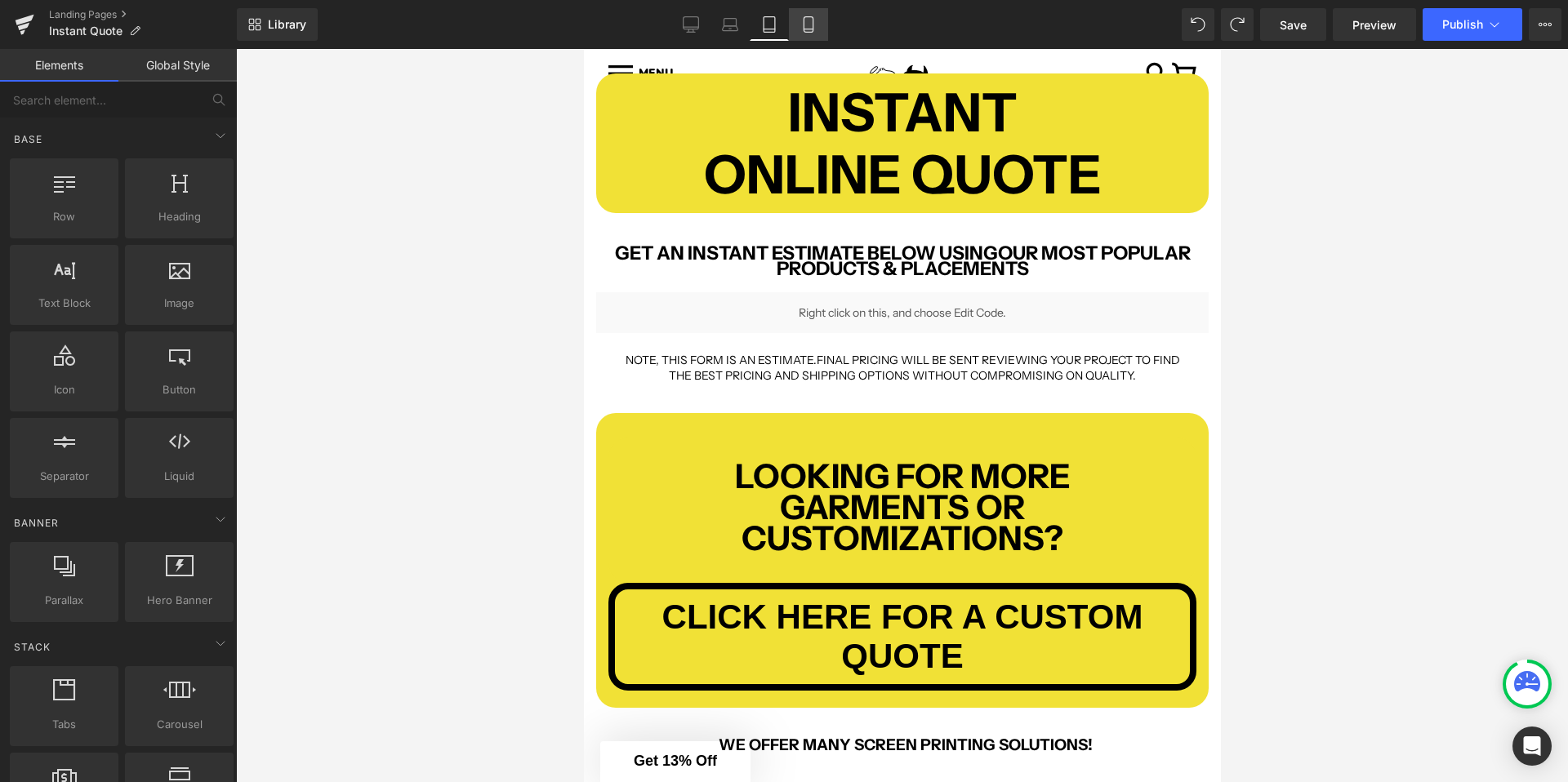
click at [804, 22] on icon at bounding box center [808, 24] width 9 height 15
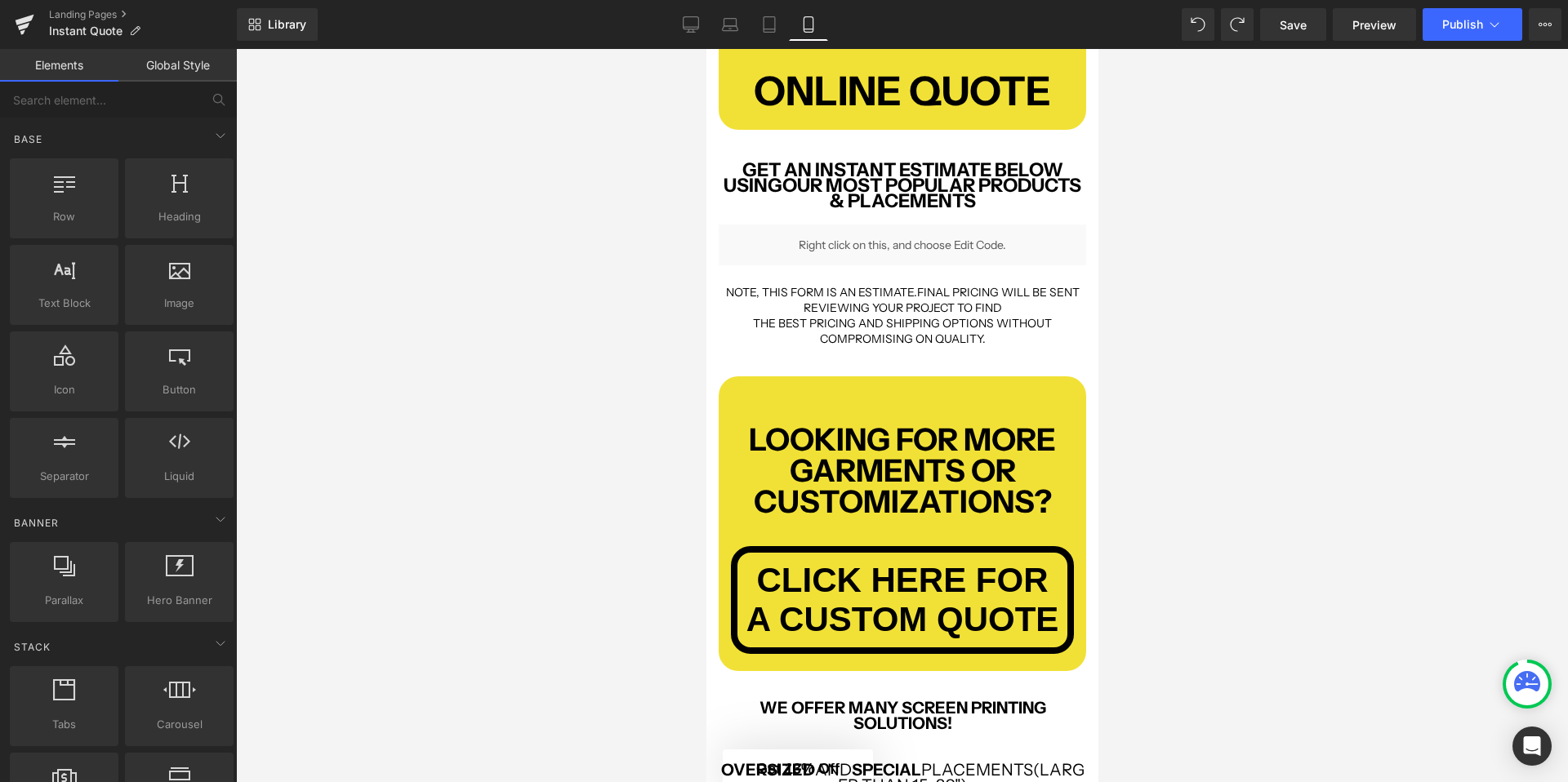
scroll to position [191, 0]
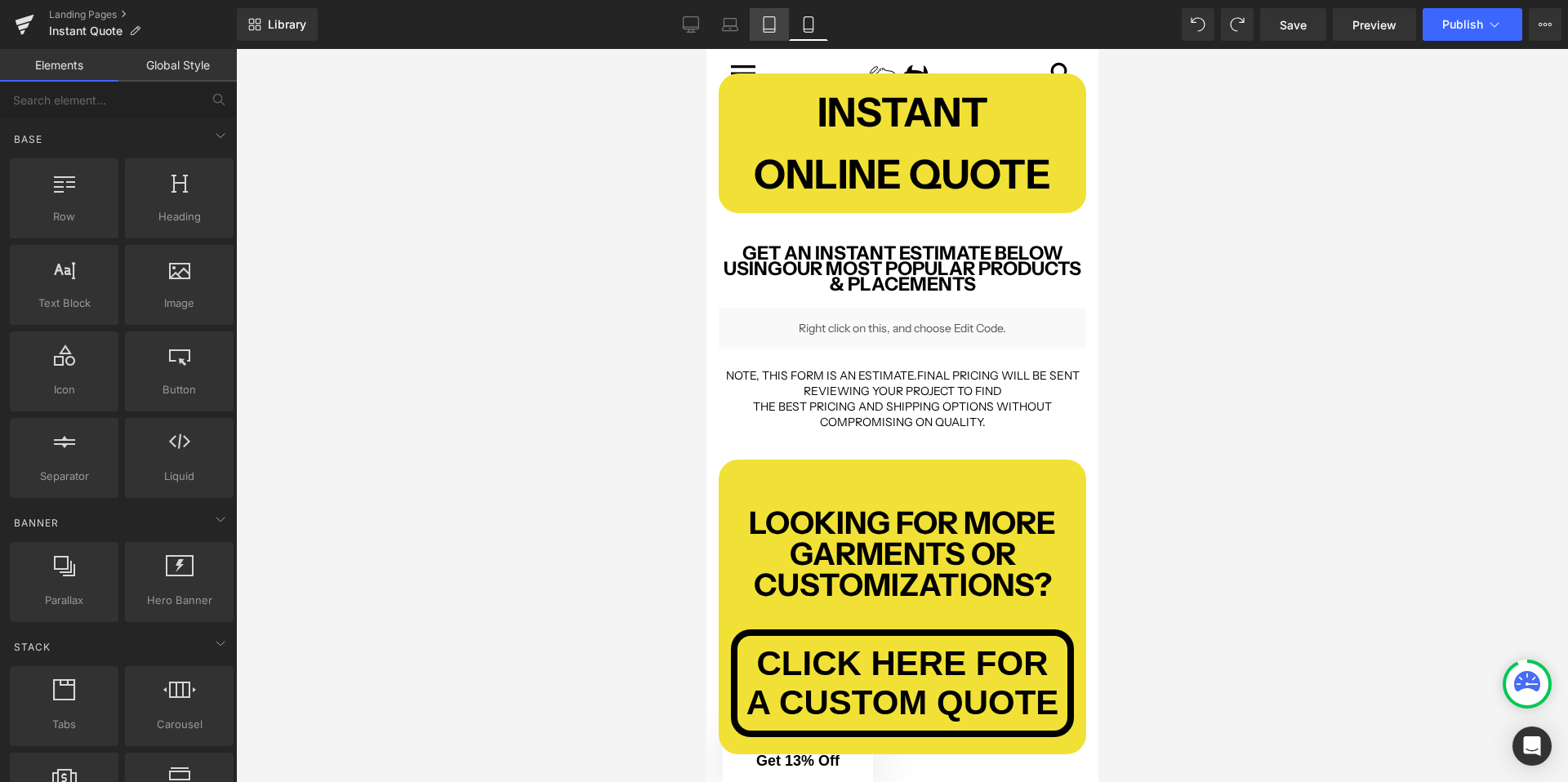
click at [780, 27] on link "Tablet" at bounding box center [769, 24] width 39 height 33
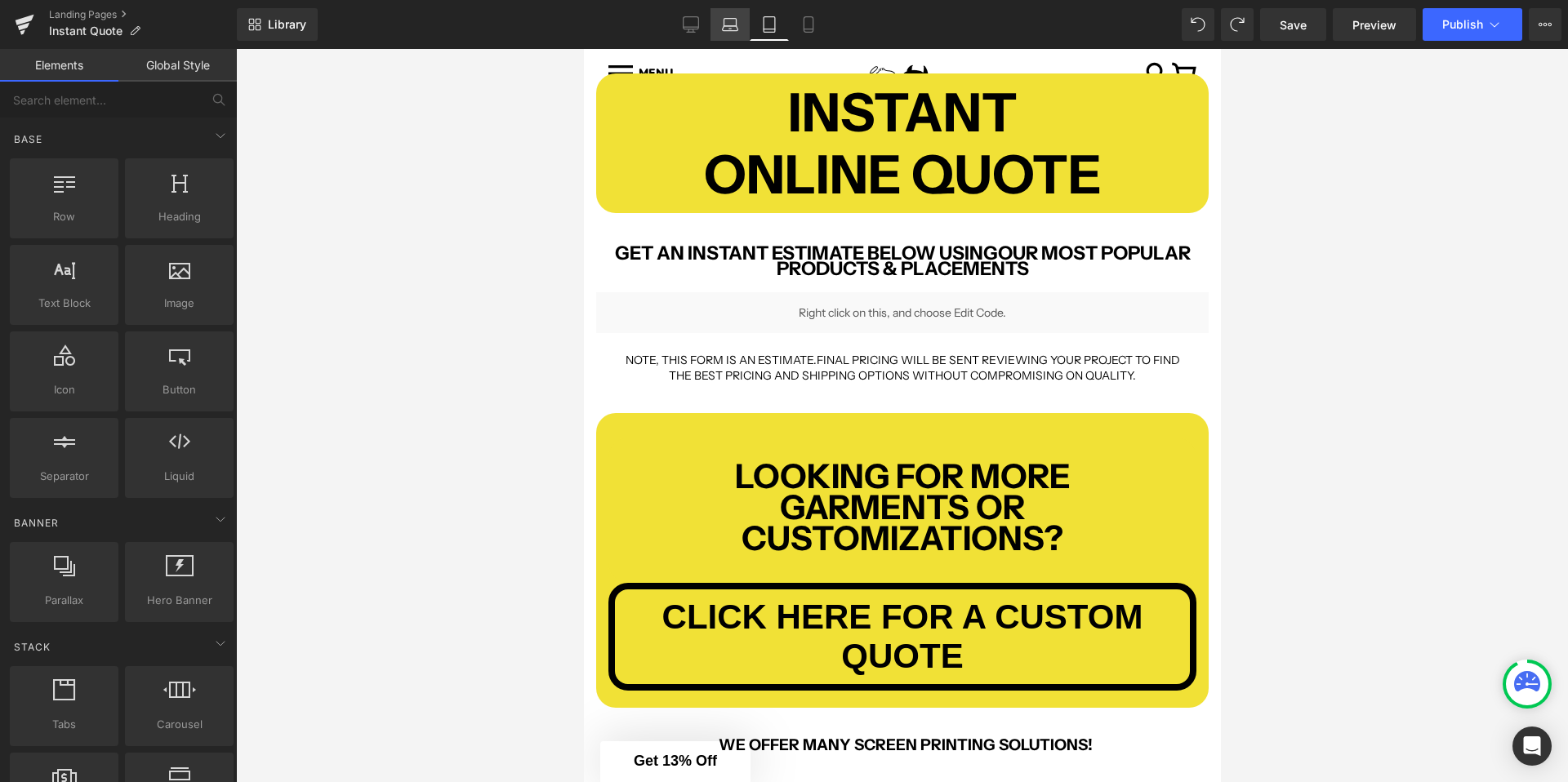
click at [728, 26] on icon at bounding box center [730, 24] width 16 height 16
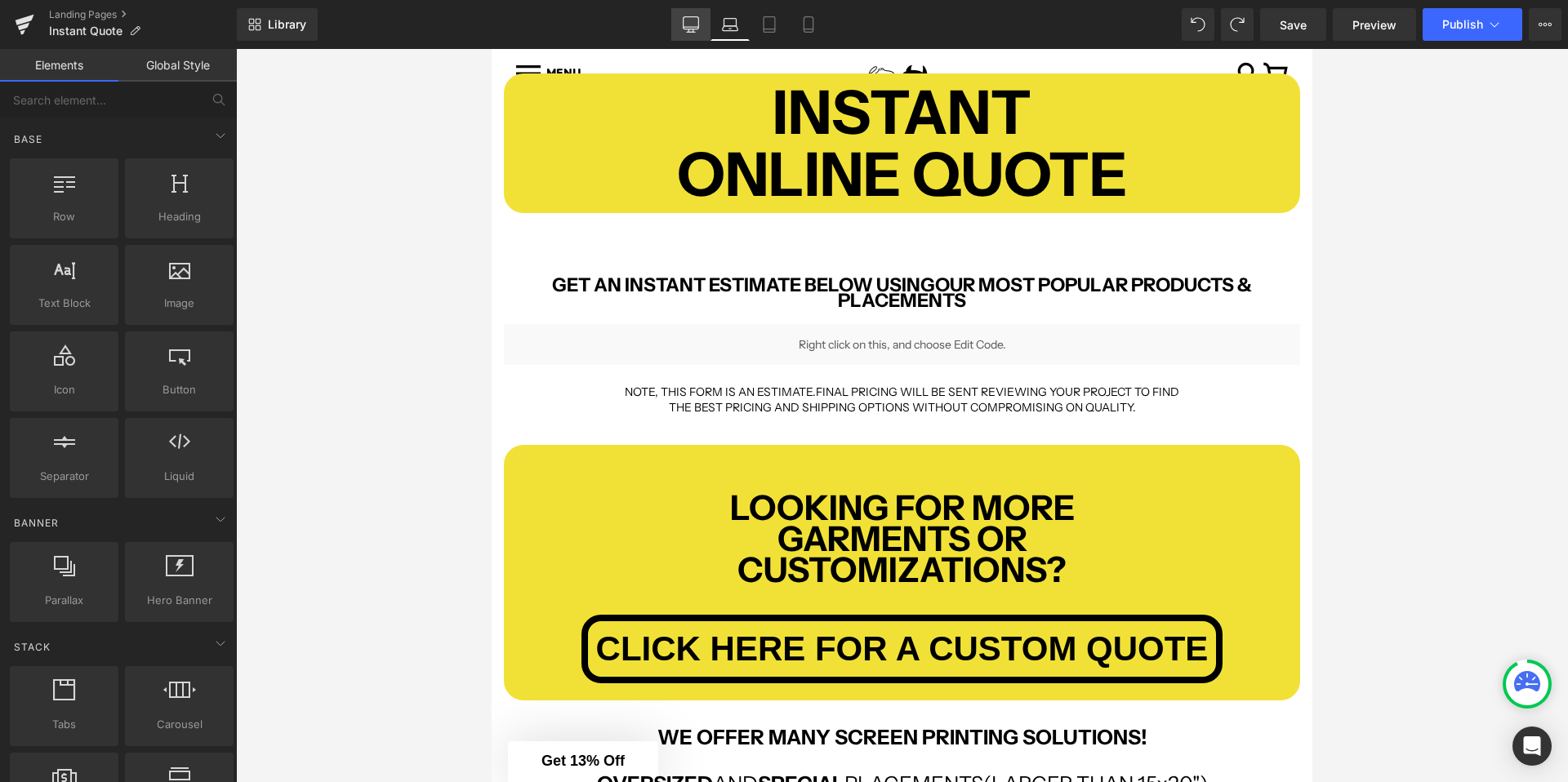
click at [687, 27] on icon at bounding box center [690, 27] width 15 height 0
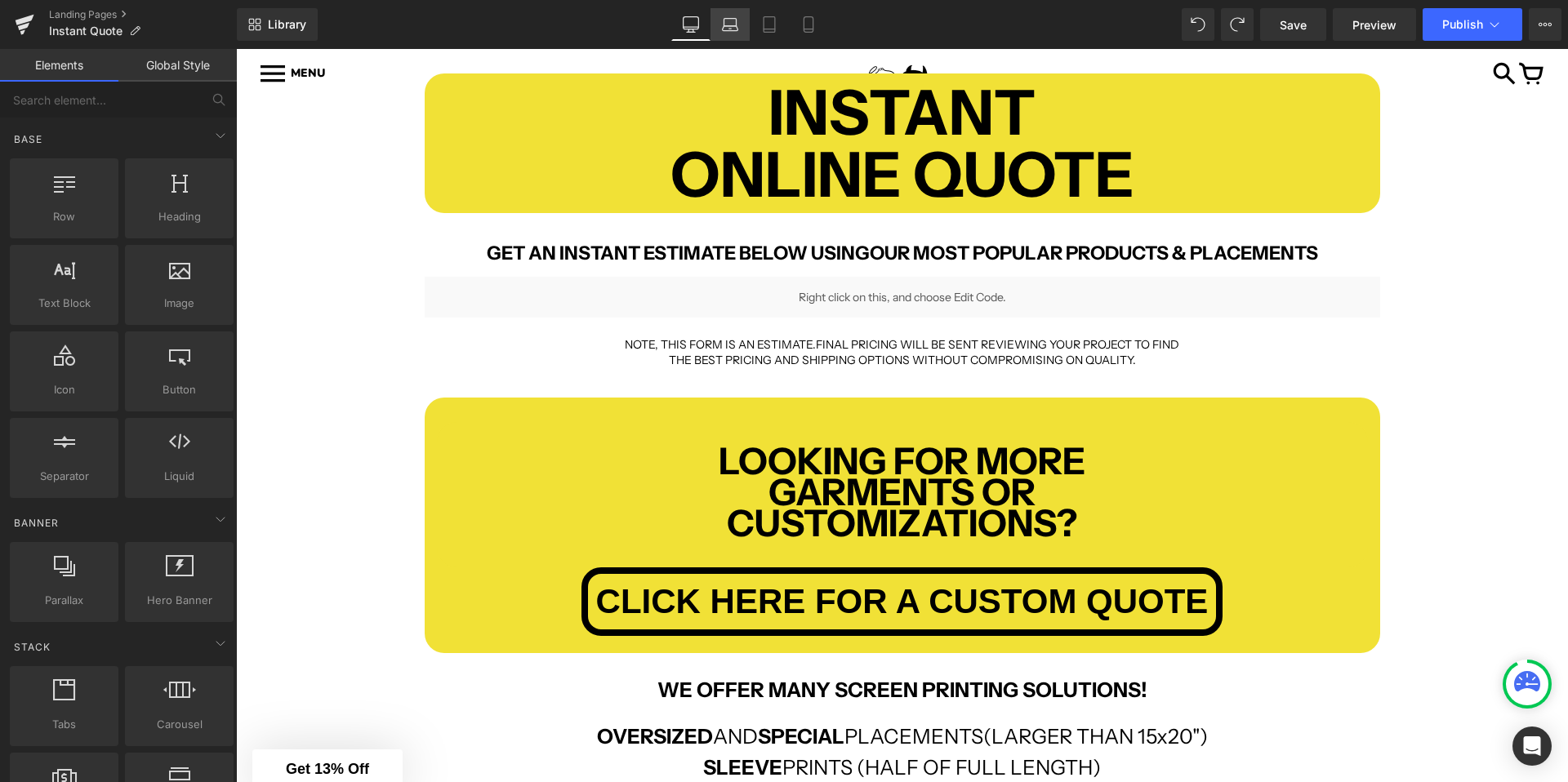
click at [728, 26] on icon at bounding box center [730, 24] width 16 height 16
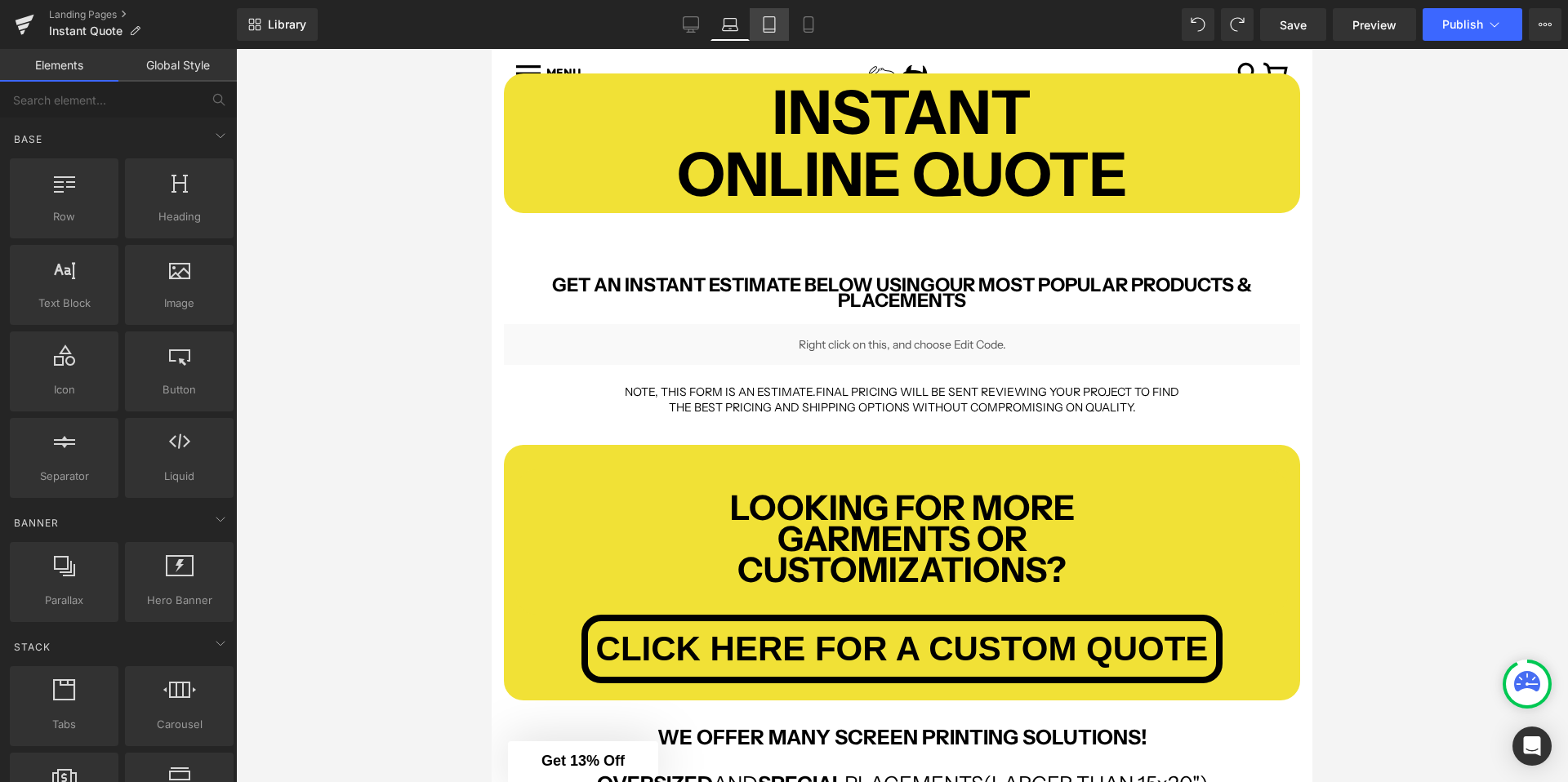
click at [760, 21] on link "Tablet" at bounding box center [769, 24] width 39 height 33
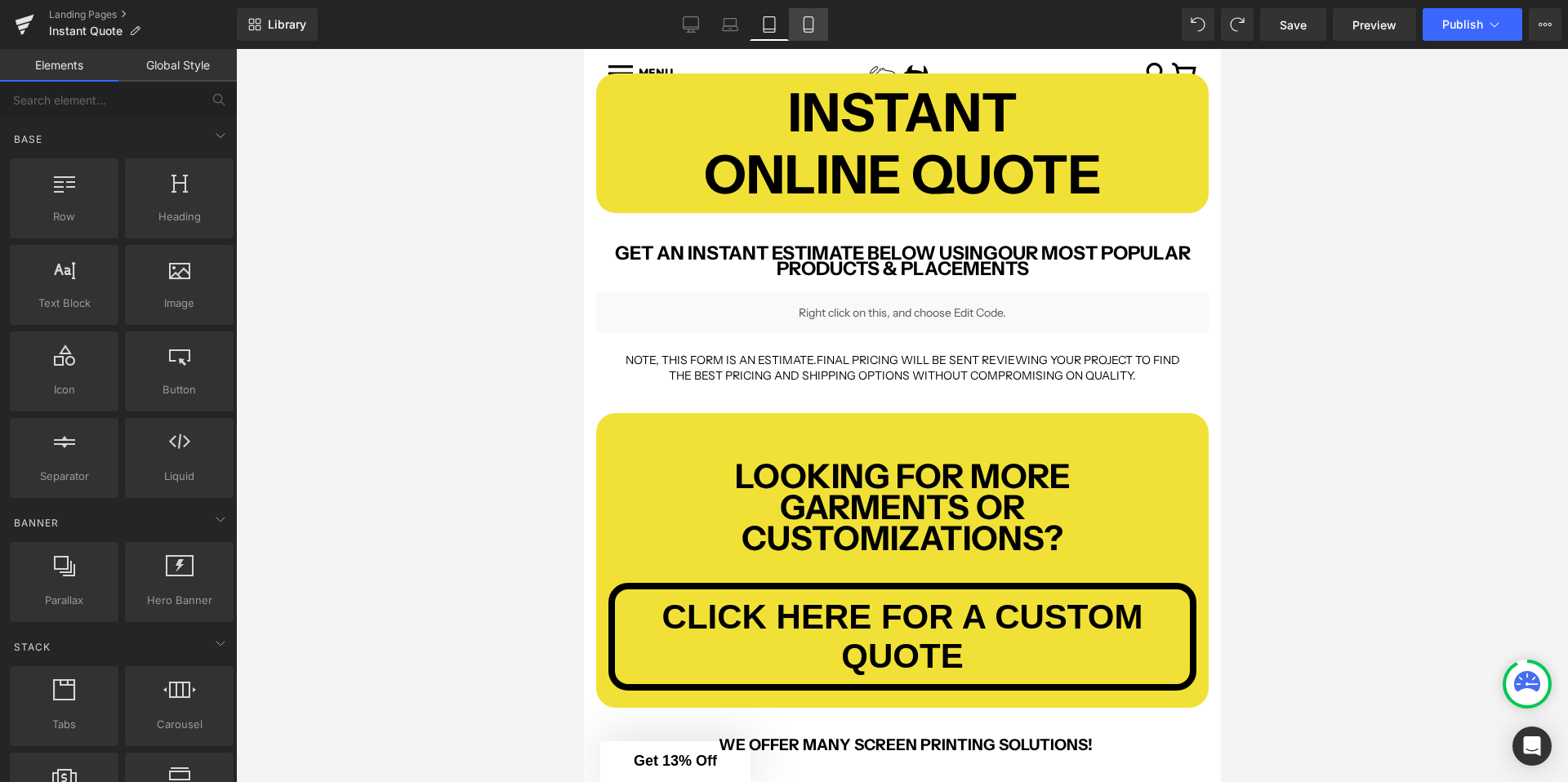
click at [810, 21] on icon at bounding box center [808, 24] width 16 height 16
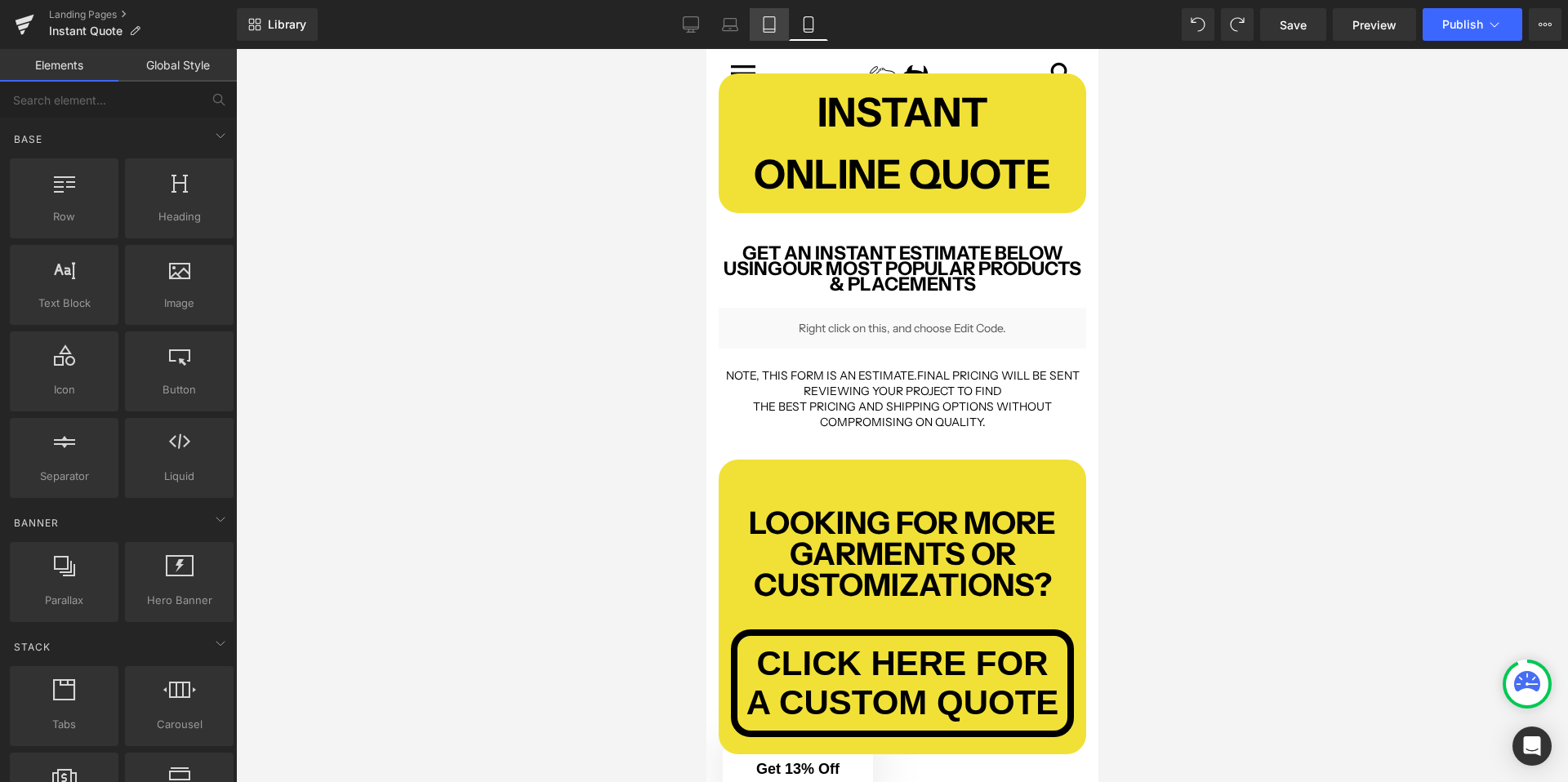
click at [768, 21] on icon at bounding box center [769, 24] width 16 height 16
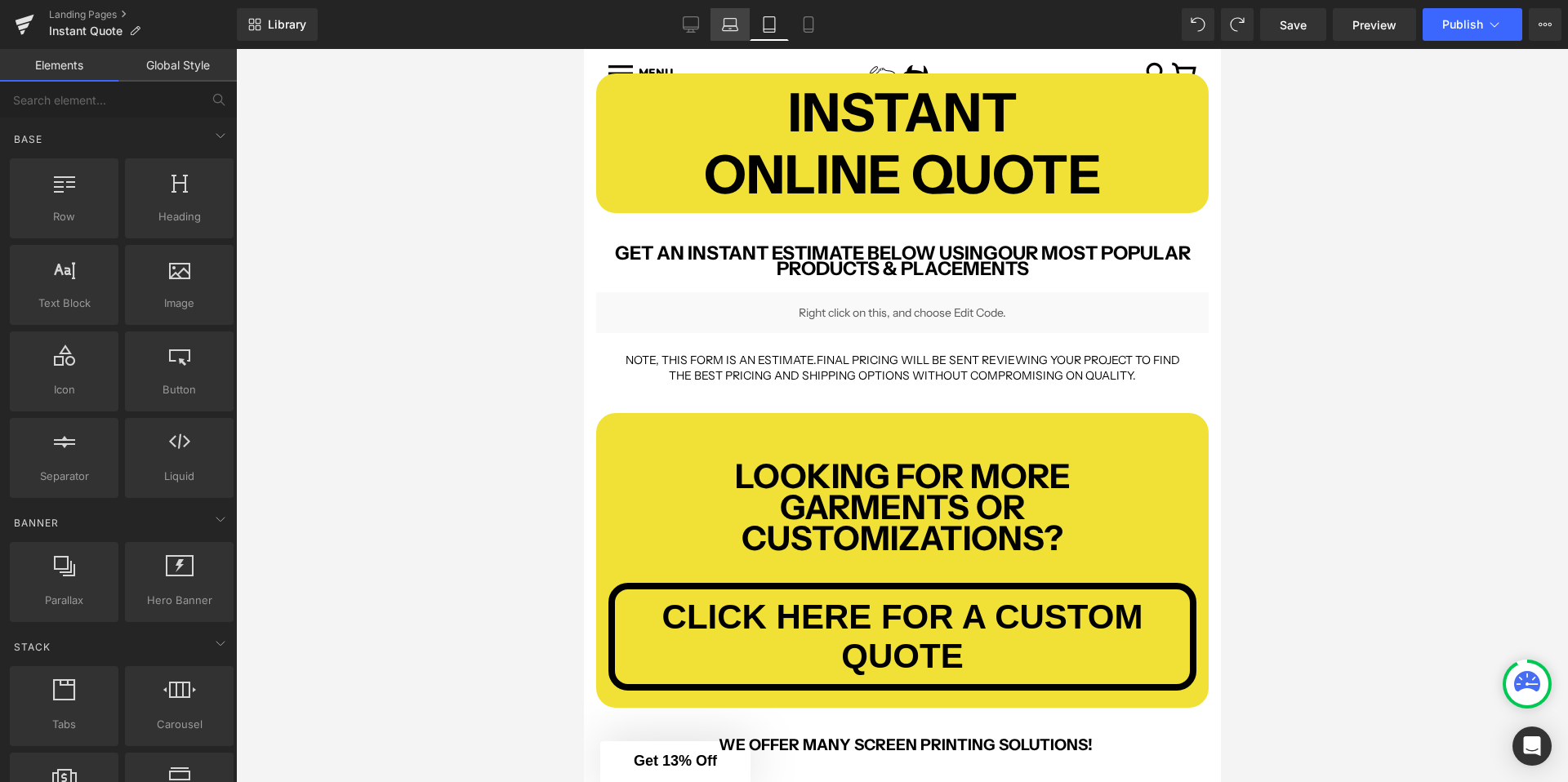
click at [737, 25] on icon at bounding box center [730, 24] width 16 height 16
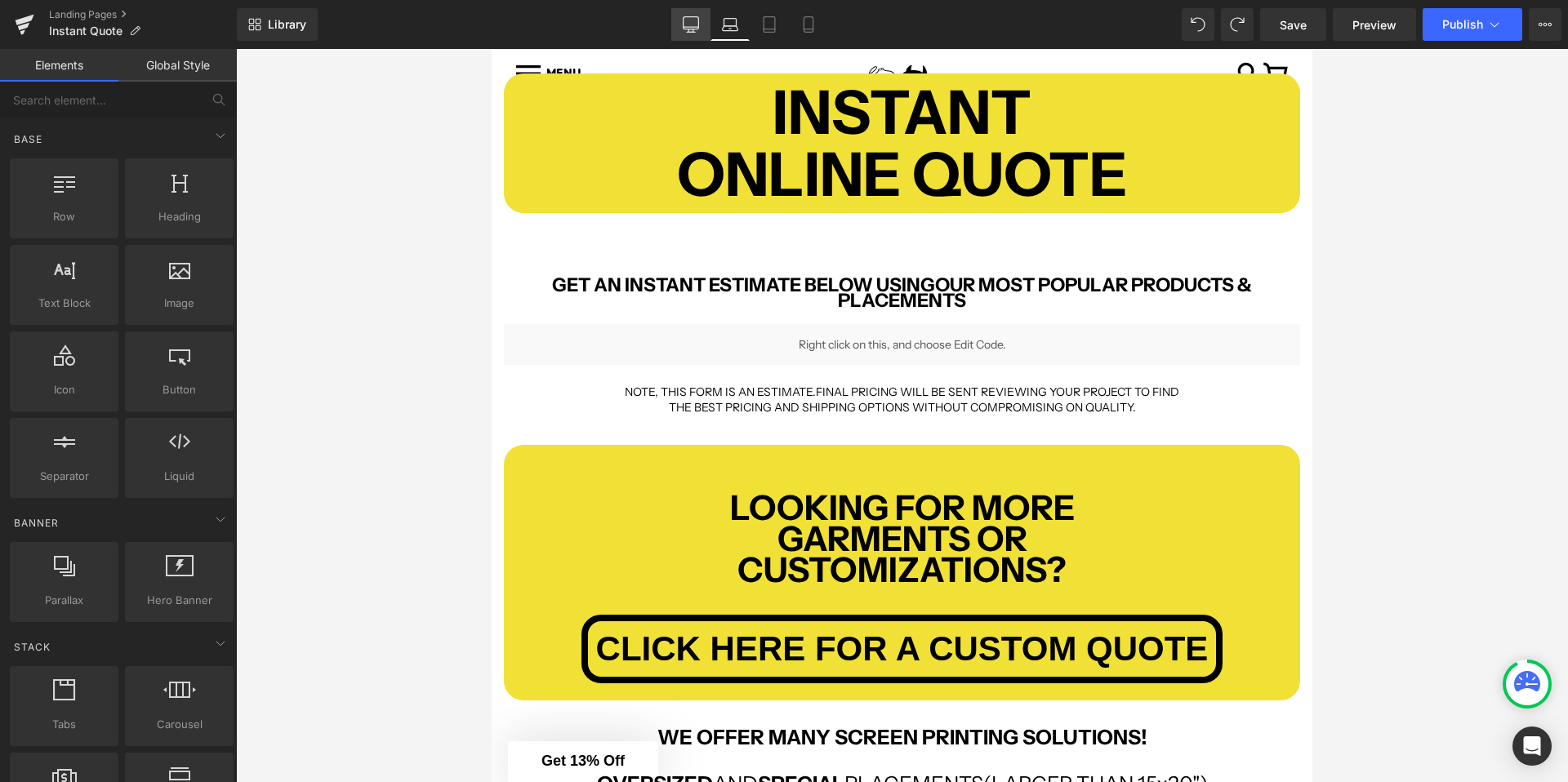
click at [687, 25] on icon at bounding box center [691, 24] width 16 height 16
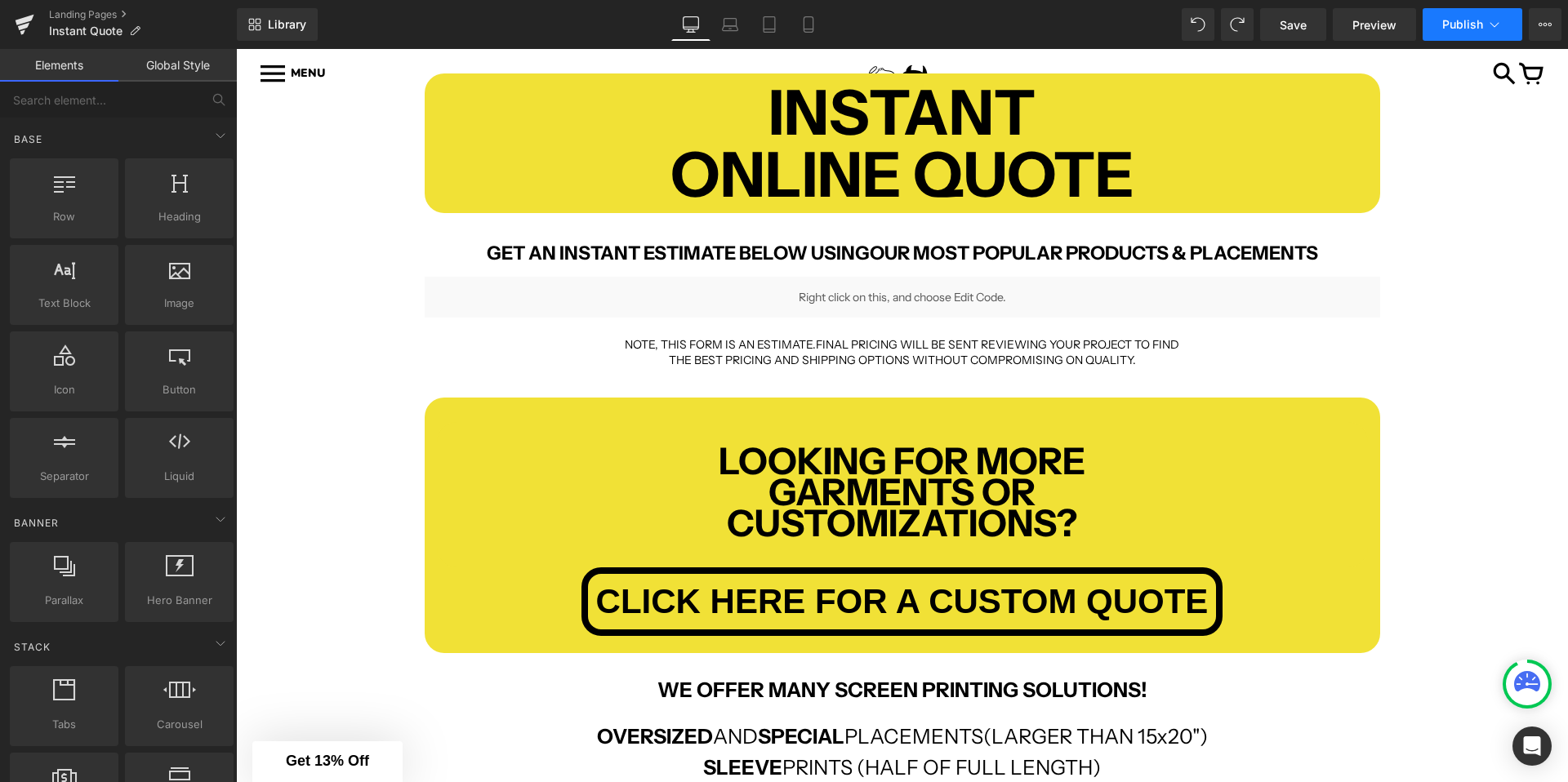
click at [1520, 19] on button "Publish" at bounding box center [1472, 24] width 100 height 33
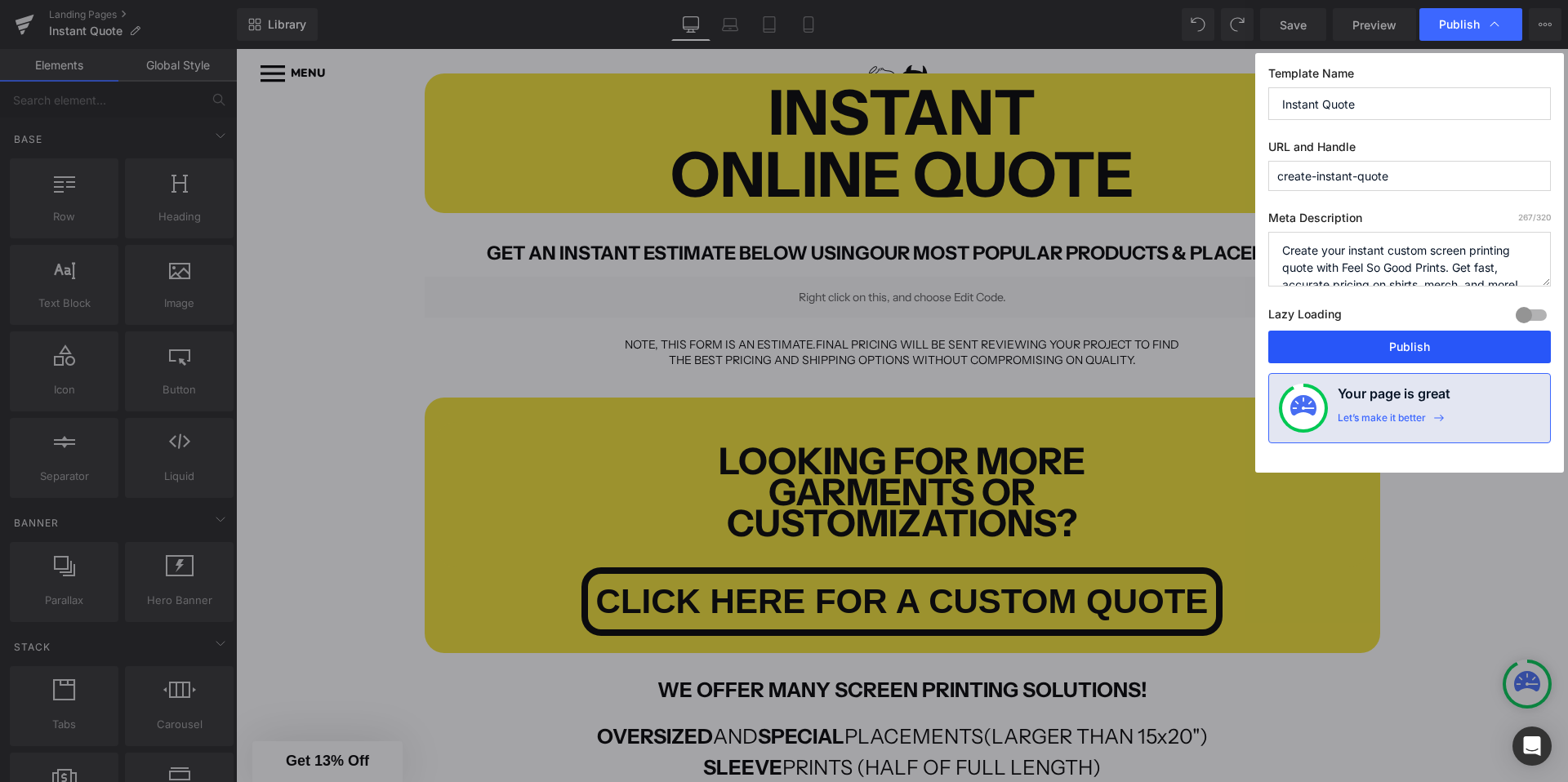
click at [1357, 359] on button "Publish" at bounding box center [1409, 346] width 282 height 33
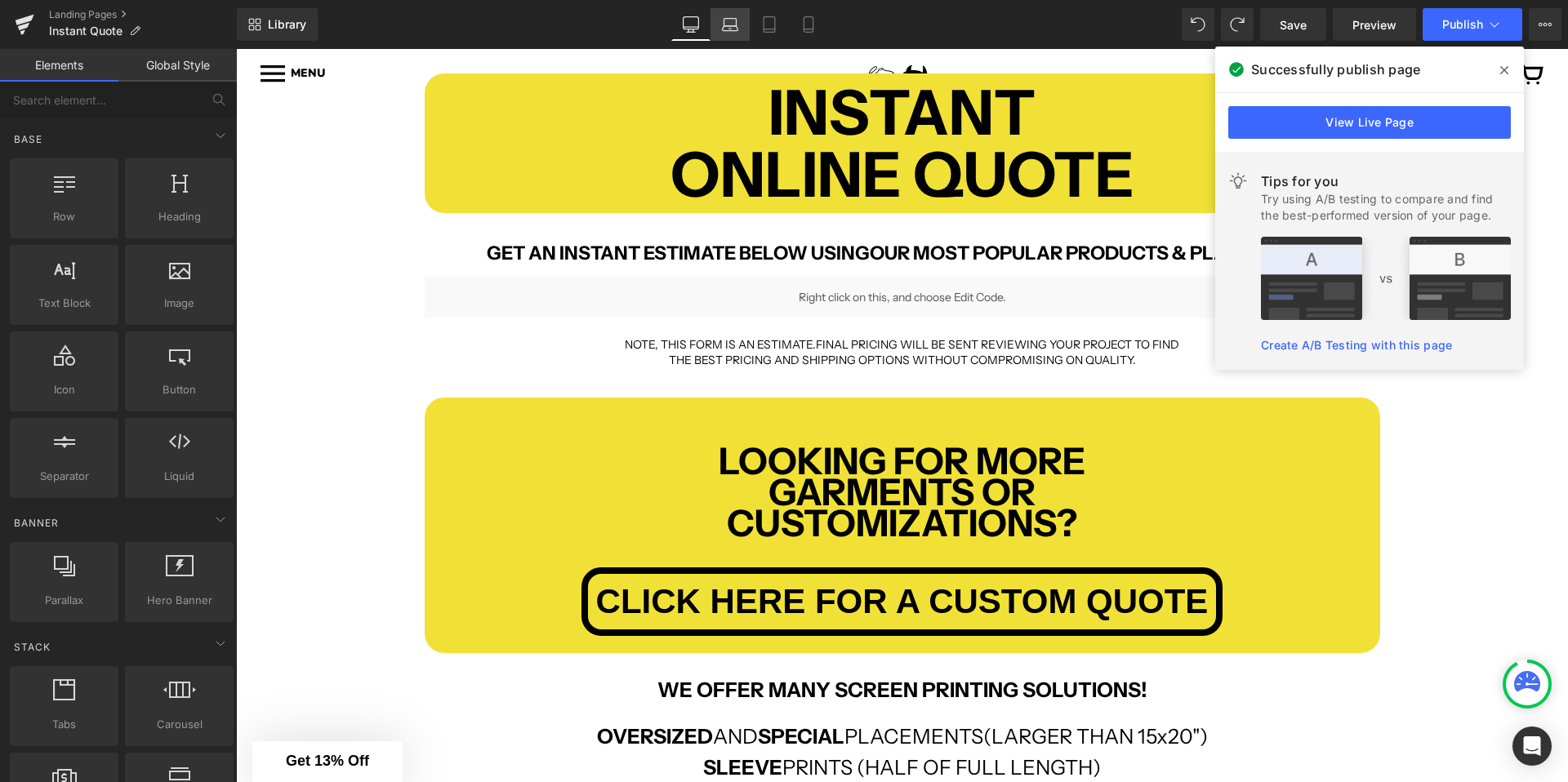
click at [743, 30] on link "Laptop" at bounding box center [730, 24] width 39 height 33
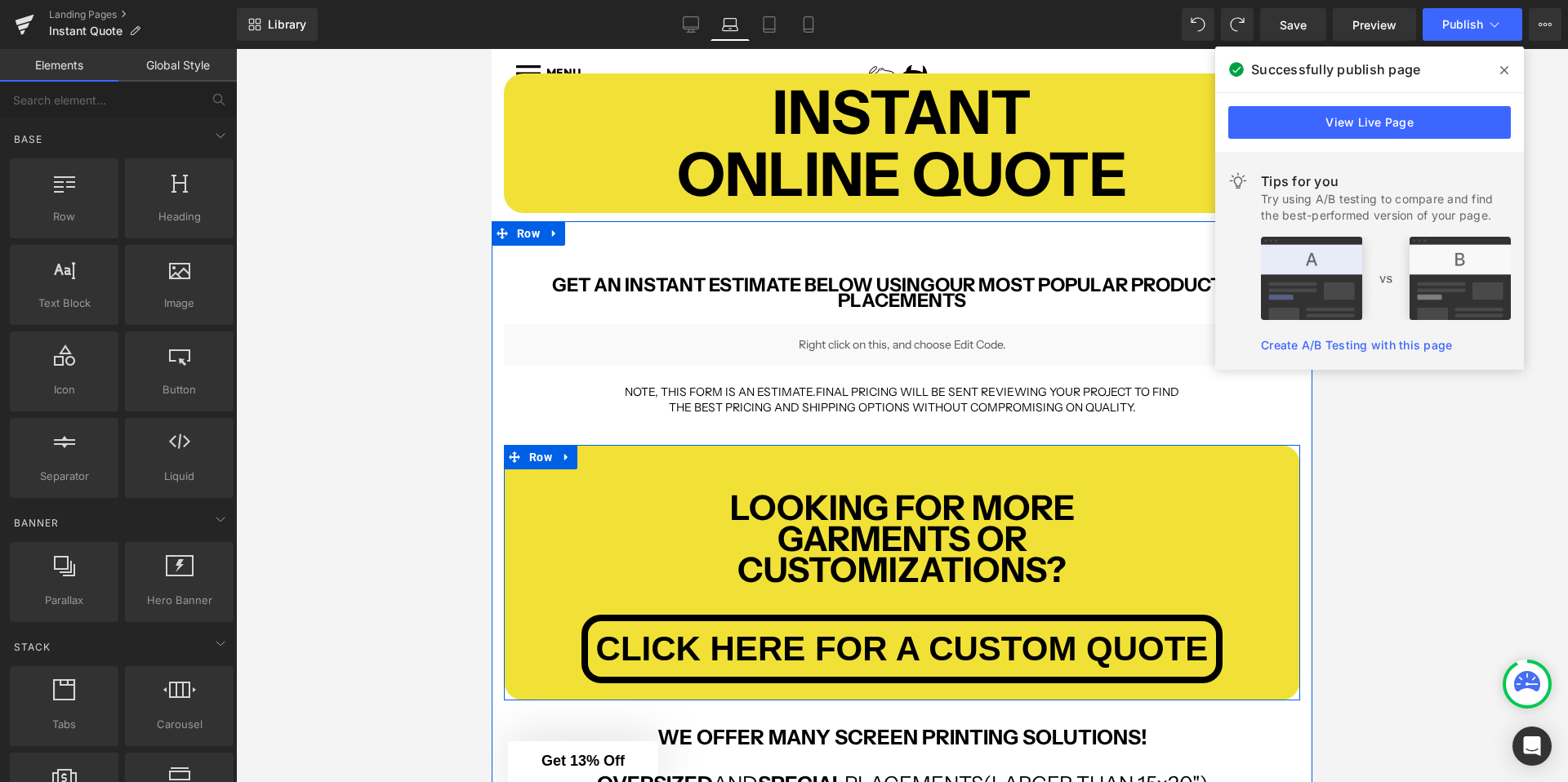
click at [852, 501] on b "LOOKING FOR MORE" at bounding box center [902, 508] width 345 height 43
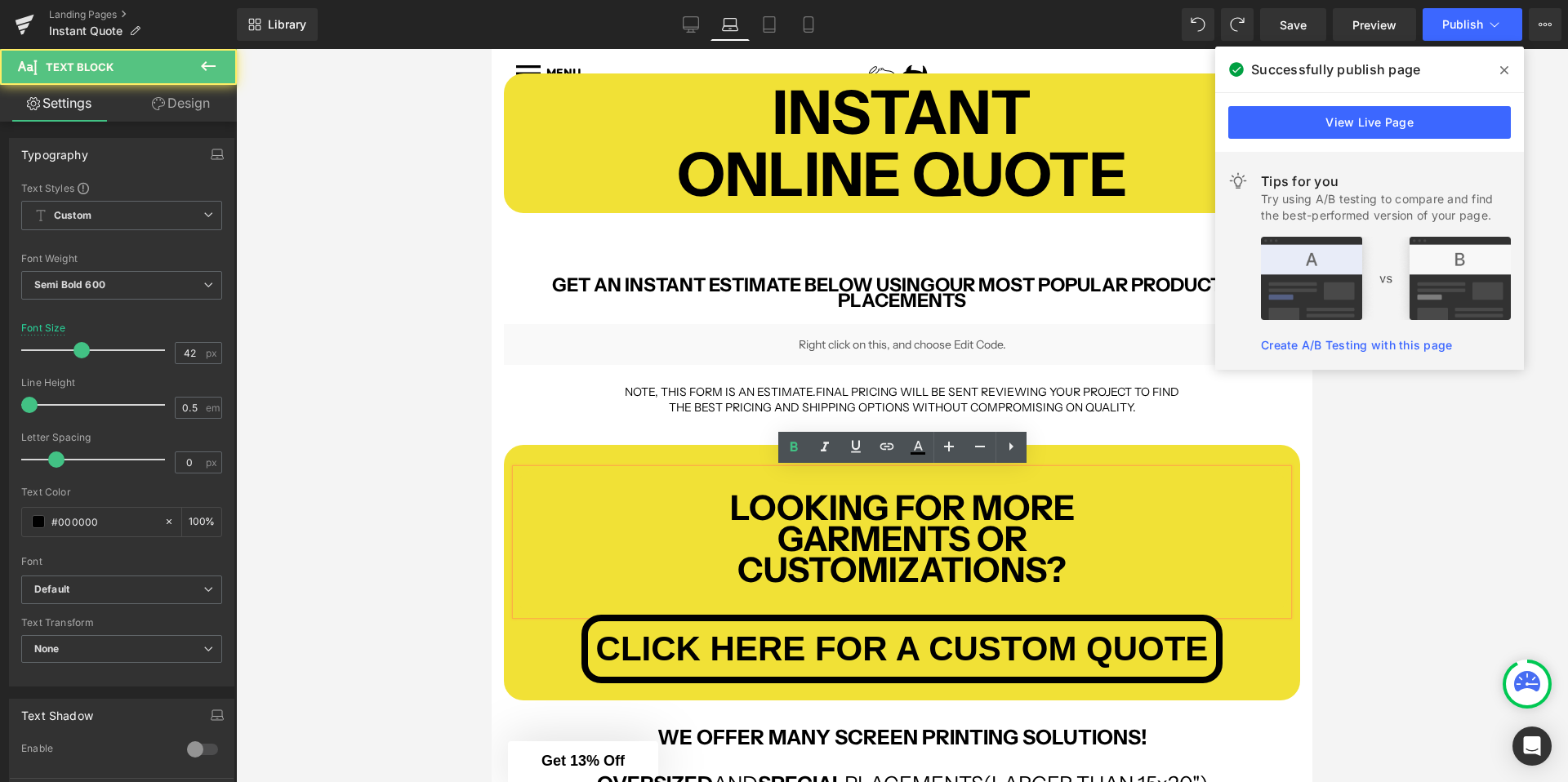
click at [891, 553] on b "CUSTOMIZATIONS?" at bounding box center [902, 570] width 329 height 43
click at [382, 507] on div at bounding box center [902, 415] width 1332 height 733
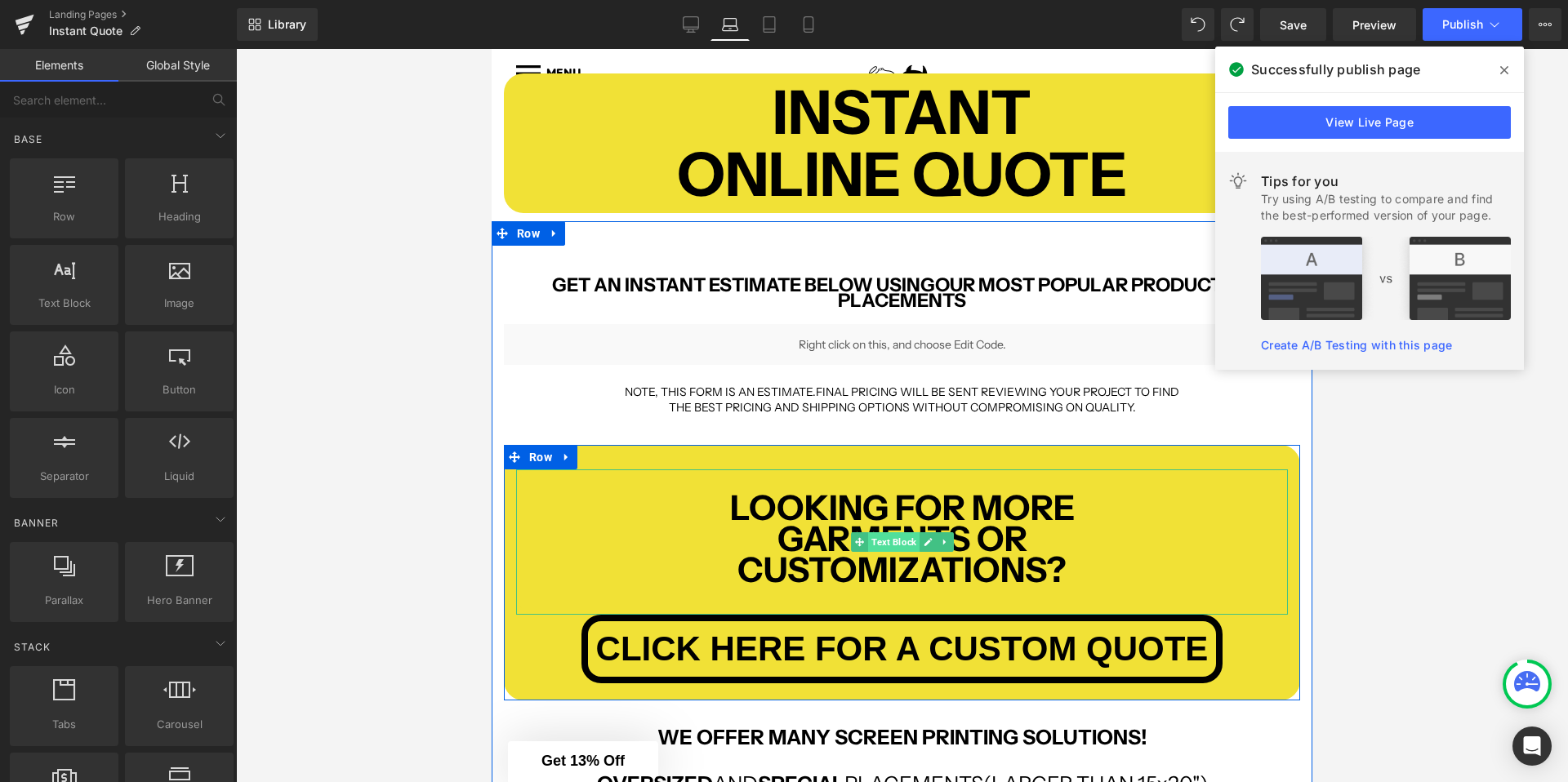
click at [890, 540] on span "Text Block" at bounding box center [894, 542] width 52 height 20
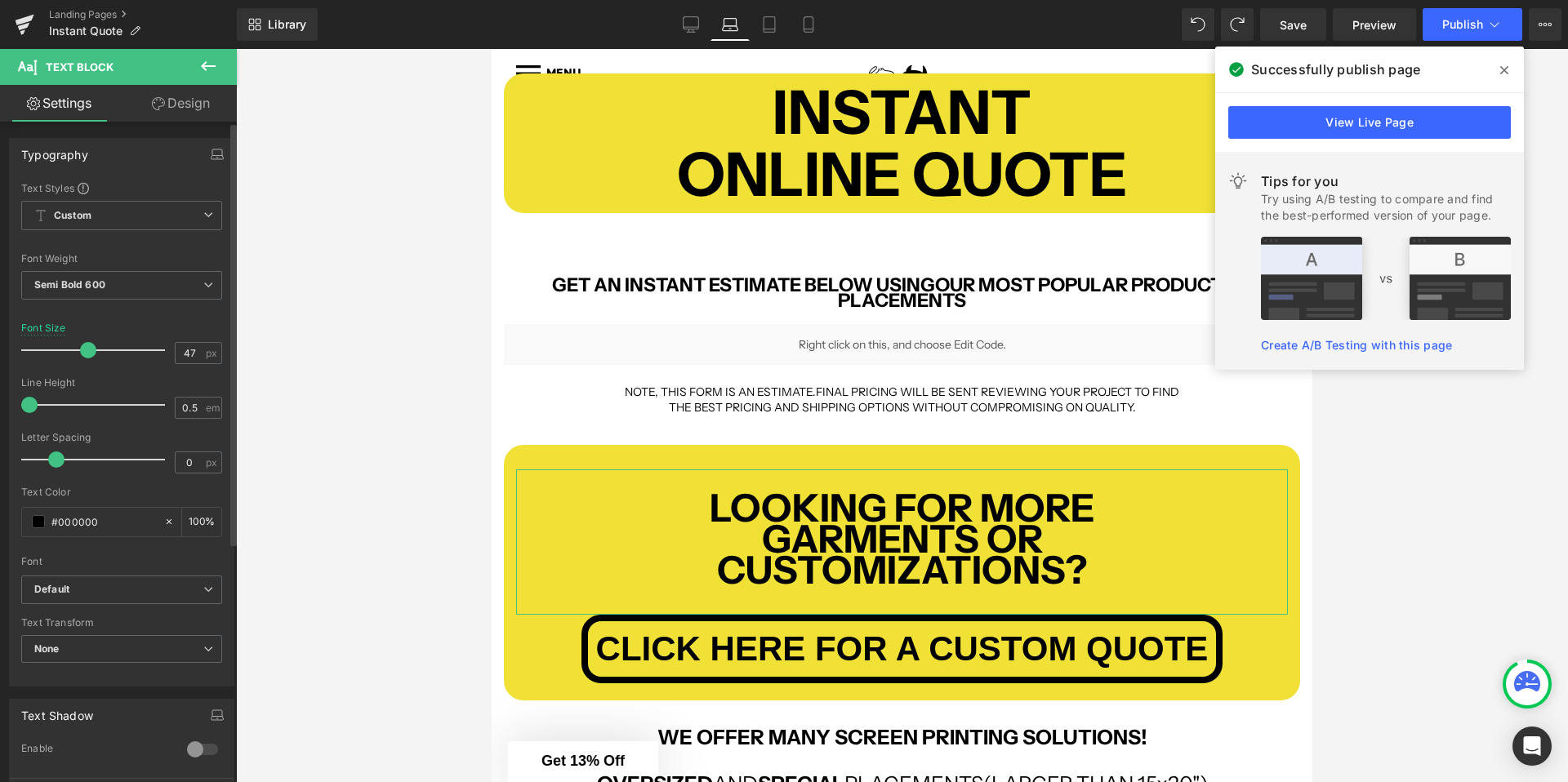
click at [84, 347] on span at bounding box center [88, 350] width 16 height 16
click at [682, 22] on link "Desktop" at bounding box center [691, 24] width 39 height 33
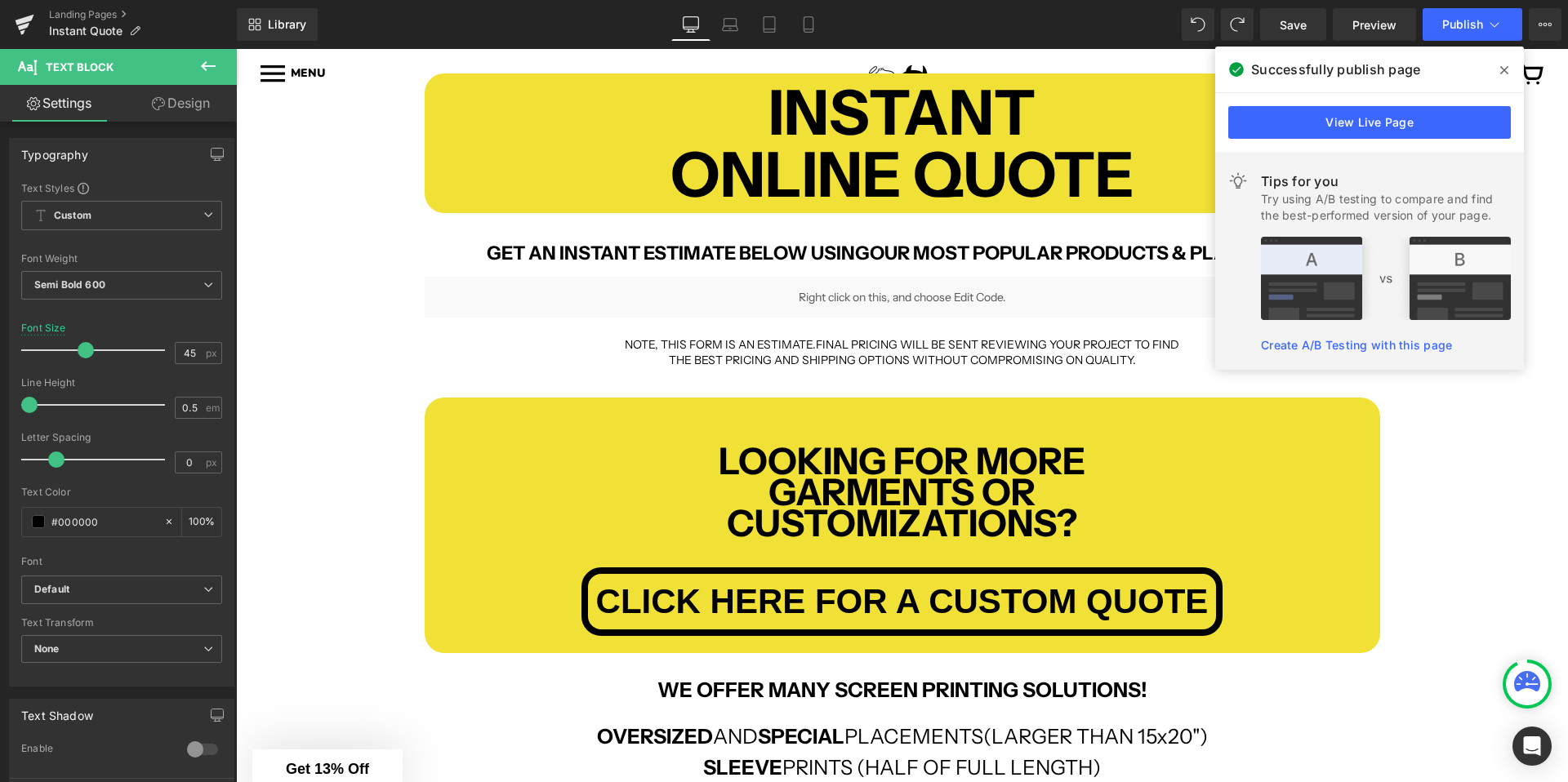
scroll to position [199, 0]
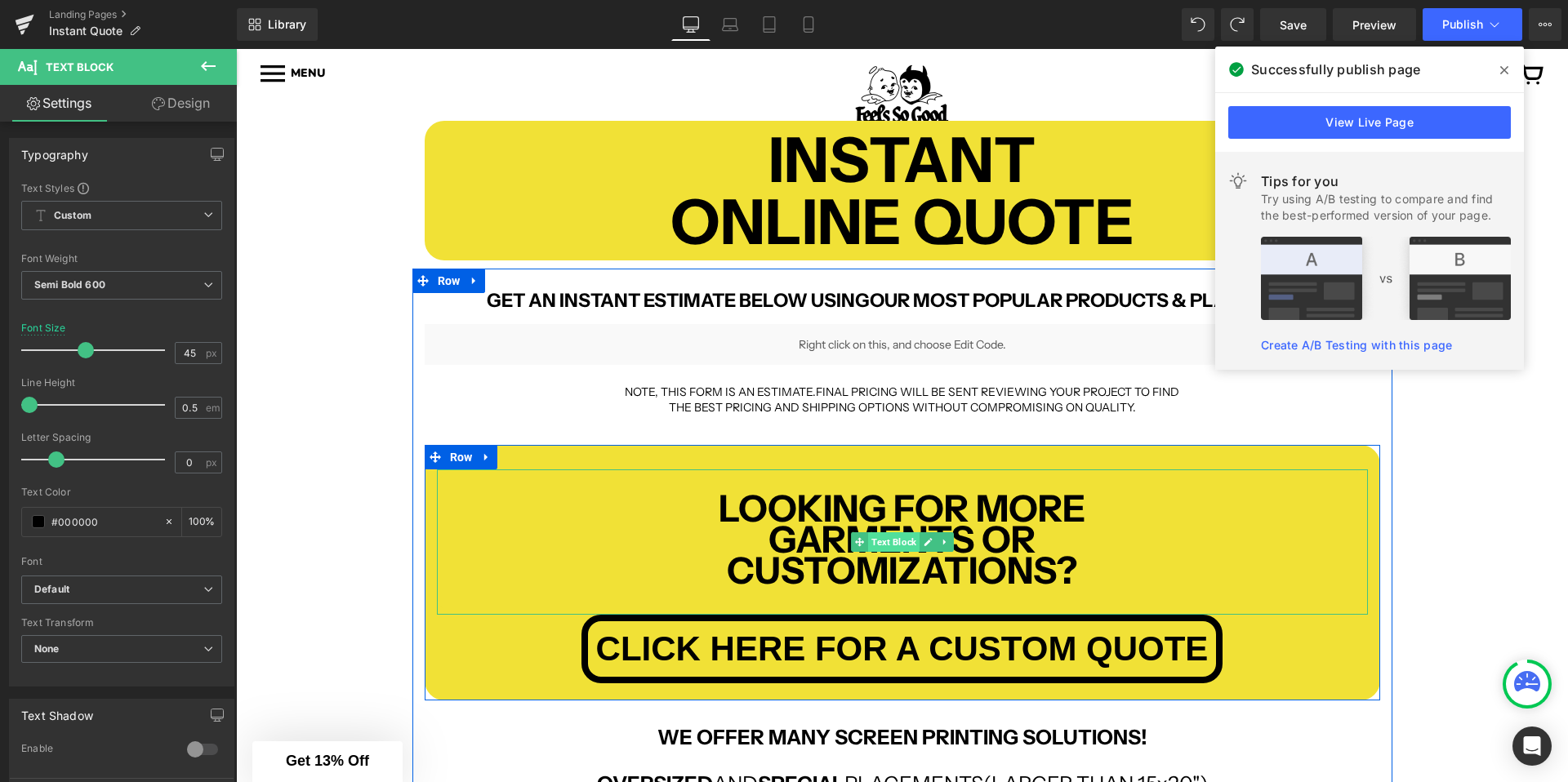
click at [889, 536] on span "Text Block" at bounding box center [894, 542] width 52 height 20
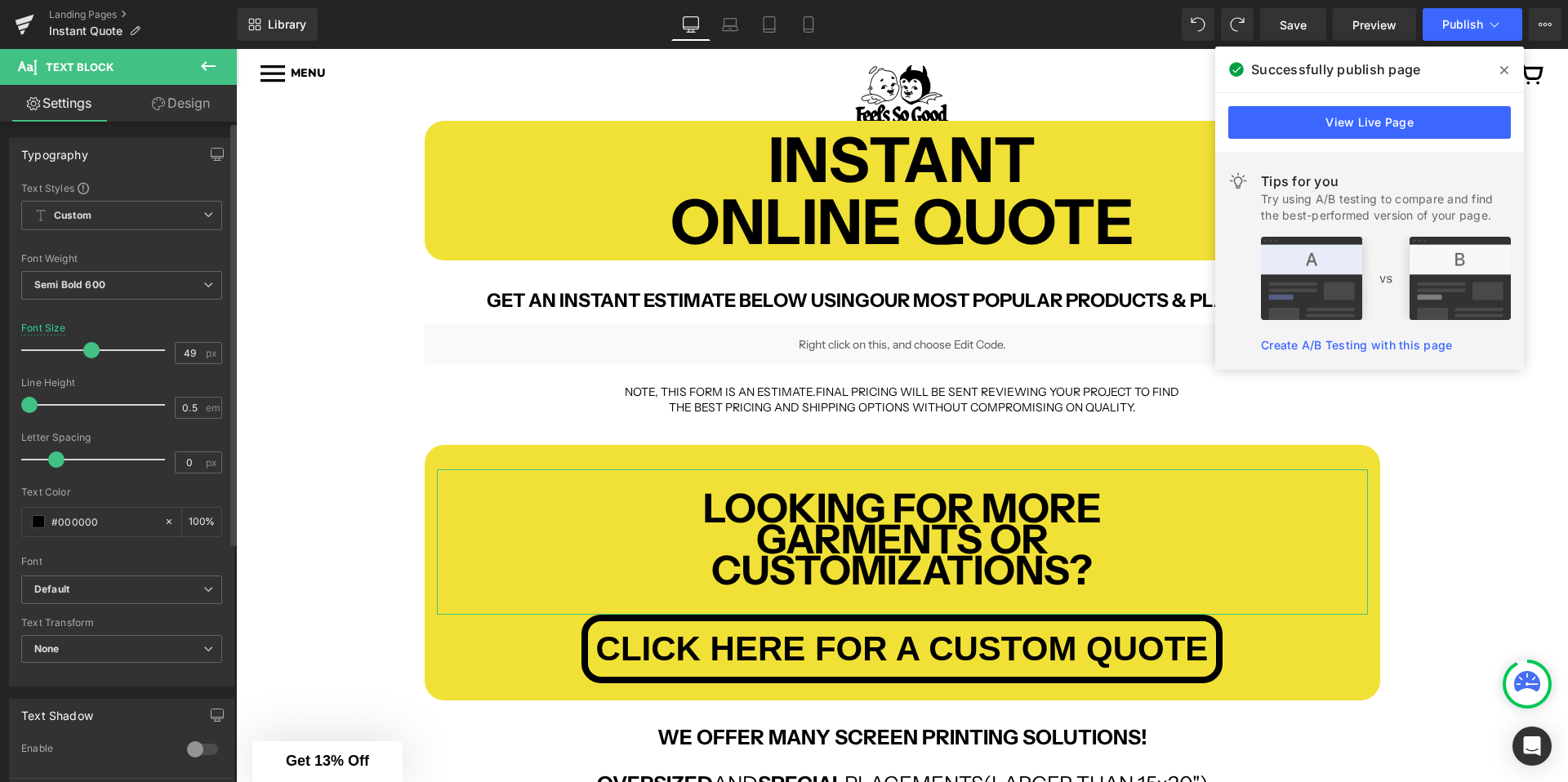
click at [93, 350] on span at bounding box center [92, 350] width 16 height 16
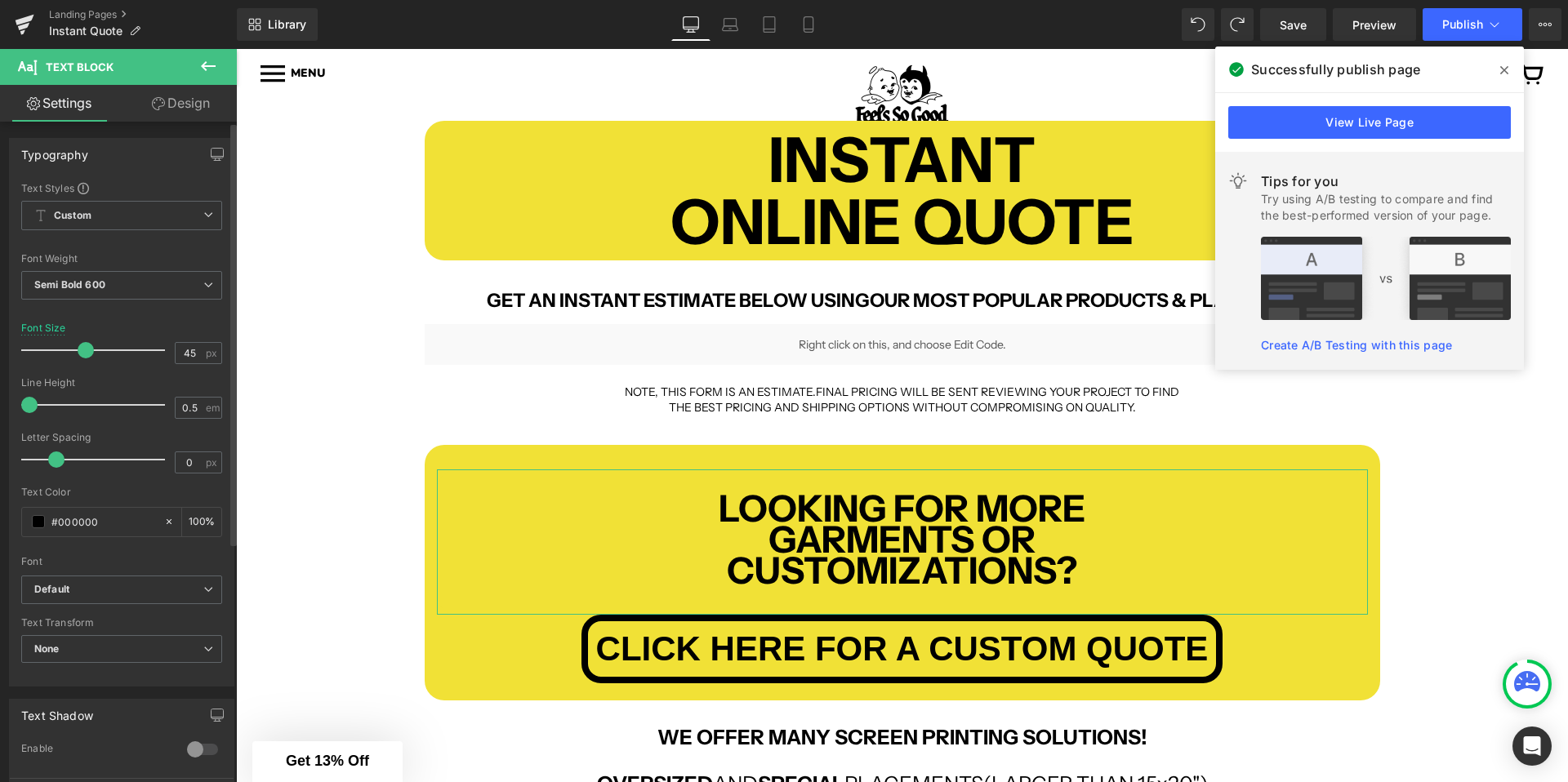
click at [87, 350] on span at bounding box center [85, 350] width 16 height 16
click at [1499, 66] on icon at bounding box center [1503, 70] width 8 height 13
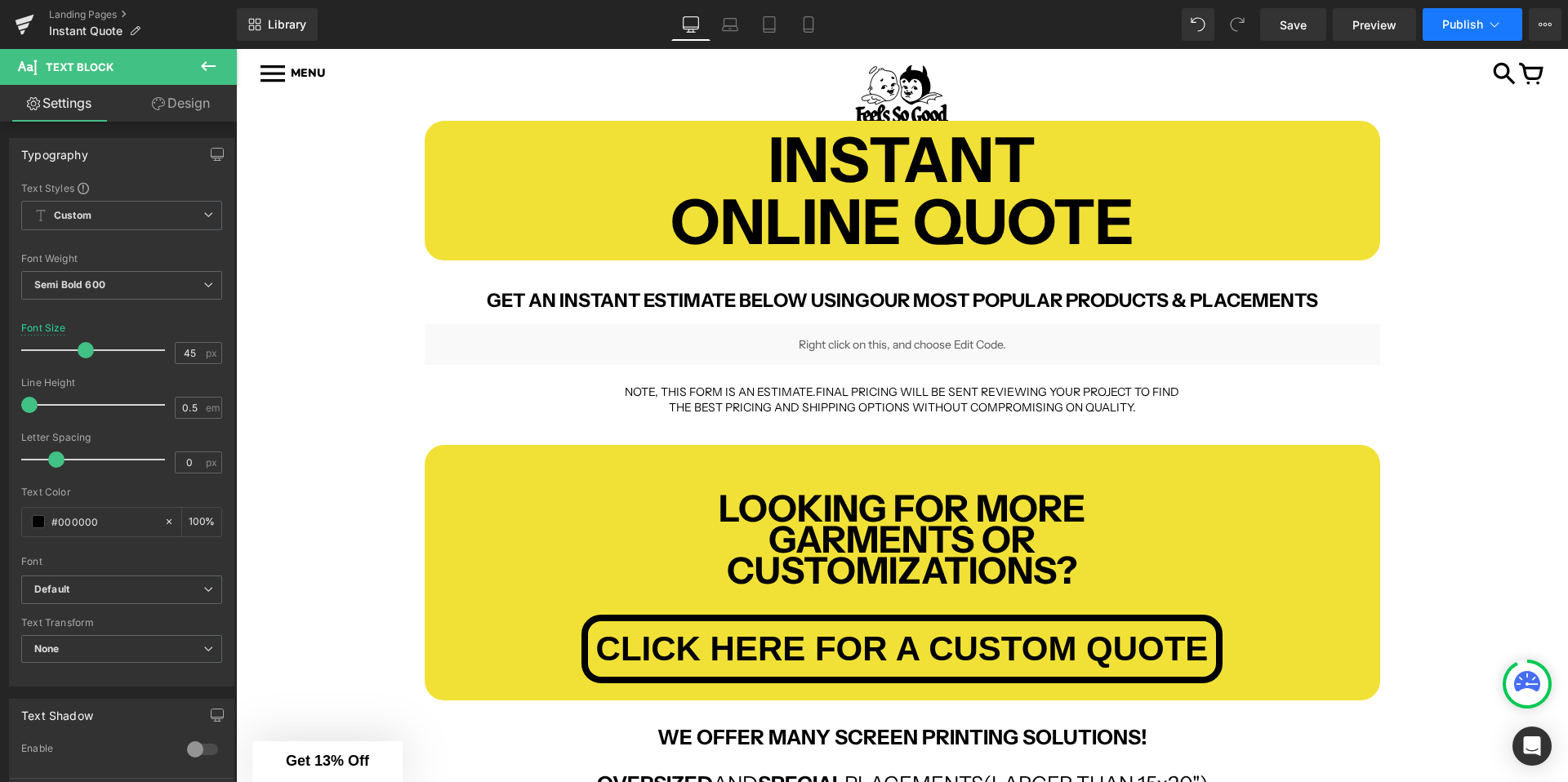
click at [1483, 14] on button "Publish" at bounding box center [1472, 24] width 100 height 33
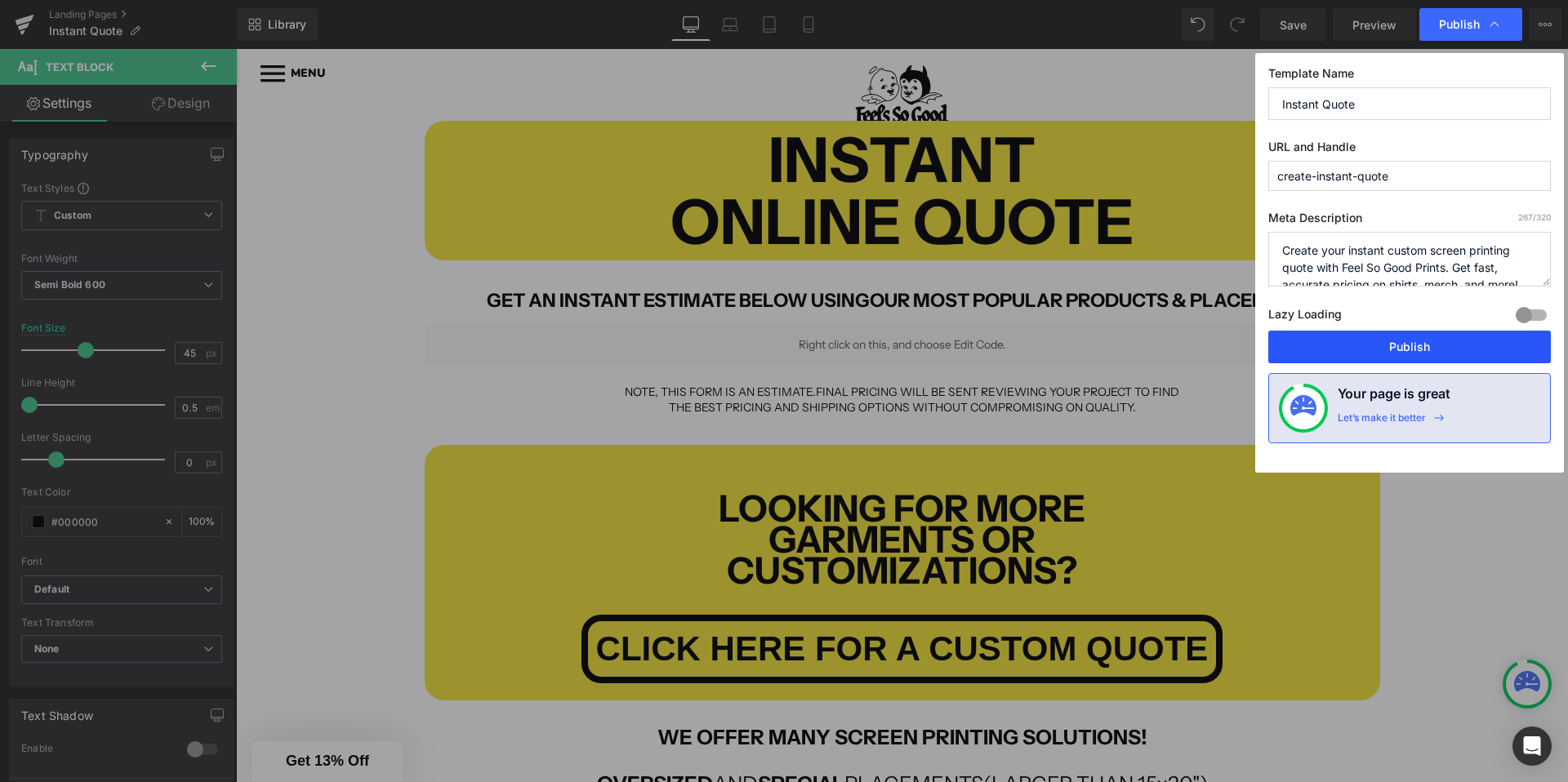
click at [1361, 349] on button "Publish" at bounding box center [1409, 346] width 282 height 33
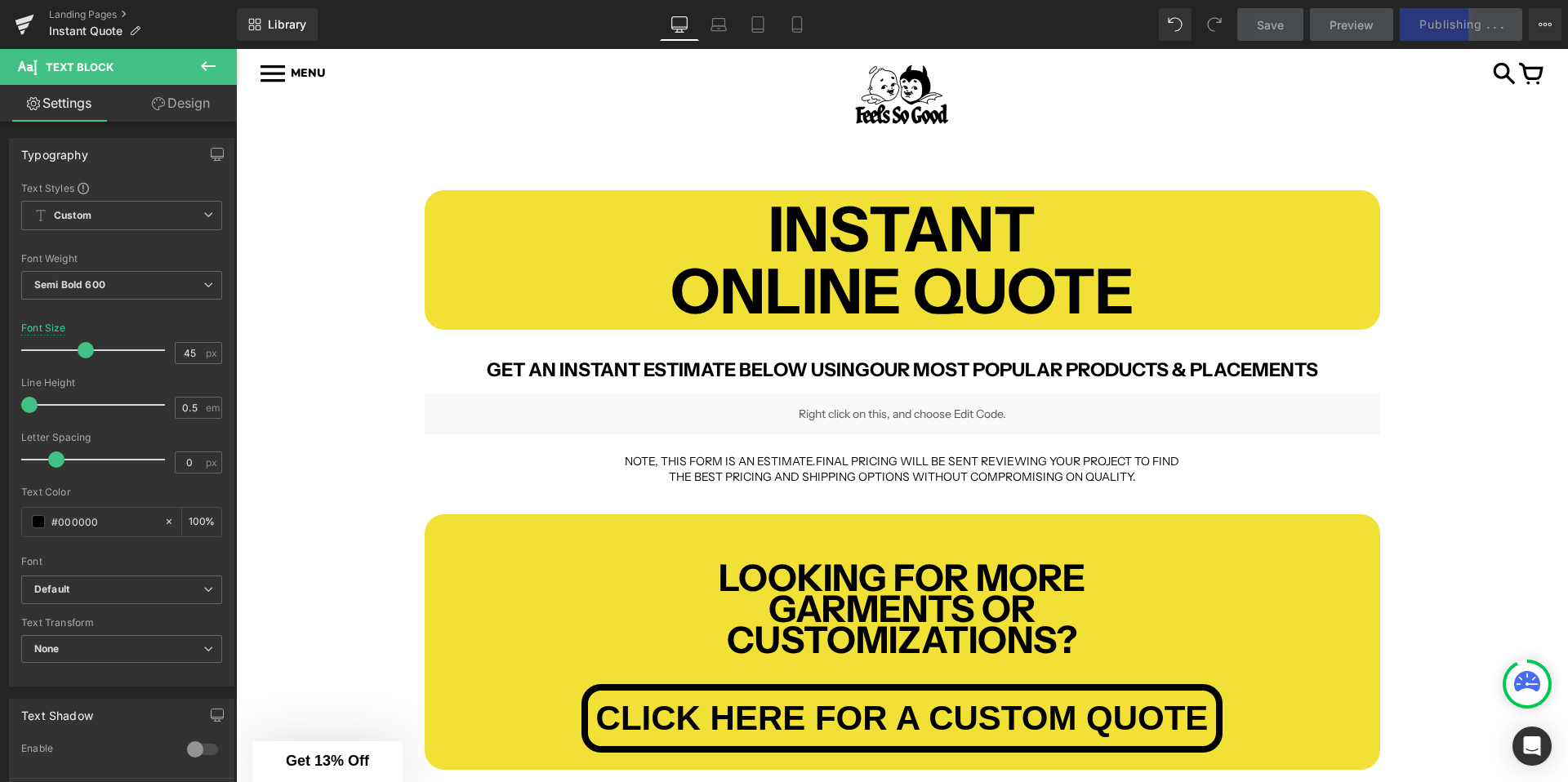
scroll to position [0, 0]
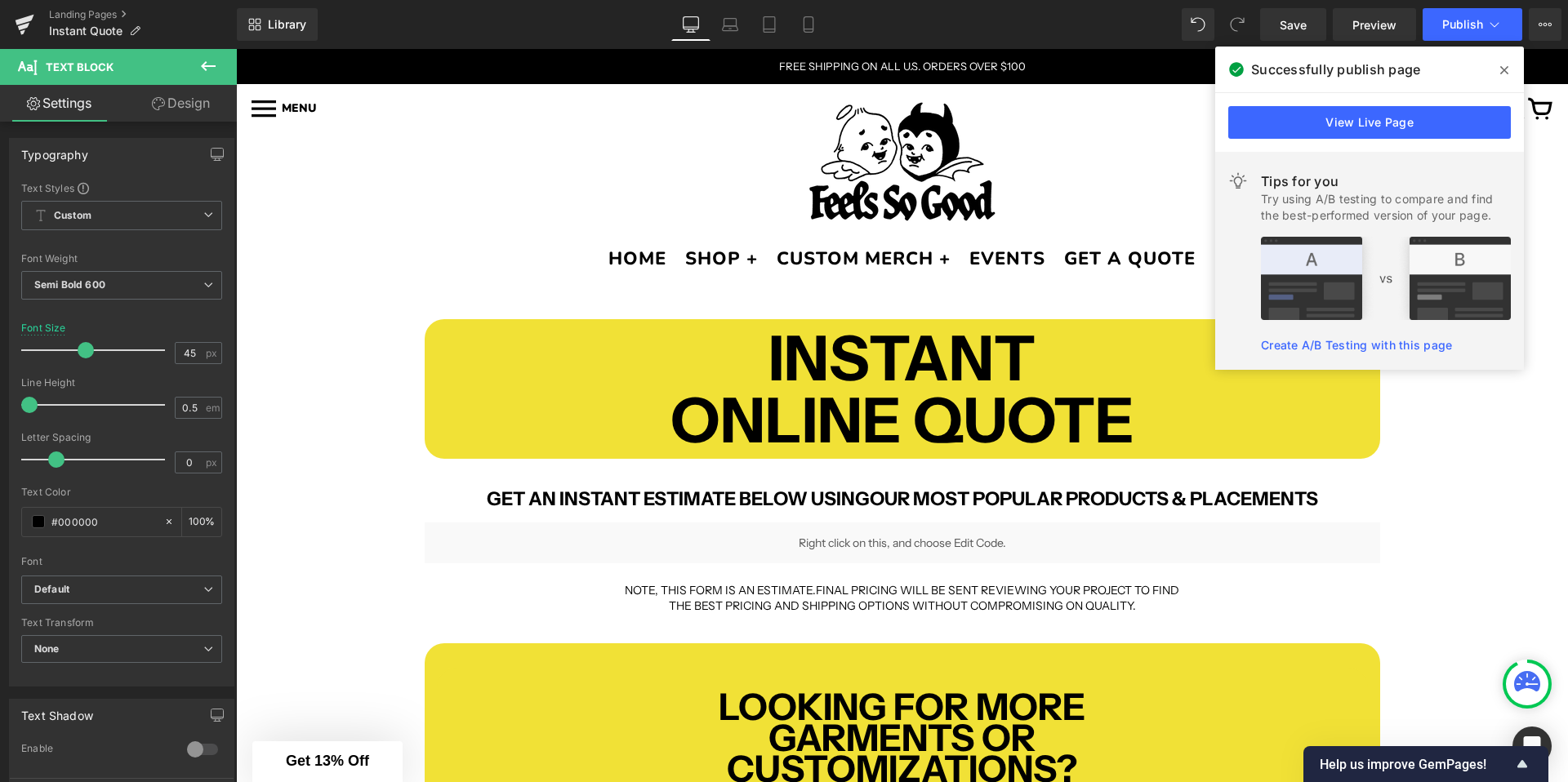
click at [1504, 62] on span at bounding box center [1503, 69] width 26 height 26
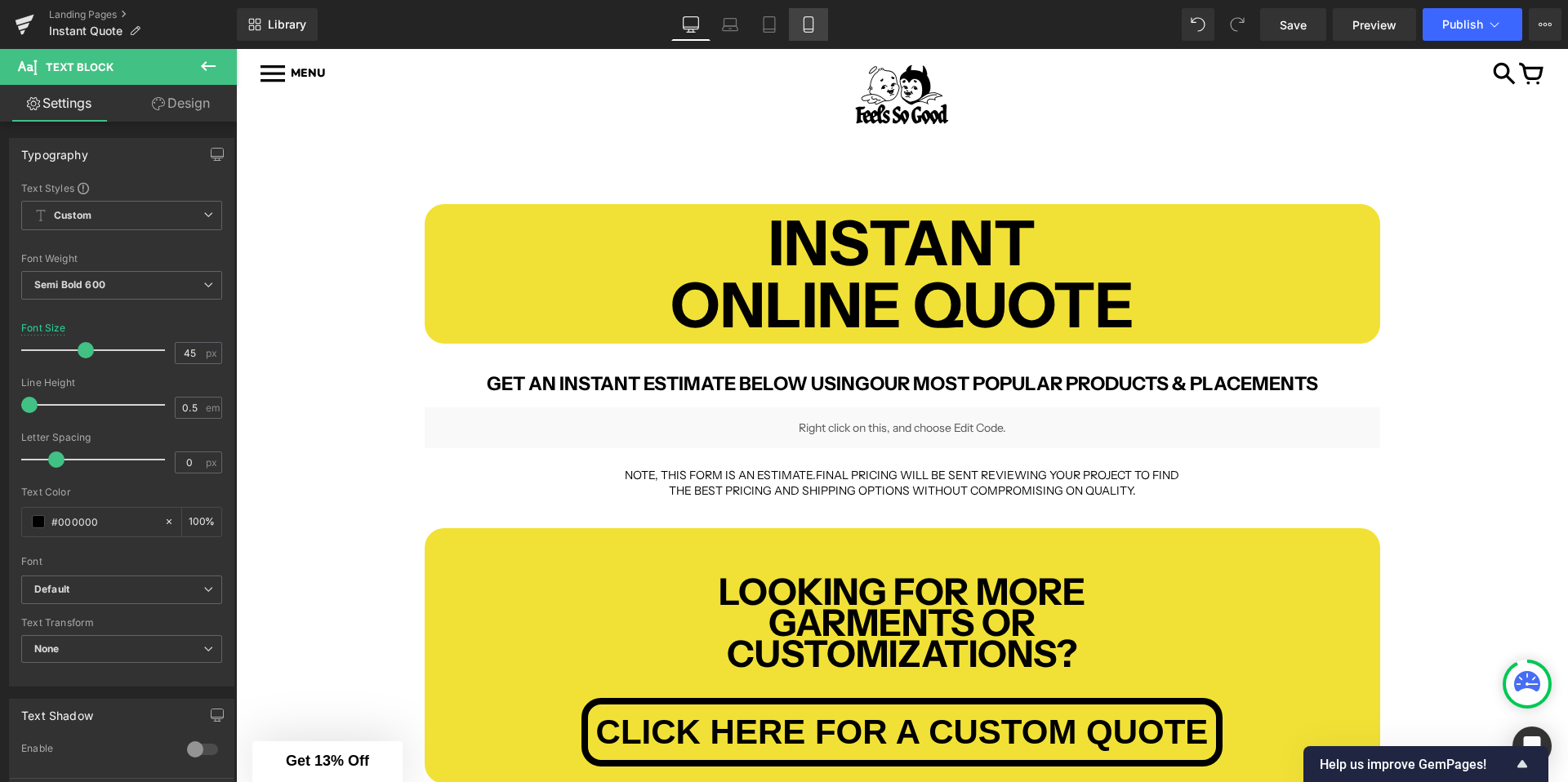
click at [804, 28] on icon at bounding box center [808, 24] width 9 height 15
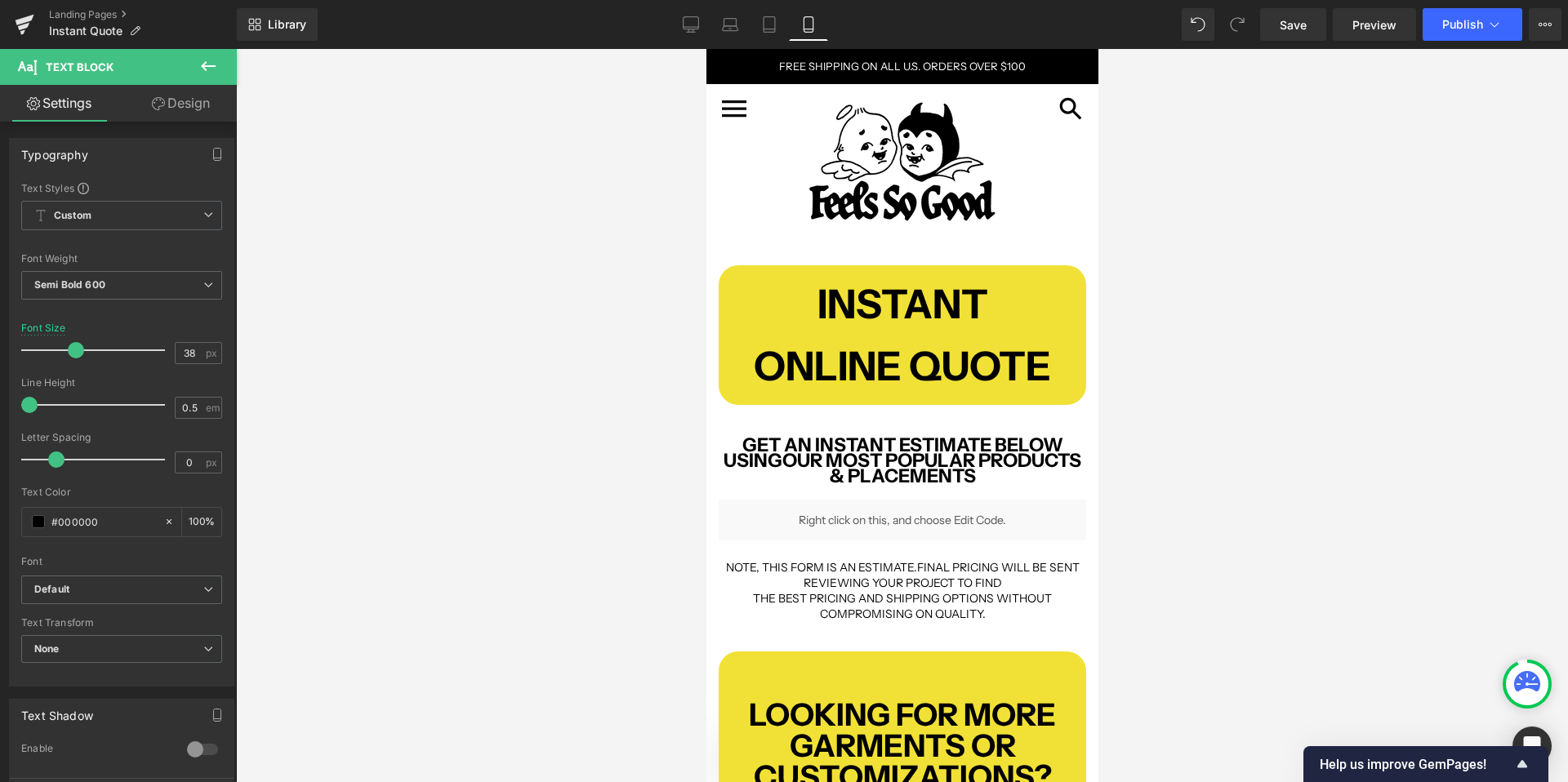
click at [697, 5] on div "Library Mobile Desktop Laptop Tablet Mobile Save Preview Publish Scheduled View…" at bounding box center [902, 24] width 1331 height 49
click at [693, 15] on link "Desktop" at bounding box center [691, 24] width 39 height 33
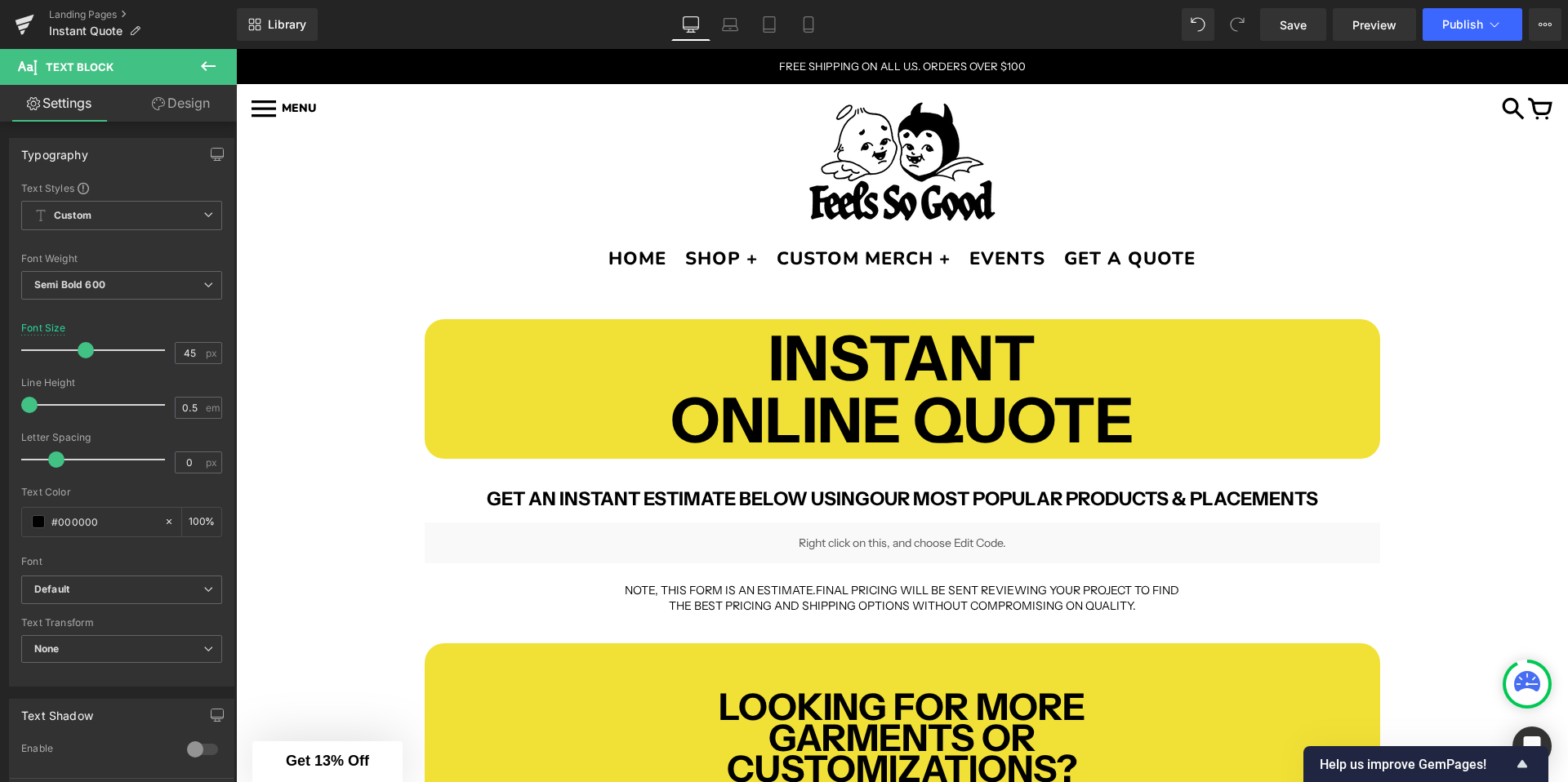
click at [1141, 147] on div at bounding box center [902, 162] width 1282 height 129
